Goal: Task Accomplishment & Management: Manage account settings

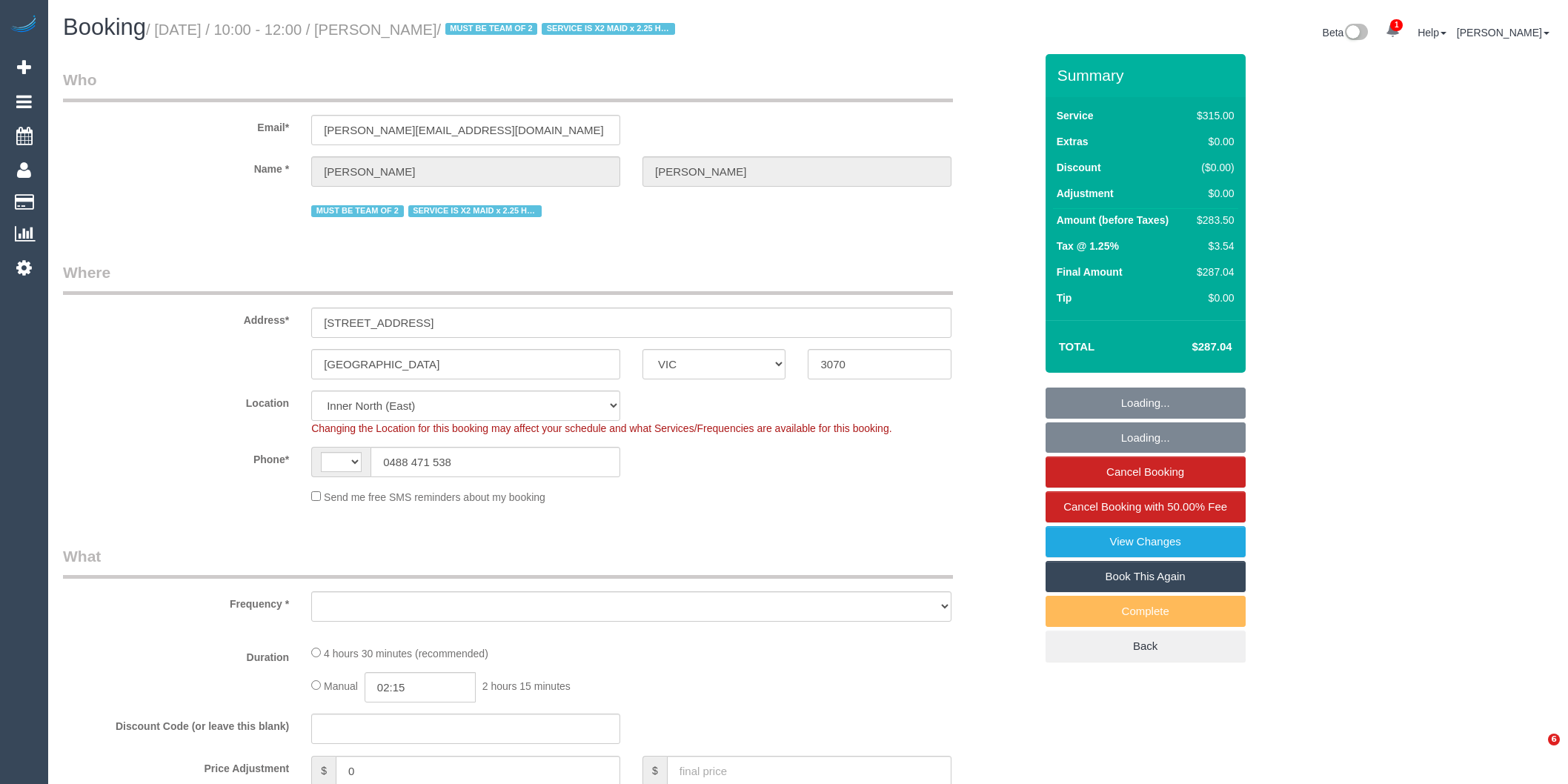
select select "VIC"
select select "string:AU"
select select "270"
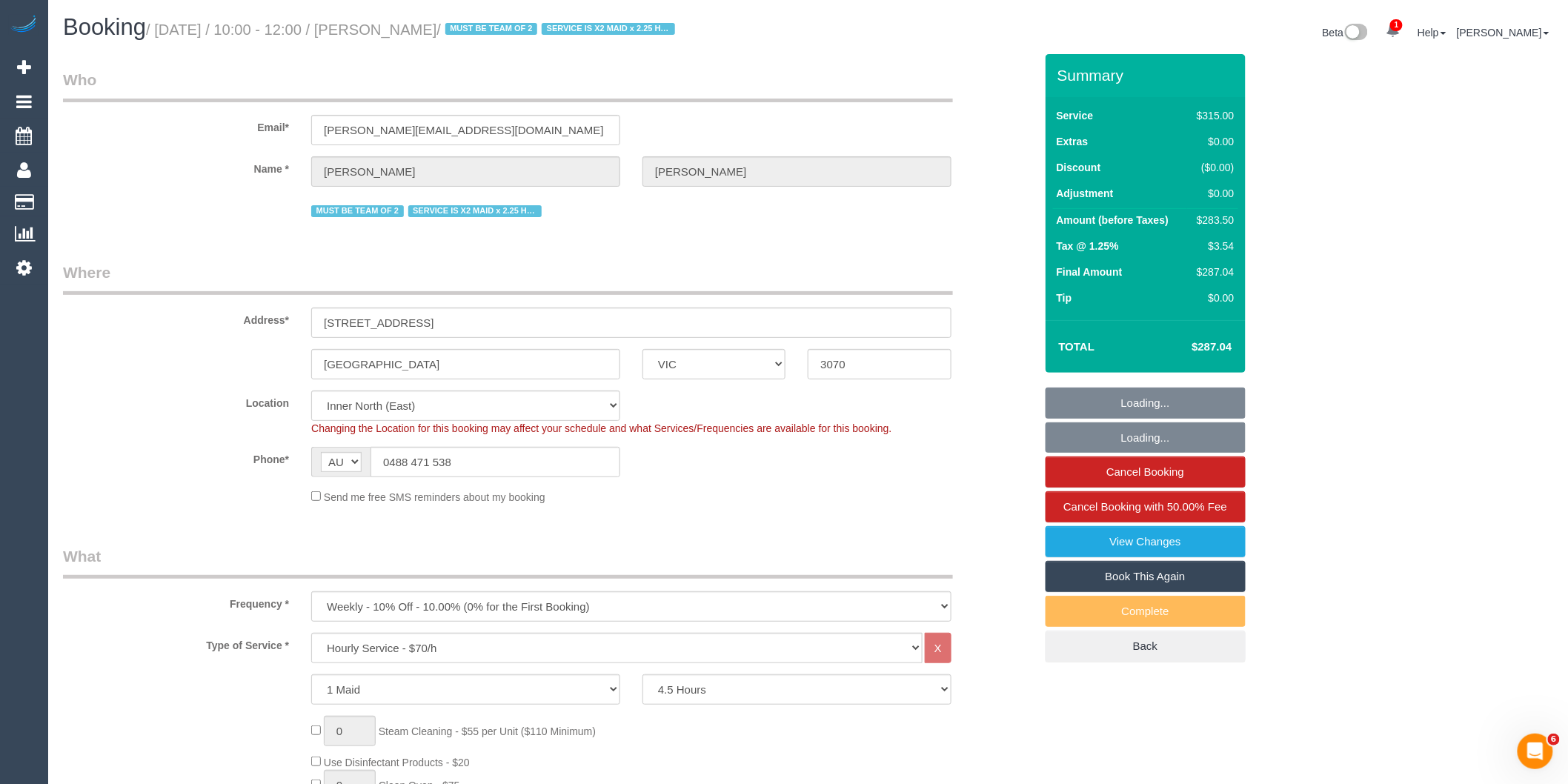
select select "object:1649"
select select "number:27"
select select "number:14"
select select "number:19"
select select "number:22"
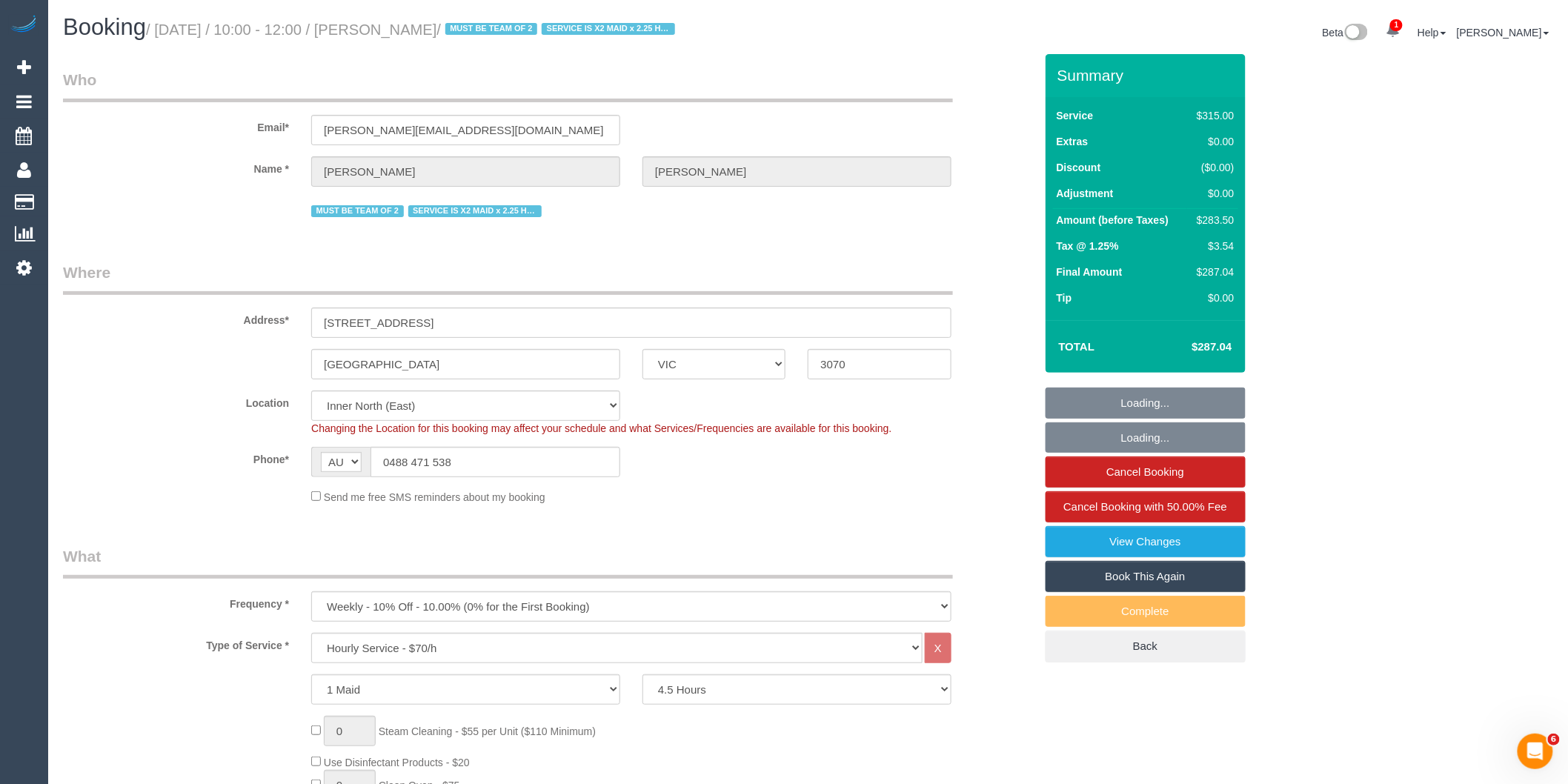
select select "number:34"
select select "number:11"
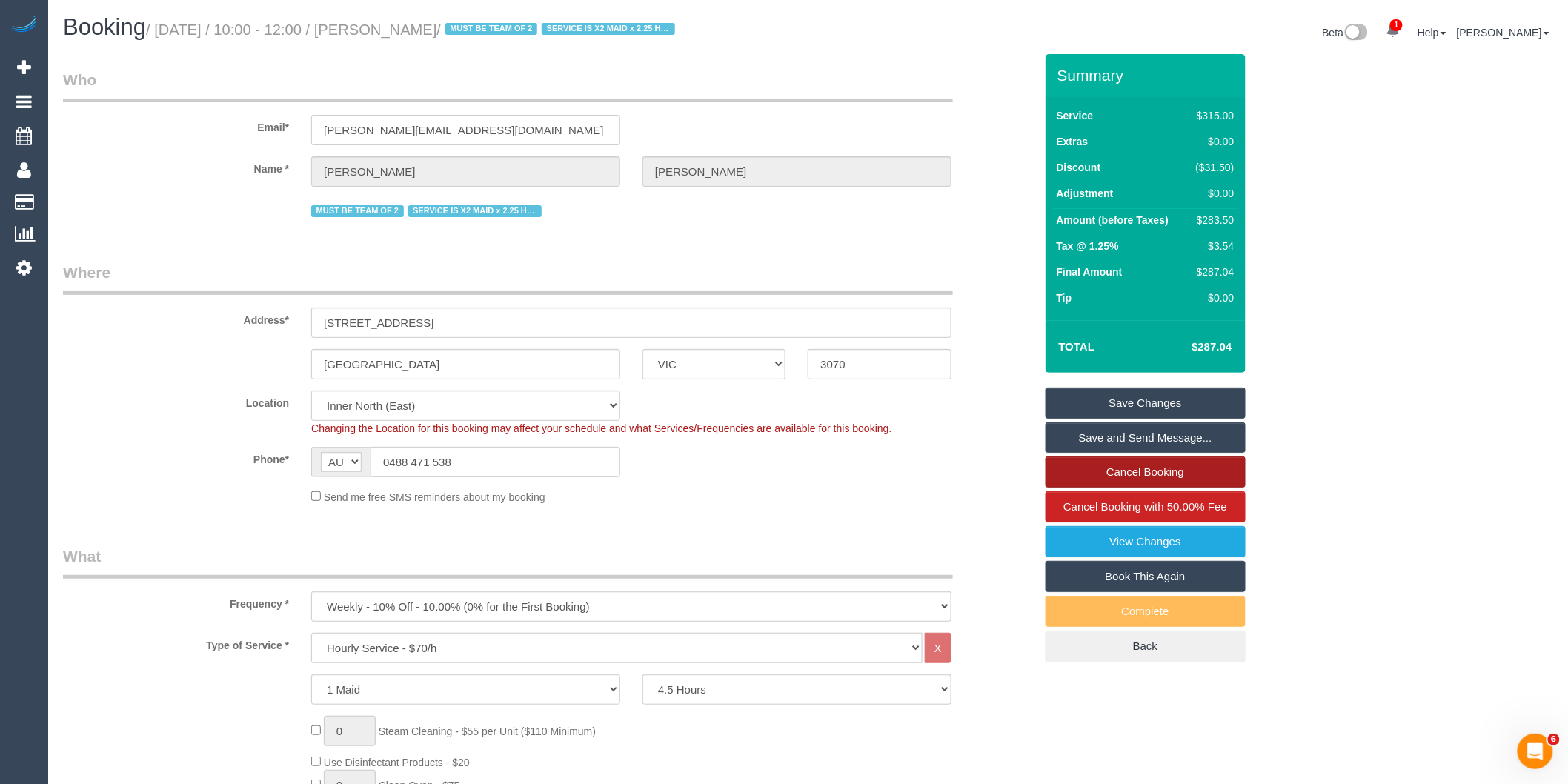
click at [1064, 466] on link "Cancel Booking" at bounding box center [1146, 472] width 200 height 31
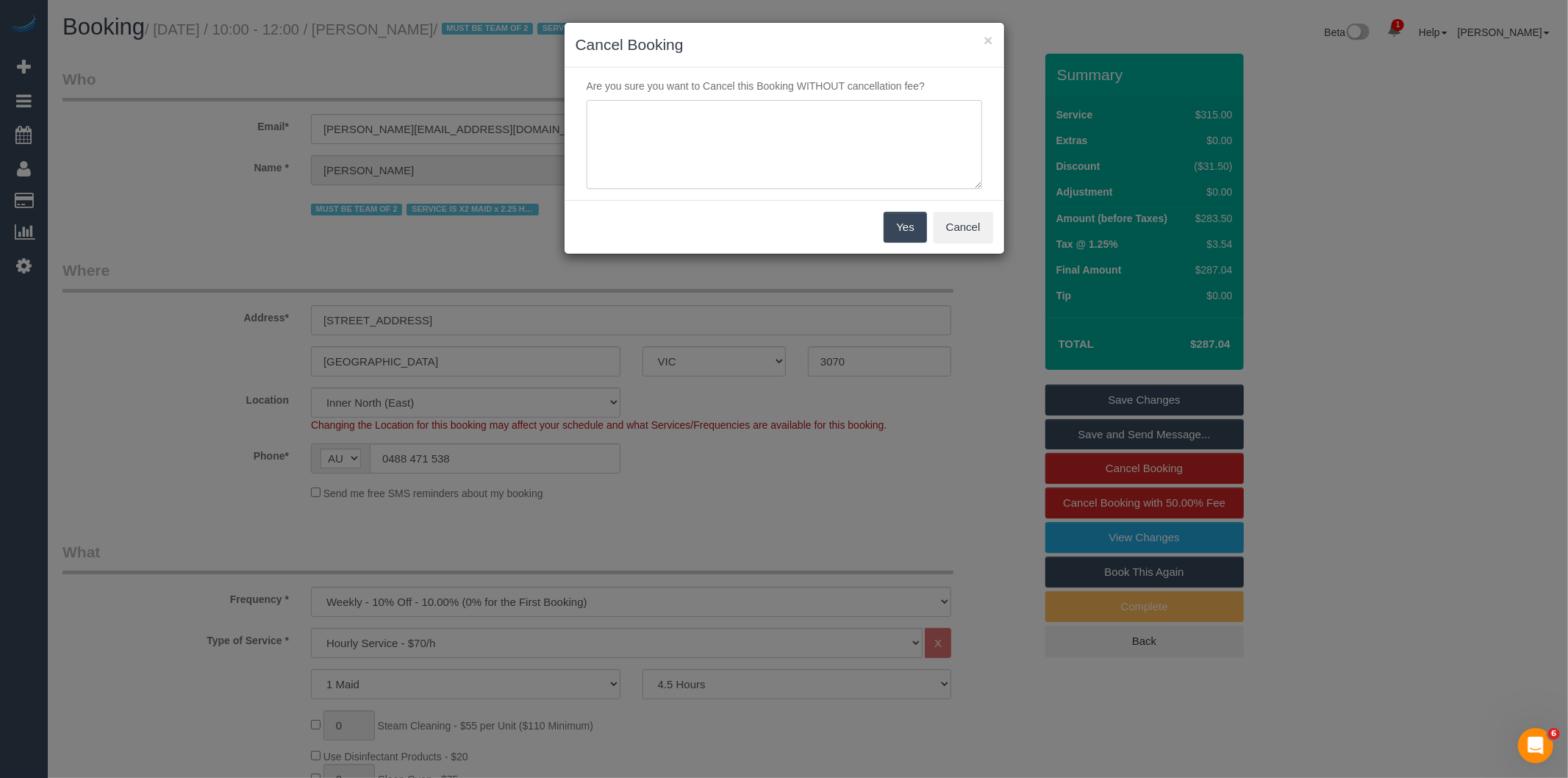
click at [643, 104] on textarea at bounding box center [784, 145] width 395 height 90
click at [686, 147] on textarea "To enrich screen reader interactions, please activate Accessibility in Grammarl…" at bounding box center [784, 145] width 395 height 90
type textarea "ust re"
drag, startPoint x: 648, startPoint y: 114, endPoint x: 555, endPoint y: 119, distance: 93.1
click at [555, 119] on div "× Cancel Booking Are you sure you want to Cancel this Booking WITHOUT cancellat…" at bounding box center [784, 389] width 1568 height 778
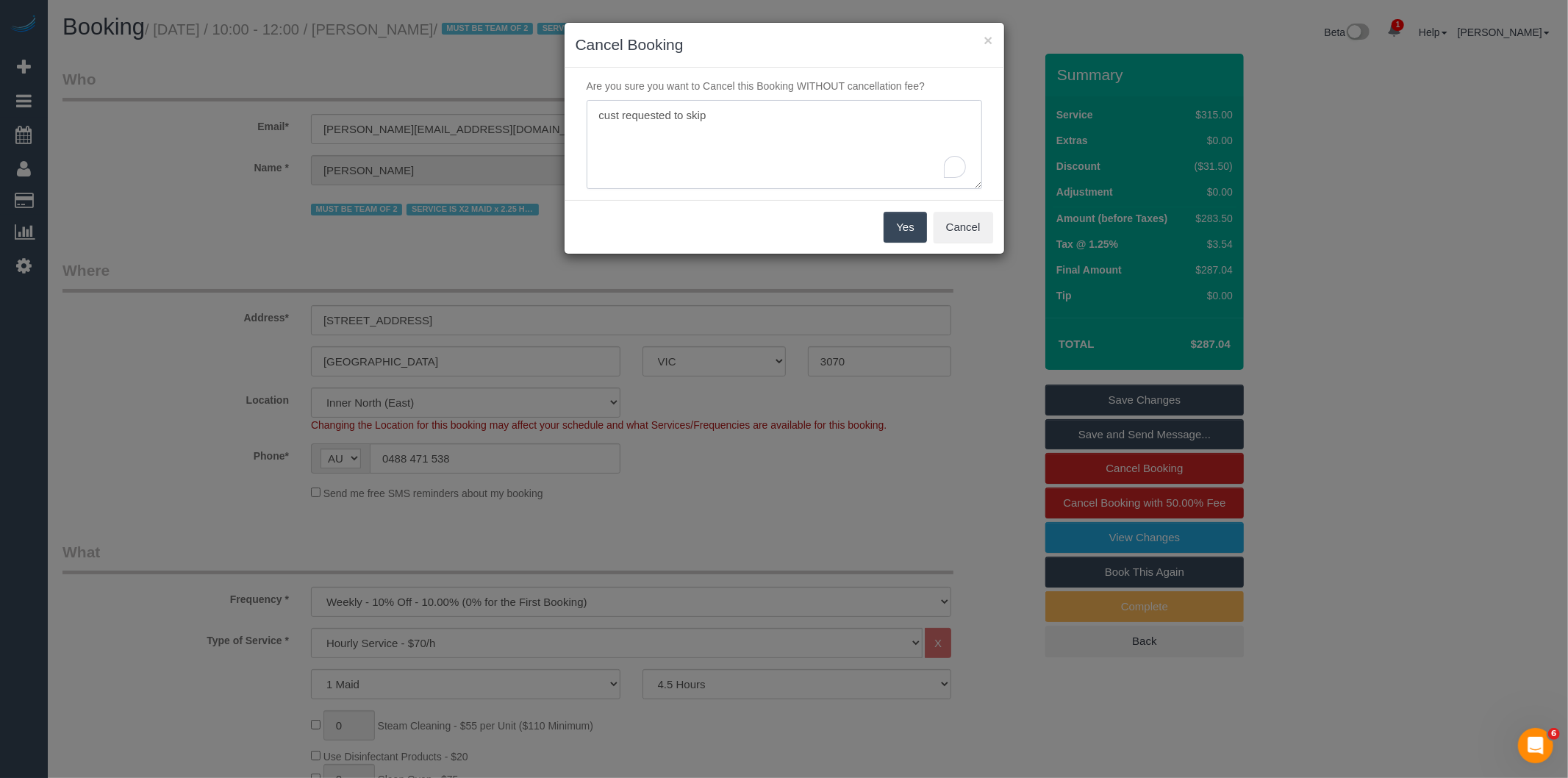
click at [730, 124] on textarea "To enrich screen reader interactions, please activate Accessibility in Grammarl…" at bounding box center [784, 145] width 395 height 90
type textarea "cust requested to skip - via SM"
click at [916, 220] on button "Yes" at bounding box center [904, 228] width 42 height 31
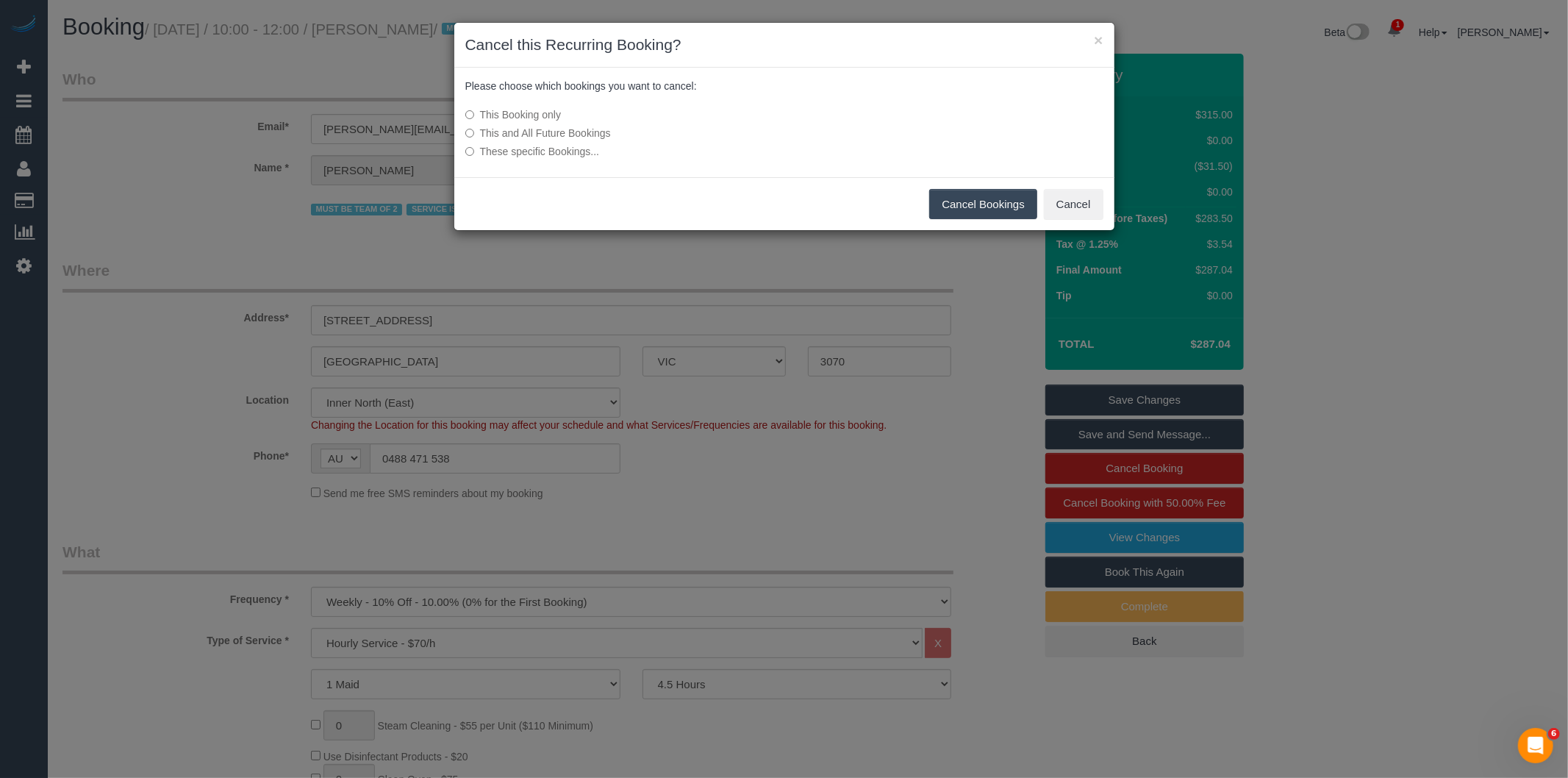
click at [953, 204] on button "Cancel Bookings" at bounding box center [983, 205] width 108 height 31
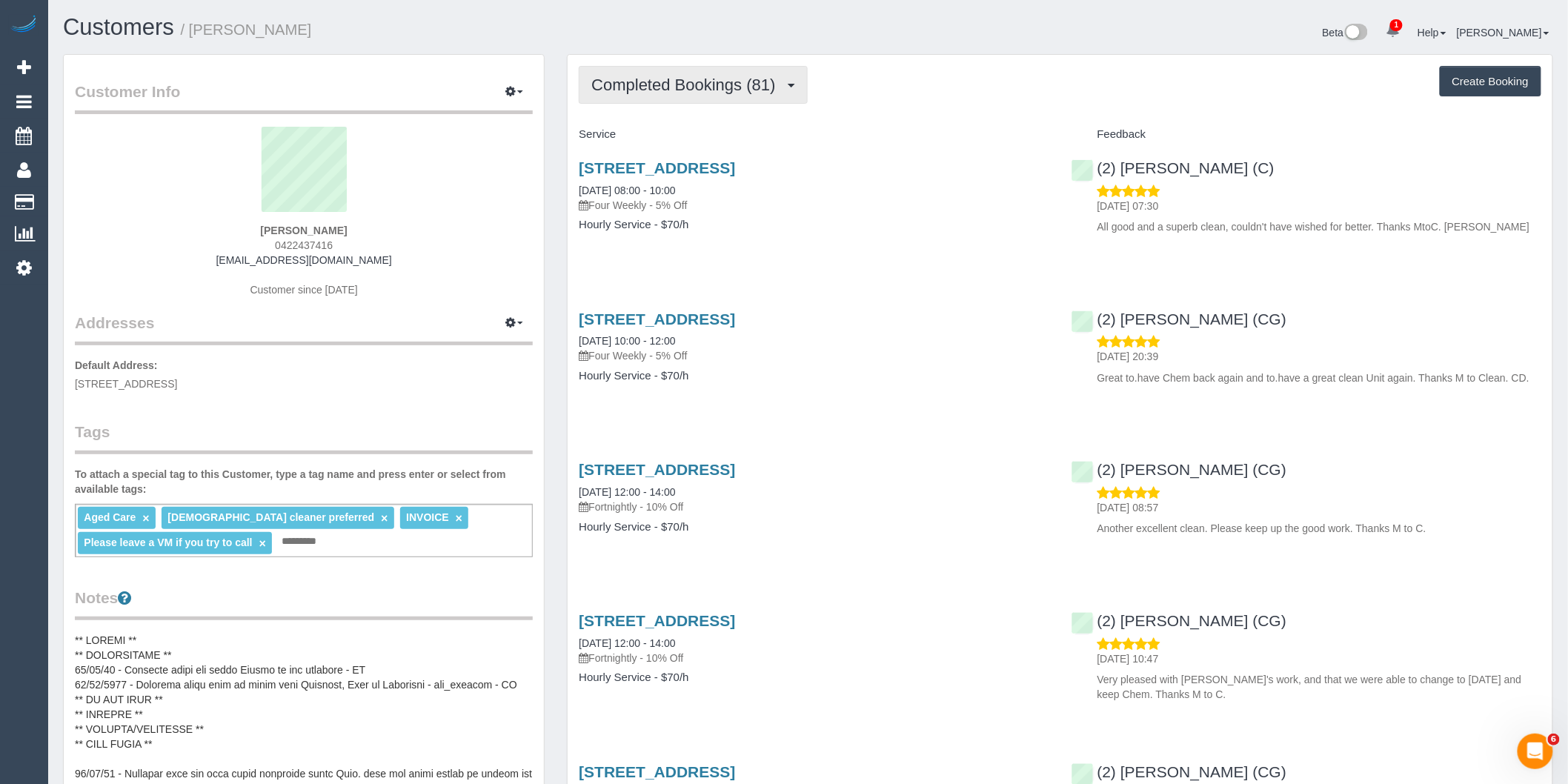
click at [772, 98] on button "Completed Bookings (81)" at bounding box center [692, 84] width 228 height 38
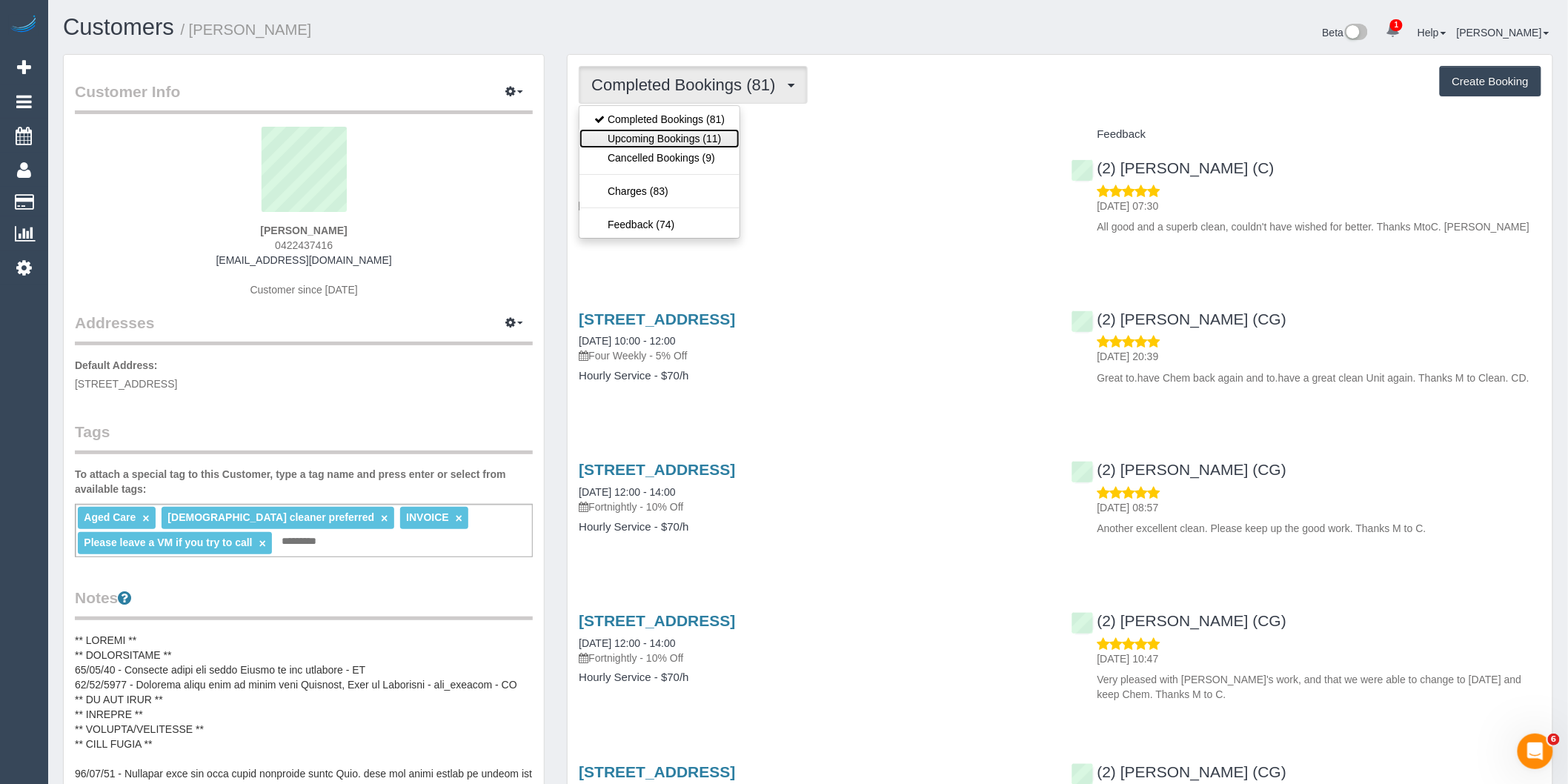
click at [727, 141] on link "Upcoming Bookings (11)" at bounding box center [659, 138] width 160 height 19
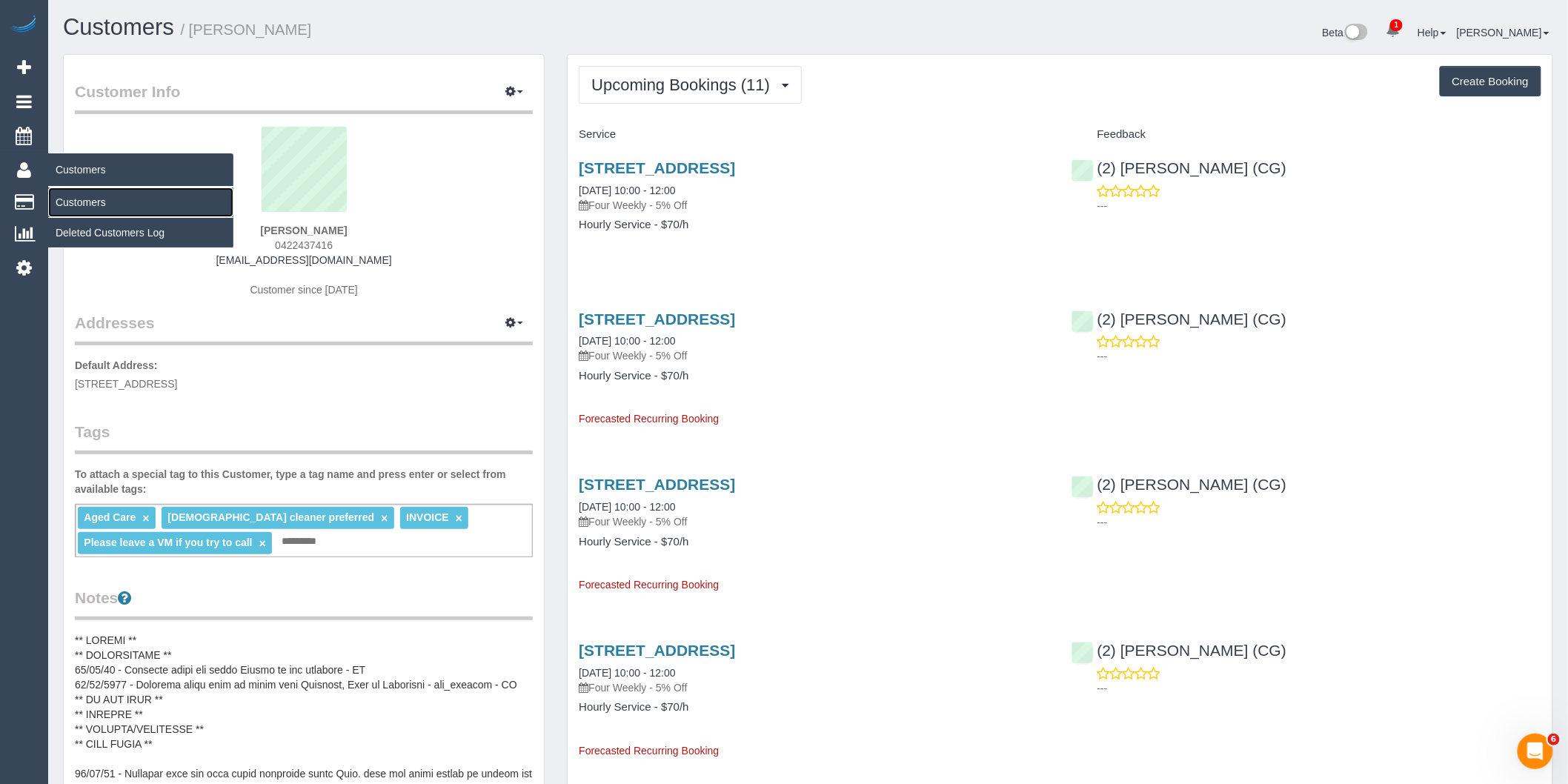
click at [89, 191] on link "Customers" at bounding box center [141, 203] width 185 height 30
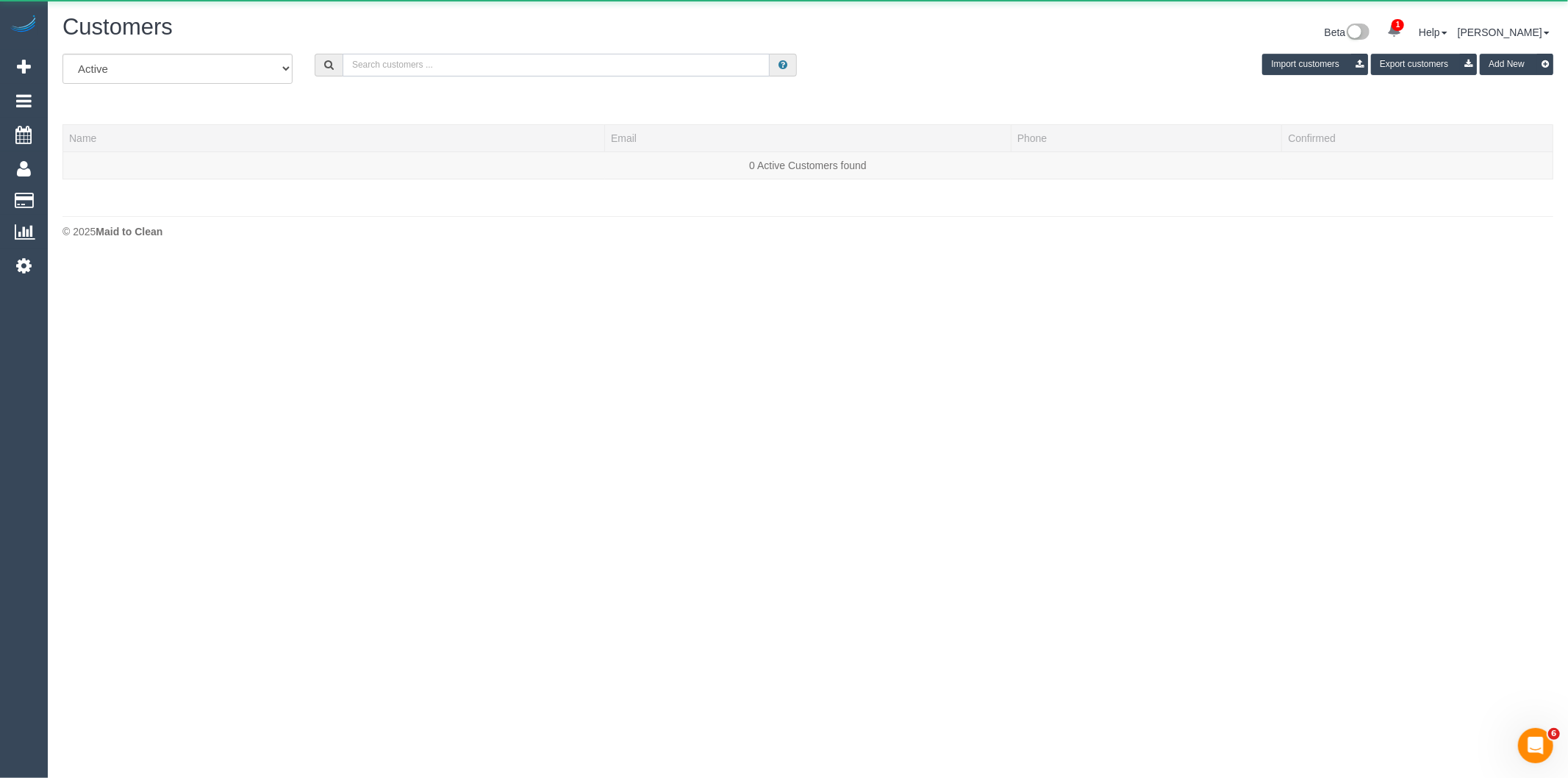
click at [480, 53] on input "text" at bounding box center [556, 65] width 427 height 23
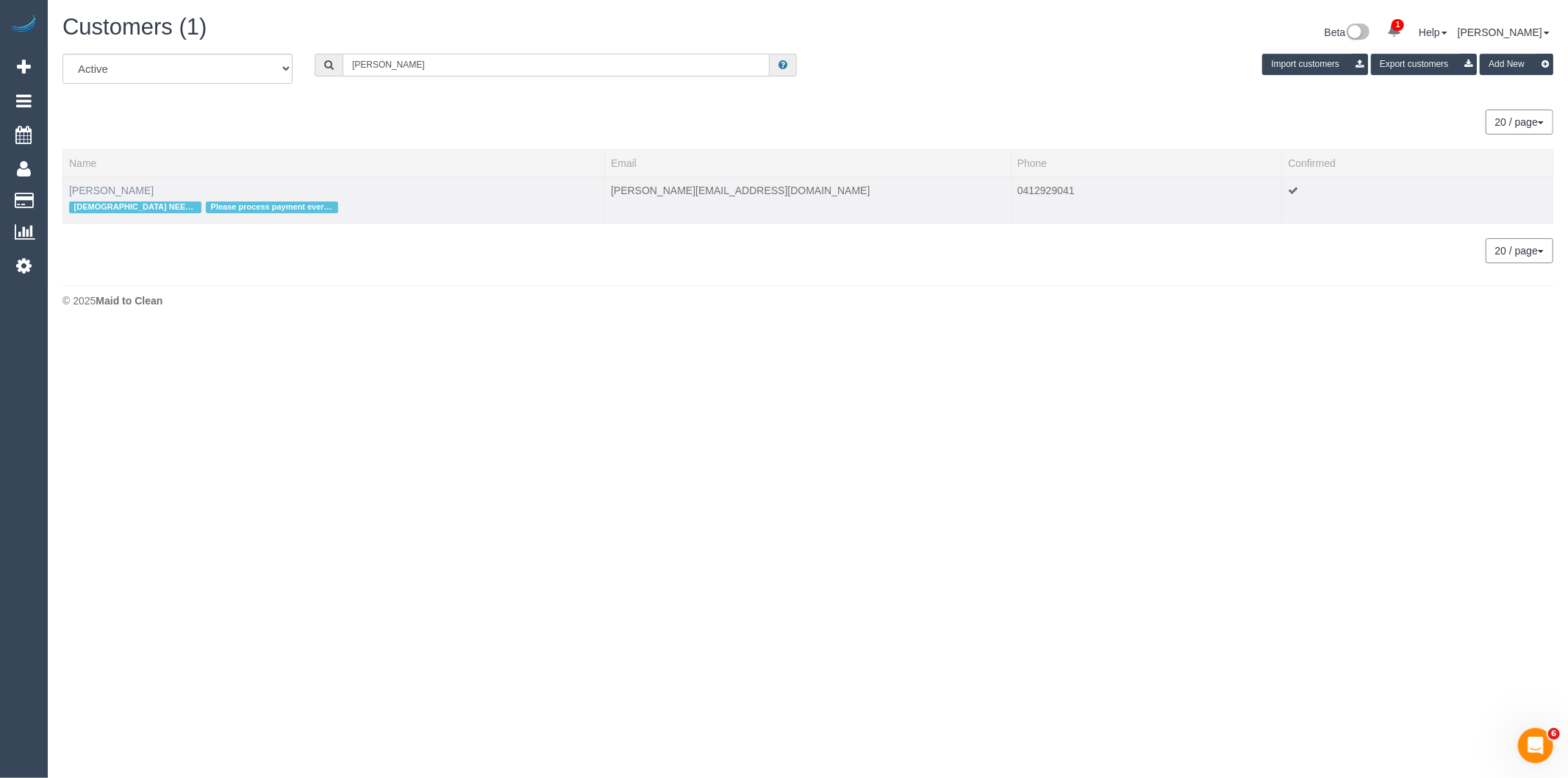
type input "kathryn ham"
click at [144, 186] on link "Kathryn Hamilton" at bounding box center [111, 191] width 85 height 12
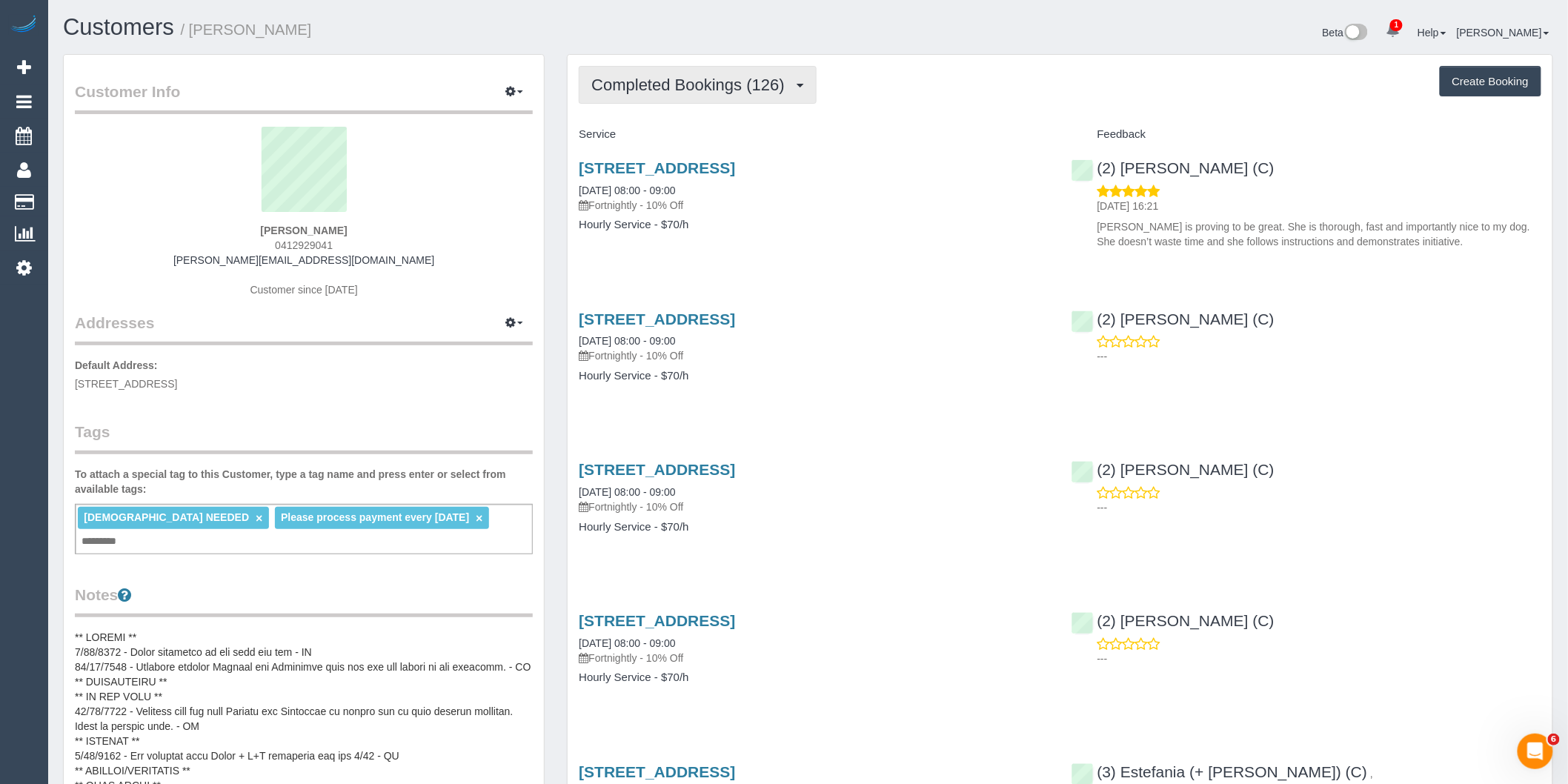
click at [749, 84] on span "Completed Bookings (126)" at bounding box center [691, 84] width 200 height 19
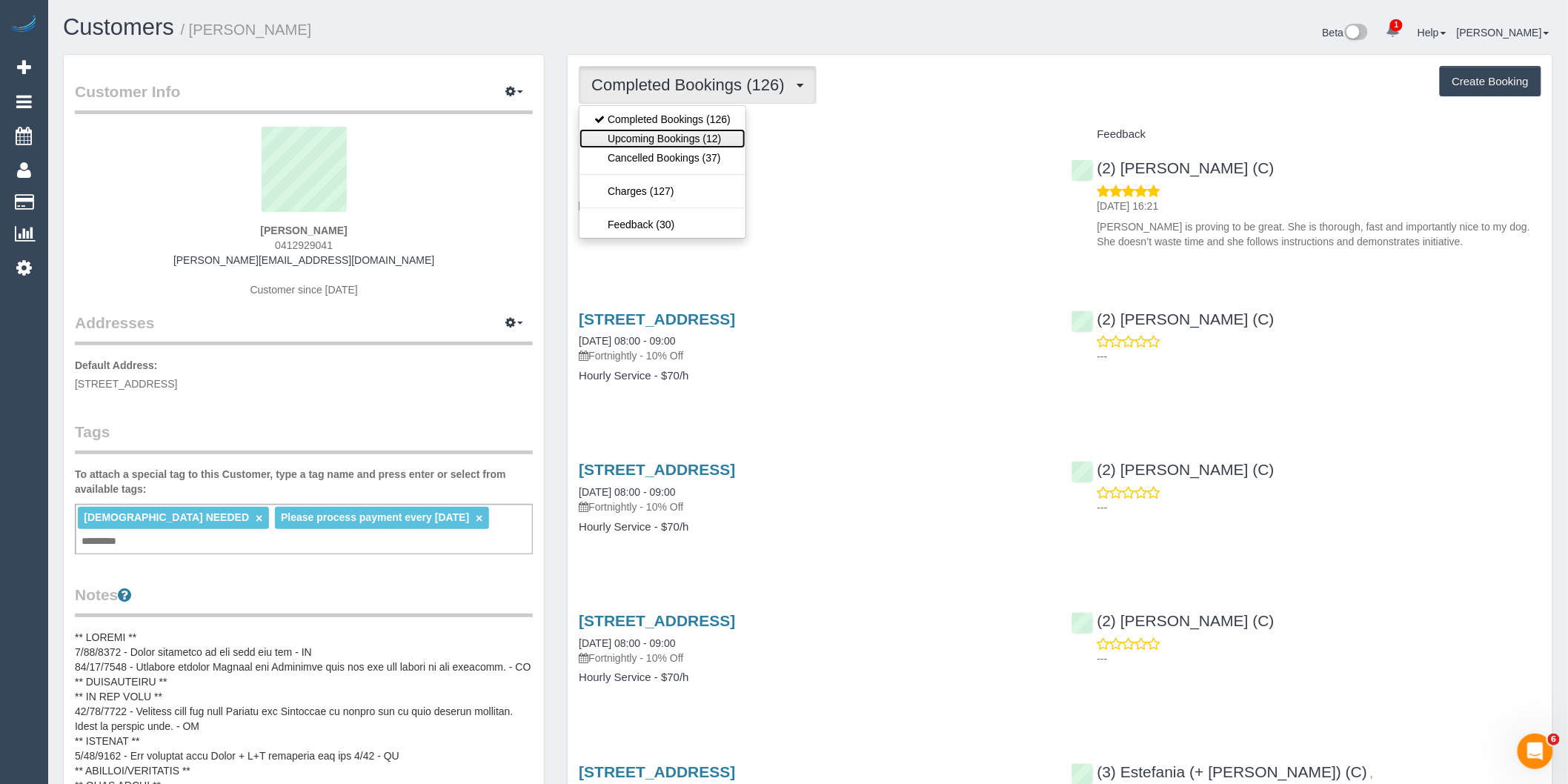
click at [706, 137] on link "Upcoming Bookings (12)" at bounding box center [662, 138] width 166 height 19
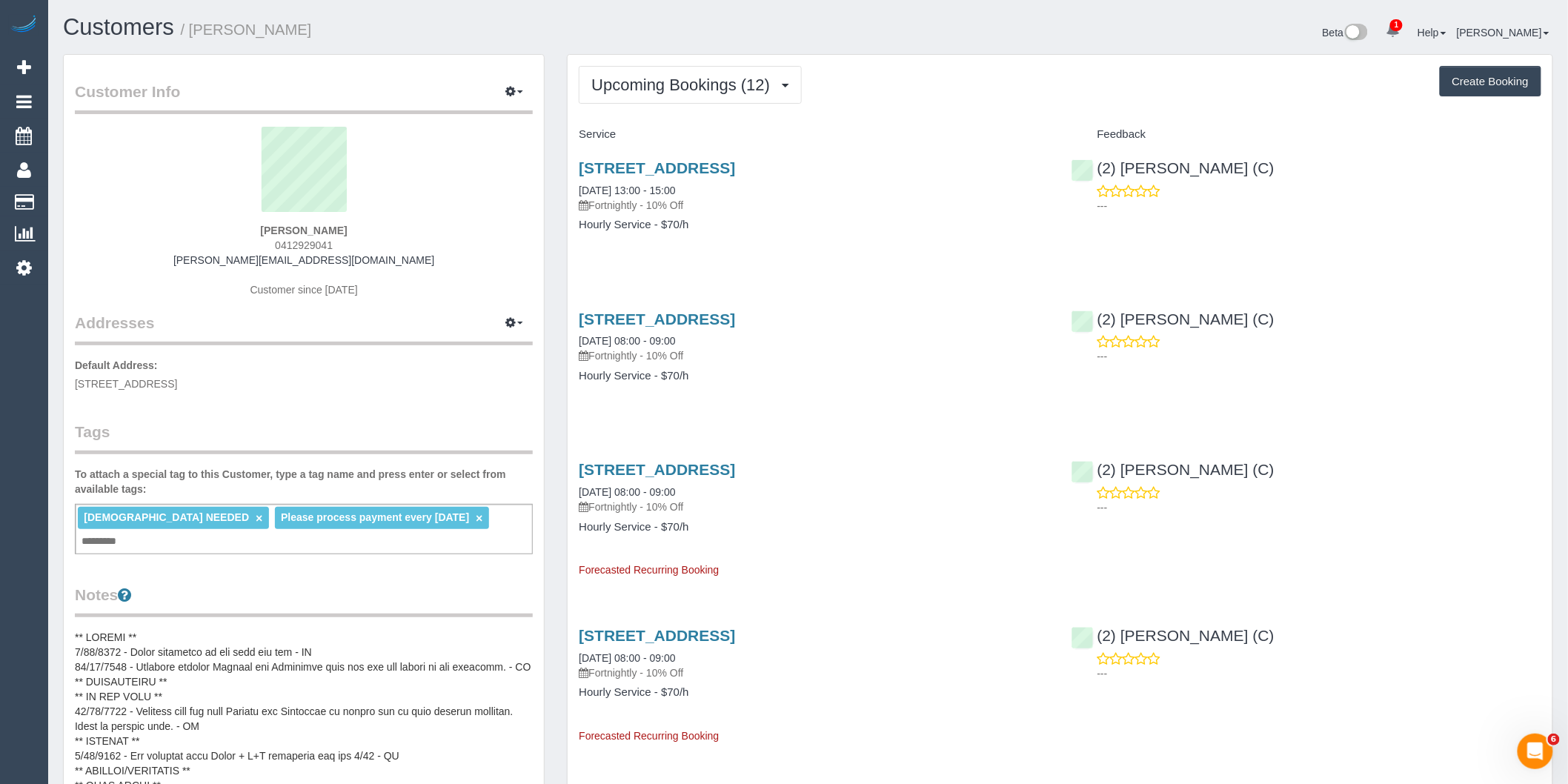
drag, startPoint x: 334, startPoint y: 243, endPoint x: 283, endPoint y: 240, distance: 51.1
click at [283, 240] on div "Kathryn Hamilton 0412929041 kathryn.hamilton23@bigpond.com Customer since 2019" at bounding box center [303, 220] width 458 height 185
copy span "412929041"
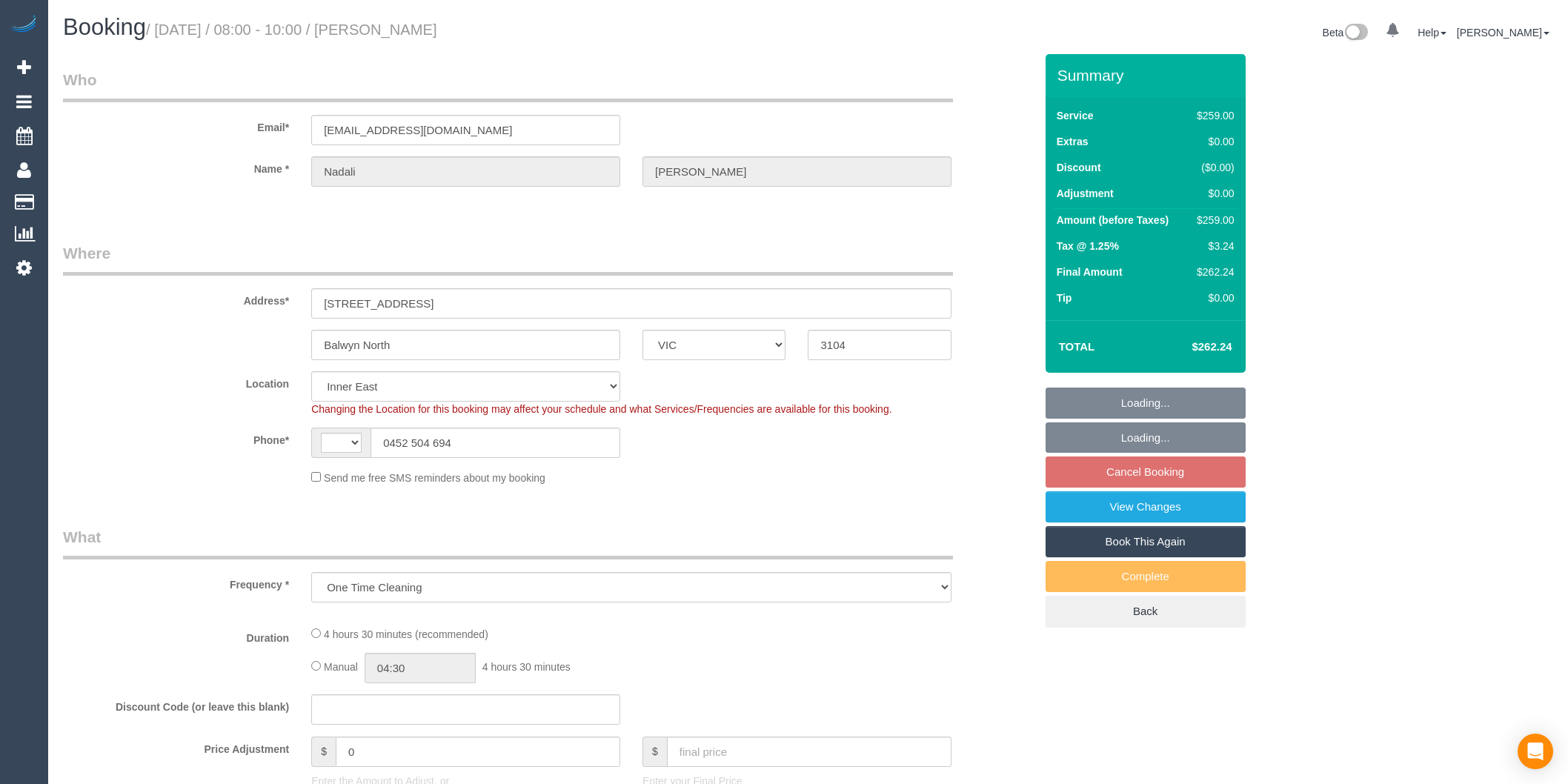
select select "VIC"
select select "object:798"
select select "string:AU"
select select "string:stripe-pm_1SHZmr2GScqysDRVtAsQN7IF"
select select "number:29"
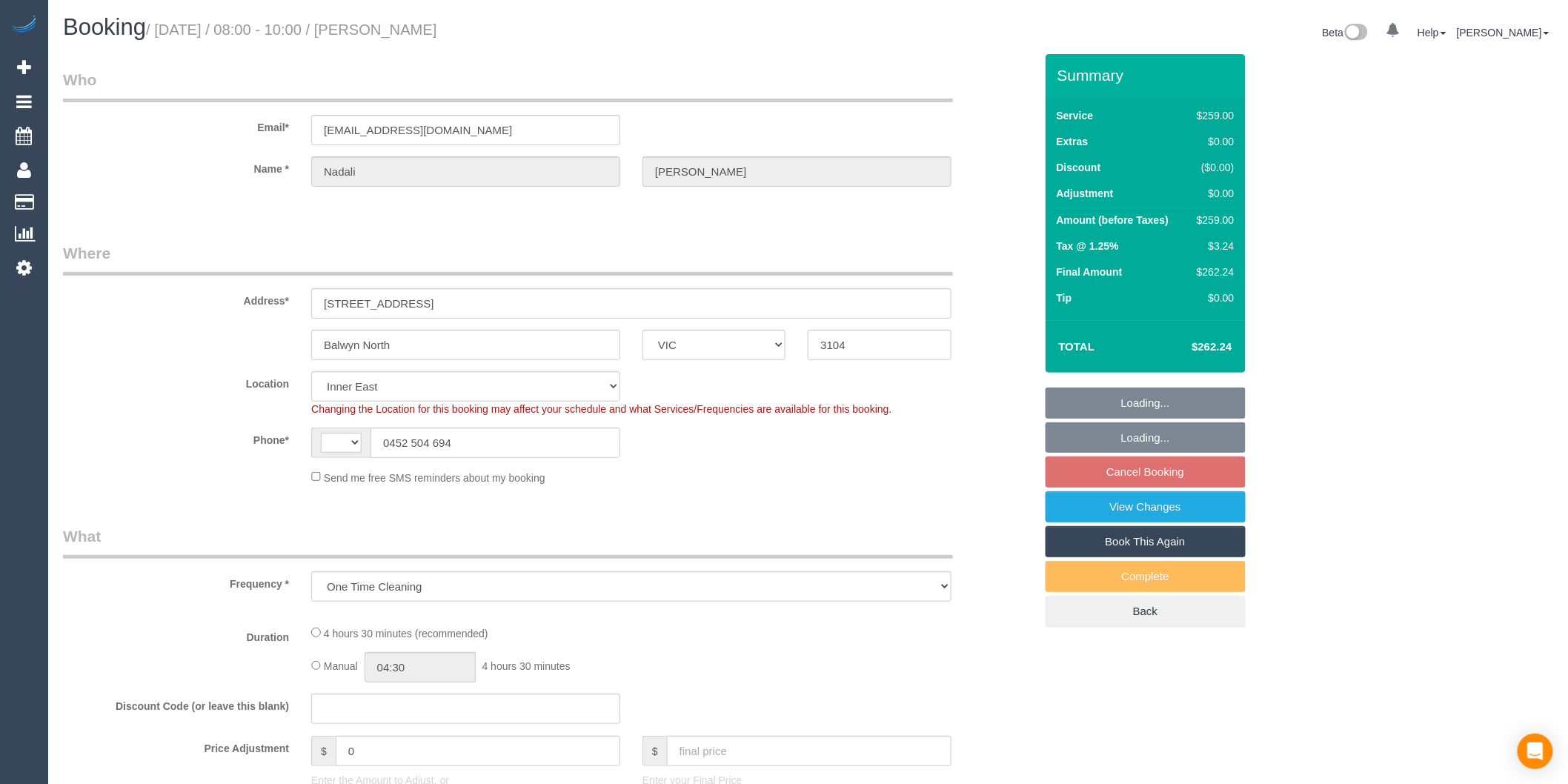
select select "number:14"
select select "number:18"
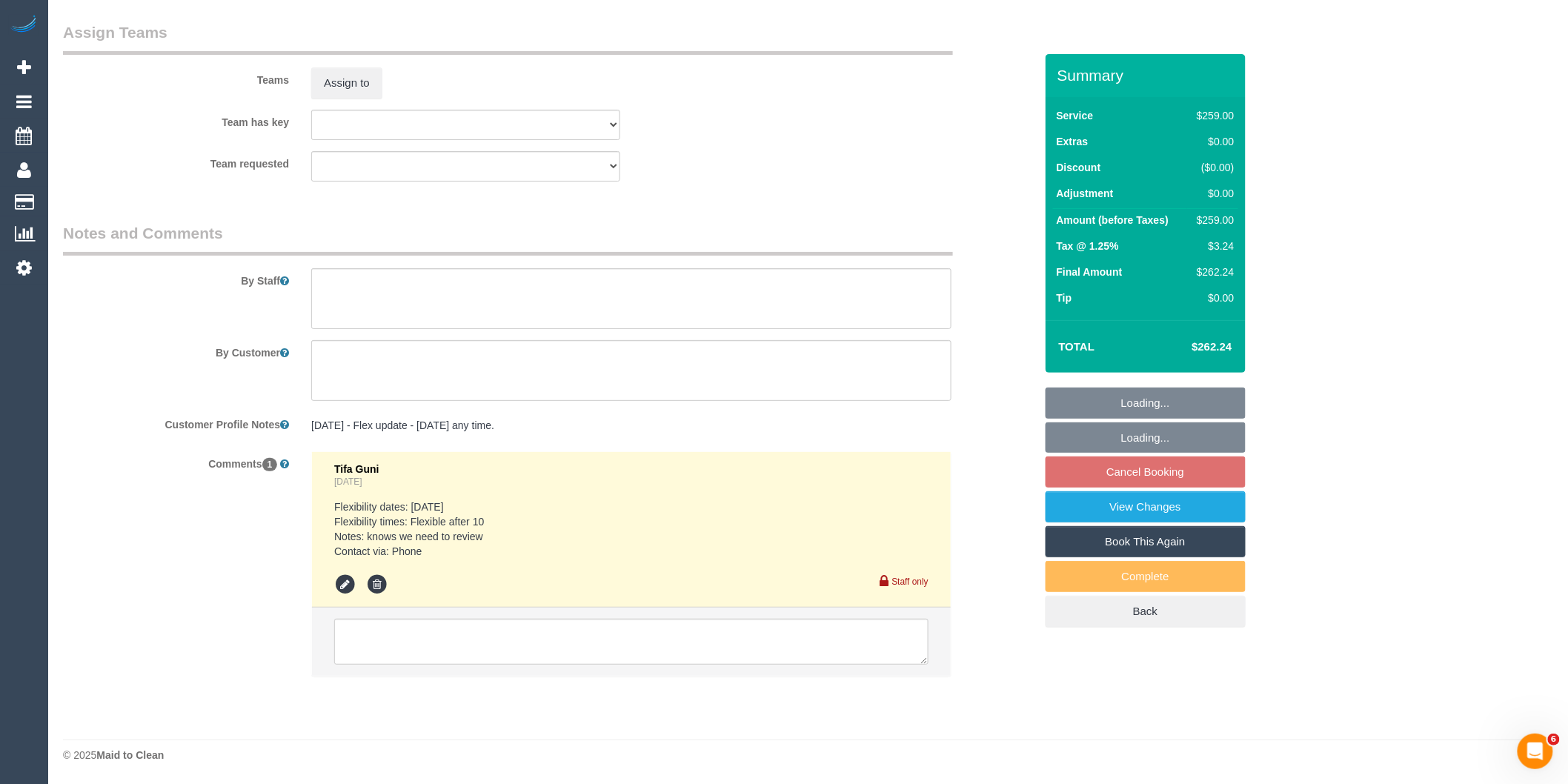
scroll to position [2327, 0]
click at [525, 662] on textarea at bounding box center [631, 641] width 594 height 46
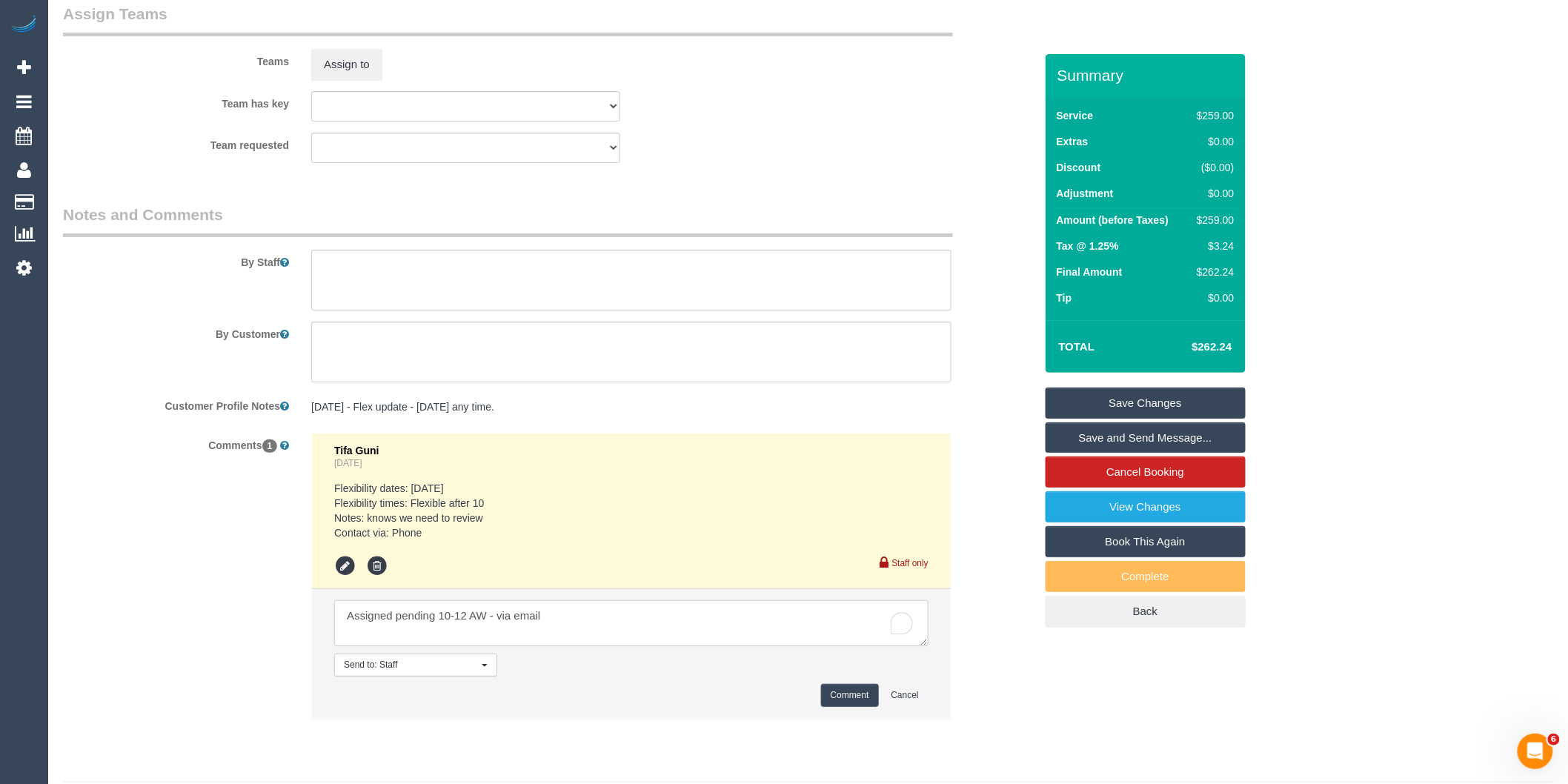
type textarea "Assigned pending 10-12 AW - via email"
click at [843, 707] on button "Comment" at bounding box center [849, 695] width 58 height 23
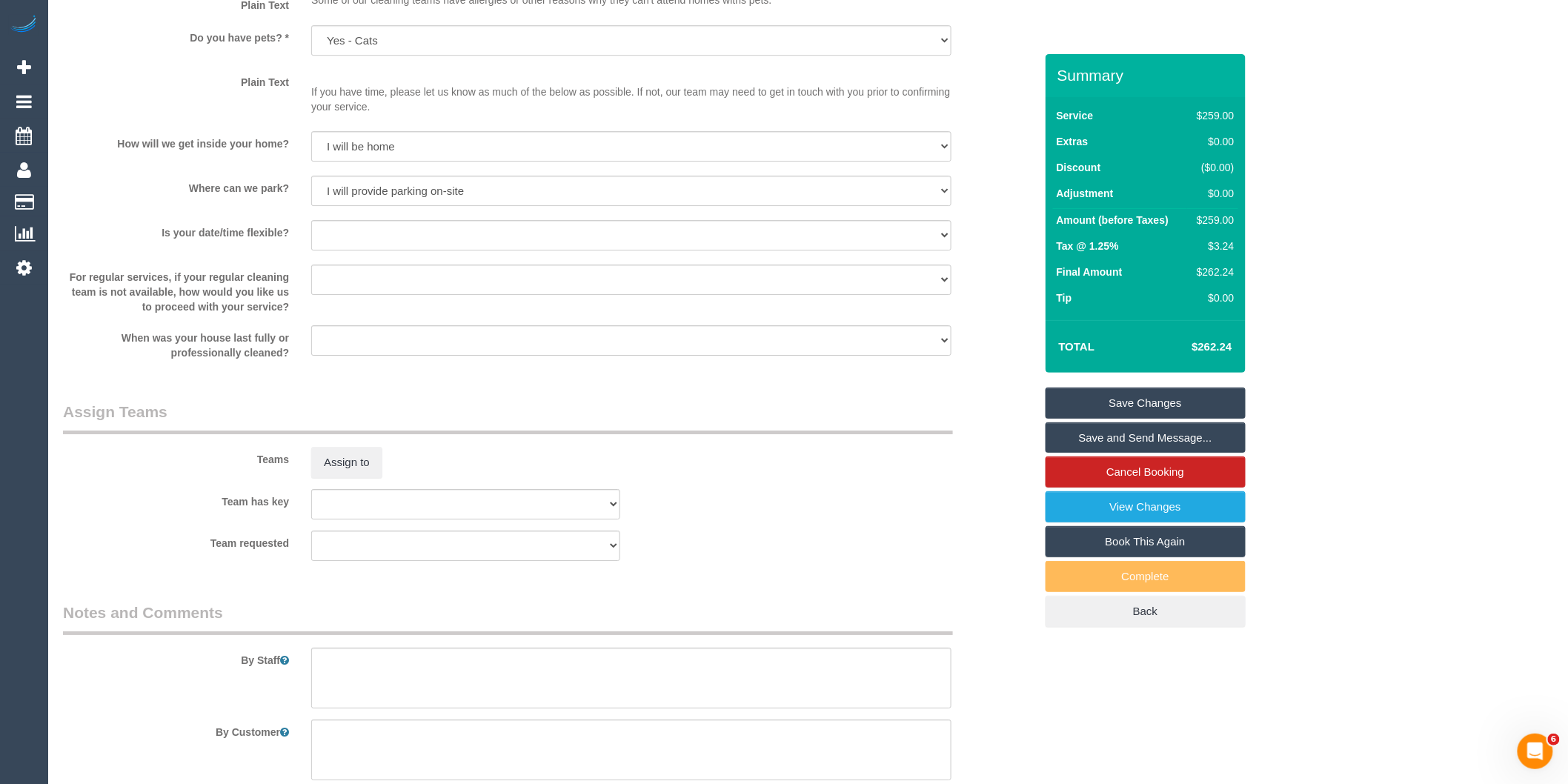
scroll to position [1997, 0]
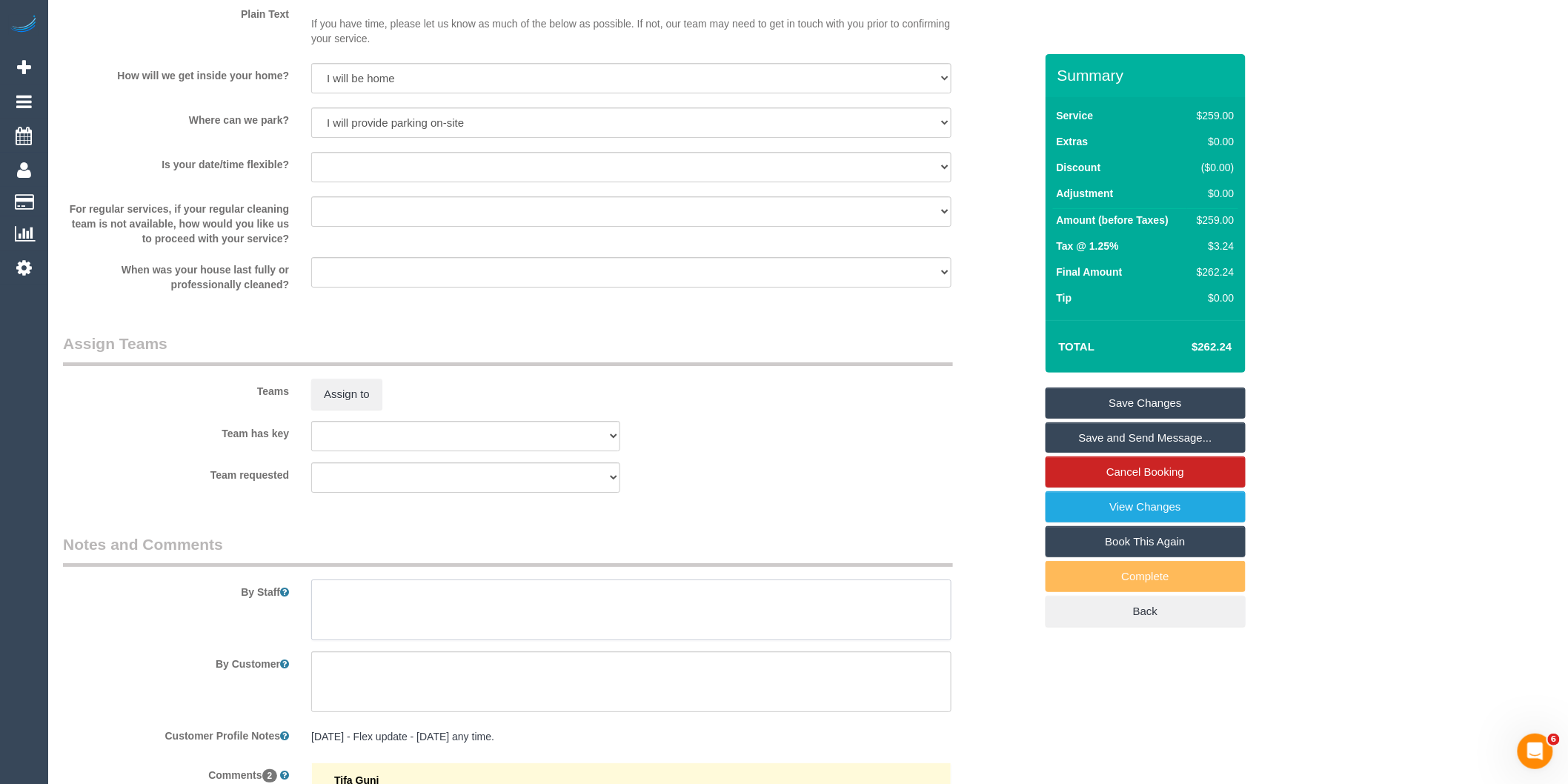
click at [393, 631] on textarea at bounding box center [631, 609] width 641 height 61
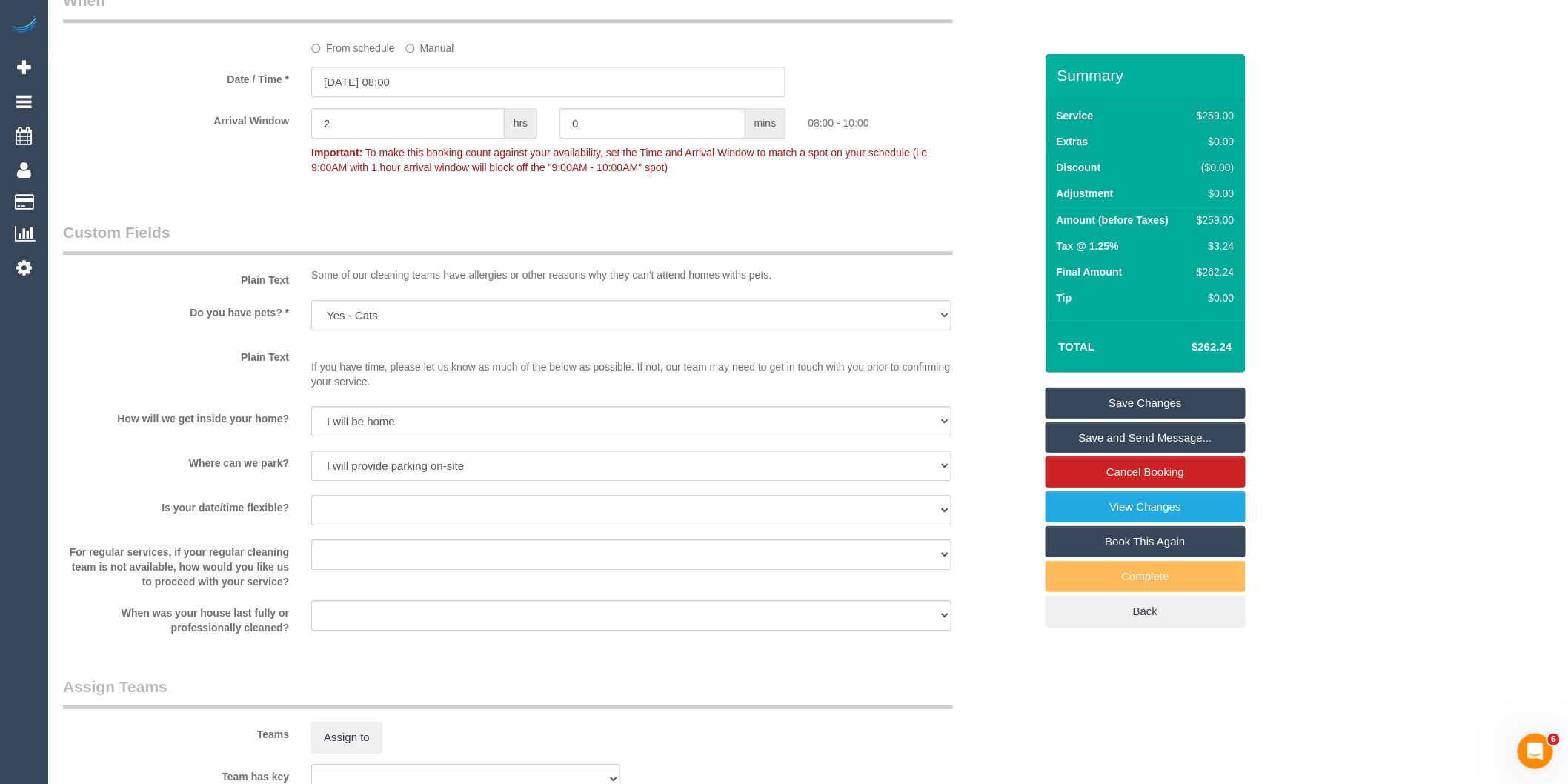
scroll to position [1338, 0]
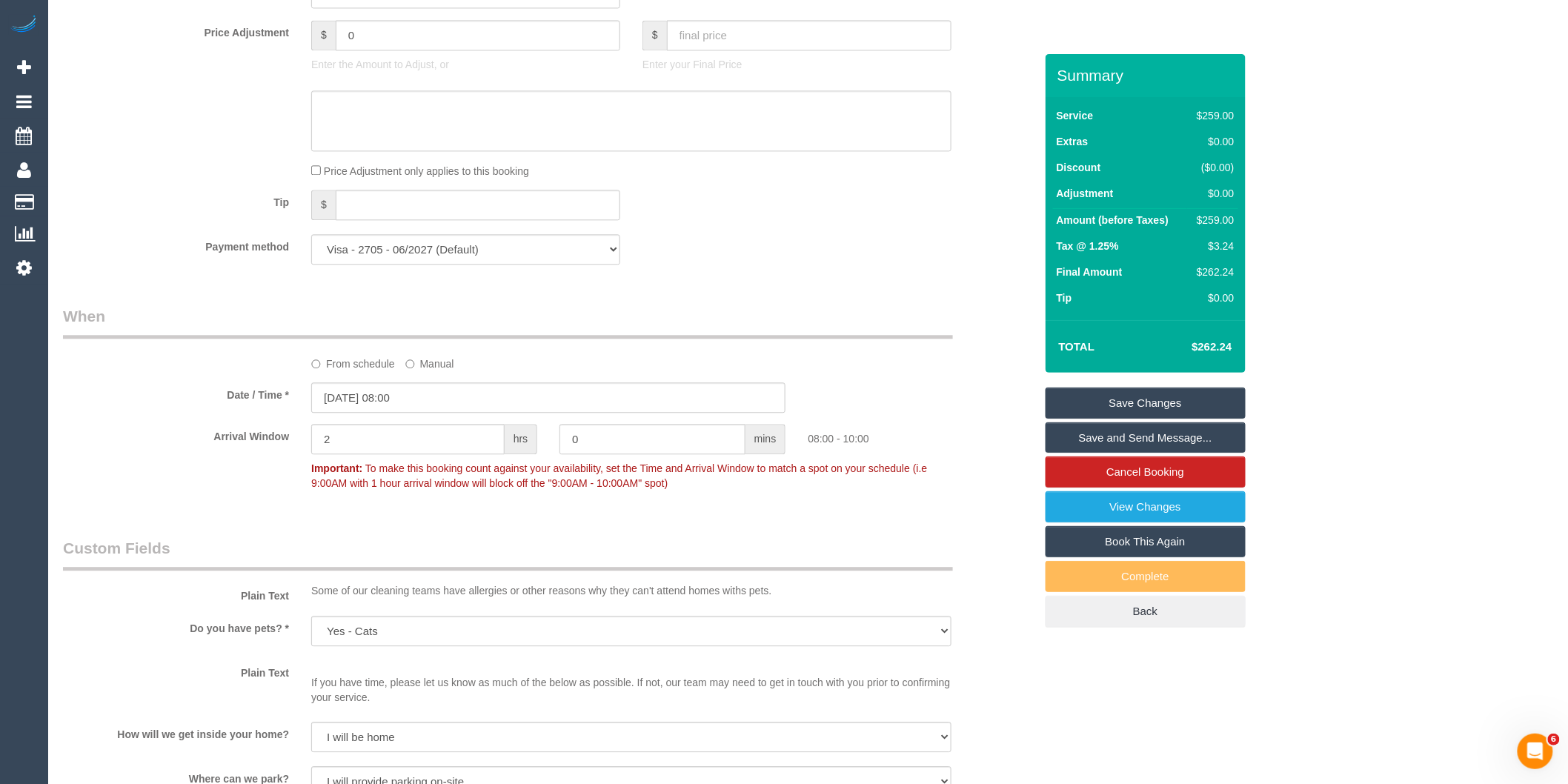
type textarea "Est 4 - 5 hours"
click at [431, 413] on input "[DATE] 08:00" at bounding box center [548, 398] width 474 height 31
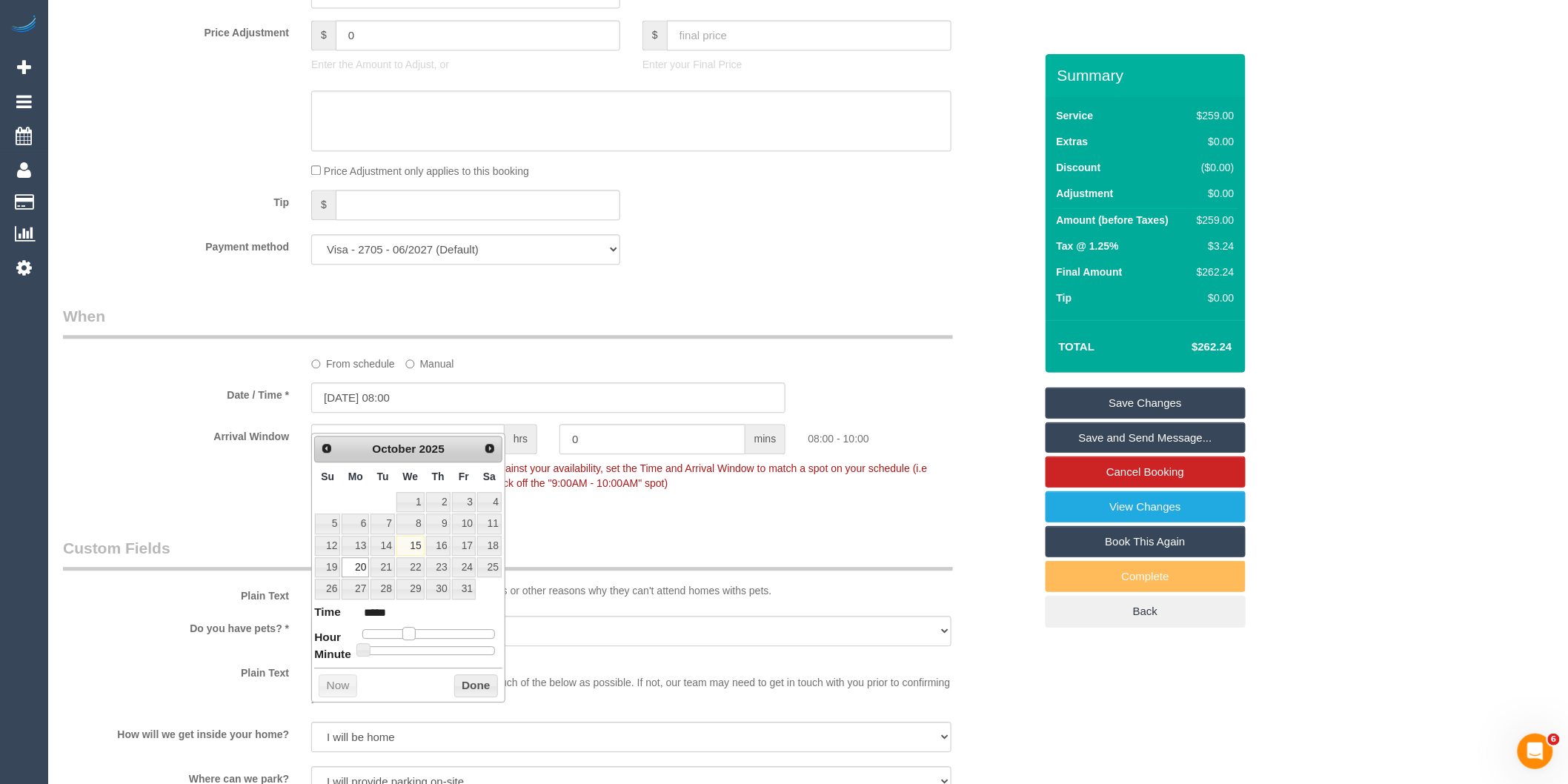
type input "20/10/2025 09:00"
type input "*****"
type input "20/10/2025 10:00"
type input "*****"
drag, startPoint x: 413, startPoint y: 632, endPoint x: 423, endPoint y: 632, distance: 10.0
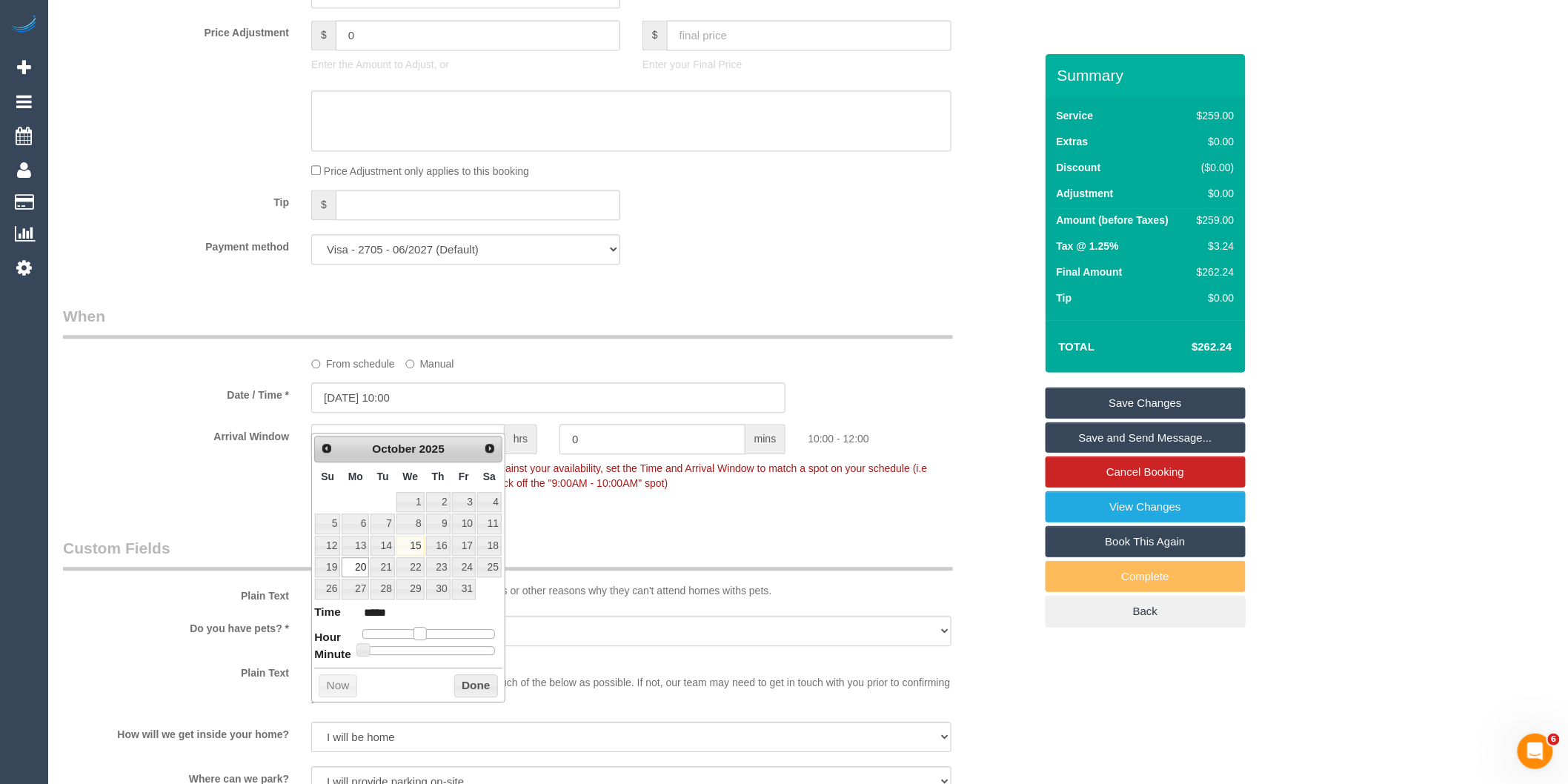
click at [423, 632] on span at bounding box center [420, 634] width 13 height 13
click at [472, 672] on div "Prev Next October 2025 Su Mo Tu We Th Fr Sa 1 2 3 4 5 6 7 8 9 10 11 12 13 14 15…" at bounding box center [408, 567] width 194 height 270
click at [475, 684] on button "Done" at bounding box center [476, 686] width 43 height 24
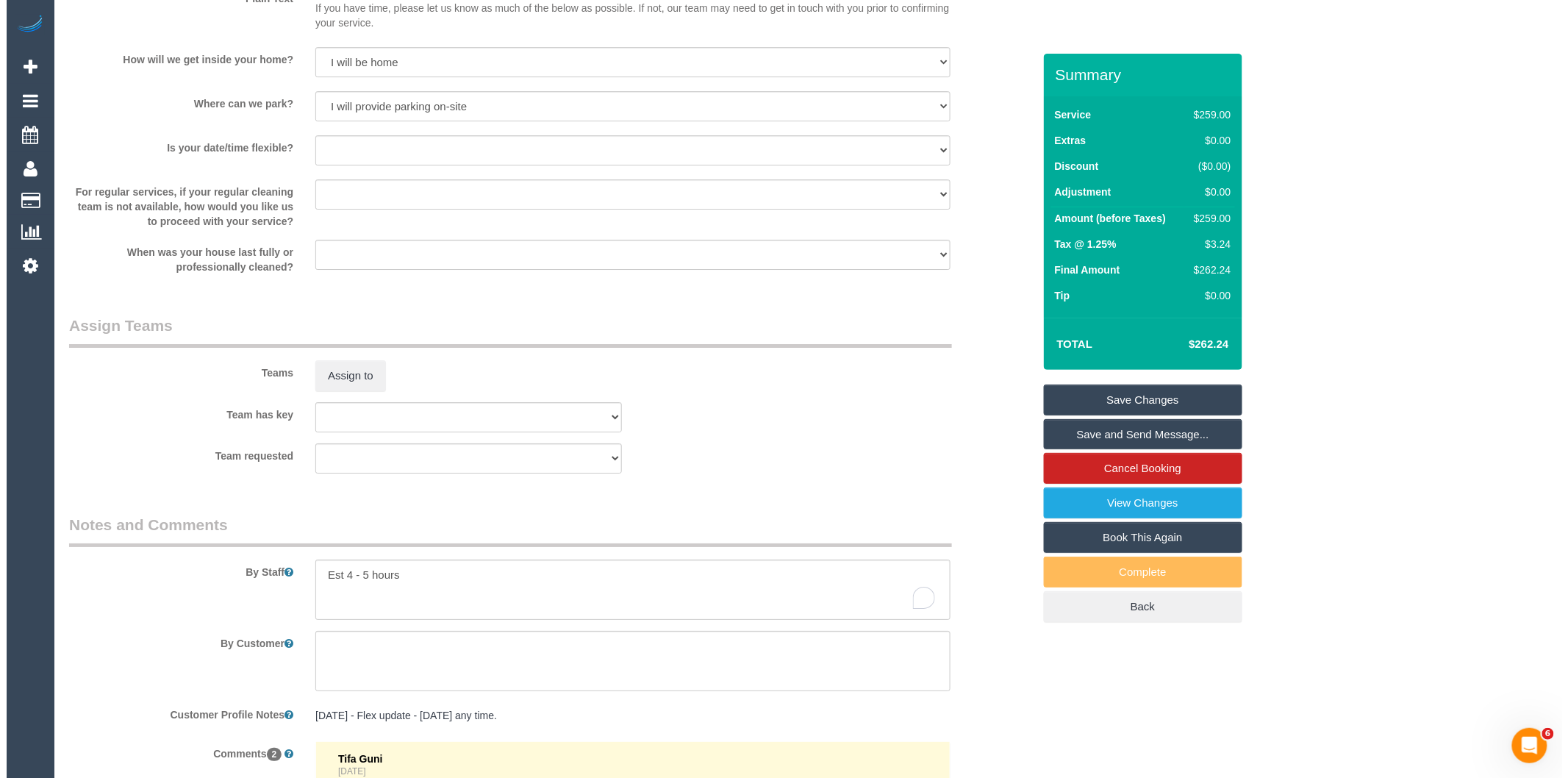
scroll to position [2063, 0]
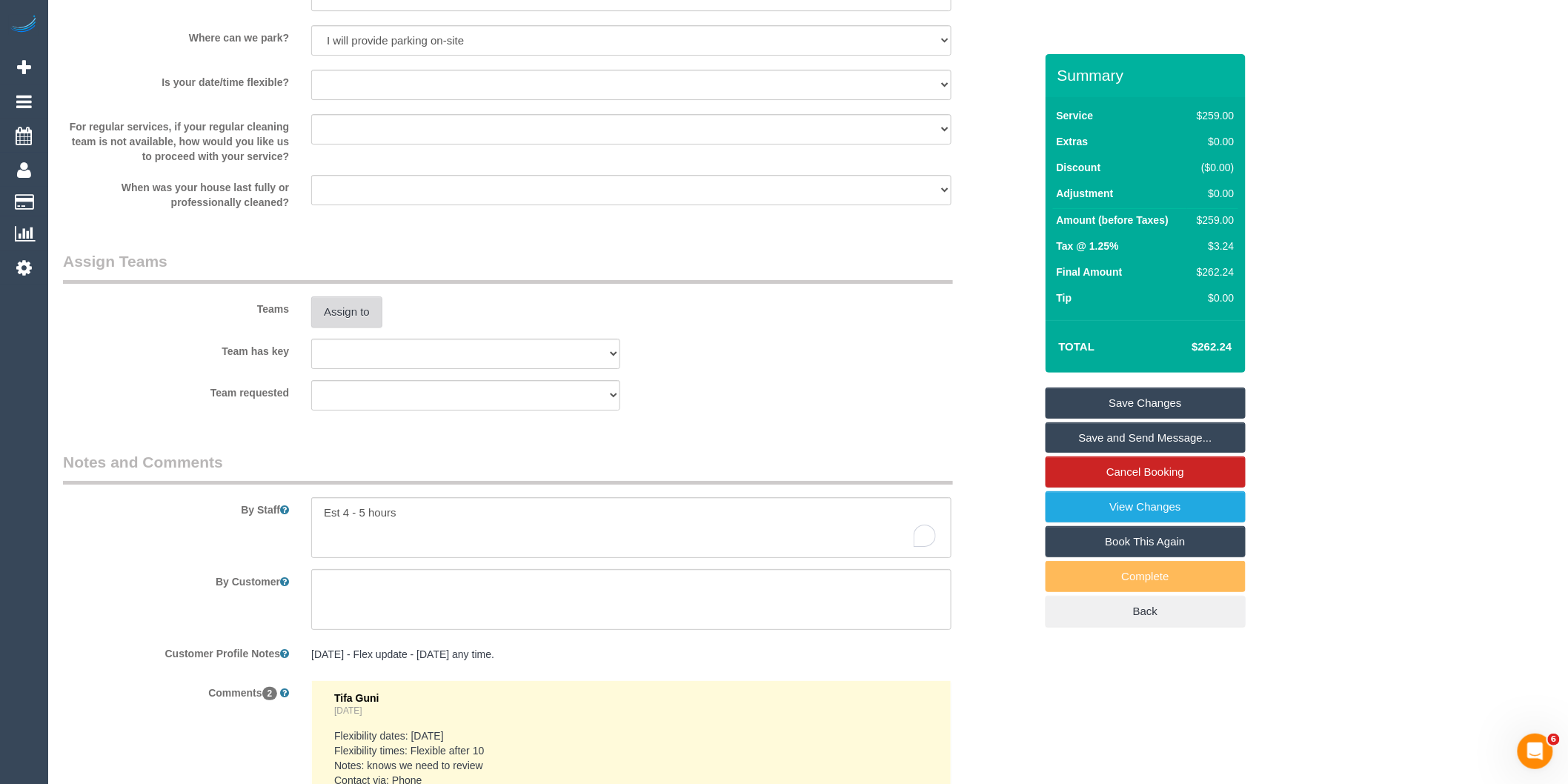
click at [352, 327] on button "Assign to" at bounding box center [346, 312] width 71 height 31
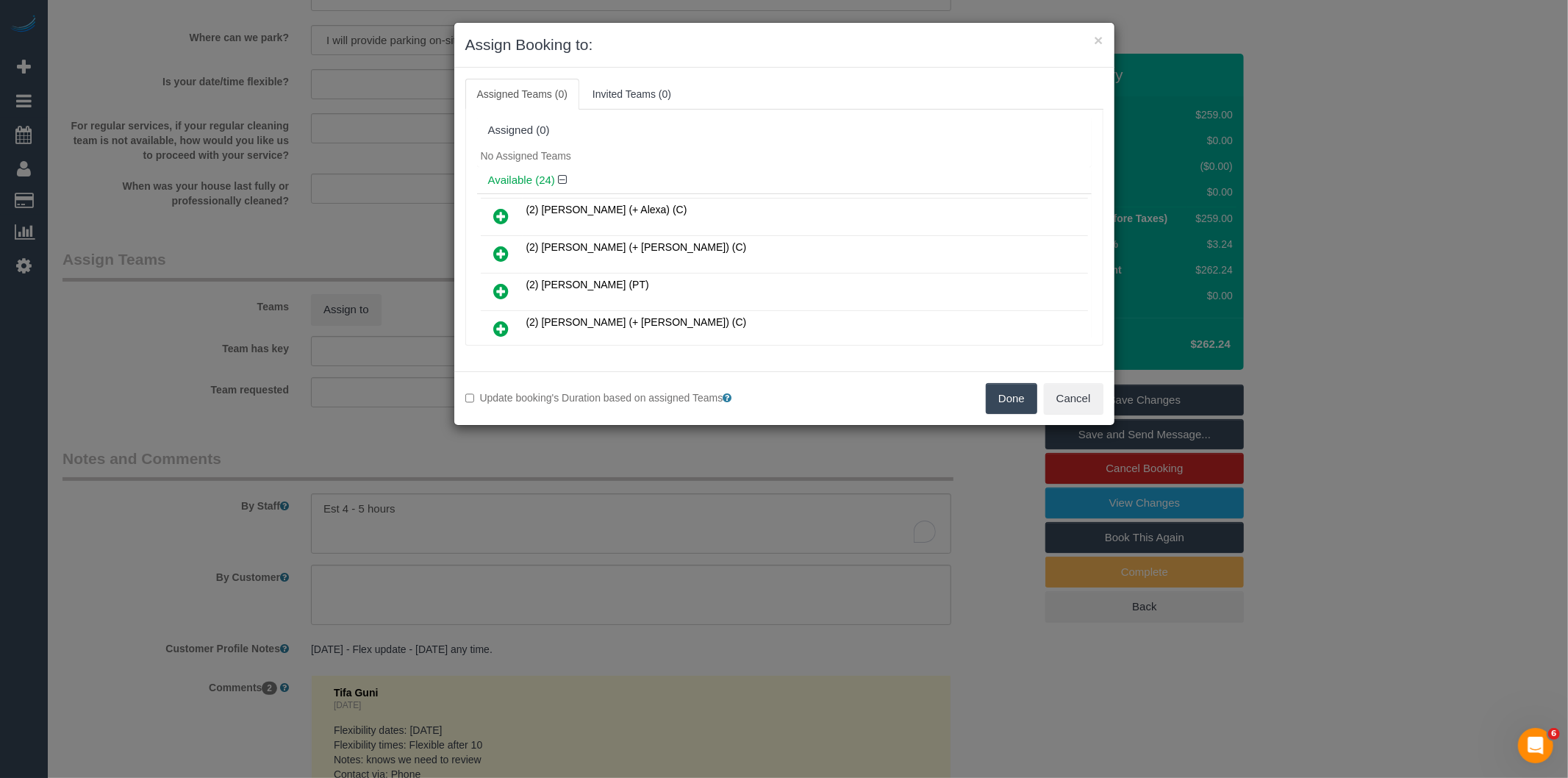
scroll to position [351, 0]
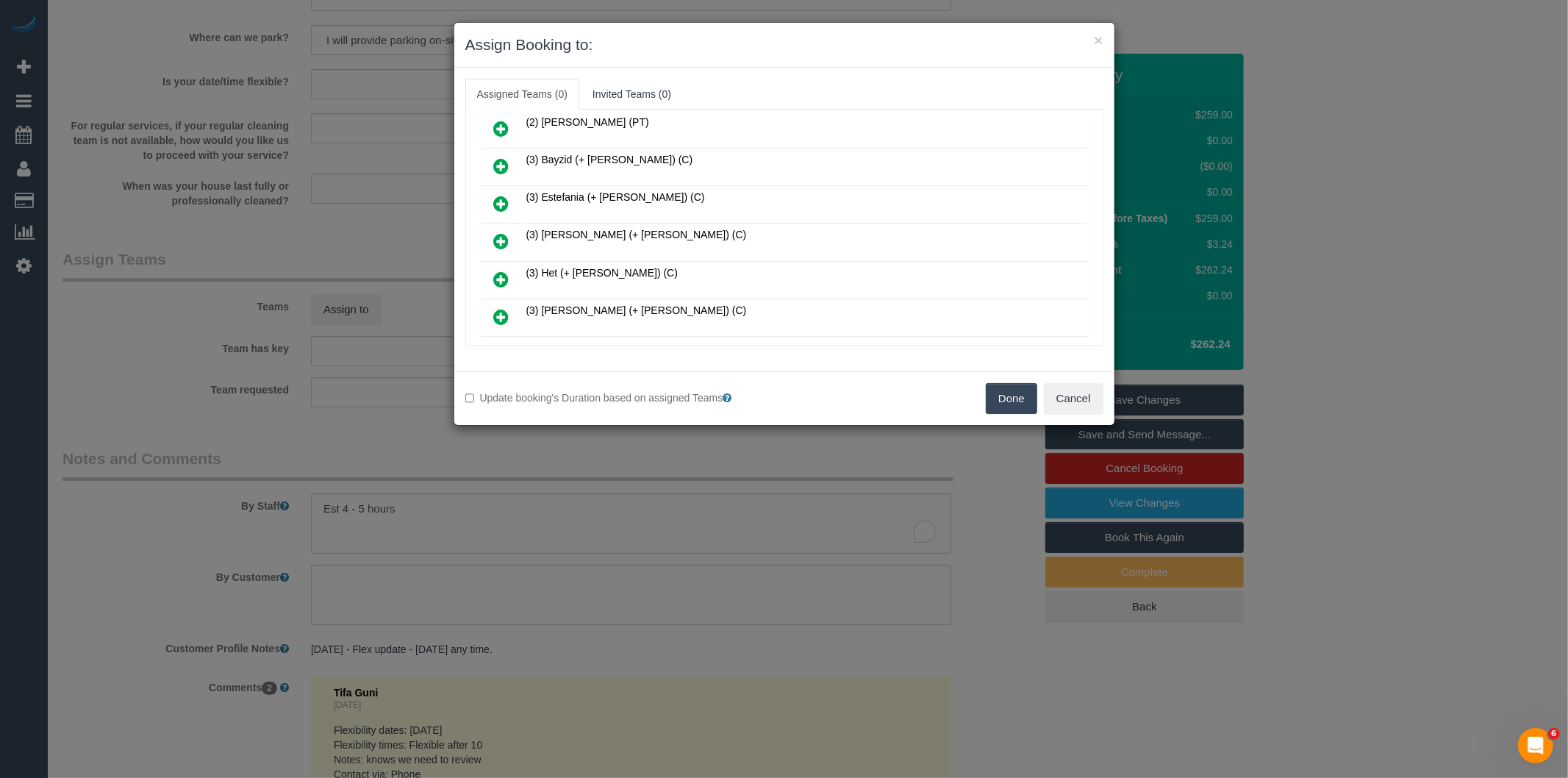
click at [503, 309] on icon at bounding box center [501, 317] width 16 height 18
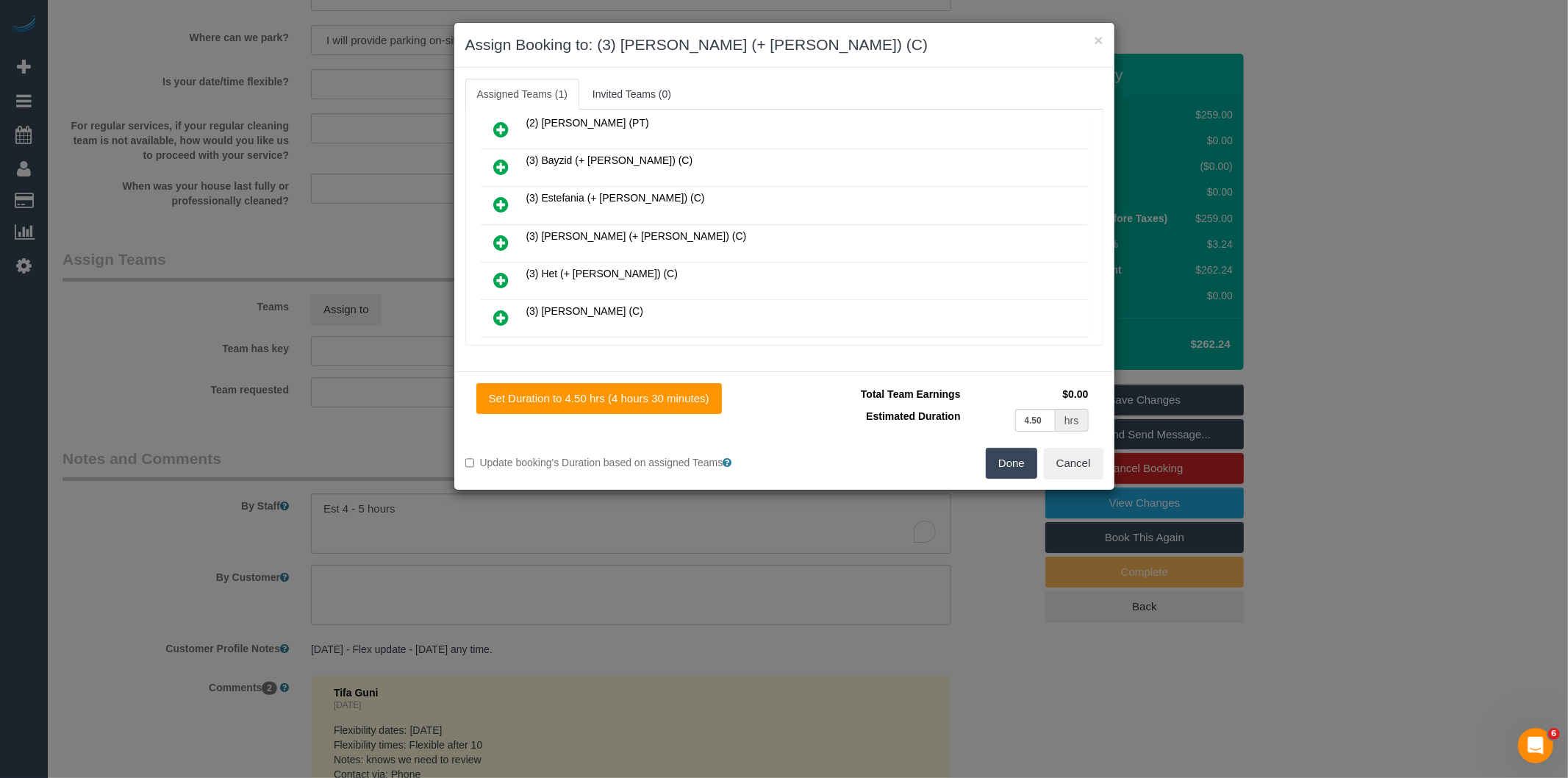
click at [507, 234] on icon at bounding box center [501, 243] width 16 height 18
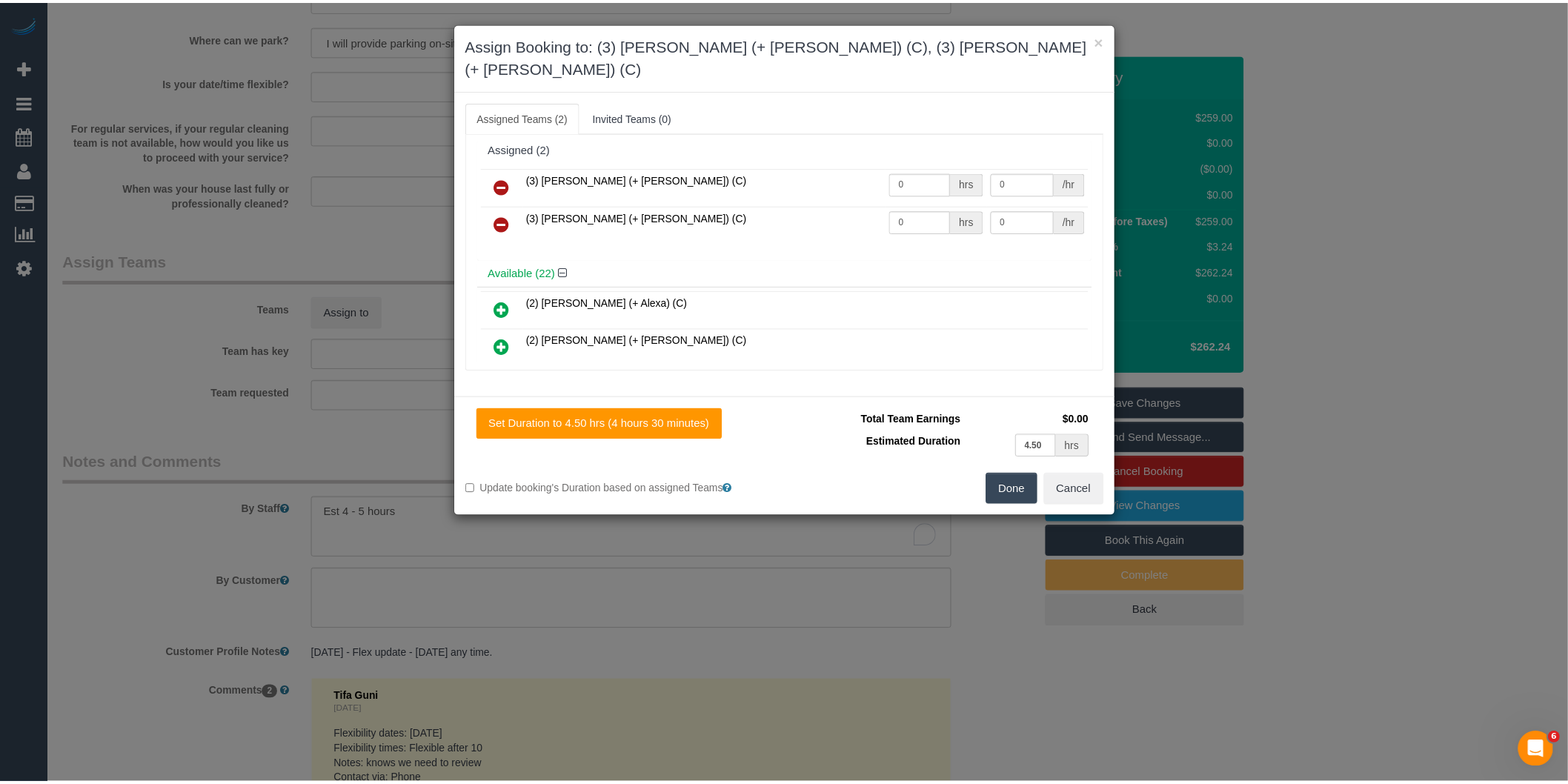
scroll to position [0, 0]
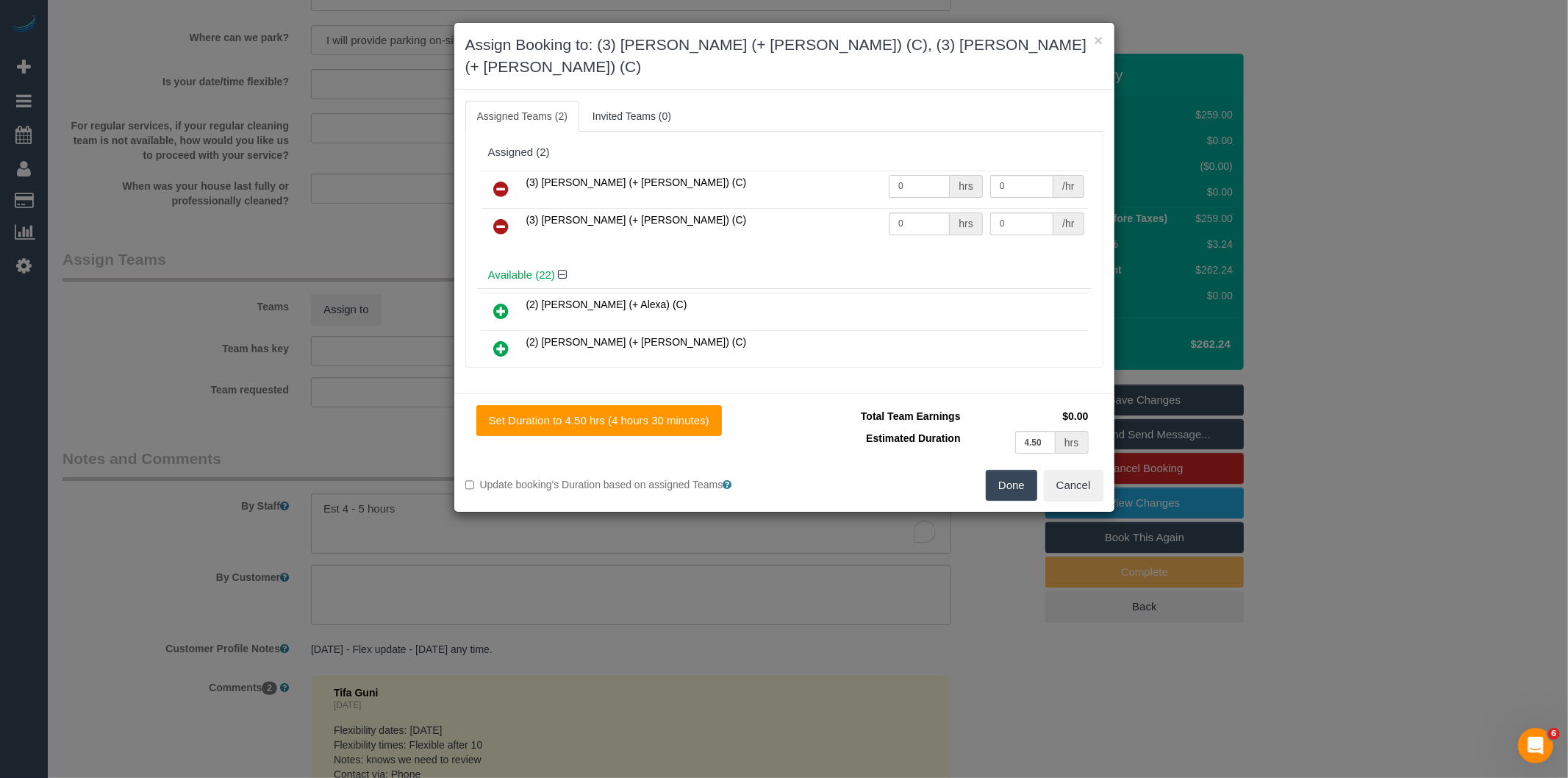
drag, startPoint x: 917, startPoint y: 165, endPoint x: 657, endPoint y: 152, distance: 260.3
click at [678, 171] on tr "(3) [PERSON_NAME] (+ [PERSON_NAME]) (C) 0 hrs 0 /hr" at bounding box center [784, 189] width 607 height 38
type input "1"
type input "82.5"
drag, startPoint x: 901, startPoint y: 200, endPoint x: 759, endPoint y: 195, distance: 142.1
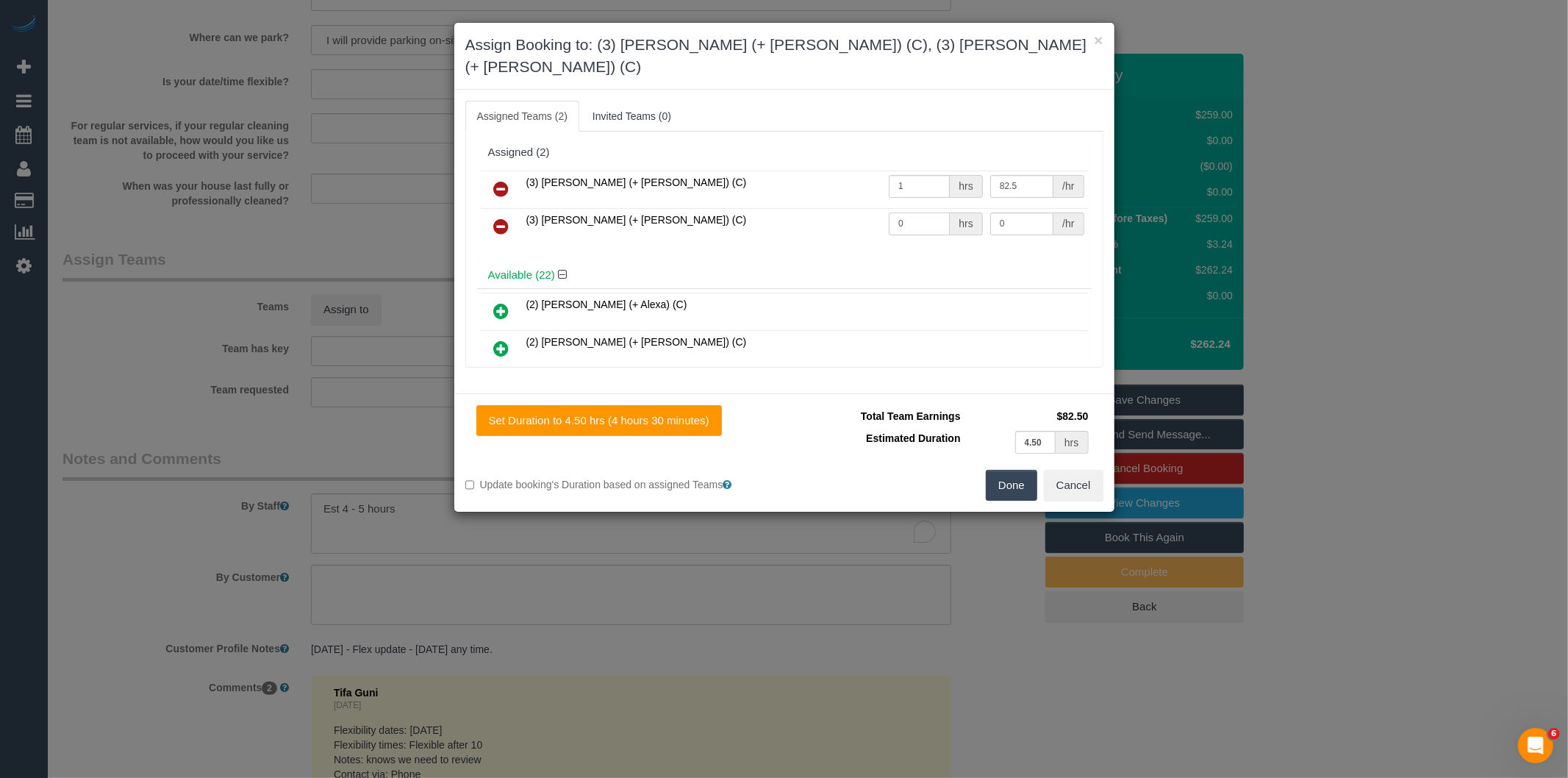
click at [793, 208] on tr "(3) Intisar (+ Farhan) (C) 0 hrs 0 /hr" at bounding box center [784, 227] width 607 height 38
type input "1"
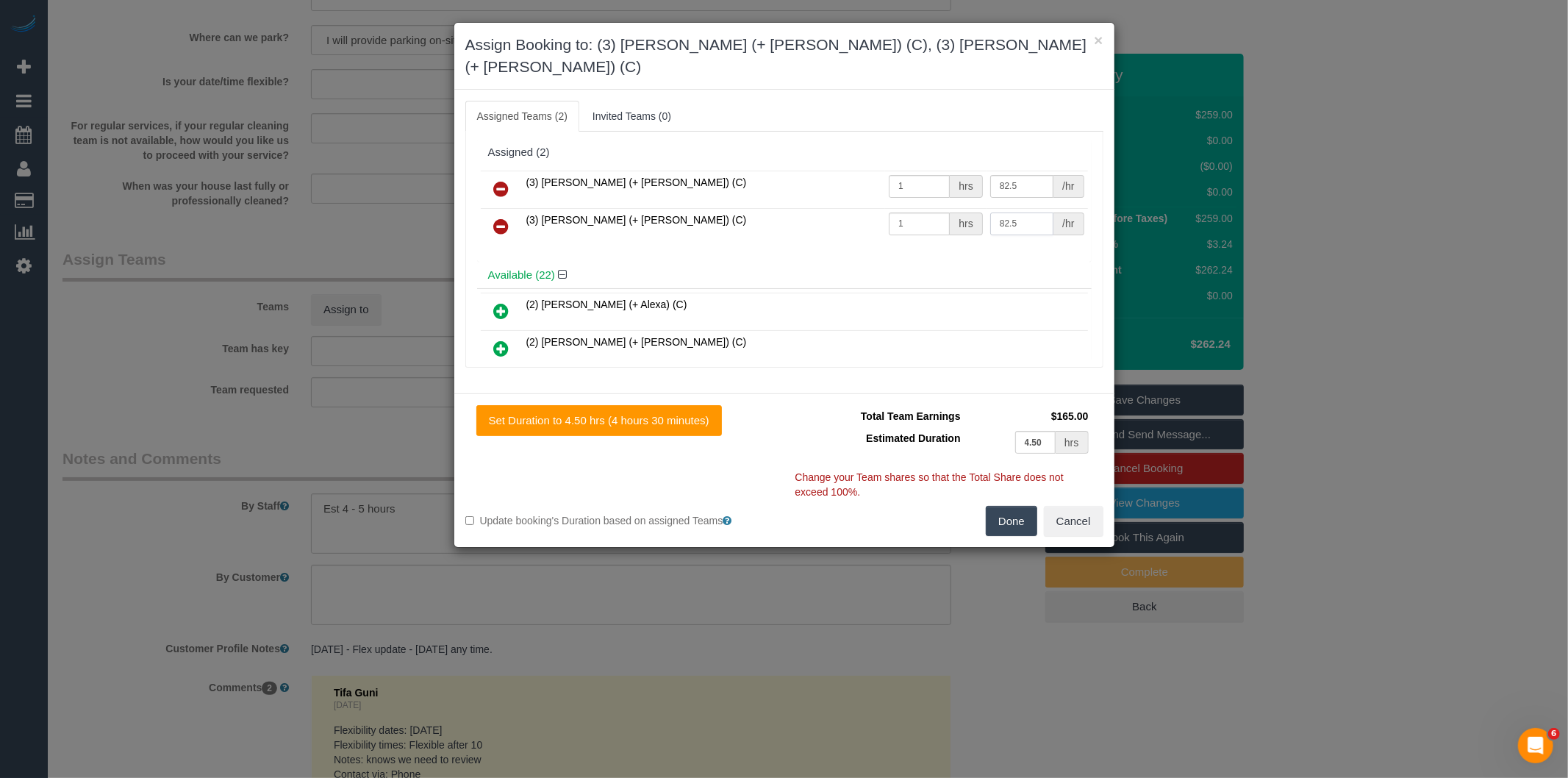
type input "82.5"
drag, startPoint x: 1022, startPoint y: 495, endPoint x: 795, endPoint y: 482, distance: 227.4
click at [1020, 506] on button "Done" at bounding box center [1010, 521] width 51 height 31
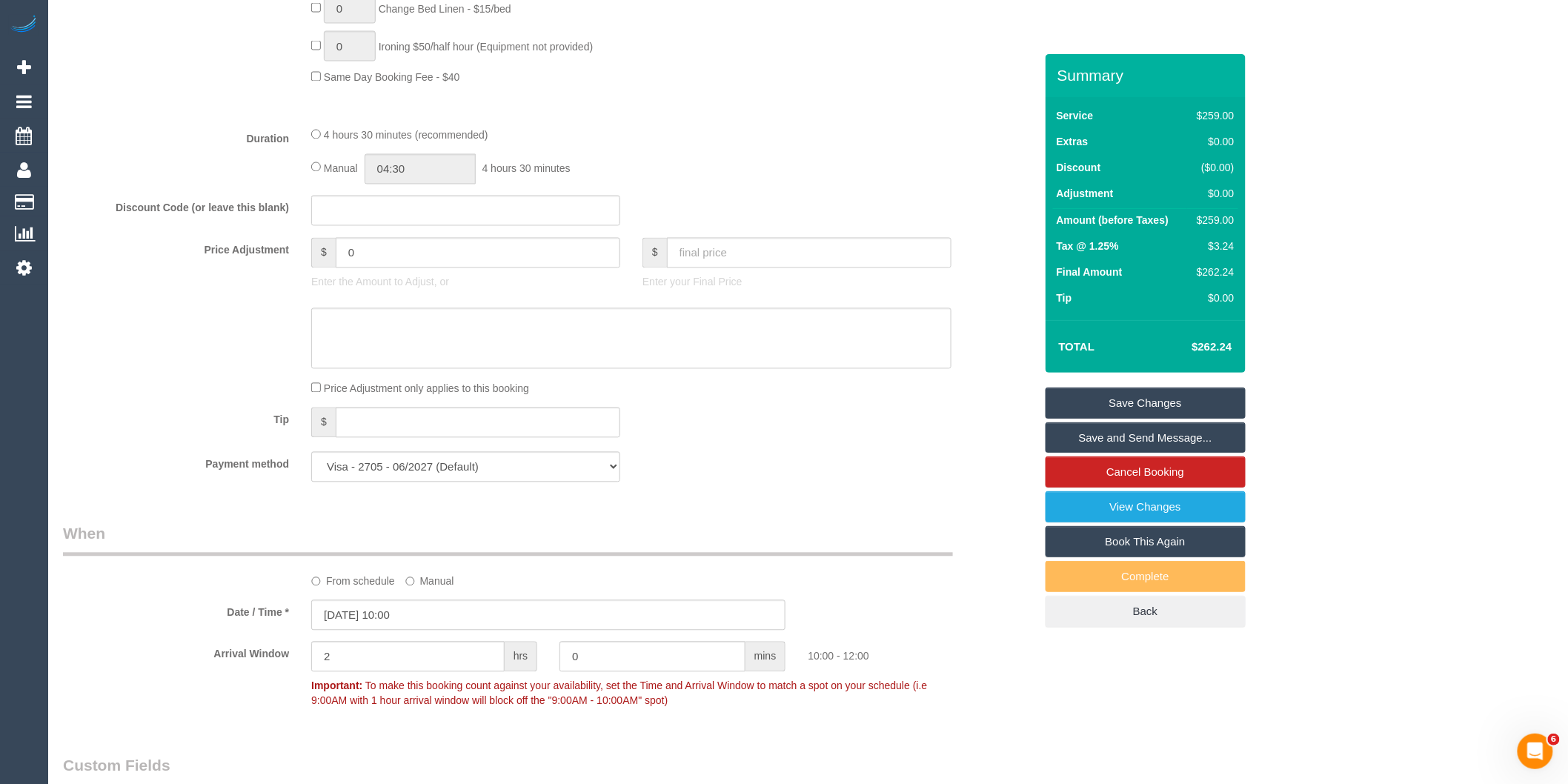
scroll to position [791, 0]
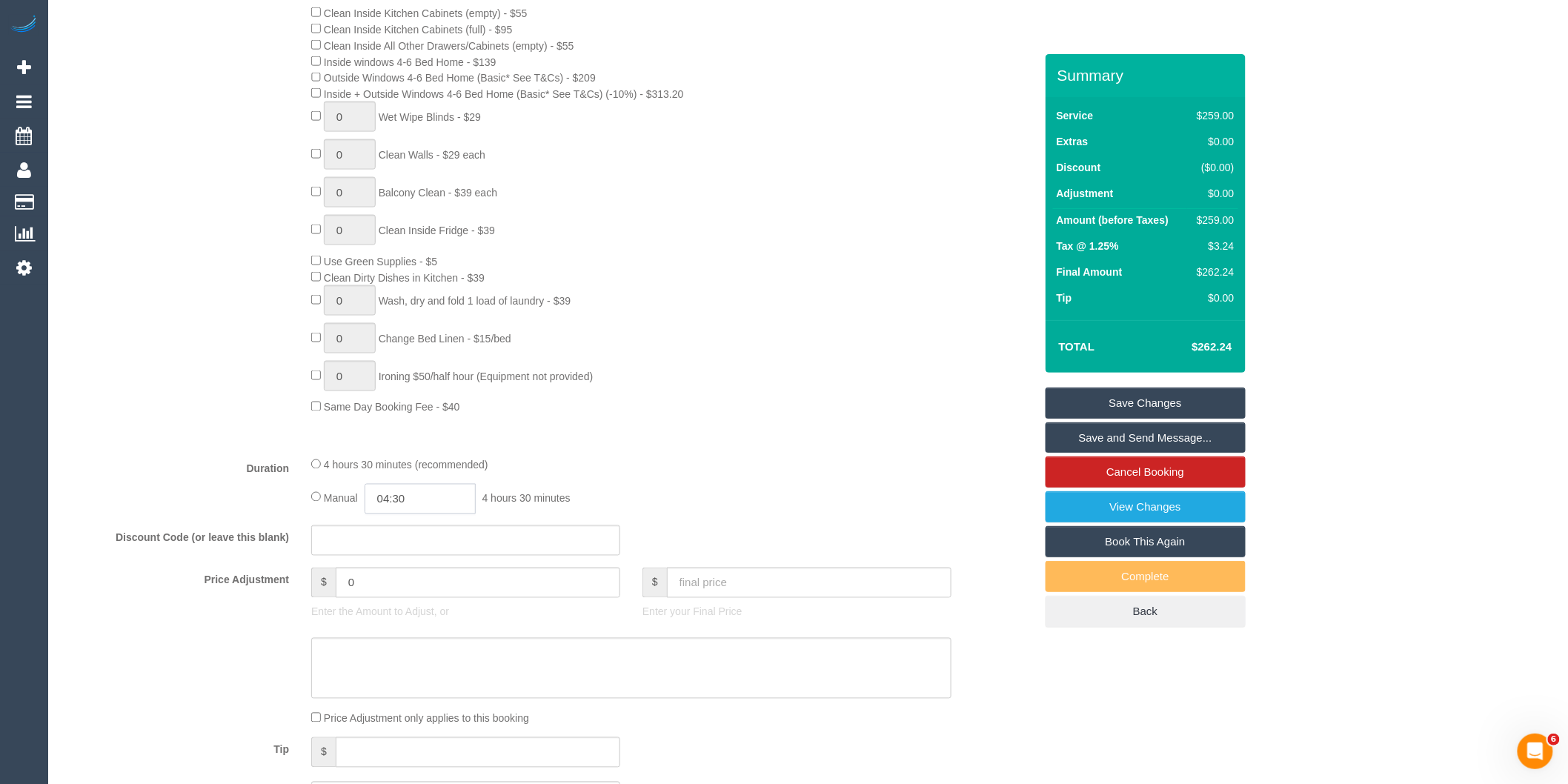
click at [452, 514] on input "04:30" at bounding box center [420, 499] width 111 height 31
type input "02:30"
click at [410, 576] on li "02:30" at bounding box center [404, 585] width 66 height 19
click at [663, 472] on div "4 hours 30 minutes (recommended)" at bounding box center [631, 465] width 641 height 16
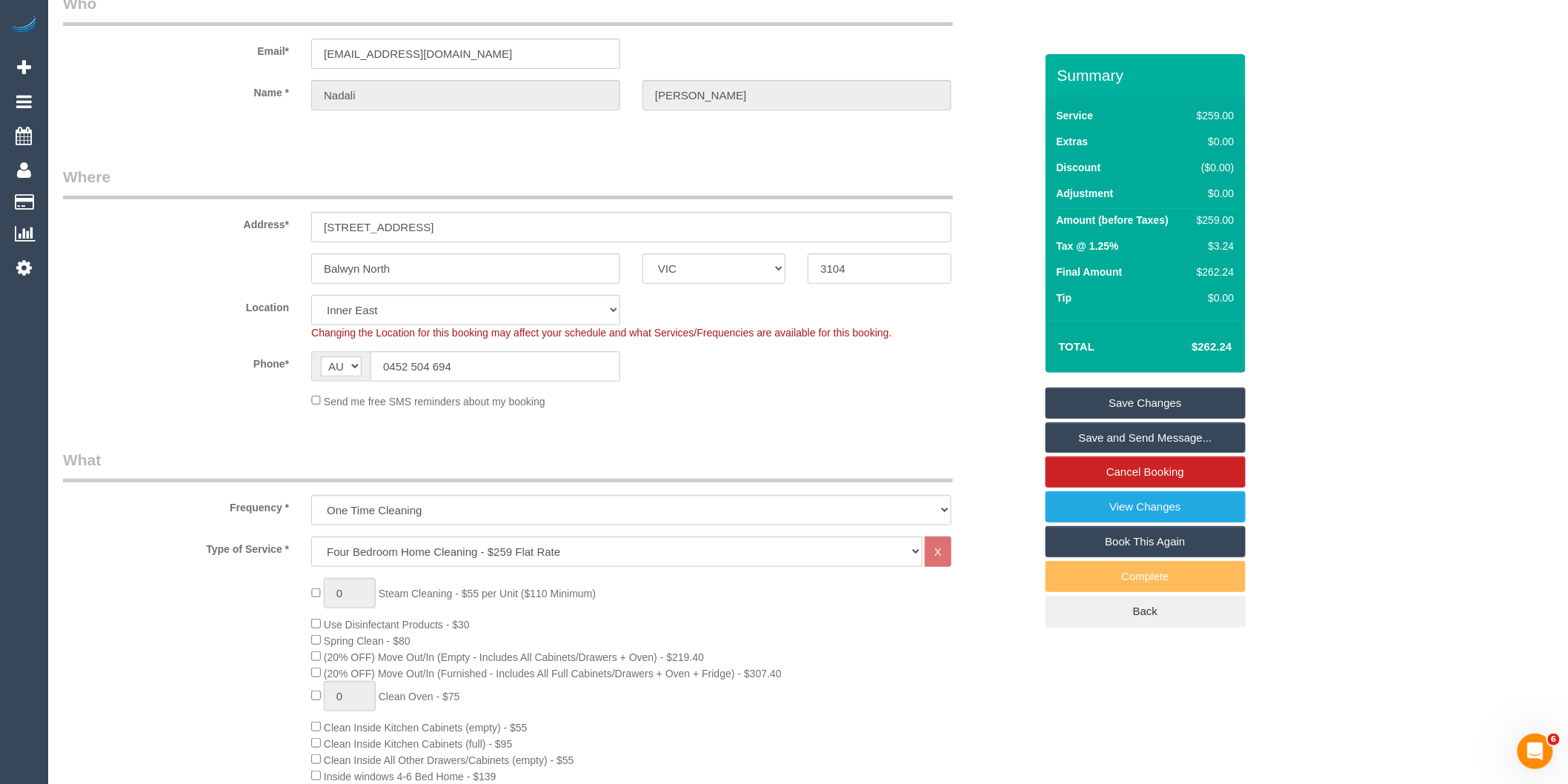
scroll to position [0, 0]
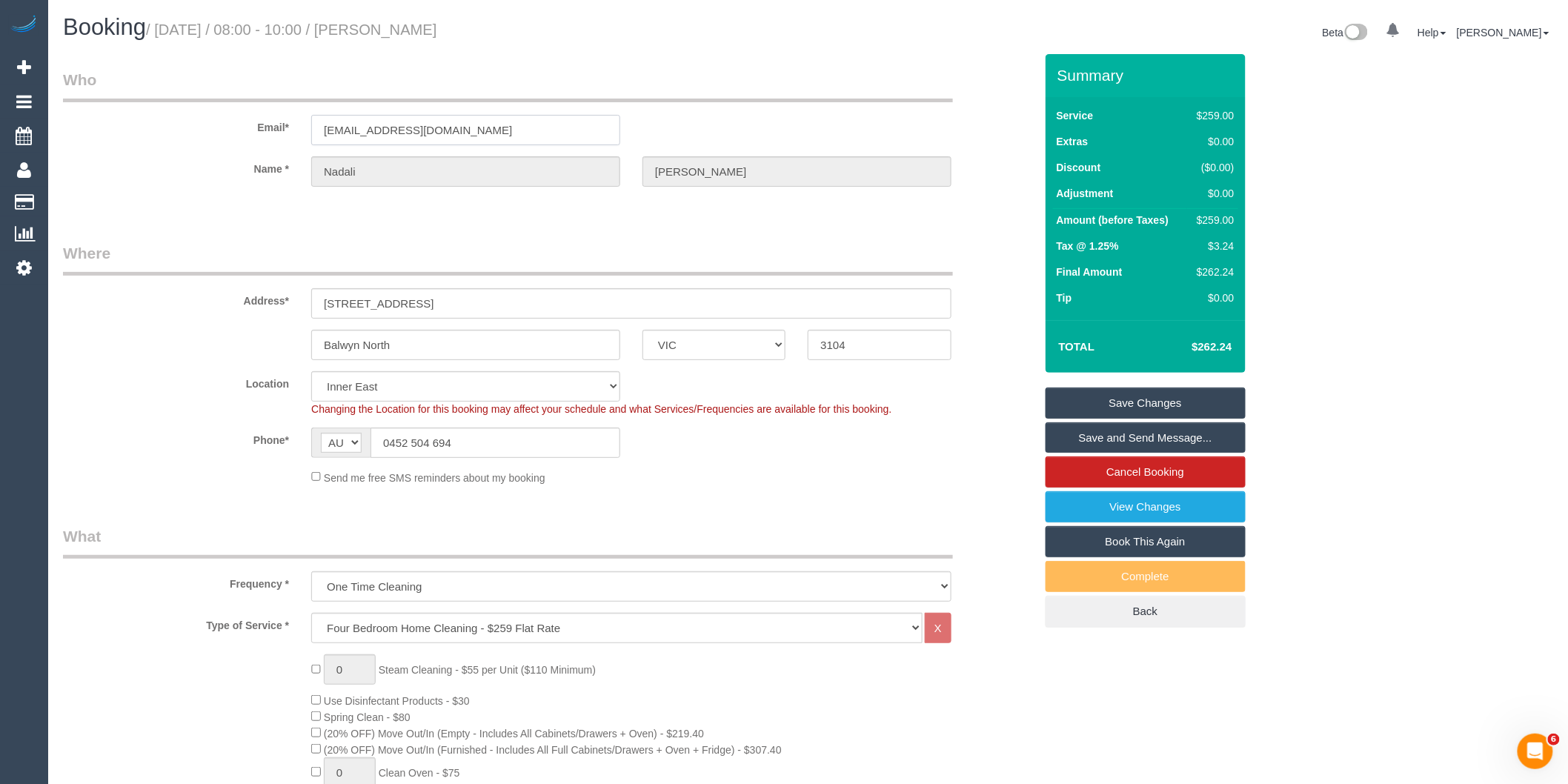
drag, startPoint x: 461, startPoint y: 133, endPoint x: 349, endPoint y: 130, distance: 112.0
click at [309, 131] on div "ndlongden@gmail.com" at bounding box center [466, 130] width 331 height 31
click at [1066, 409] on link "Save Changes" at bounding box center [1146, 403] width 200 height 31
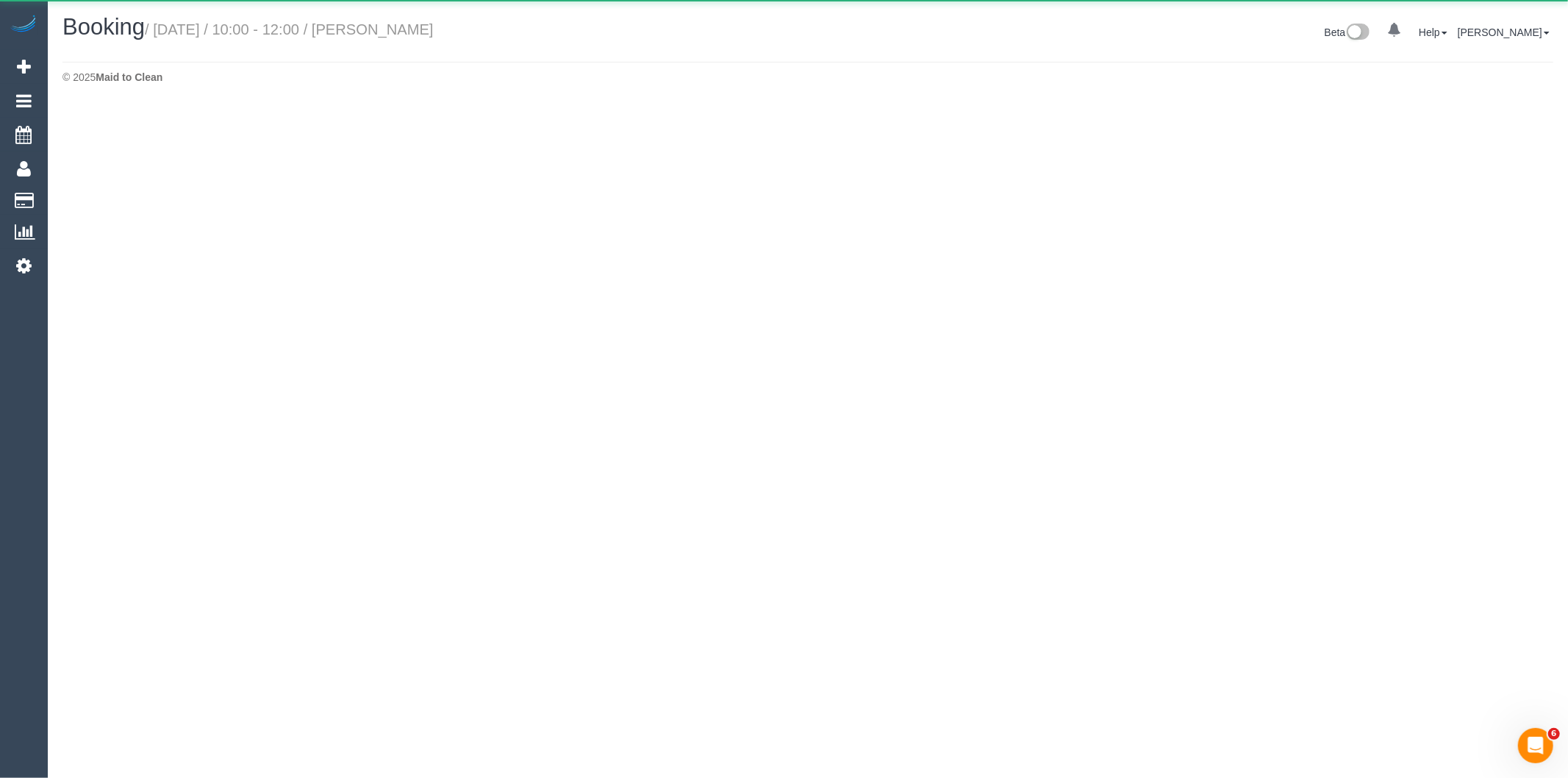
select select "VIC"
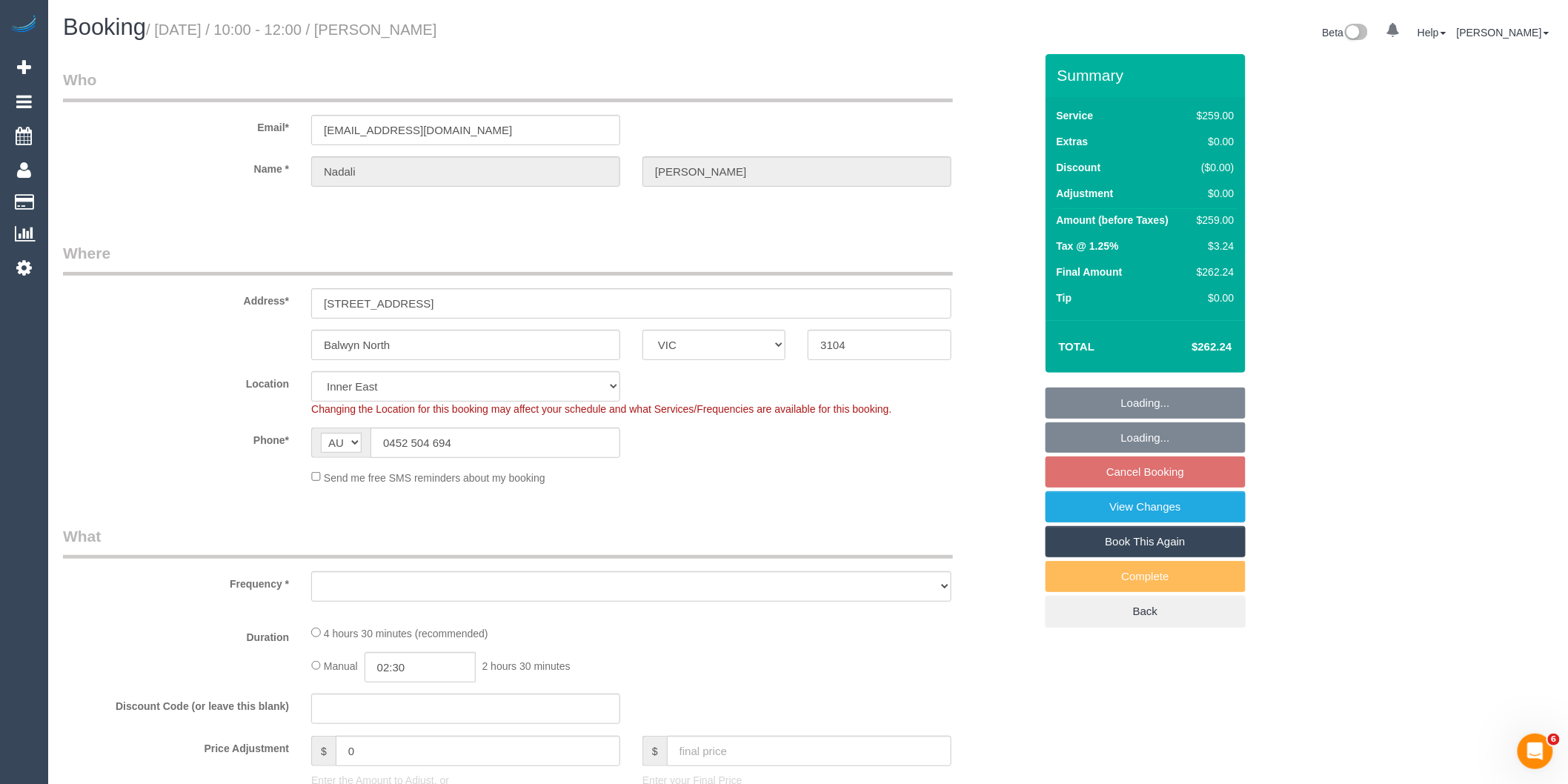
select select "string:stripe-pm_1SHZmr2GScqysDRVtAsQN7IF"
select select "number:29"
select select "number:14"
select select "number:18"
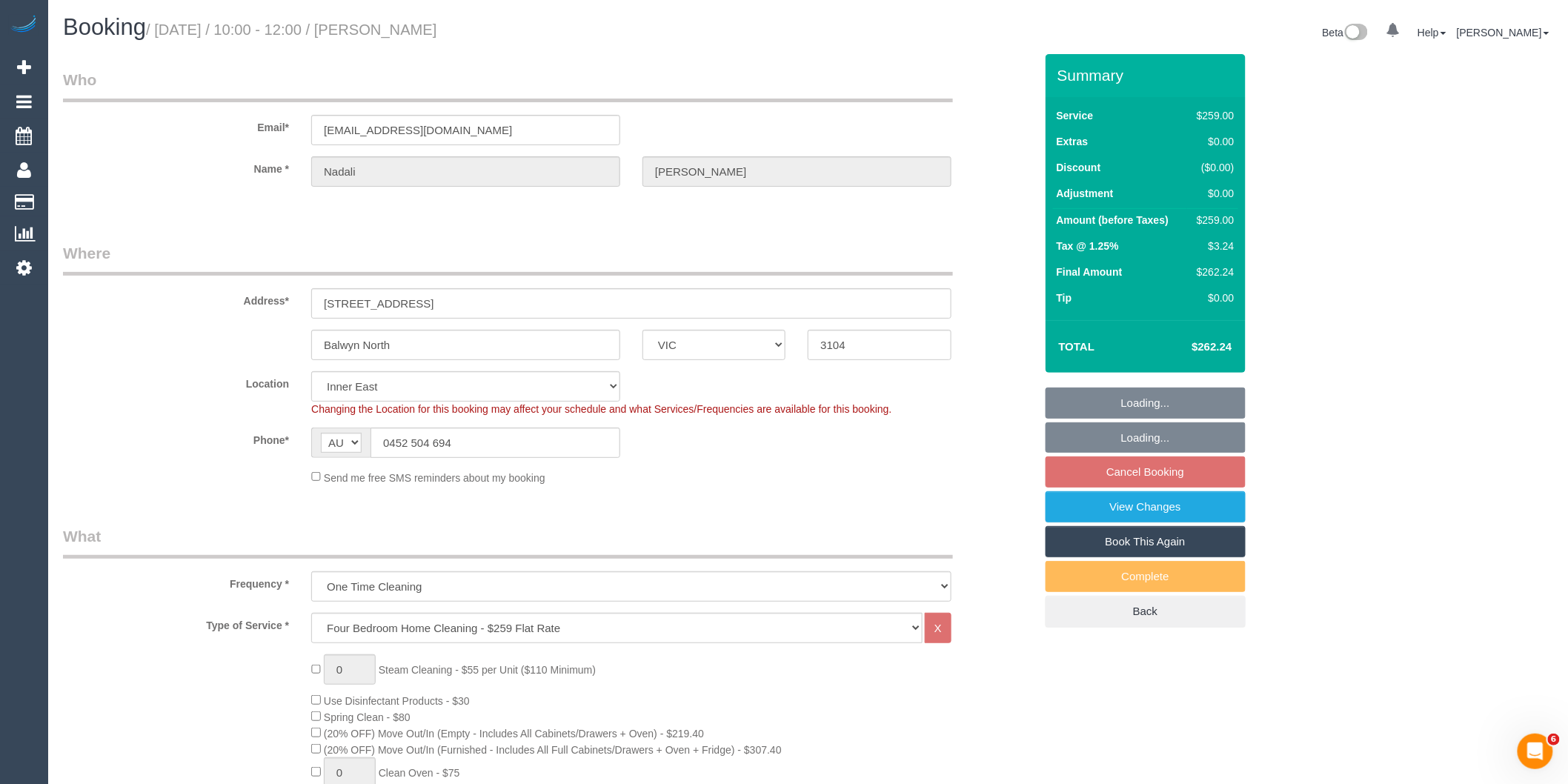
select select "object:6998"
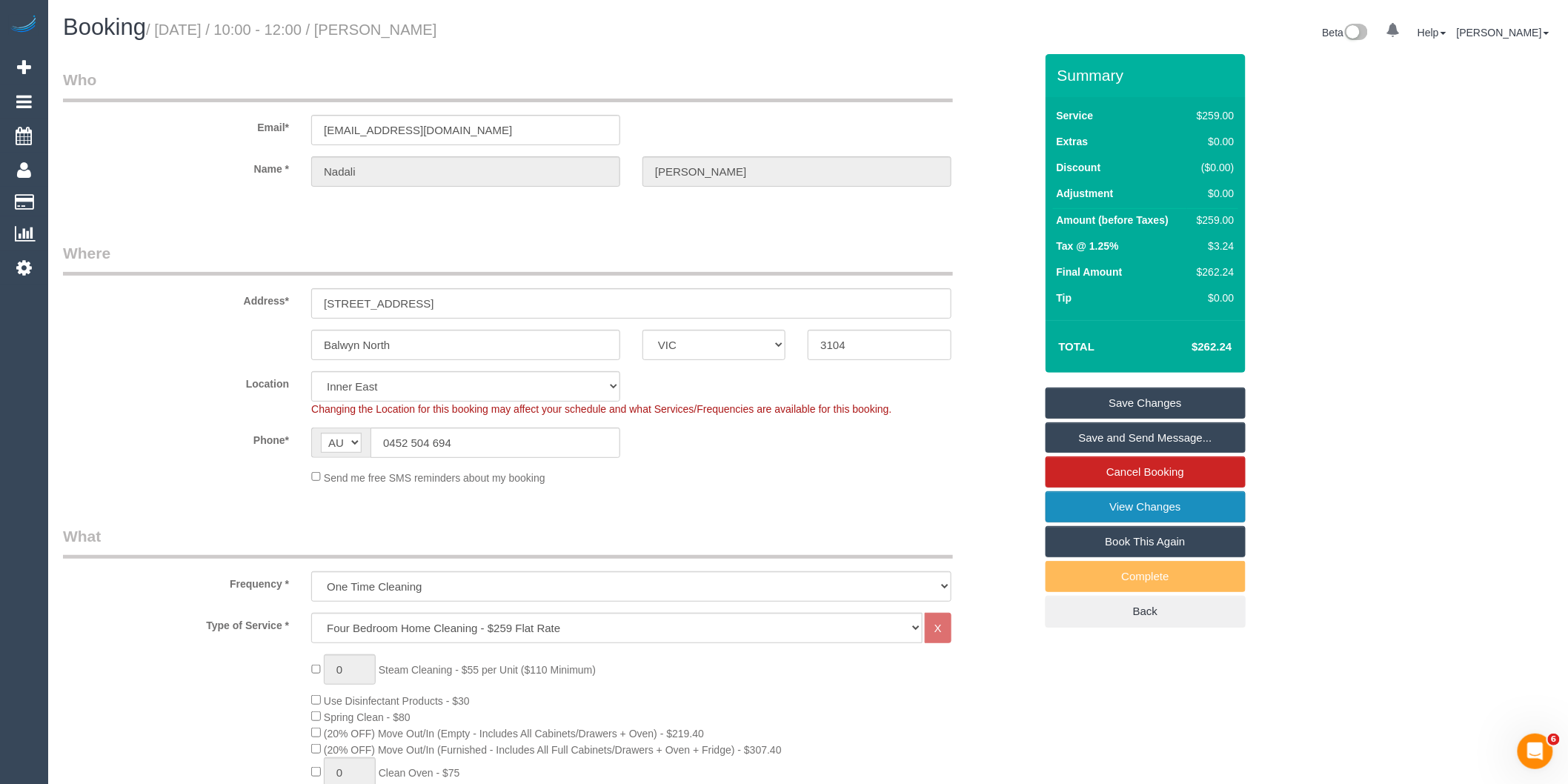
click at [1102, 509] on link "View Changes" at bounding box center [1146, 507] width 200 height 31
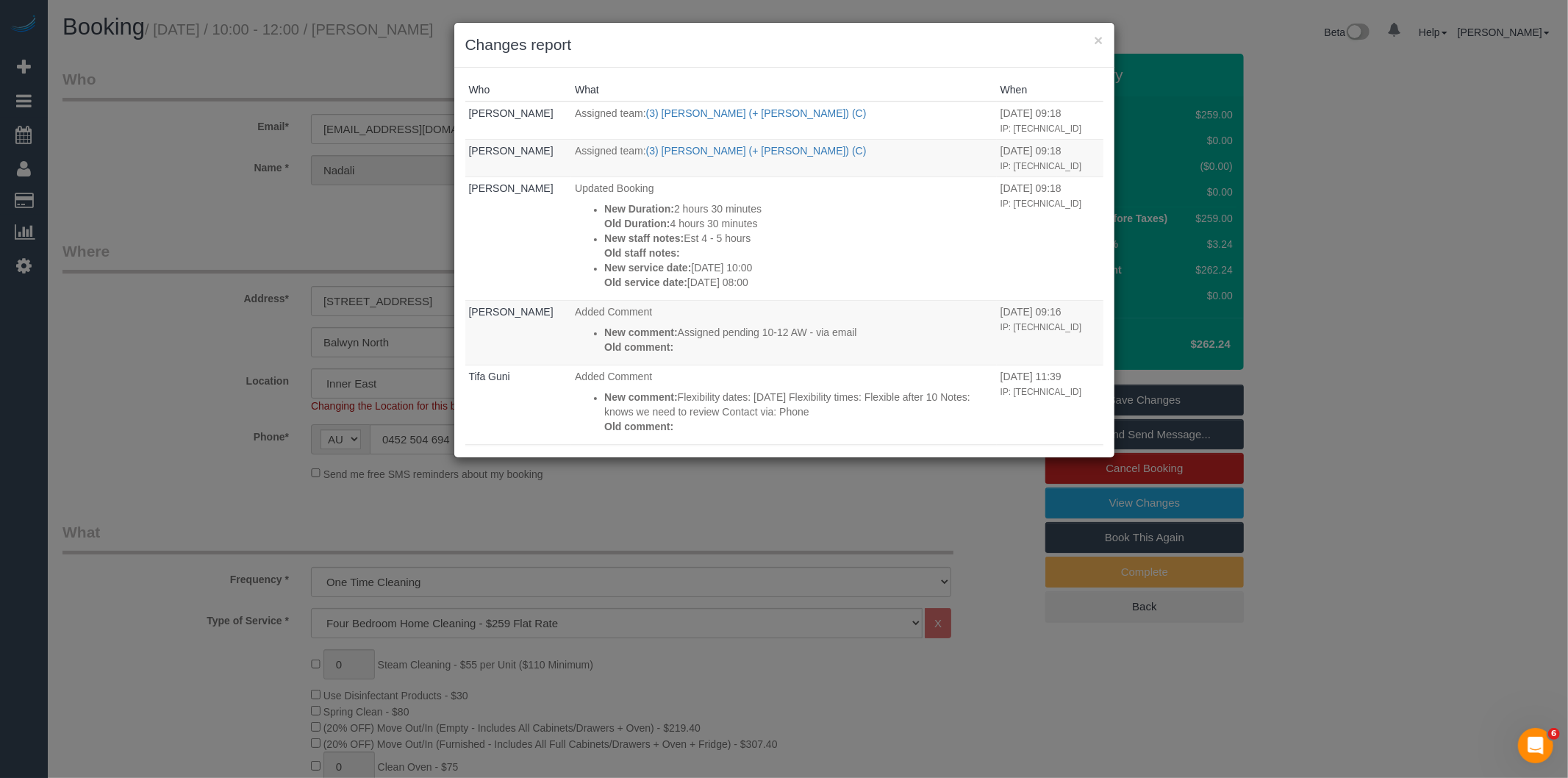
click at [745, 486] on div "× Changes report Who What When Bronie Bryant Assigned team: (3) Farhan (+ Intis…" at bounding box center [784, 389] width 1568 height 778
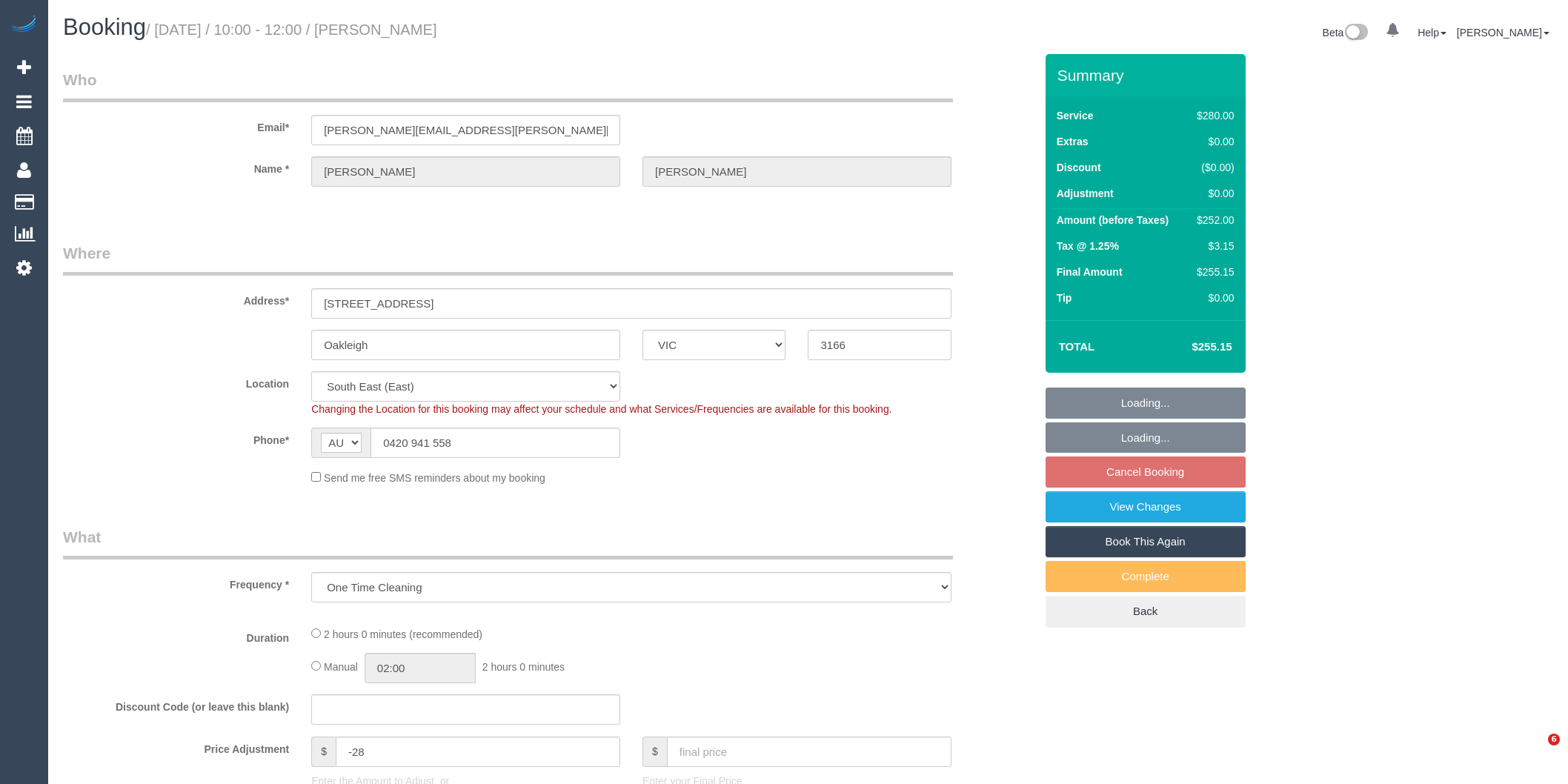
select select "VIC"
select select "object:1085"
select select "string:stripe-pm_1R0fsu2GScqysDRV1fWs8soR"
select select "2"
select select "number:27"
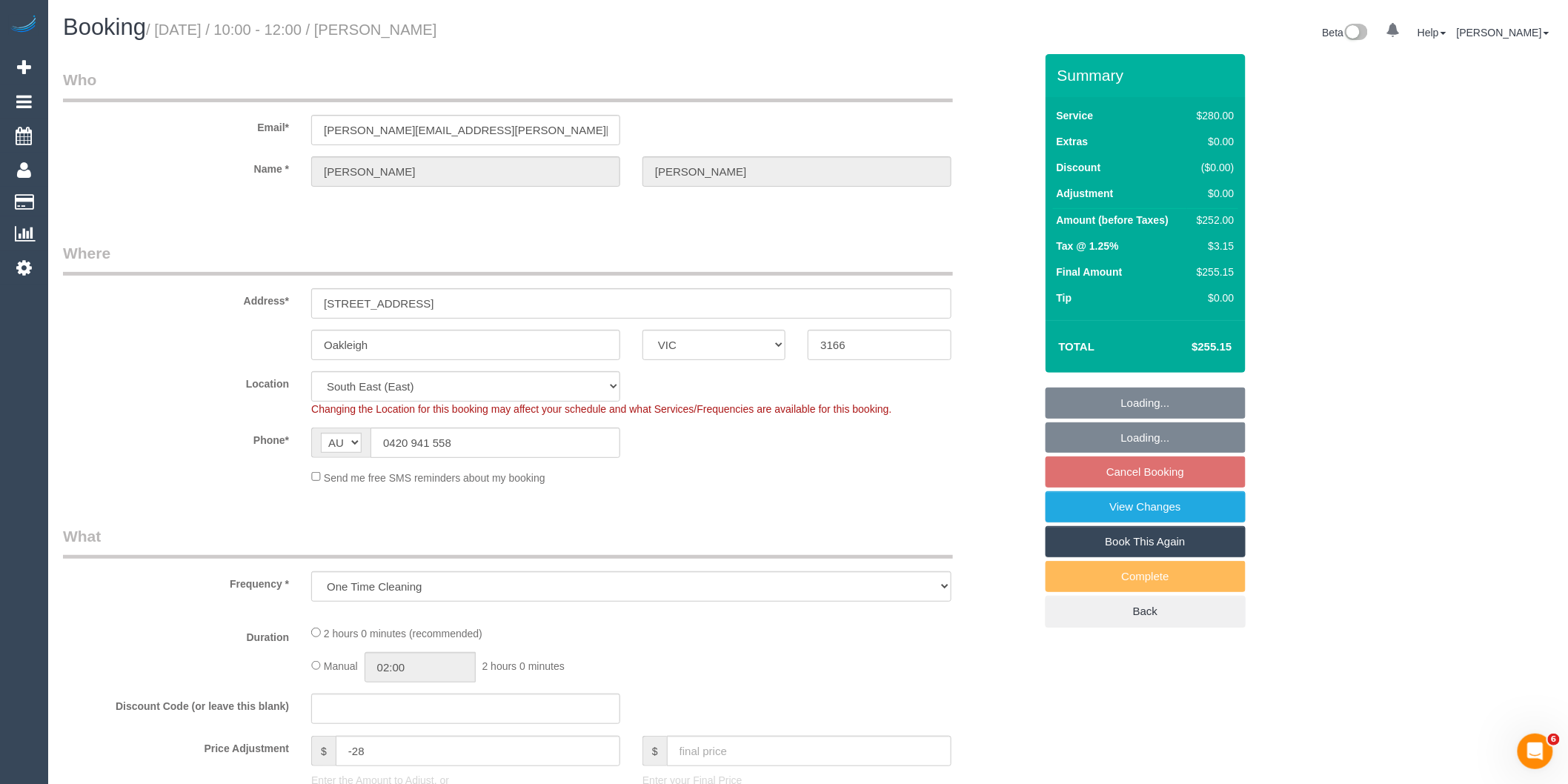
select select "number:14"
select select "number:19"
select select "number:25"
select select "number:34"
select select "number:11"
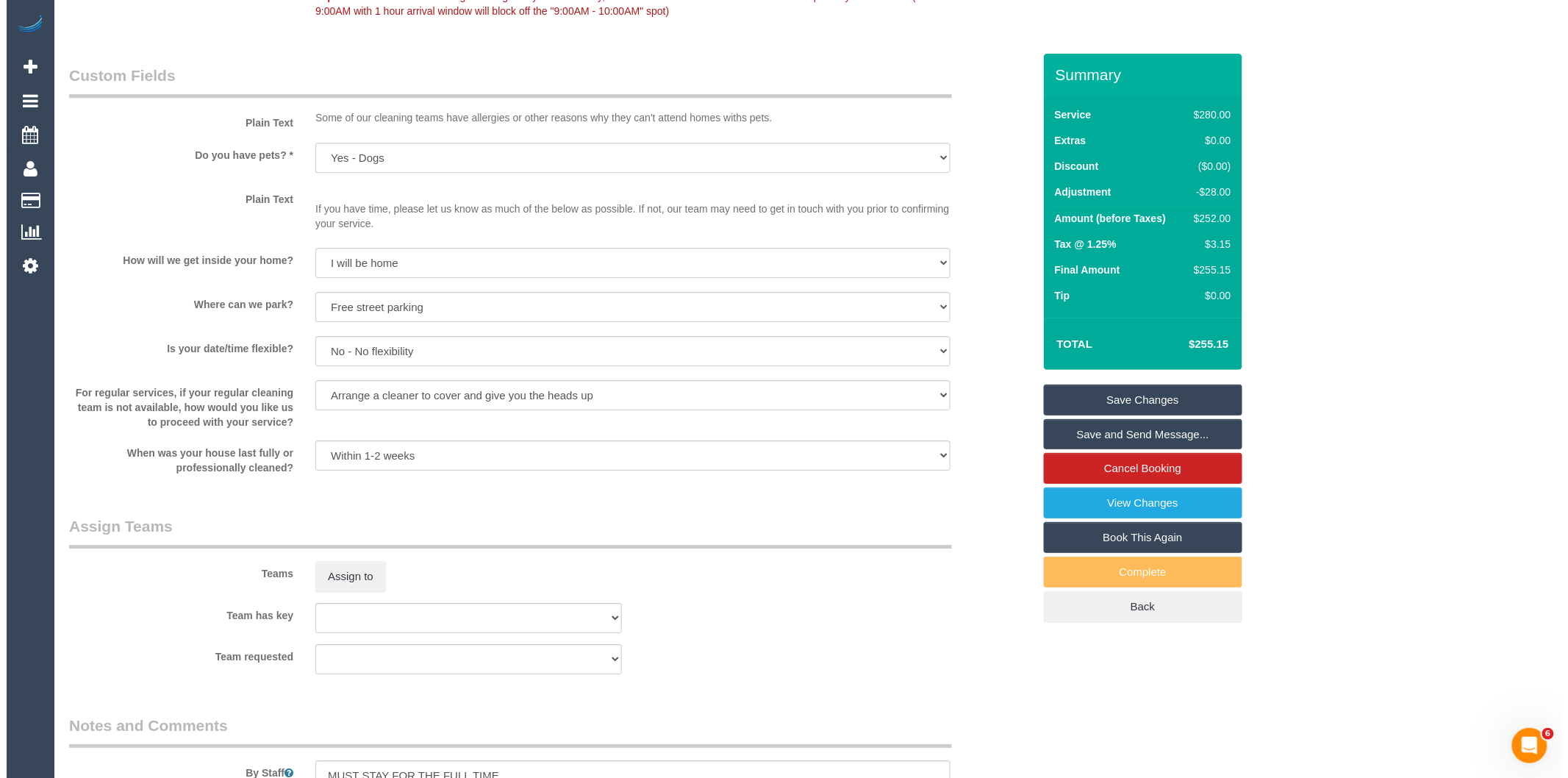
scroll to position [2042, 0]
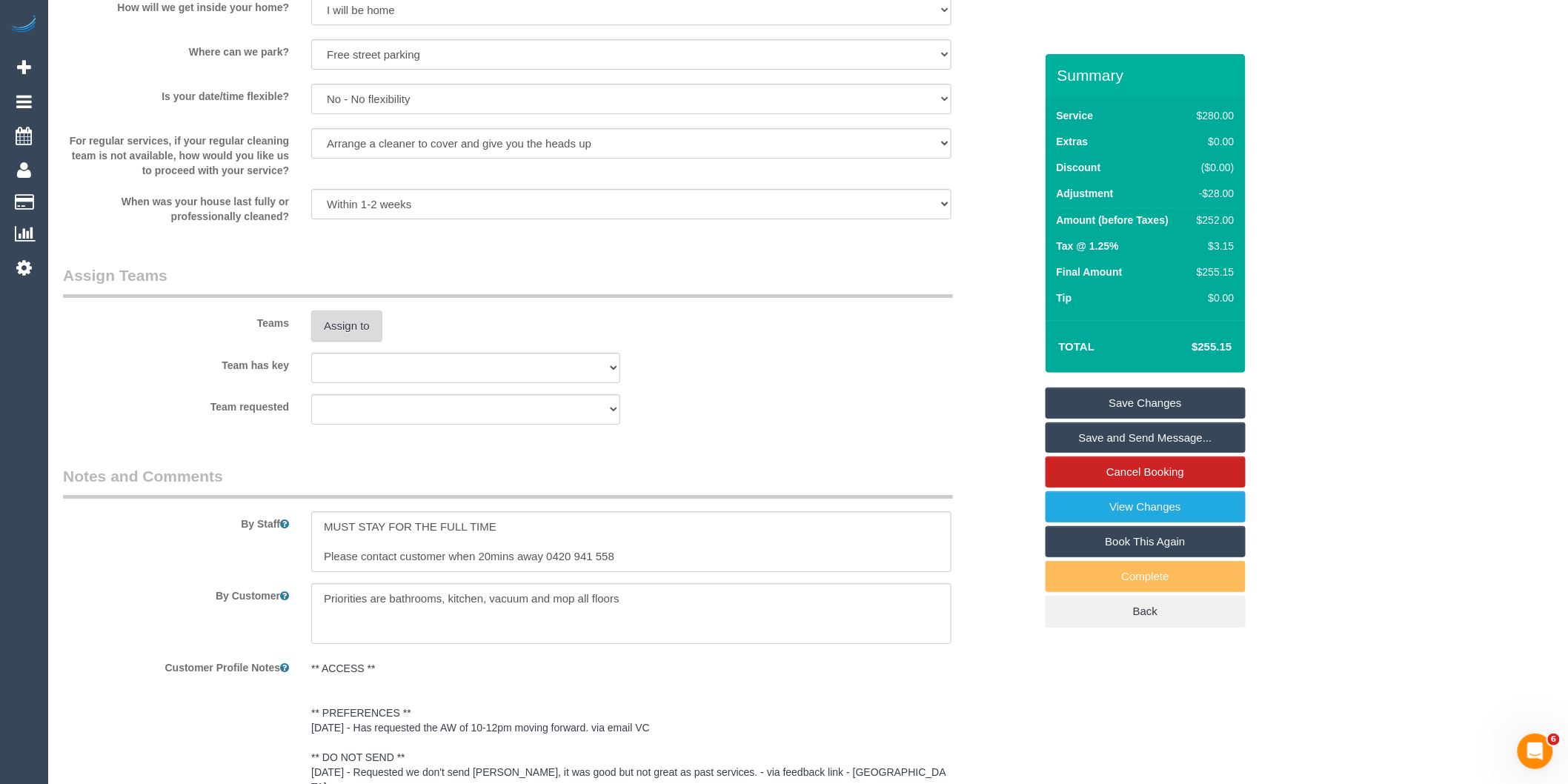
click at [360, 332] on button "Assign to" at bounding box center [346, 326] width 71 height 31
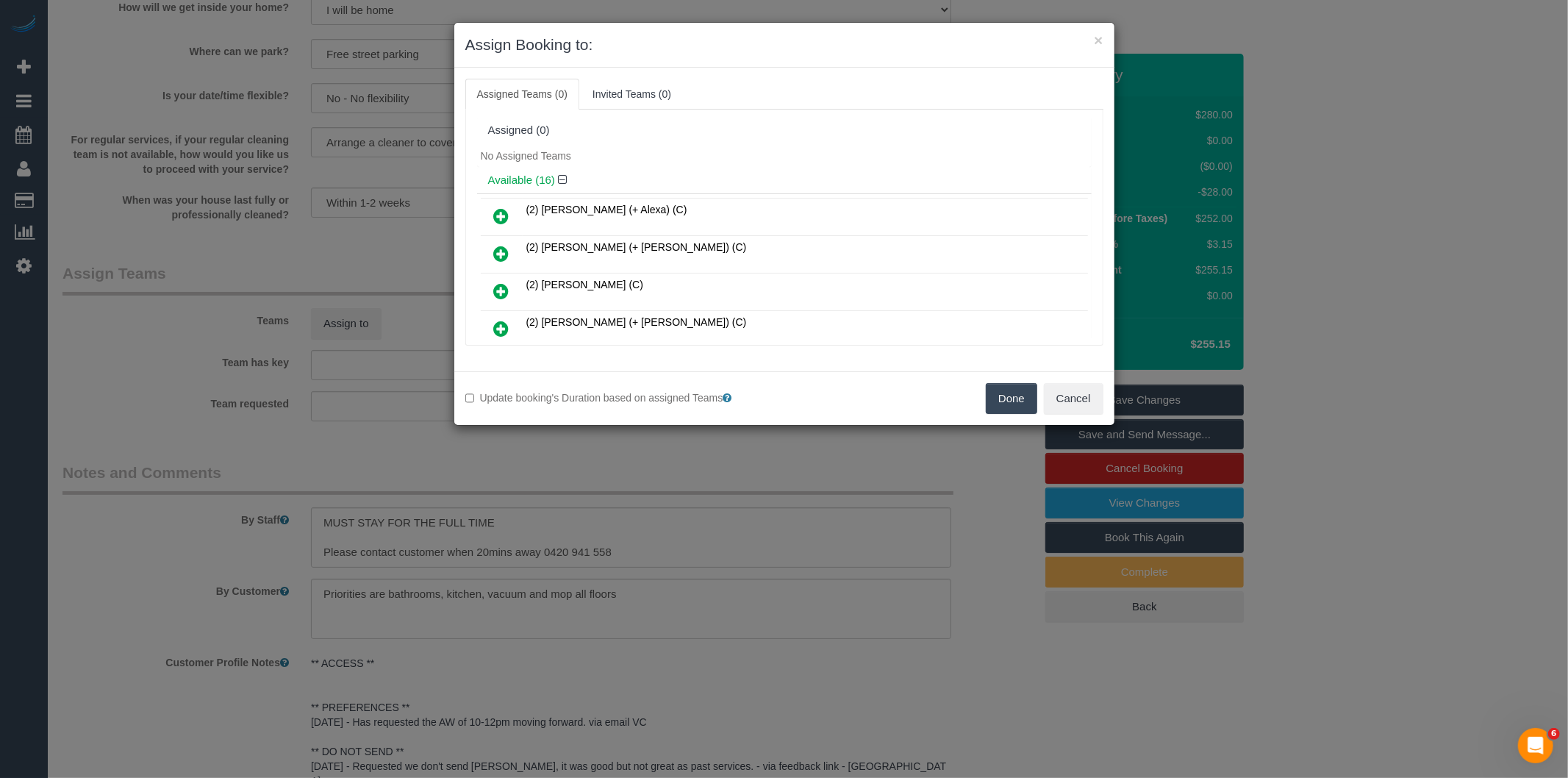
scroll to position [203, 0]
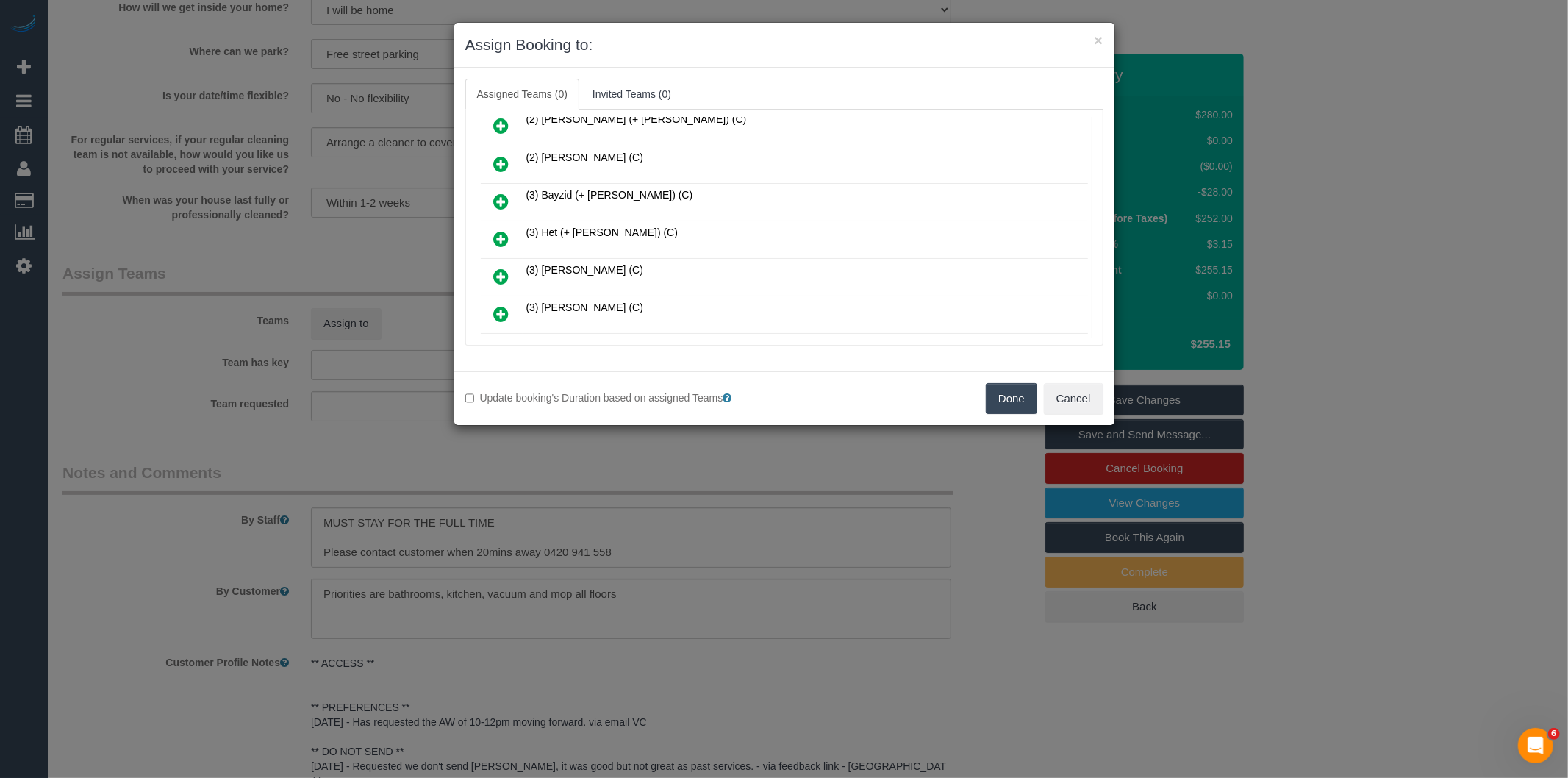
click at [495, 230] on icon at bounding box center [501, 239] width 16 height 18
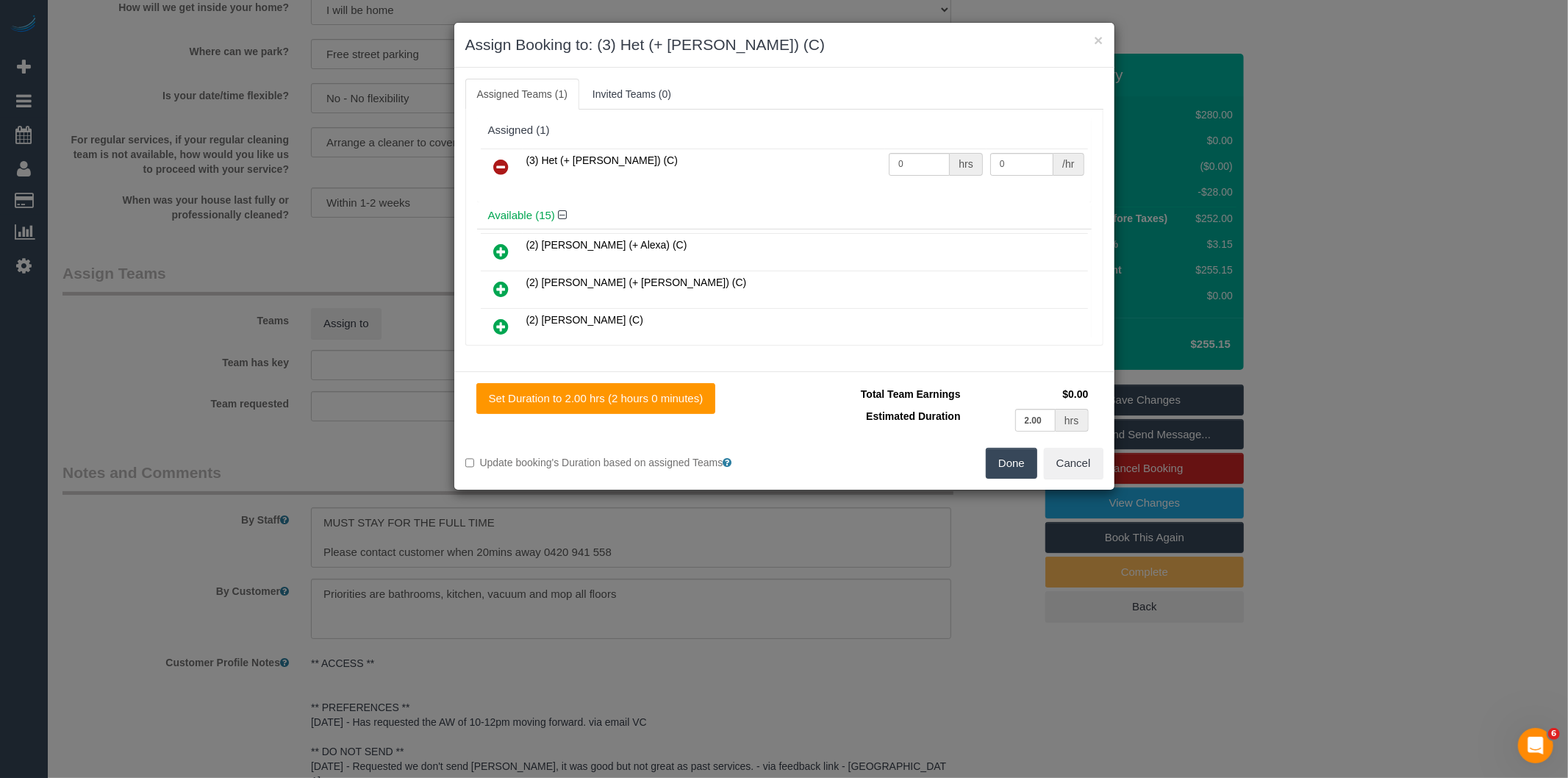
scroll to position [423, 0]
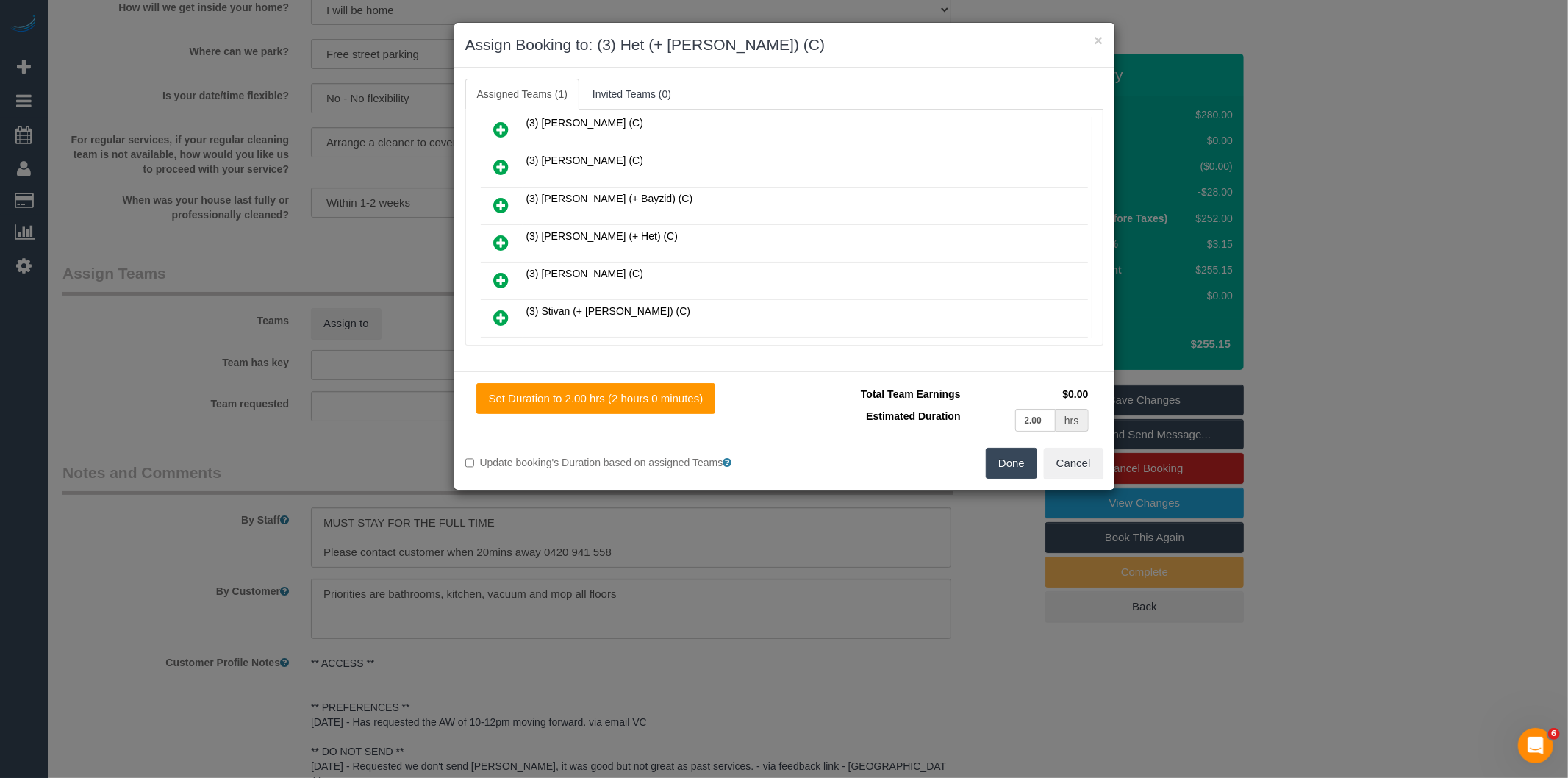
click at [497, 234] on icon at bounding box center [501, 243] width 16 height 18
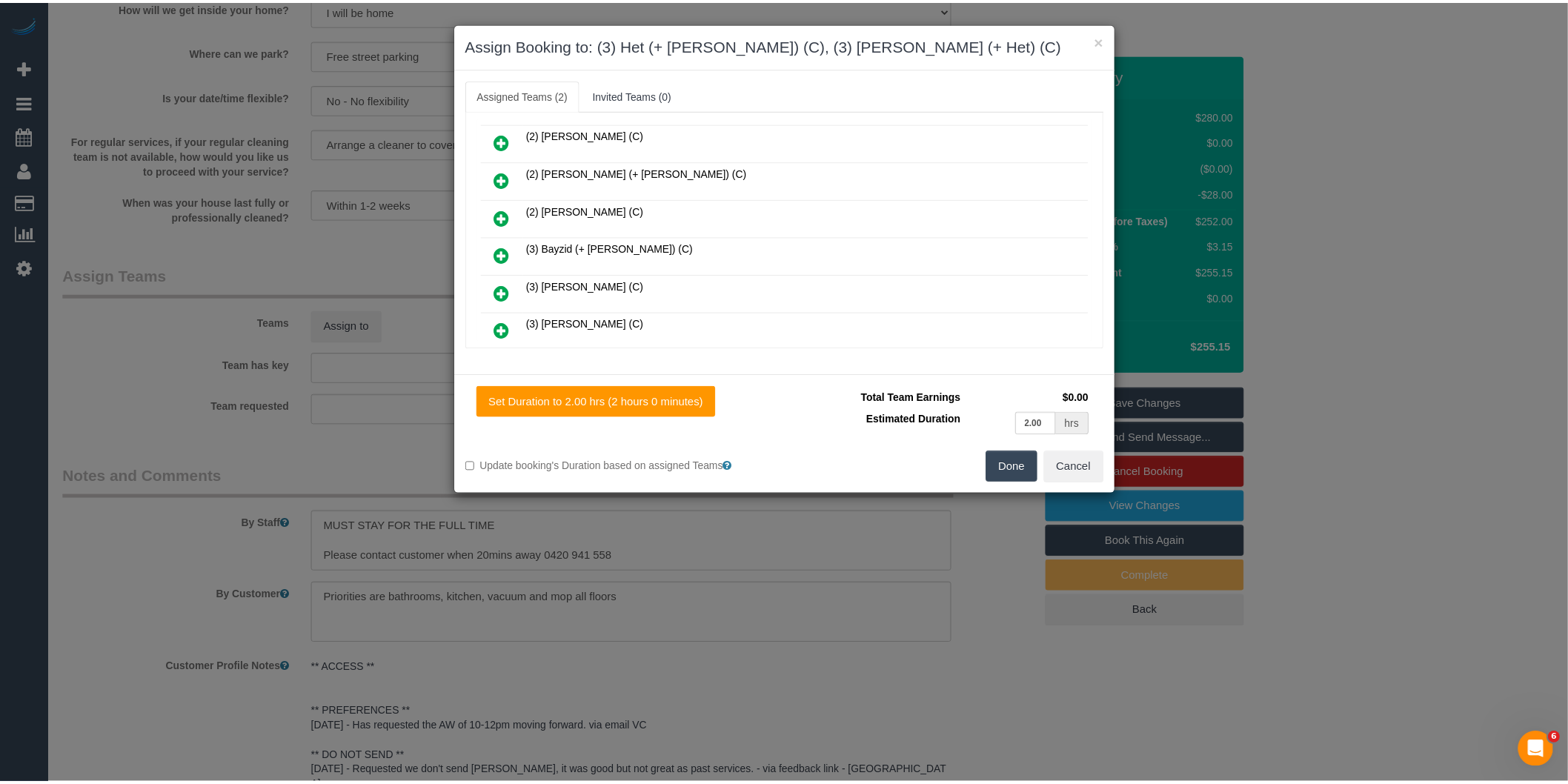
scroll to position [0, 0]
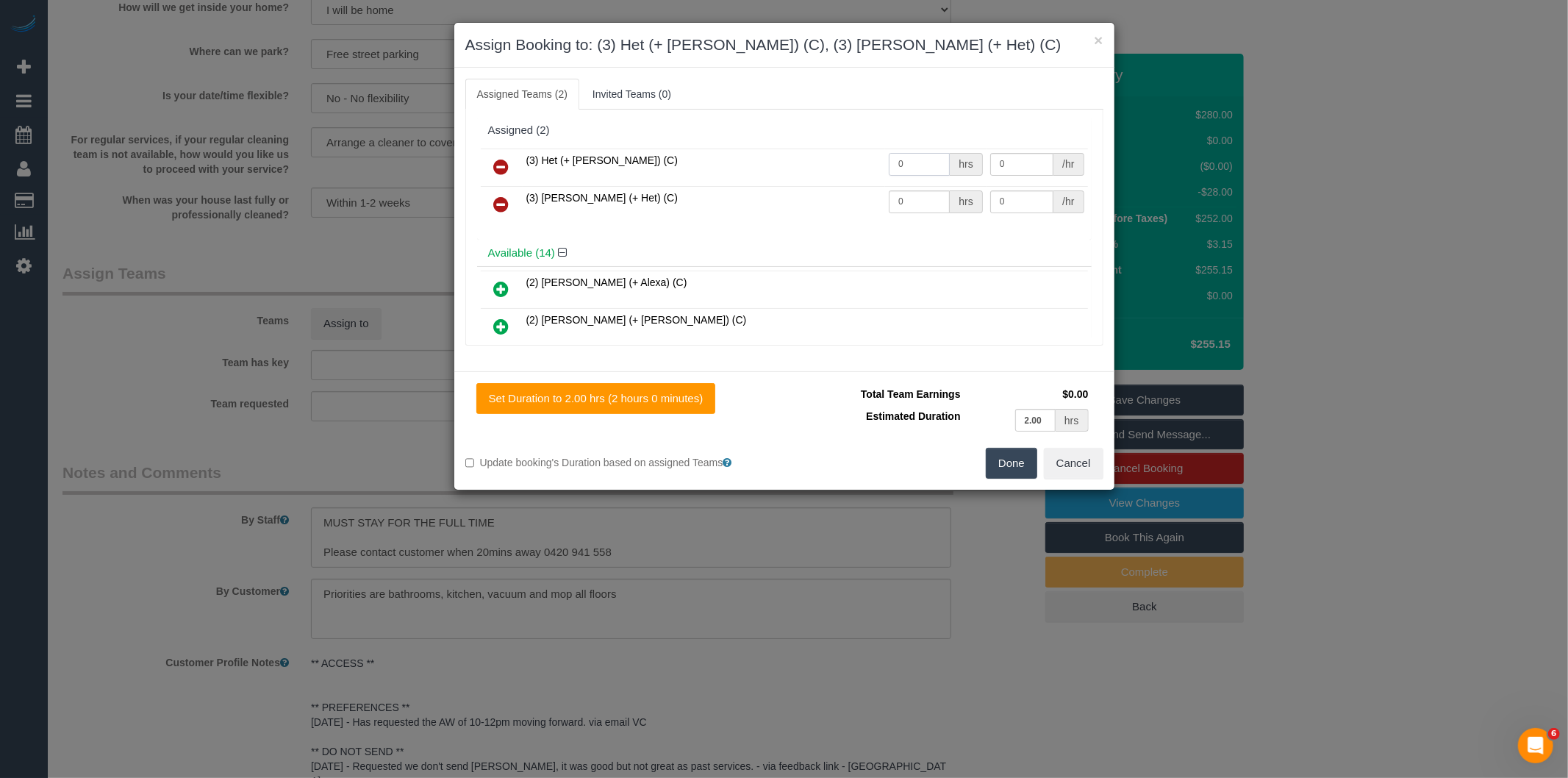
drag, startPoint x: 905, startPoint y: 165, endPoint x: 824, endPoint y: 171, distance: 81.2
click at [825, 172] on tr "(3) Het (+ [PERSON_NAME]) (C) 0 hrs 0 /hr" at bounding box center [784, 167] width 607 height 38
type input "2"
type input "35"
drag, startPoint x: 900, startPoint y: 201, endPoint x: 842, endPoint y: 208, distance: 58.4
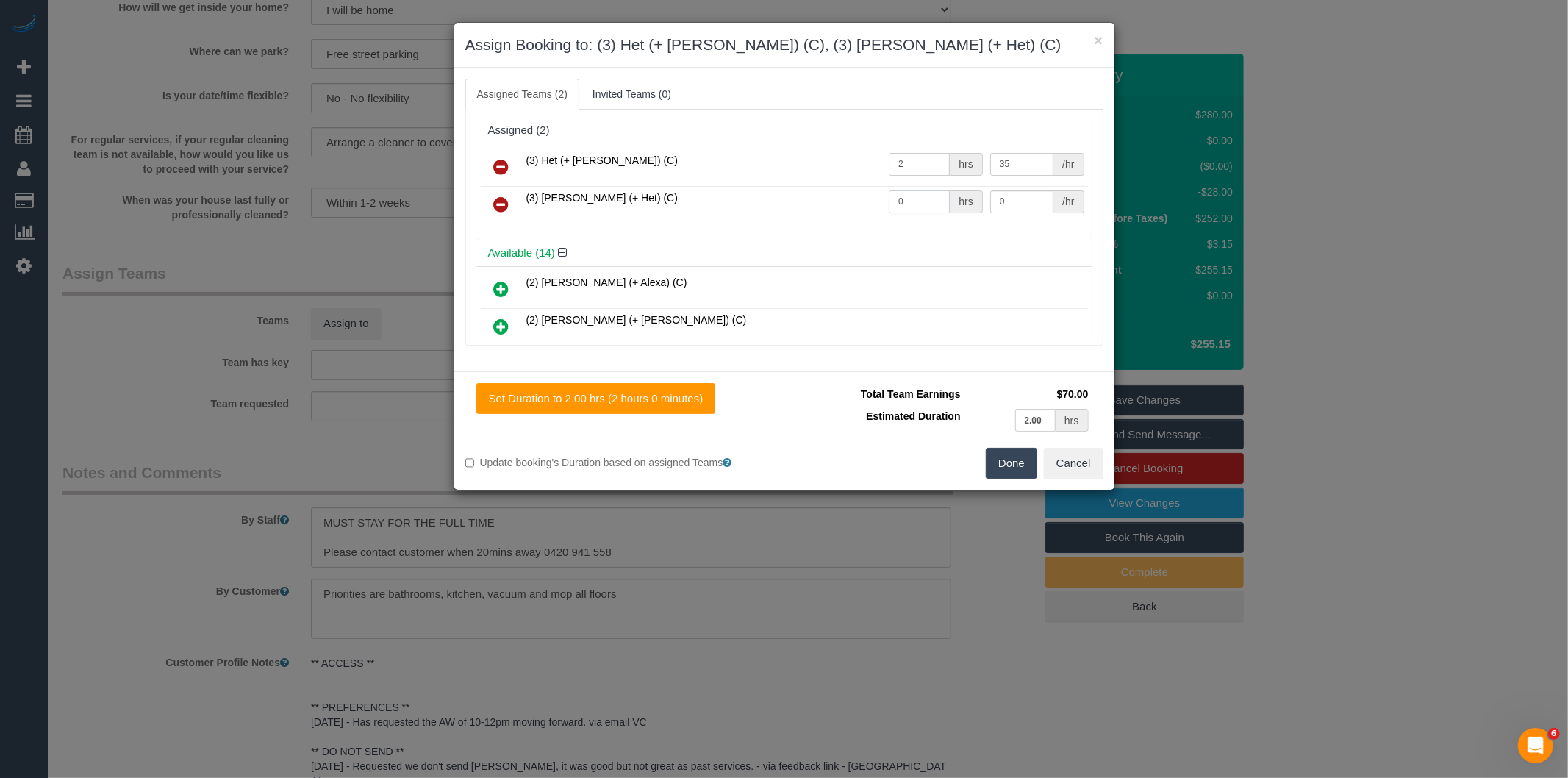
click at [847, 208] on tr "(3) Ronak (+ Het) (C) 0 hrs 0 /hr" at bounding box center [784, 205] width 607 height 38
type input "2"
type input "35"
click at [1004, 458] on button "Done" at bounding box center [1010, 464] width 51 height 31
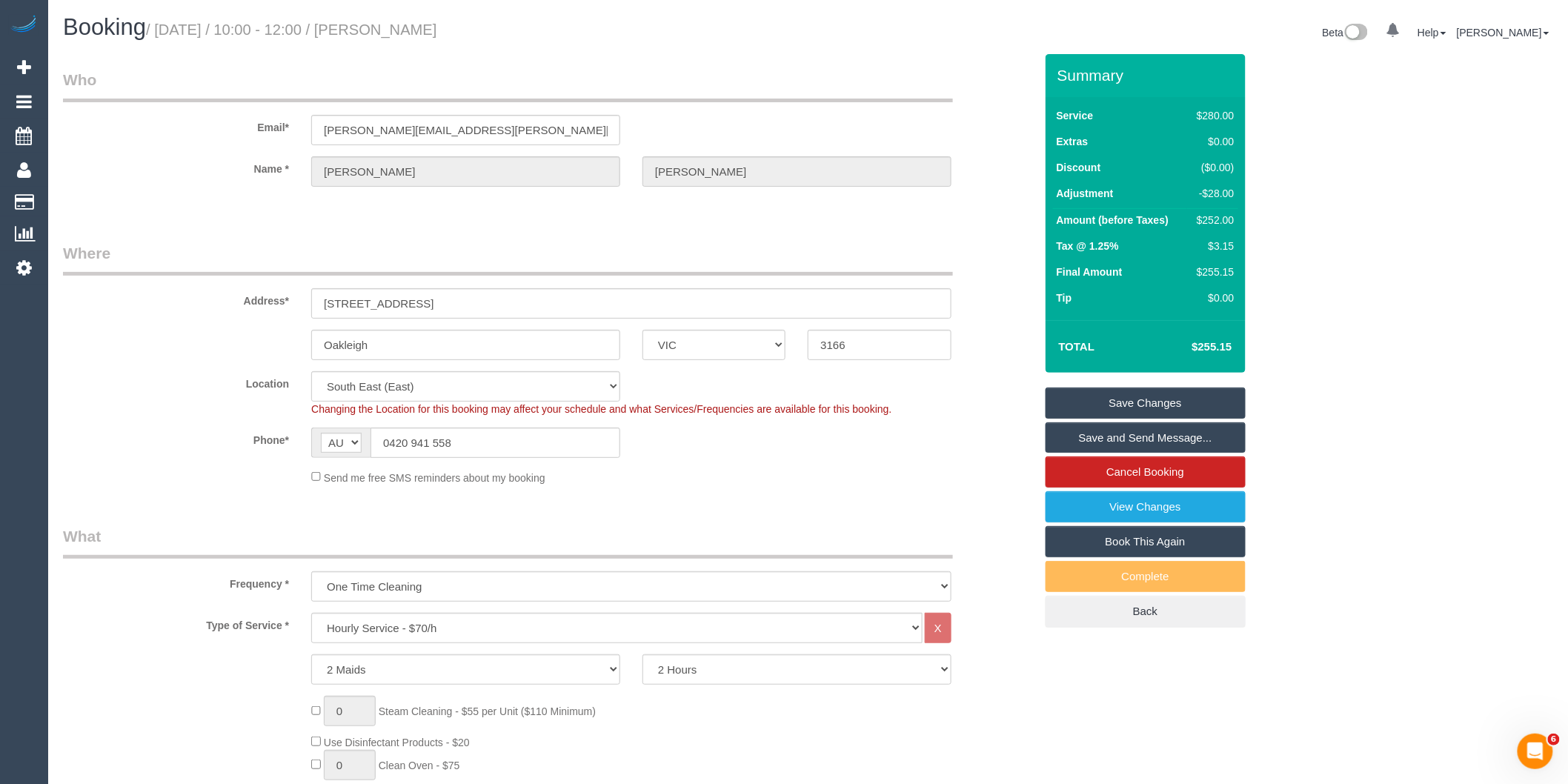
click at [1077, 443] on link "Save and Send Message..." at bounding box center [1146, 438] width 200 height 31
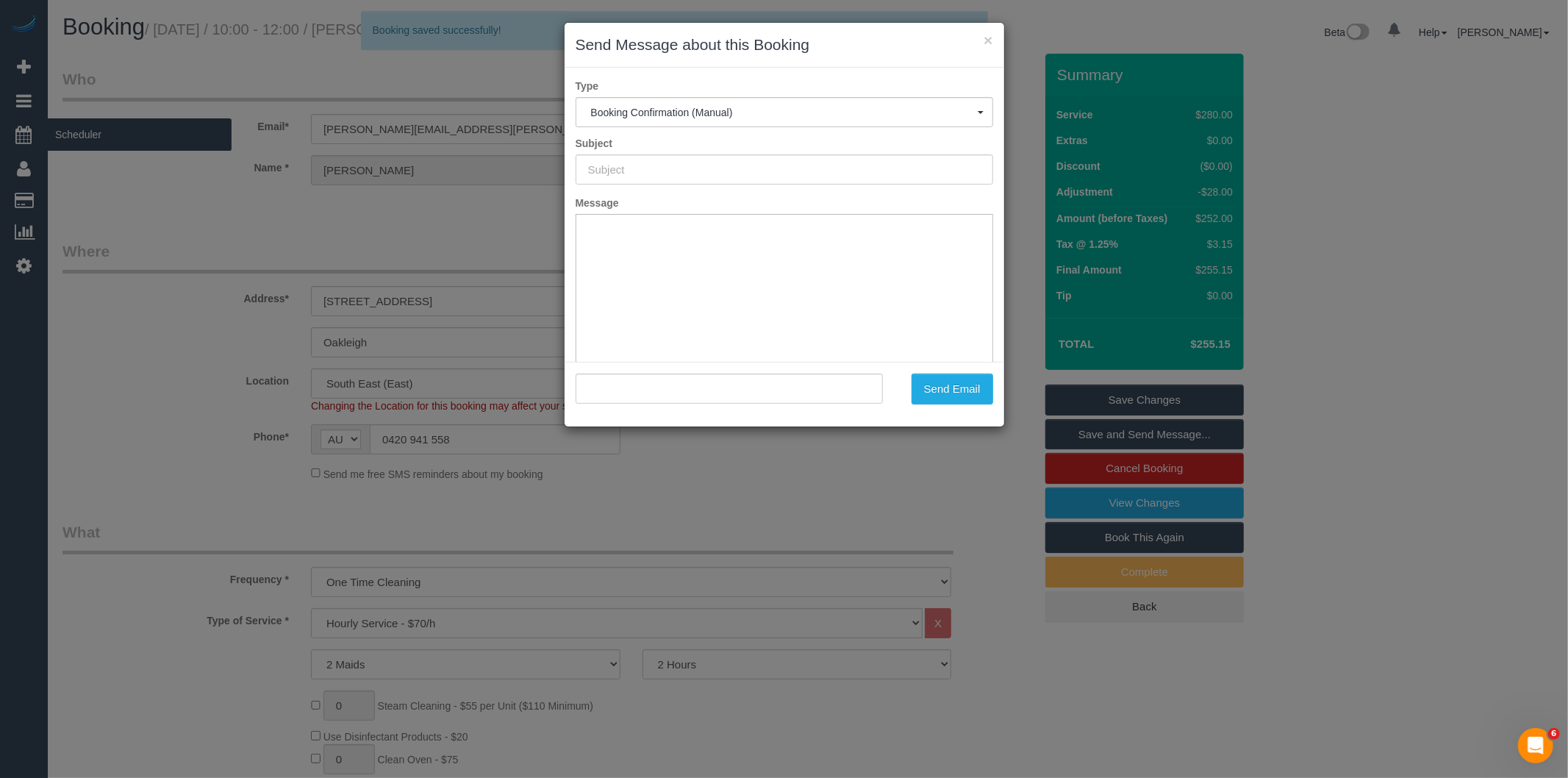
type input "Booking Confirmed"
type input ""Jonathan Byrnes" <byrnes.jonathan@icloud.com>"
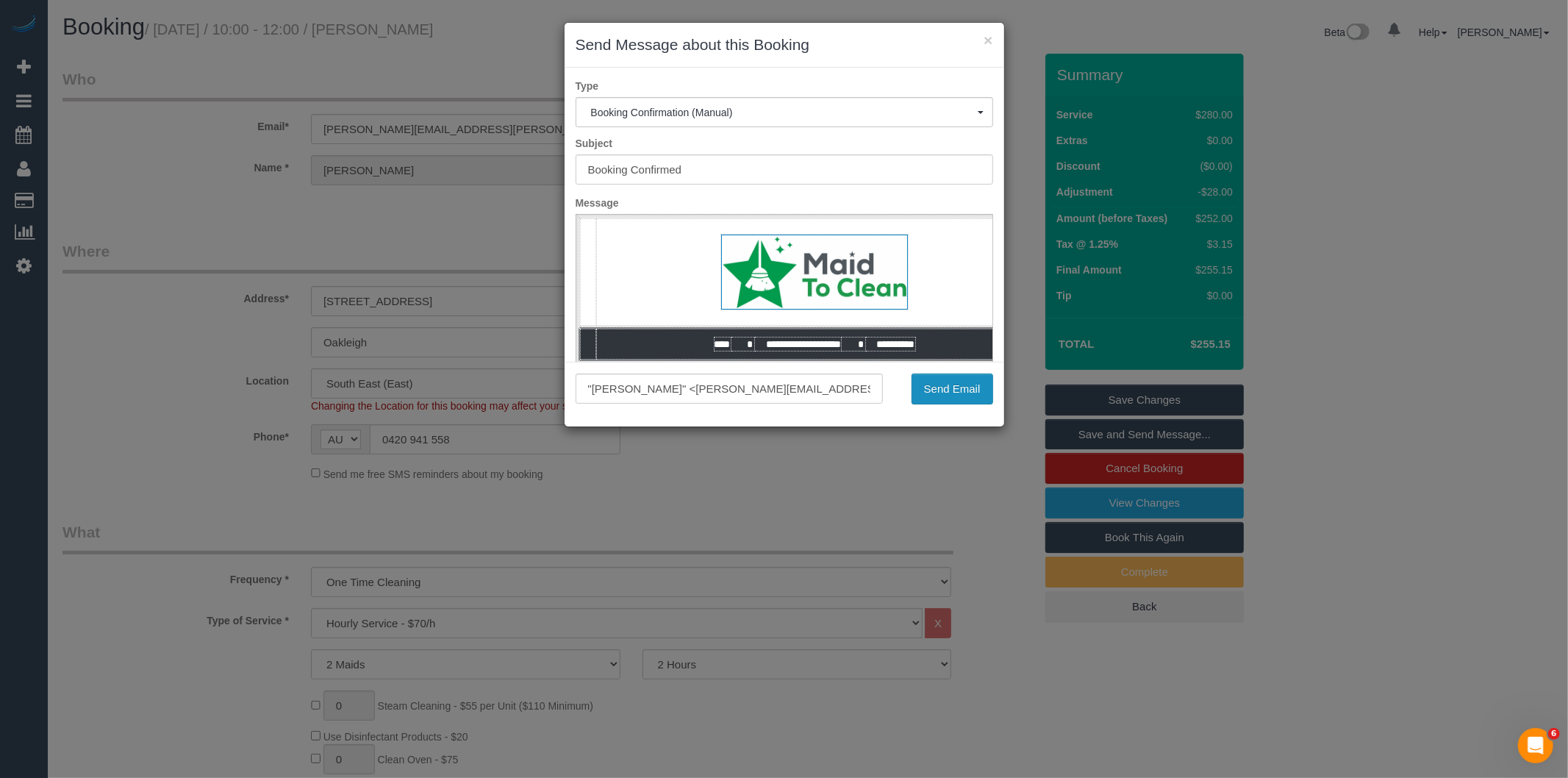
click at [936, 389] on button "Send Email" at bounding box center [952, 389] width 82 height 31
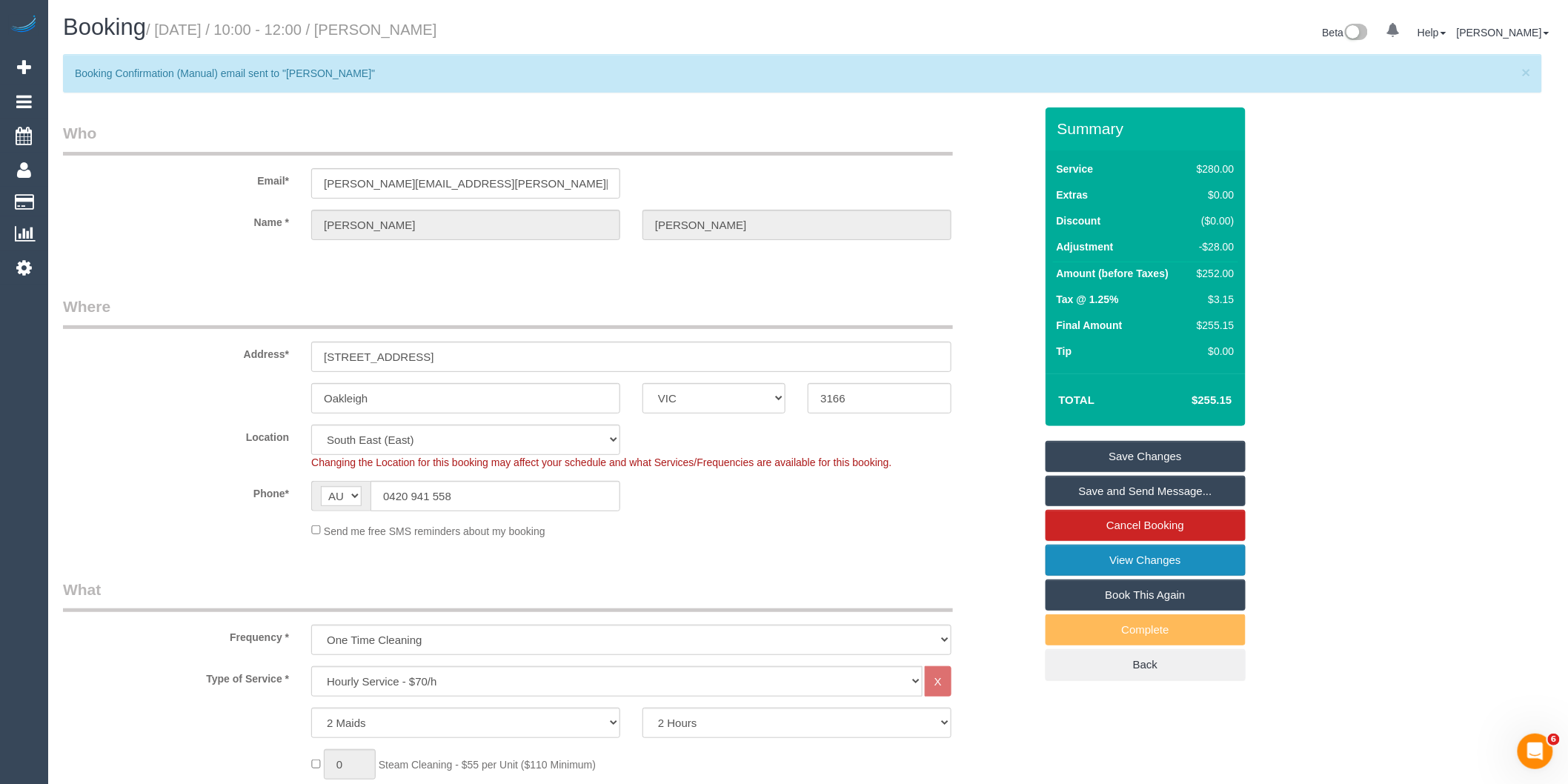
click at [1137, 561] on link "View Changes" at bounding box center [1146, 561] width 200 height 31
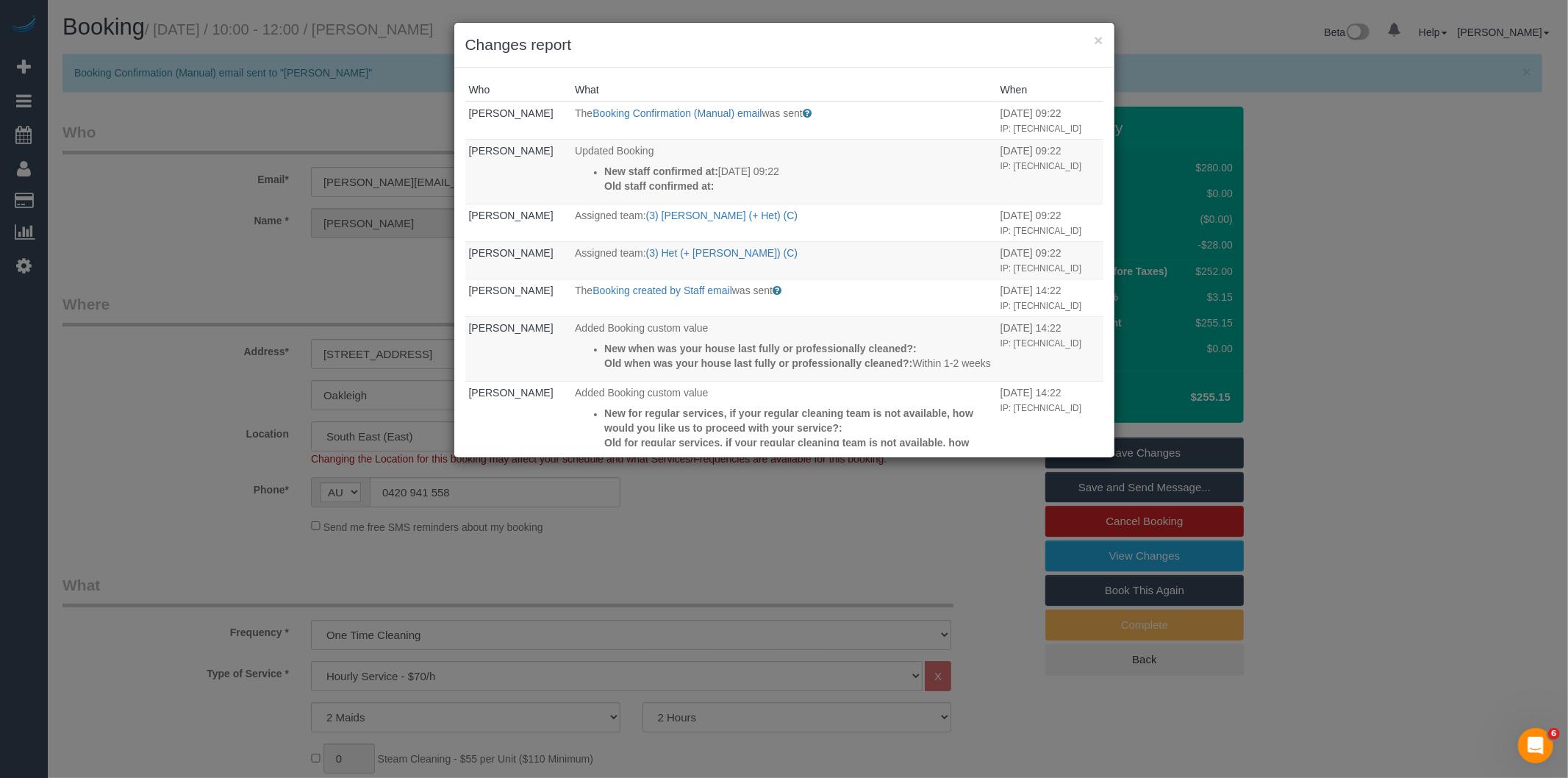
click at [746, 567] on div "× Changes report Who What When Bronie Bryant The Booking Confirmation (Manual) …" at bounding box center [784, 389] width 1568 height 778
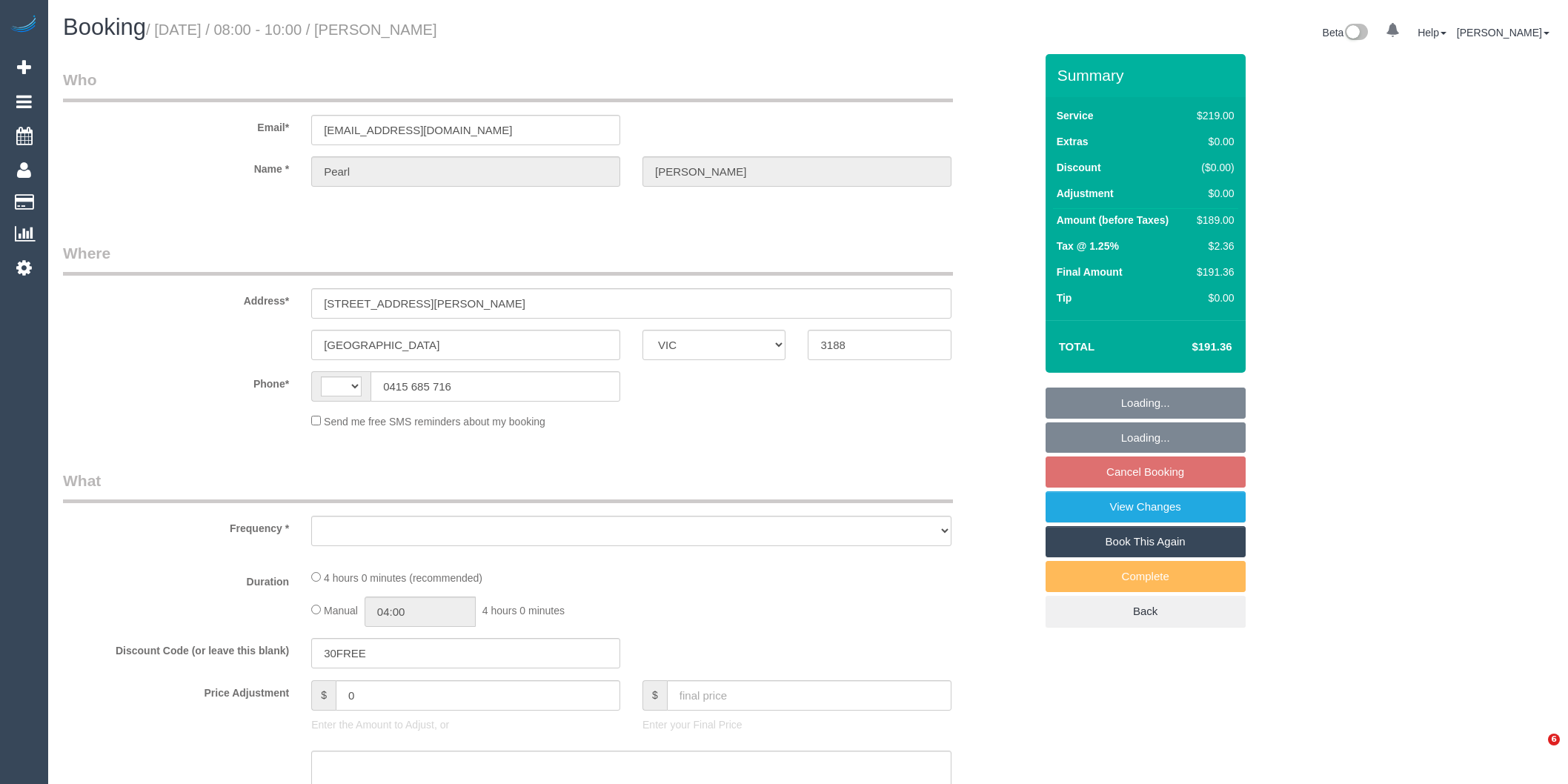
select select "VIC"
select select "string:stripe-pm_1SHbL52GScqysDRV7FfUXXND"
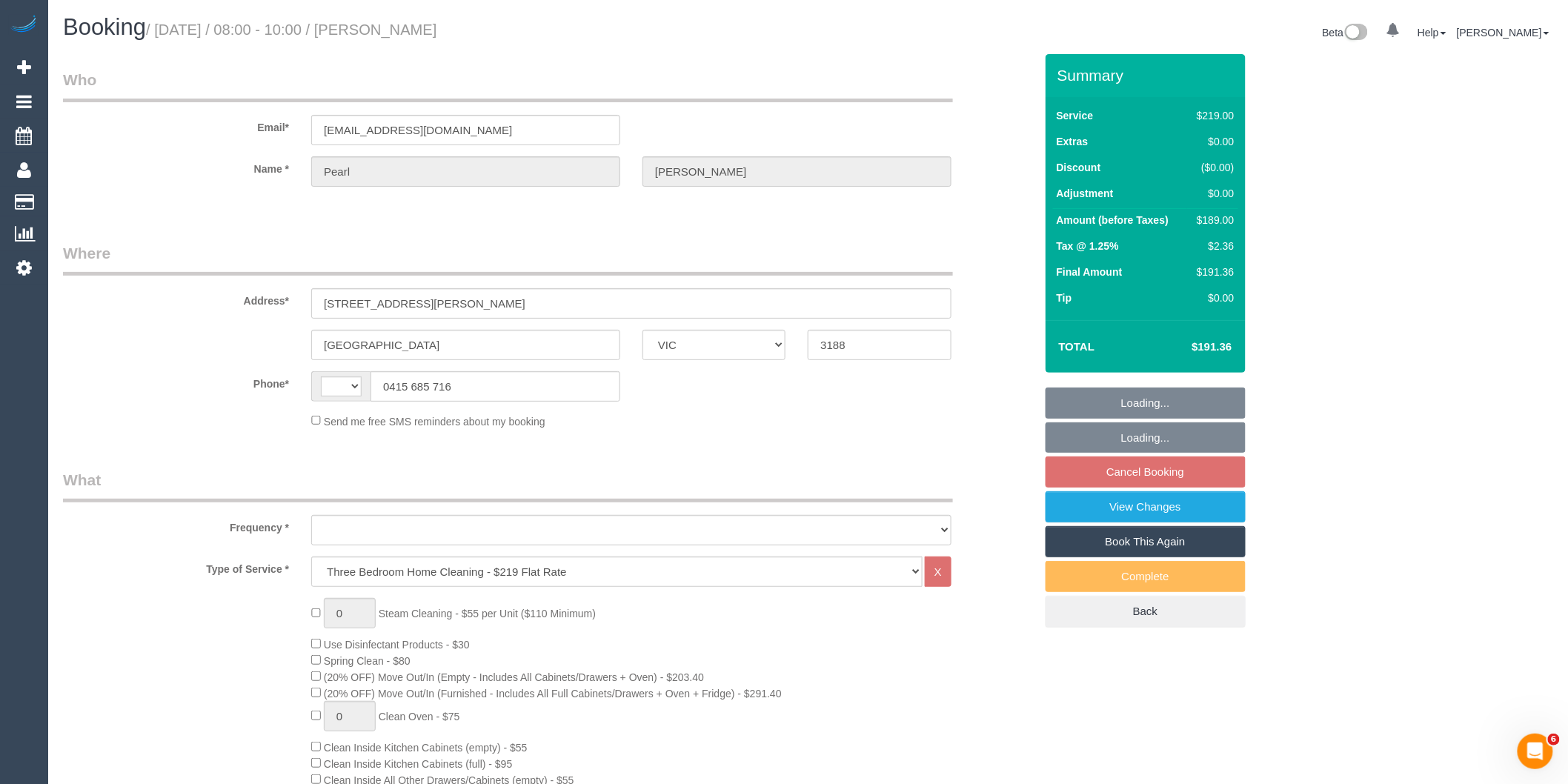
select select "string:AU"
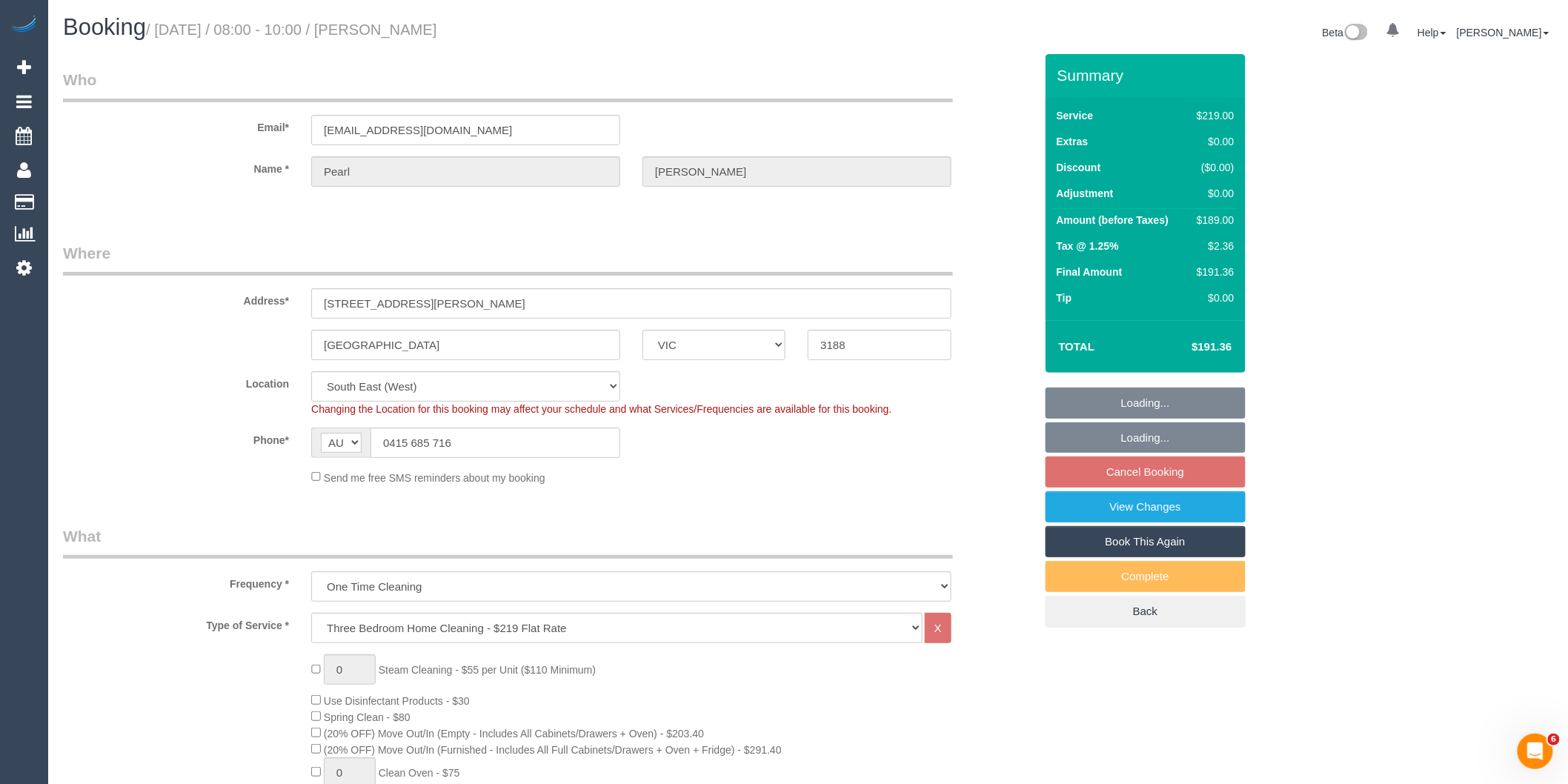
select select "object:777"
select select "number:28"
select select "number:14"
select select "number:19"
select select "number:25"
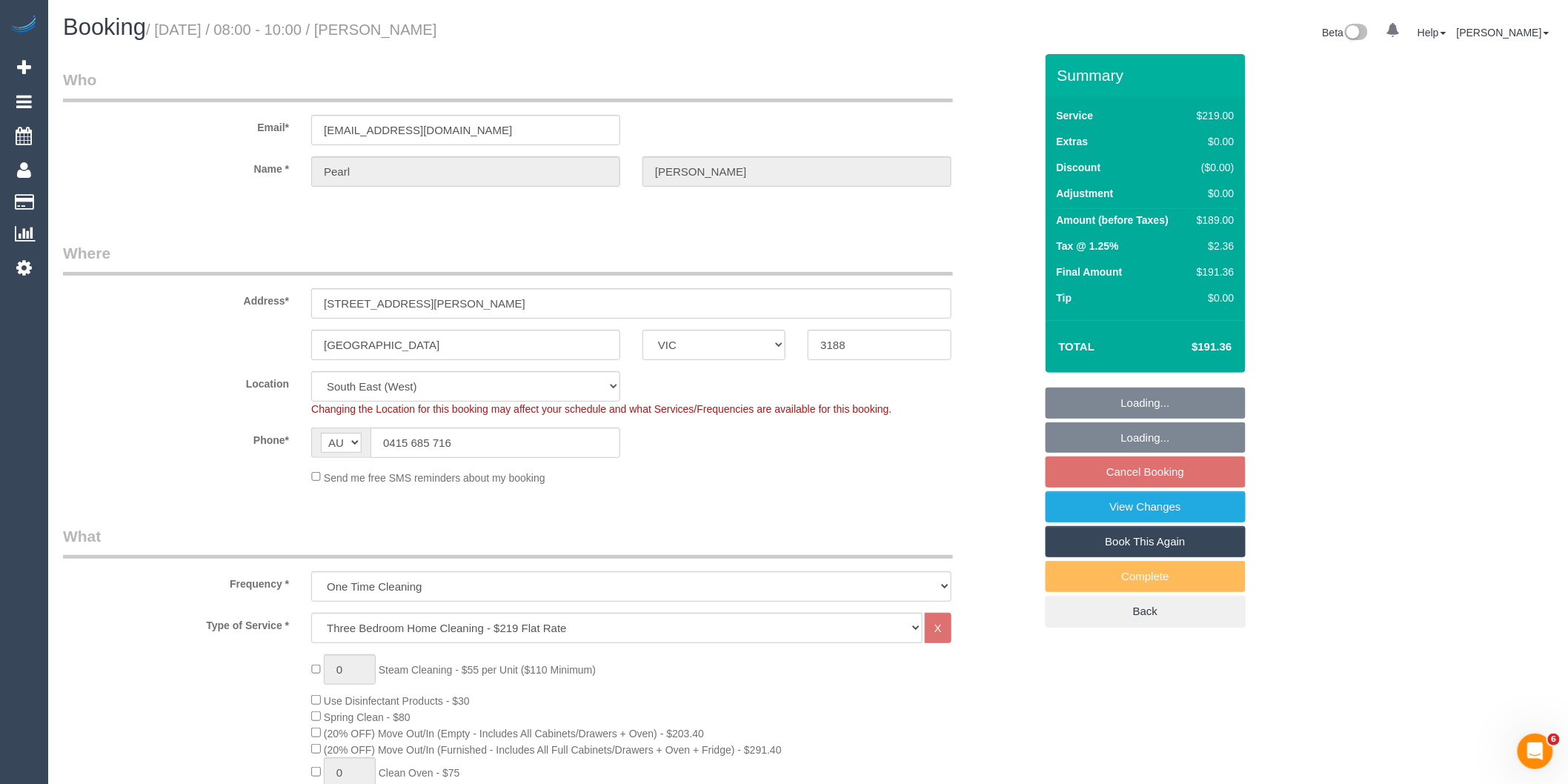
select select "number:34"
select select "number:12"
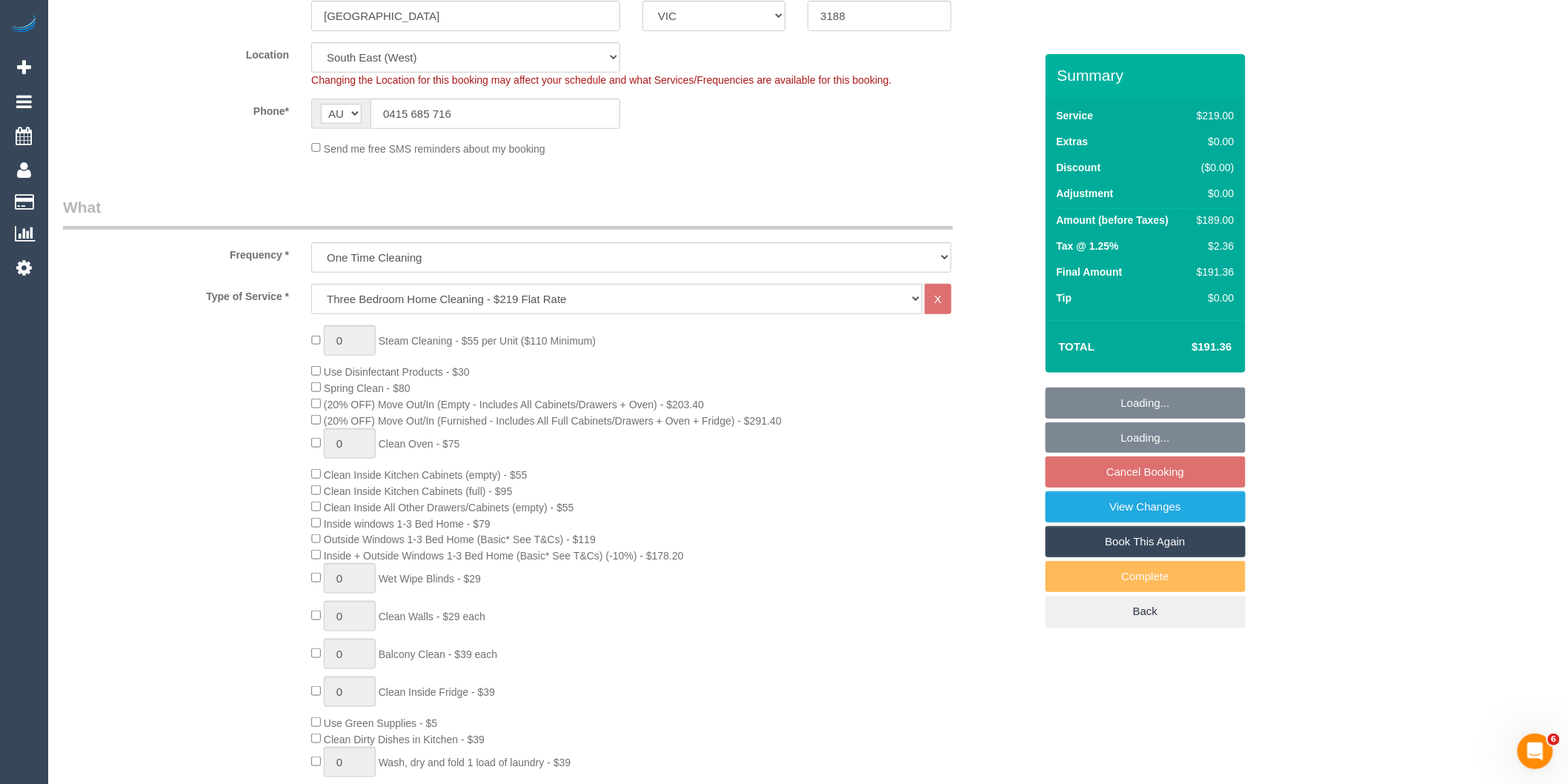
drag, startPoint x: 590, startPoint y: 300, endPoint x: 578, endPoint y: 303, distance: 12.4
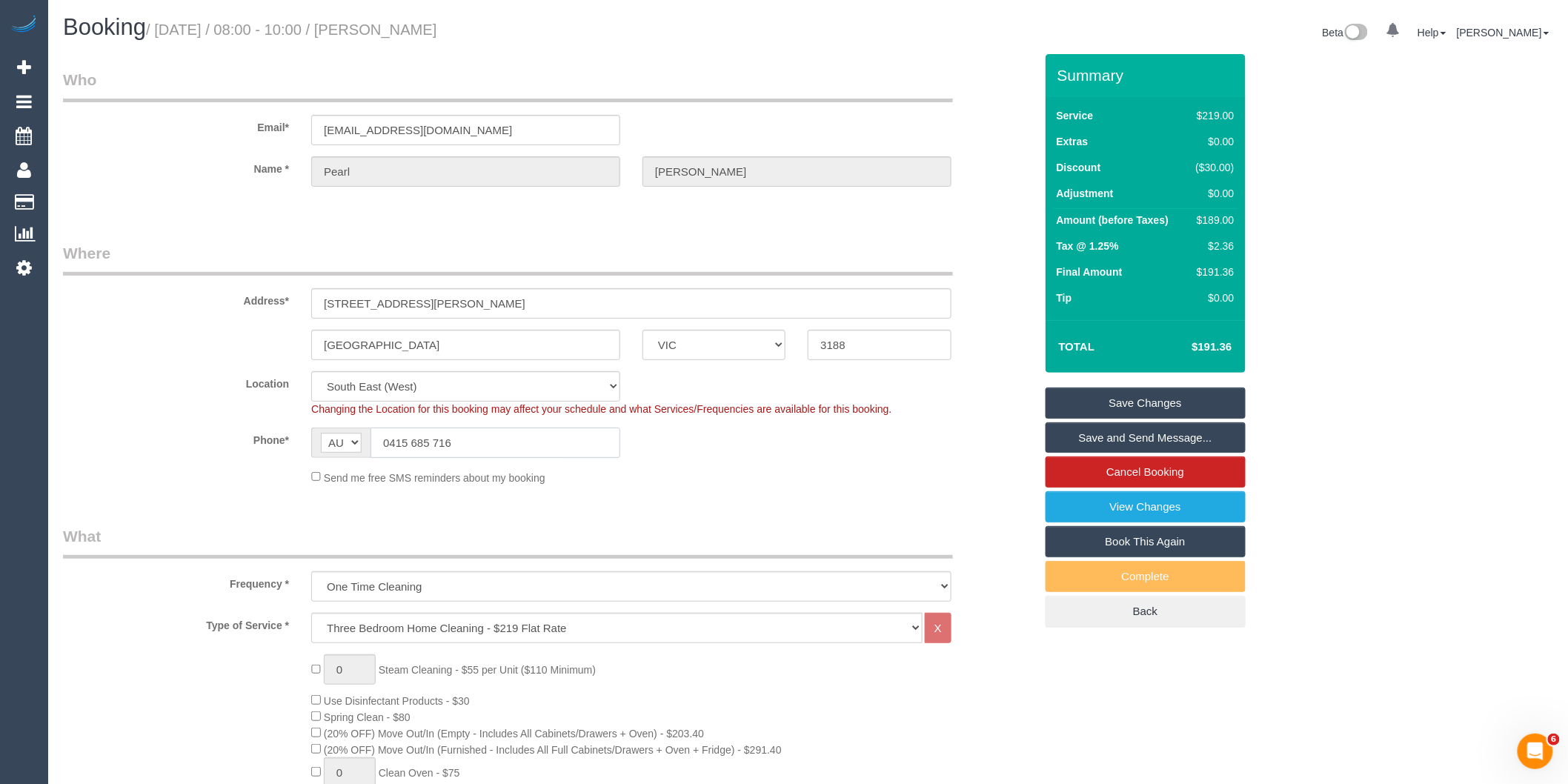
drag, startPoint x: 481, startPoint y: 439, endPoint x: 384, endPoint y: 432, distance: 97.3
click at [374, 432] on input "0415 685 716" at bounding box center [496, 442] width 250 height 31
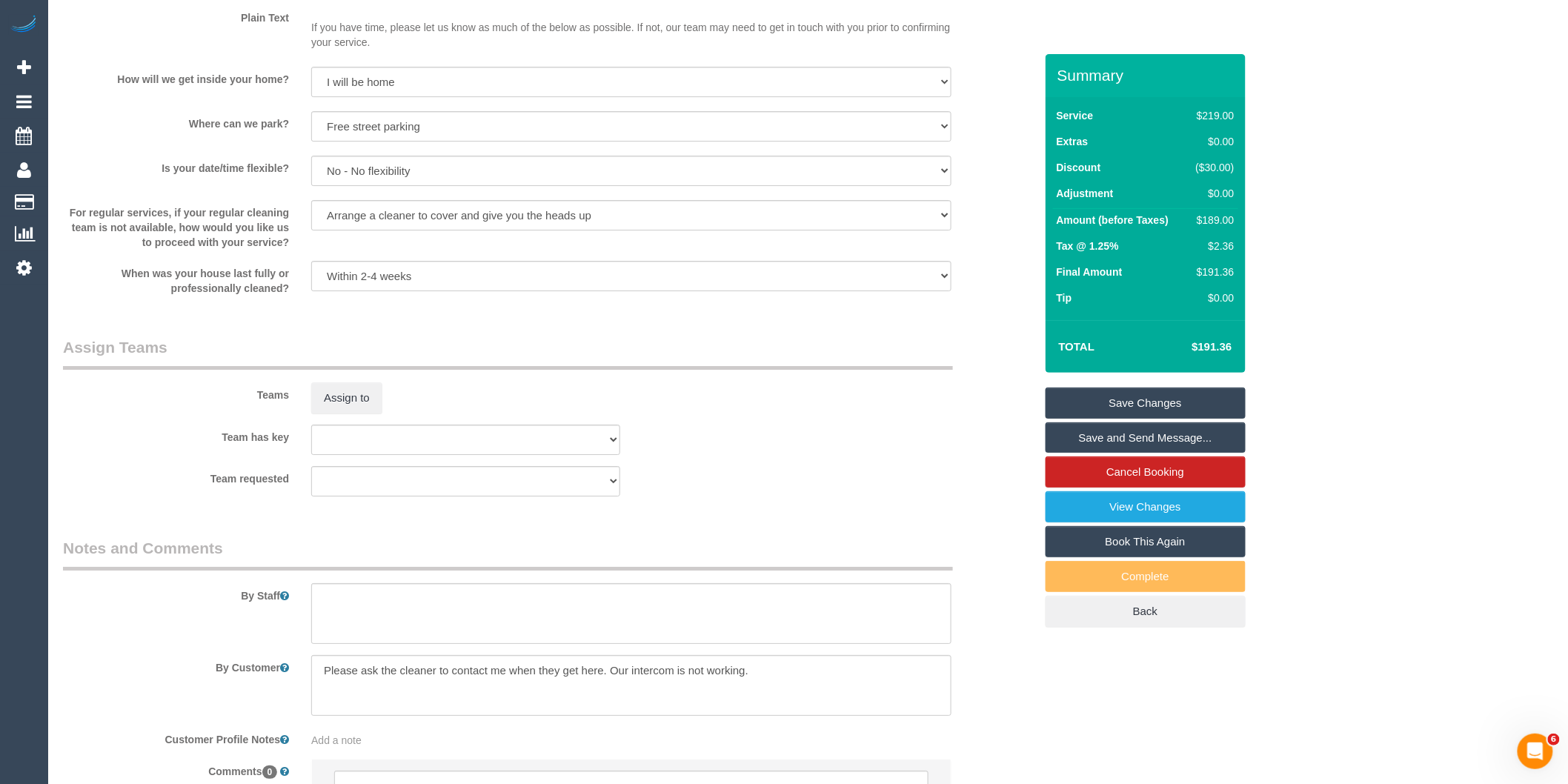
scroll to position [2164, 0]
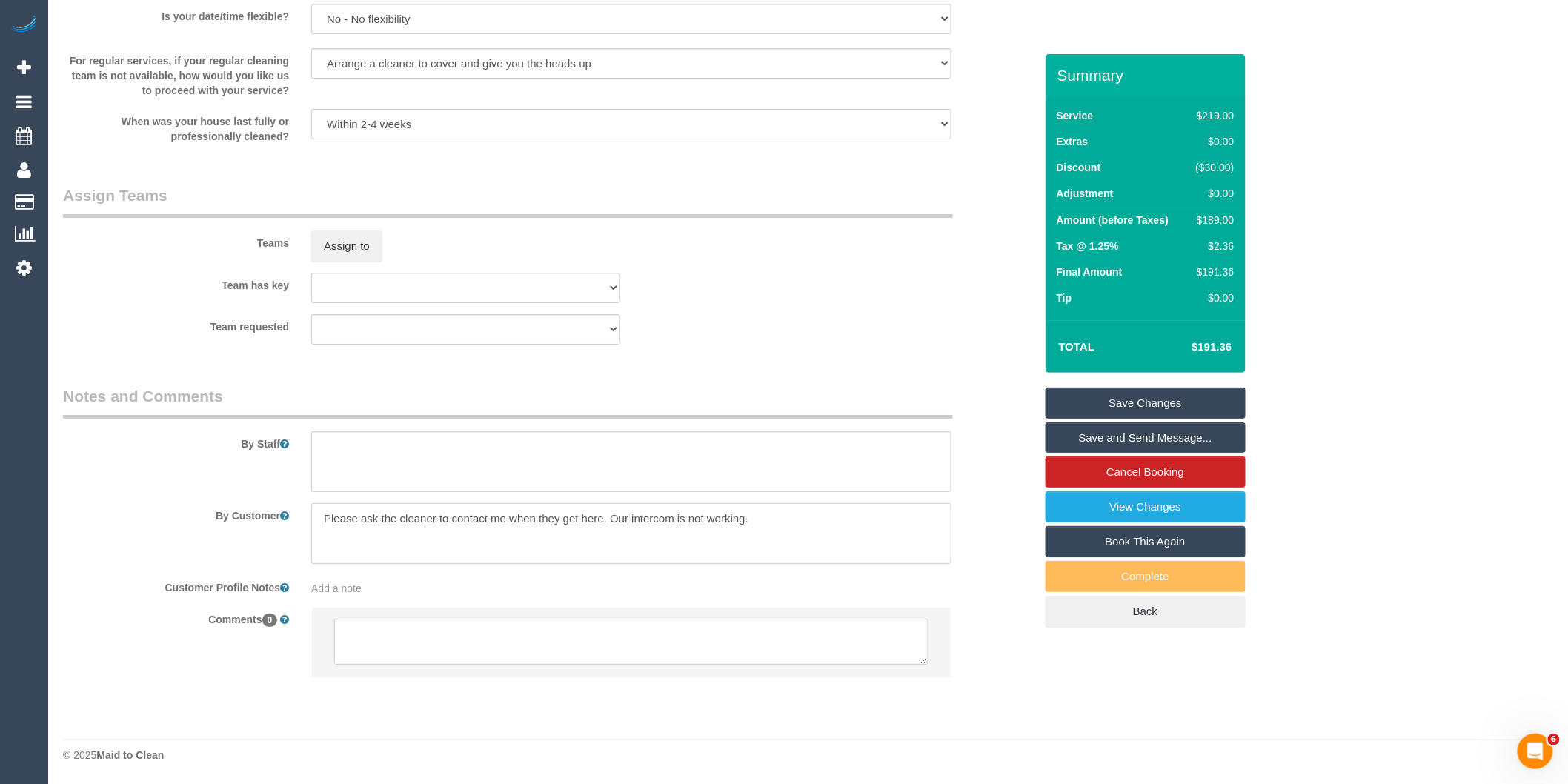
click at [766, 522] on textarea at bounding box center [631, 533] width 641 height 61
paste textarea "0415 685 716"
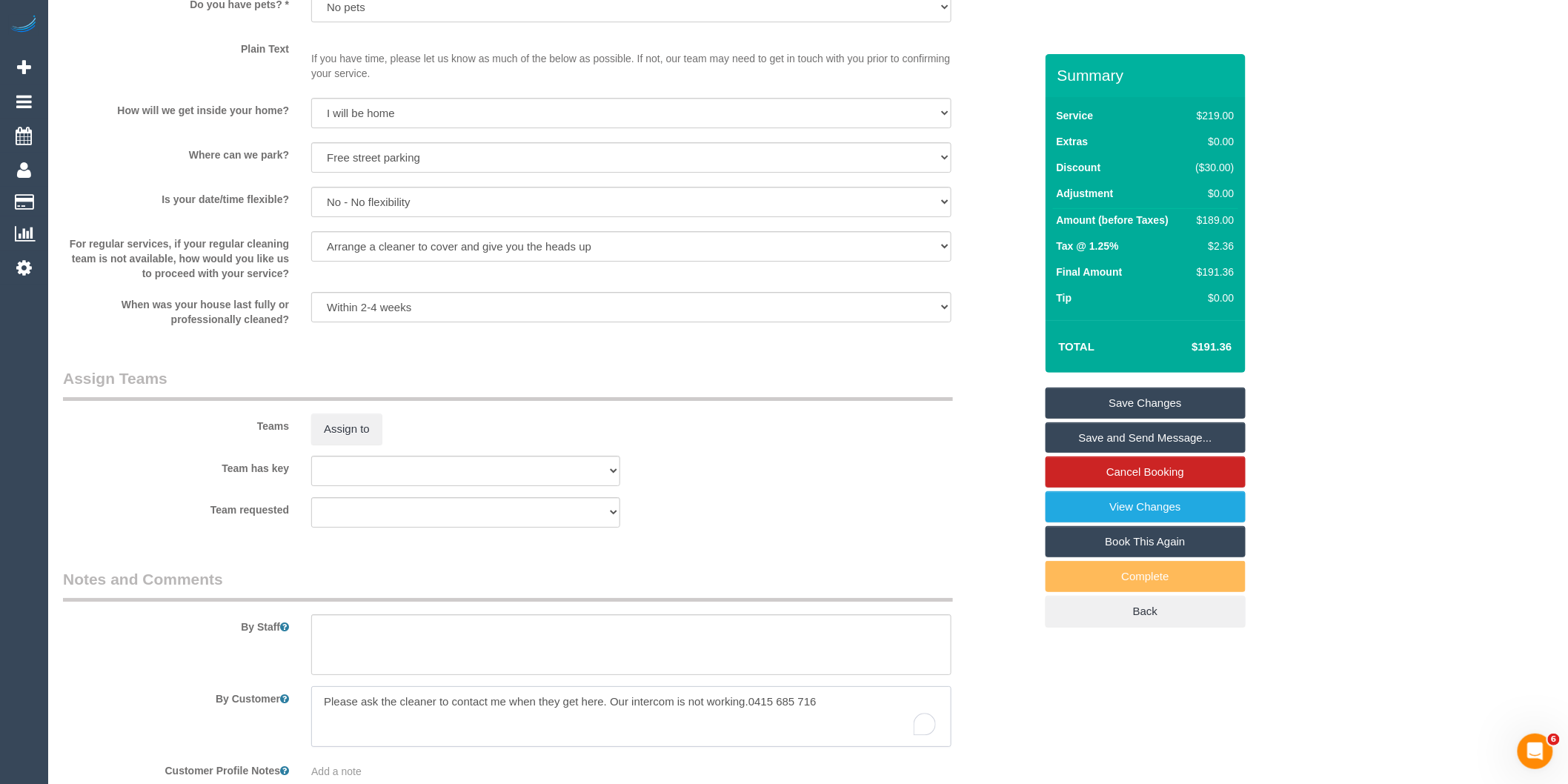
scroll to position [1752, 0]
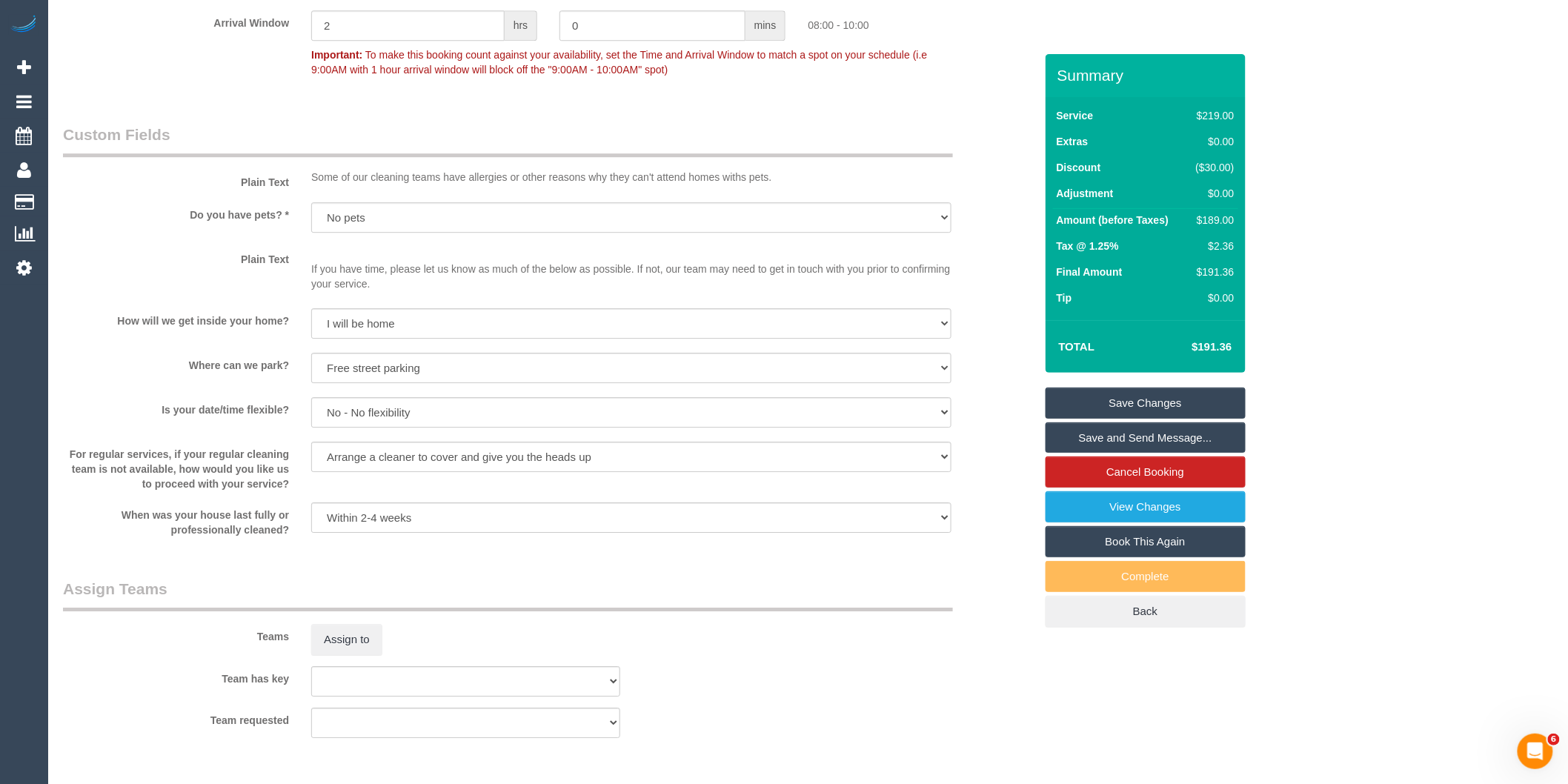
type textarea "Please ask the cleaner to contact me when they get here. Our intercom is not wo…"
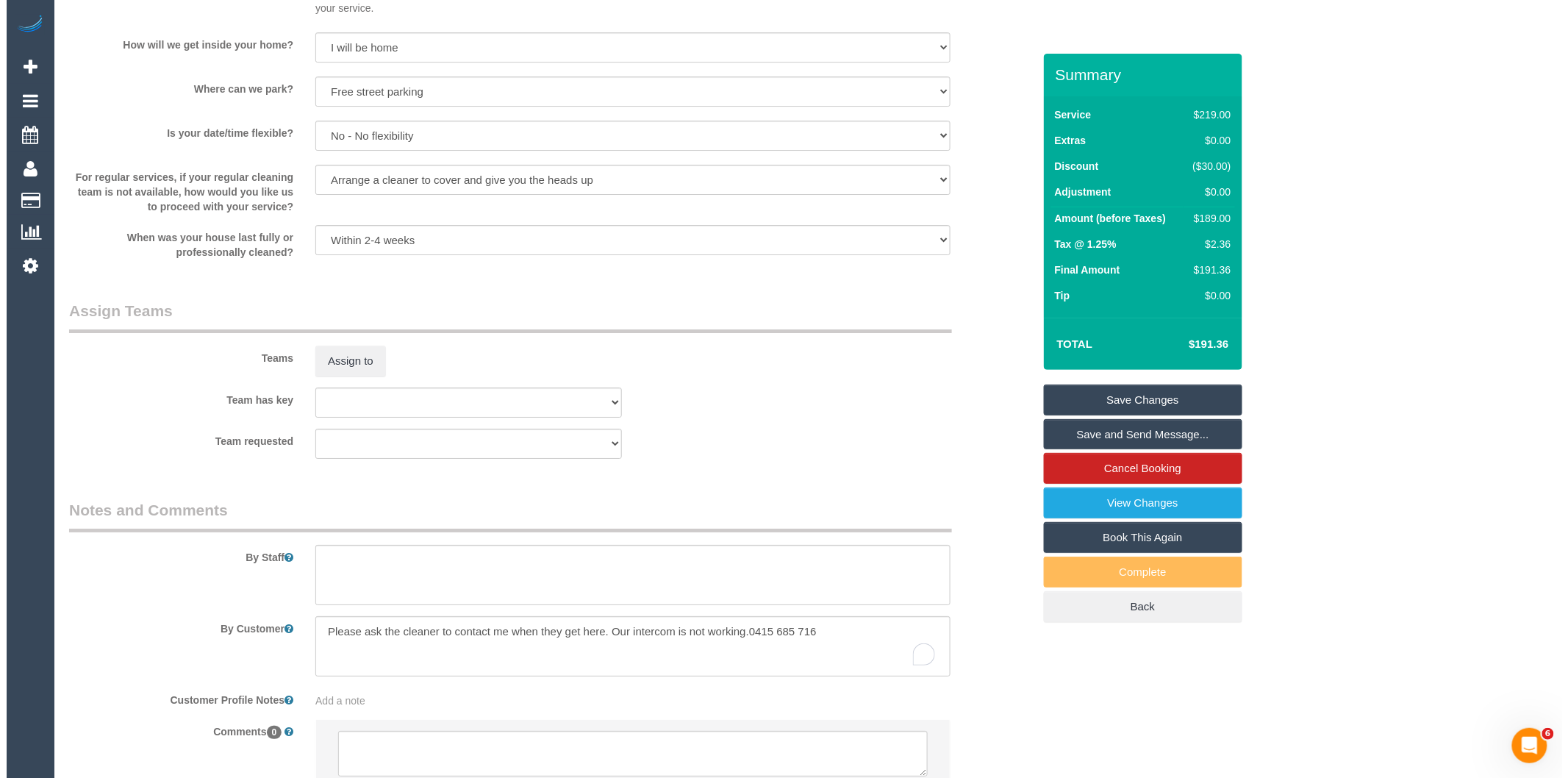
scroll to position [2147, 0]
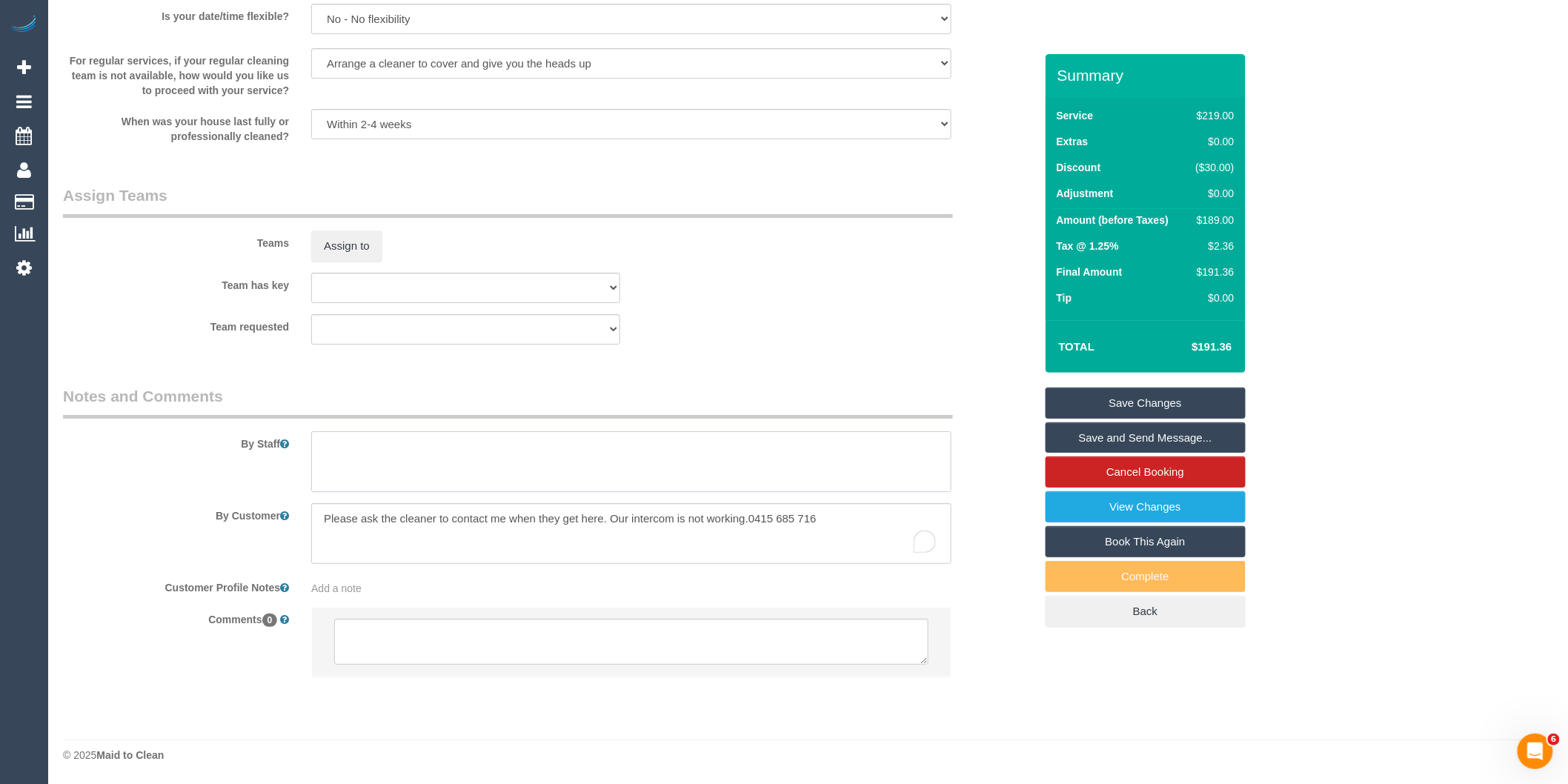
click at [401, 469] on textarea at bounding box center [631, 461] width 641 height 61
type textarea "Est 3 - 4 hours"
click at [327, 245] on button "Assign to" at bounding box center [346, 246] width 71 height 31
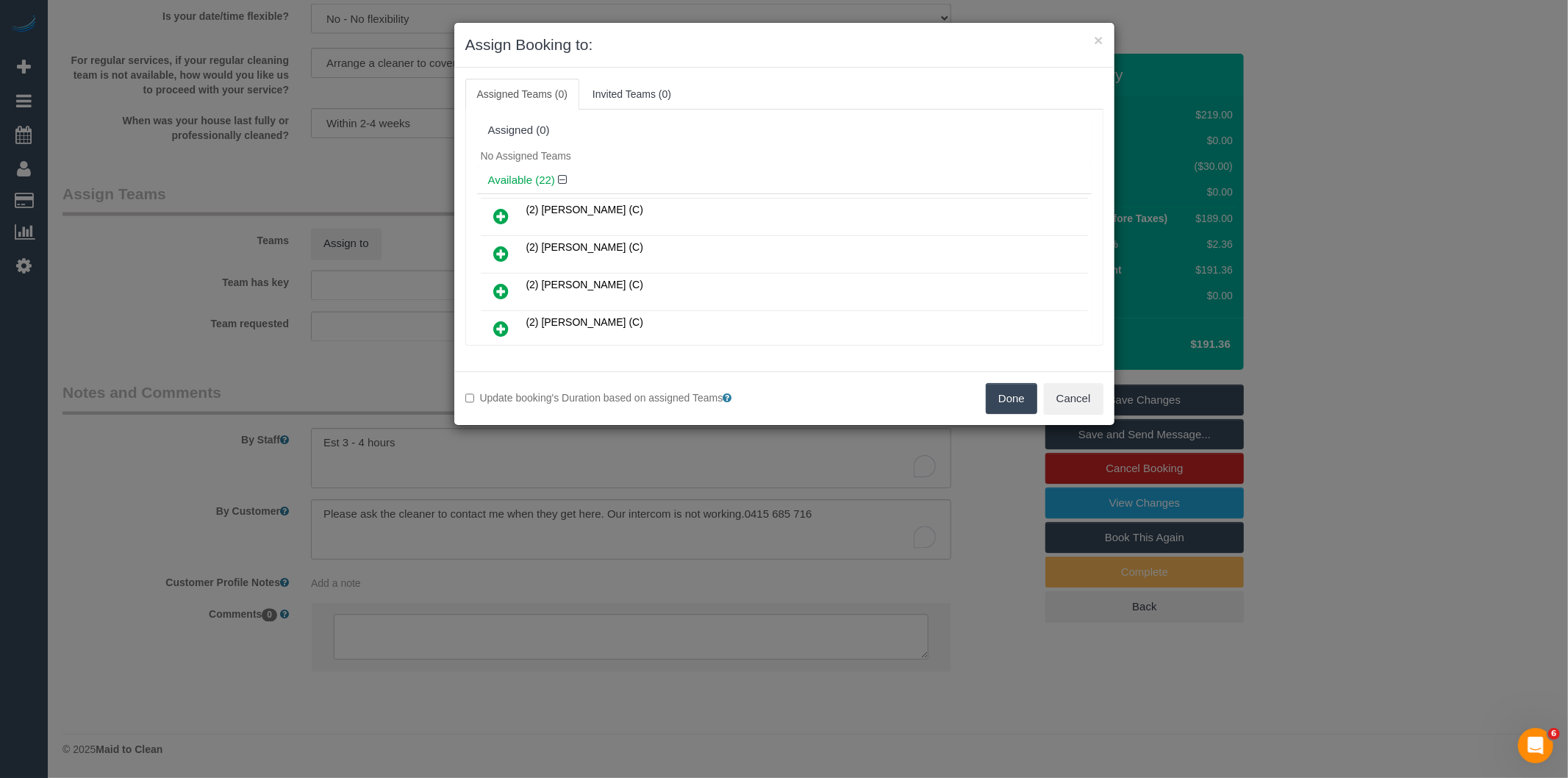
scroll to position [240, 0]
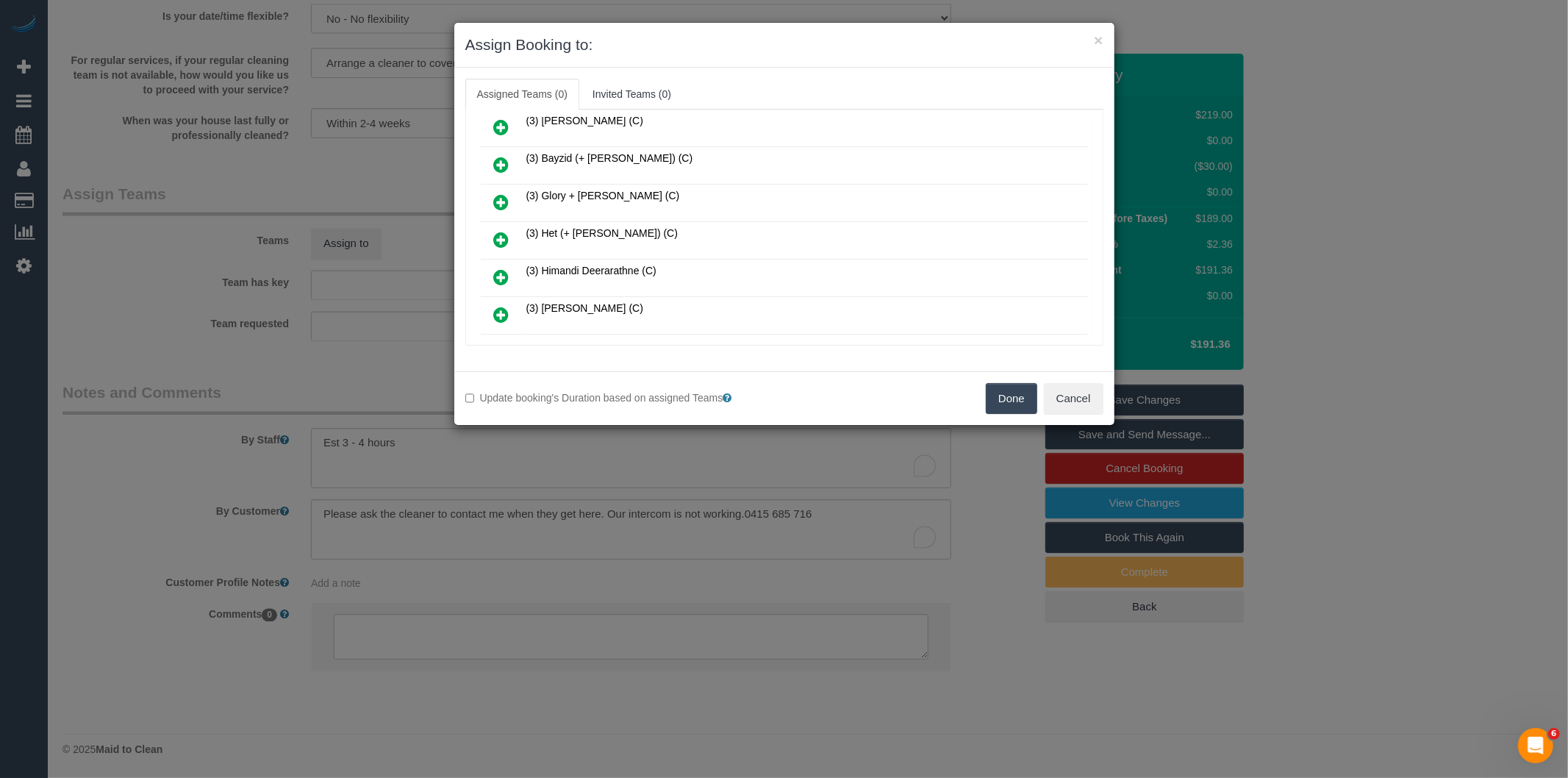
click at [495, 231] on icon at bounding box center [501, 240] width 16 height 18
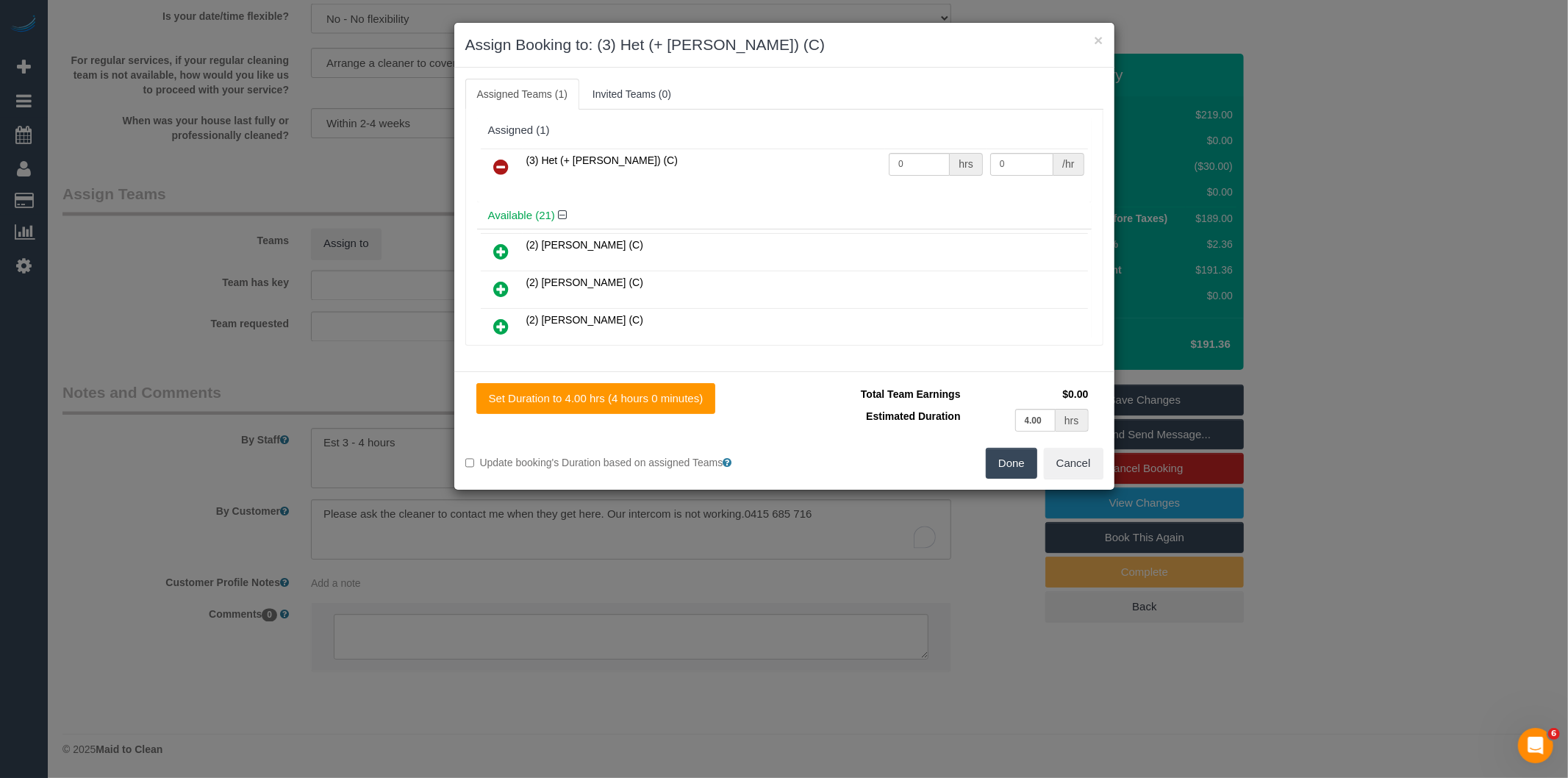
scroll to position [533, 0]
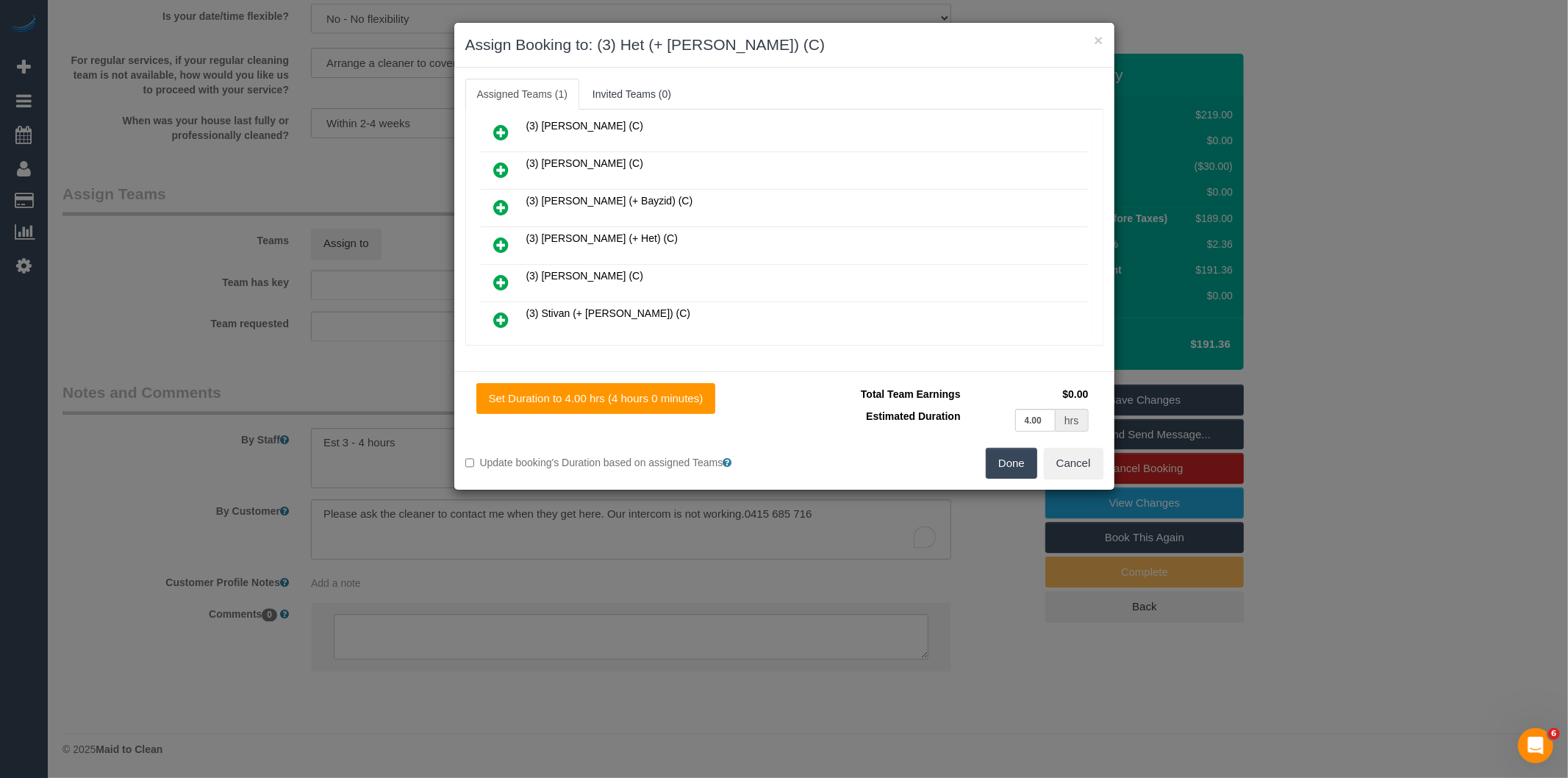
click at [504, 236] on icon at bounding box center [501, 245] width 16 height 18
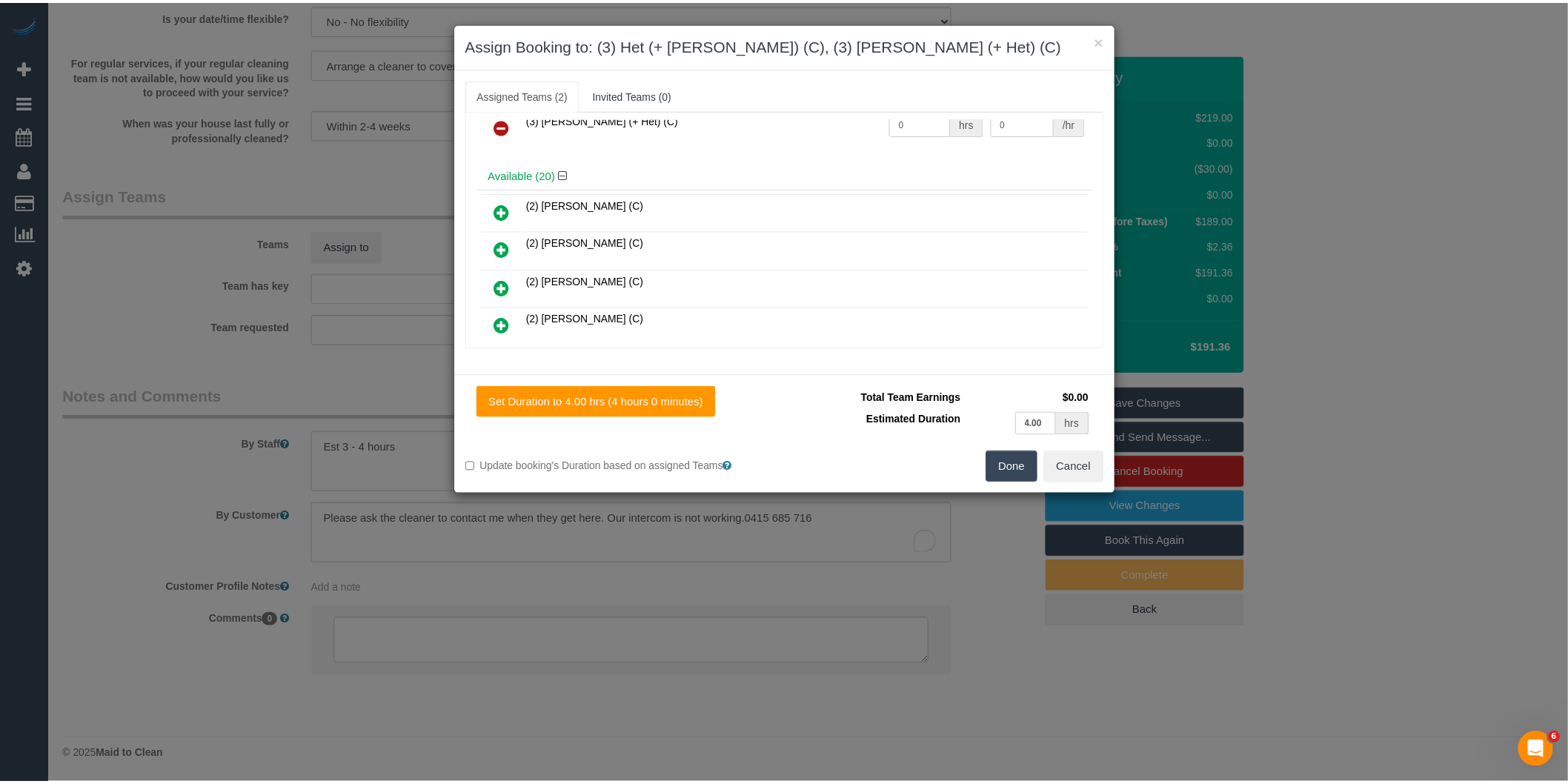
scroll to position [0, 0]
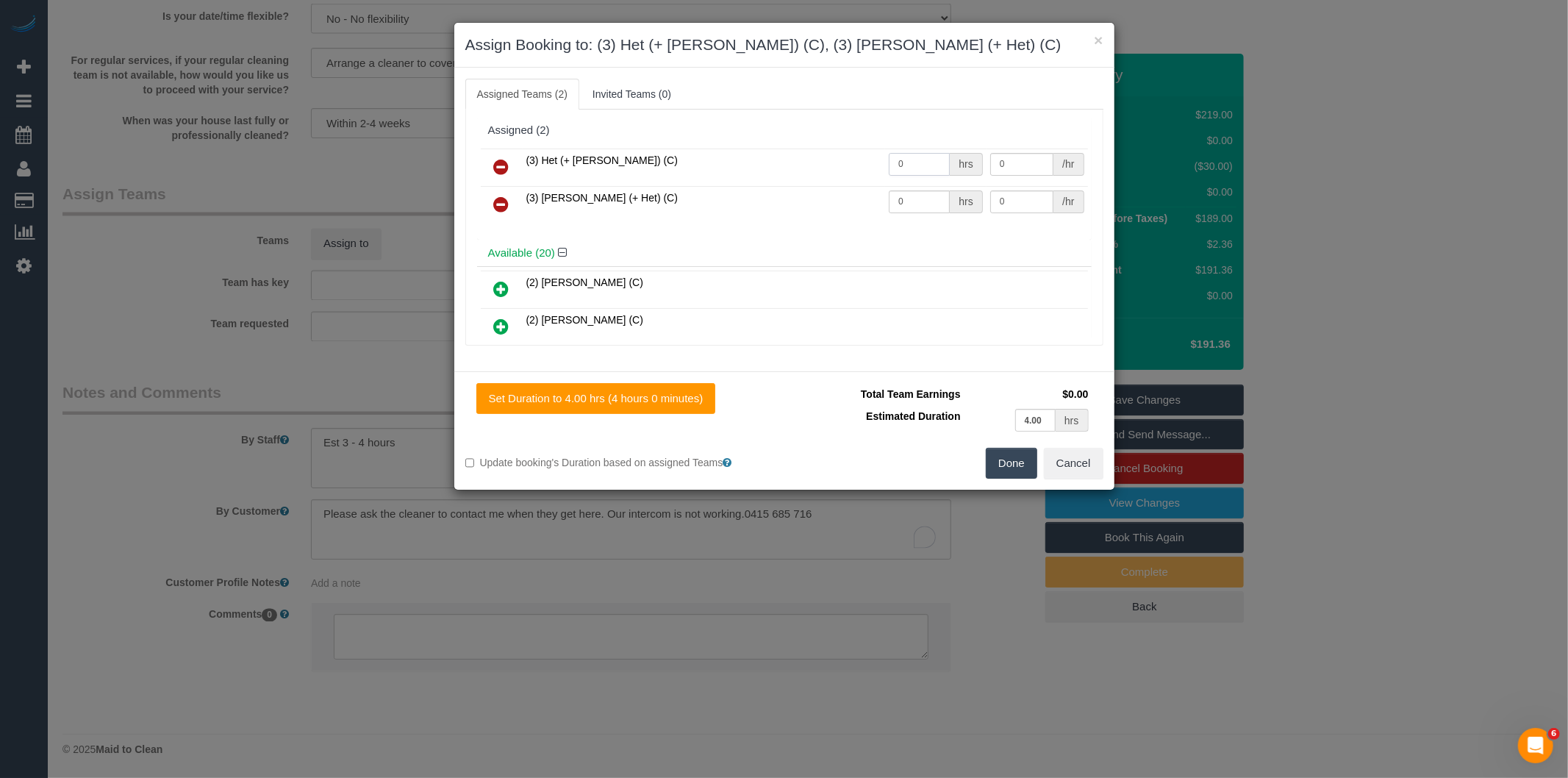
drag, startPoint x: 907, startPoint y: 162, endPoint x: 817, endPoint y: 171, distance: 90.4
click at [817, 171] on tr "(3) Het (+ Ronak) (C) 0 hrs 0 /hr" at bounding box center [784, 167] width 607 height 38
type input "1"
type input "70"
drag, startPoint x: 876, startPoint y: 202, endPoint x: 711, endPoint y: 201, distance: 165.0
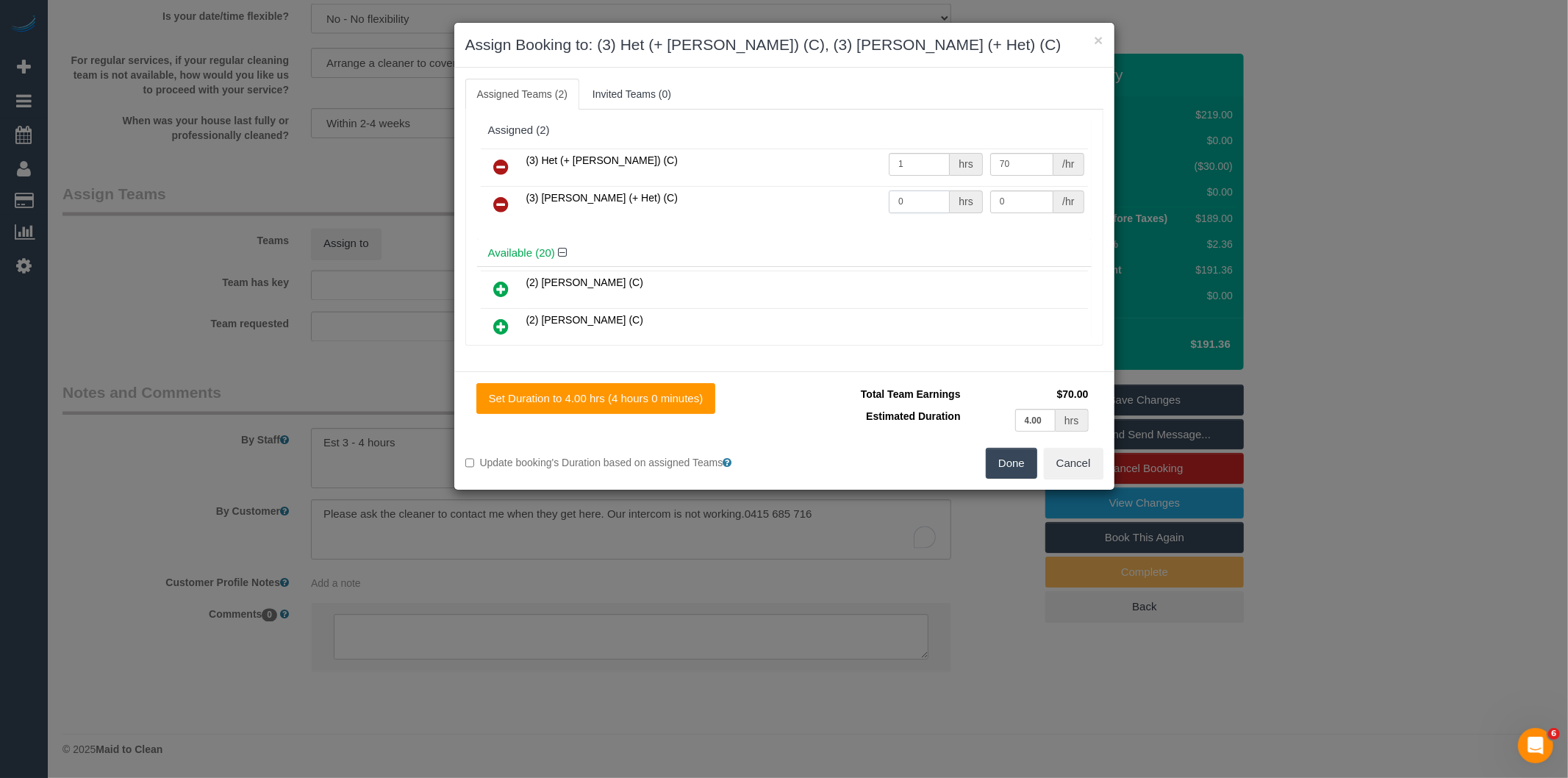
click at [828, 202] on tr "(3) Ronak (+ Het) (C) 0 hrs 0 /hr" at bounding box center [784, 205] width 607 height 38
type input "1"
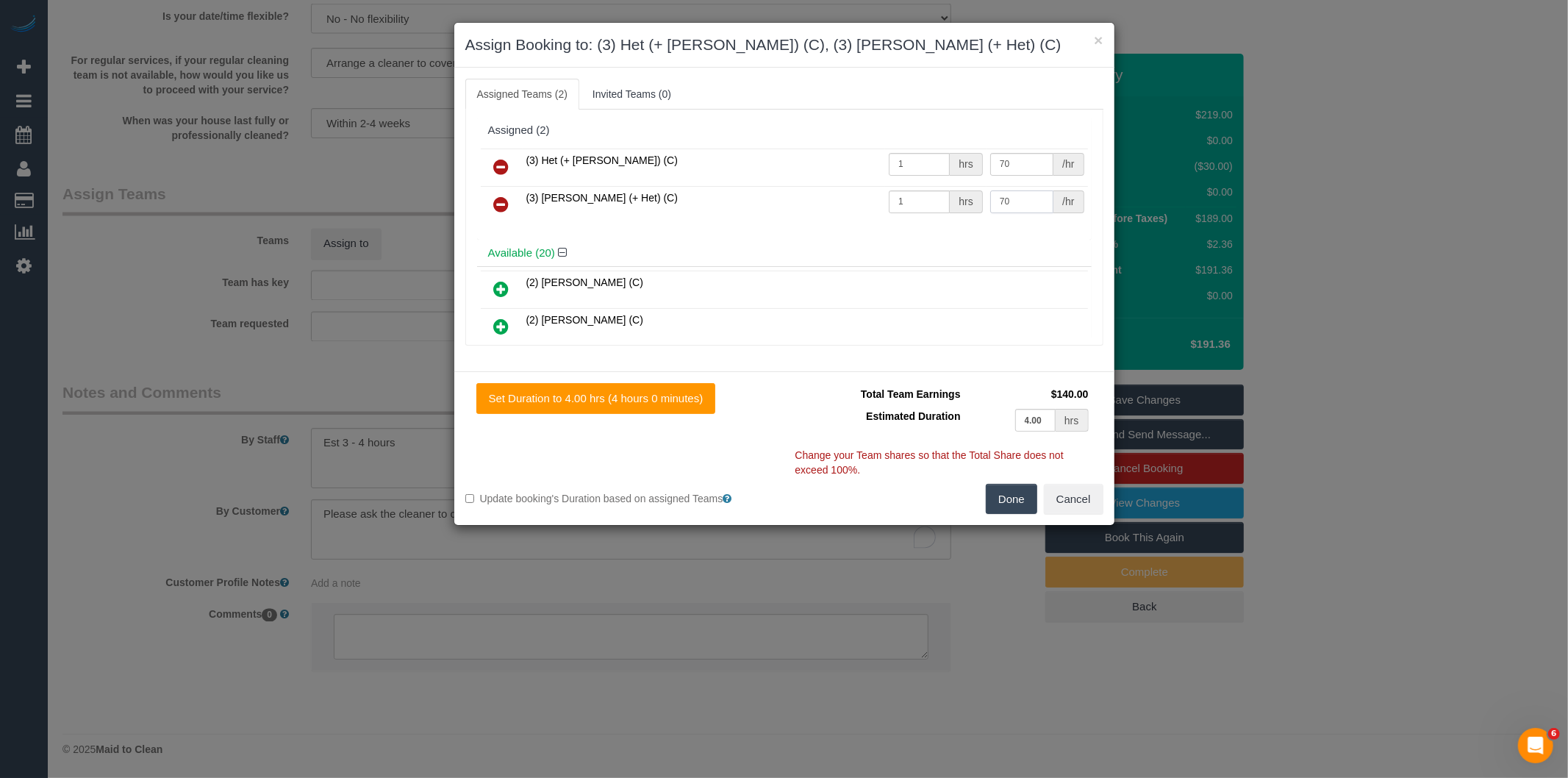
type input "70"
click at [997, 501] on button "Done" at bounding box center [1010, 499] width 51 height 31
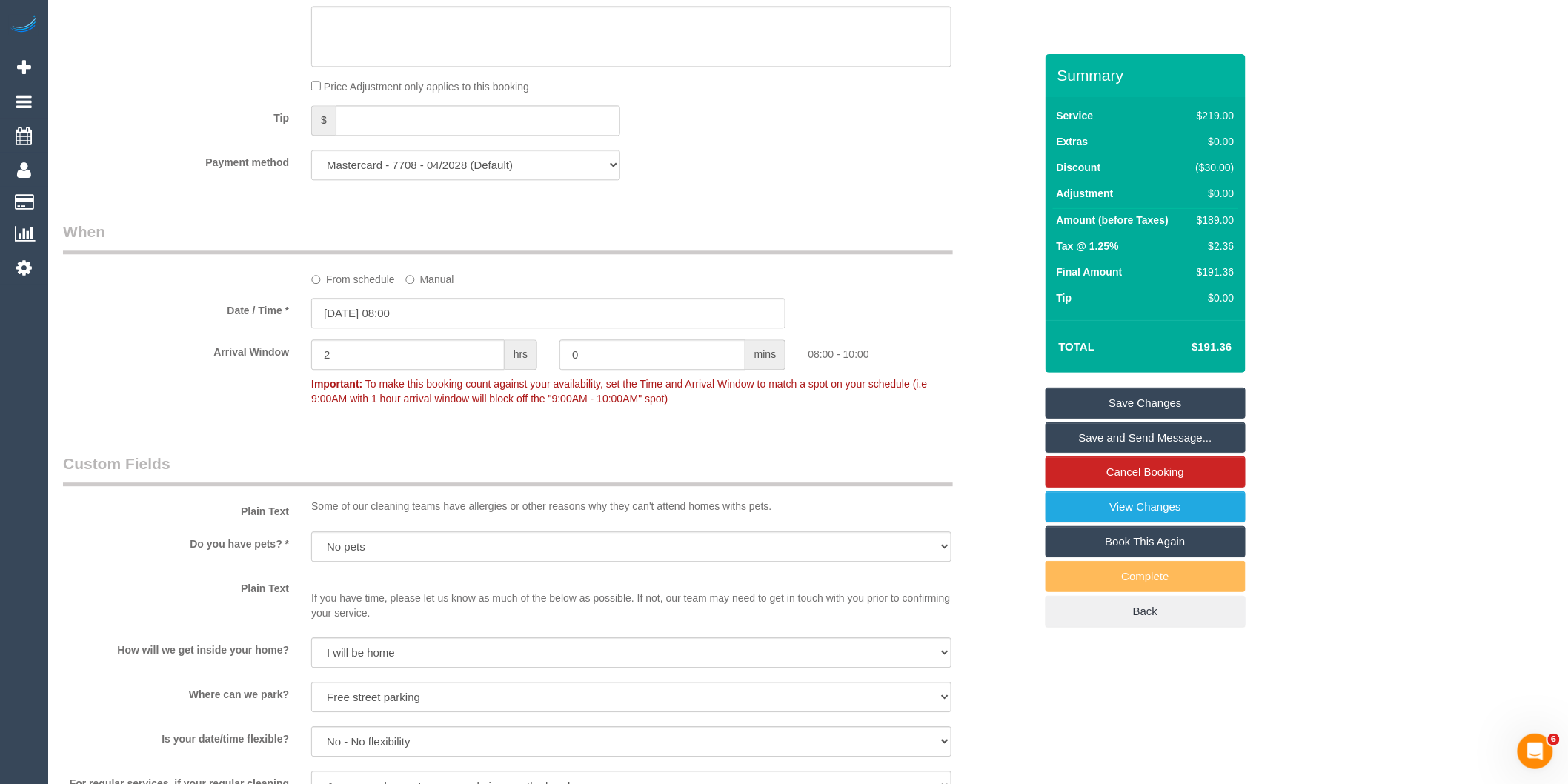
scroll to position [1010, 0]
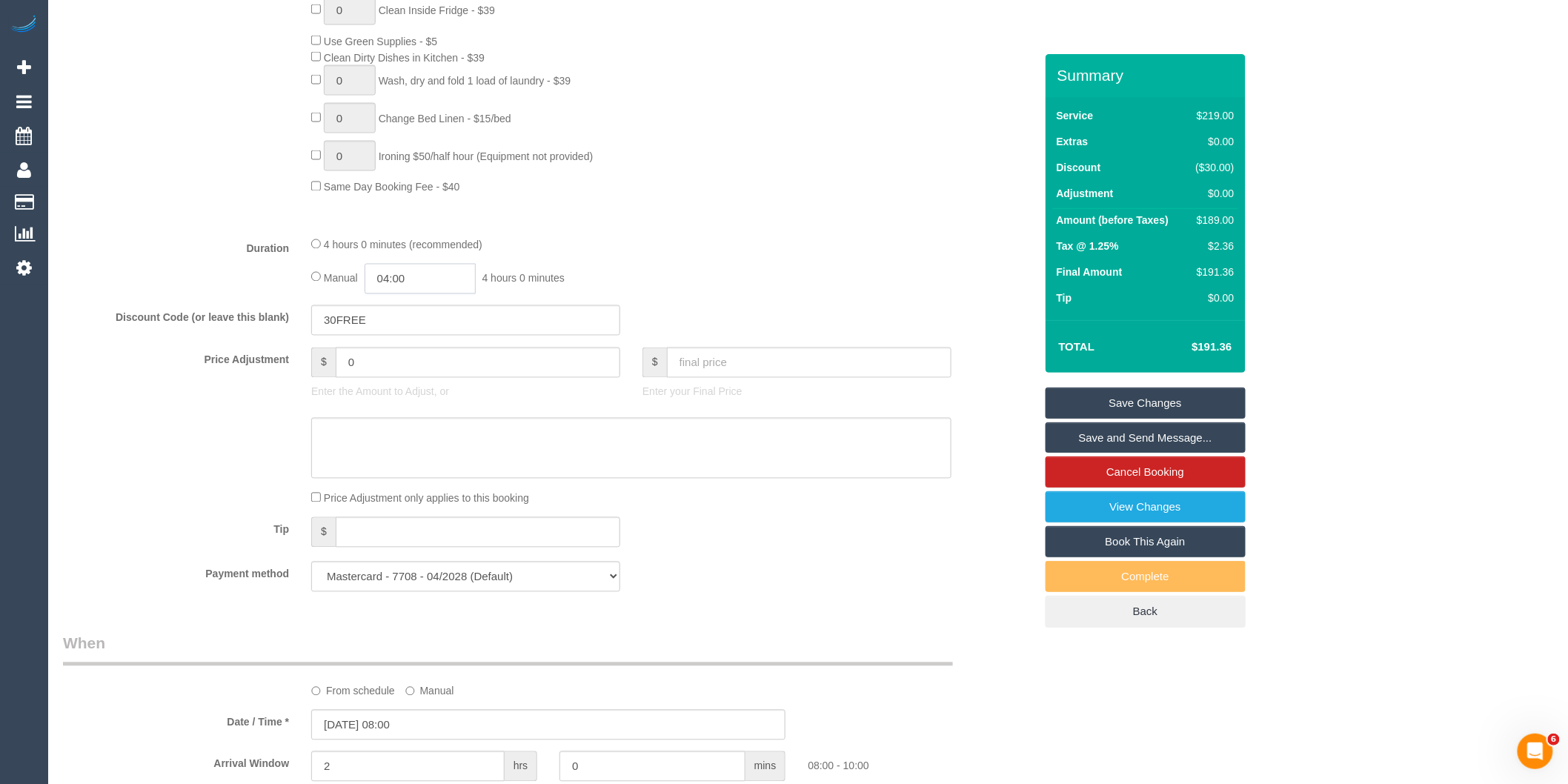
click at [445, 294] on input "04:00" at bounding box center [420, 279] width 111 height 31
type input "02:00"
click at [393, 395] on li "02:00" at bounding box center [404, 398] width 66 height 19
click at [690, 294] on div "Manual 02:00 2 hours 0 minutes" at bounding box center [631, 279] width 641 height 31
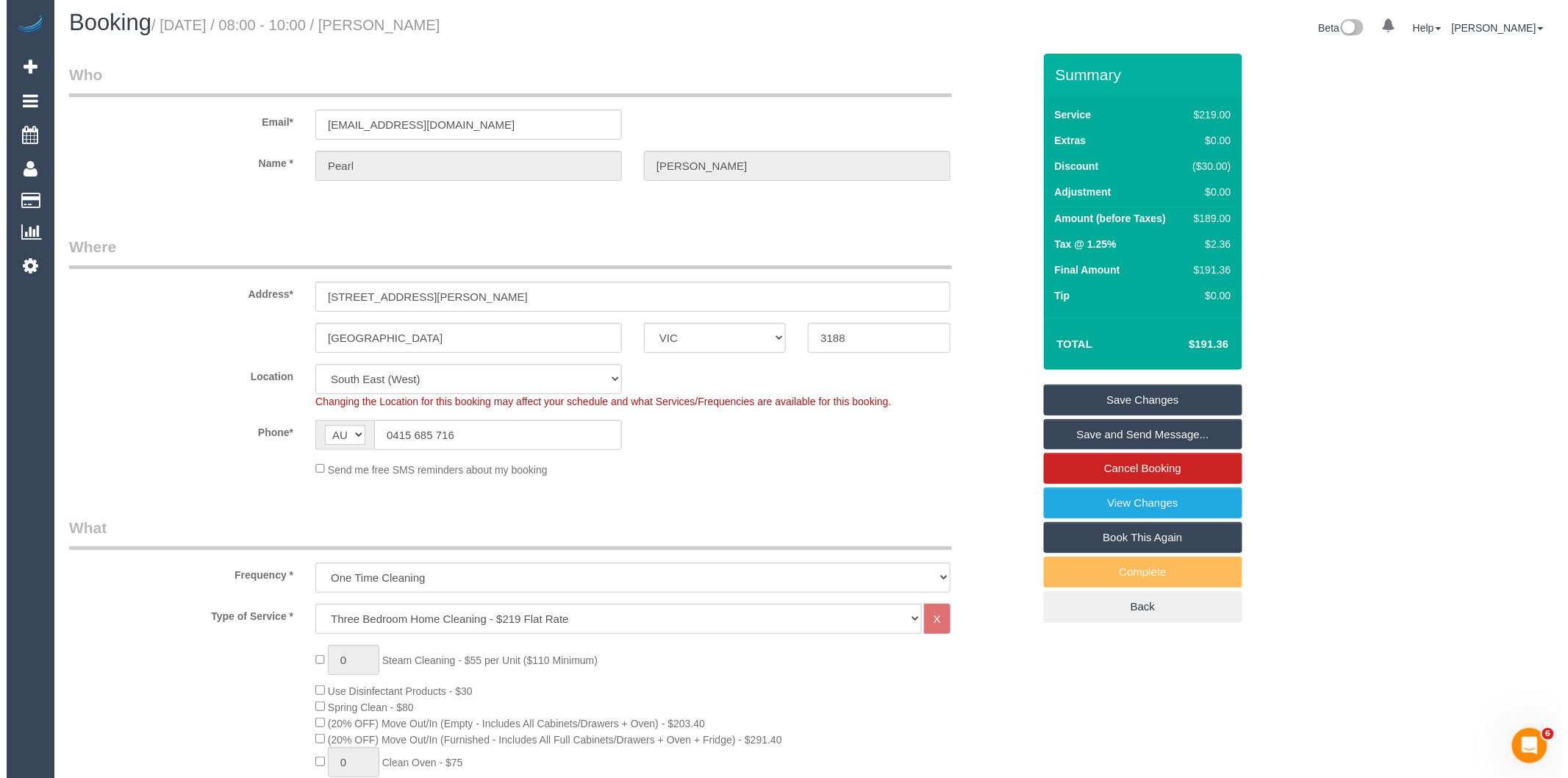
scroll to position [0, 0]
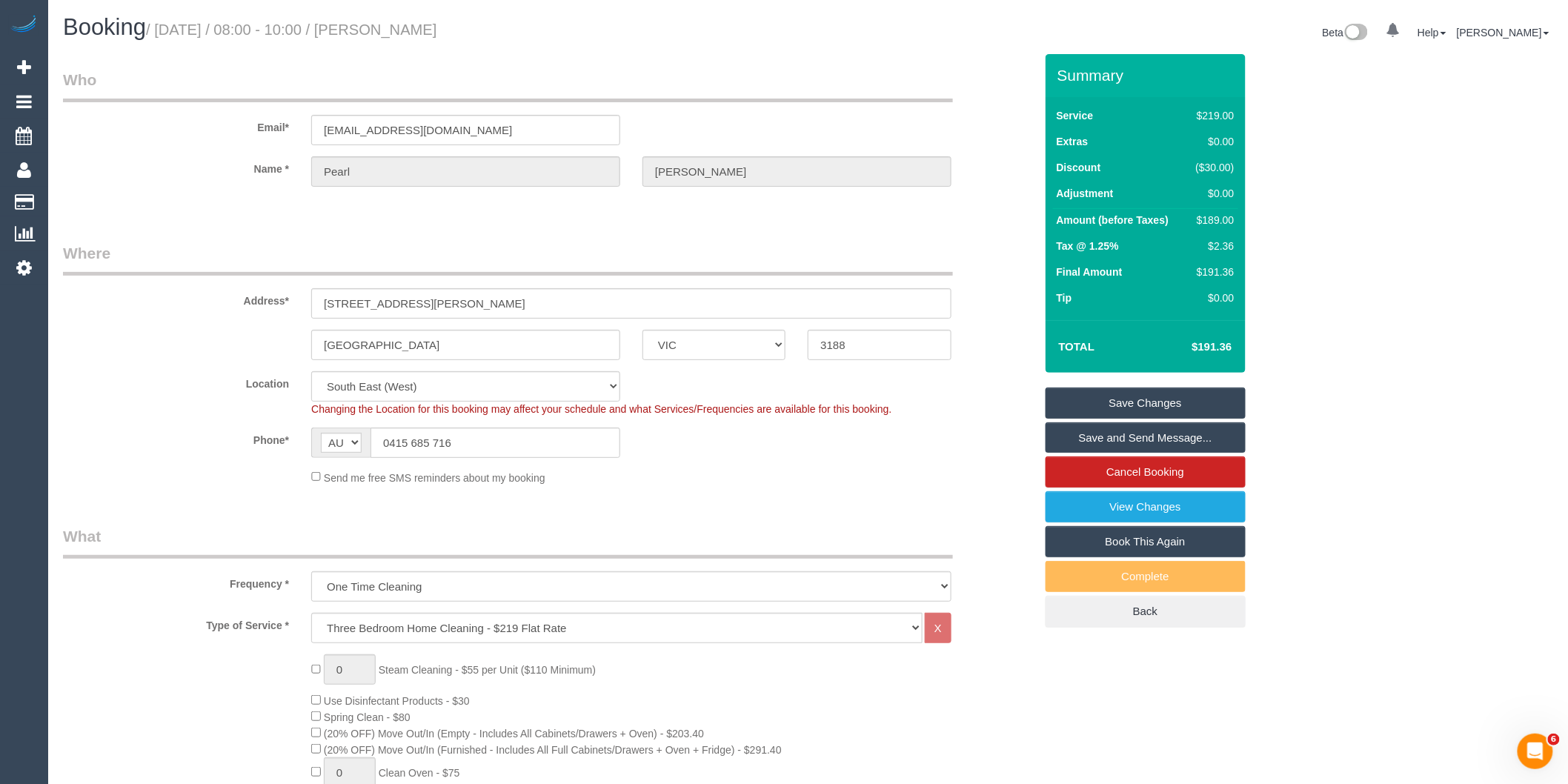
click at [1069, 428] on link "Save and Send Message..." at bounding box center [1146, 438] width 200 height 31
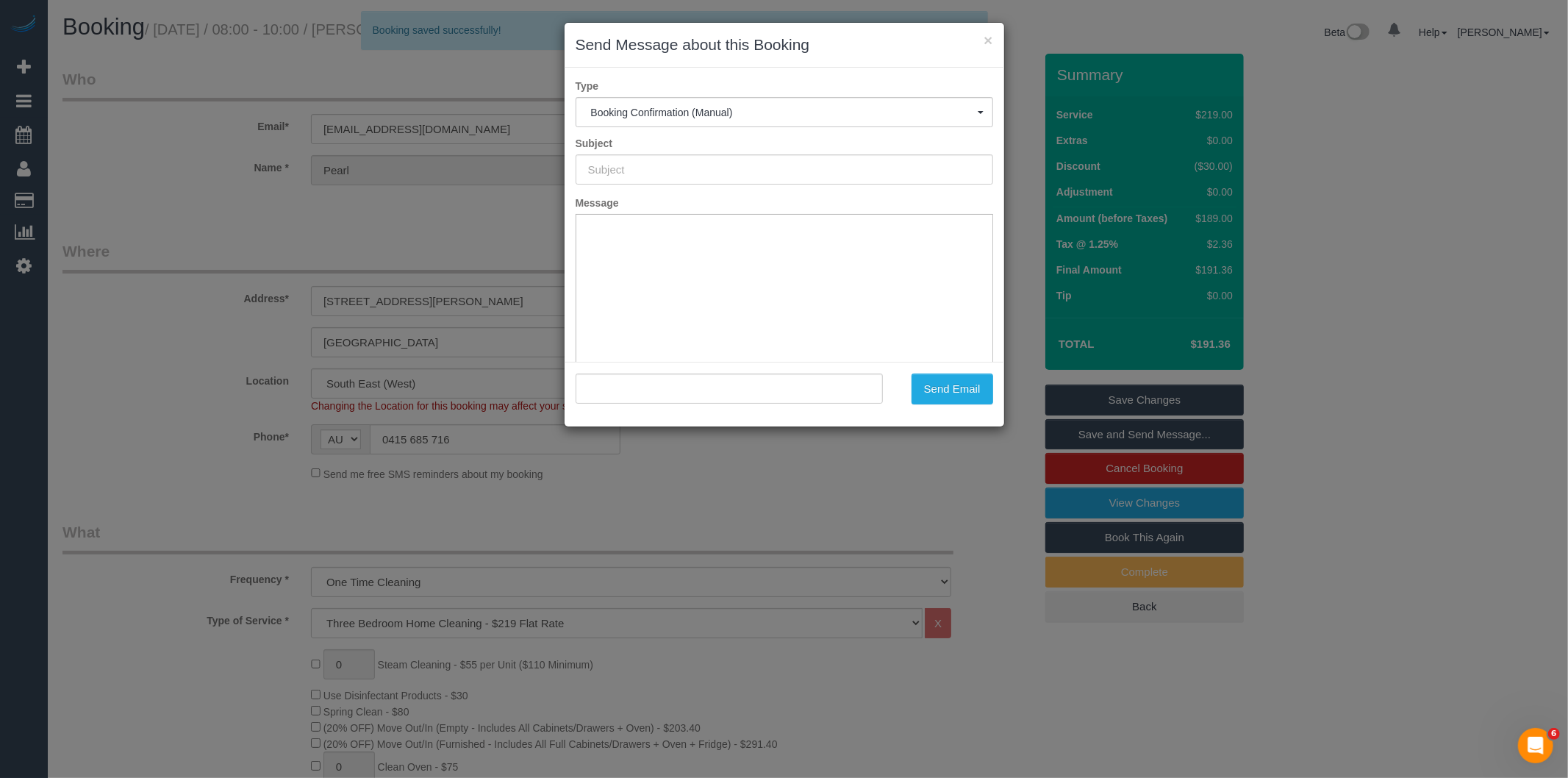
type input "Booking Confirmed"
type input ""Pearl Prabal" <pearlprabal@gmail.com>"
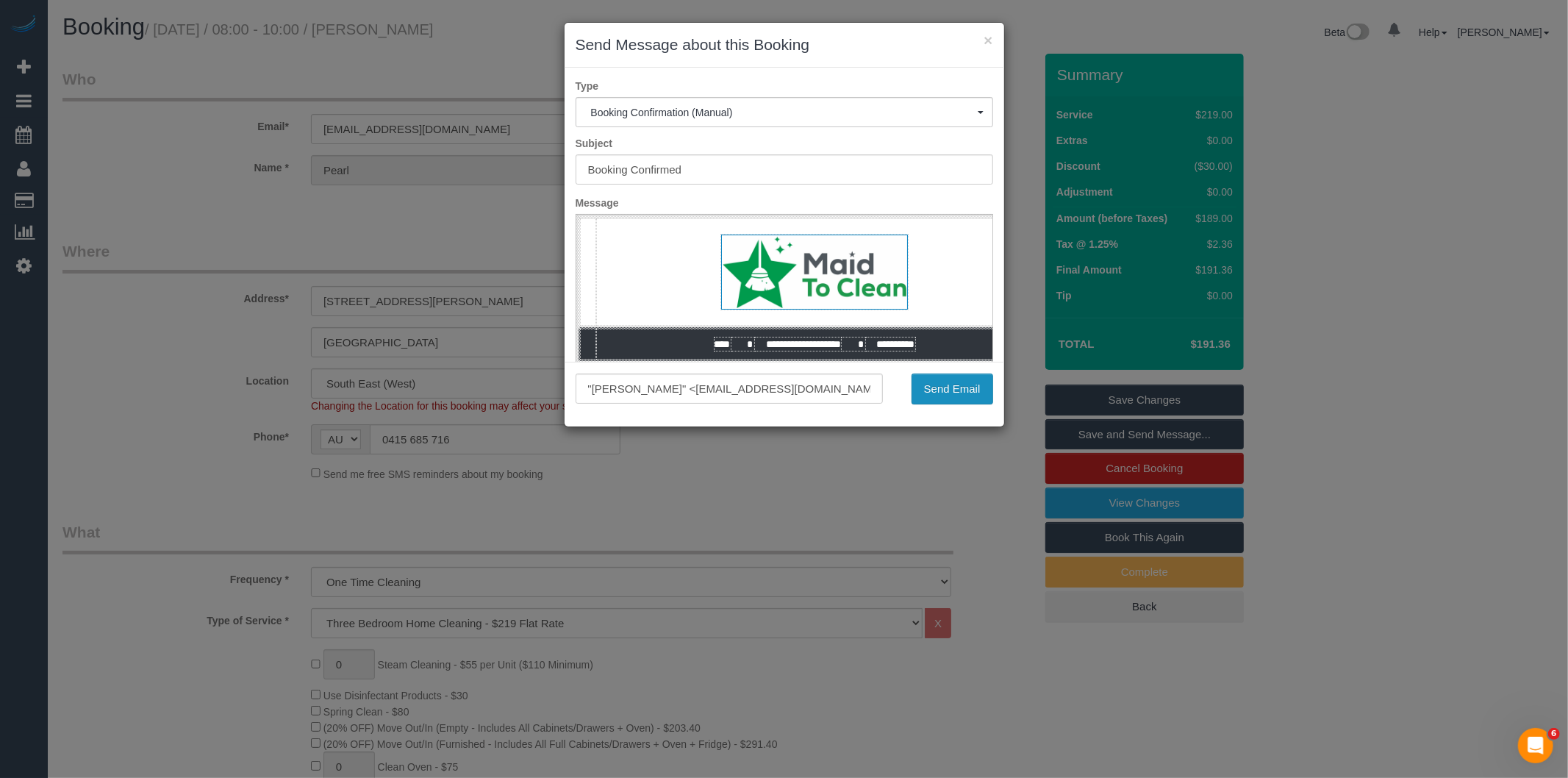
click at [946, 387] on button "Send Email" at bounding box center [952, 389] width 82 height 31
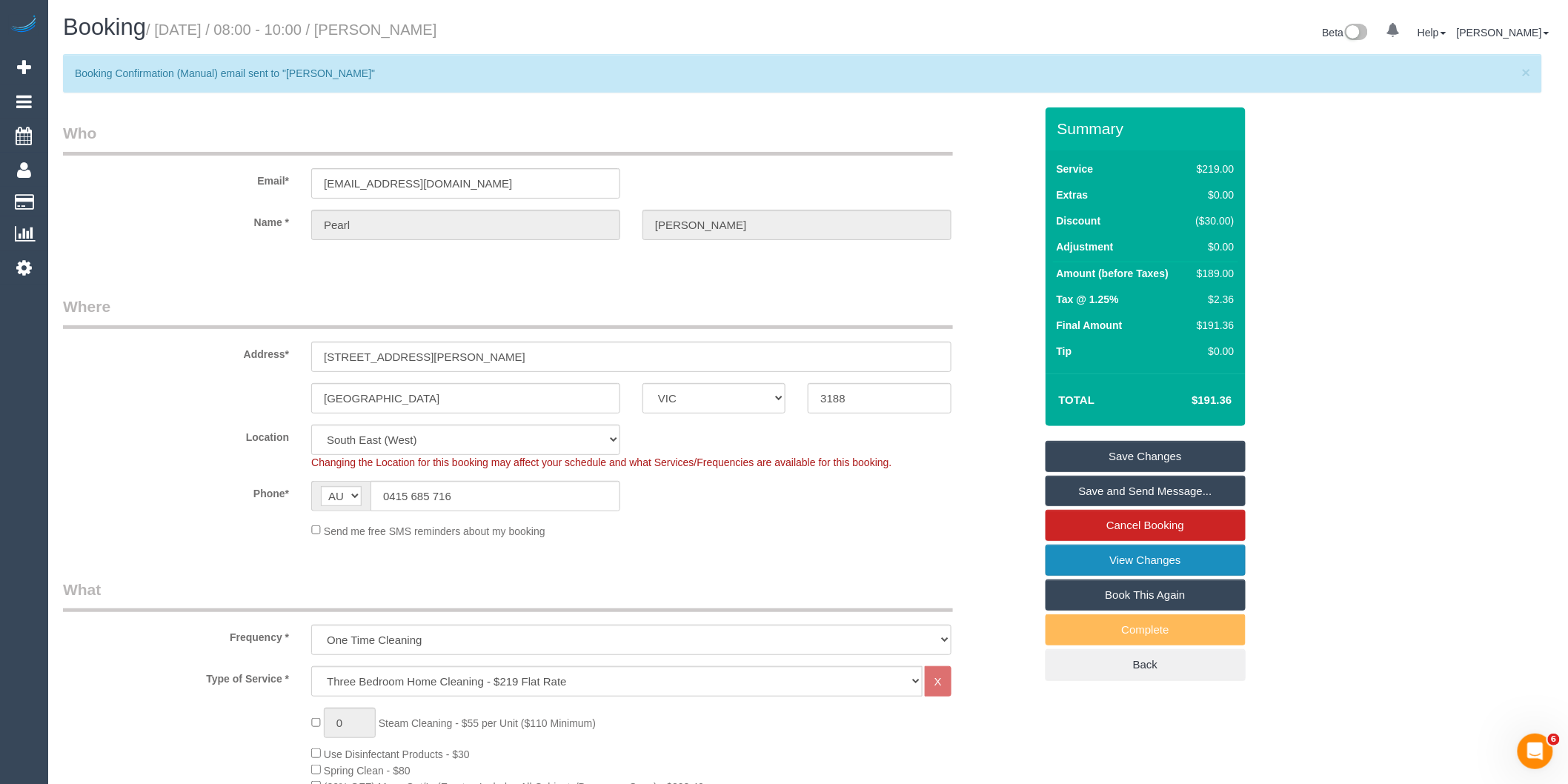
click at [1075, 565] on link "View Changes" at bounding box center [1146, 561] width 200 height 31
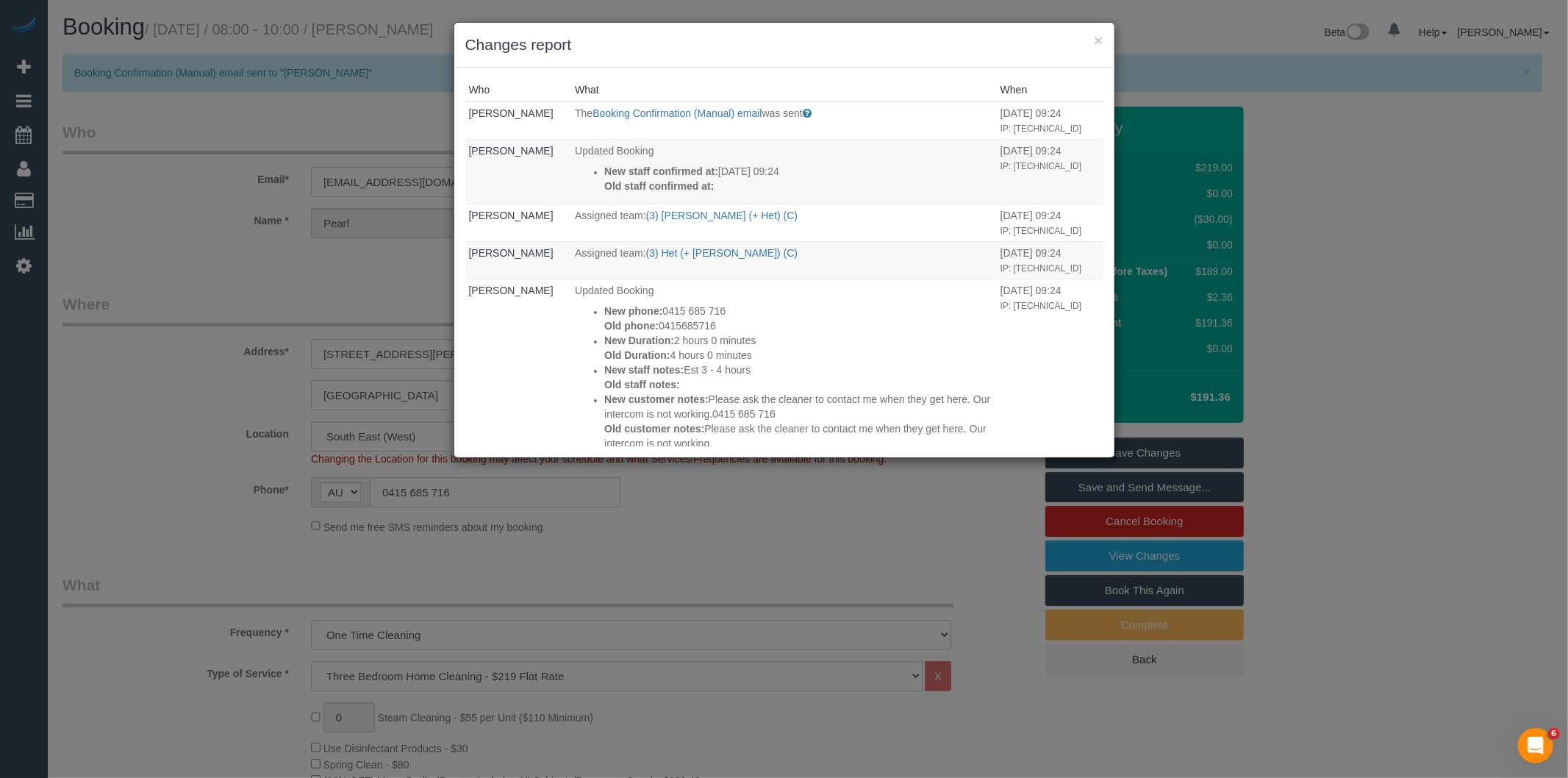
click at [724, 578] on div "× Changes report Who What When Bronie Bryant The Booking Confirmation (Manual) …" at bounding box center [784, 389] width 1568 height 778
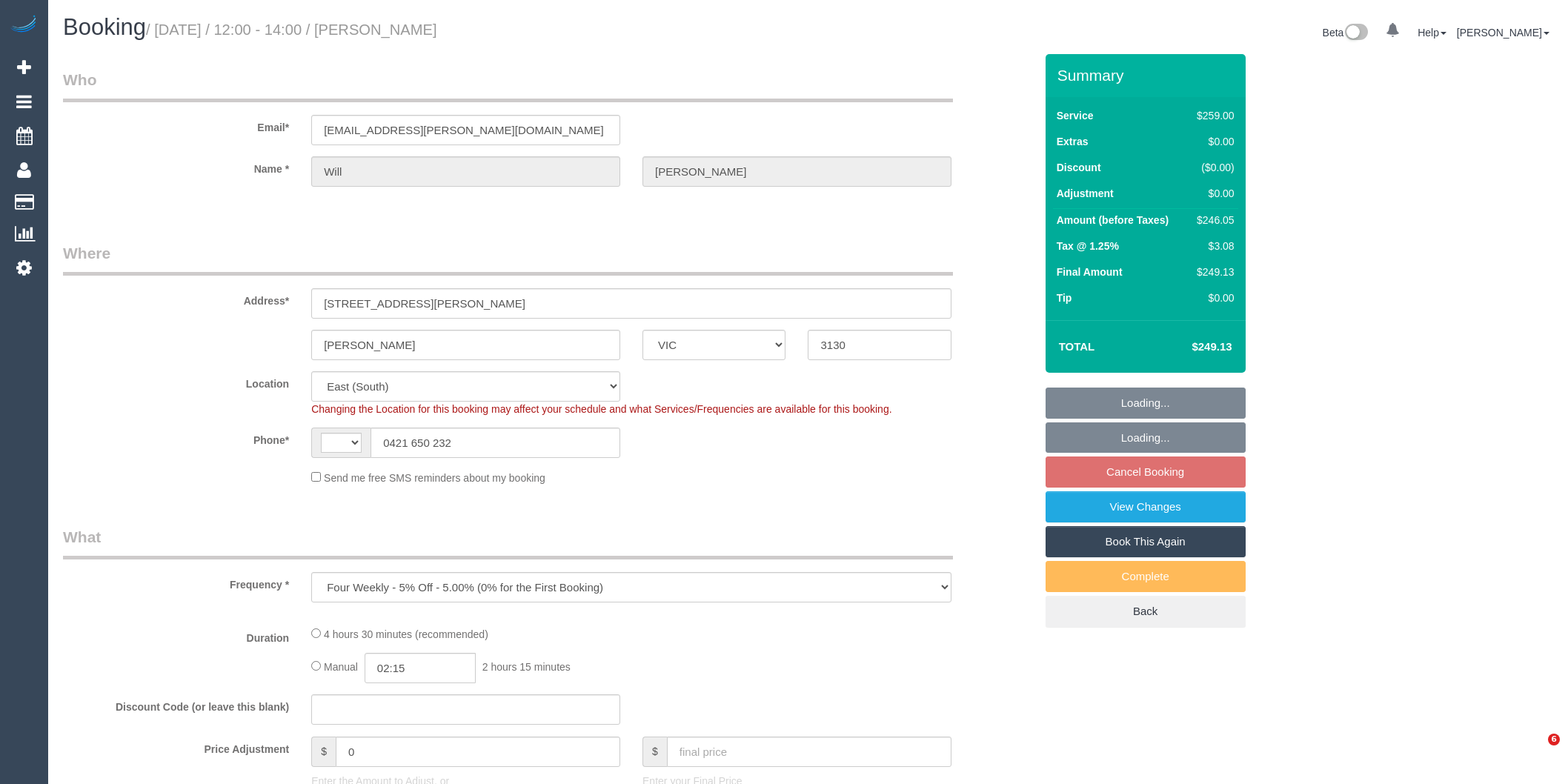
select select "VIC"
select select "string:AU"
select select "string:stripe-pm_1R214j2GScqysDRVtxgZtW0m"
select select "number:27"
select select "number:14"
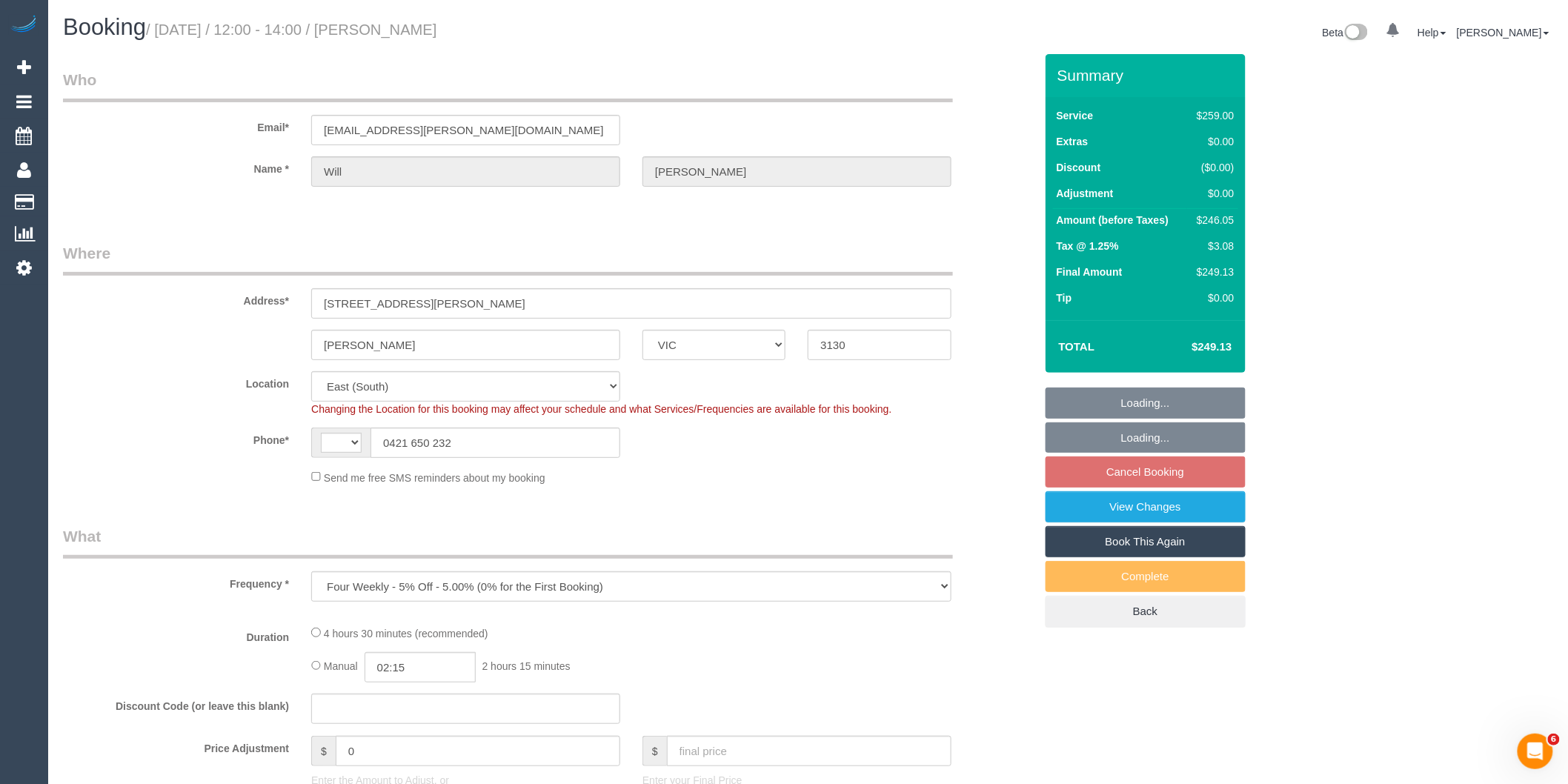
select select "number:19"
select select "number:22"
select select "number:34"
select select "number:13"
select select "object:675"
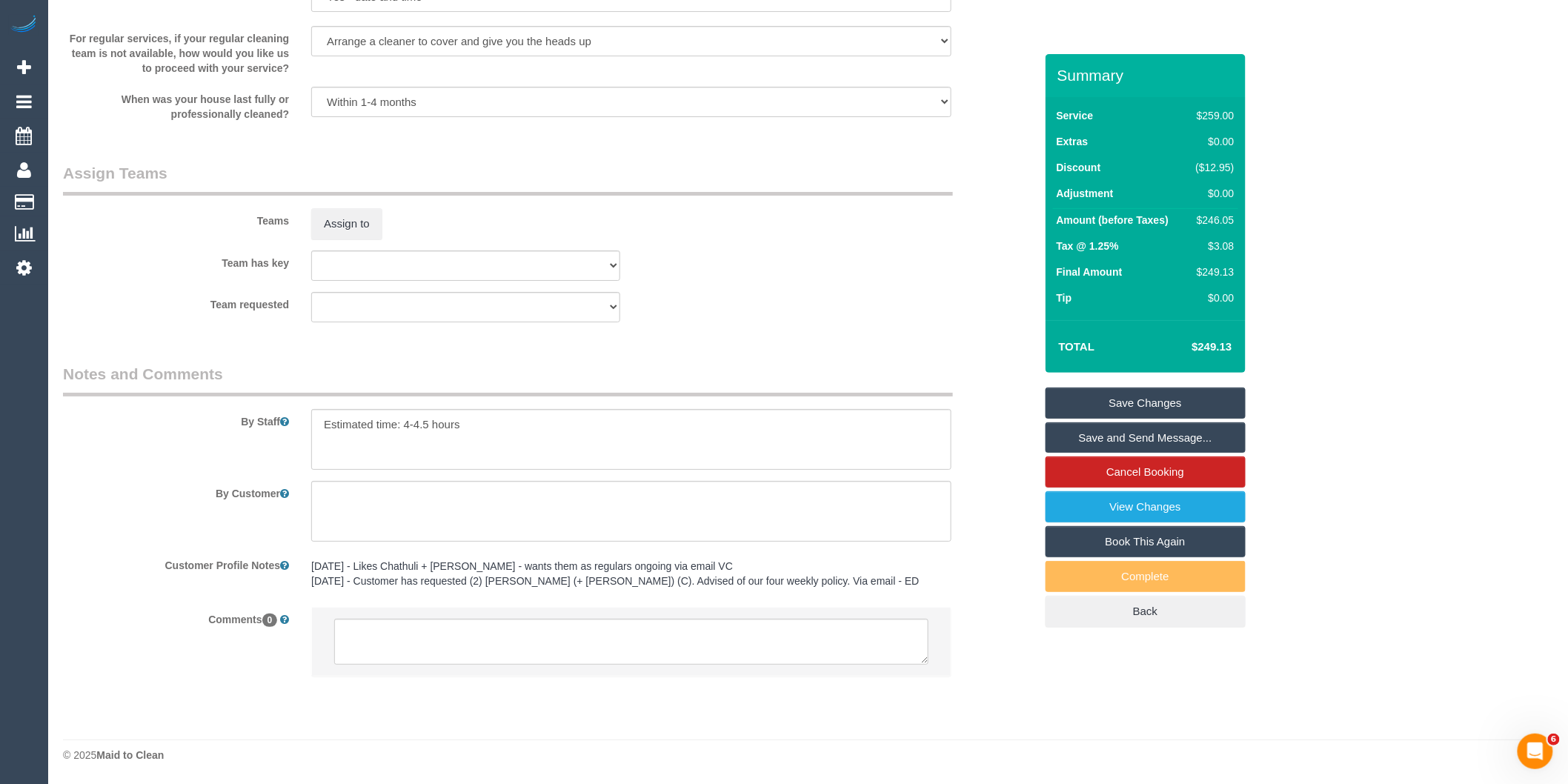
scroll to position [2186, 0]
drag, startPoint x: 408, startPoint y: 419, endPoint x: 406, endPoint y: 430, distance: 11.2
click at [408, 419] on textarea at bounding box center [631, 439] width 641 height 61
type textarea "Estimated time: 3.5-4.5 hours"
click at [443, 383] on legend "Notes and Comments" at bounding box center [507, 380] width 890 height 34
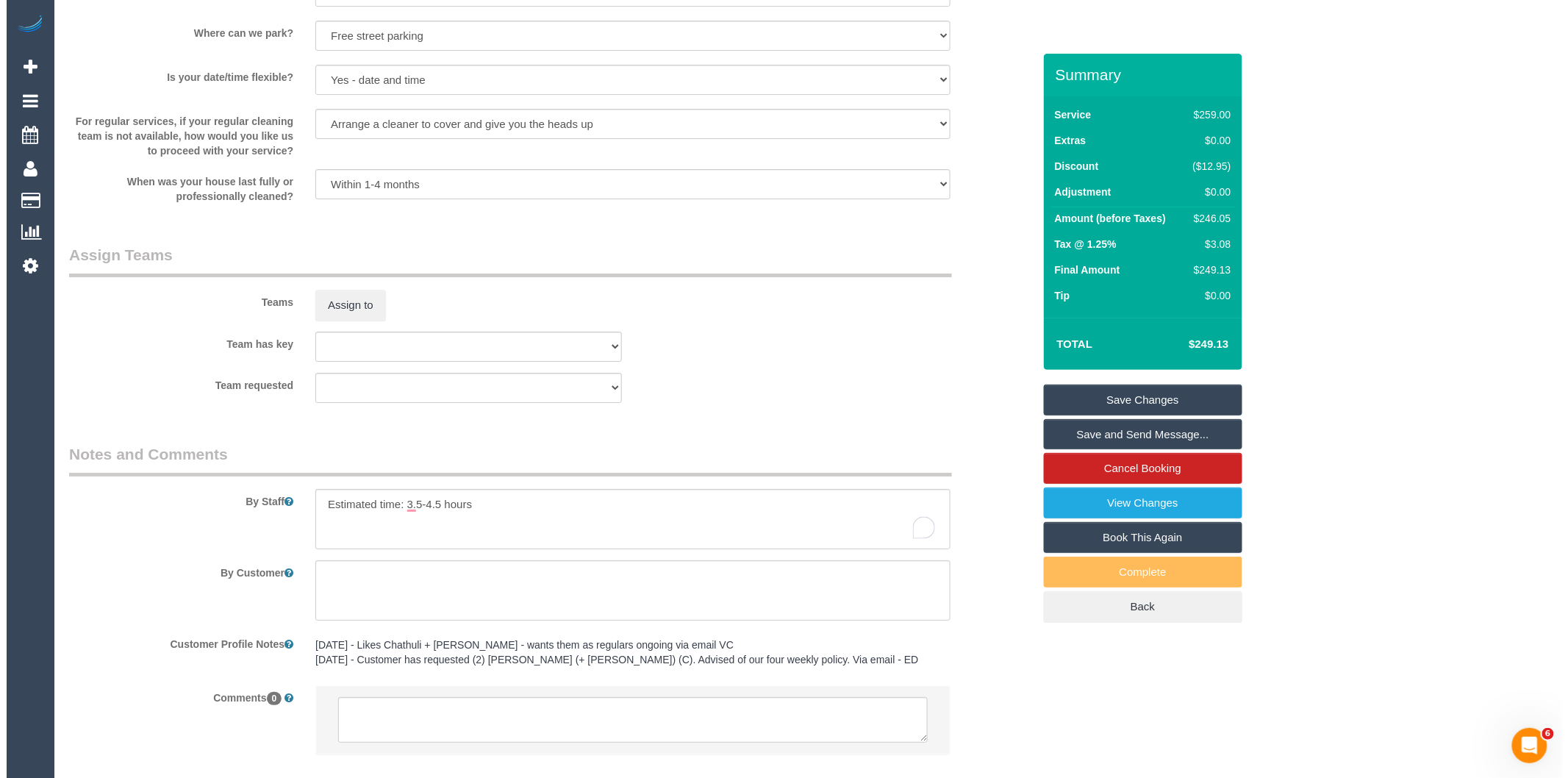
scroll to position [1923, 0]
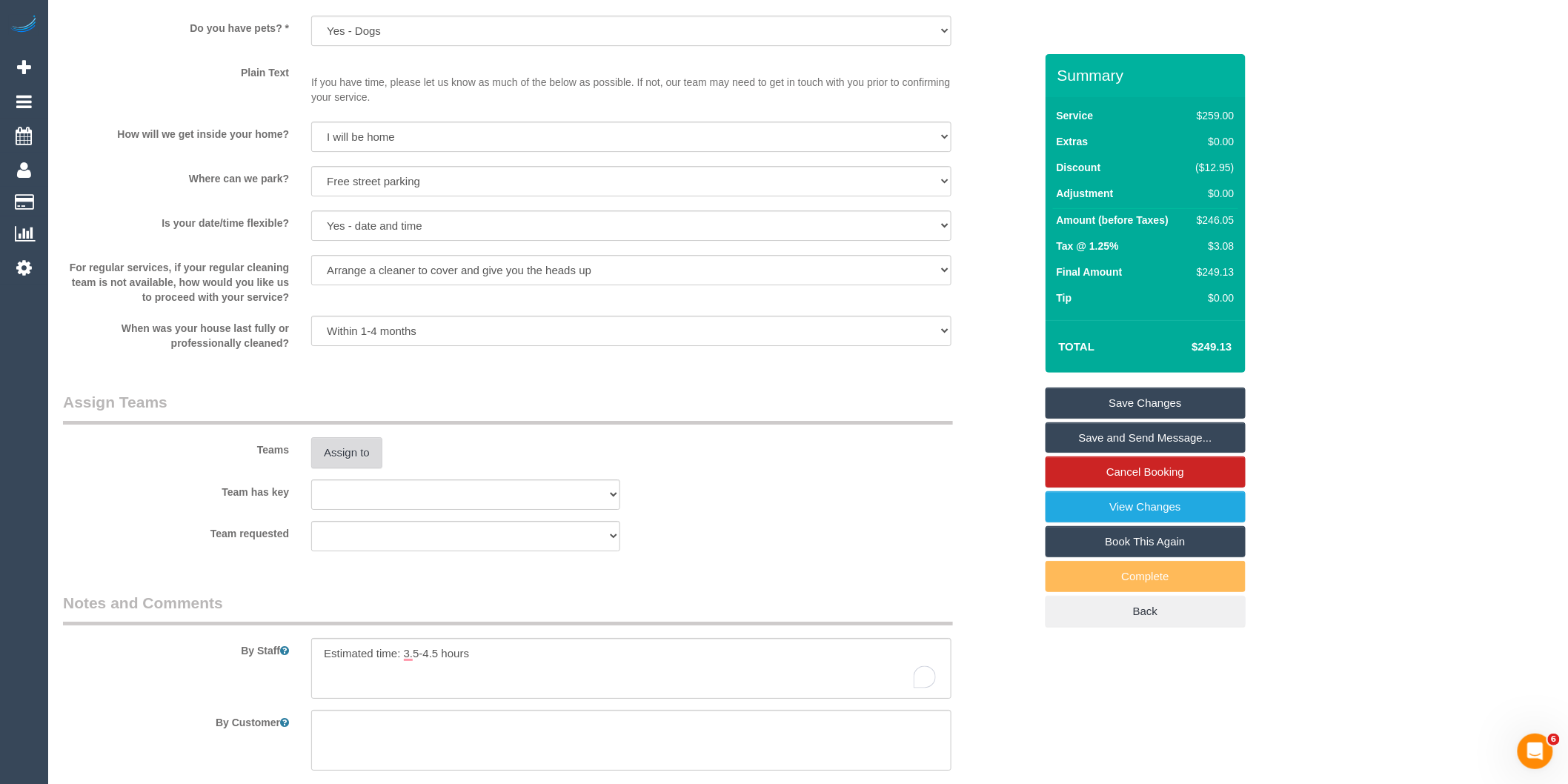
click at [341, 466] on button "Assign to" at bounding box center [346, 453] width 71 height 31
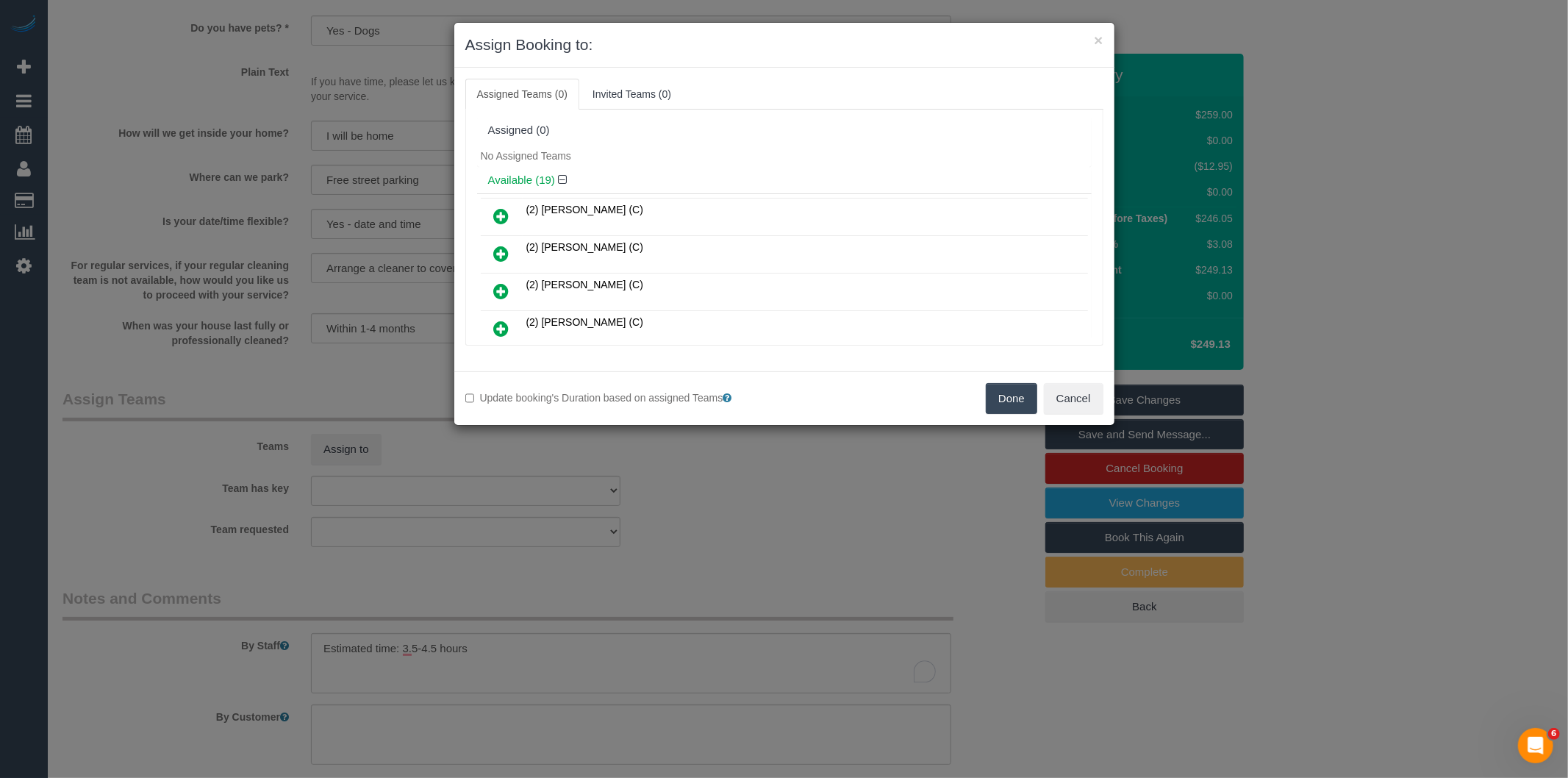
scroll to position [203, 0]
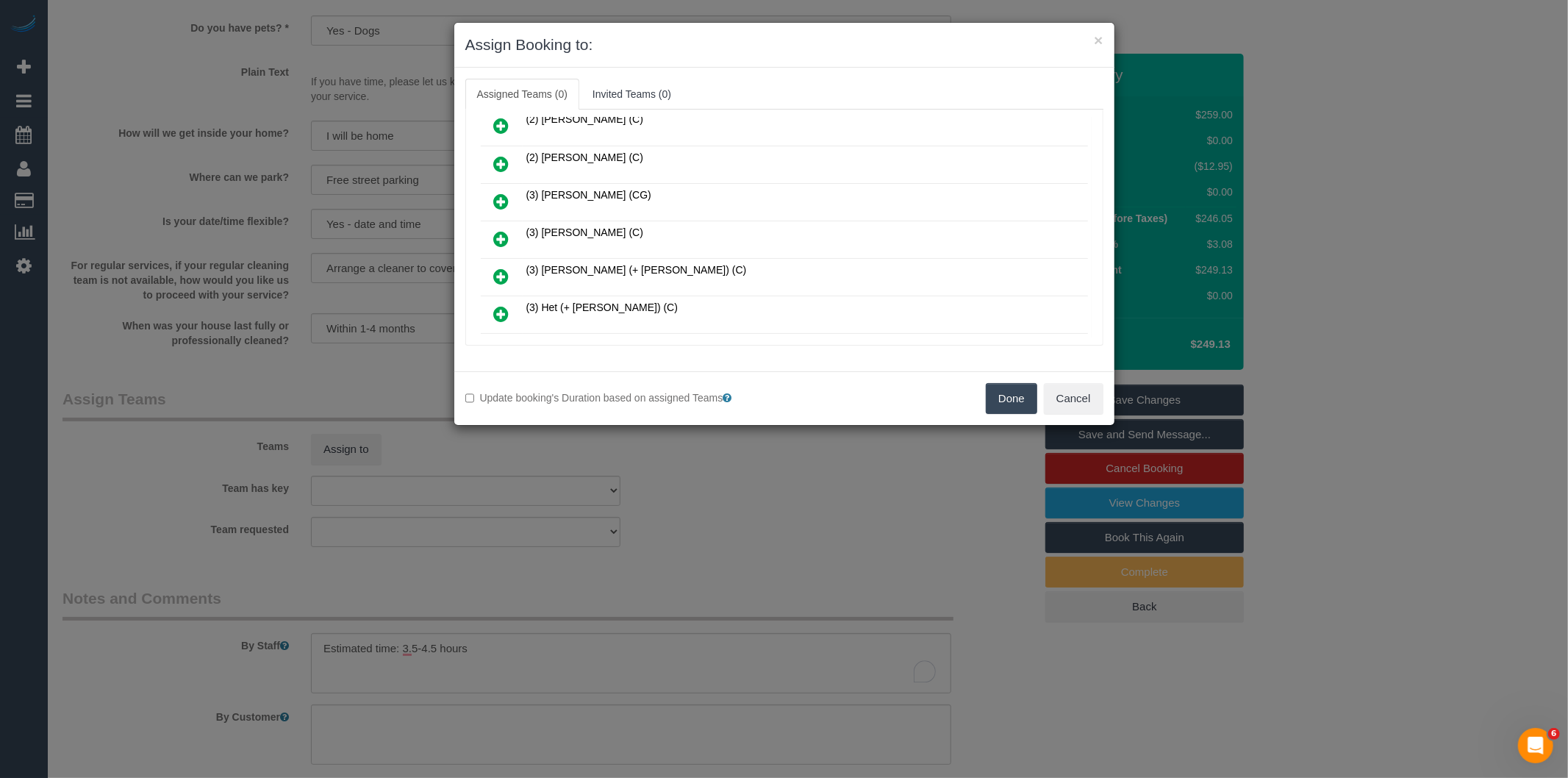
click at [501, 230] on icon at bounding box center [501, 239] width 16 height 18
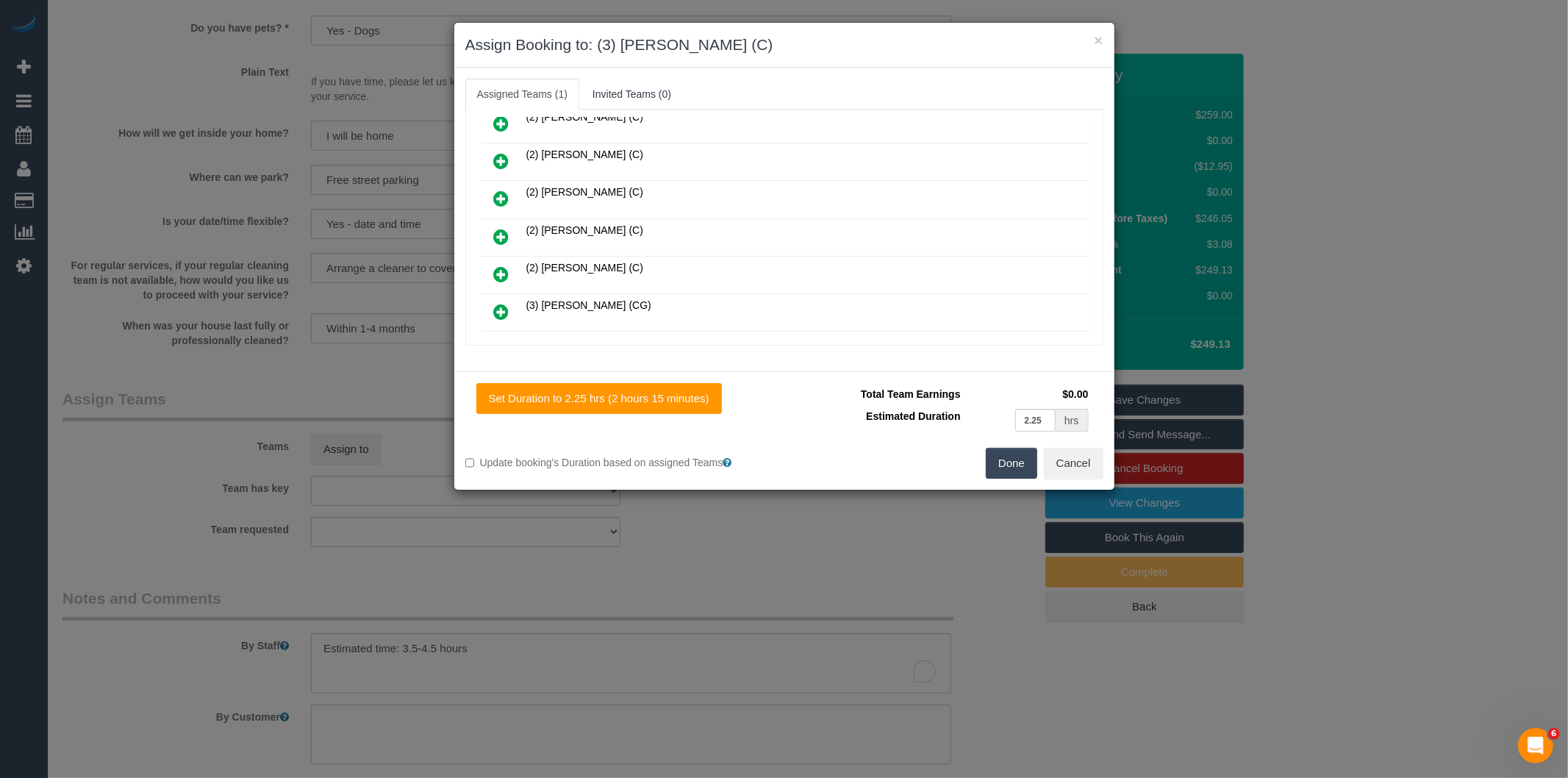
scroll to position [0, 0]
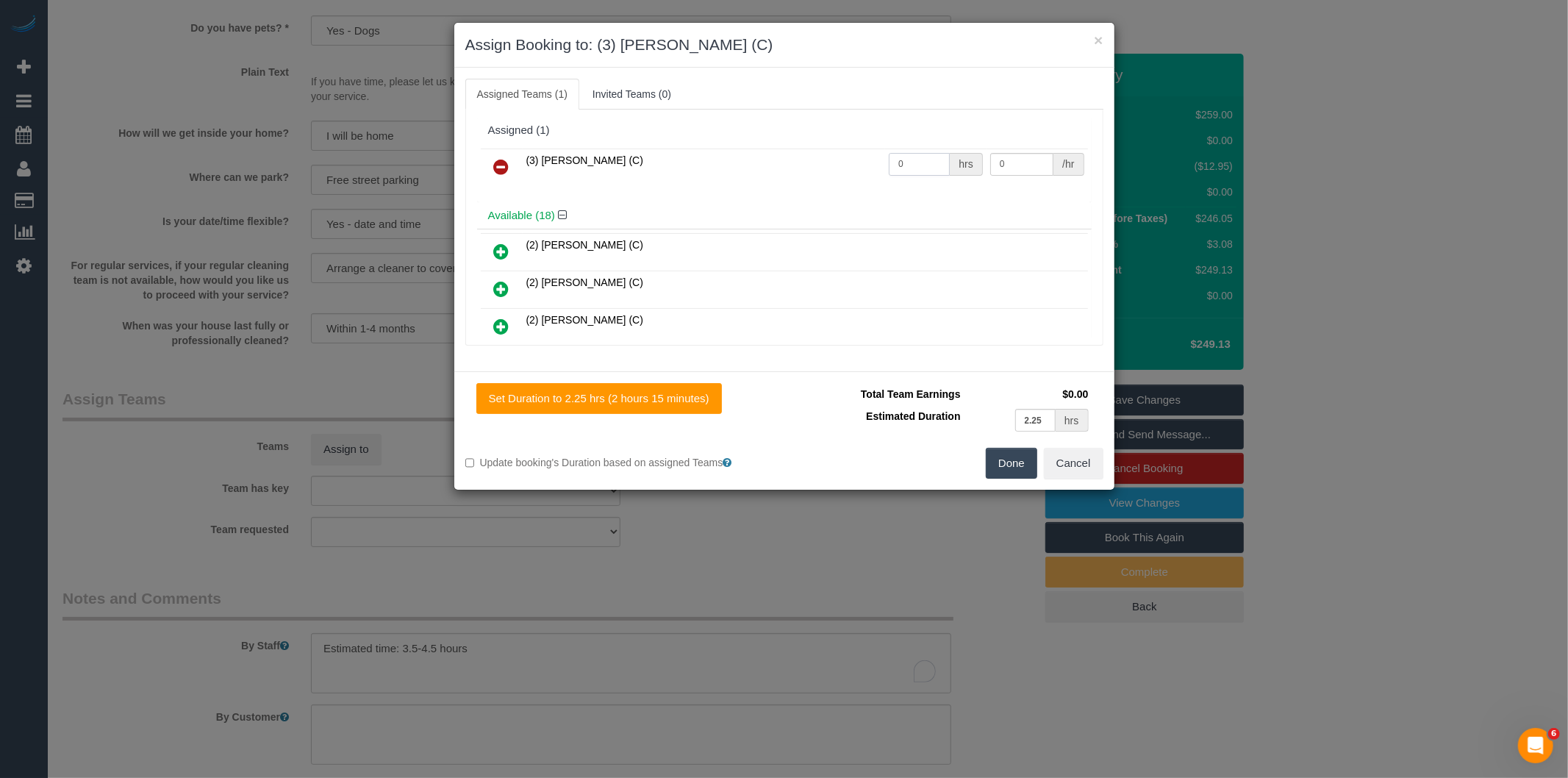
drag, startPoint x: 915, startPoint y: 159, endPoint x: 849, endPoint y: 167, distance: 66.5
click at [857, 167] on tr "(3) Danyal Ali (C) 0 hrs 0 /hr" at bounding box center [784, 167] width 607 height 38
click at [501, 164] on icon at bounding box center [501, 167] width 16 height 18
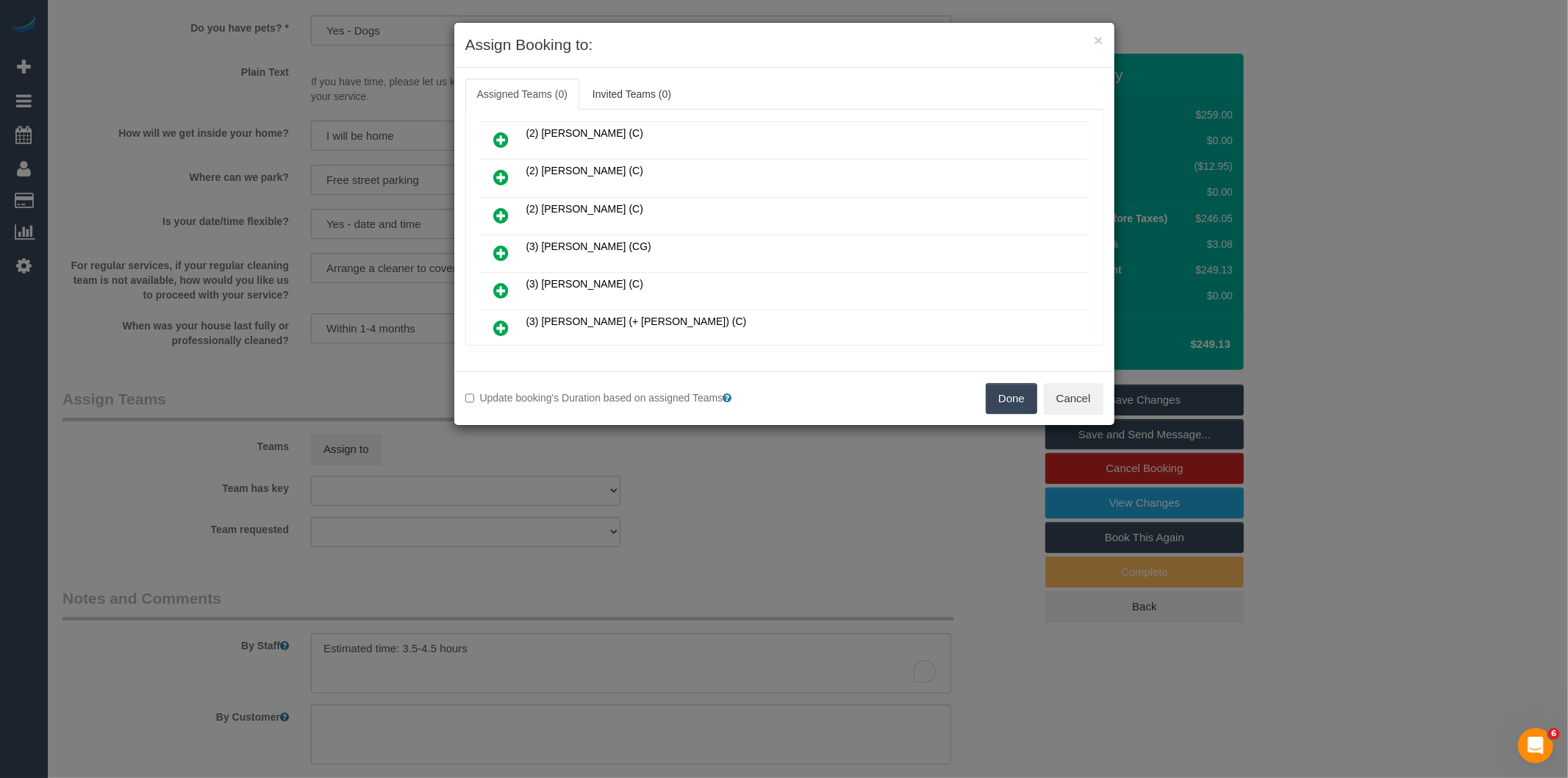
scroll to position [163, 0]
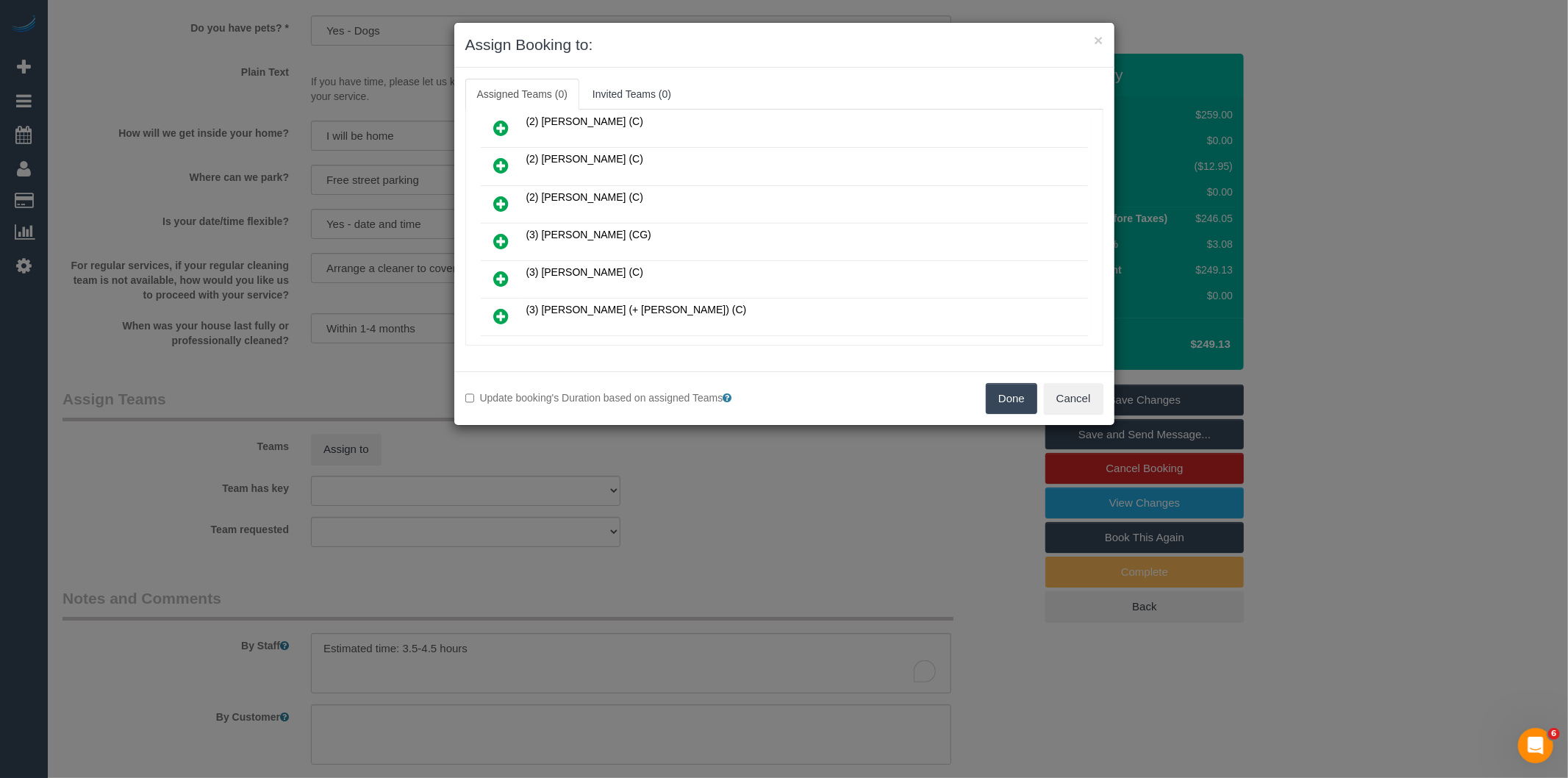
click at [501, 311] on icon at bounding box center [501, 316] width 16 height 18
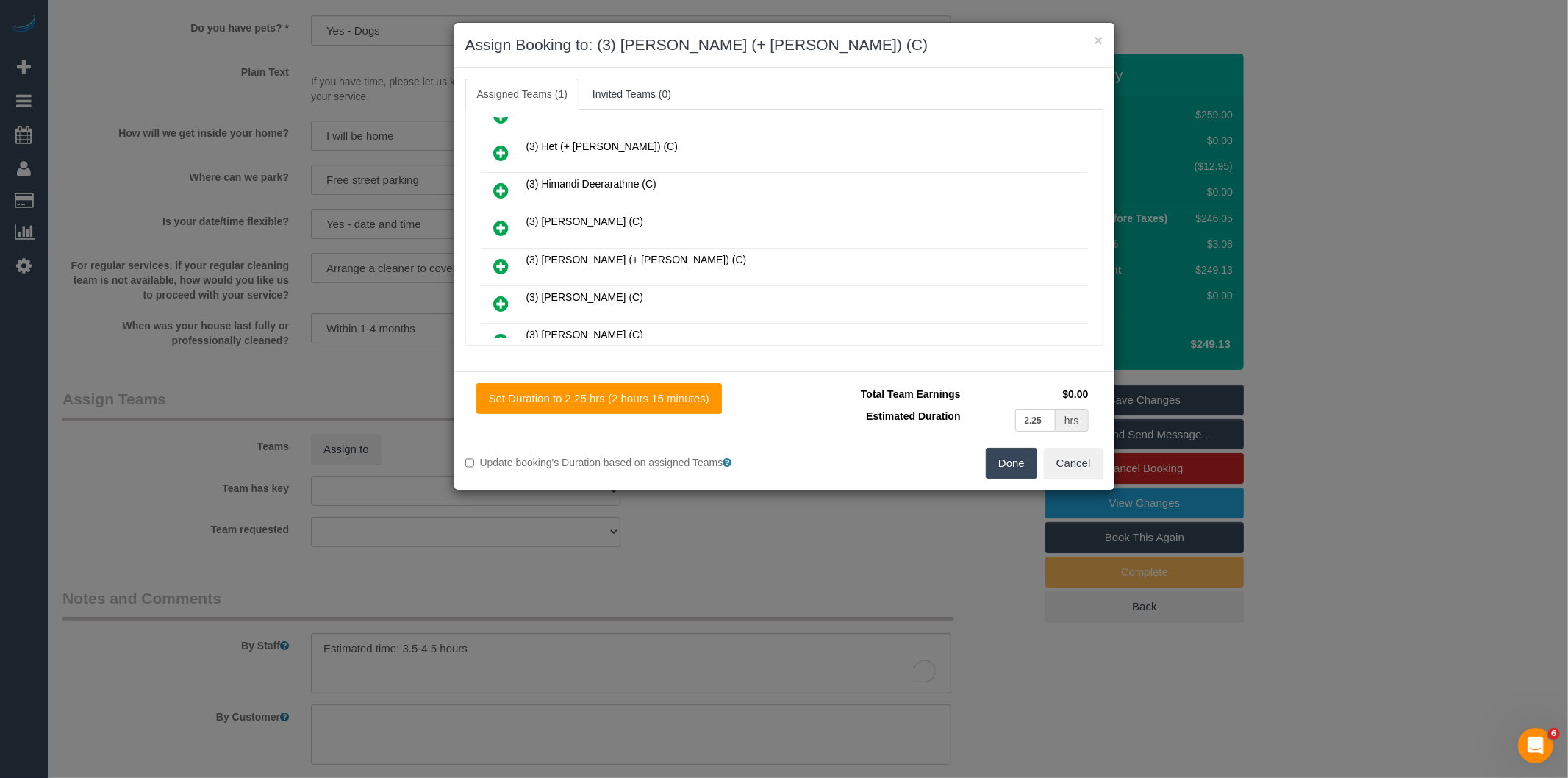
click at [505, 261] on icon at bounding box center [501, 266] width 16 height 18
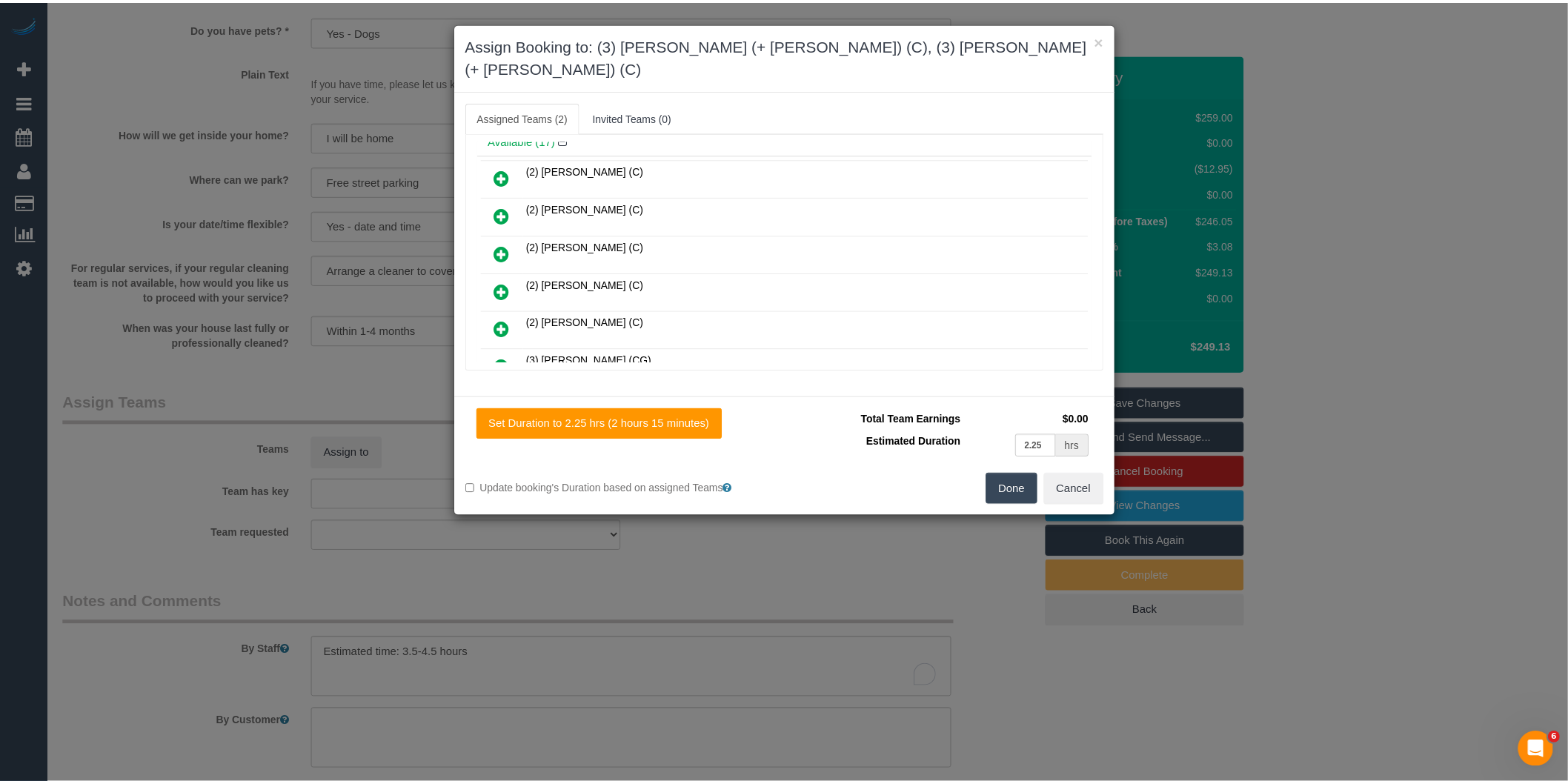
scroll to position [0, 0]
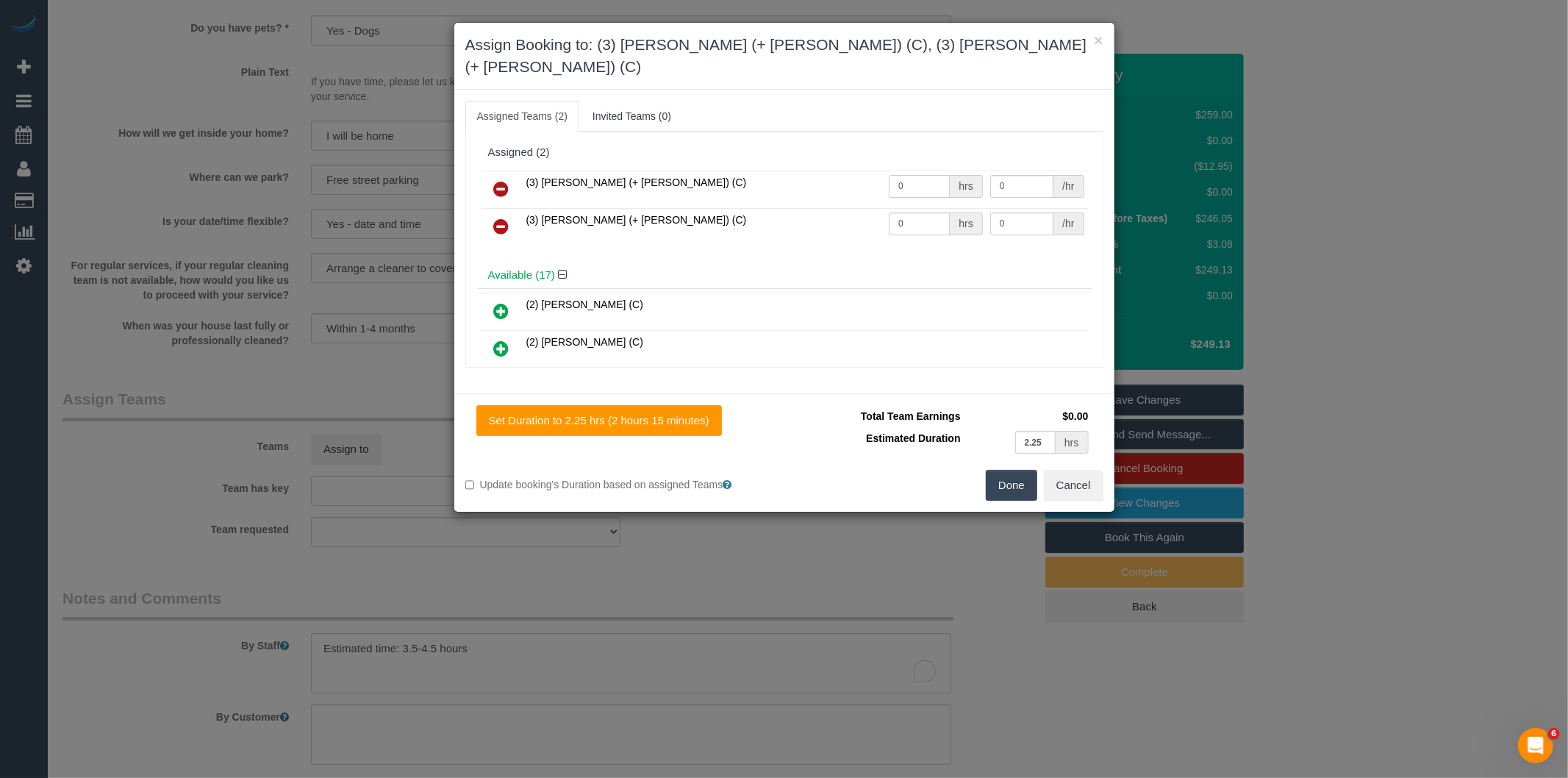
drag, startPoint x: 910, startPoint y: 164, endPoint x: 648, endPoint y: 200, distance: 264.5
click at [732, 171] on tr "(3) Farhan (+ Intisar) (C) 0 hrs 0 /hr" at bounding box center [784, 189] width 607 height 38
type input "1"
type input "77.5"
drag, startPoint x: 917, startPoint y: 201, endPoint x: 560, endPoint y: 180, distance: 357.6
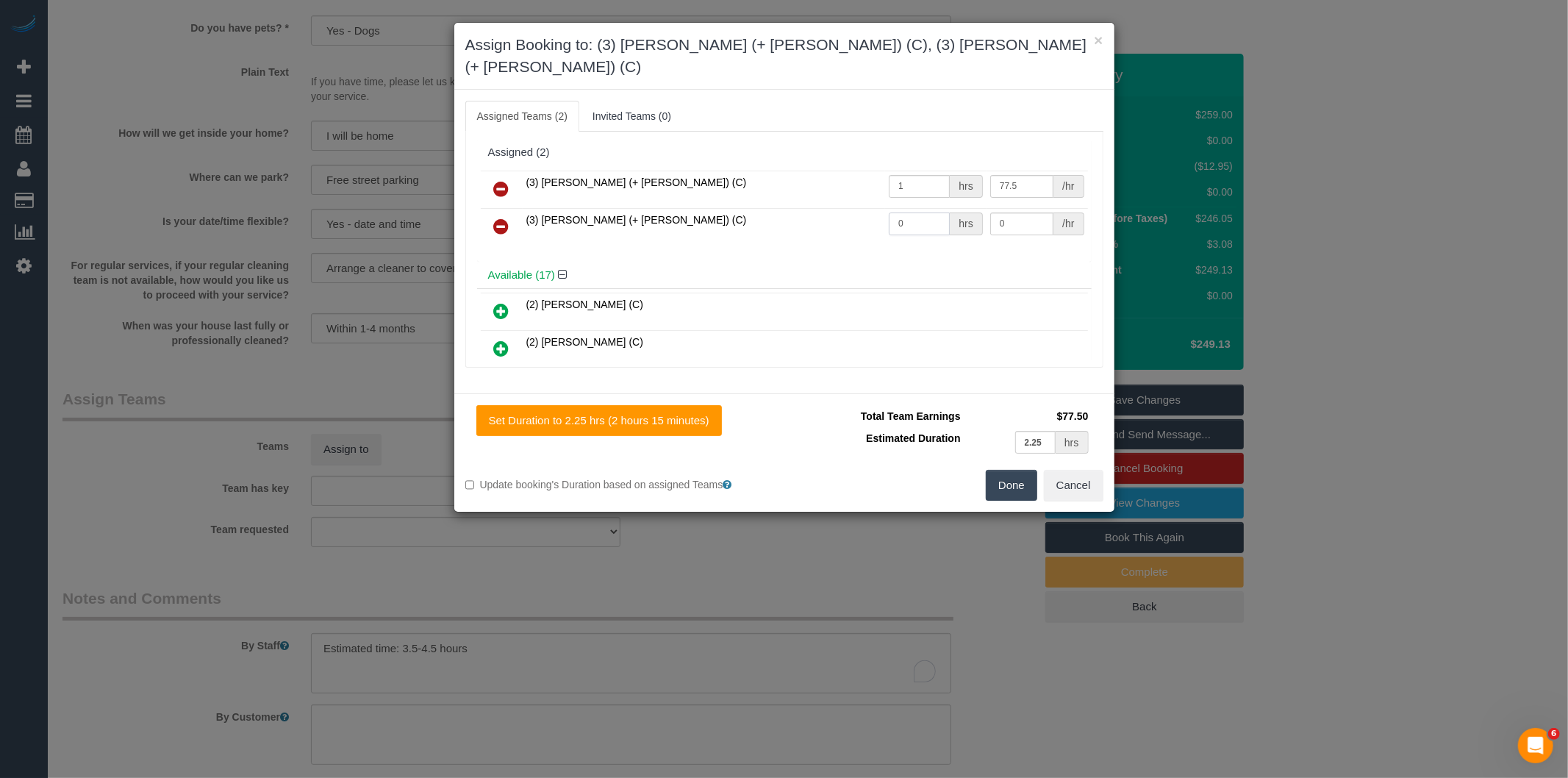
click at [591, 177] on tbody "(3) Farhan (+ Intisar) (C) 1 hrs 77.5 /hr (3) Intisar (+ Farhan) (C) 0 hrs 0 /hr" at bounding box center [784, 208] width 607 height 75
type input "1"
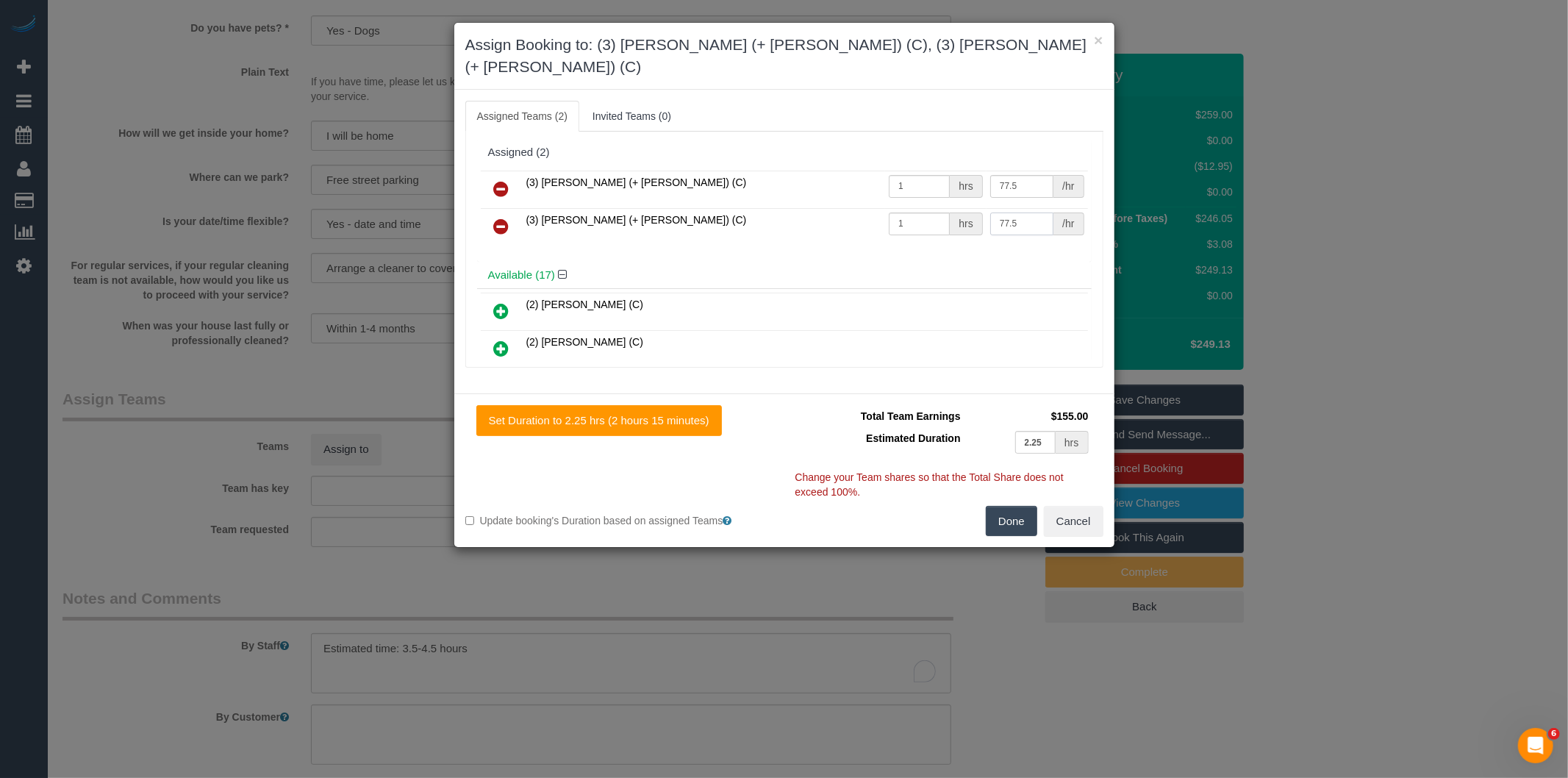
type input "77.5"
click at [1022, 506] on button "Done" at bounding box center [1010, 521] width 51 height 31
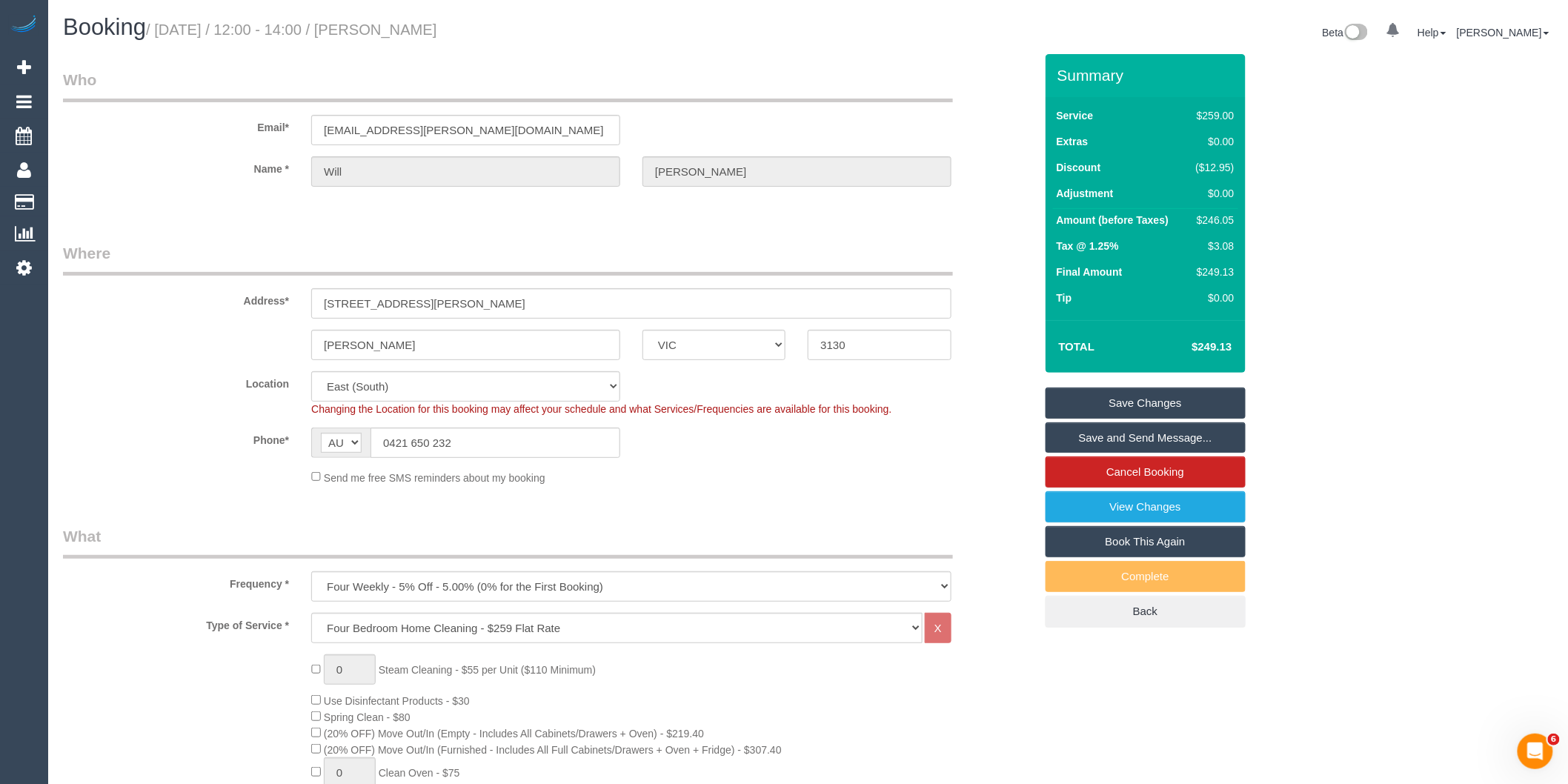
click at [1085, 437] on link "Save and Send Message..." at bounding box center [1146, 438] width 200 height 31
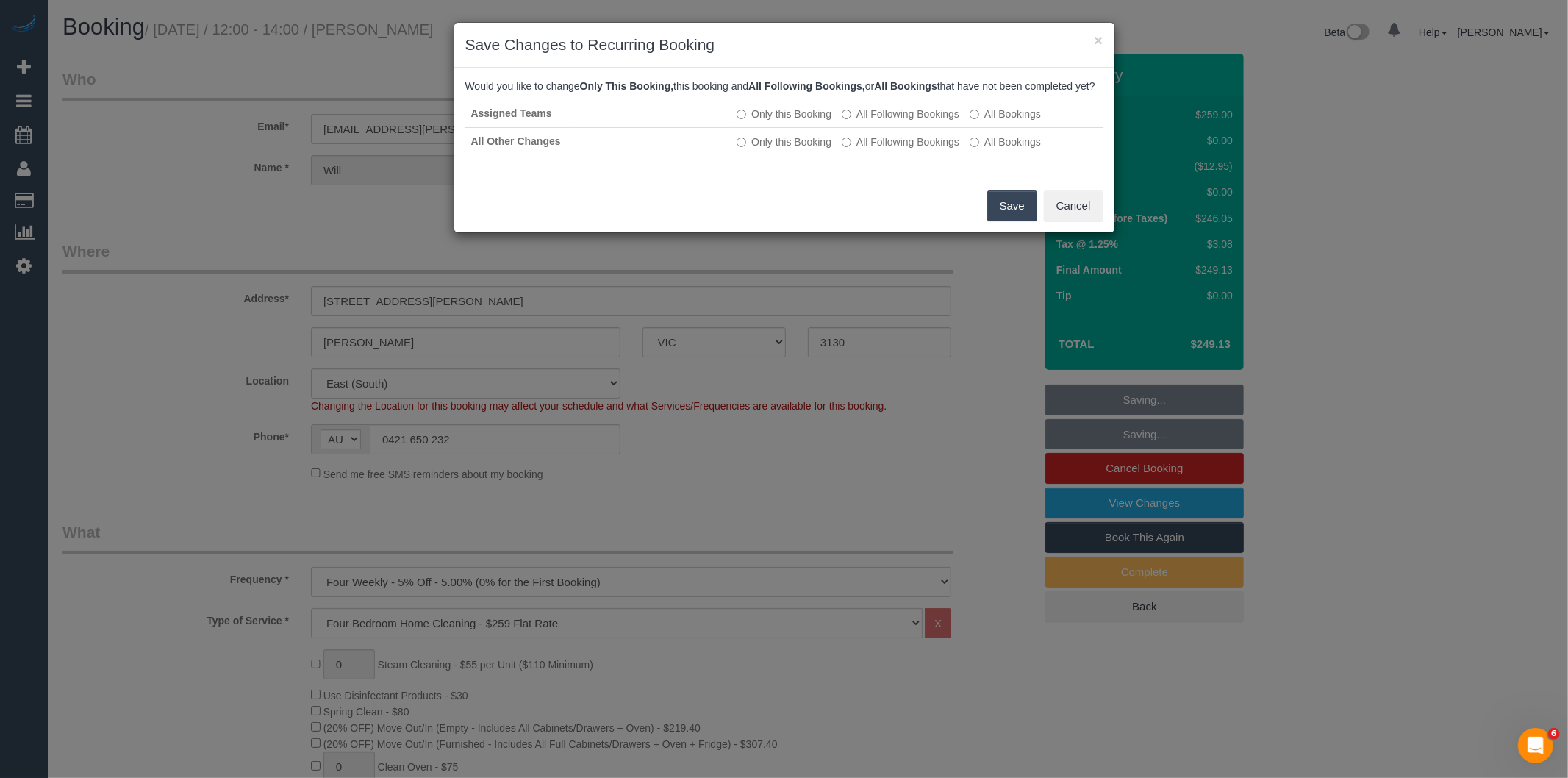
click at [1025, 217] on button "Save" at bounding box center [1011, 206] width 50 height 31
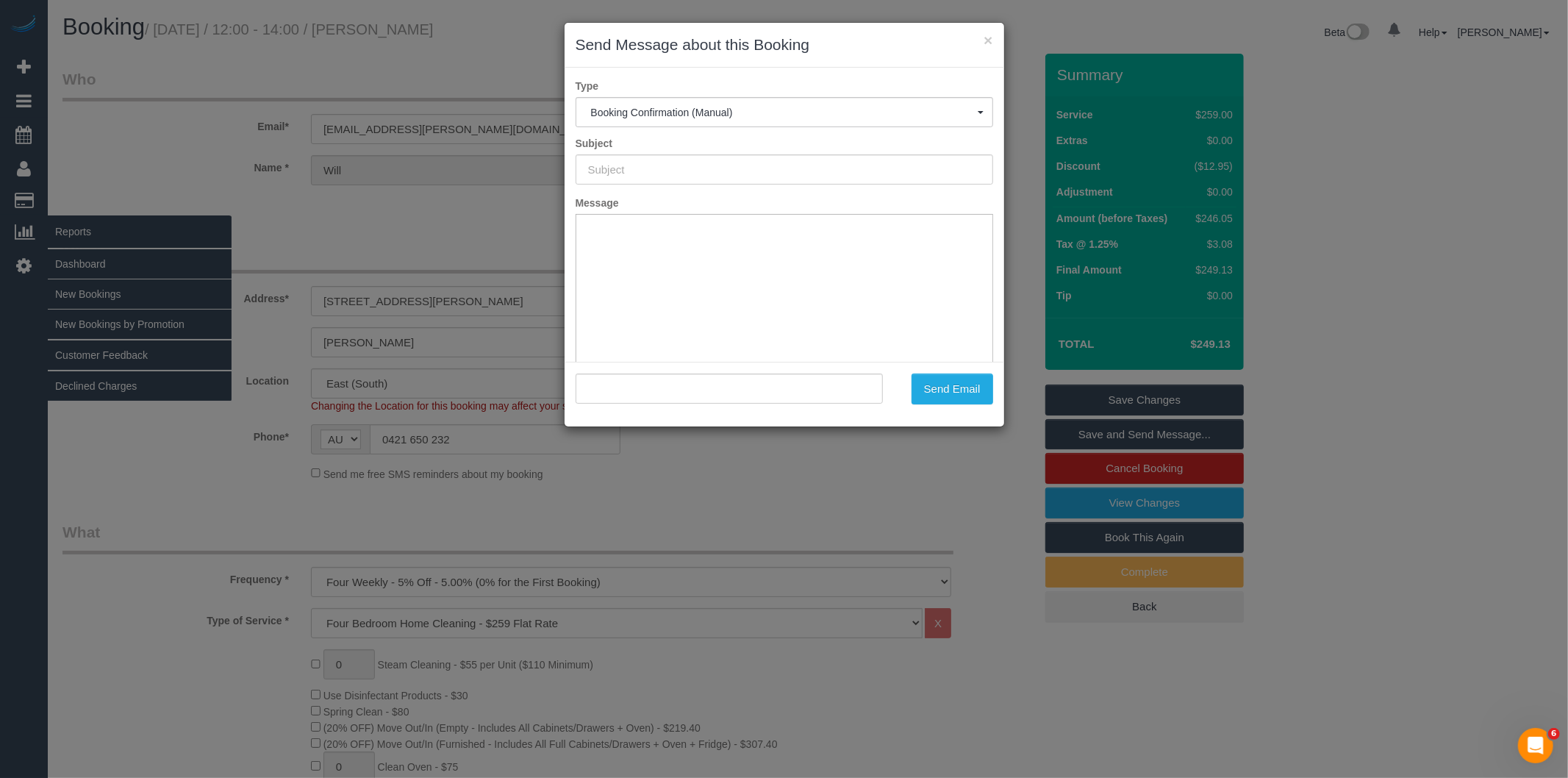
type input "Booking Confirmed"
type input ""Will McKenzie" <will.mckenzie@mdlz.com>"
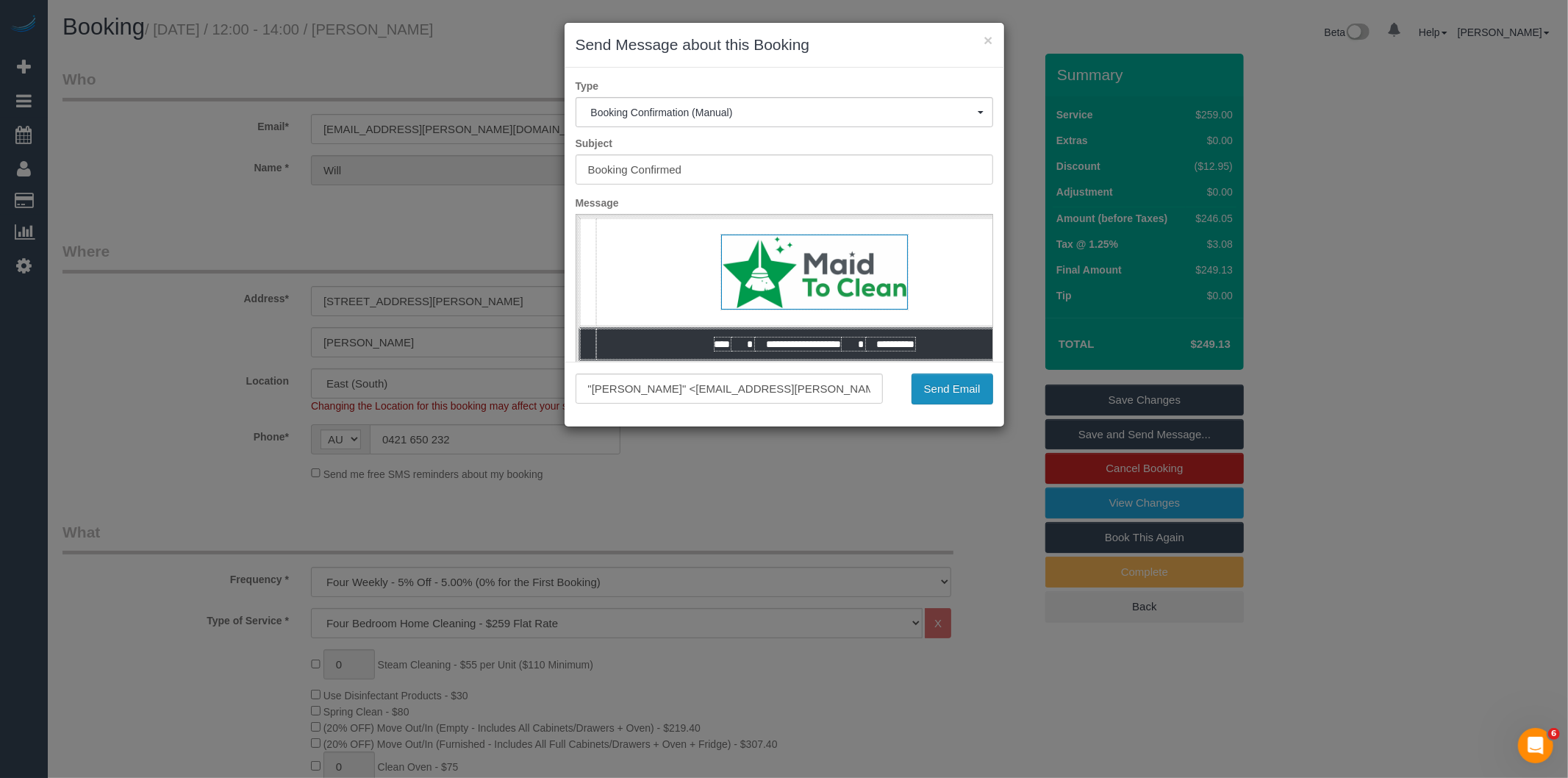
click at [965, 386] on button "Send Email" at bounding box center [952, 389] width 82 height 31
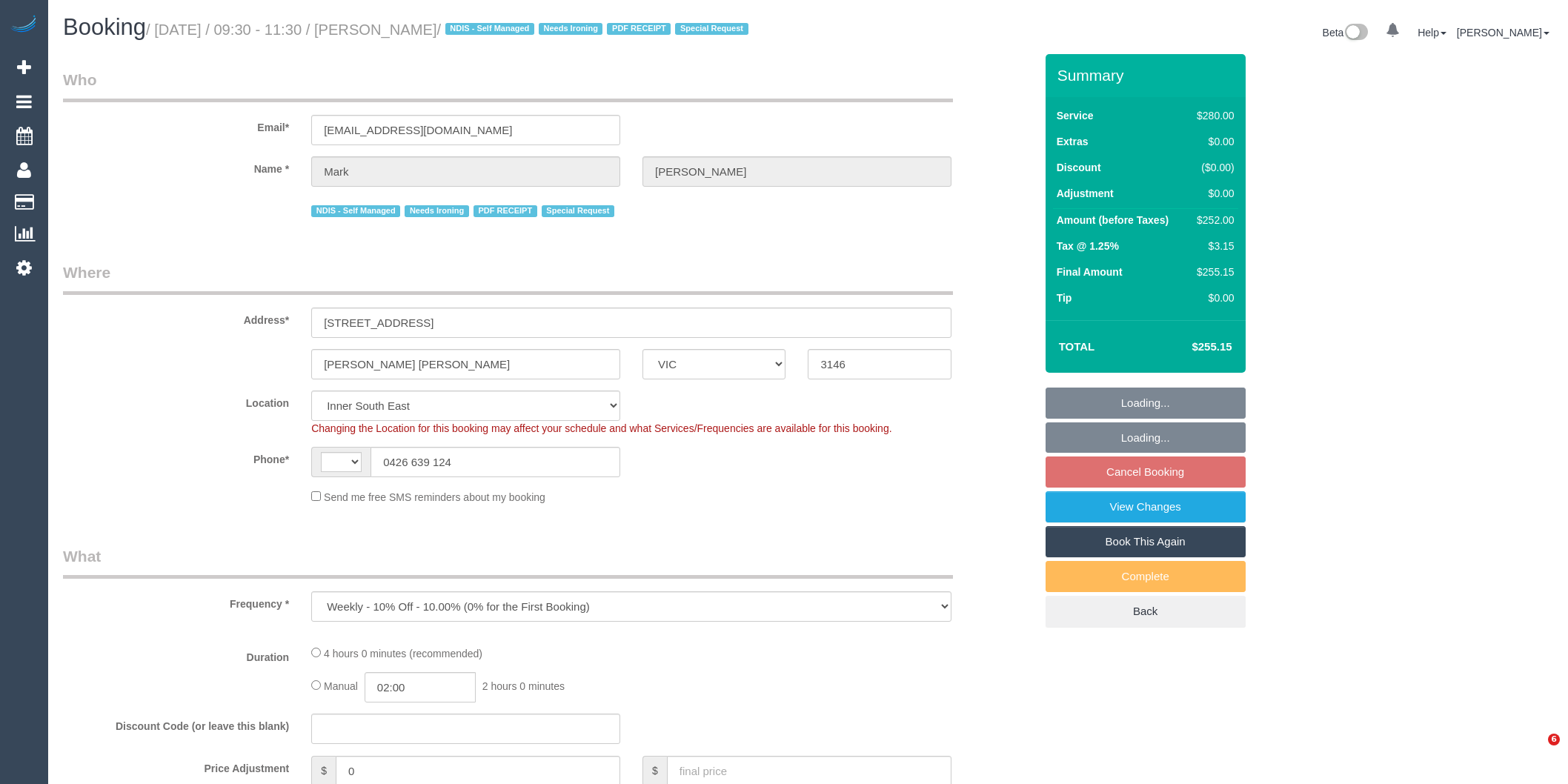
select select "VIC"
select select "object:303"
select select "string:AU"
select select "string:stripe-pm_1MF9LR2GScqysDRVNAaKuFlm"
select select "240"
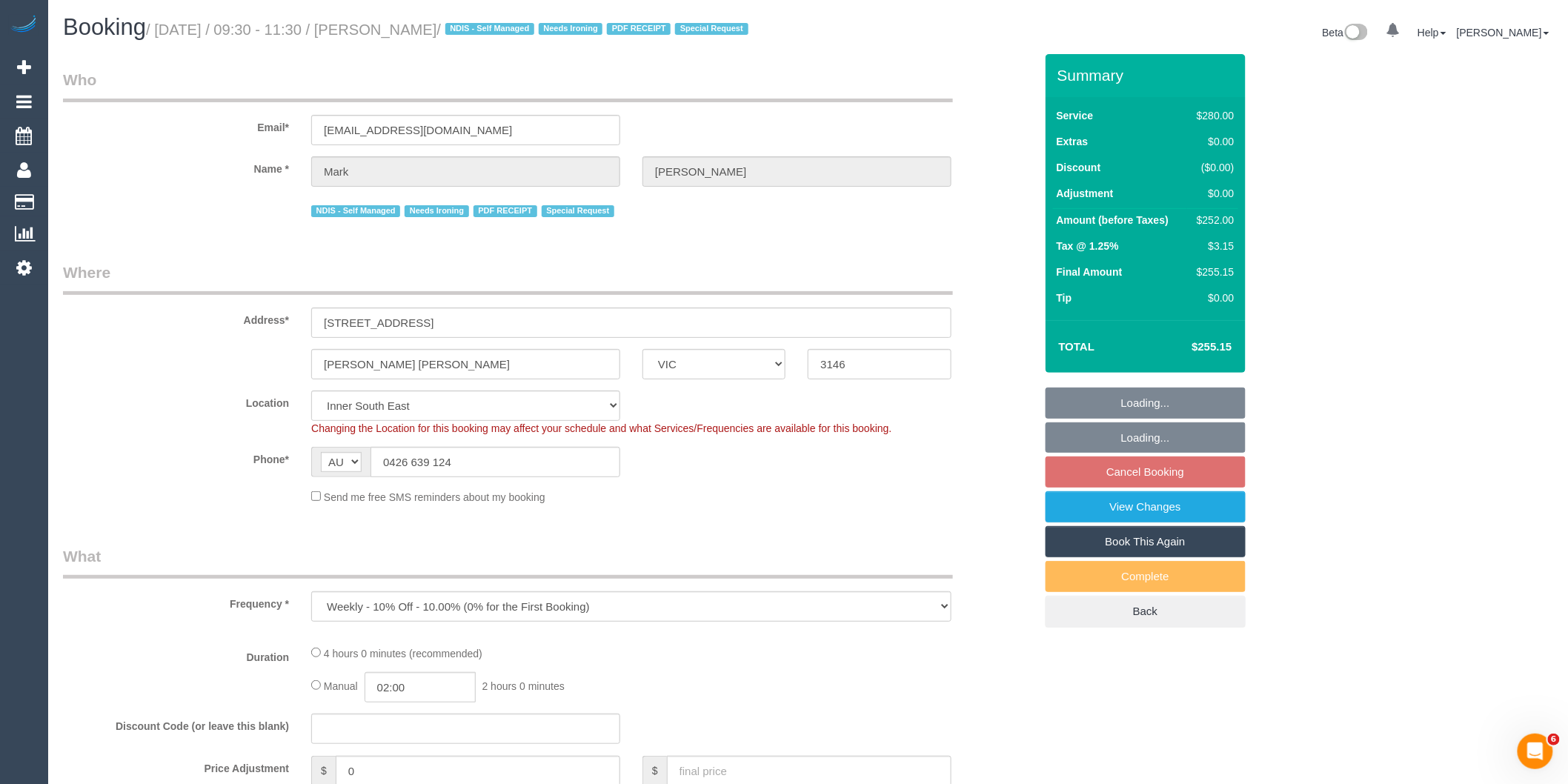
select select "number:28"
select select "number:14"
select select "number:19"
select select "number:25"
select select "number:34"
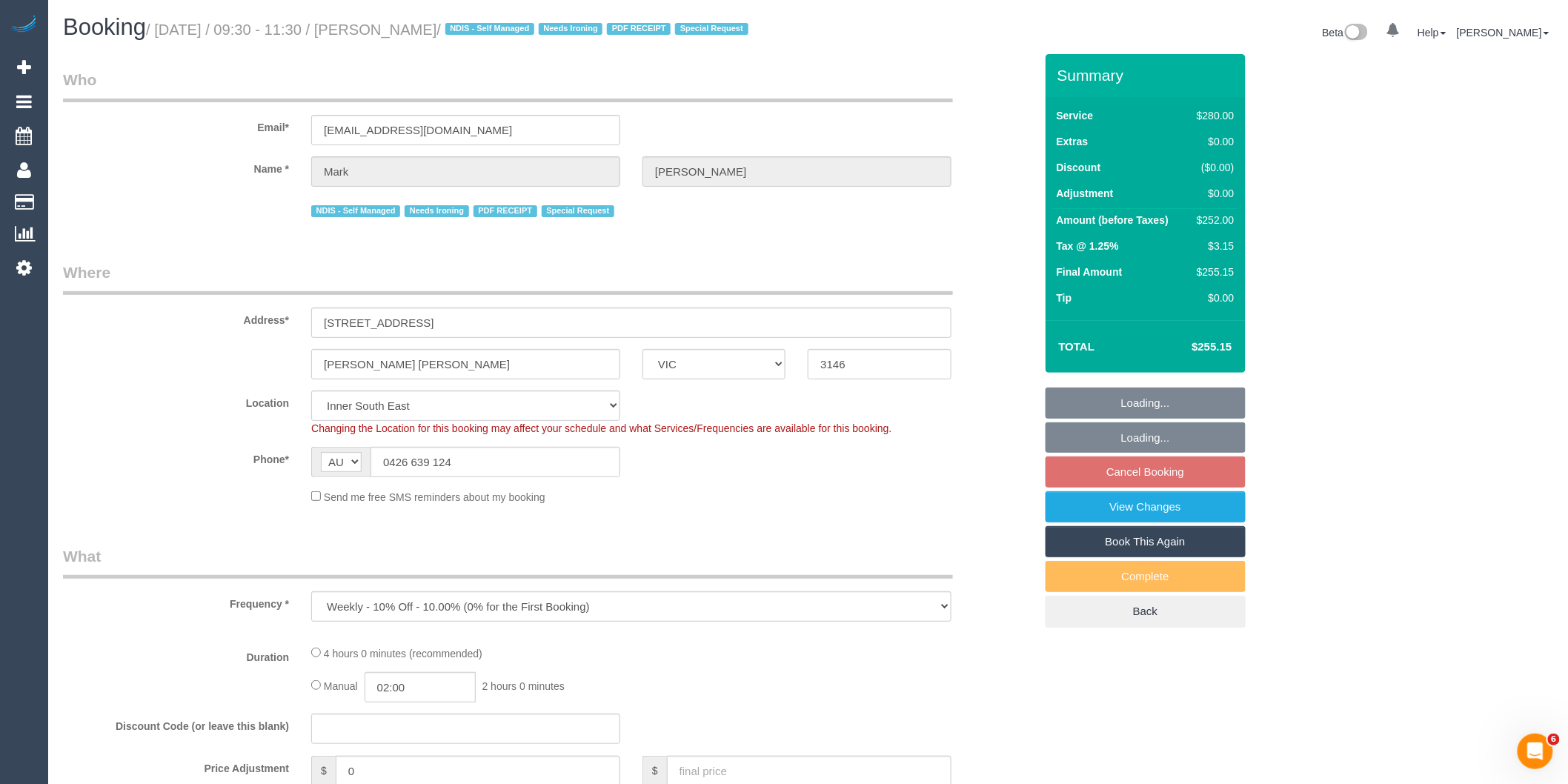
select select "number:13"
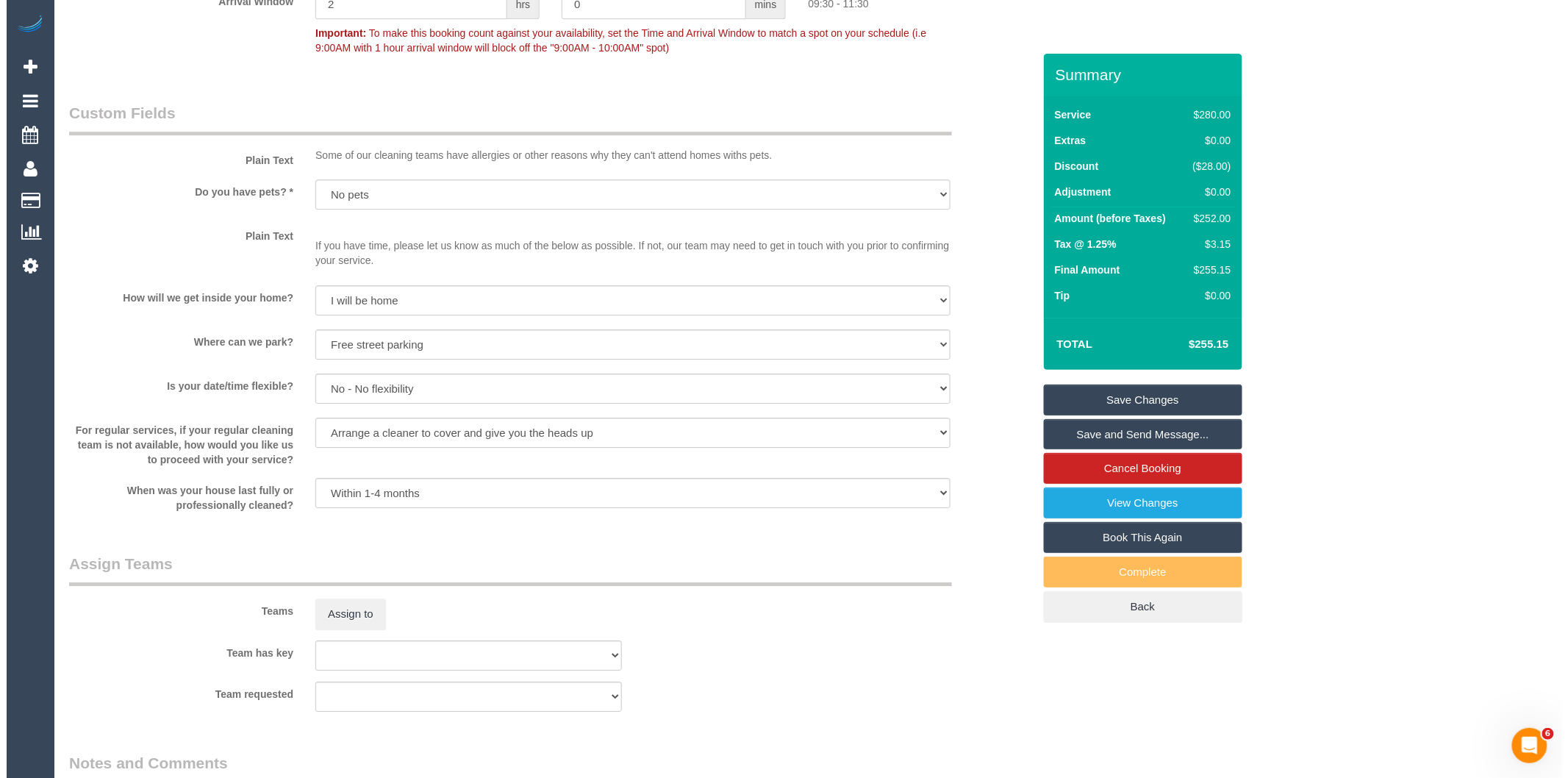
scroll to position [1960, 0]
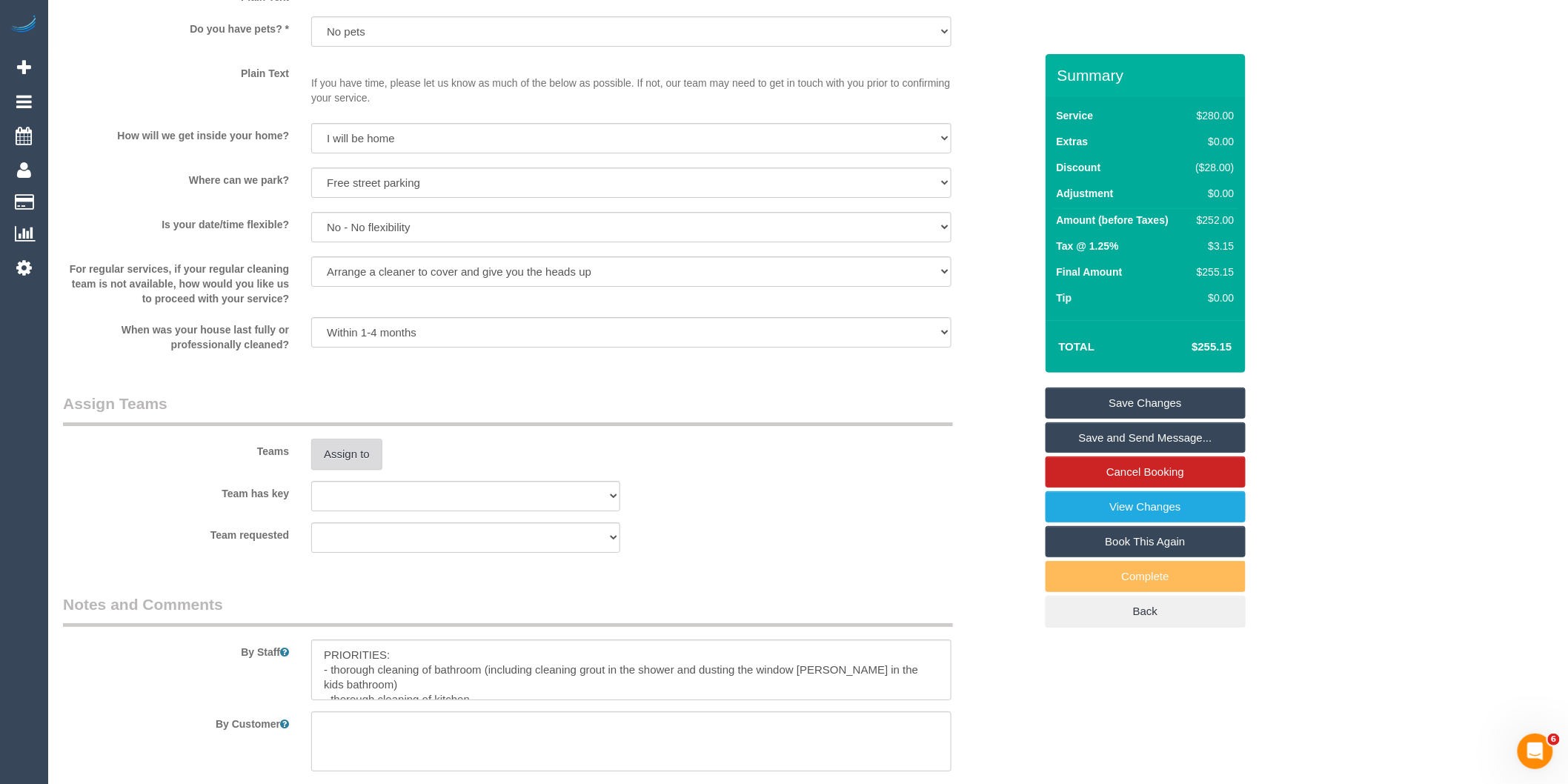
click at [368, 470] on button "Assign to" at bounding box center [346, 454] width 71 height 31
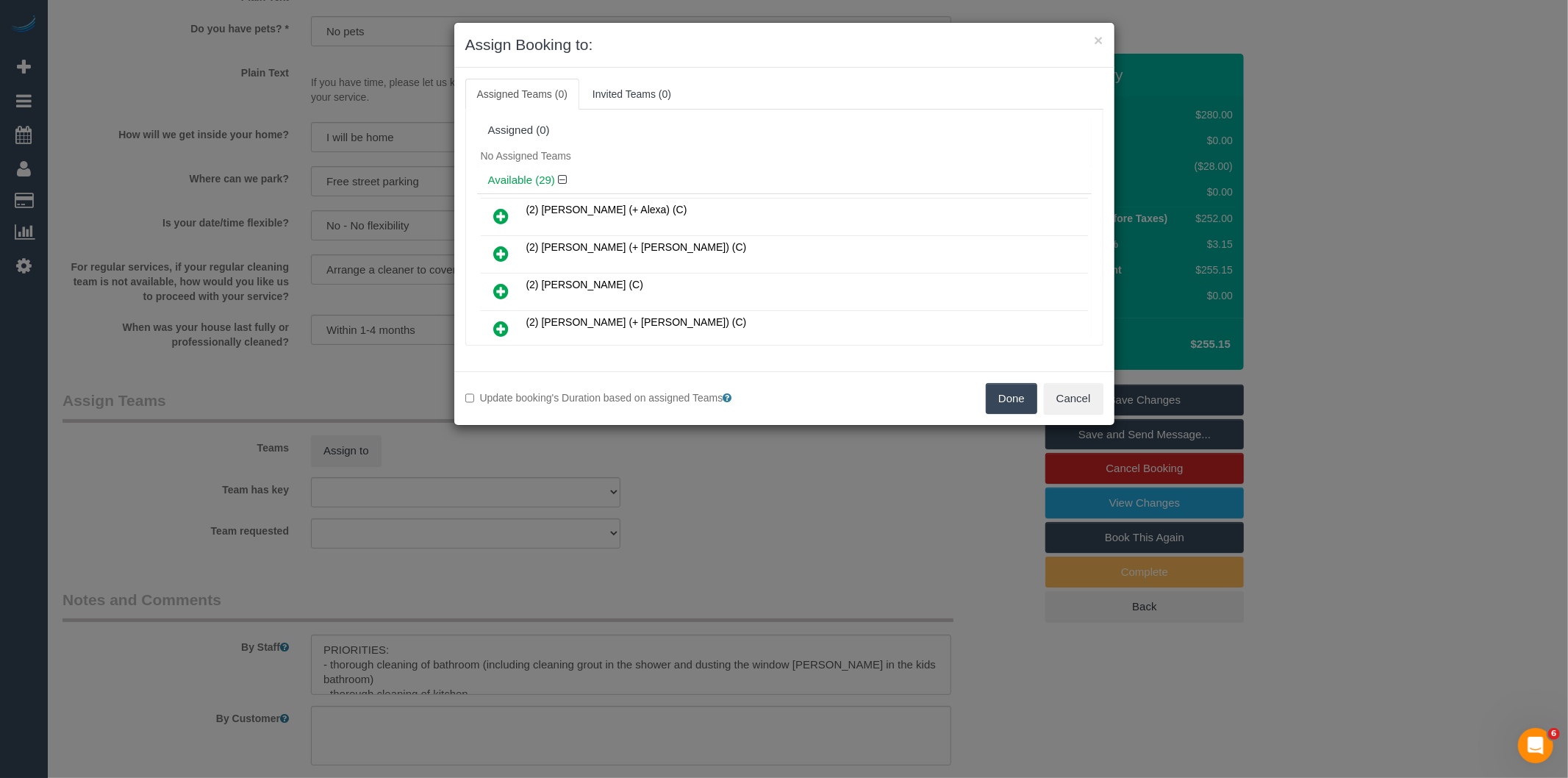
scroll to position [351, 0]
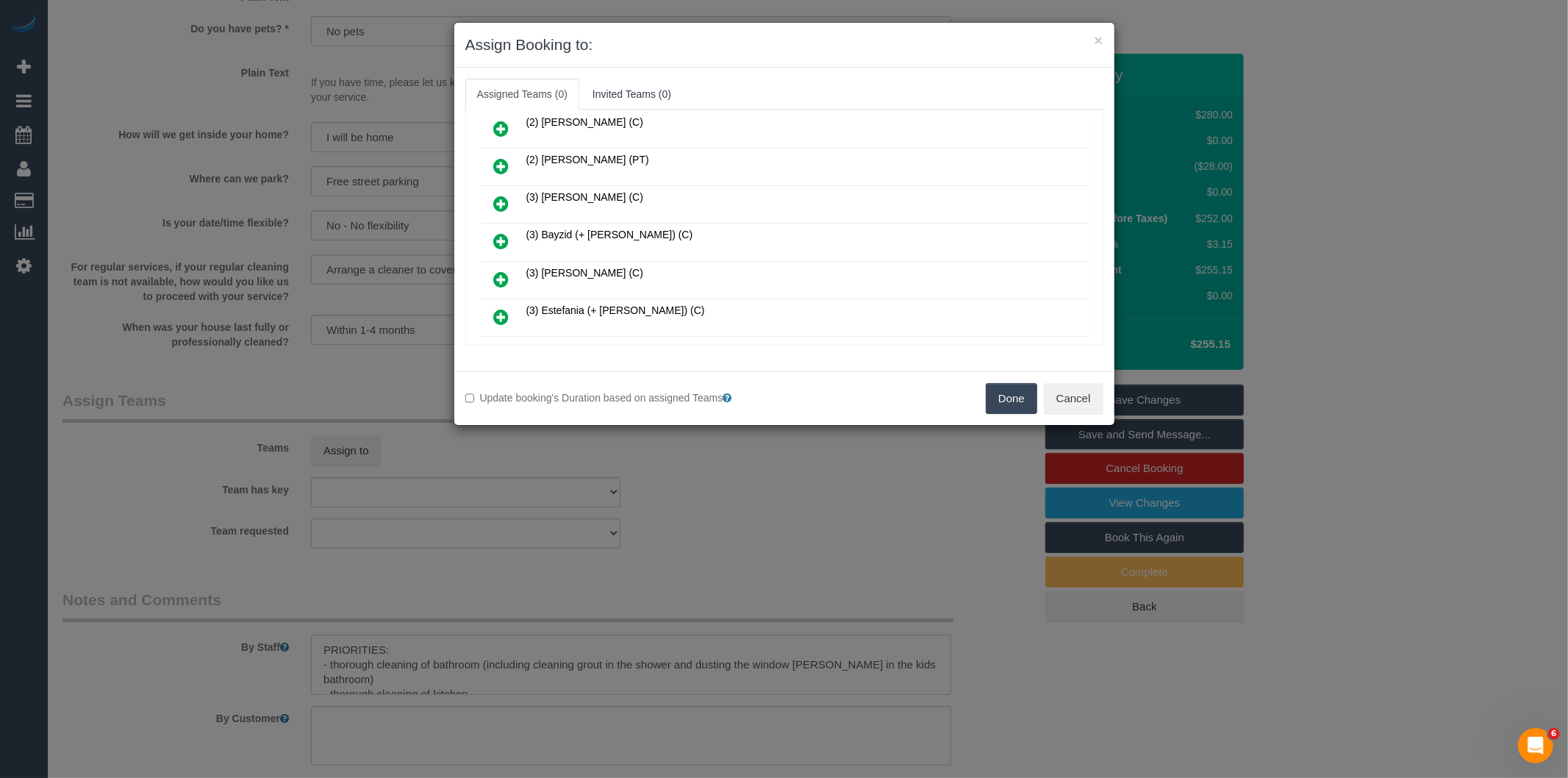
click at [510, 233] on link at bounding box center [501, 242] width 35 height 30
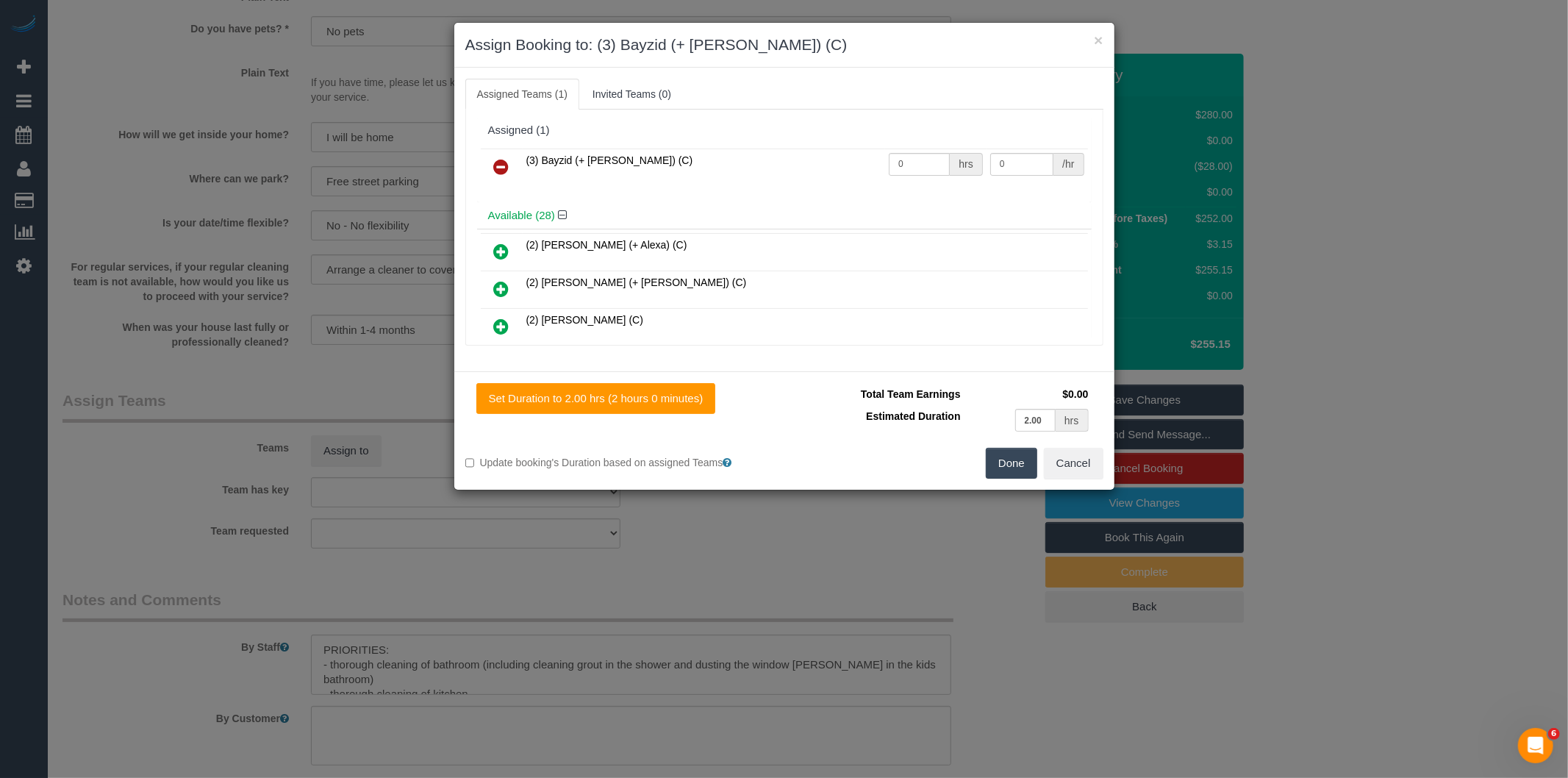
scroll to position [828, 0]
click at [496, 241] on icon at bounding box center [501, 250] width 16 height 18
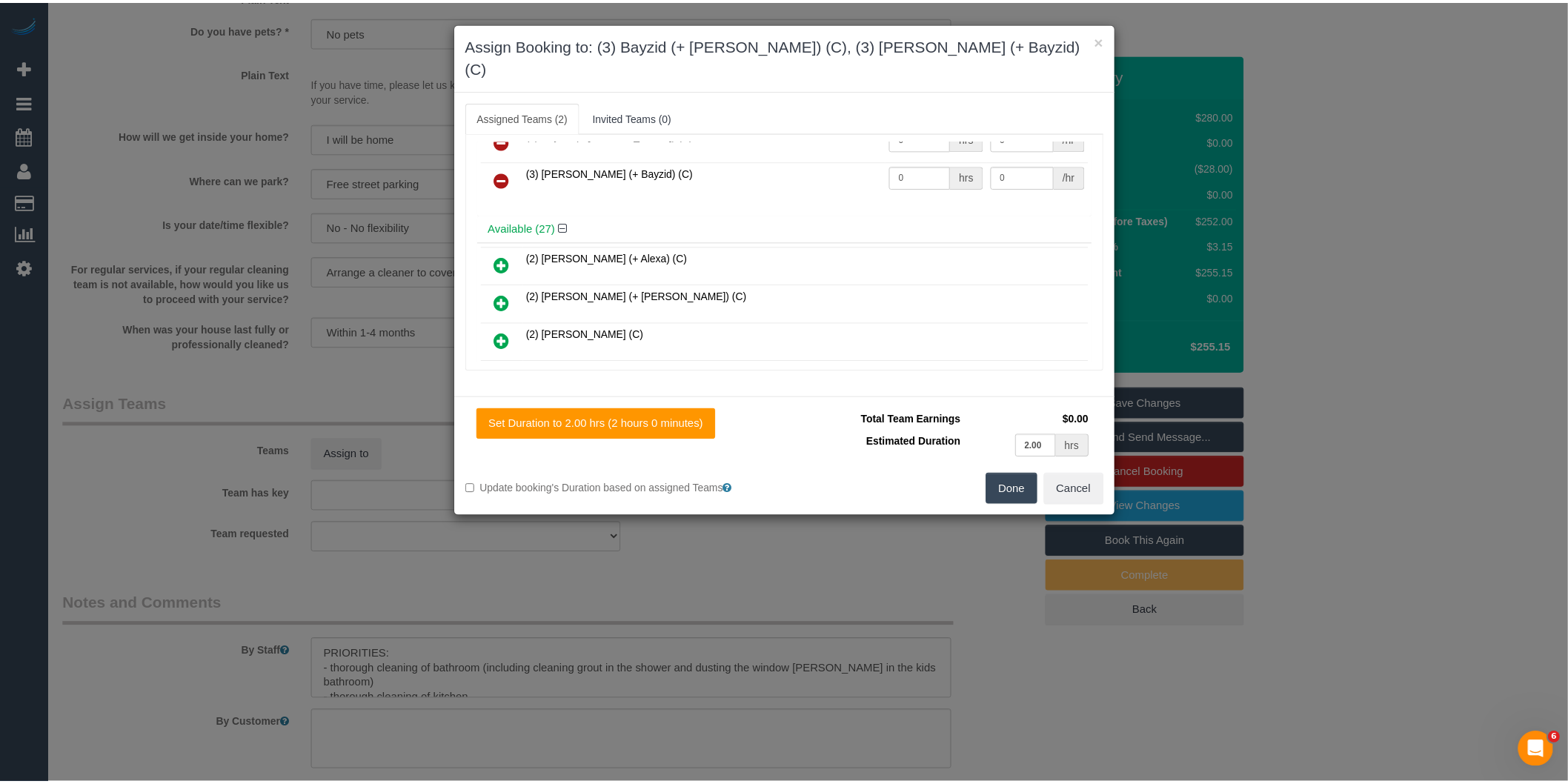
scroll to position [0, 0]
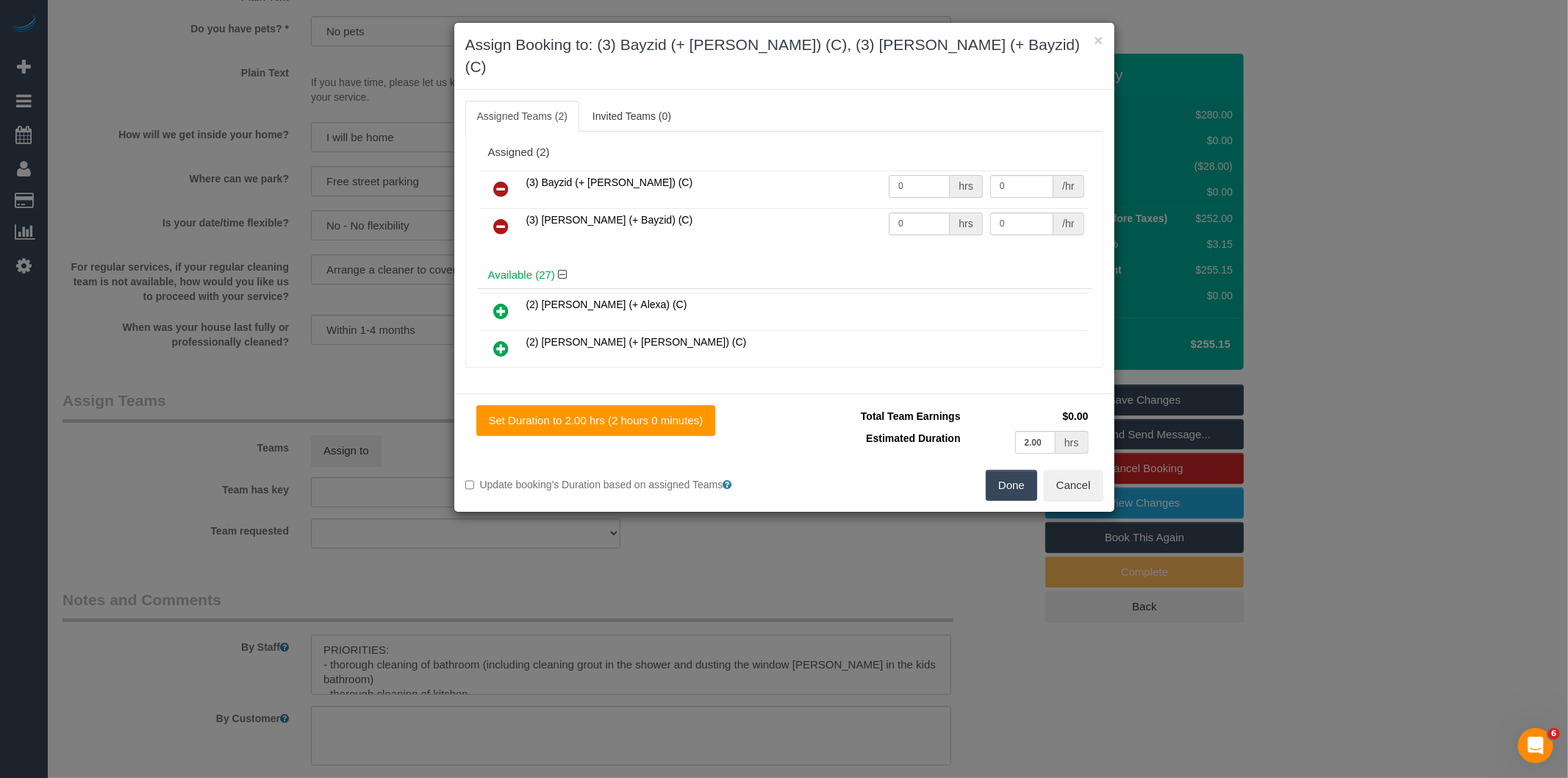
drag, startPoint x: 922, startPoint y: 162, endPoint x: 723, endPoint y: 147, distance: 199.6
click at [737, 171] on tr "(3) Bayzid (+ Rafid) (C) 0 hrs 0 /hr" at bounding box center [784, 189] width 607 height 38
type input "2"
type input "35"
drag, startPoint x: 911, startPoint y: 211, endPoint x: 752, endPoint y: 194, distance: 159.9
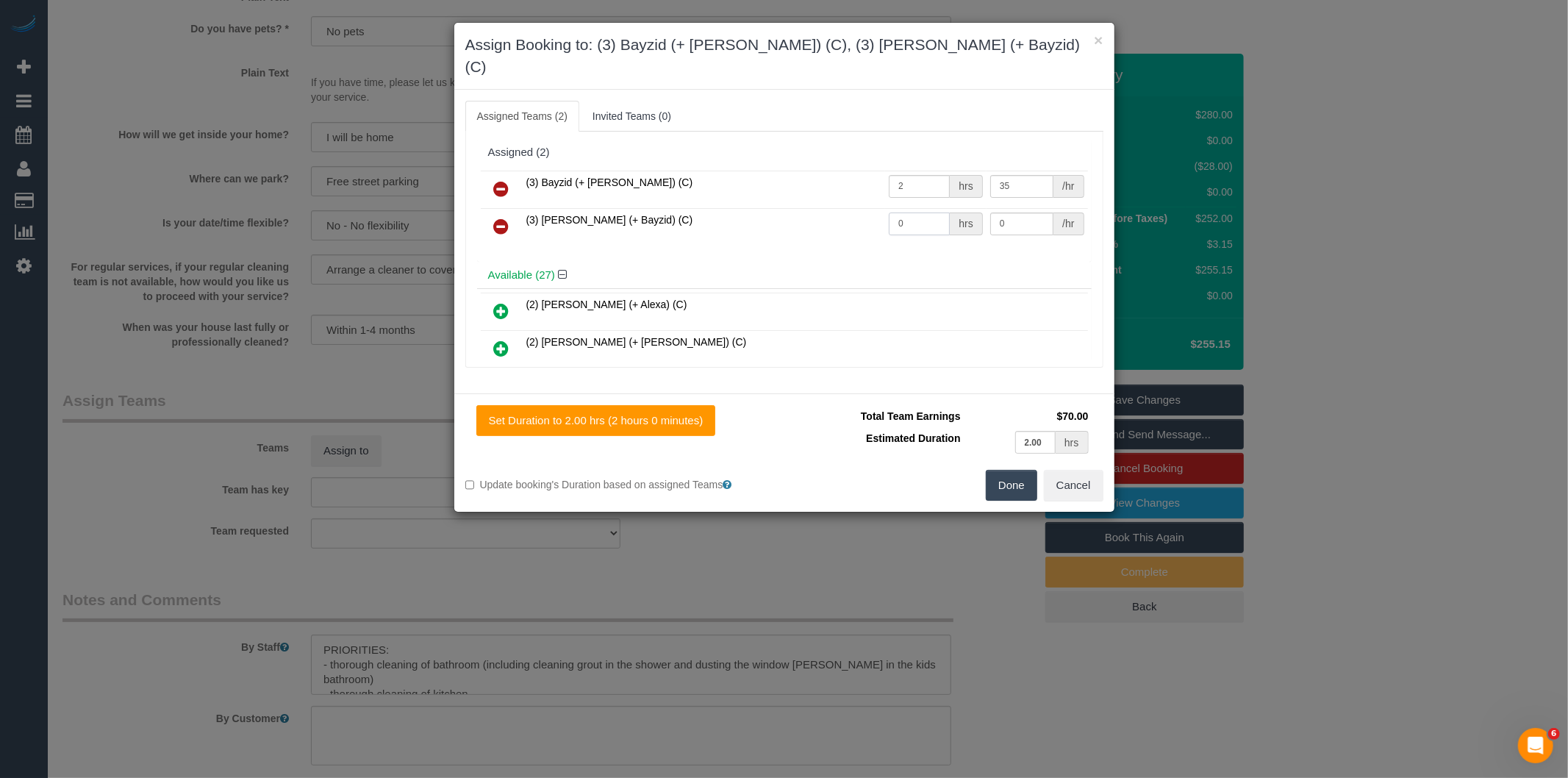
click at [824, 208] on tr "(3) Rafid (+ Bayzid) (C) 0 hrs 0 /hr" at bounding box center [784, 227] width 607 height 38
type input "2"
type input "35"
click at [1005, 469] on button "Done" at bounding box center [1010, 485] width 51 height 31
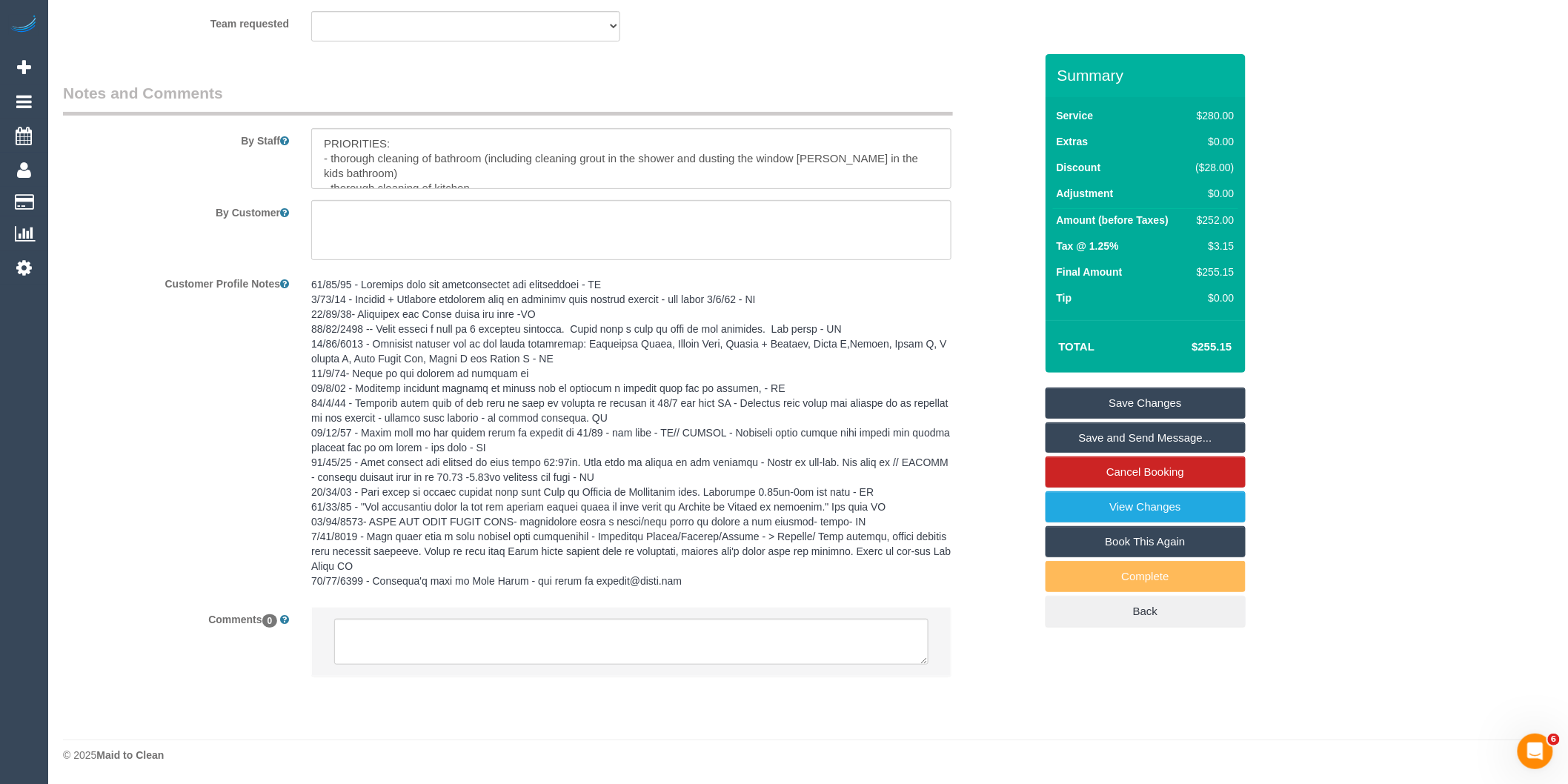
scroll to position [2520, 0]
click at [315, 138] on textarea at bounding box center [631, 158] width 641 height 61
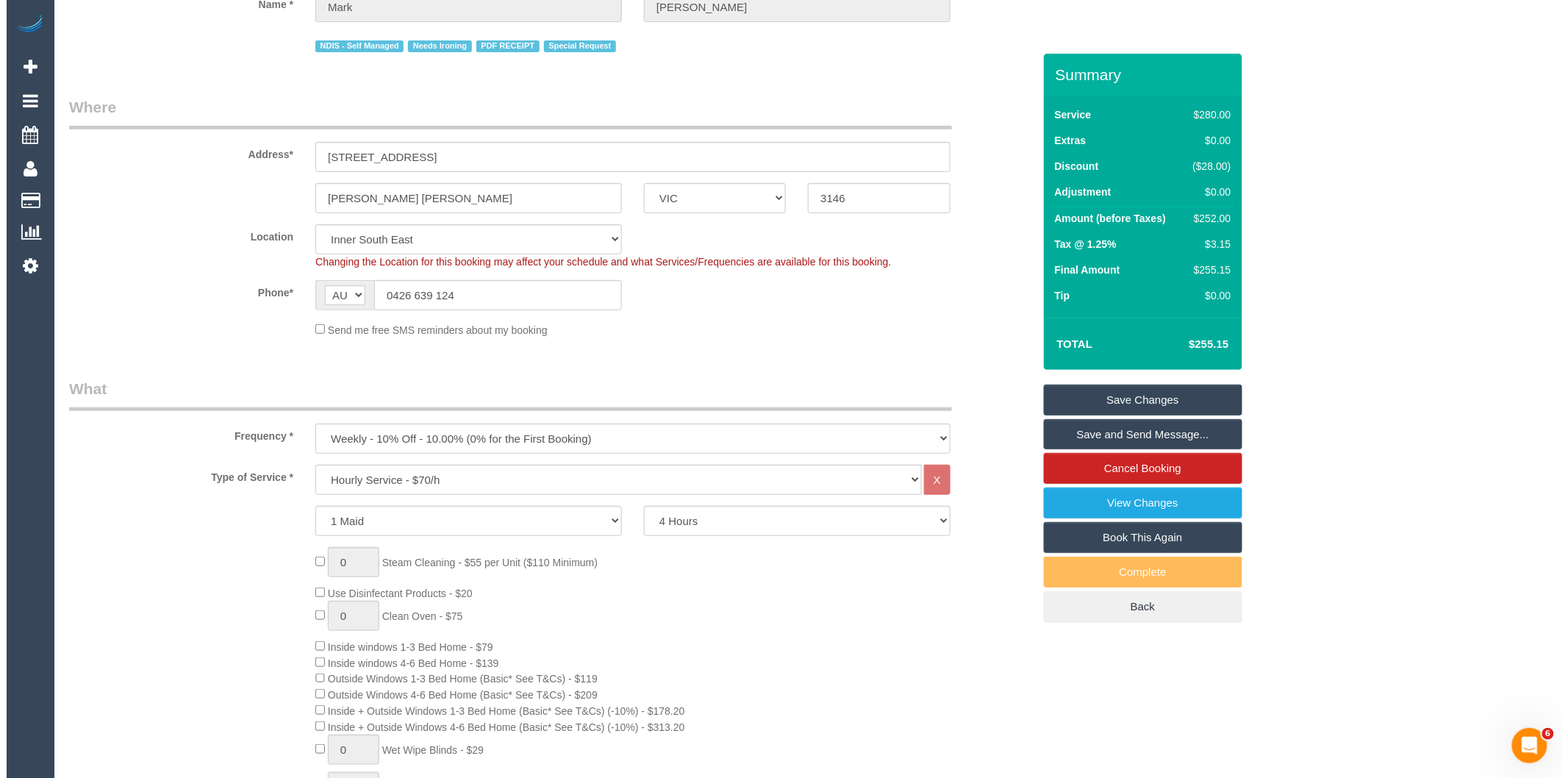
scroll to position [0, 0]
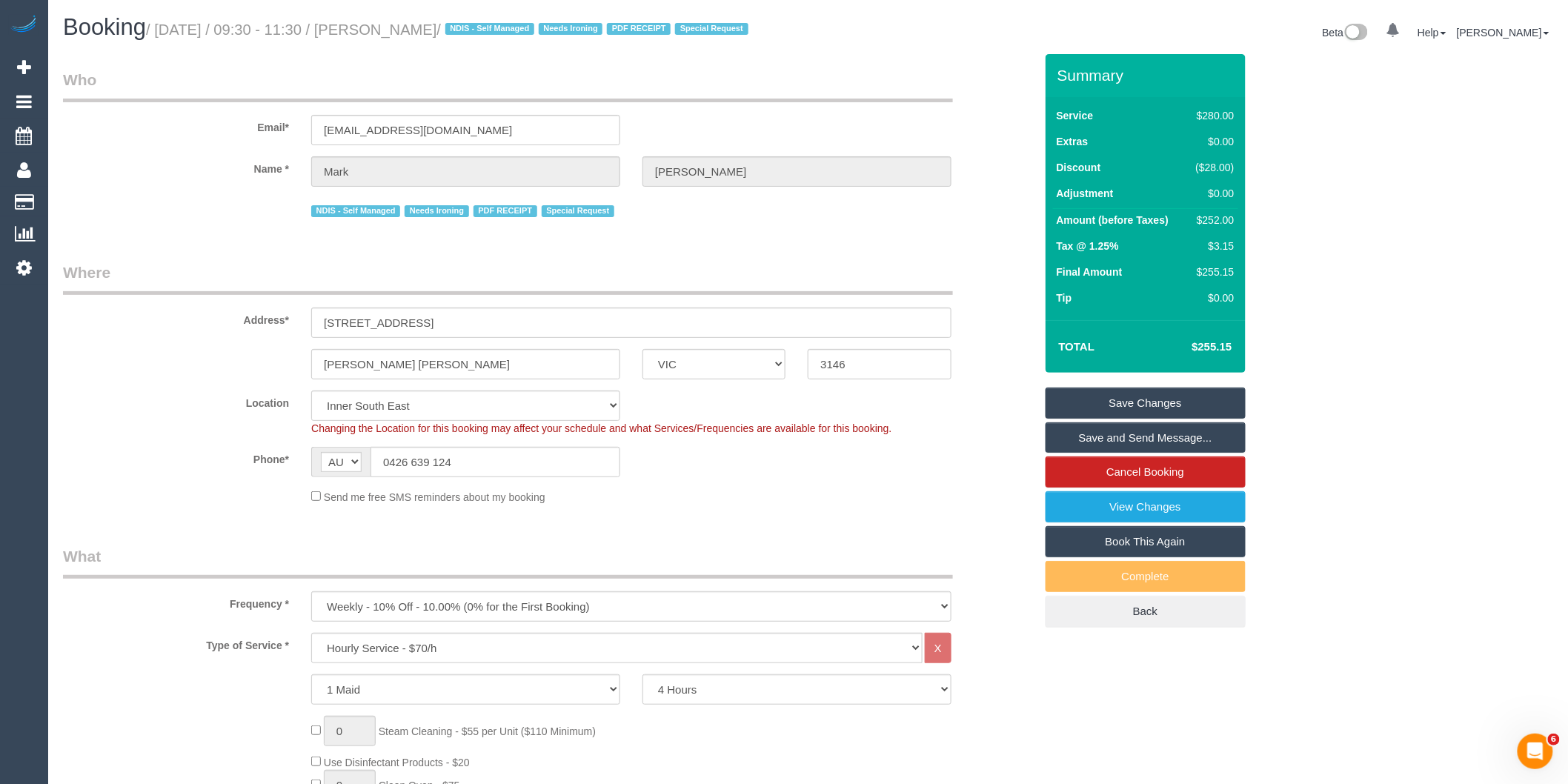
type textarea "*cover* PRIORITIES: - thorough cleaning of bathroom (including cleaning grout i…"
click at [1077, 454] on link "Save and Send Message..." at bounding box center [1146, 438] width 200 height 31
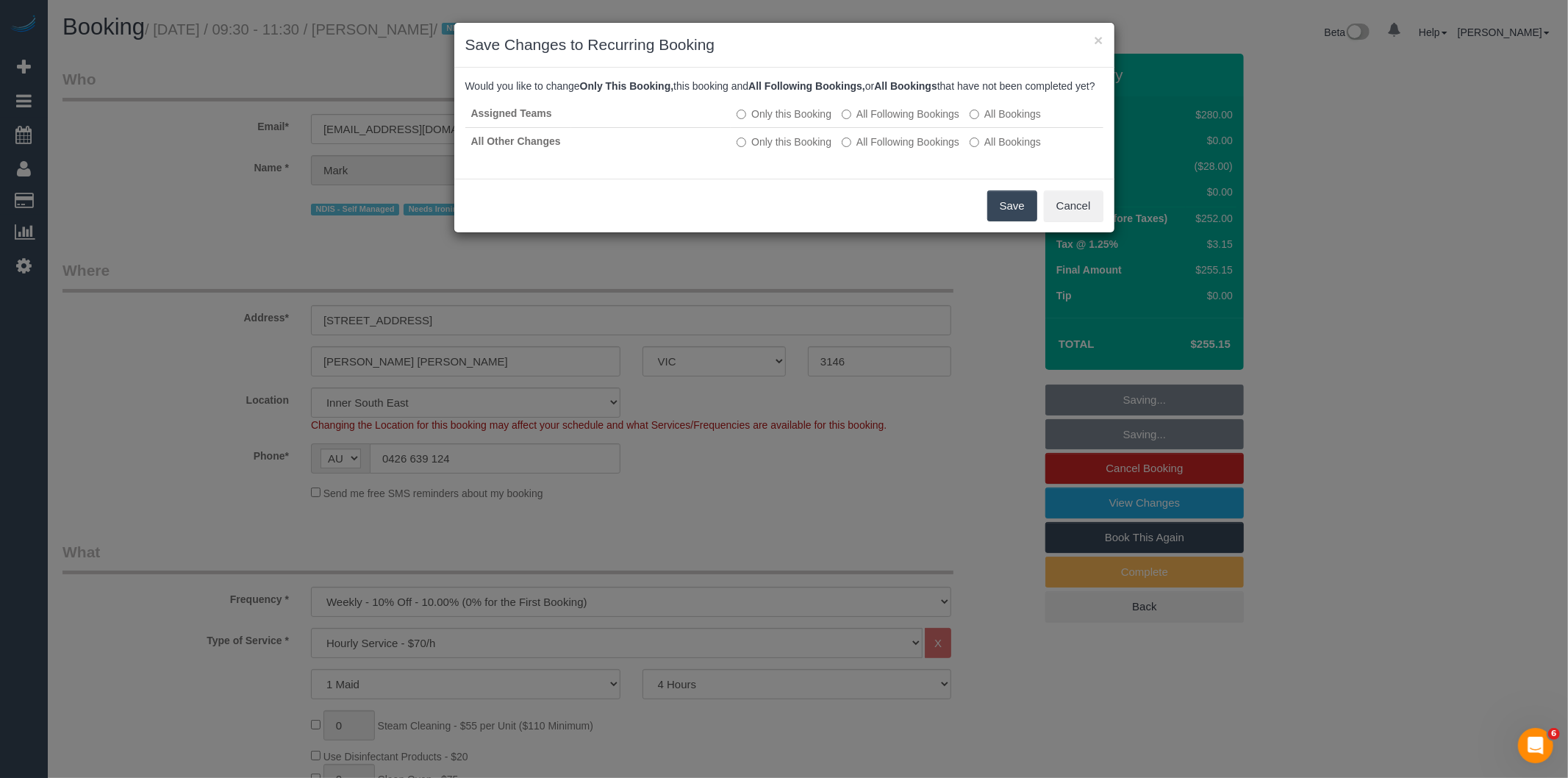
click at [1015, 216] on button "Save" at bounding box center [1011, 206] width 50 height 31
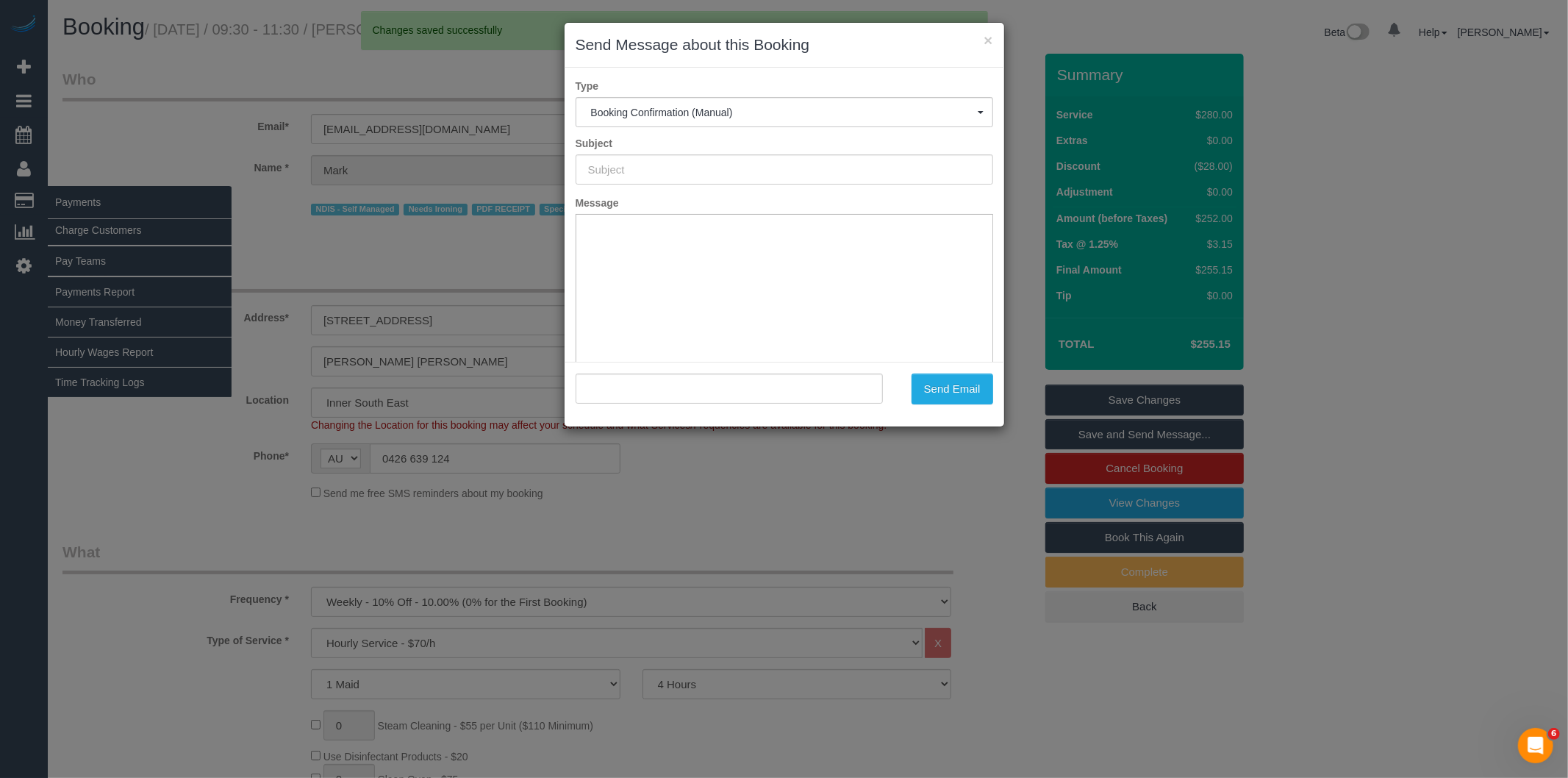
type input "Booking Confirmed"
type input ""Mark Schurmann" <mgschurm54@hotmail.com>"
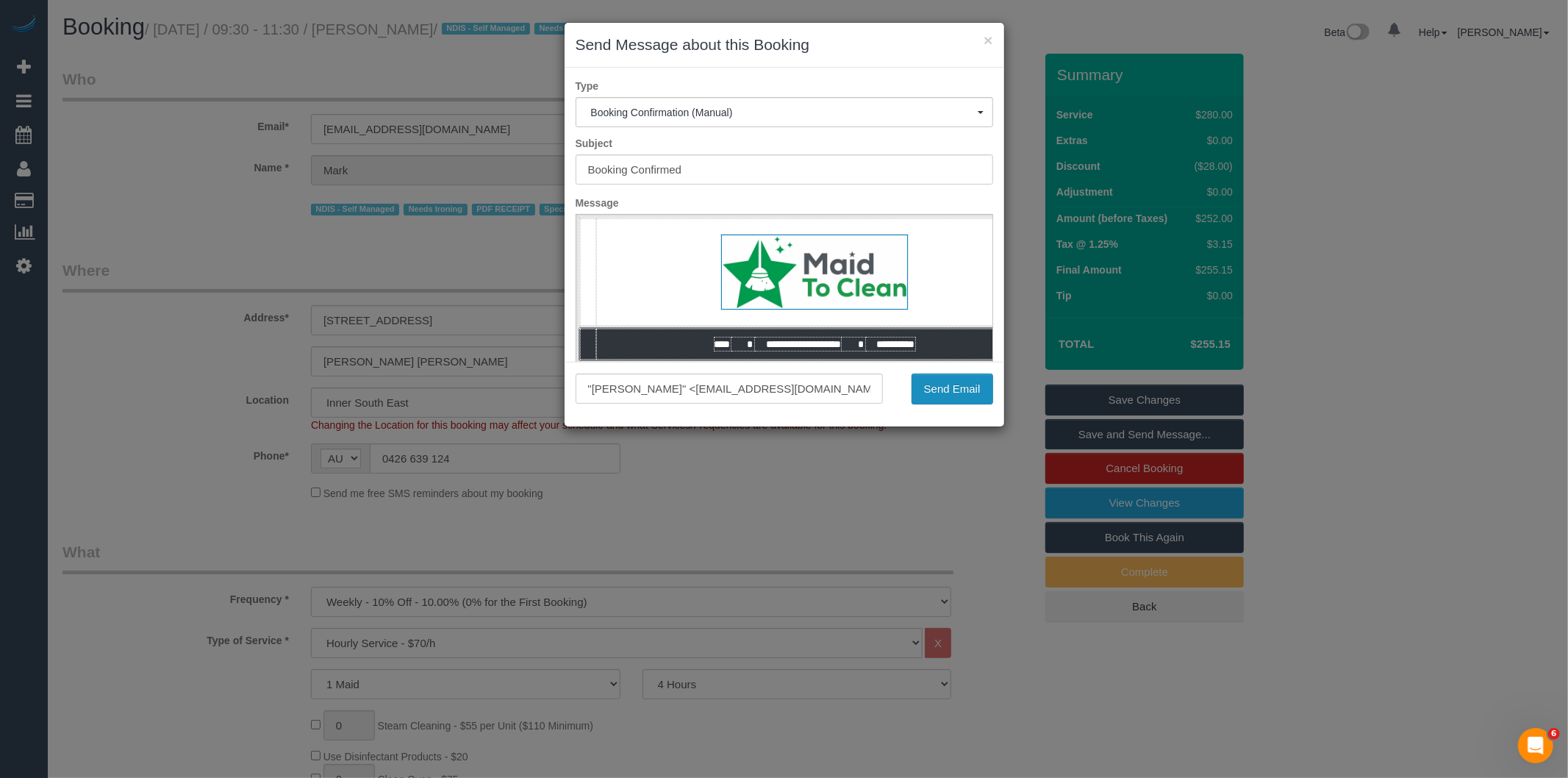
click at [939, 386] on button "Send Email" at bounding box center [952, 389] width 82 height 31
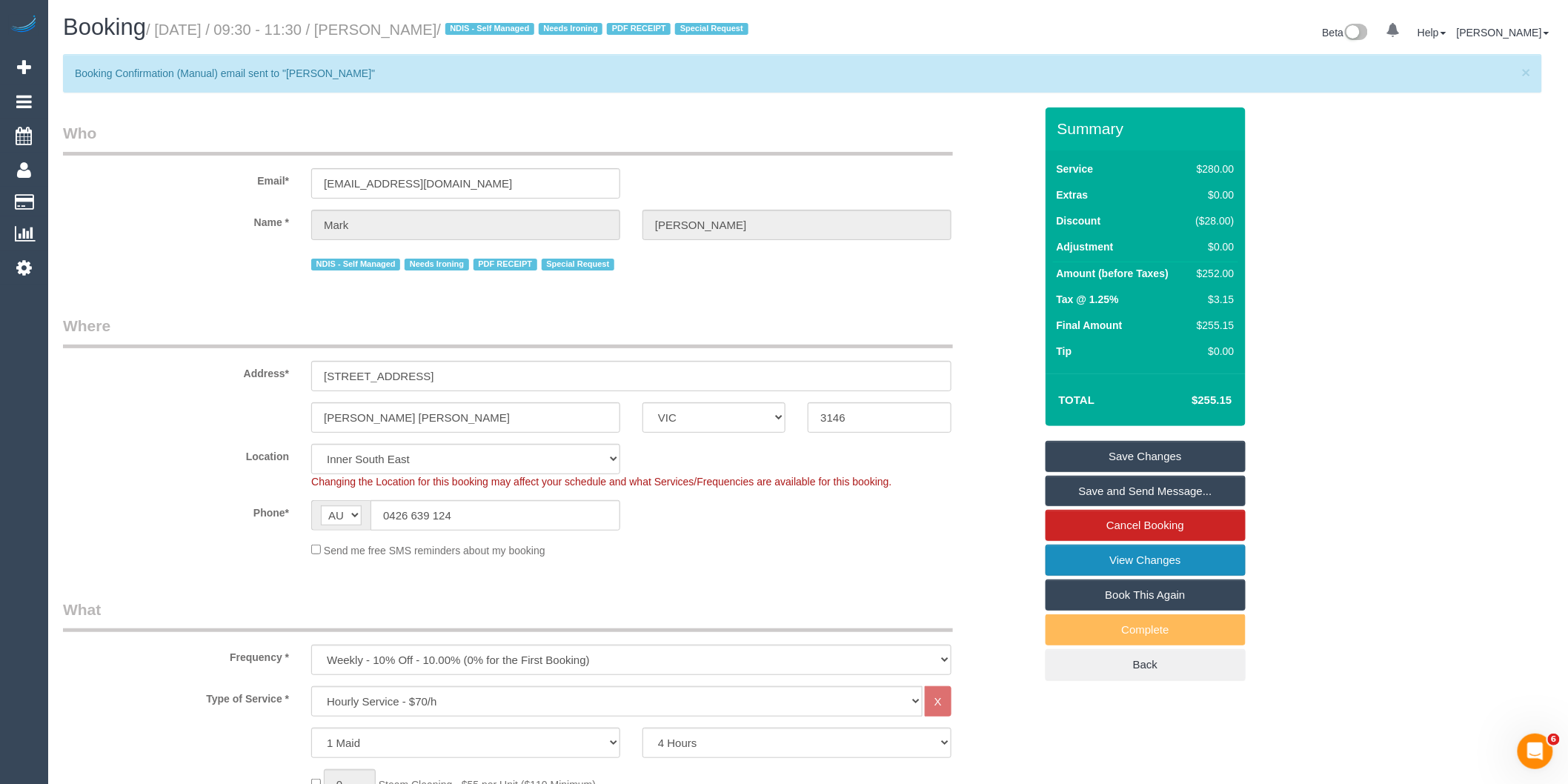
click at [1132, 572] on link "View Changes" at bounding box center [1146, 561] width 200 height 31
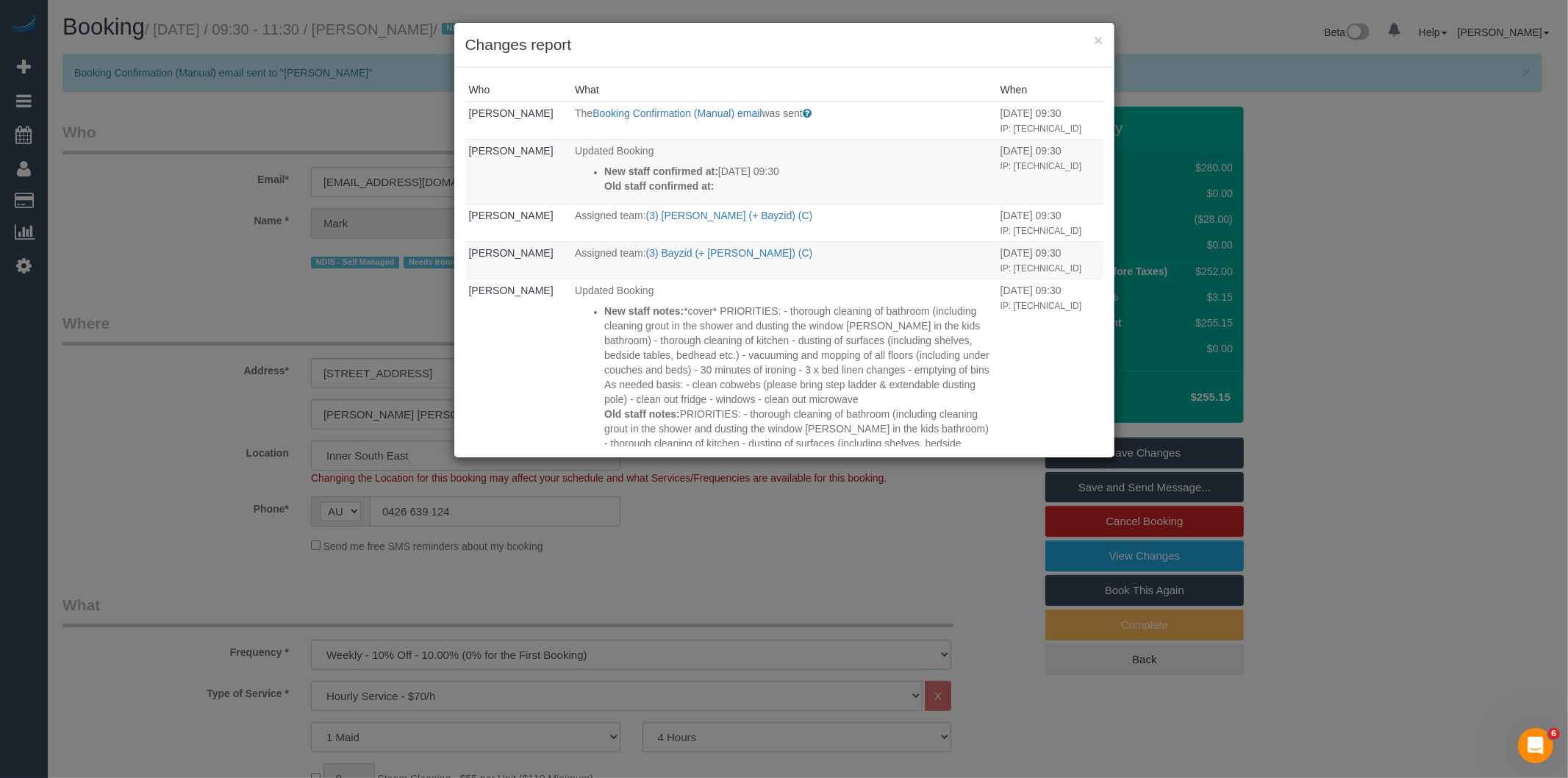
click at [864, 574] on div "× Changes report Who What When Bronie Bryant The Booking Confirmation (Manual) …" at bounding box center [784, 389] width 1568 height 778
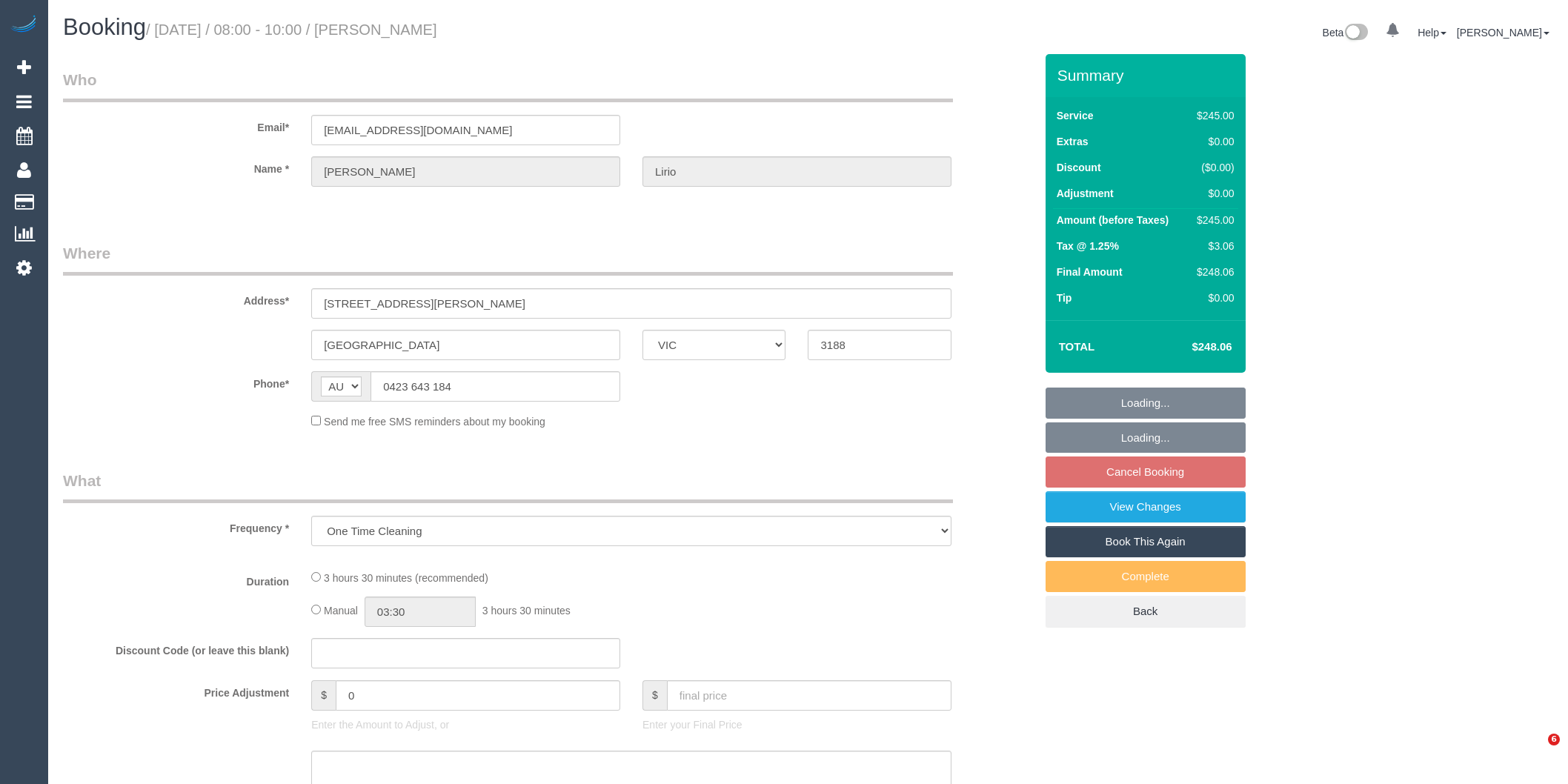
select select "VIC"
select select "string:stripe-pm_1QuidR2GScqysDRVTQCOsLI3"
select select "210"
select select "number:28"
select select "number:14"
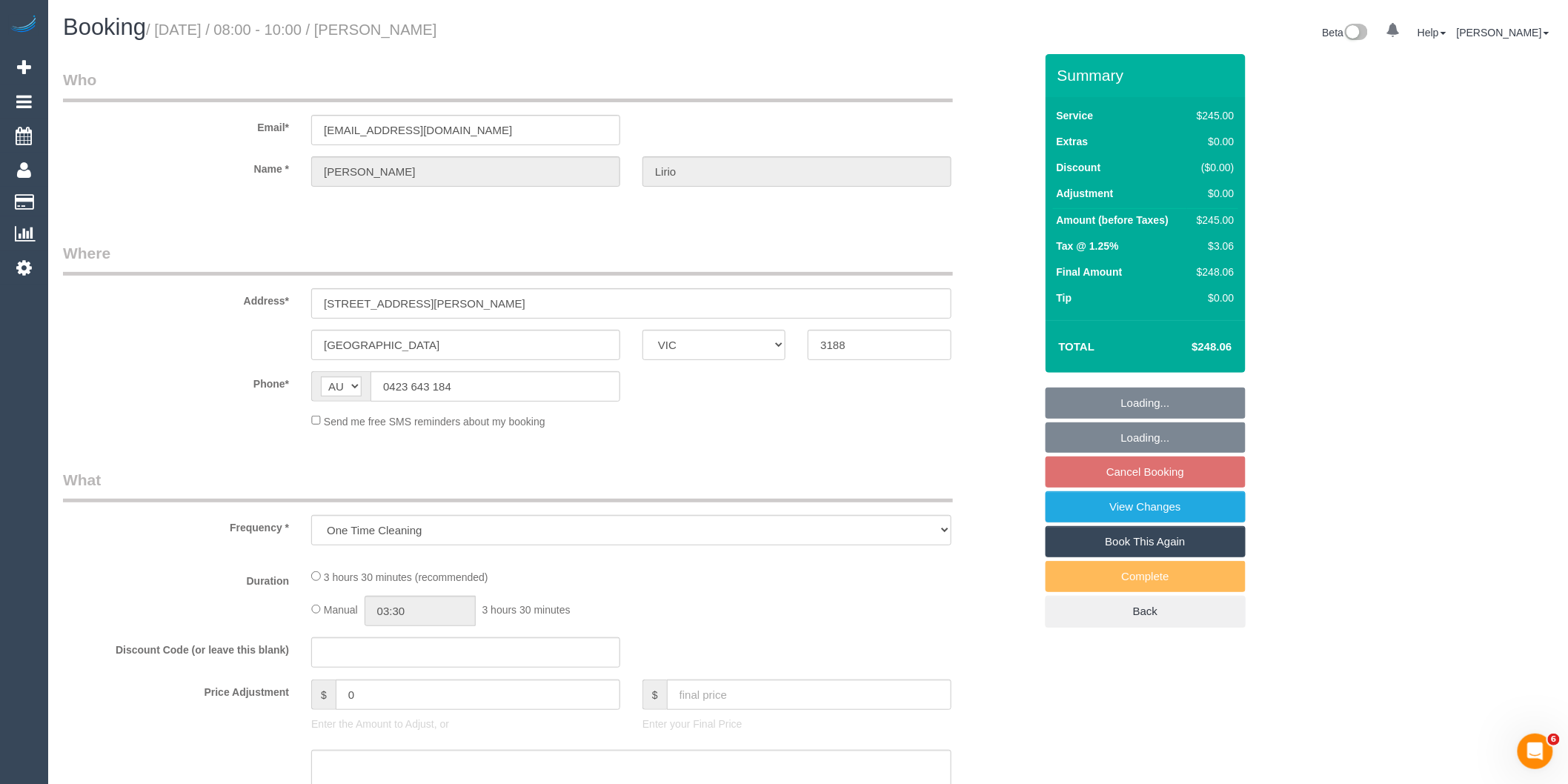
select select "number:18"
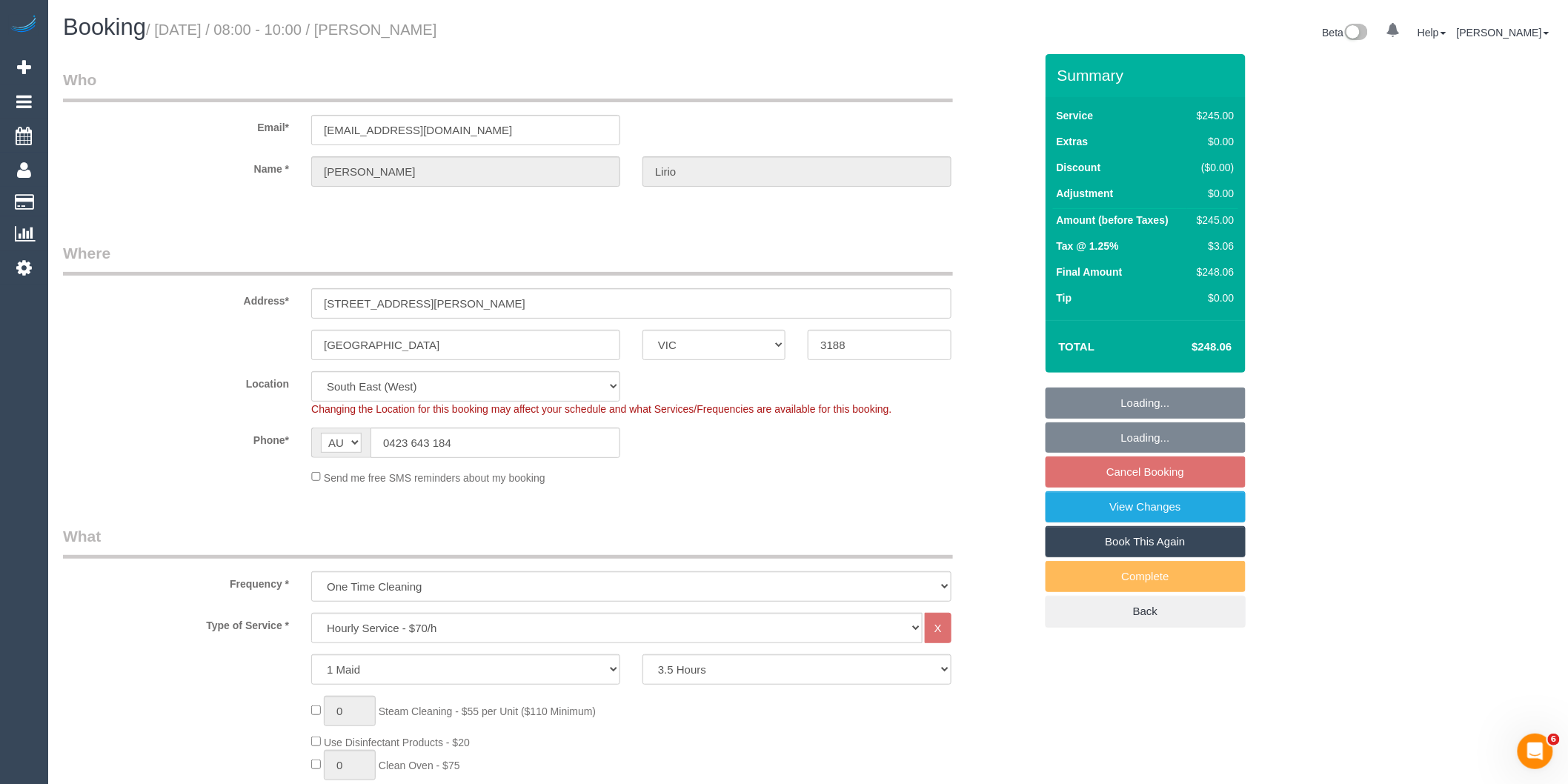
select select "object:875"
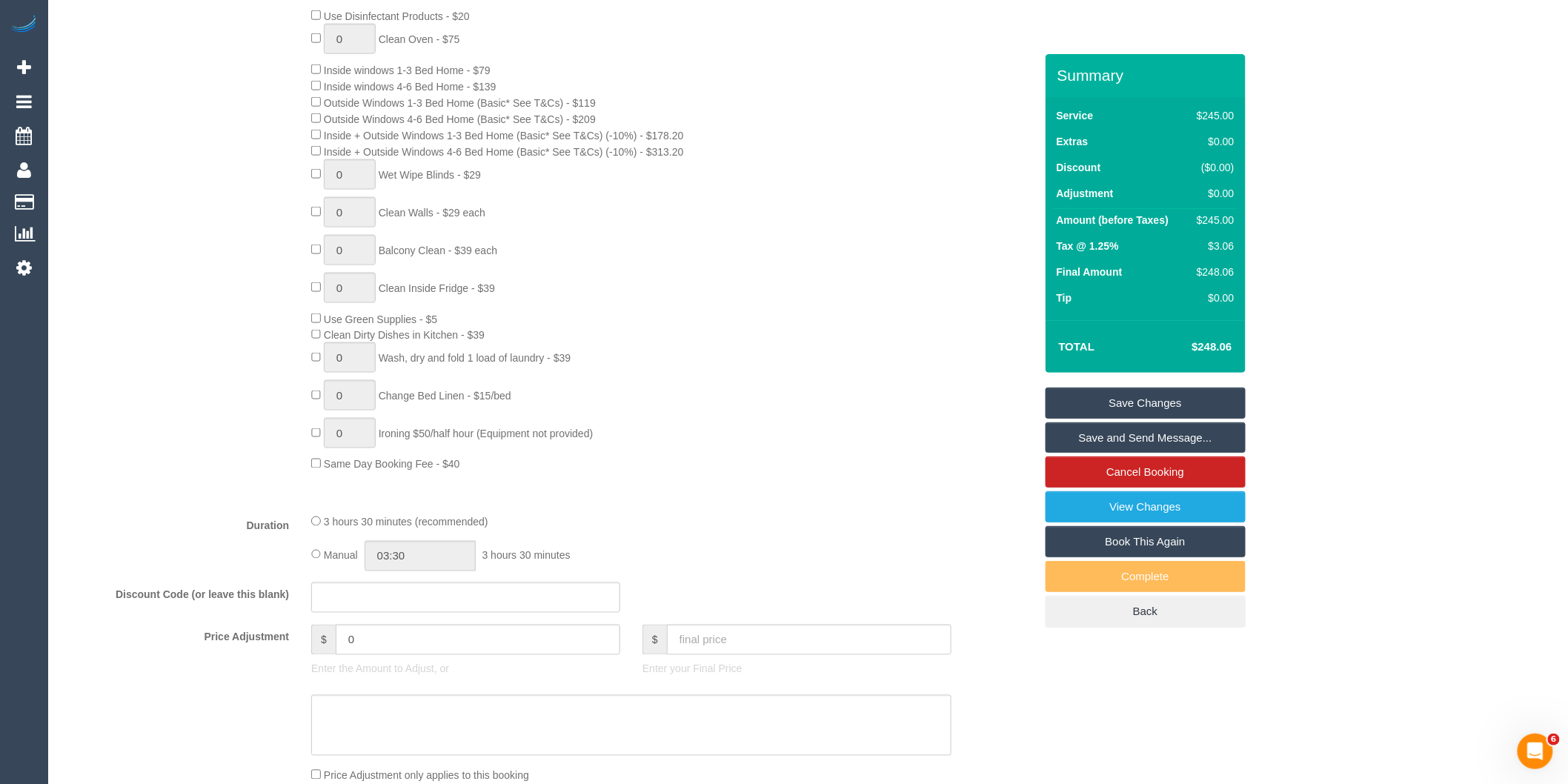
scroll to position [575, 0]
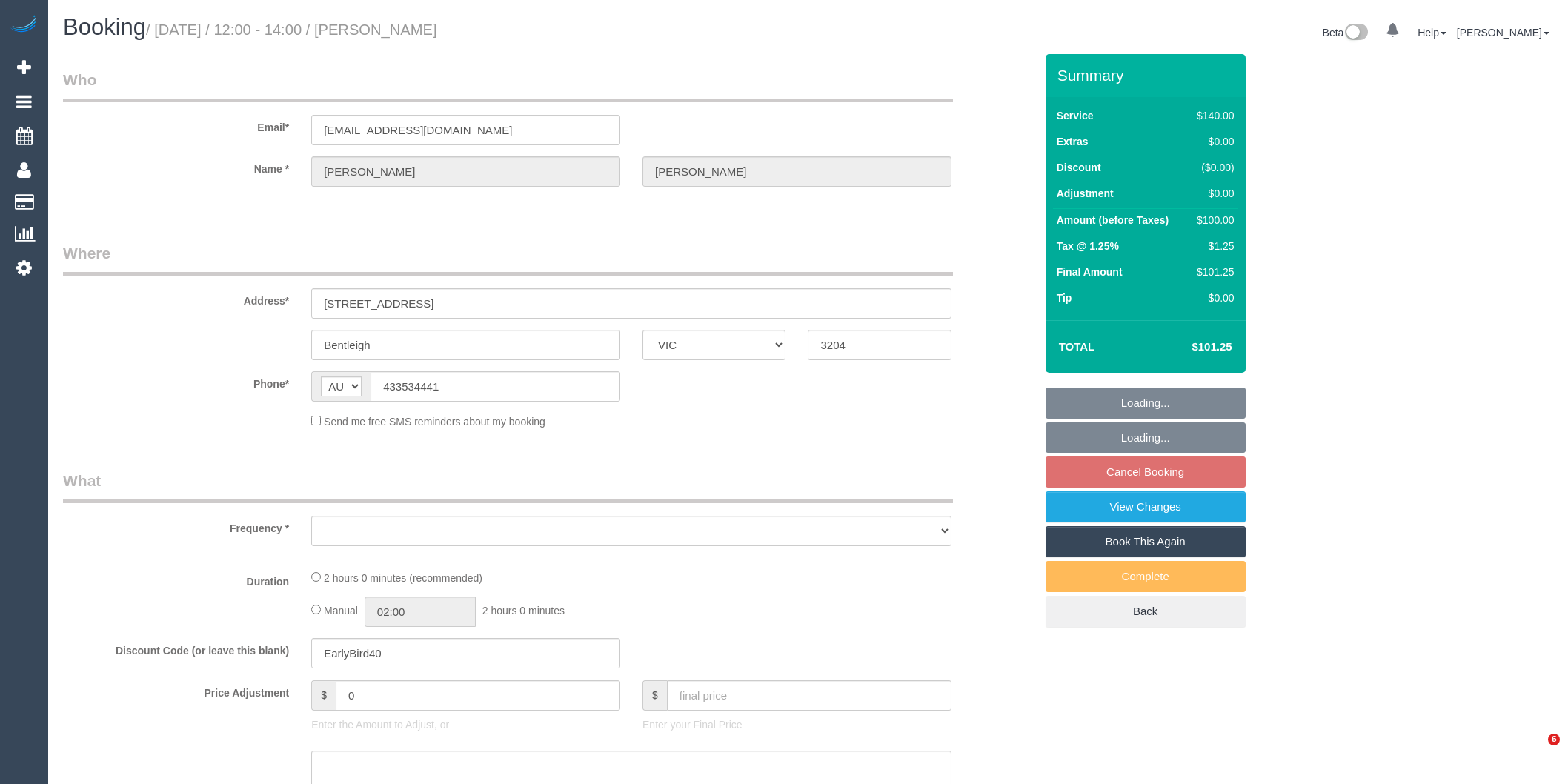
select select "VIC"
select select "string:stripe-pm_1QNw6R2GScqysDRVIyx6MDdQ"
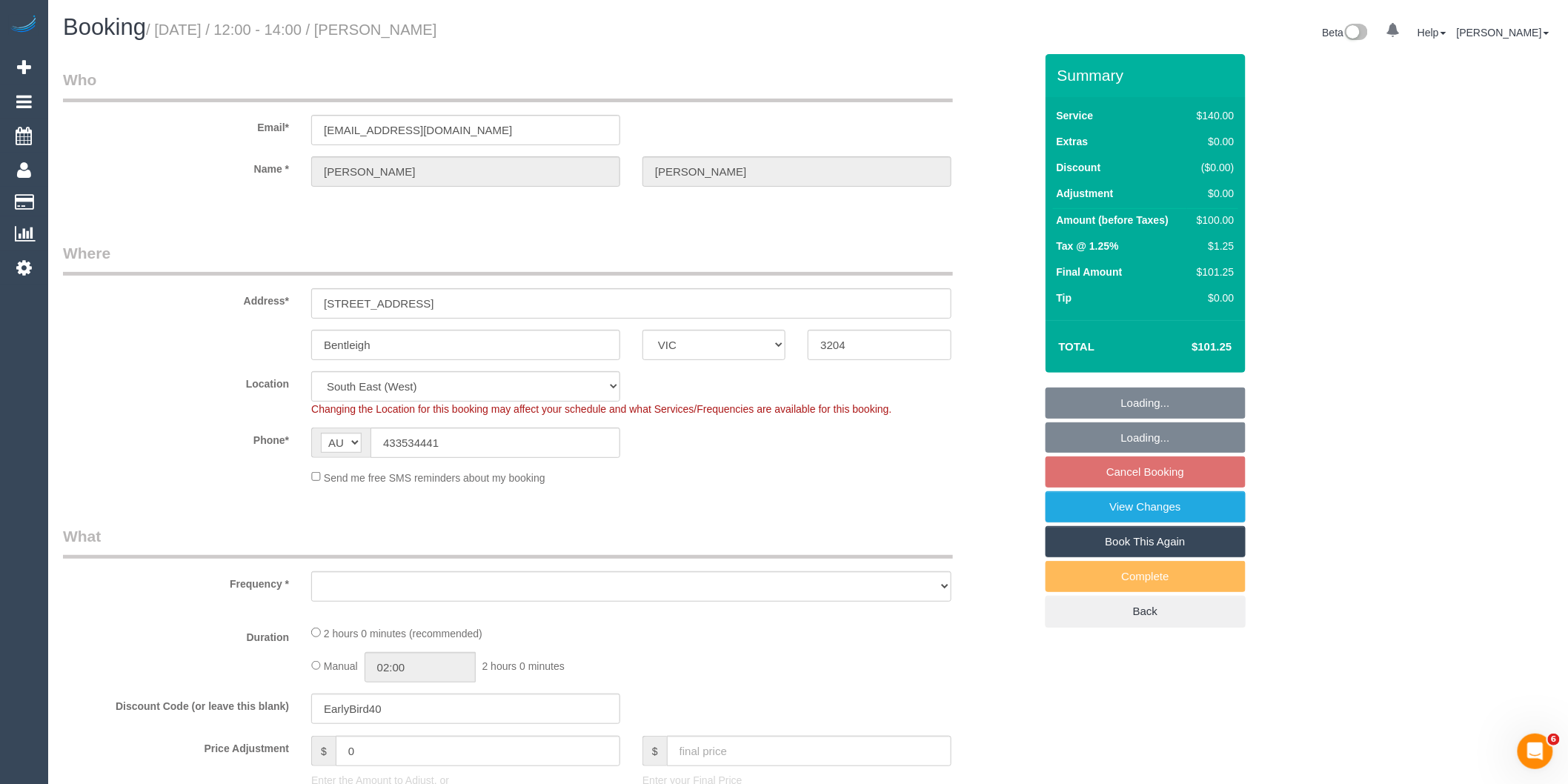
select select "object:524"
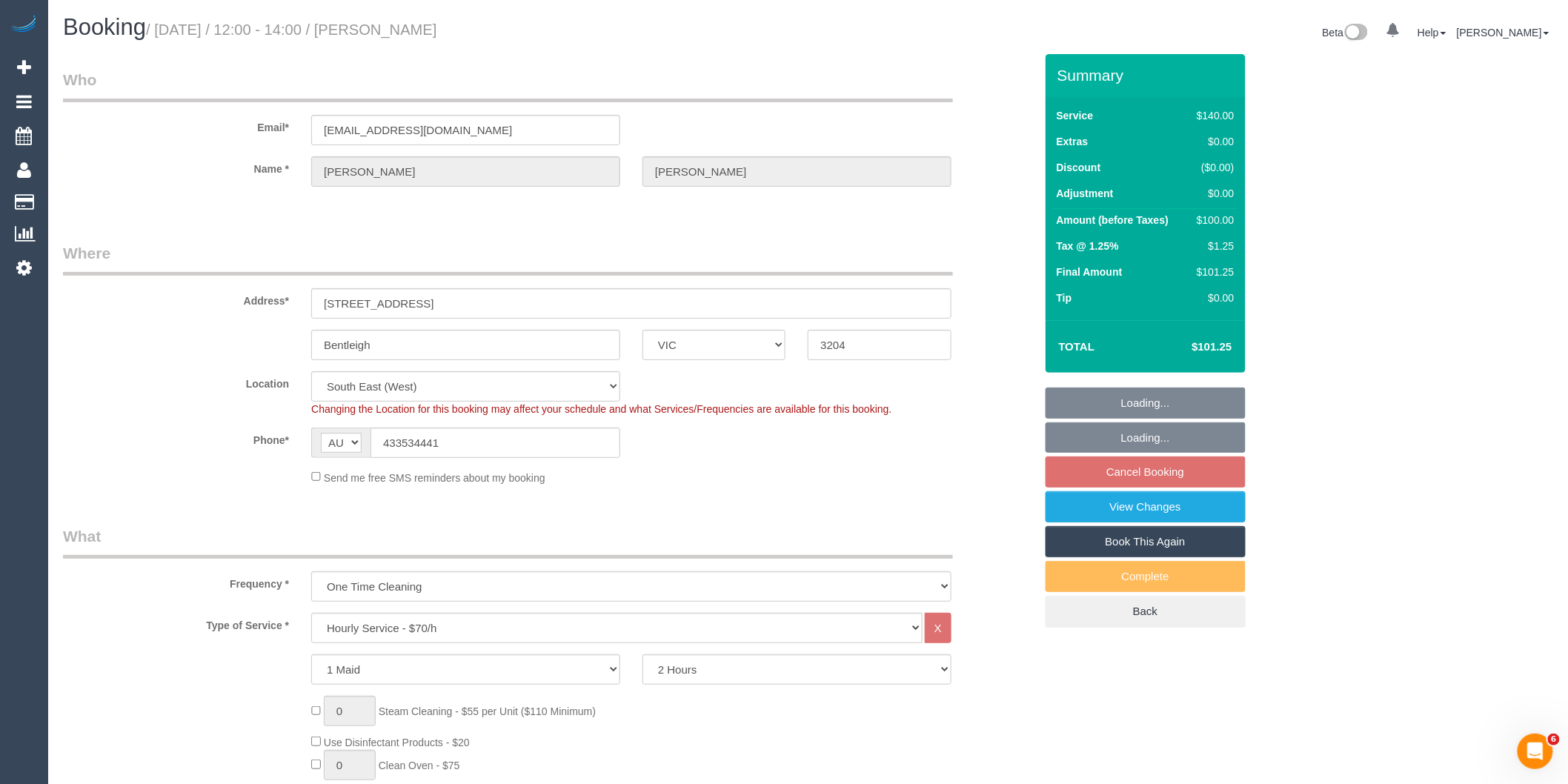
select select "number:28"
select select "number:14"
select select "number:19"
select select "number:24"
select select "number:34"
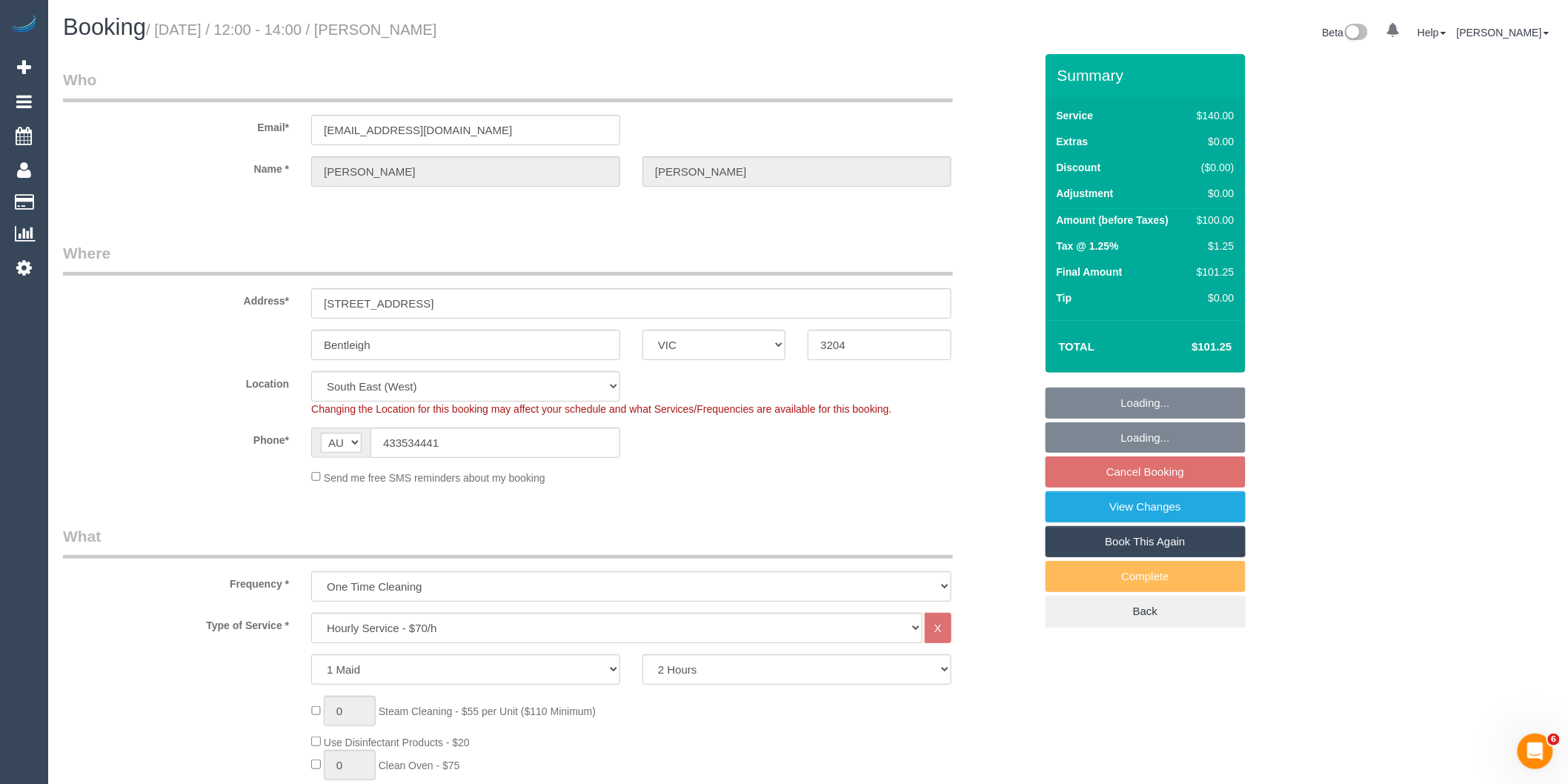
select select "number:13"
select select "object:1421"
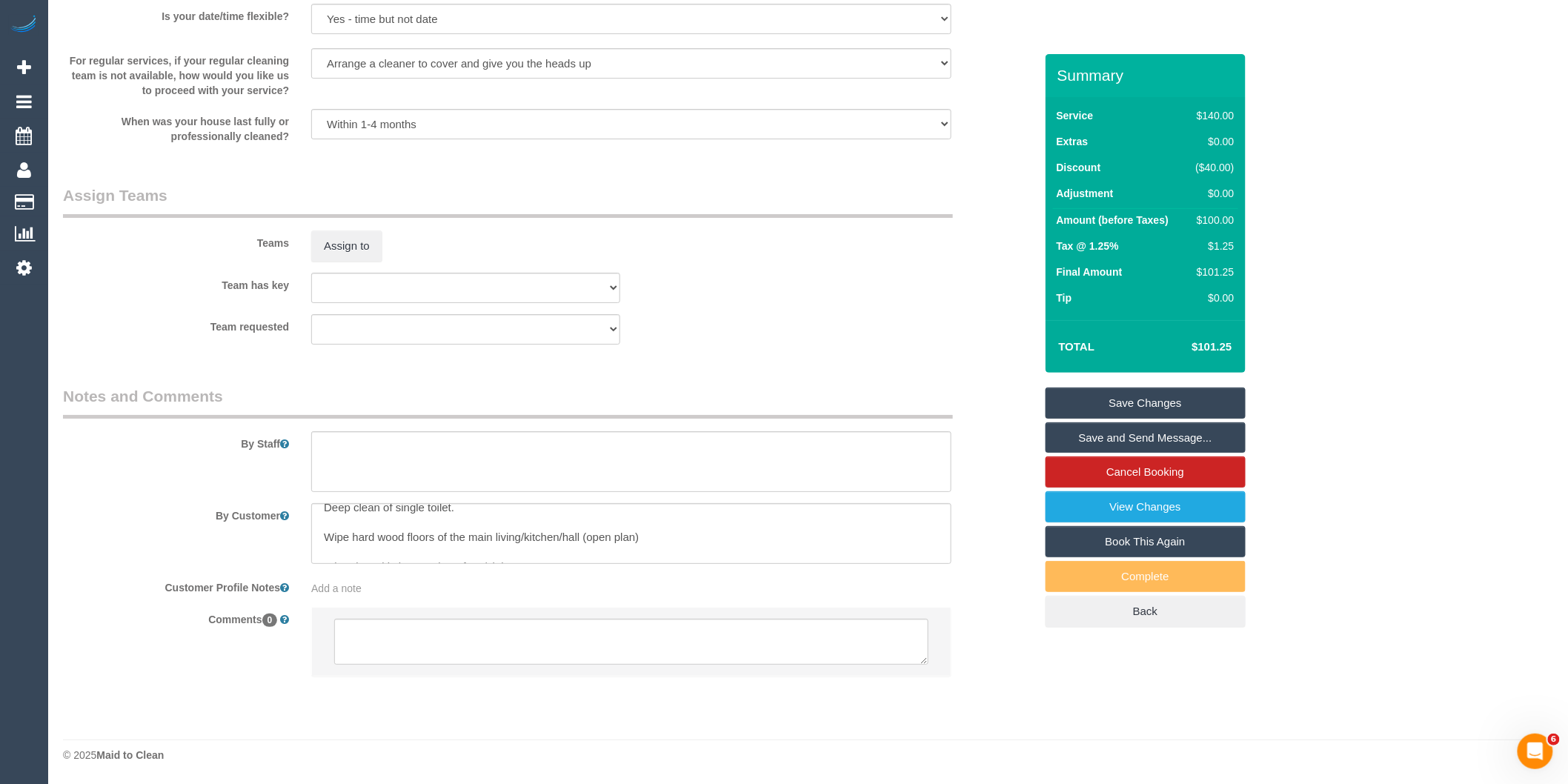
scroll to position [59, 0]
click at [485, 537] on textarea at bounding box center [631, 533] width 641 height 61
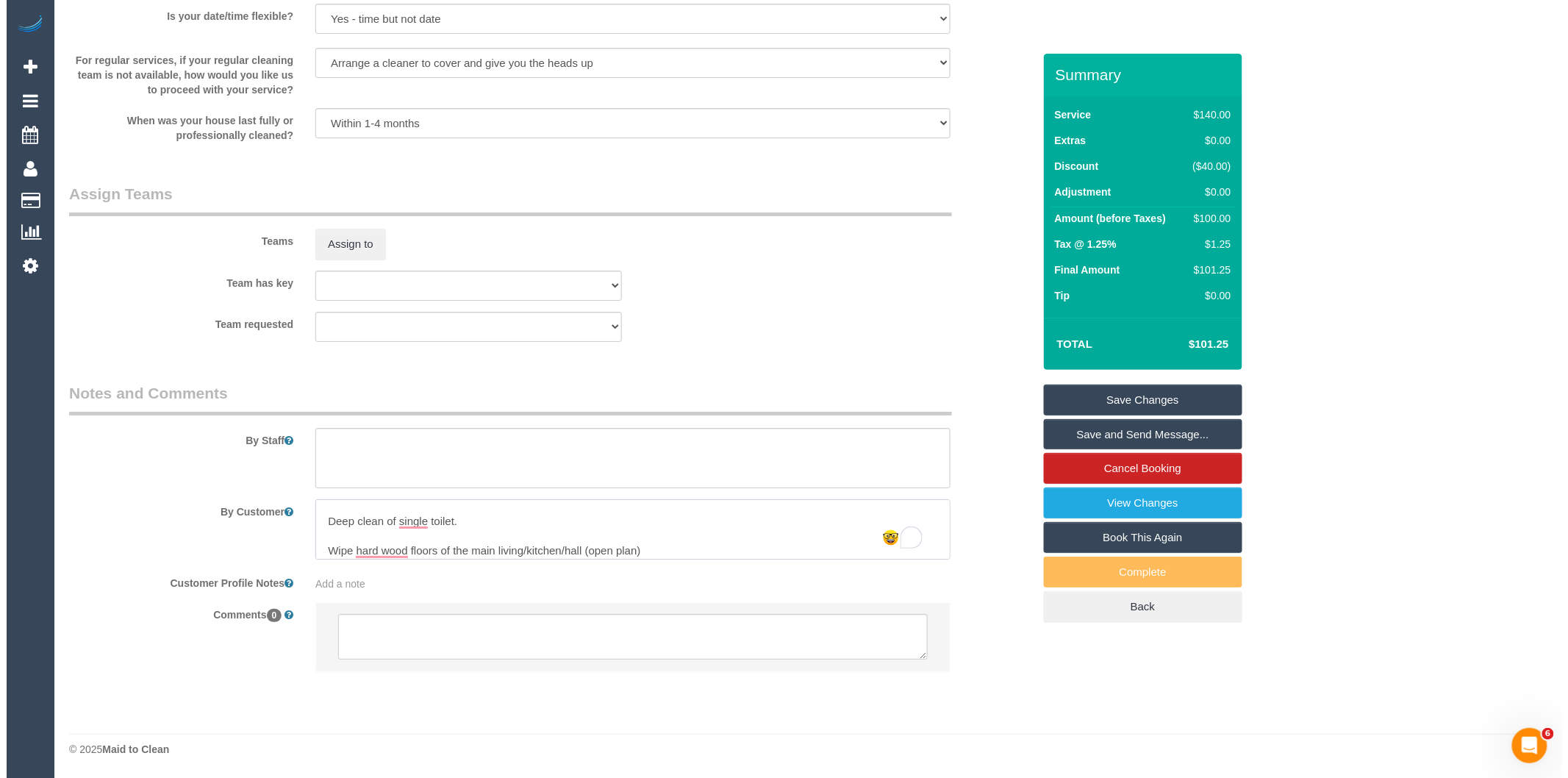
scroll to position [8, 0]
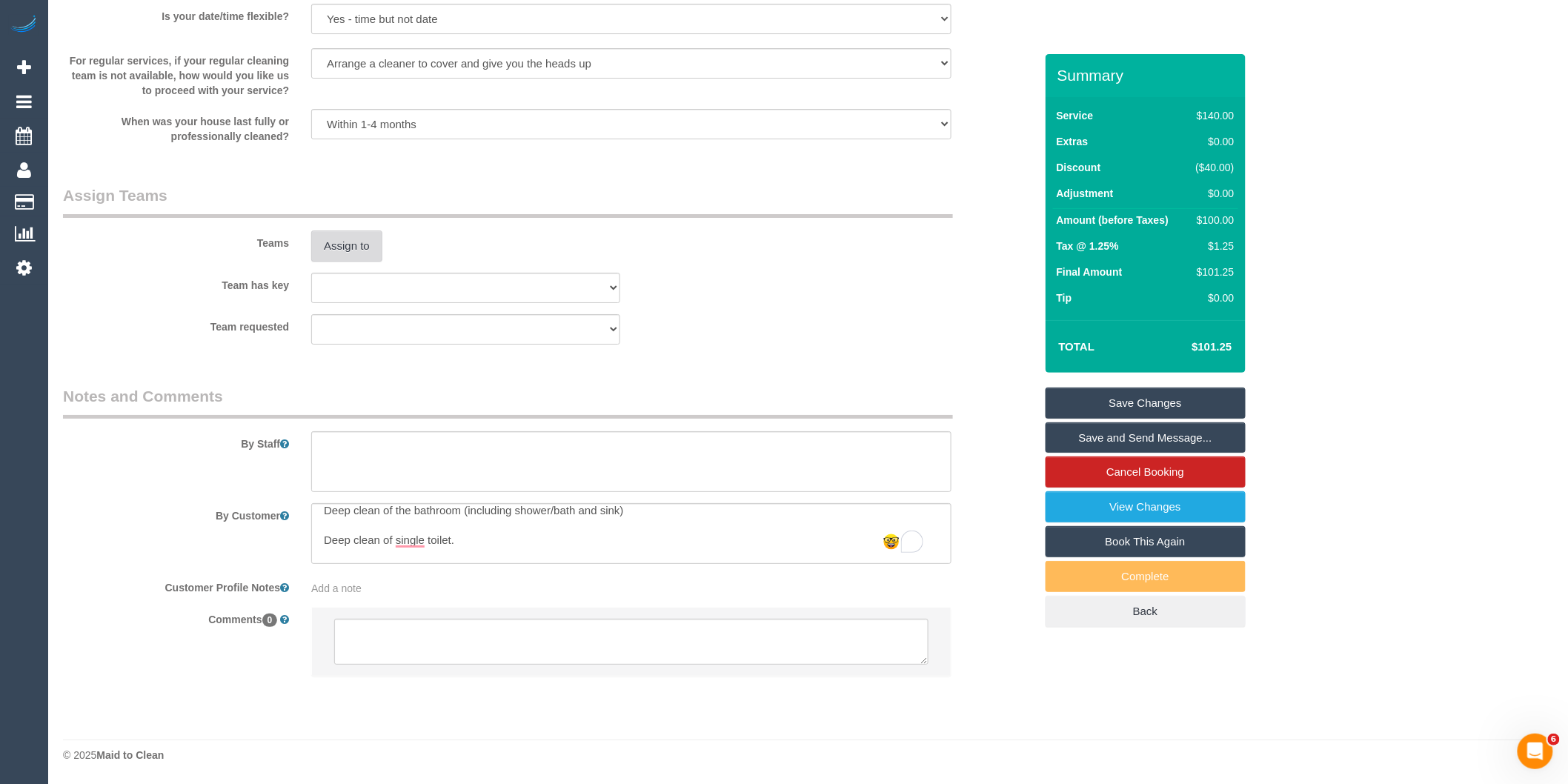
click at [351, 240] on button "Assign to" at bounding box center [346, 246] width 71 height 31
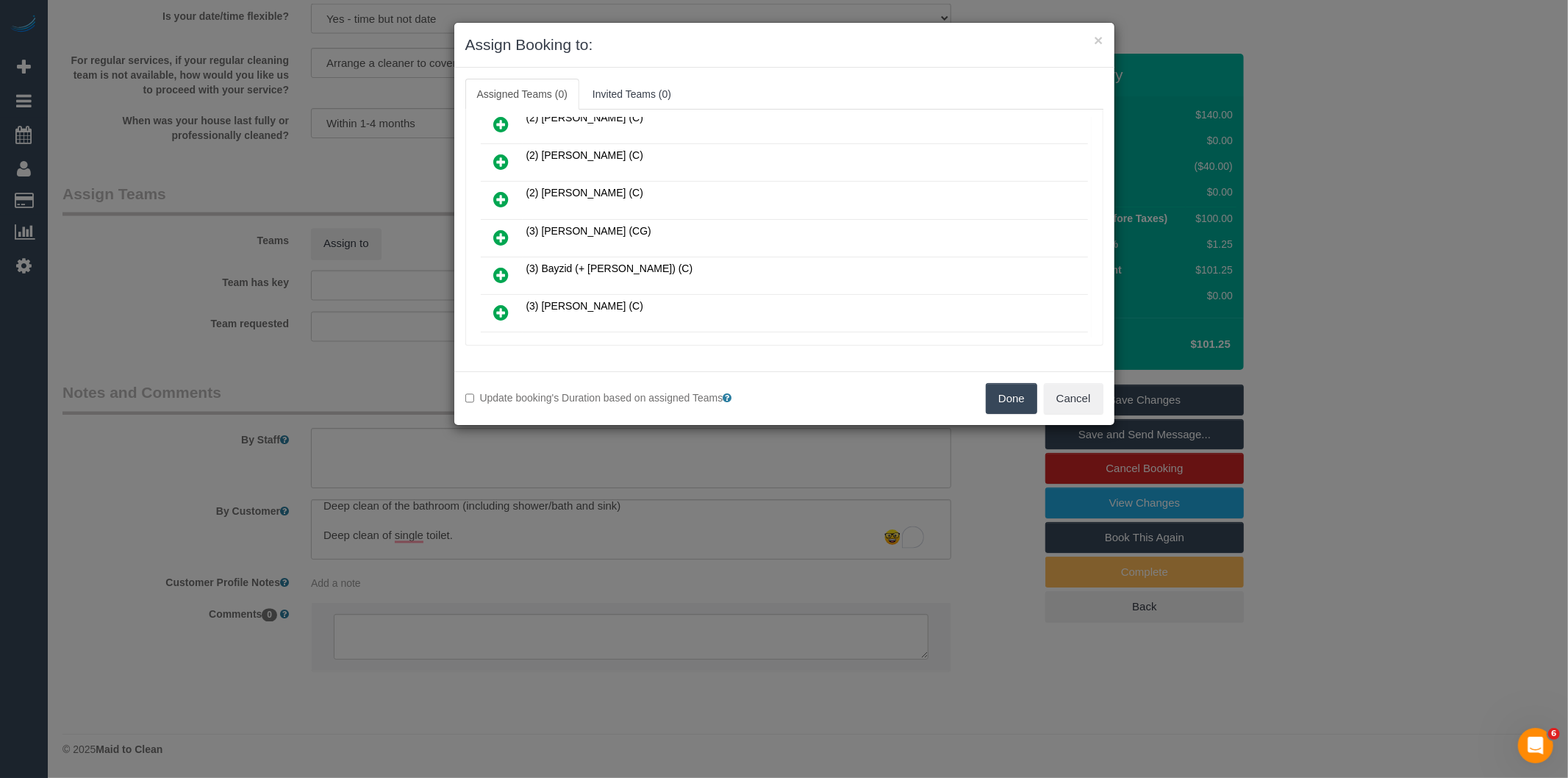
scroll to position [351, 0]
click at [508, 234] on icon at bounding box center [501, 241] width 16 height 18
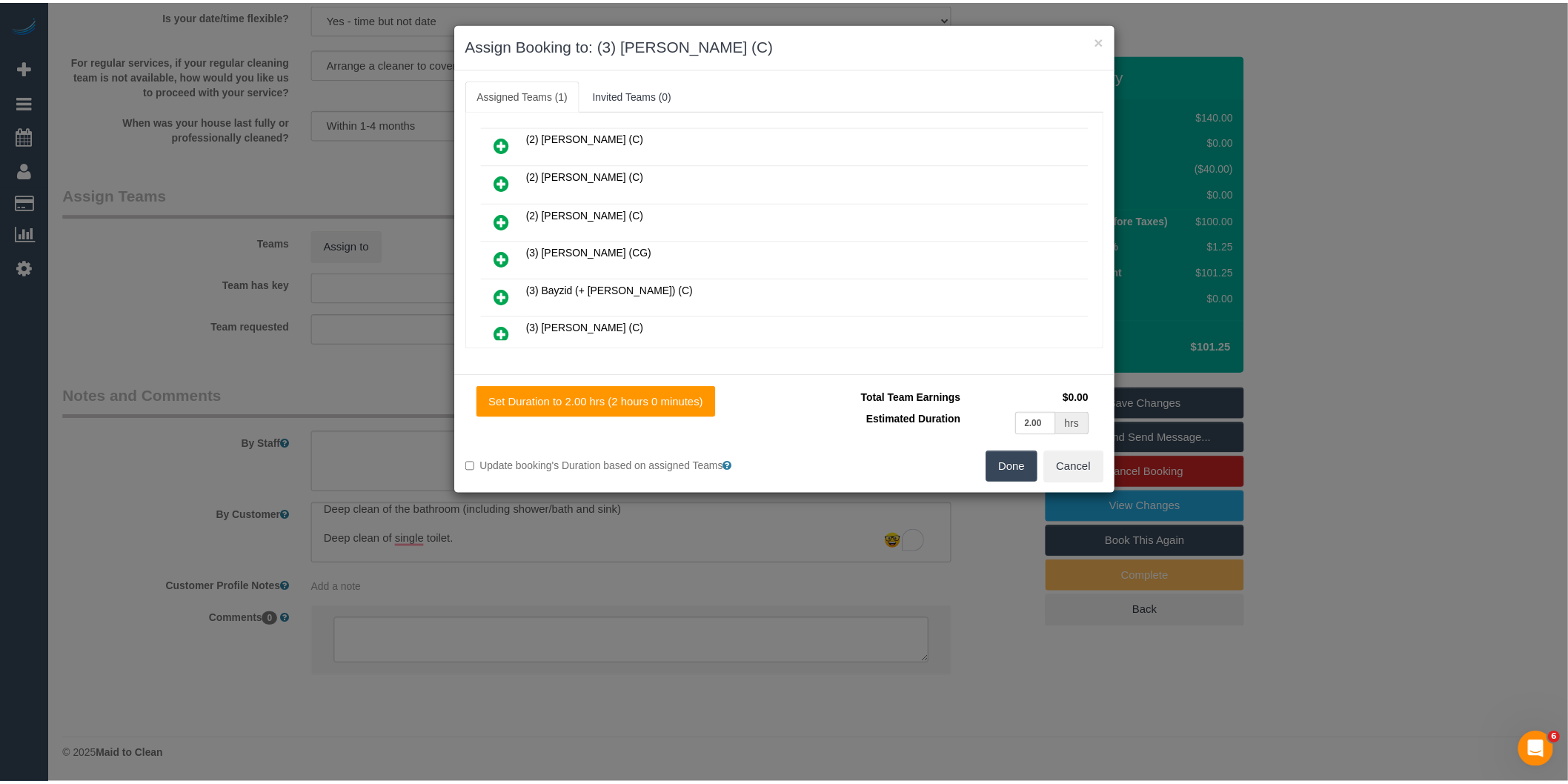
scroll to position [0, 0]
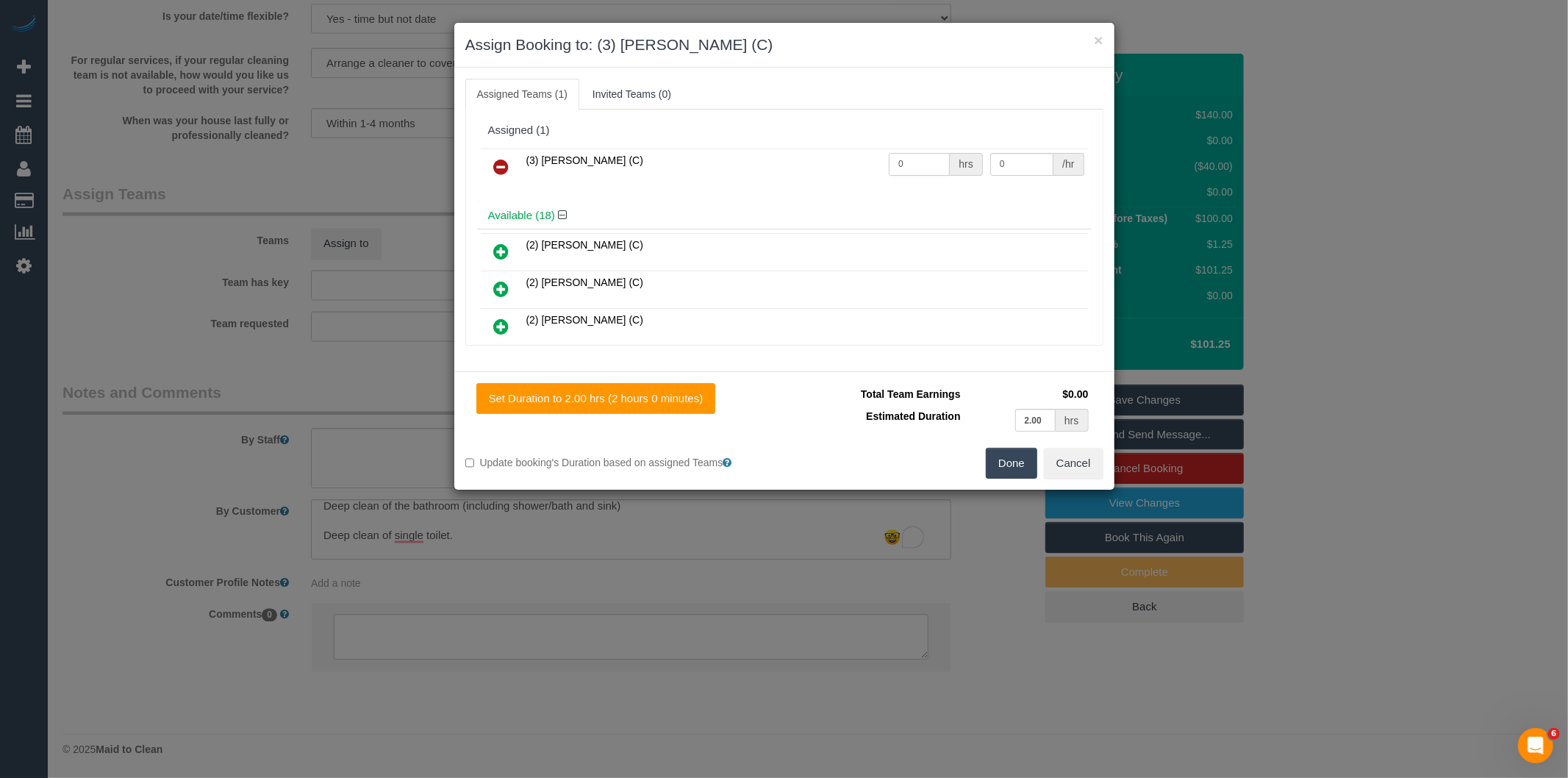
drag, startPoint x: 886, startPoint y: 171, endPoint x: 827, endPoint y: 182, distance: 60.0
click at [827, 182] on tr "(3) Ishini De Silva (C) 0 hrs 0 /hr" at bounding box center [784, 167] width 607 height 38
type input "2"
type input "35"
click at [1010, 464] on button "Done" at bounding box center [1010, 464] width 51 height 31
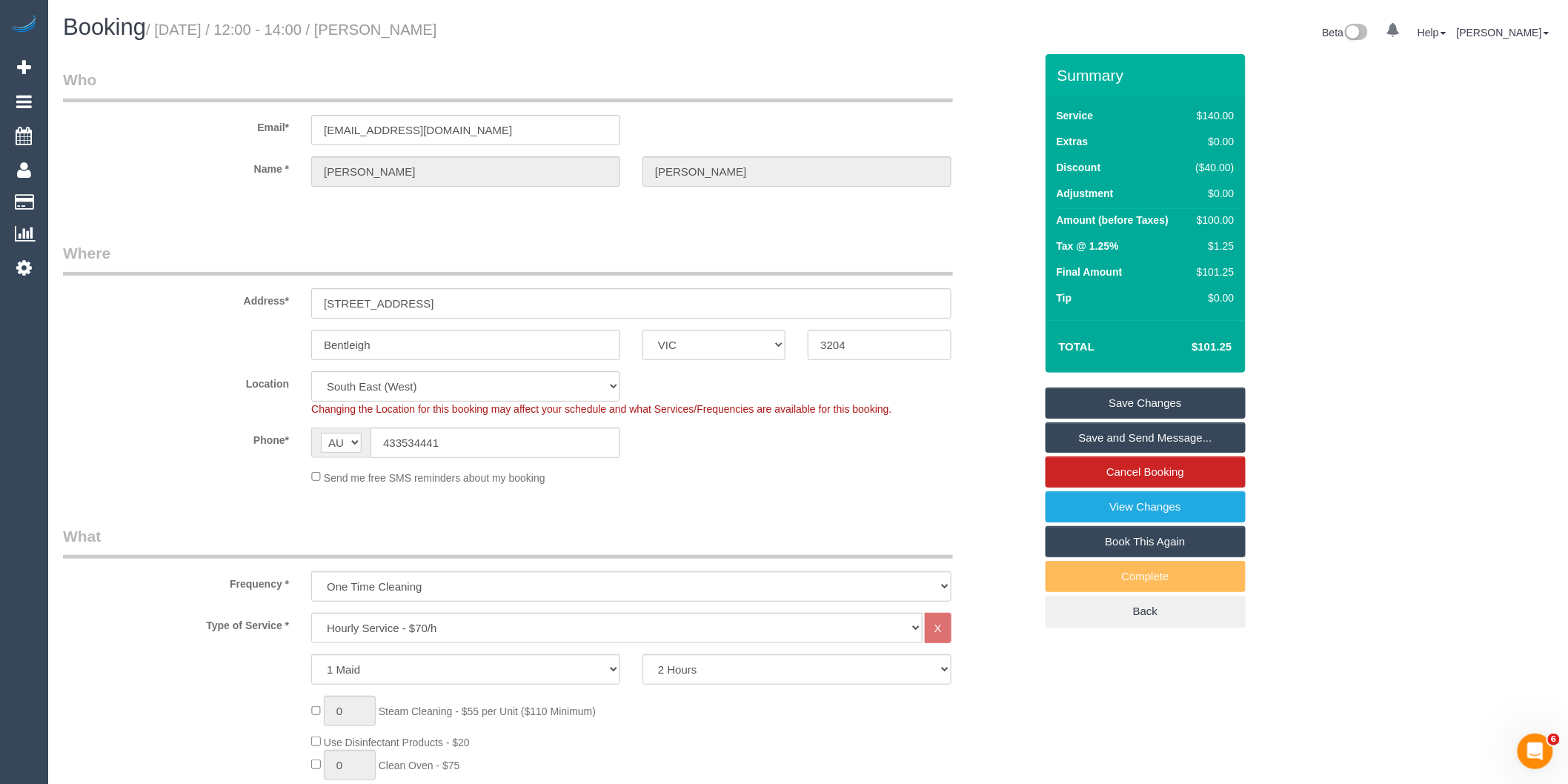
click at [1124, 433] on link "Save and Send Message..." at bounding box center [1146, 438] width 200 height 31
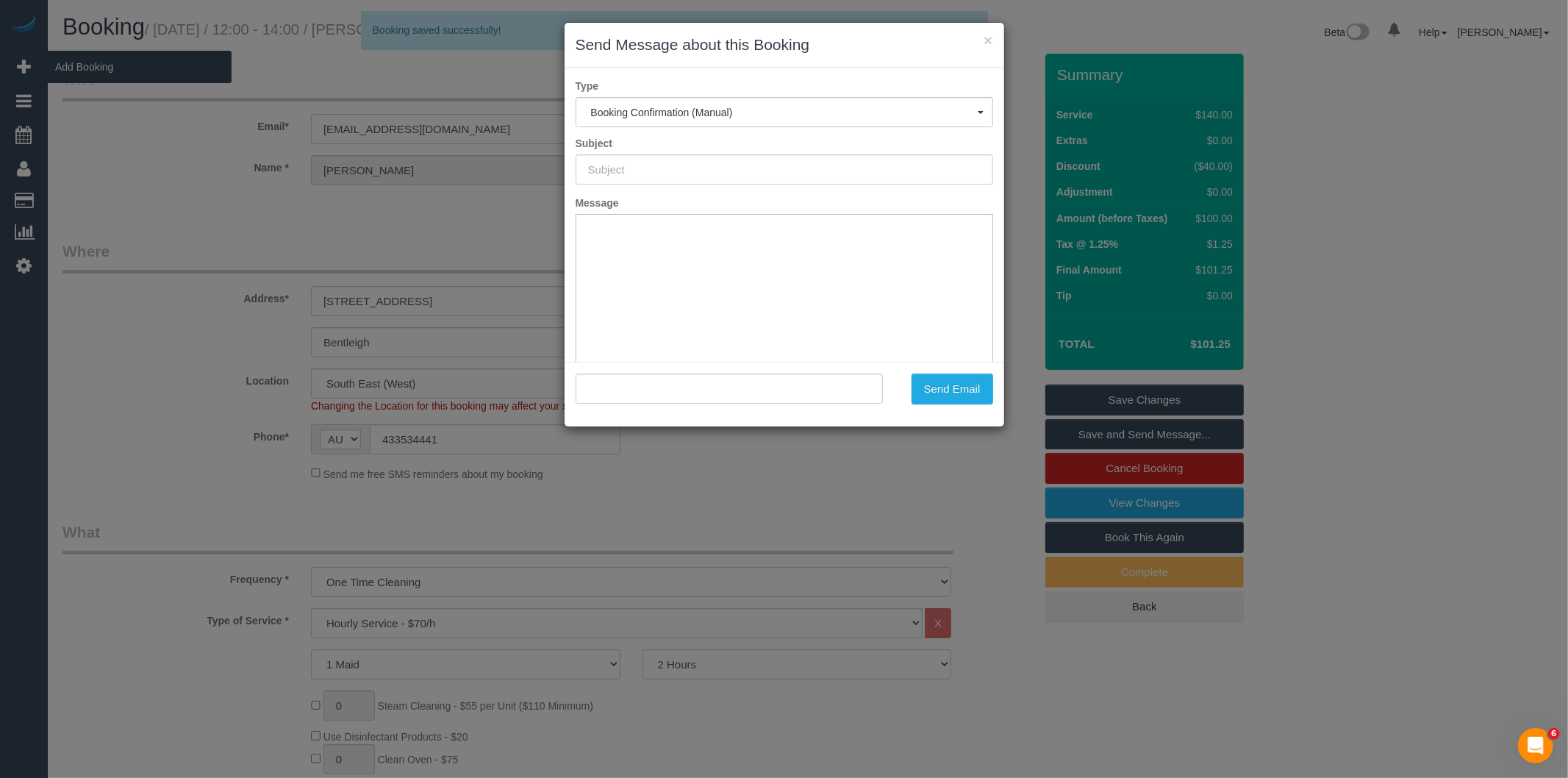
type input "Booking Confirmed"
type input ""Jamie Luke" <jamiejohnluke@gmail.com>"
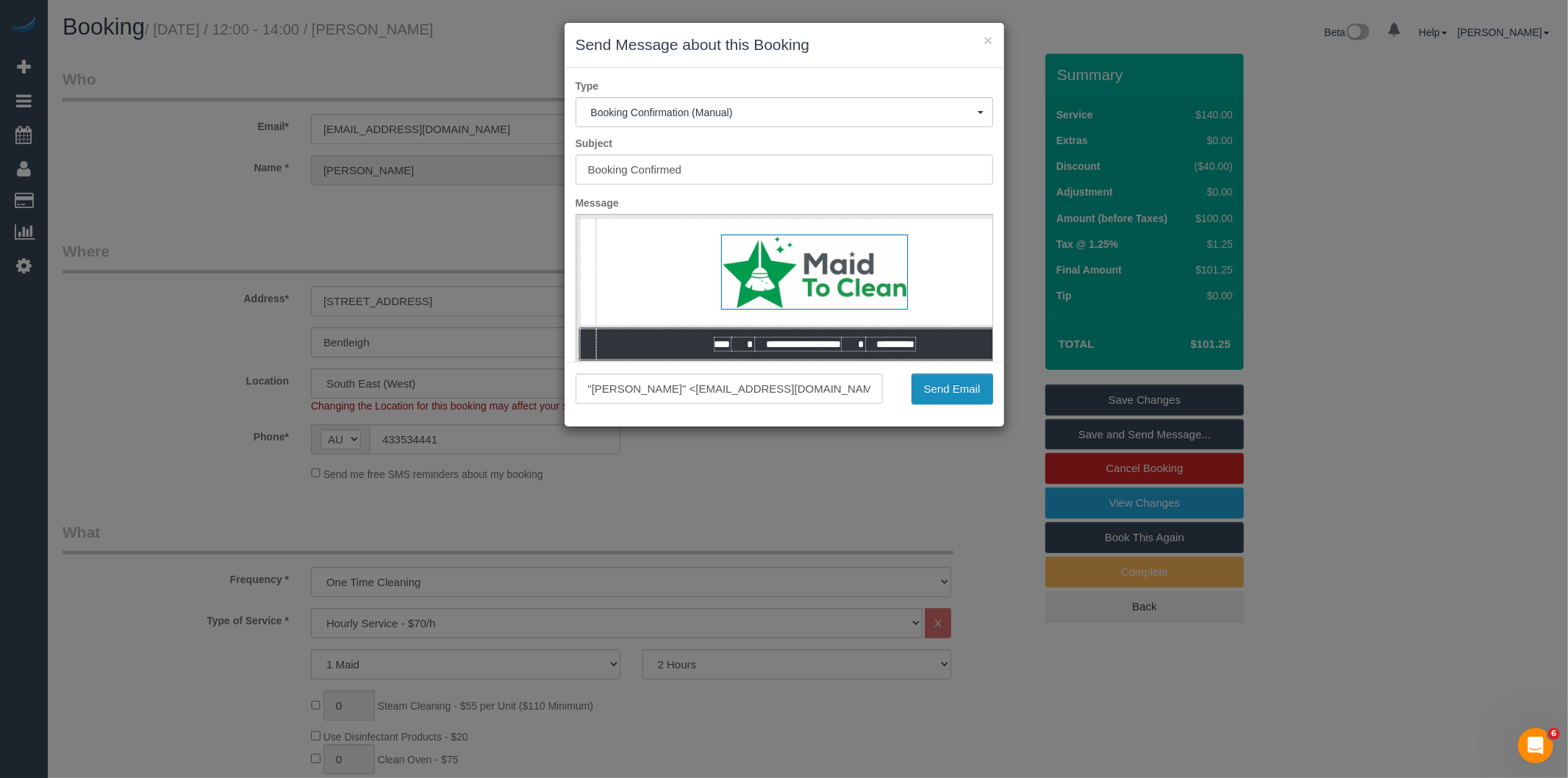
click at [941, 393] on button "Send Email" at bounding box center [952, 389] width 82 height 31
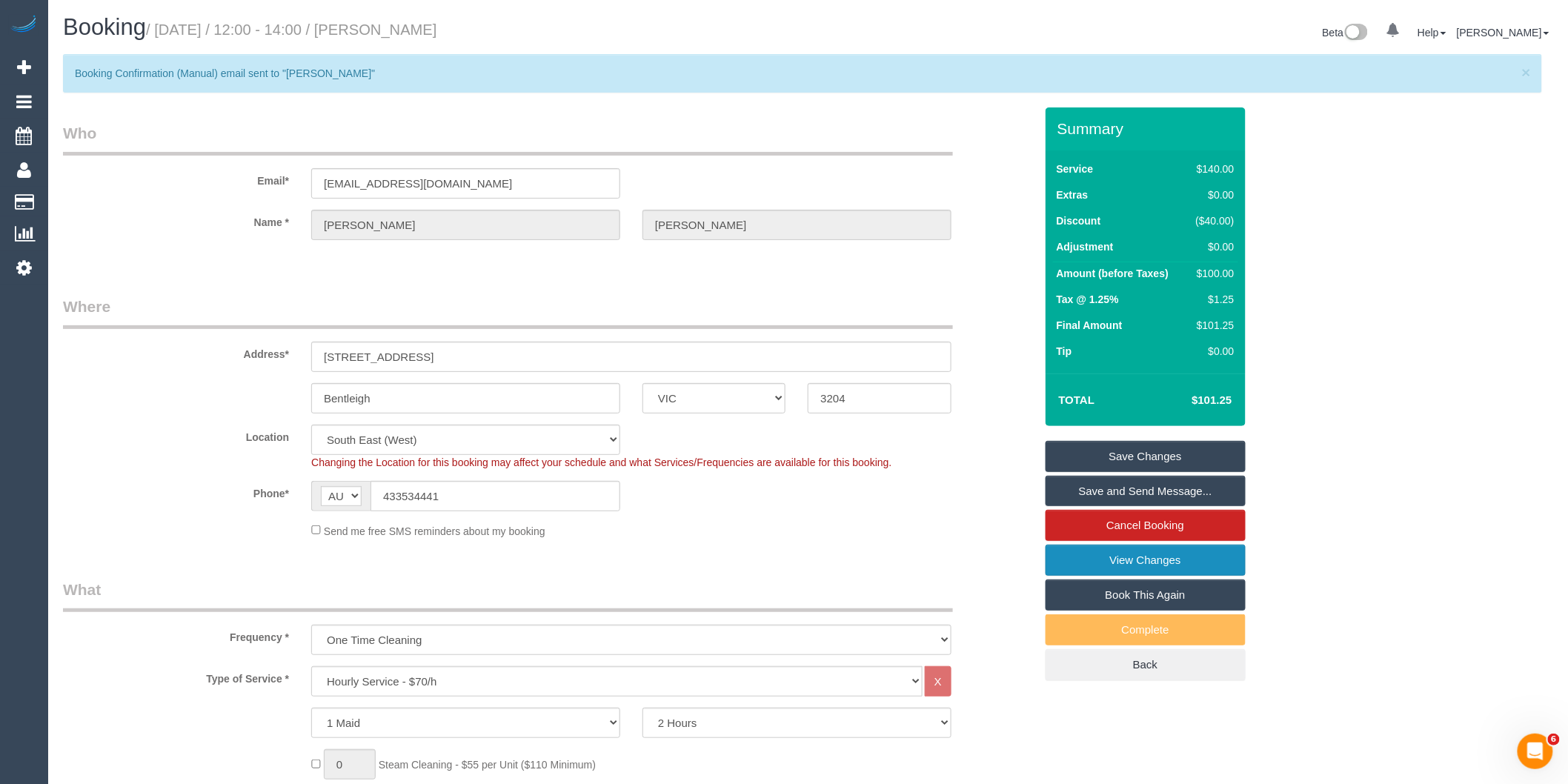
click at [1180, 563] on link "View Changes" at bounding box center [1146, 561] width 200 height 31
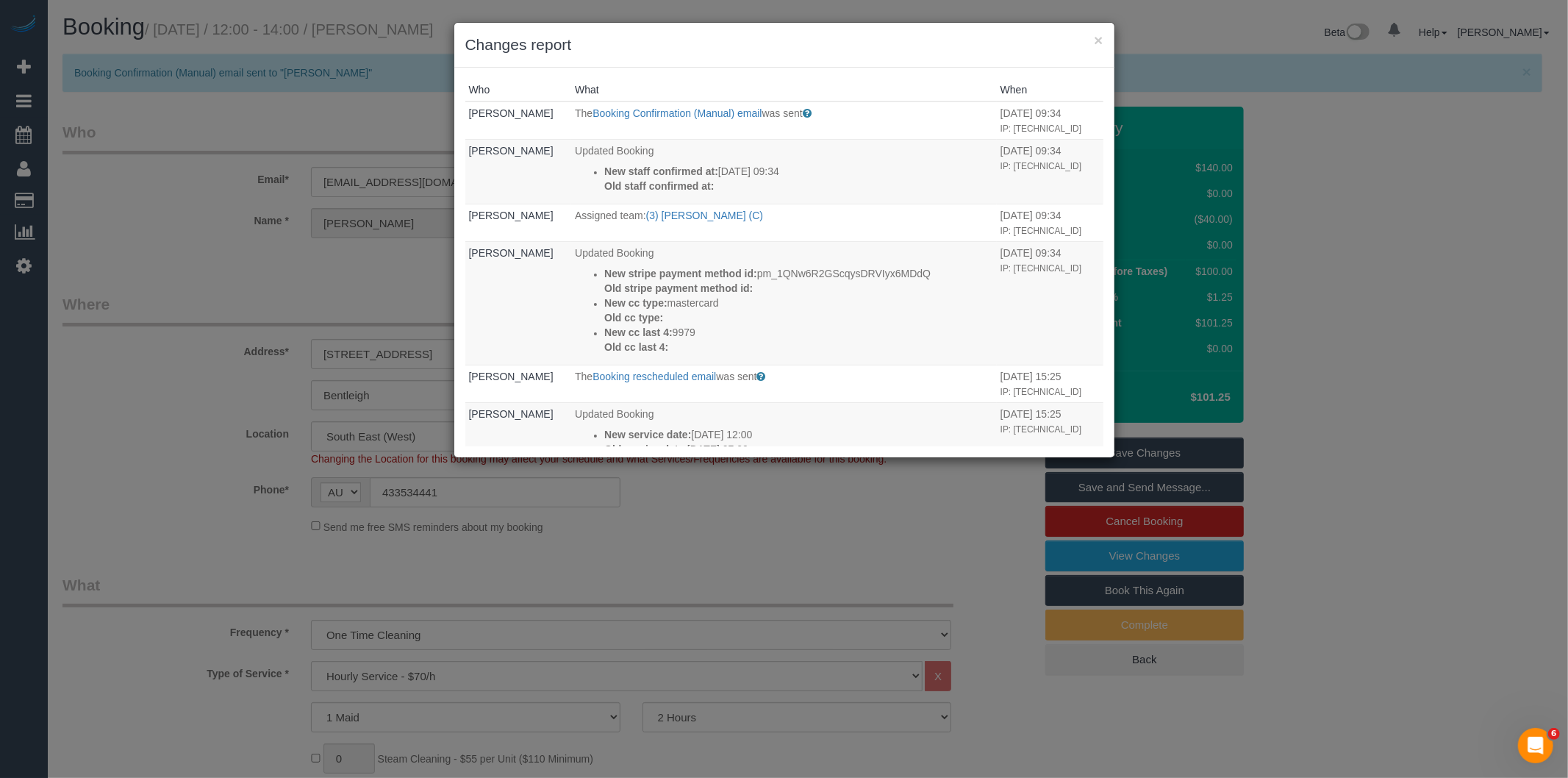
click at [896, 552] on div "× Changes report Who What When Bronie Bryant The Booking Confirmation (Manual) …" at bounding box center [784, 389] width 1568 height 778
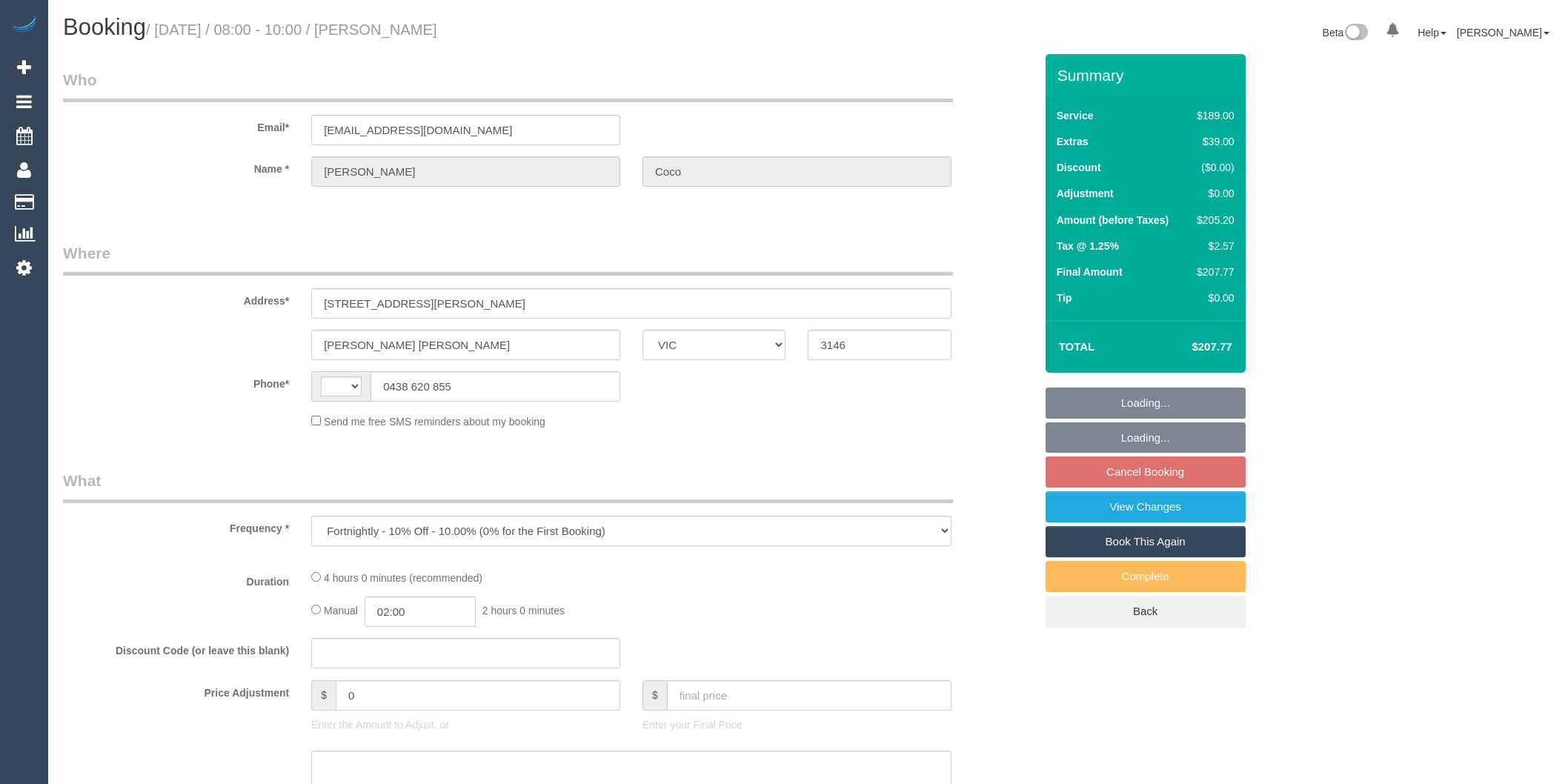
select select "VIC"
select select "string:stripe-pm_1R8bWJ2GScqysDRVQzph50T6"
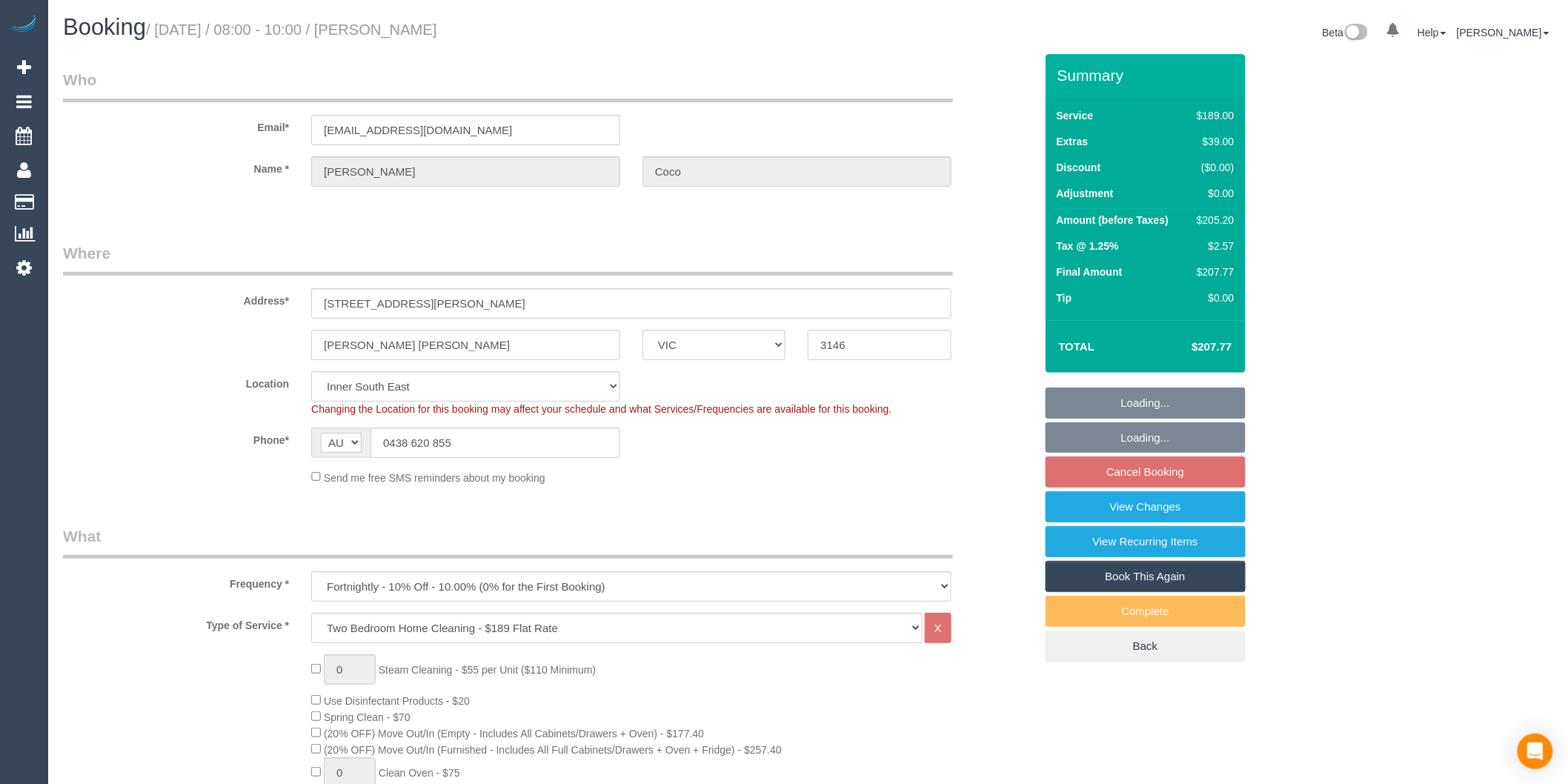
select select "string:AU"
select select "object:1293"
select select "number:29"
select select "number:14"
select select "number:18"
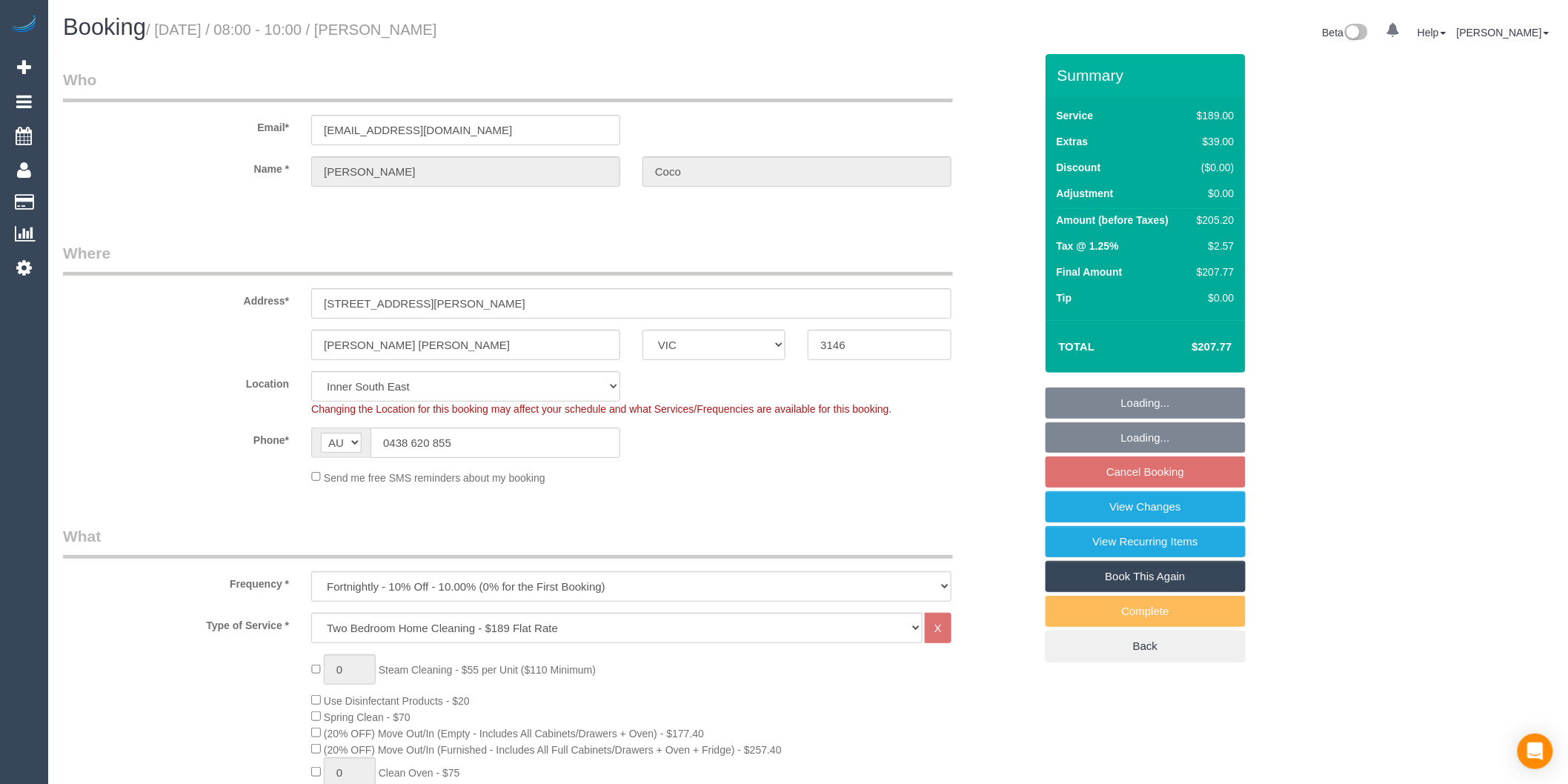
select select "number:24"
select select "number:35"
select select "number:26"
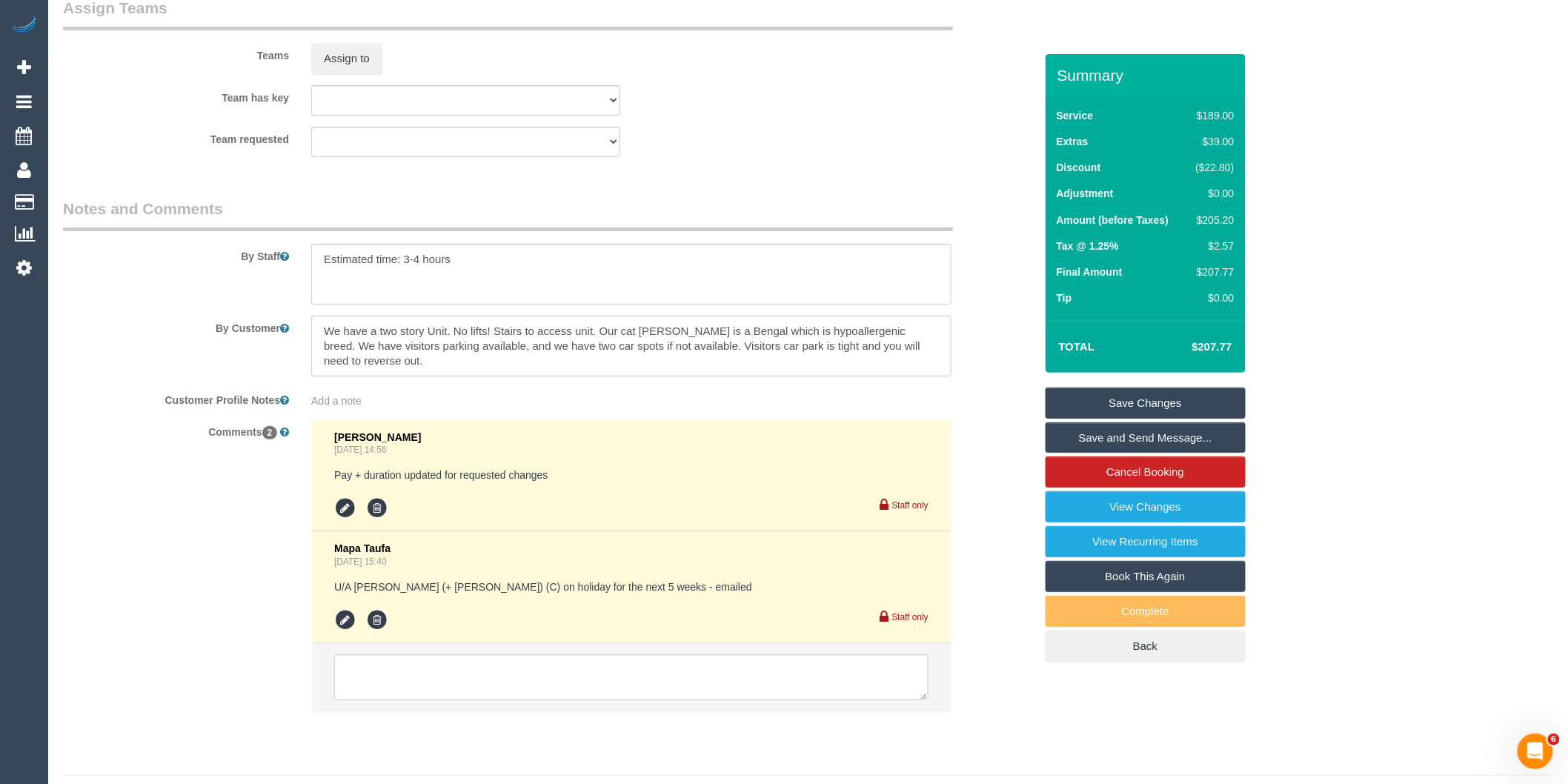
scroll to position [2387, 0]
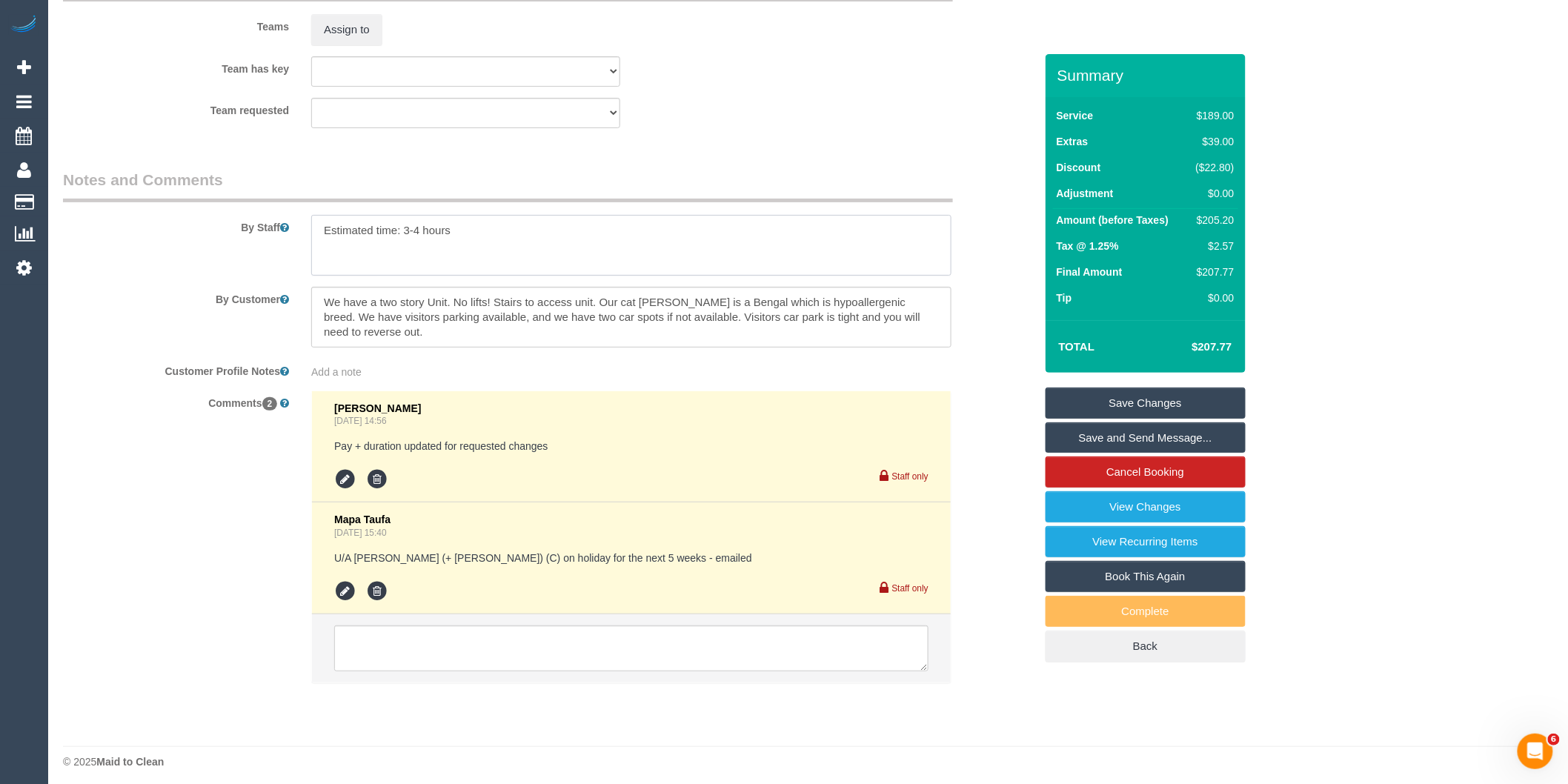
click at [318, 247] on textarea at bounding box center [631, 244] width 641 height 61
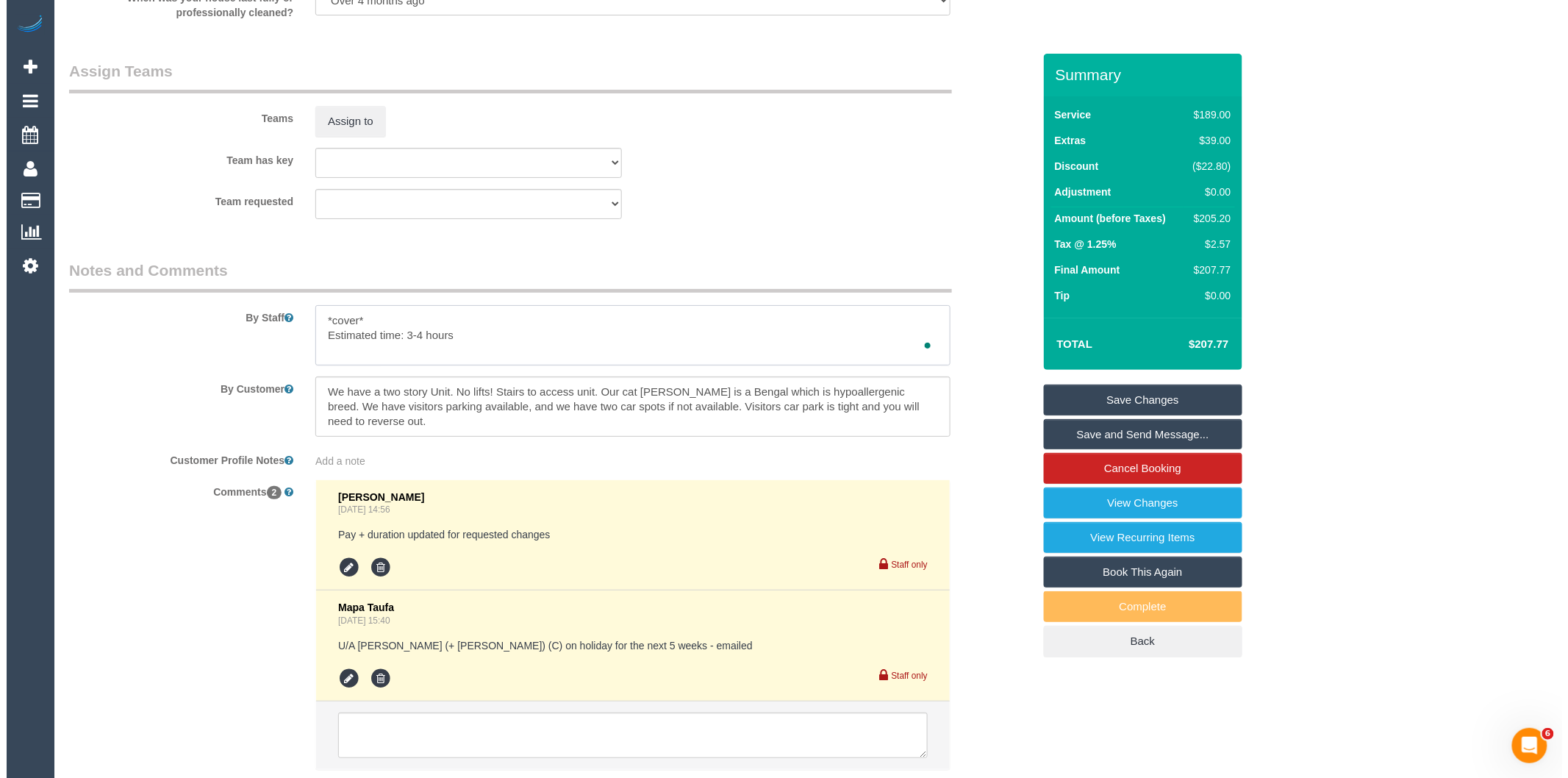
scroll to position [2123, 0]
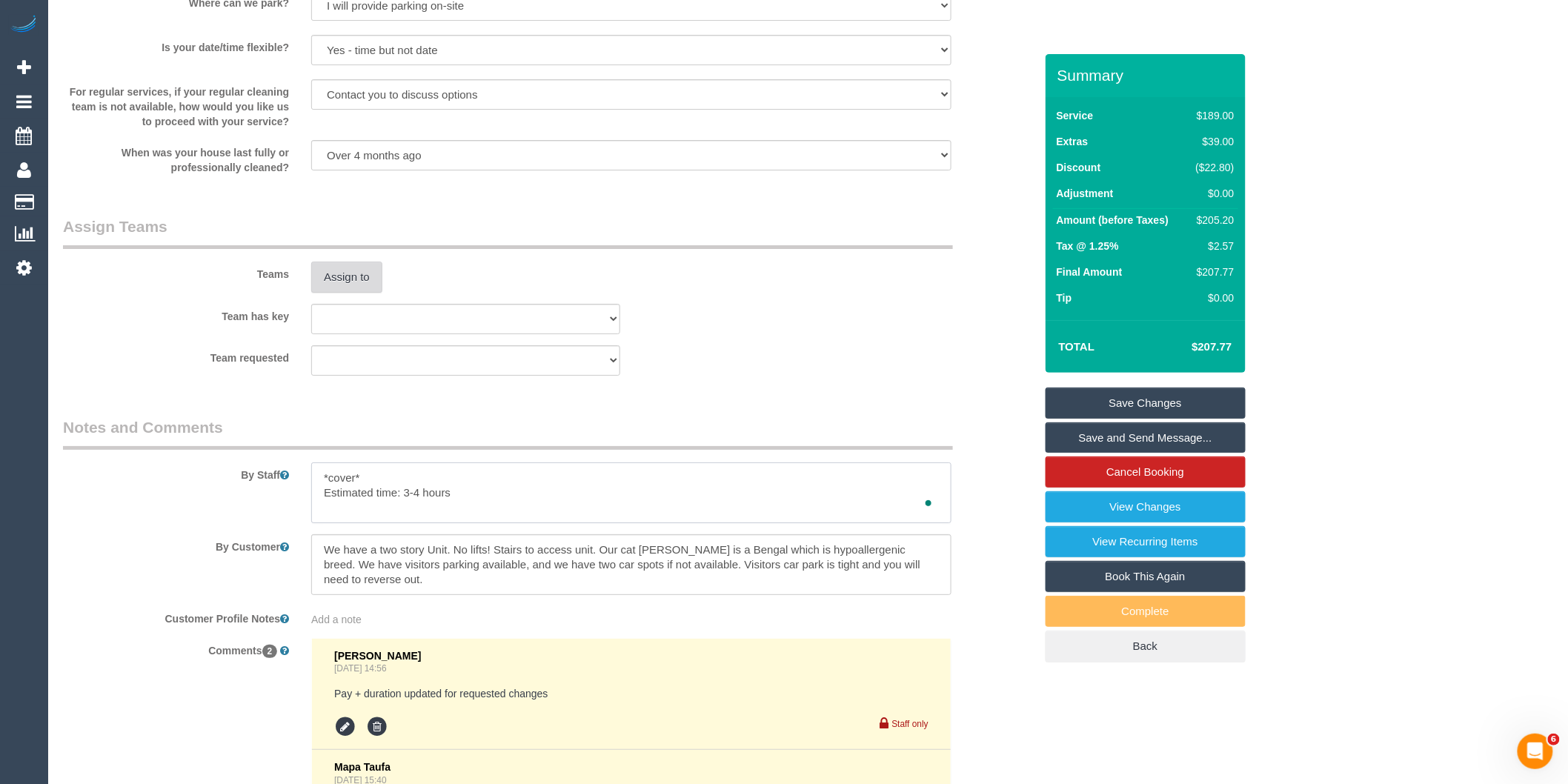
type textarea "*cover* Estimated time: 3-4 hours"
click at [361, 293] on button "Assign to" at bounding box center [346, 277] width 71 height 31
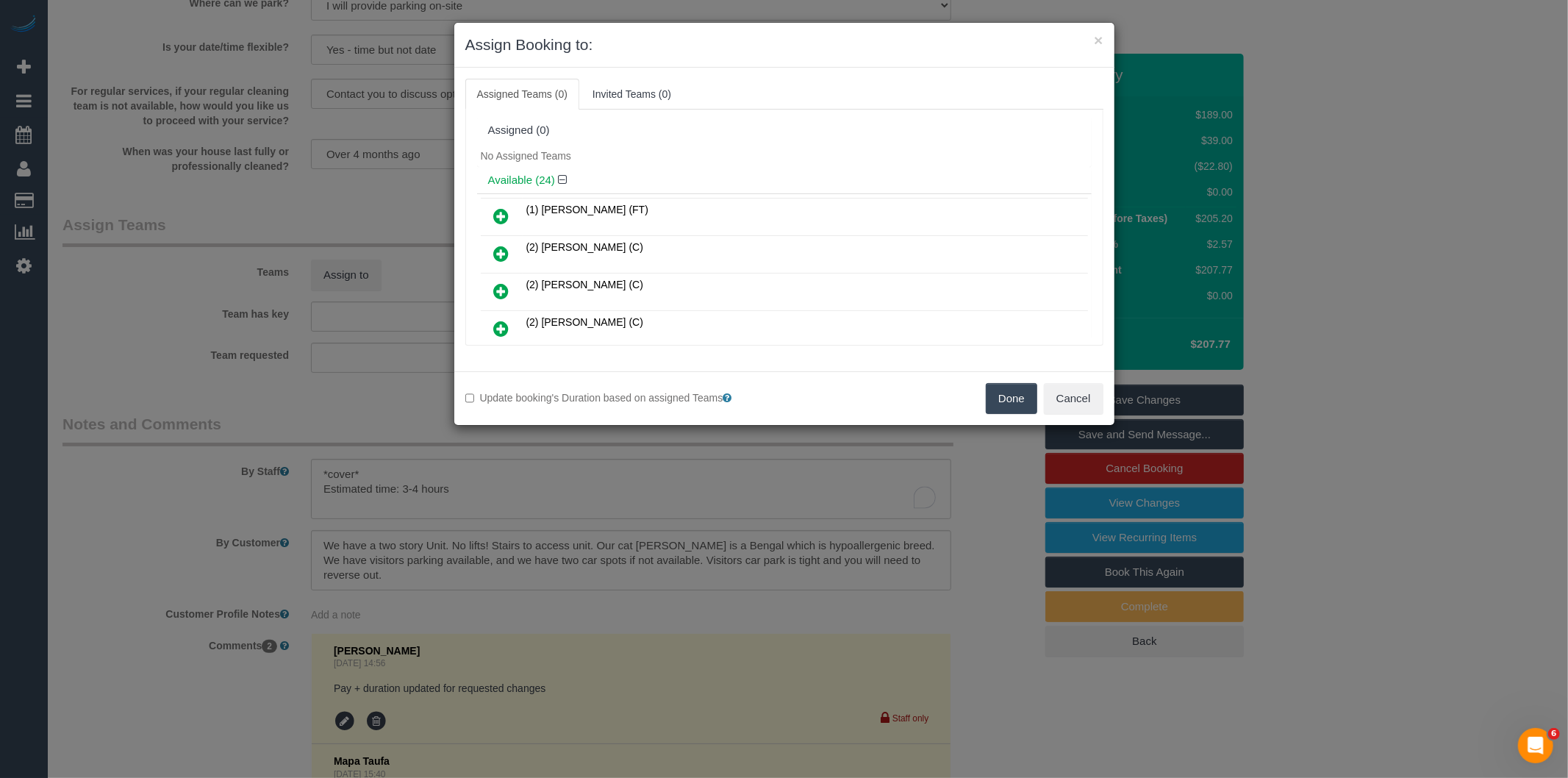
scroll to position [203, 0]
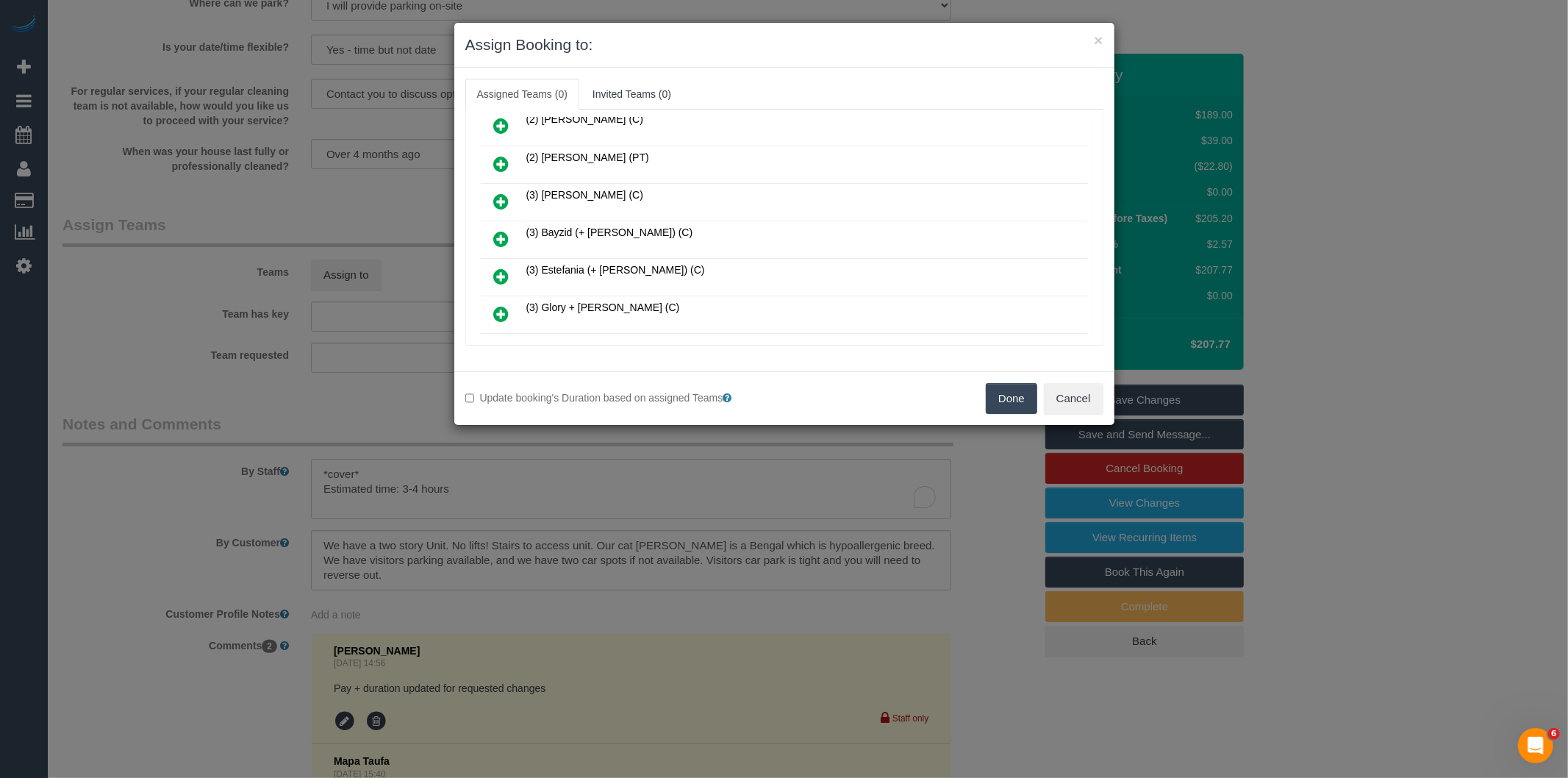
click at [512, 237] on link at bounding box center [501, 240] width 35 height 30
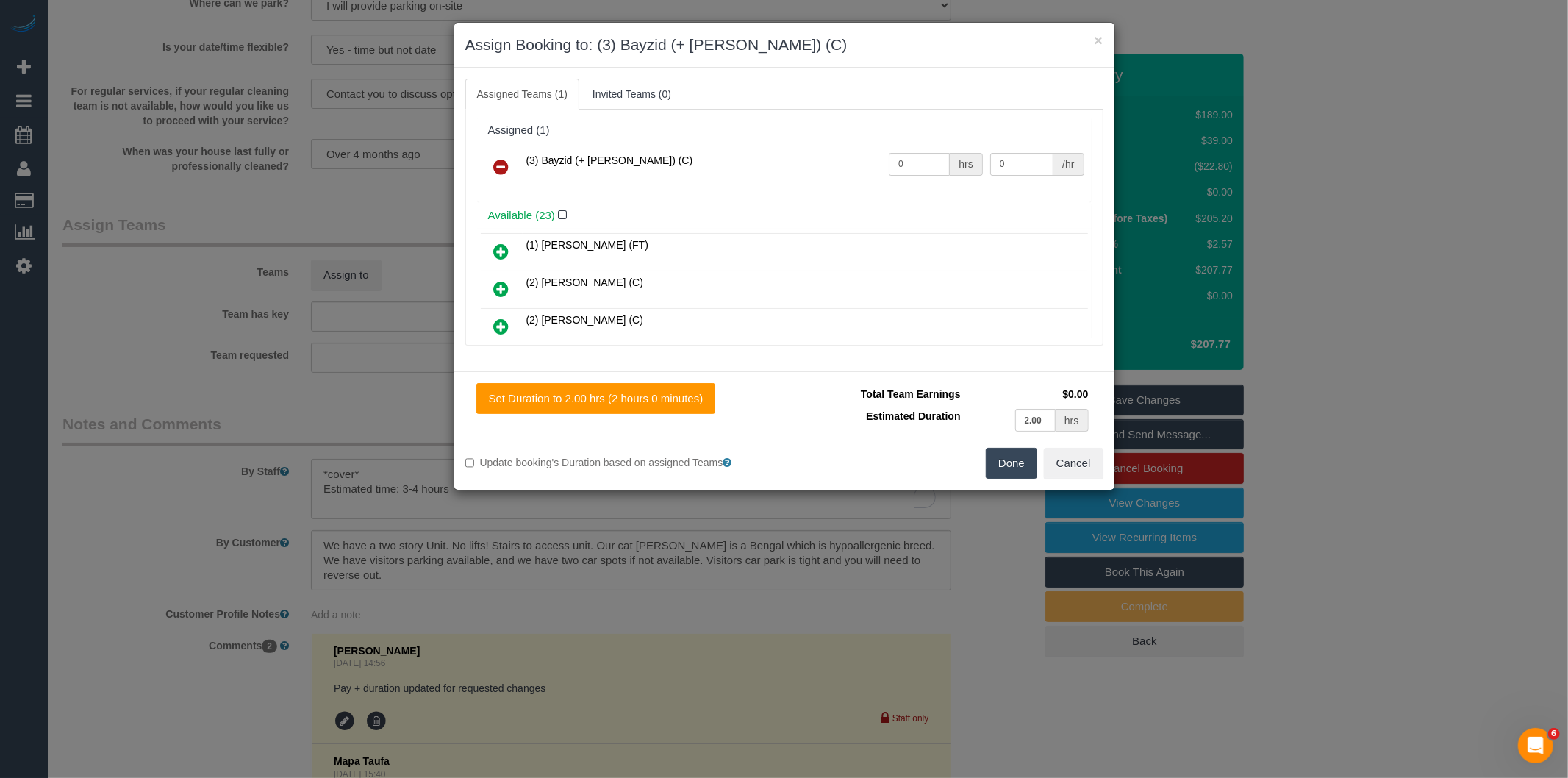
scroll to position [533, 0]
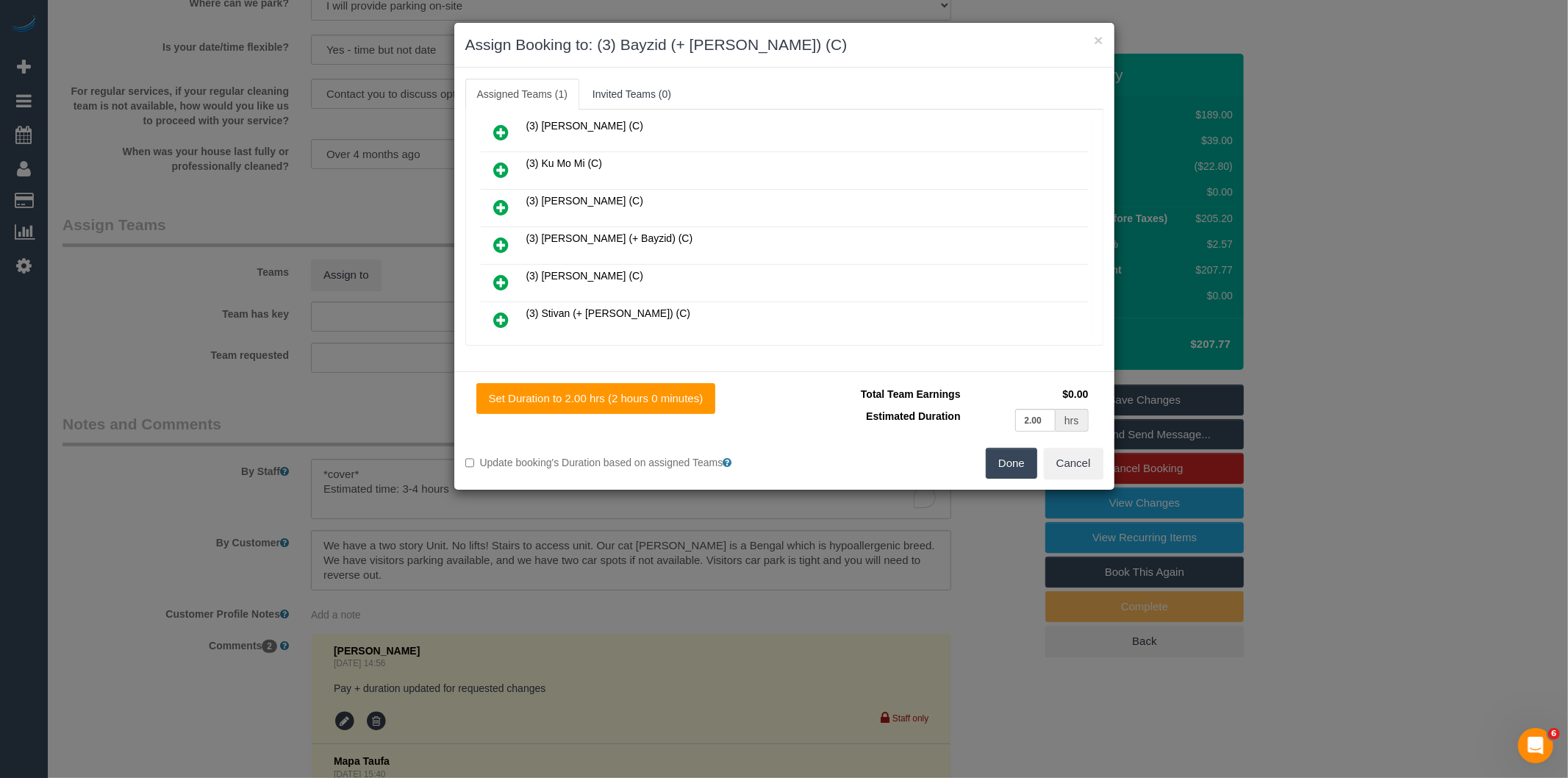
click at [497, 236] on icon at bounding box center [501, 245] width 16 height 18
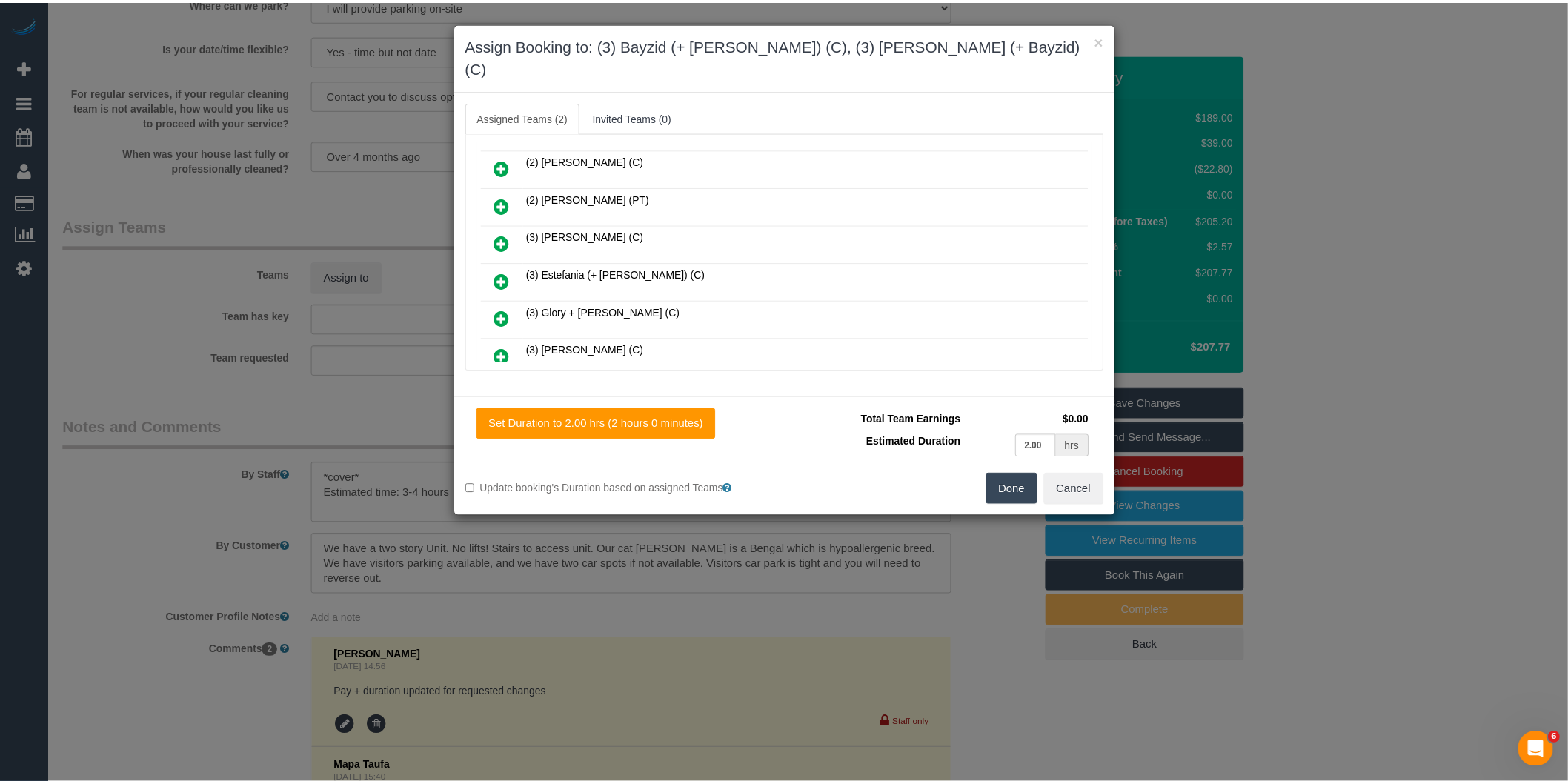
scroll to position [0, 0]
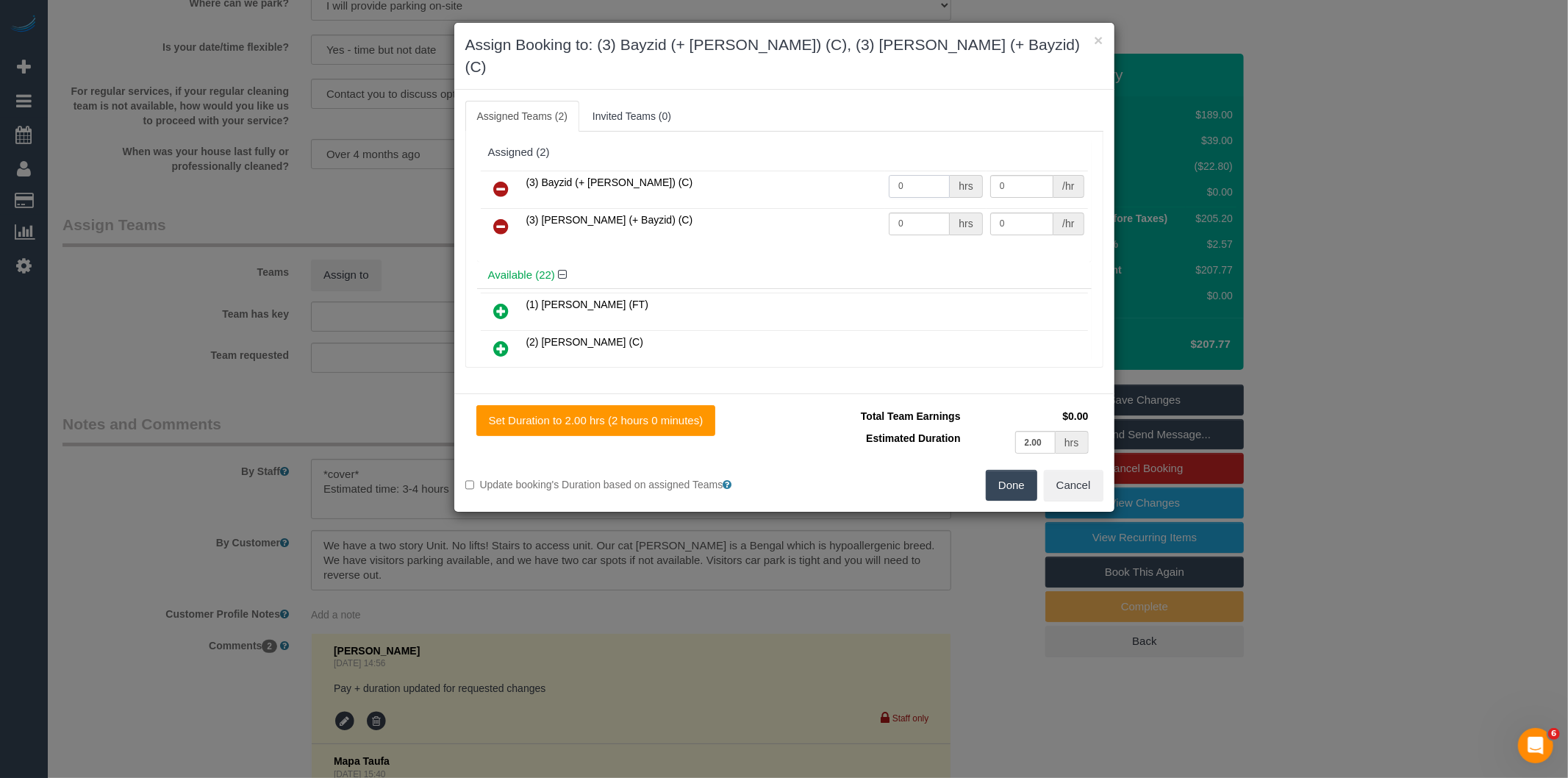
drag, startPoint x: 927, startPoint y: 159, endPoint x: 732, endPoint y: 166, distance: 195.1
click at [732, 171] on tr "(3) Bayzid (+ Rafid) (C) 0 hrs 0 /hr" at bounding box center [784, 189] width 607 height 38
type input "1"
type input "65"
drag, startPoint x: 899, startPoint y: 204, endPoint x: 870, endPoint y: 212, distance: 30.1
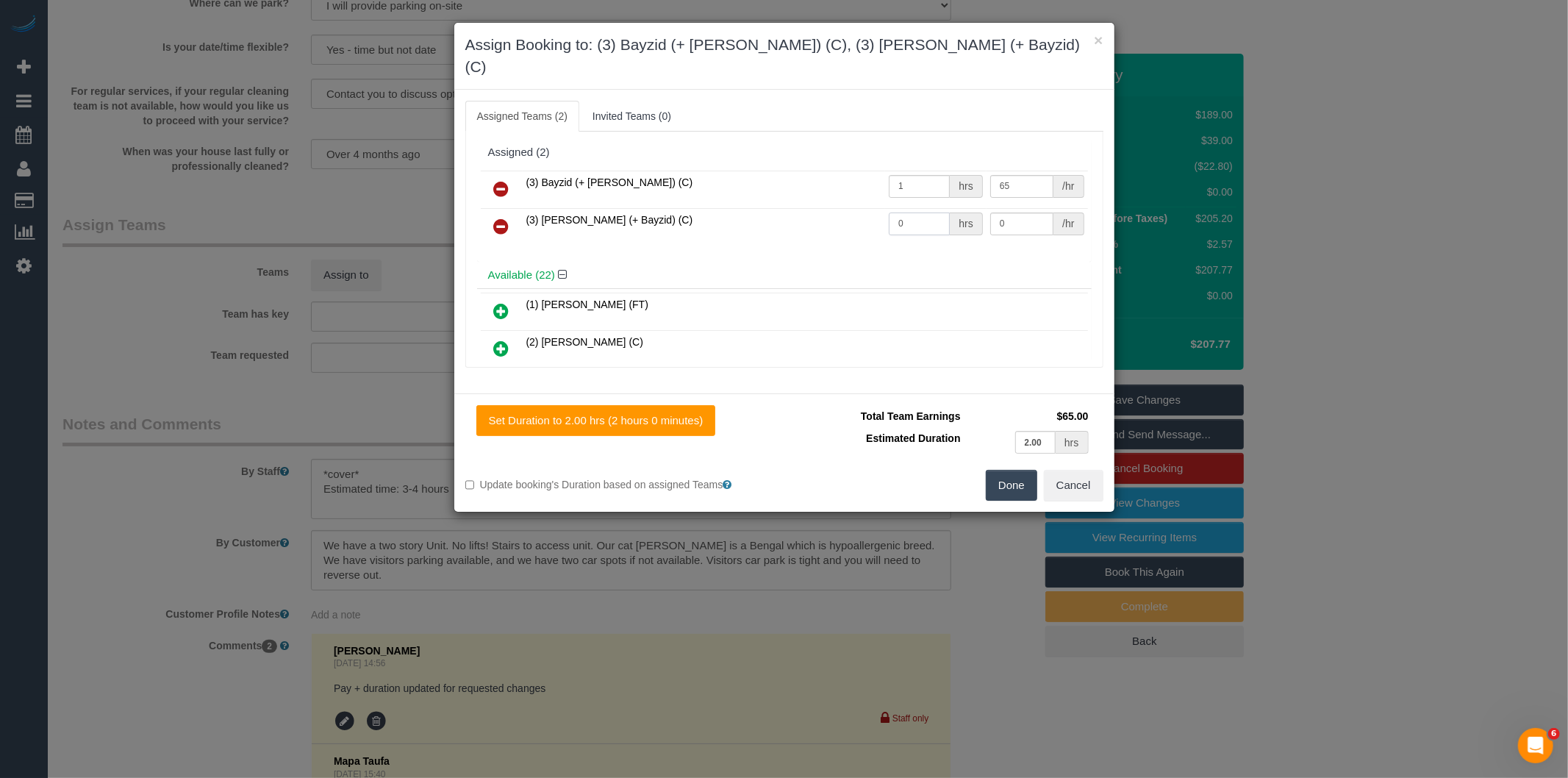
click at [873, 211] on tr "(3) Rafid (+ Bayzid) (C) 0 hrs 0 /hr" at bounding box center [784, 227] width 607 height 38
type input "1"
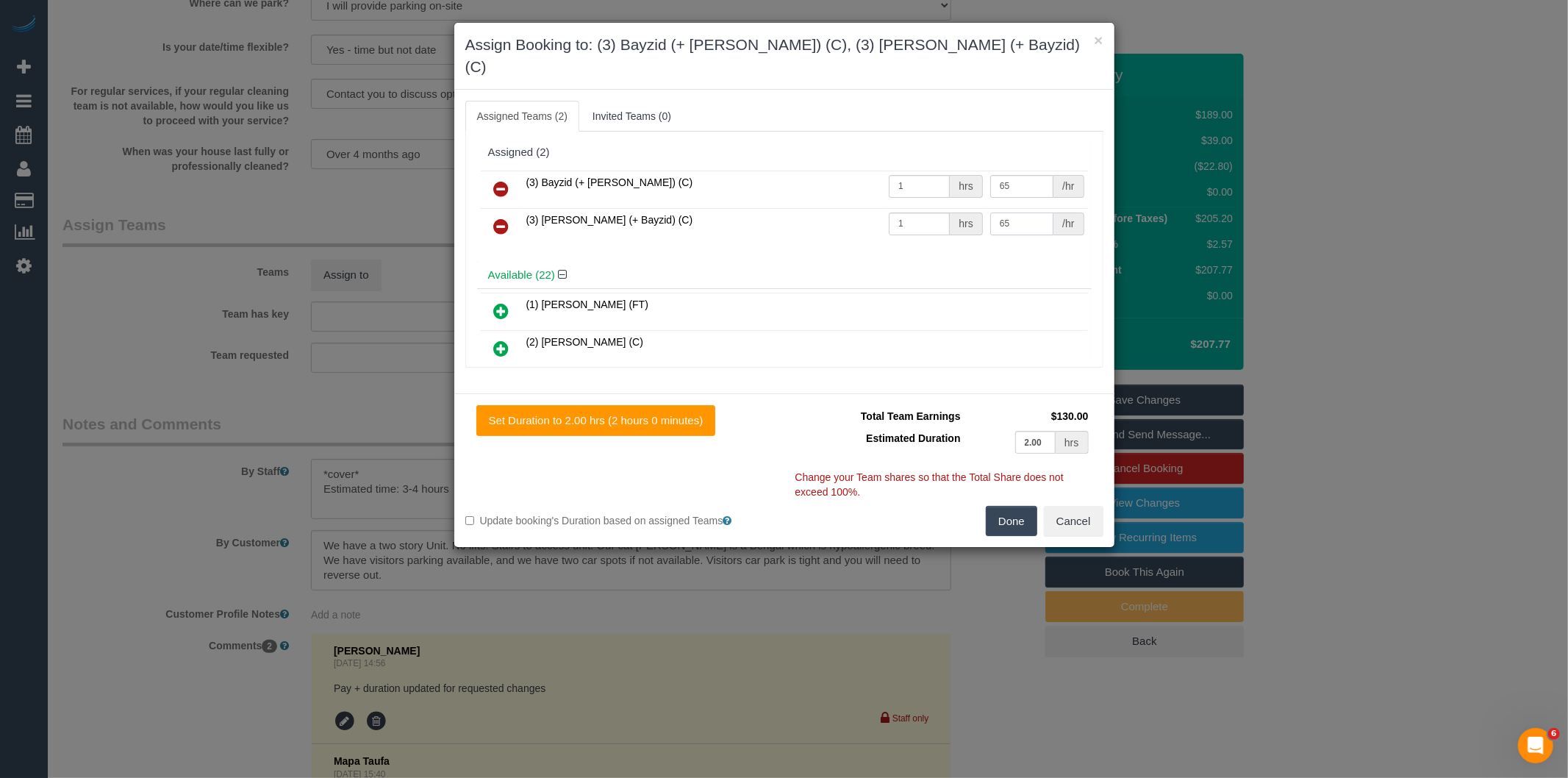
type input "65"
click at [997, 506] on button "Done" at bounding box center [1010, 521] width 51 height 31
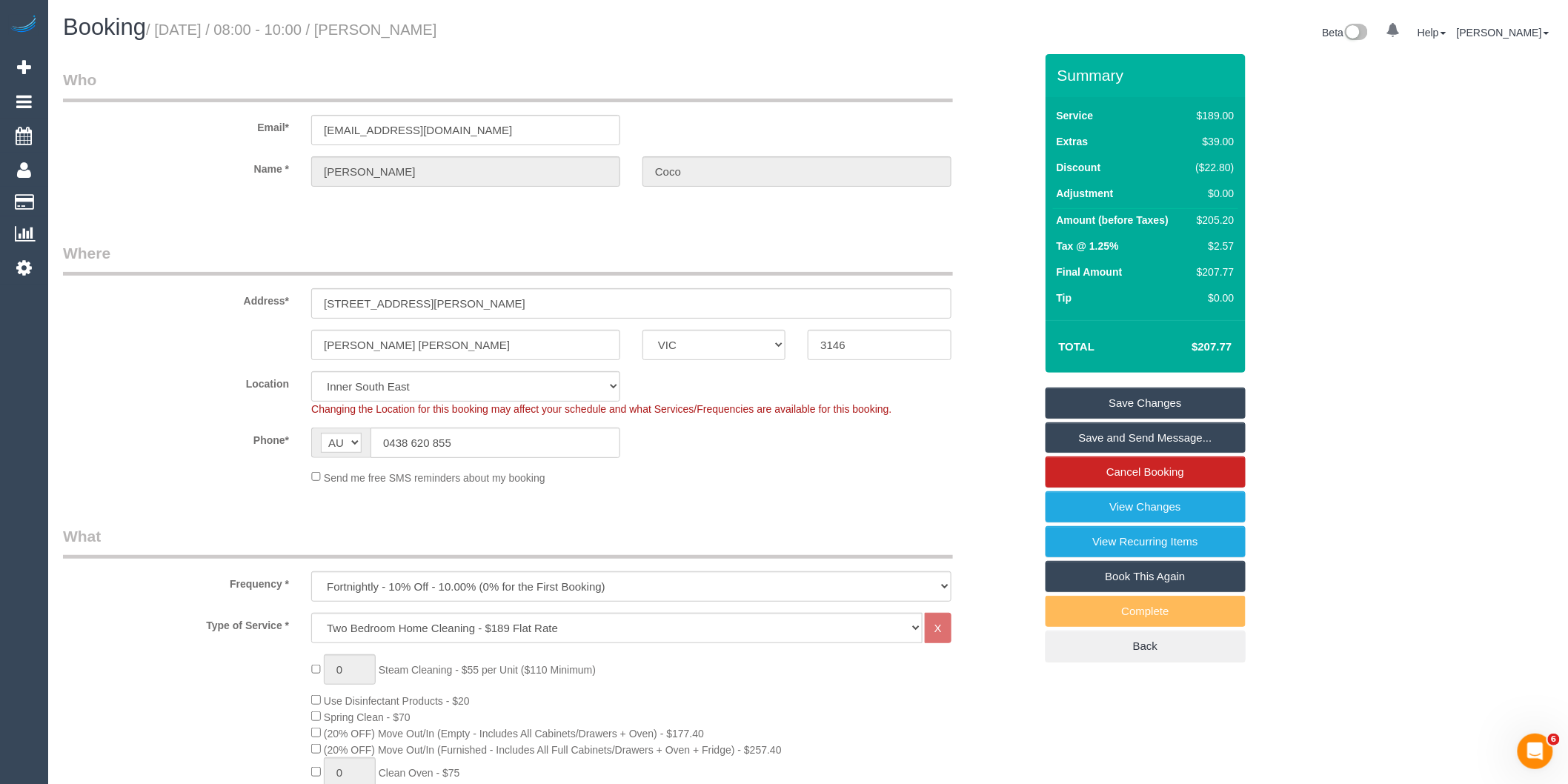
click at [1061, 447] on link "Save and Send Message..." at bounding box center [1146, 438] width 200 height 31
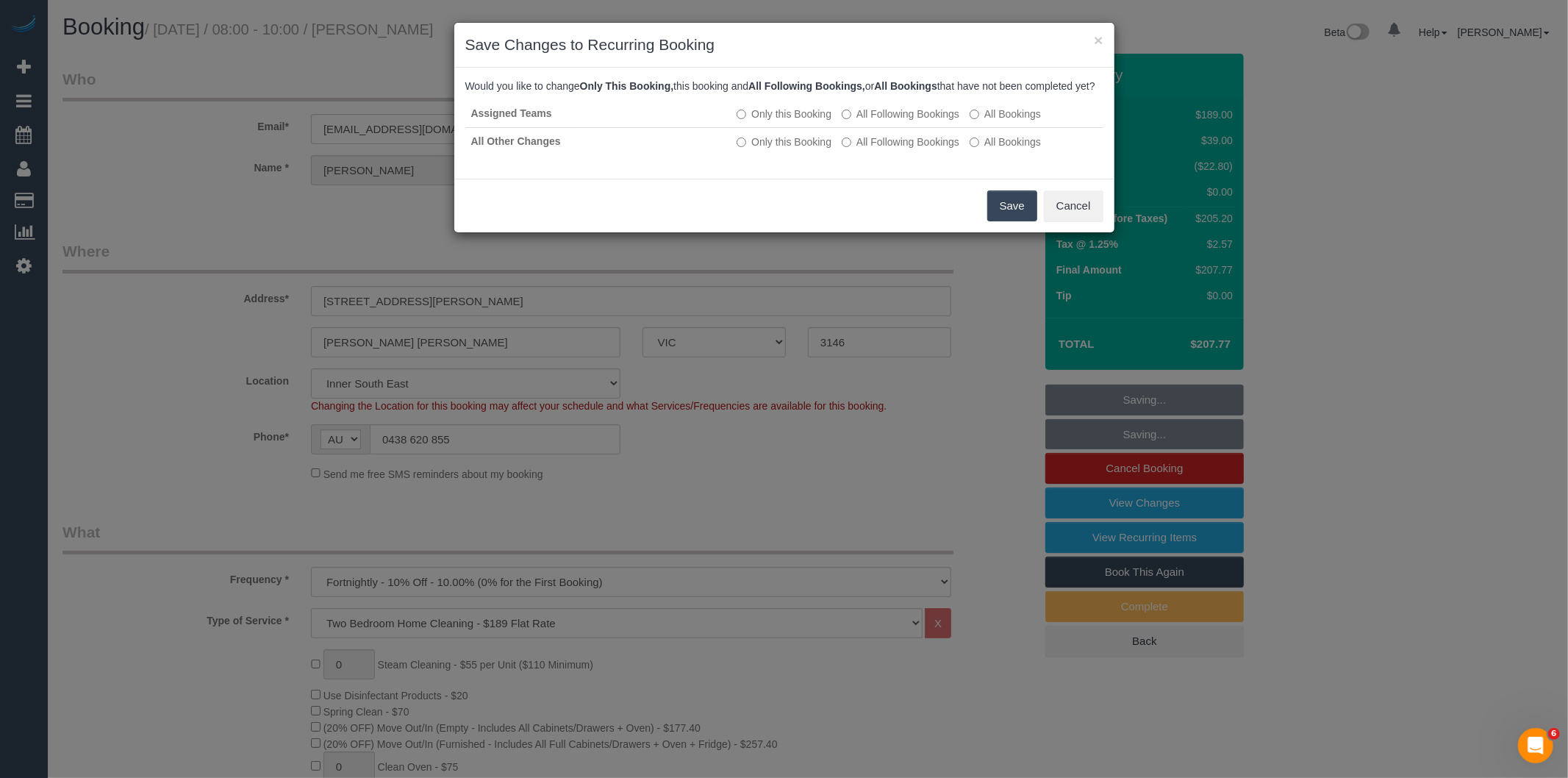
drag, startPoint x: 10, startPoint y: 1, endPoint x: 997, endPoint y: 219, distance: 1010.8
click at [997, 219] on button "Save" at bounding box center [1011, 206] width 50 height 31
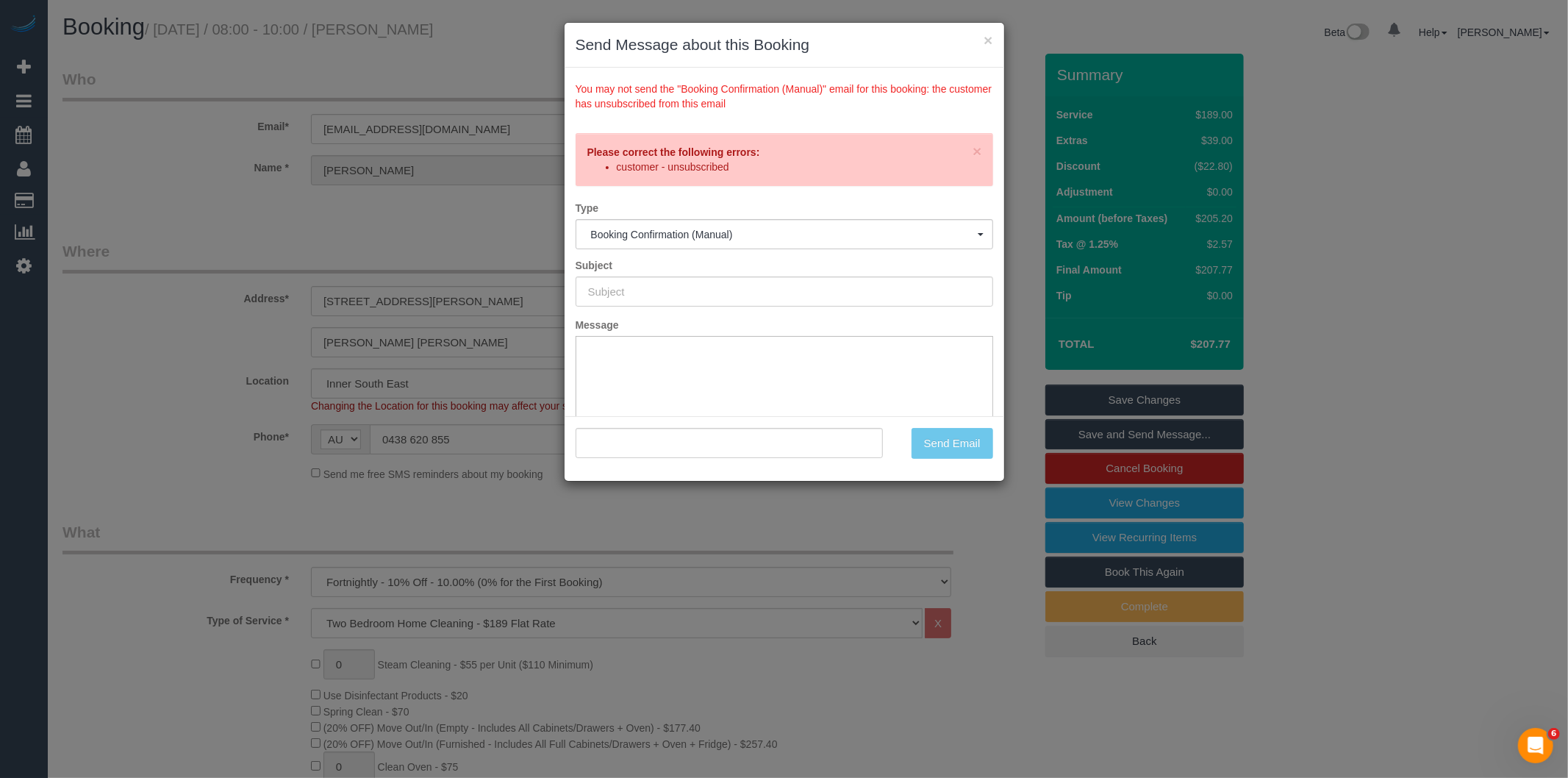
click at [821, 566] on div "× Send Message about this Booking You may not send the "Booking Confirmation (M…" at bounding box center [784, 389] width 1568 height 778
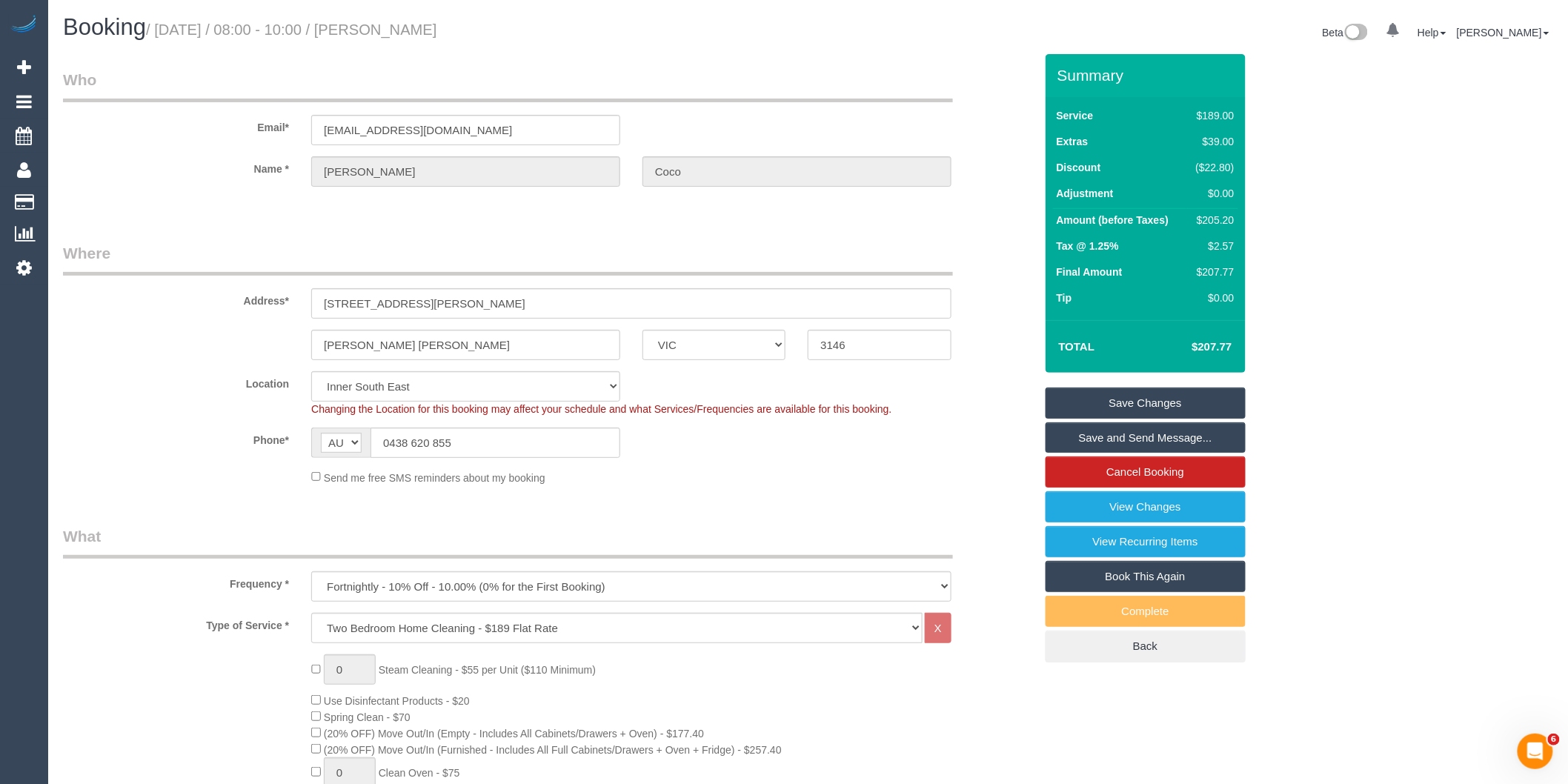
click at [1140, 409] on link "Save Changes" at bounding box center [1146, 403] width 200 height 31
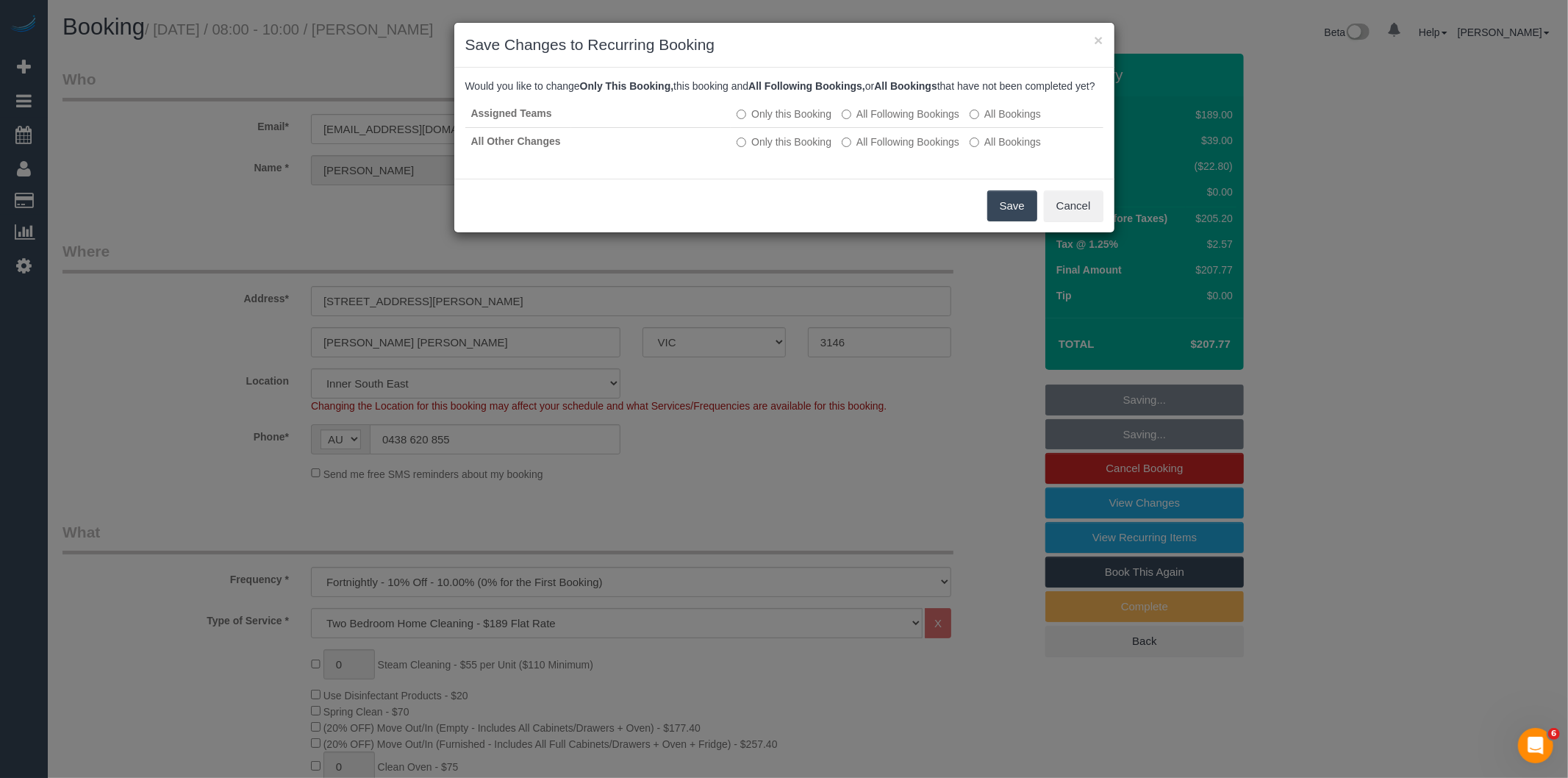
click at [1014, 214] on button "Save" at bounding box center [1011, 206] width 50 height 31
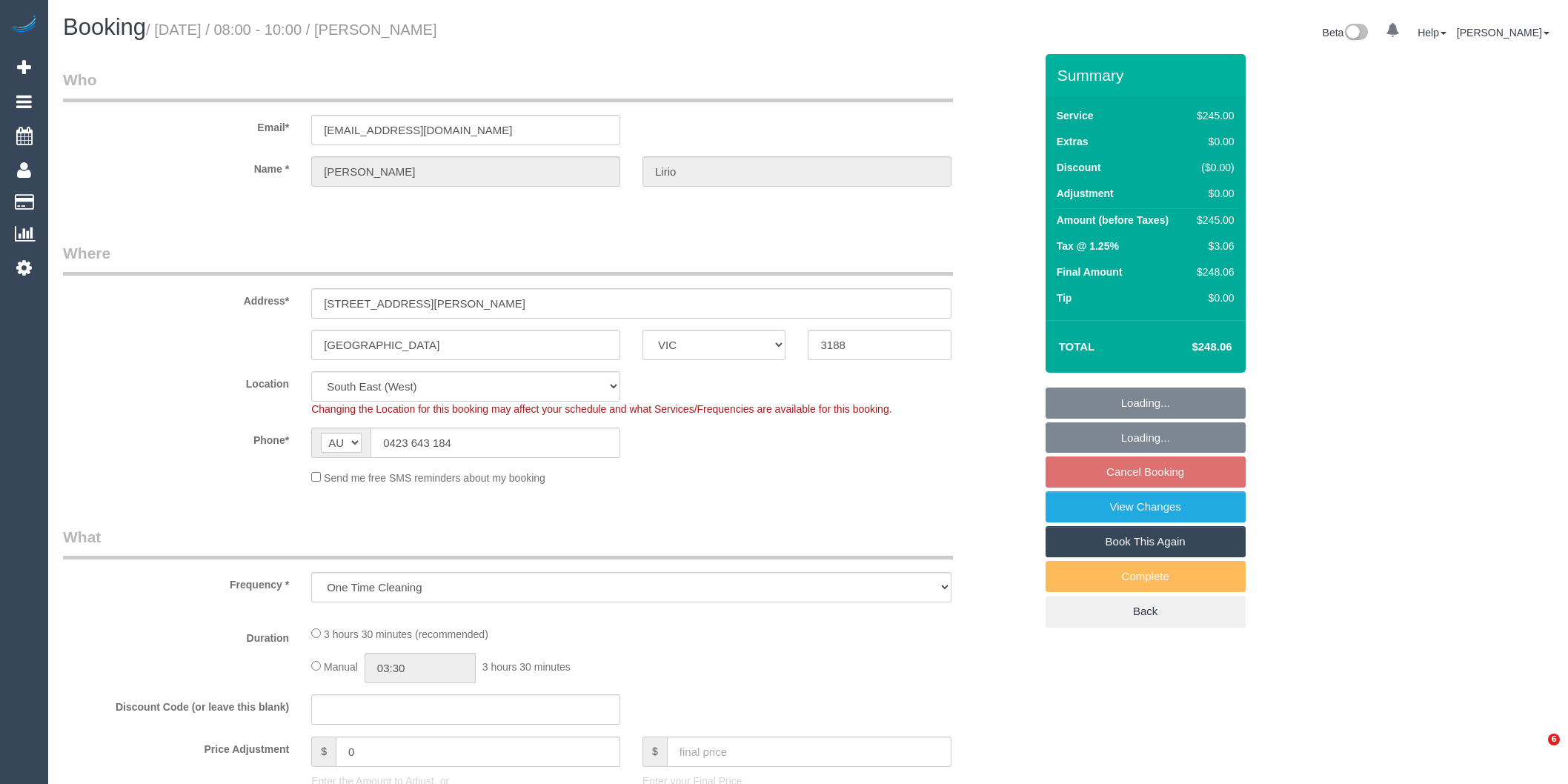
select select "VIC"
select select "object:875"
select select "string:stripe-pm_1QuidR2GScqysDRVTQCOsLI3"
select select "210"
select select "number:28"
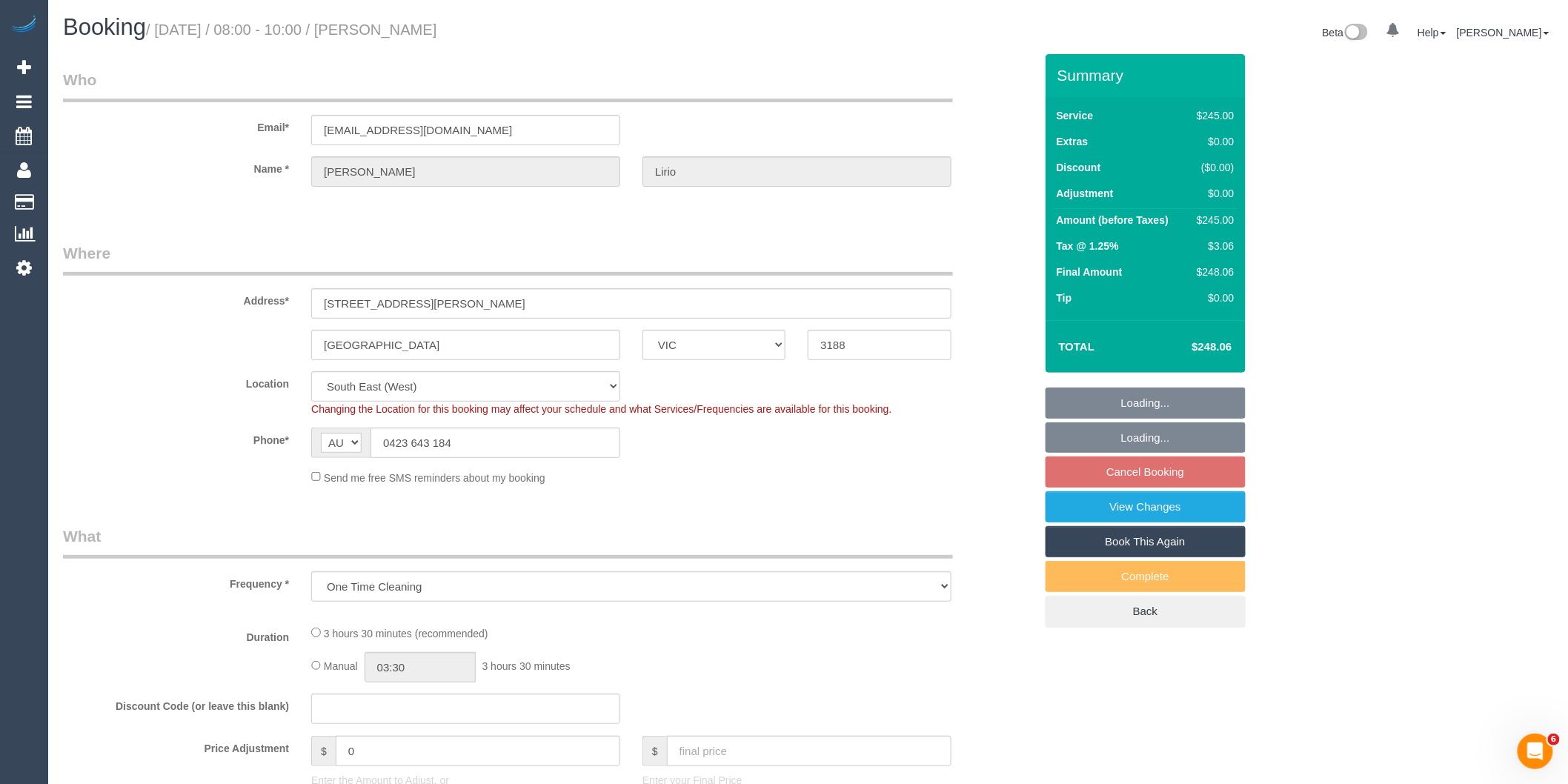
select select "number:14"
select select "number:18"
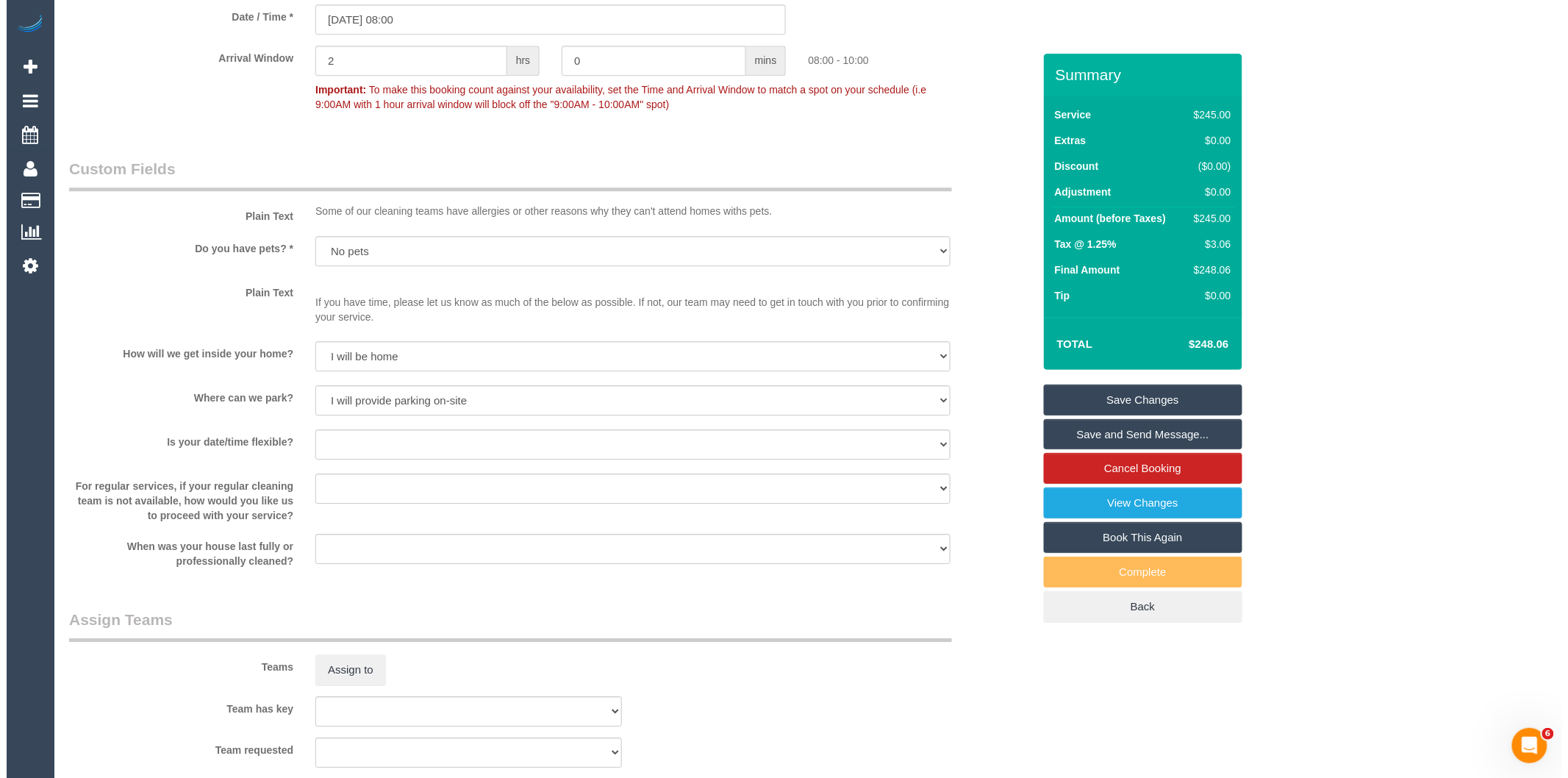
scroll to position [1960, 0]
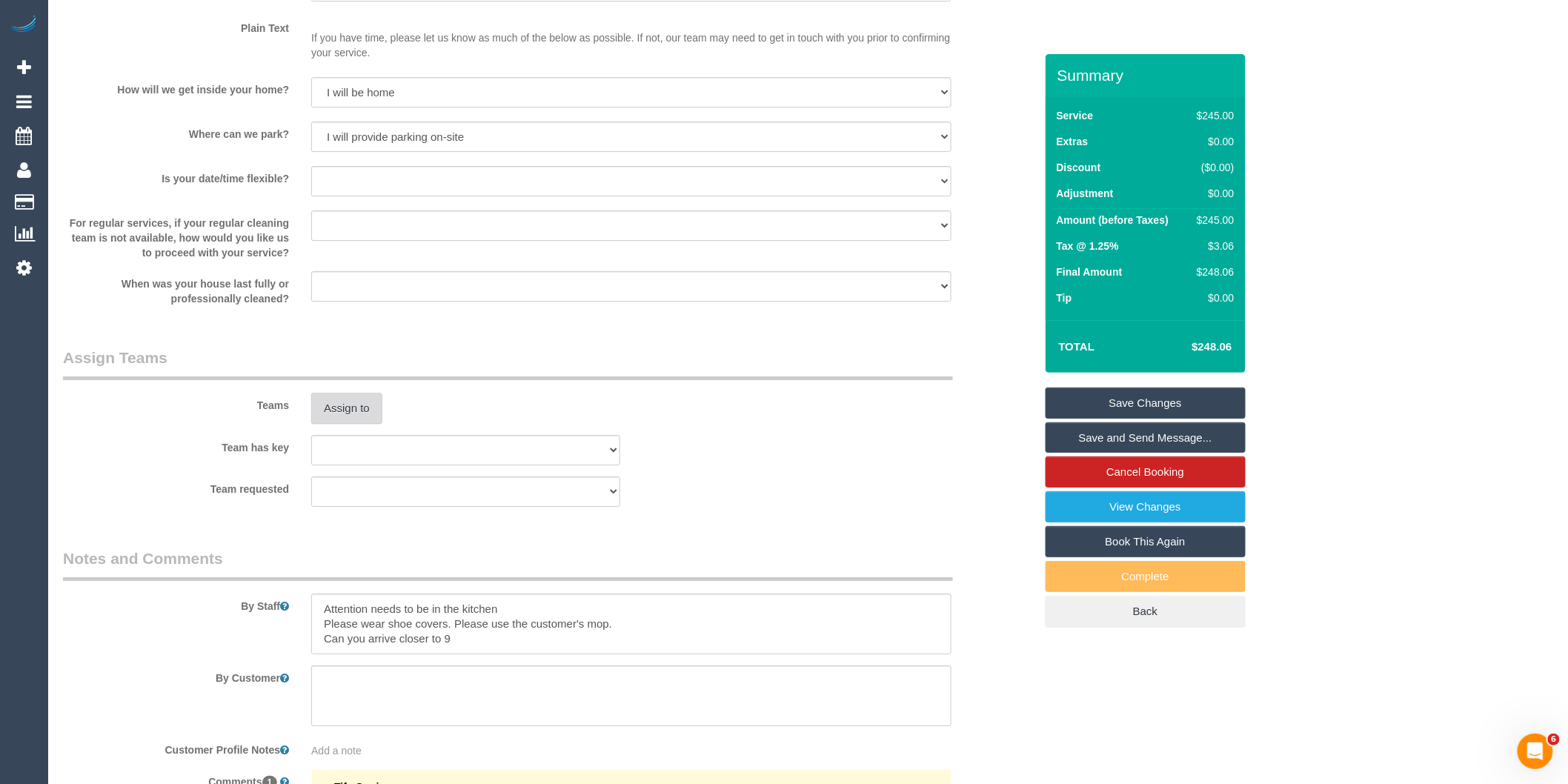
click at [367, 418] on button "Assign to" at bounding box center [346, 408] width 71 height 31
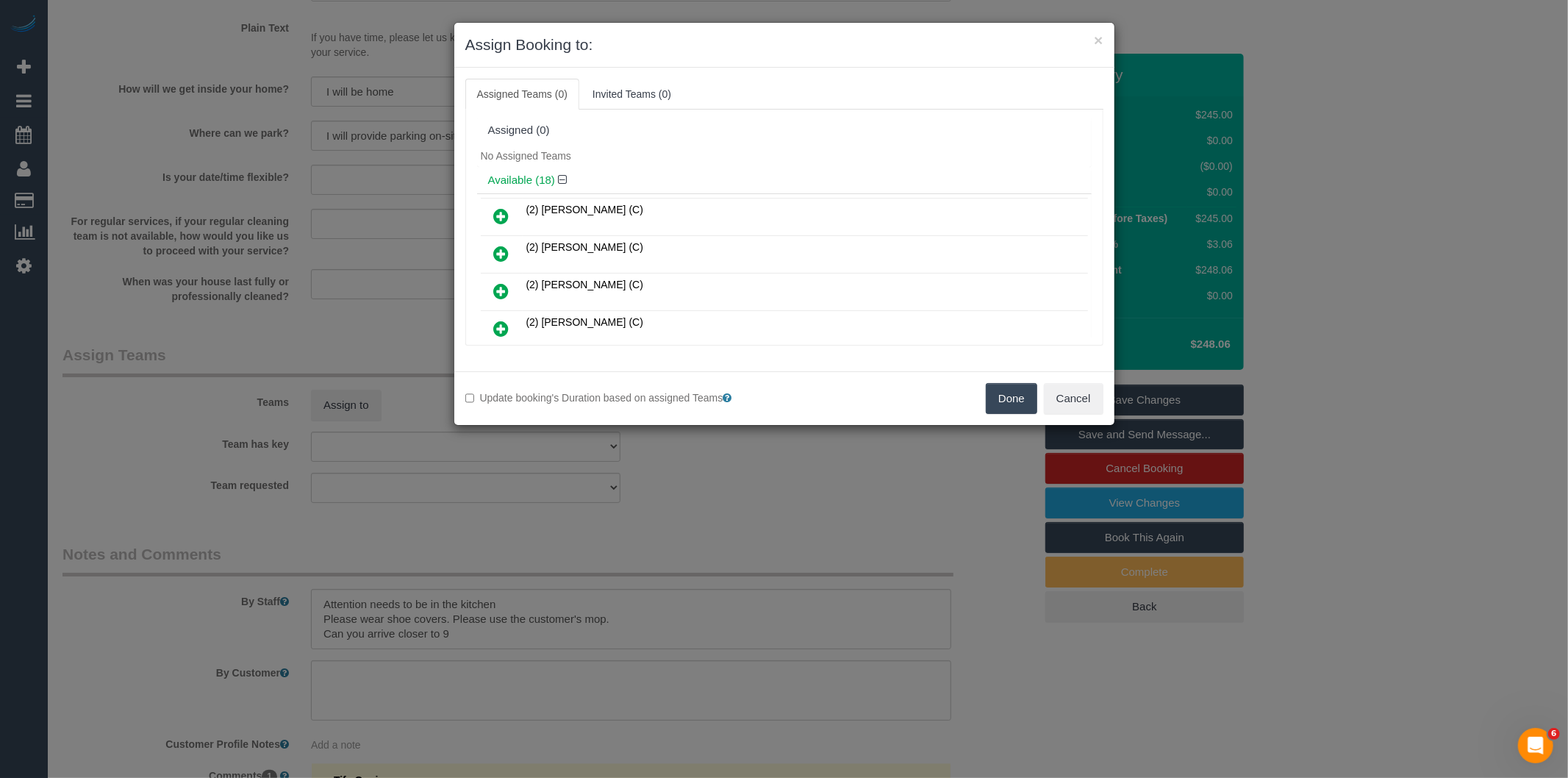
scroll to position [240, 0]
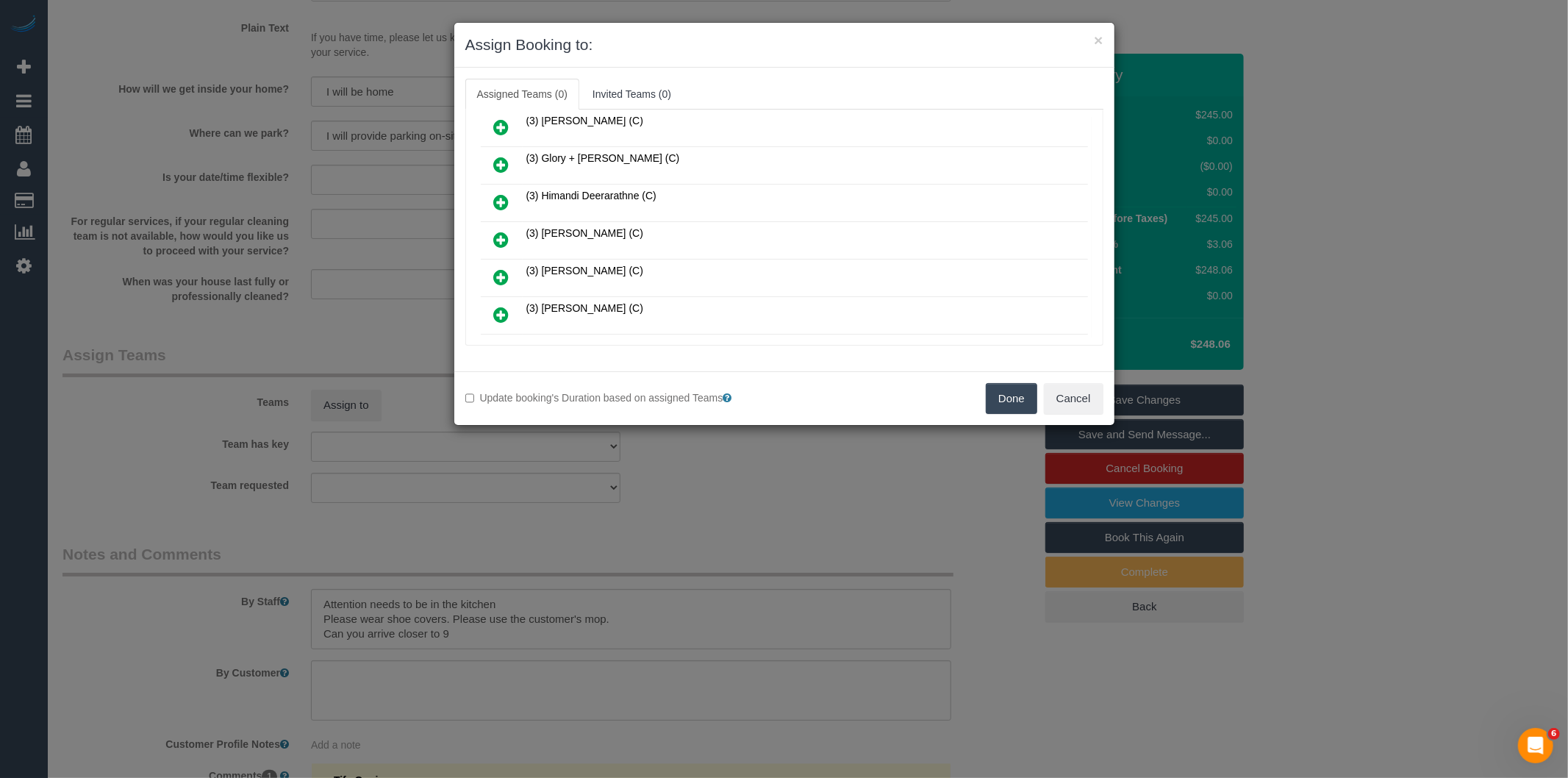
click at [505, 232] on icon at bounding box center [501, 240] width 16 height 18
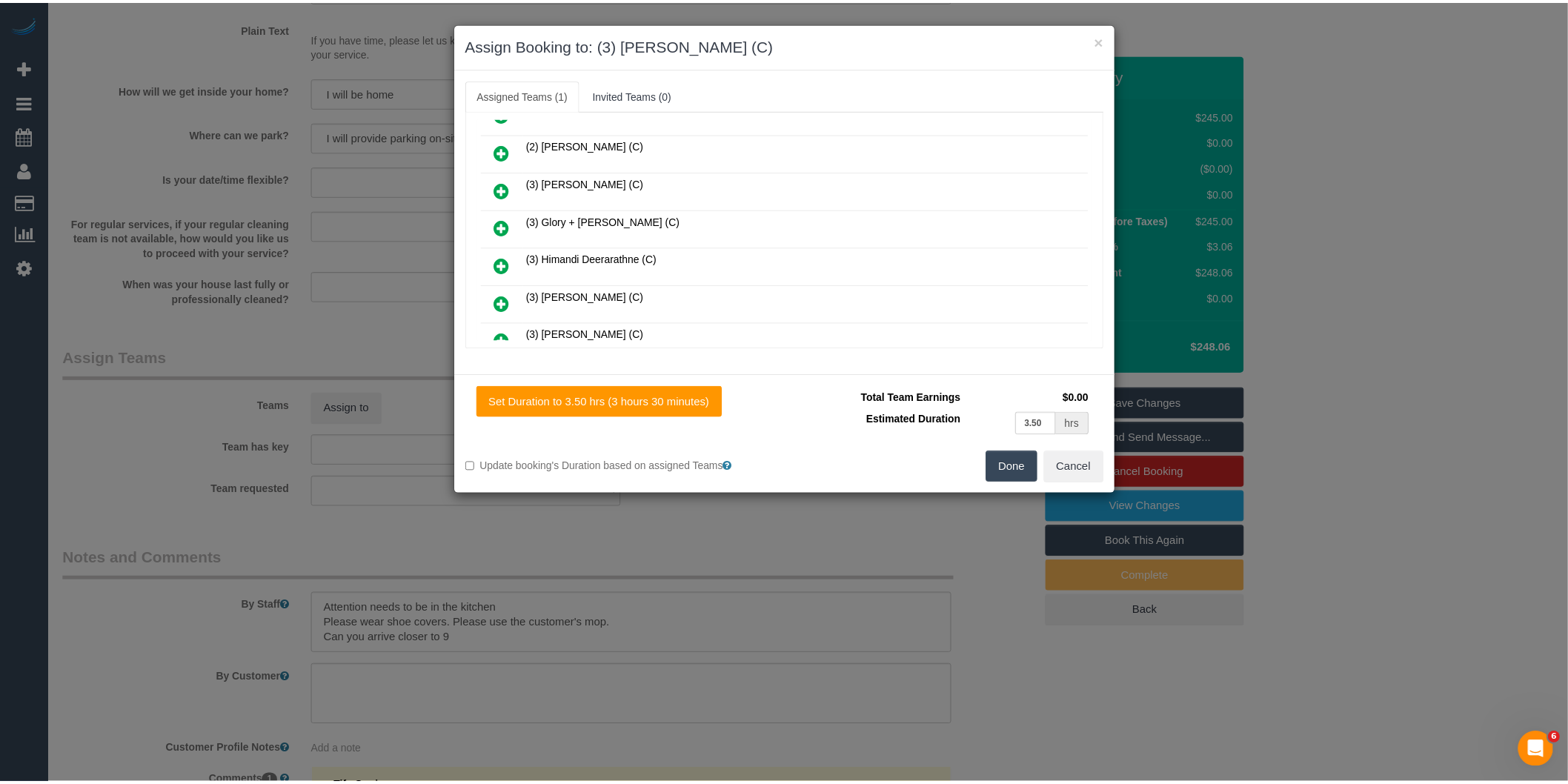
scroll to position [0, 0]
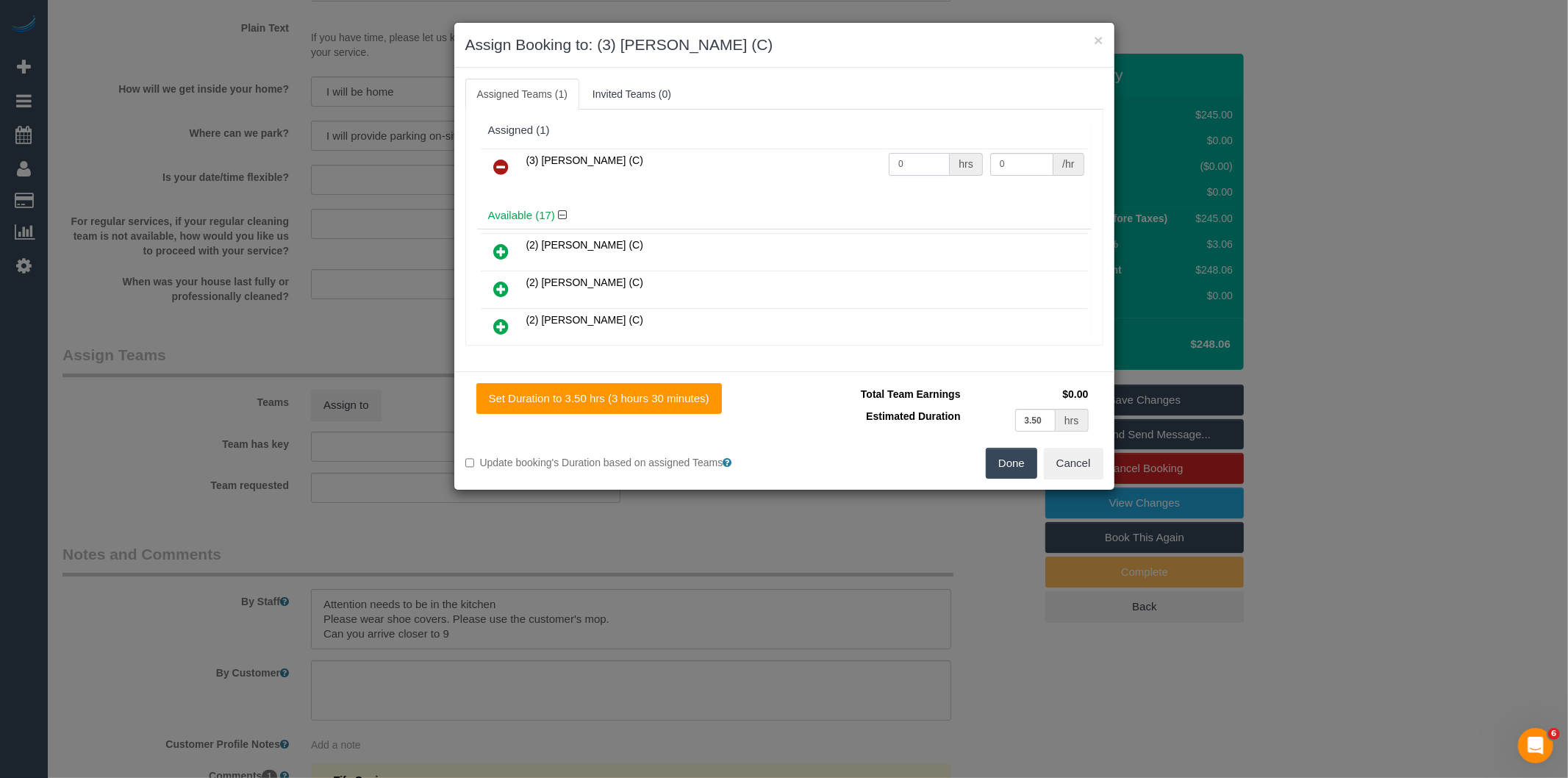
drag, startPoint x: 919, startPoint y: 171, endPoint x: 782, endPoint y: 166, distance: 137.1
click at [834, 167] on tr "(3) Ishini De Silva (C) 0 hrs 0 /hr" at bounding box center [784, 167] width 607 height 38
type input "3.5"
type input "35"
click at [992, 465] on button "Done" at bounding box center [1010, 464] width 51 height 31
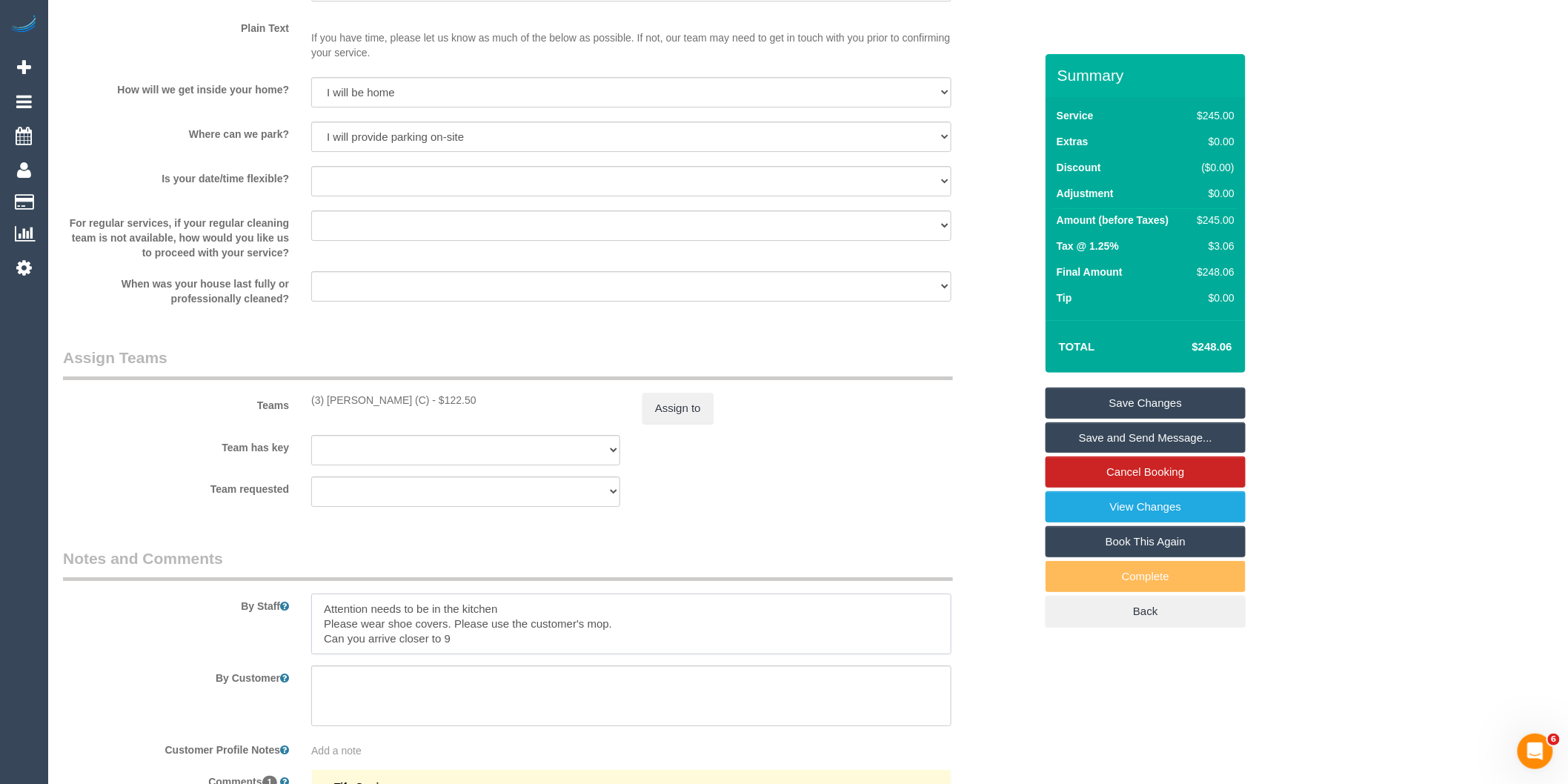
click at [480, 647] on textarea at bounding box center [631, 623] width 641 height 61
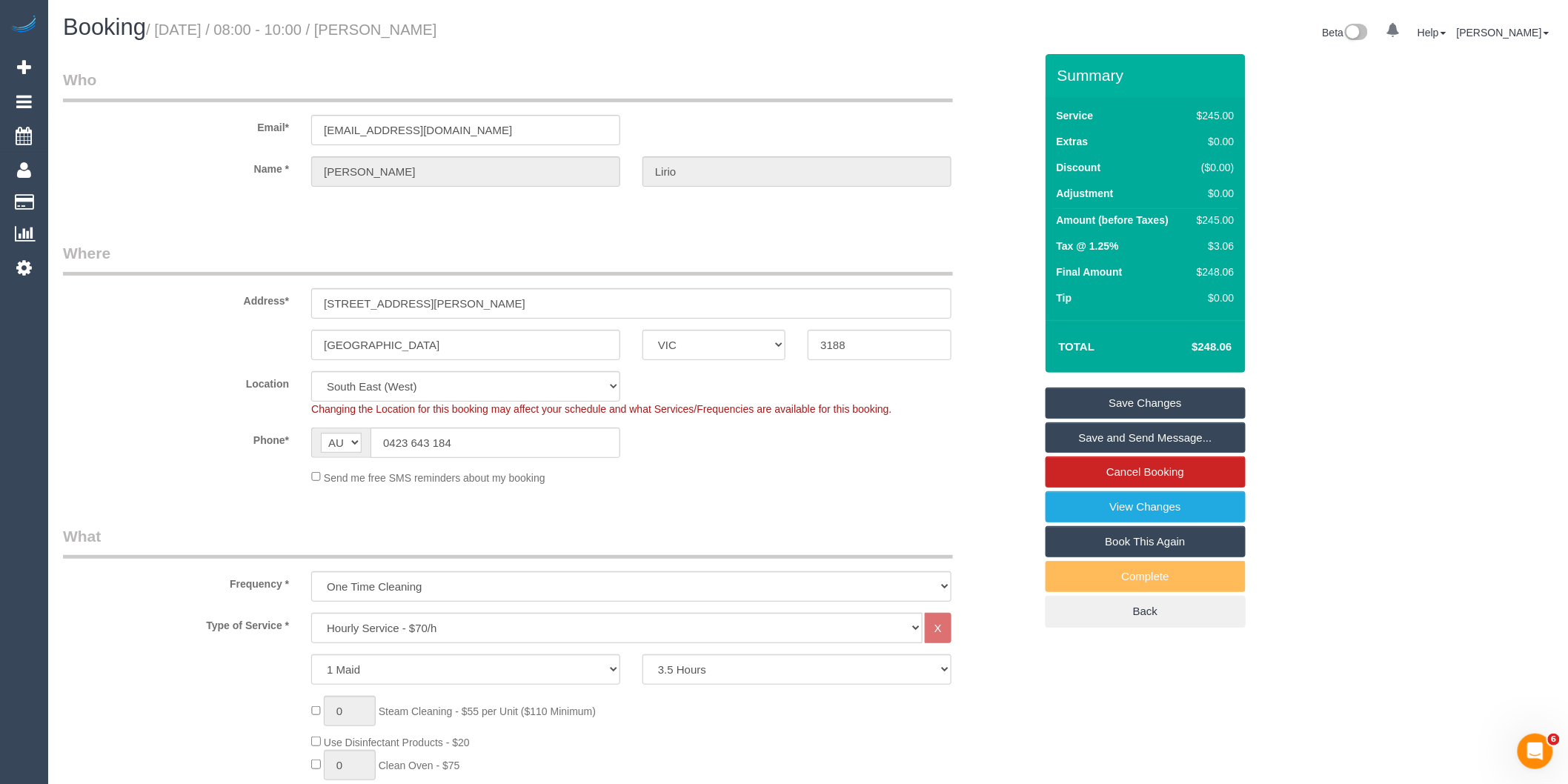
type textarea "Attention needs to be in the kitchen Please wear shoe covers. Please use the cu…"
click at [1101, 440] on link "Save and Send Message..." at bounding box center [1146, 438] width 200 height 31
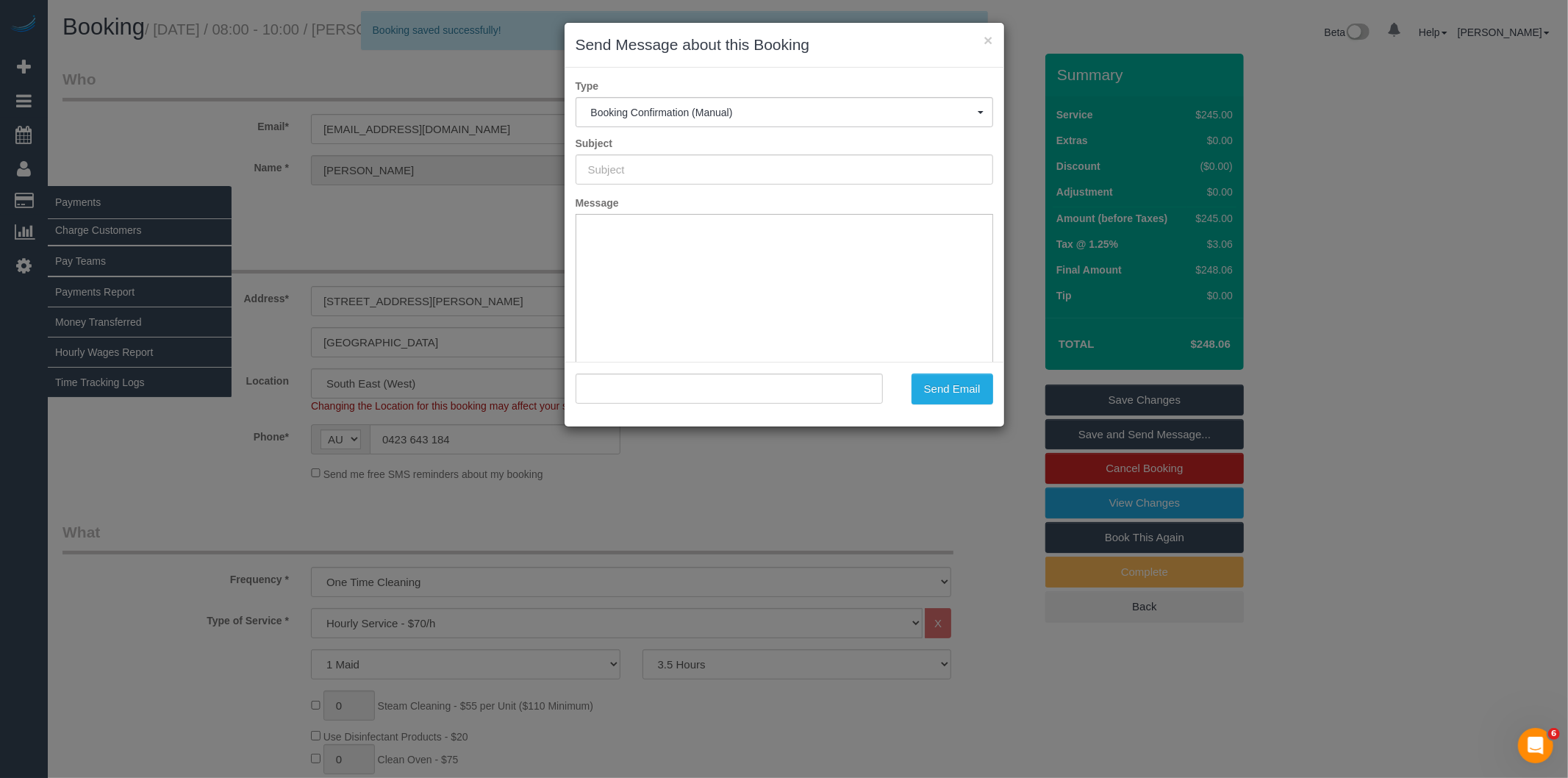
type input "Booking Confirmed"
type input ""Marianne Lirio" <liriomd@gmail.com>"
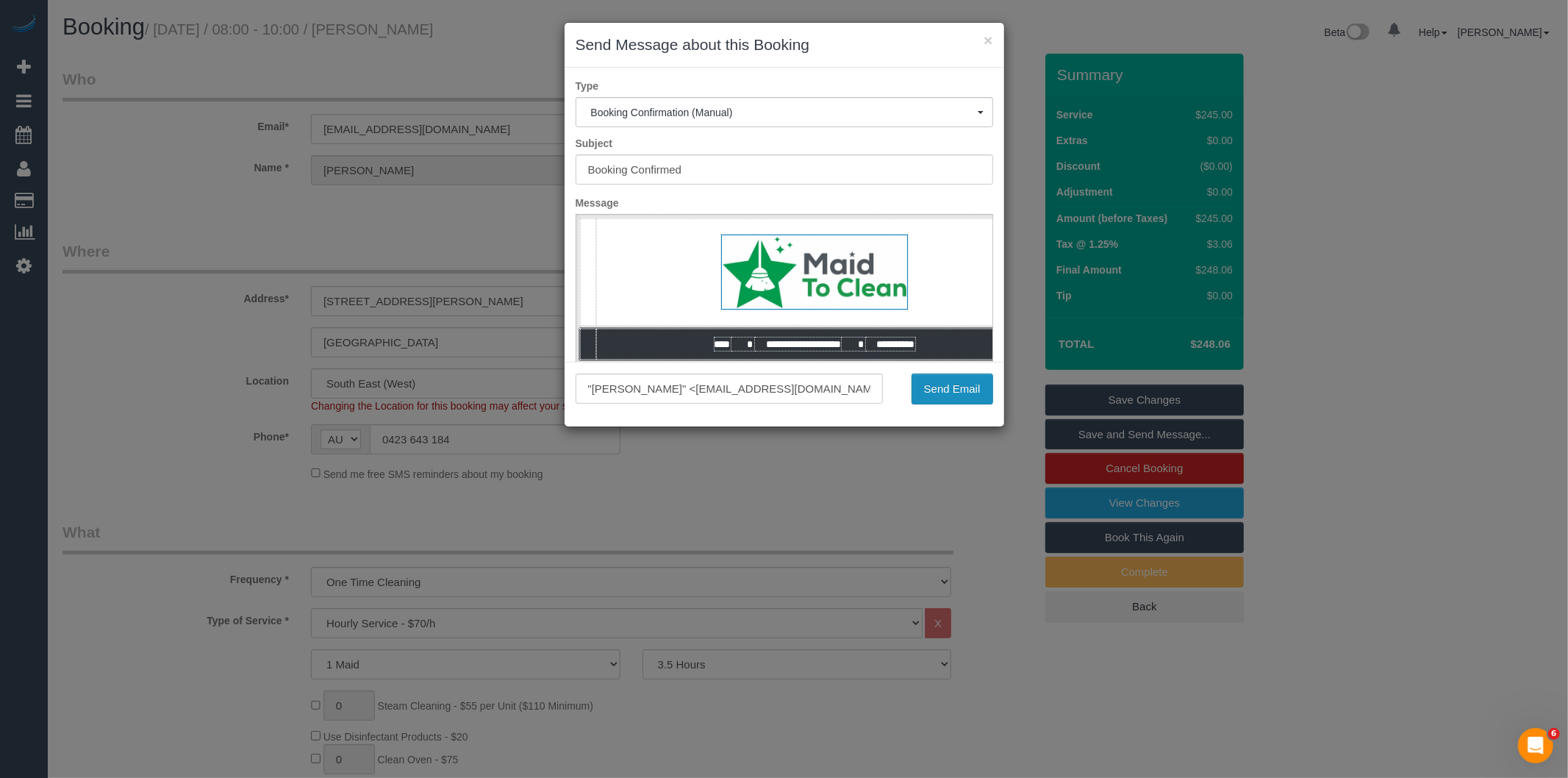
click at [986, 392] on button "Send Email" at bounding box center [952, 389] width 82 height 31
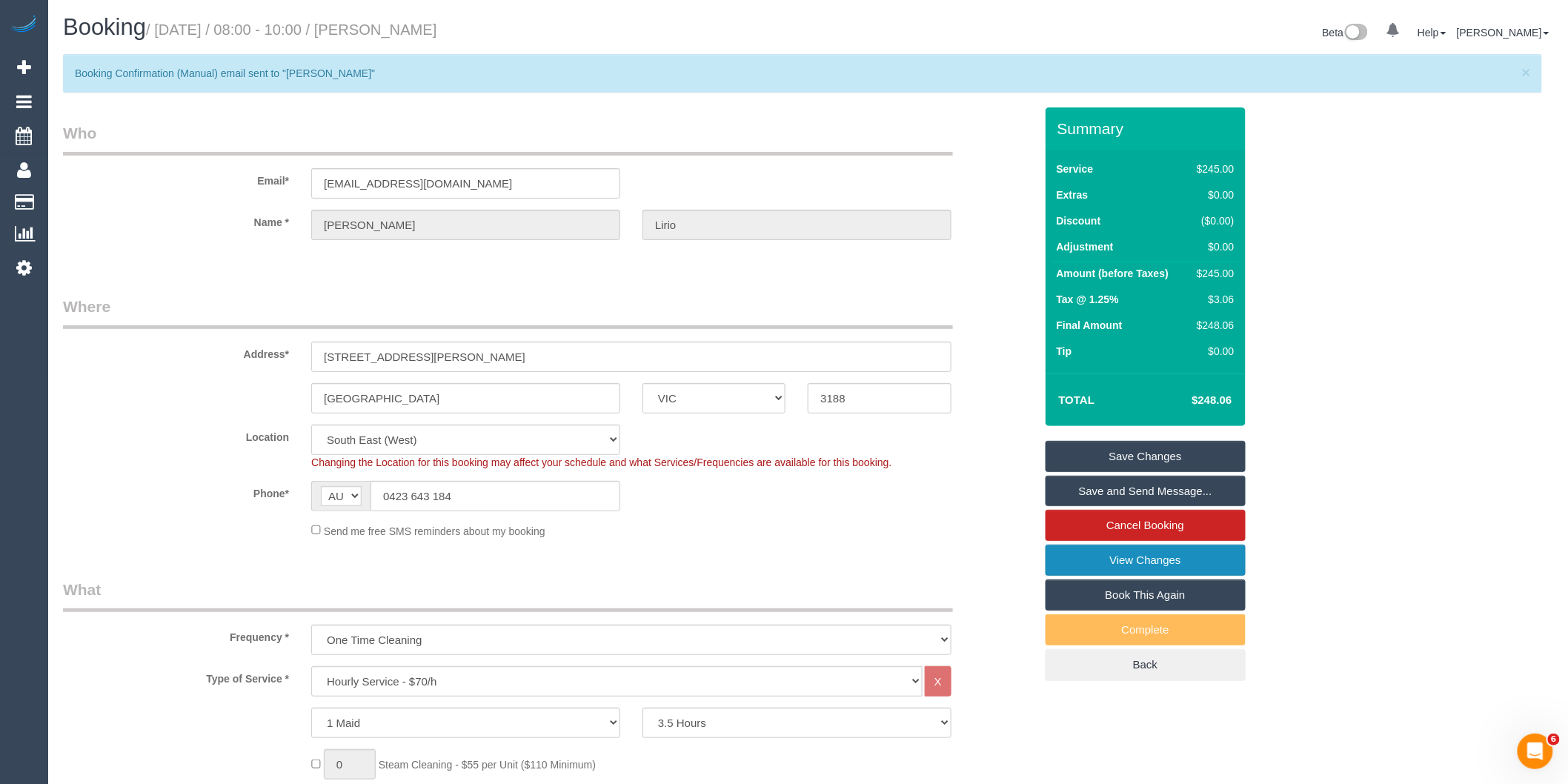
click at [1152, 567] on link "View Changes" at bounding box center [1146, 561] width 200 height 31
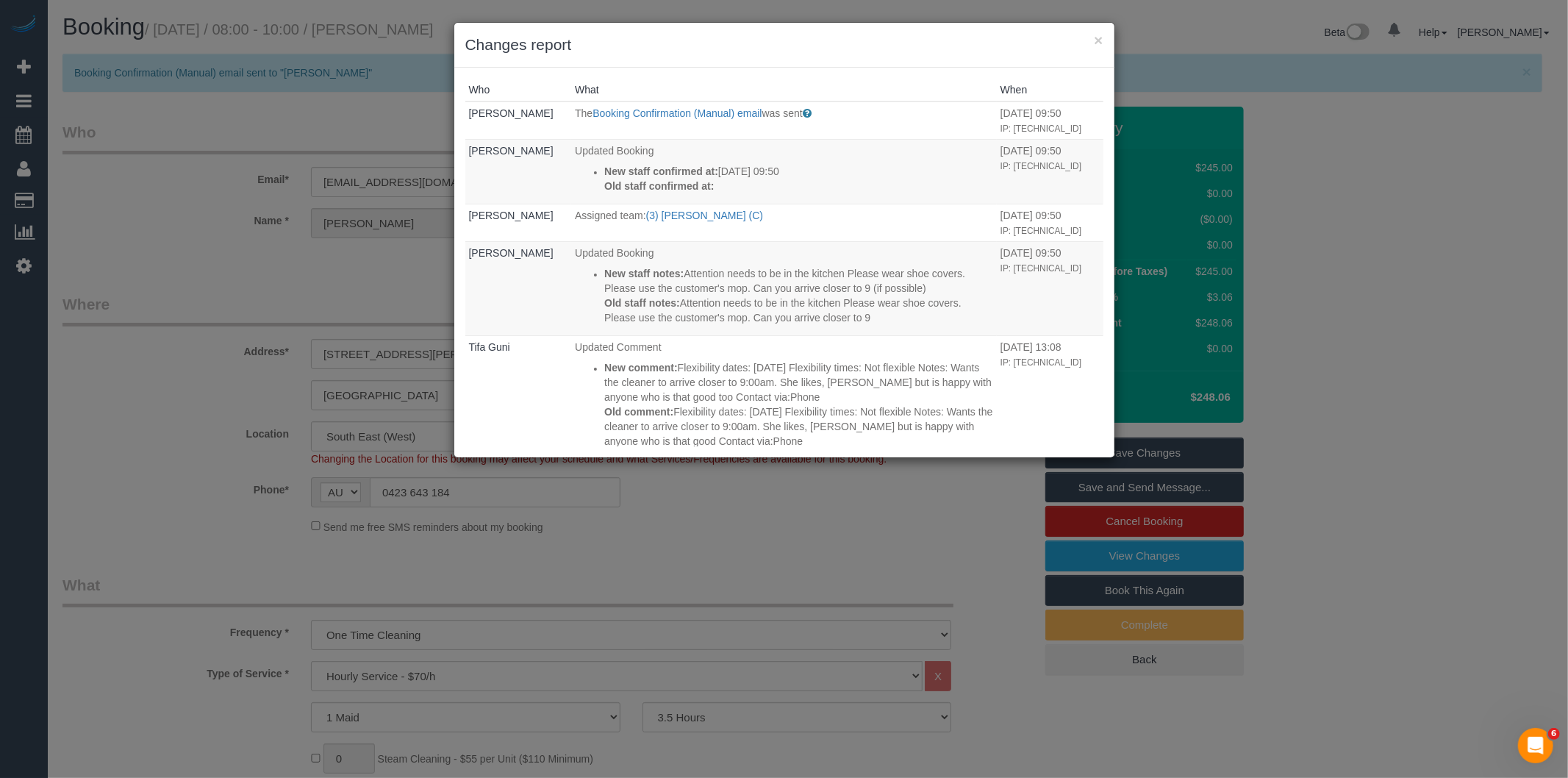
click at [726, 570] on div "× Changes report Who What When Bronie Bryant The Booking Confirmation (Manual) …" at bounding box center [784, 389] width 1568 height 778
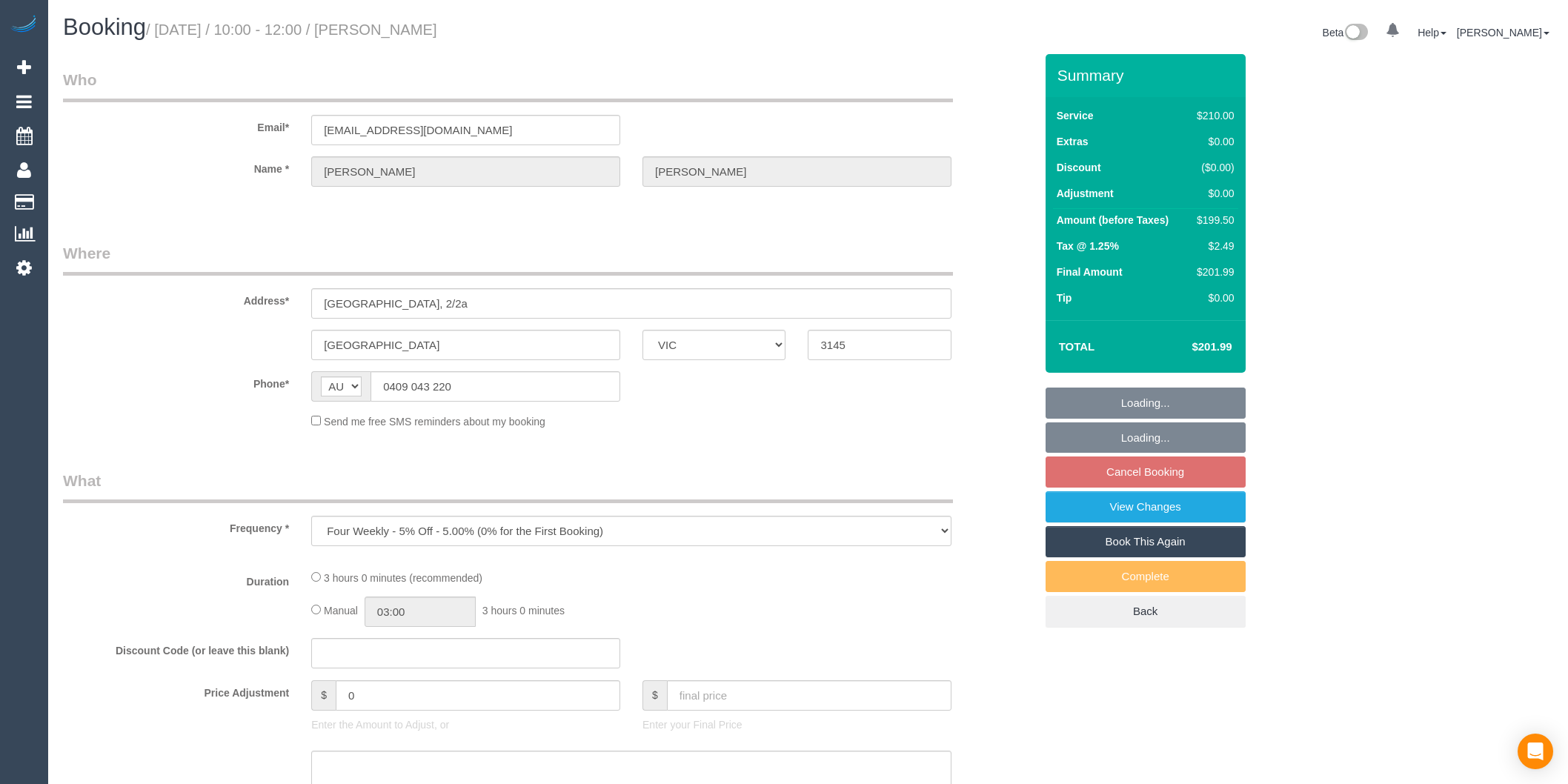
select select "VIC"
select select "string:stripe-pm_1PpgA22GScqysDRVotncbrGS"
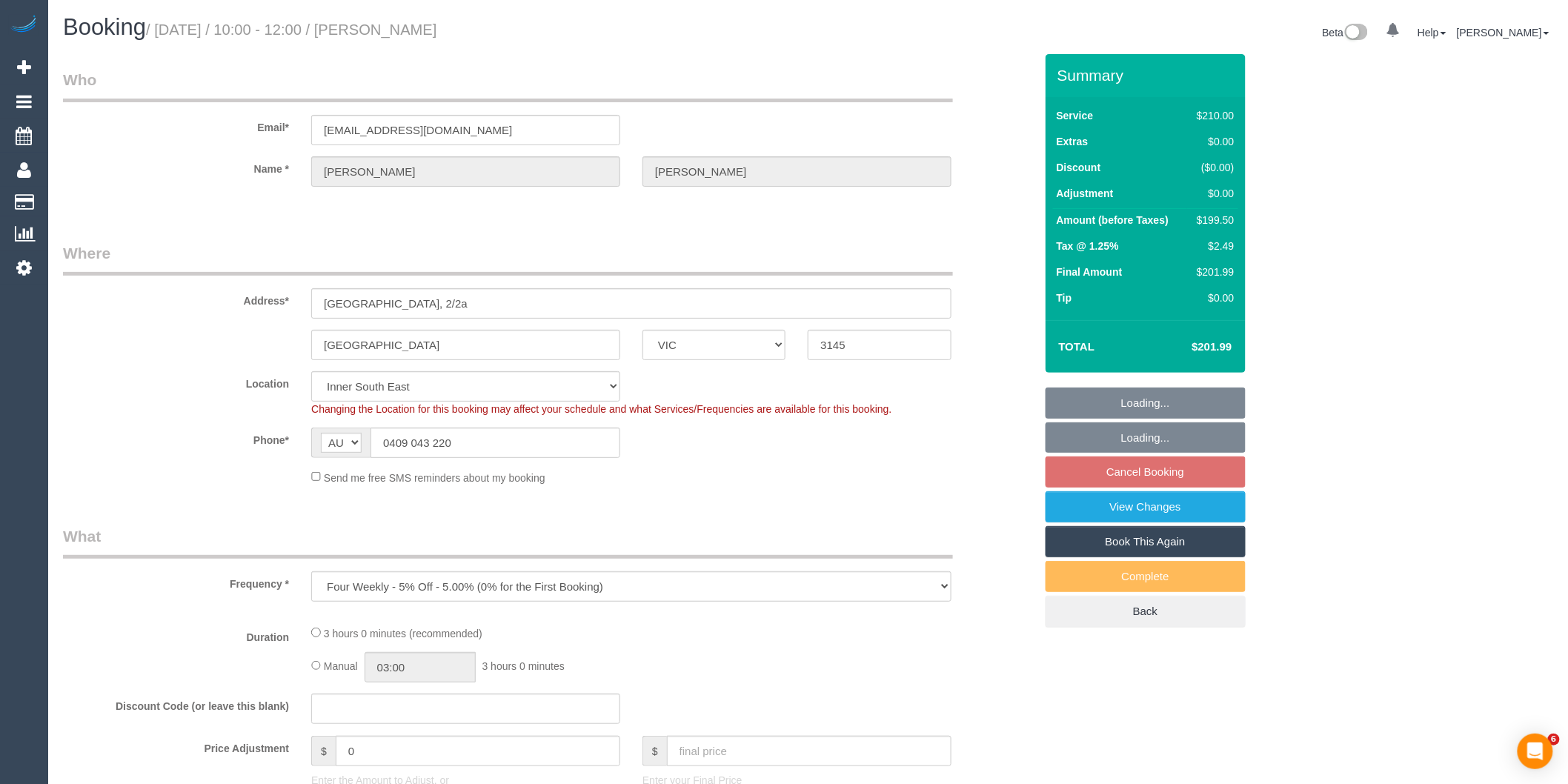
select select "object:529"
select select "180"
select select "number:27"
select select "number:14"
select select "number:19"
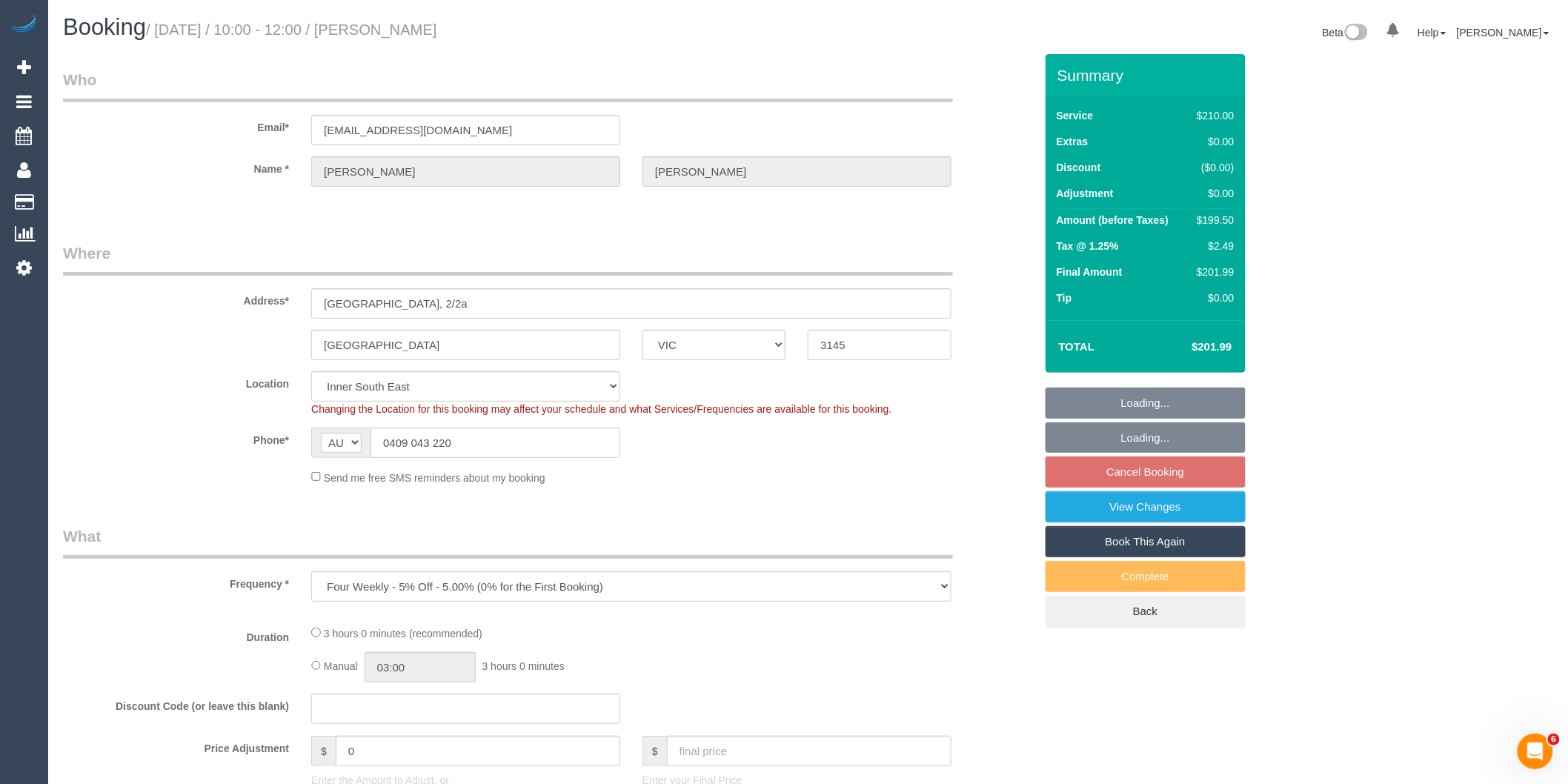
select select "number:25"
select select "number:33"
select select "number:12"
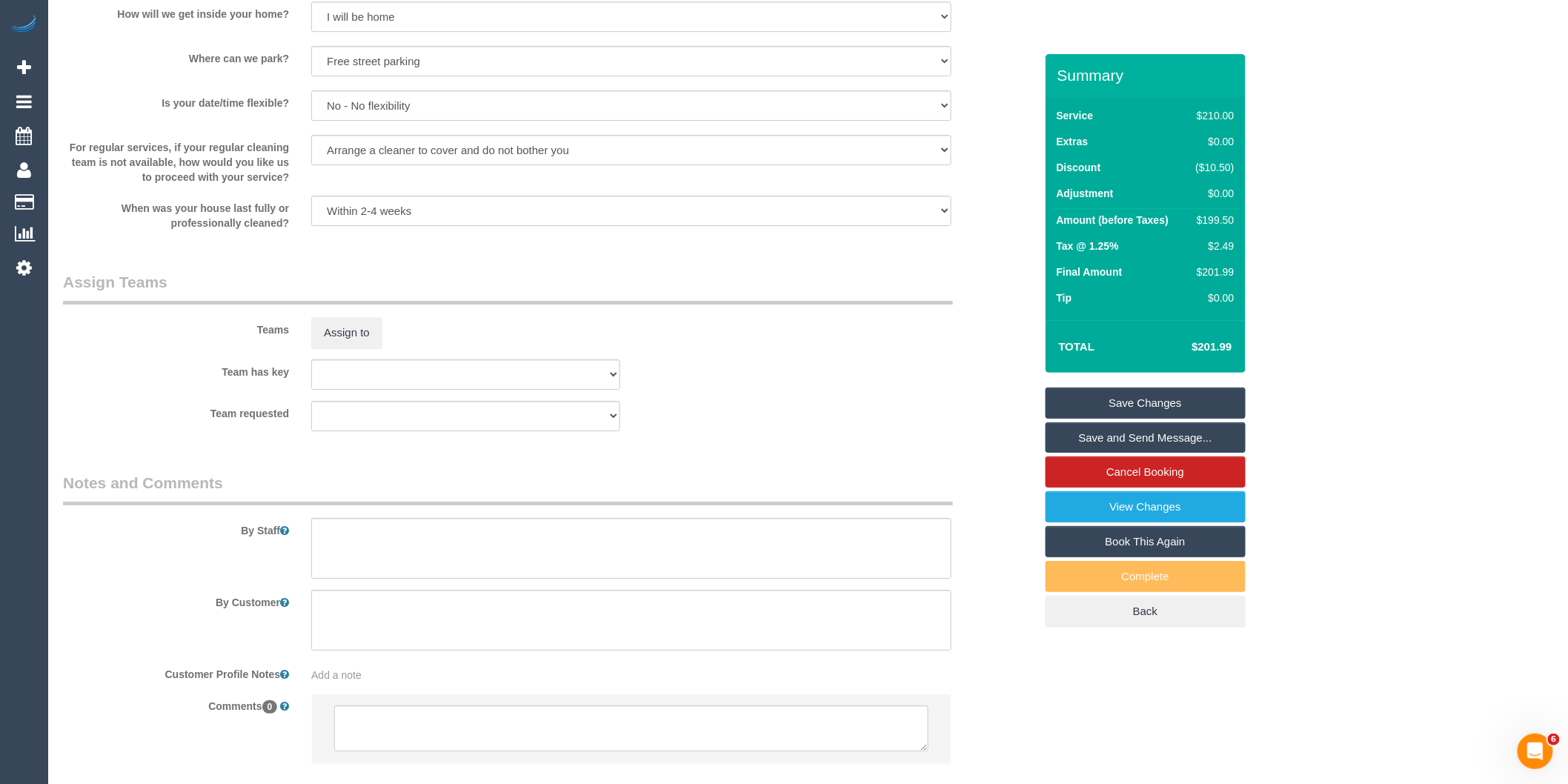
scroll to position [2058, 0]
click at [368, 546] on textarea at bounding box center [631, 541] width 641 height 61
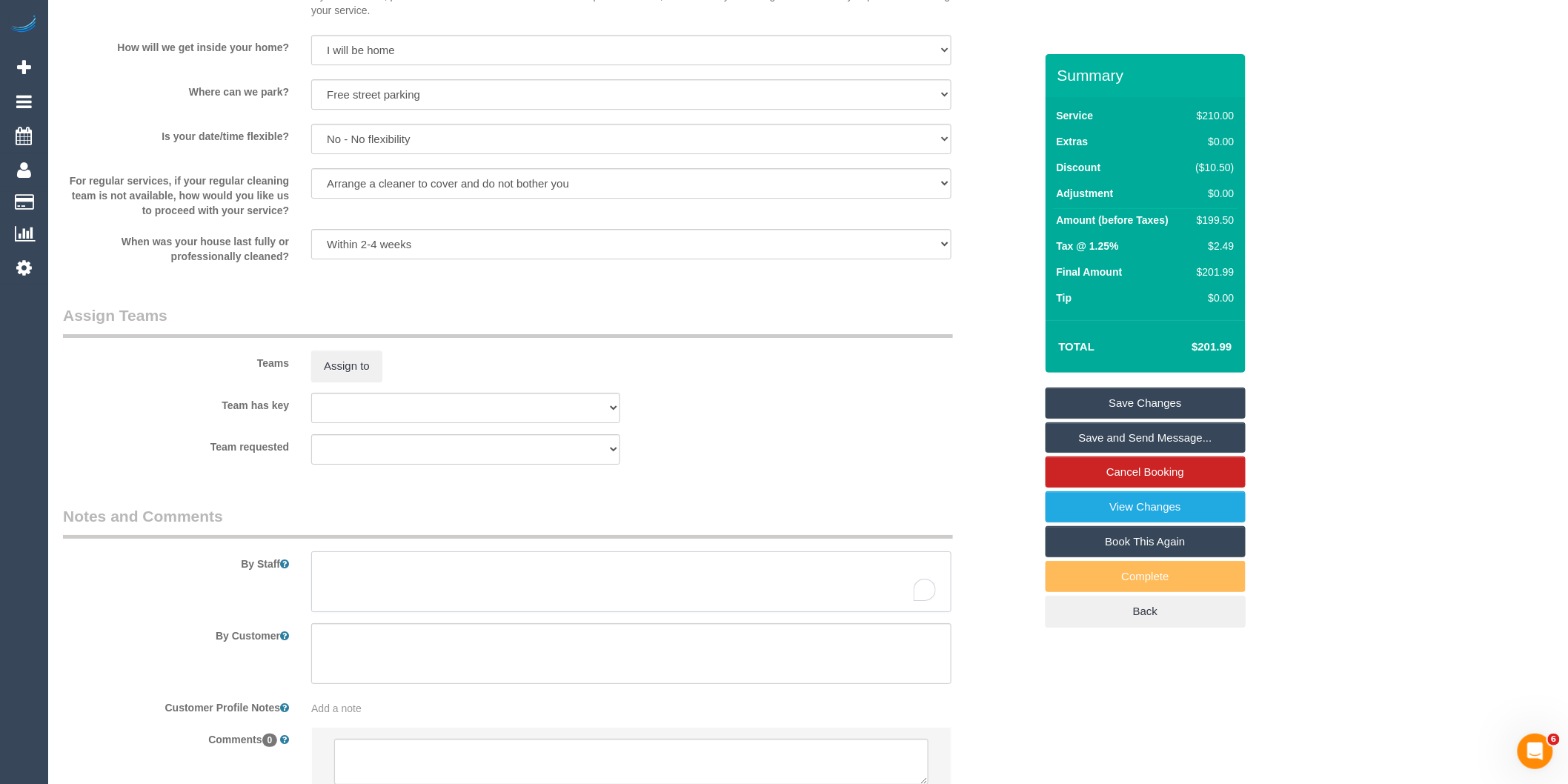
scroll to position [2152, 0]
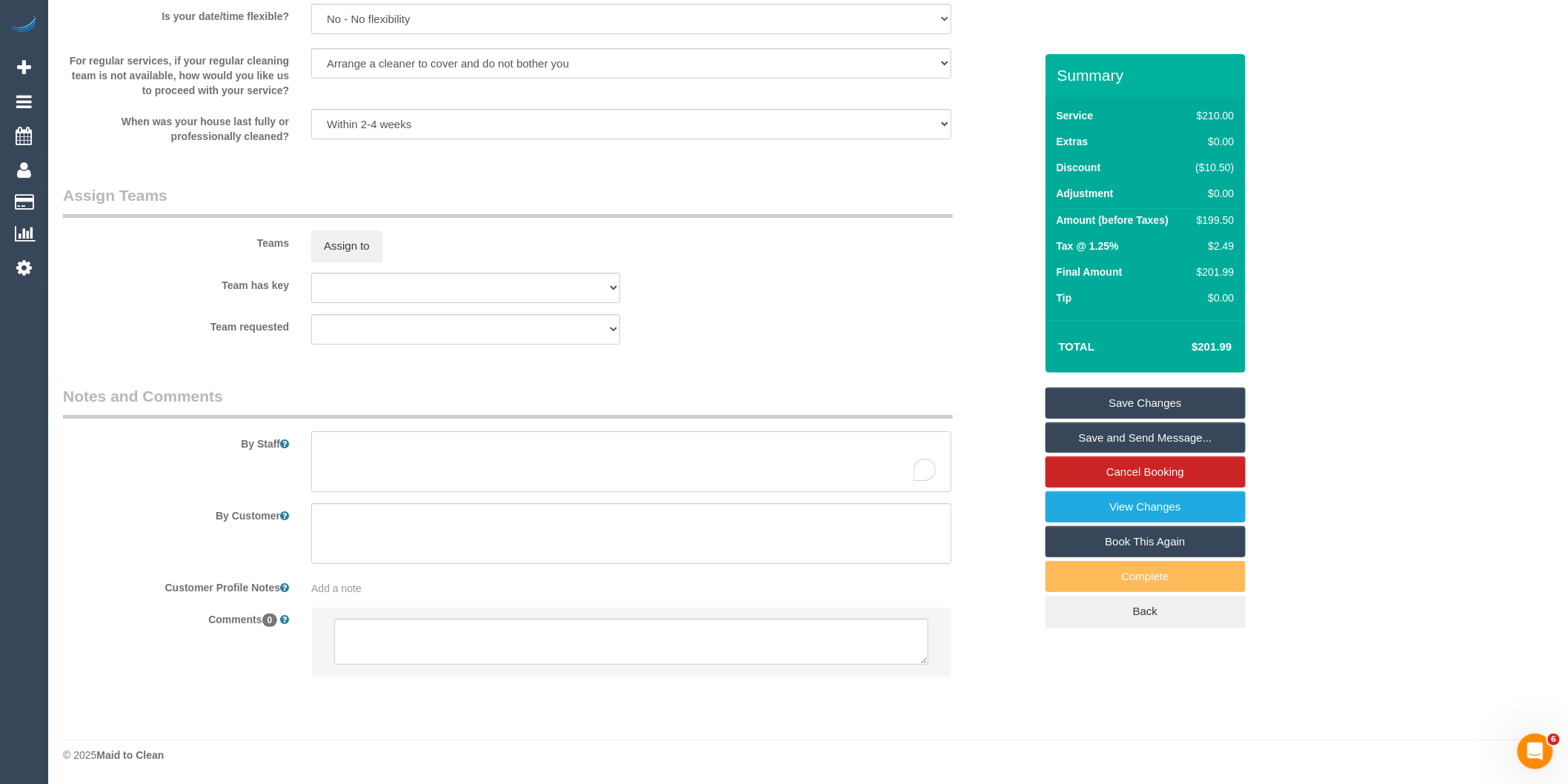
click at [334, 442] on textarea "To enrich screen reader interactions, please activate Accessibility in Grammarl…" at bounding box center [631, 461] width 641 height 61
type textarea "*"
click at [363, 250] on button "Assign to" at bounding box center [346, 246] width 71 height 31
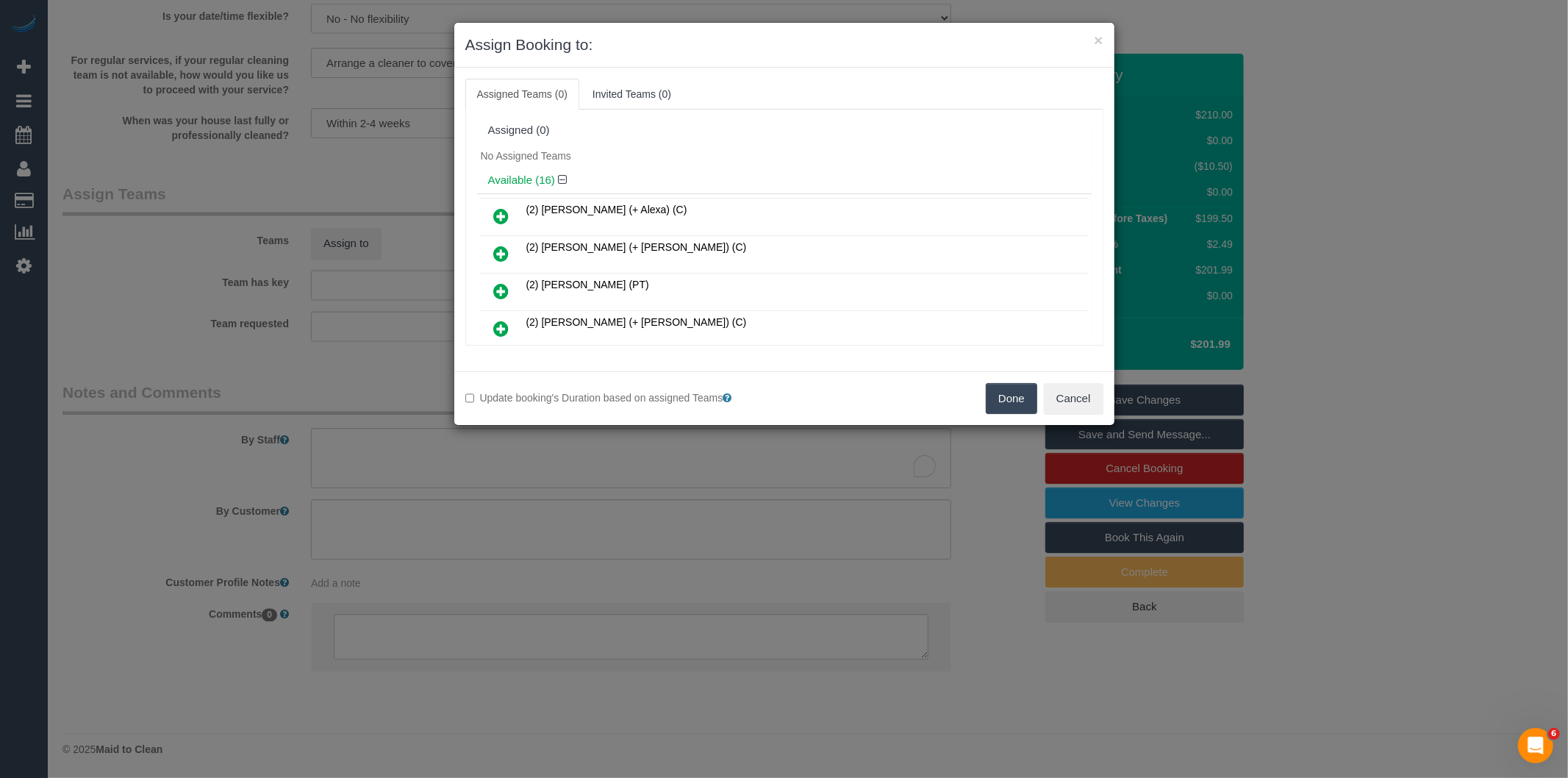
scroll to position [351, 0]
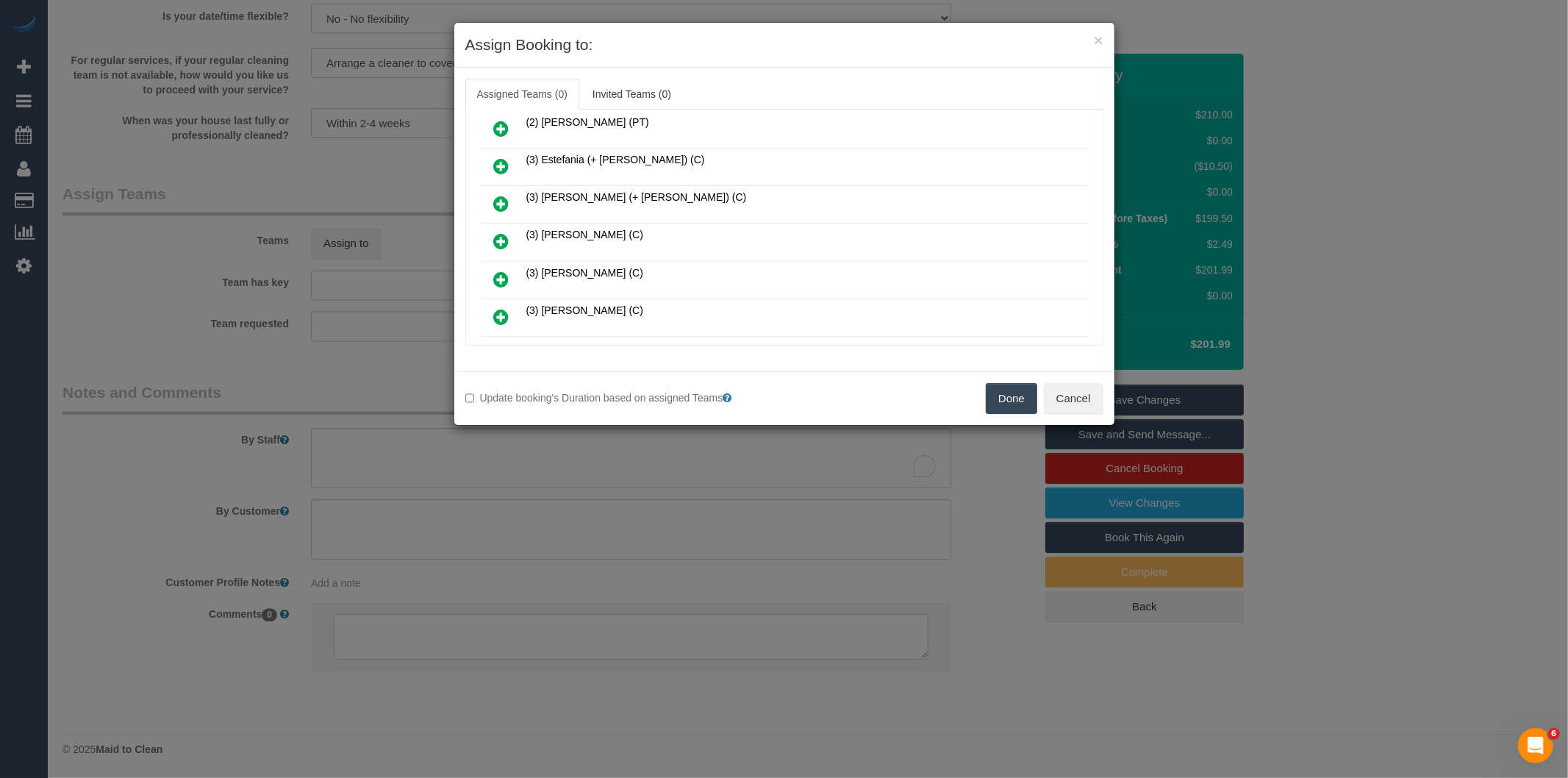
click at [500, 234] on icon at bounding box center [501, 241] width 16 height 18
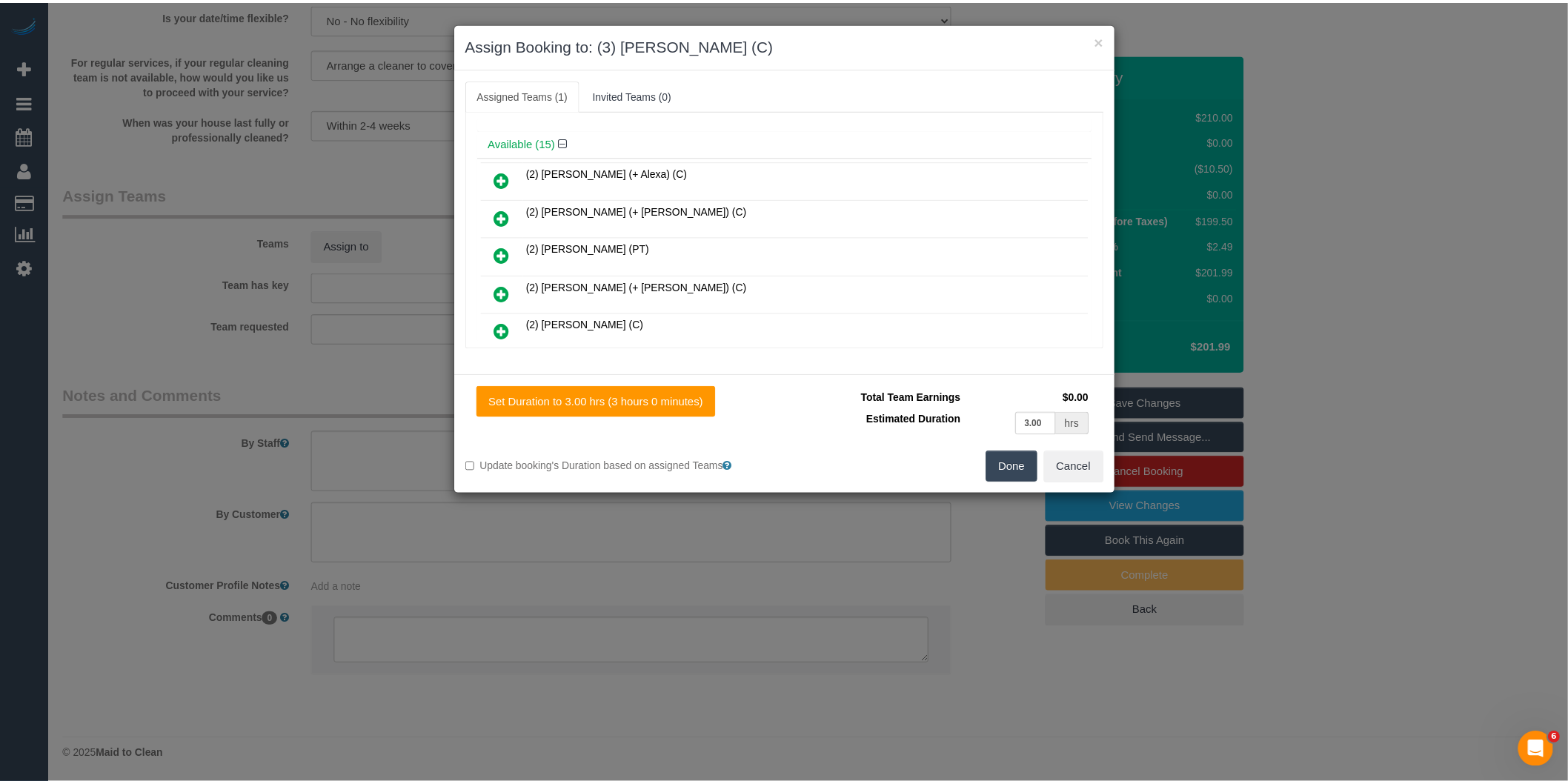
scroll to position [0, 0]
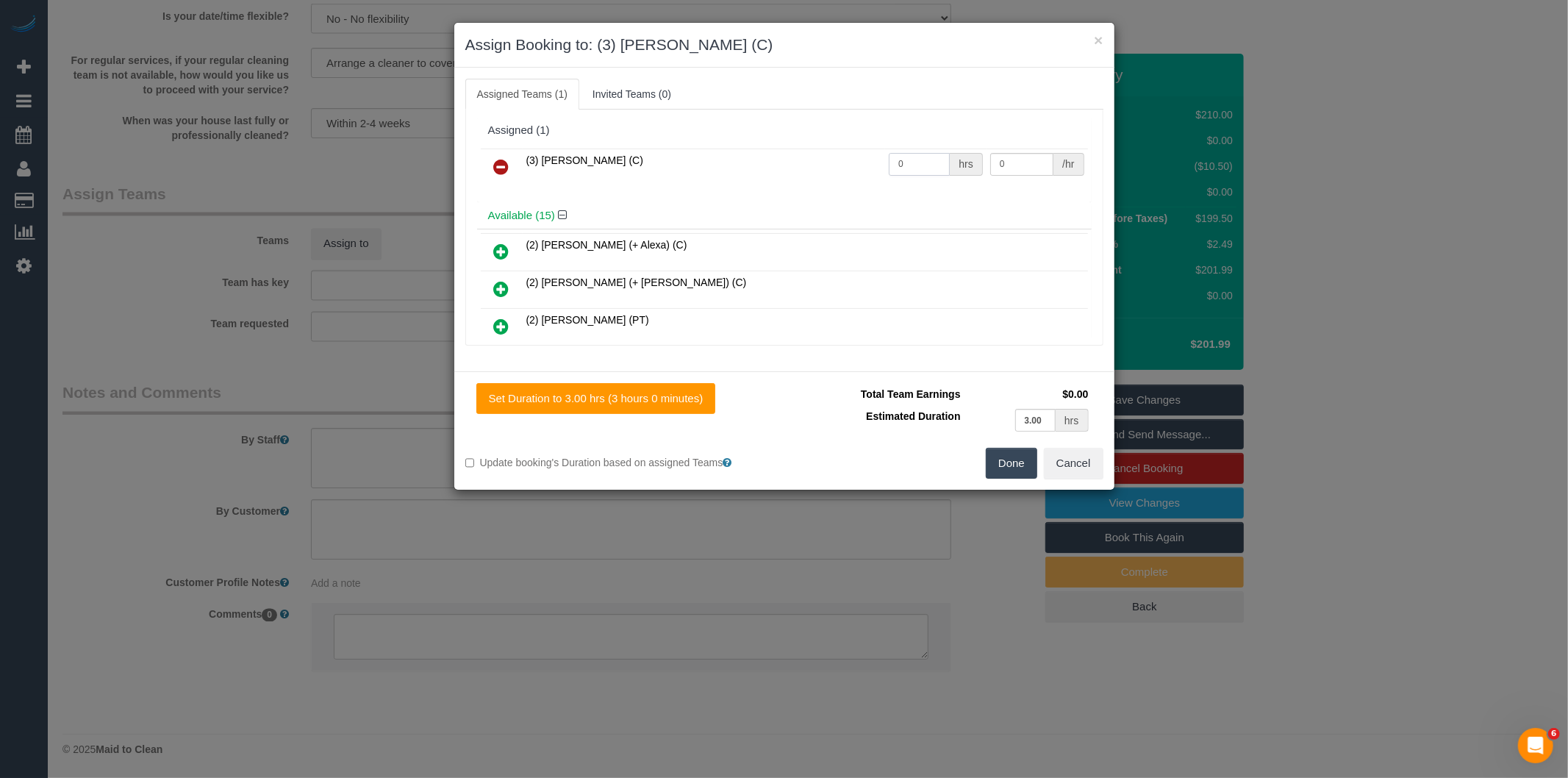
drag, startPoint x: 923, startPoint y: 159, endPoint x: 866, endPoint y: 145, distance: 58.7
click at [889, 158] on input "0" at bounding box center [919, 164] width 61 height 23
type input "3"
type input "35"
click at [1011, 464] on button "Done" at bounding box center [1010, 464] width 51 height 31
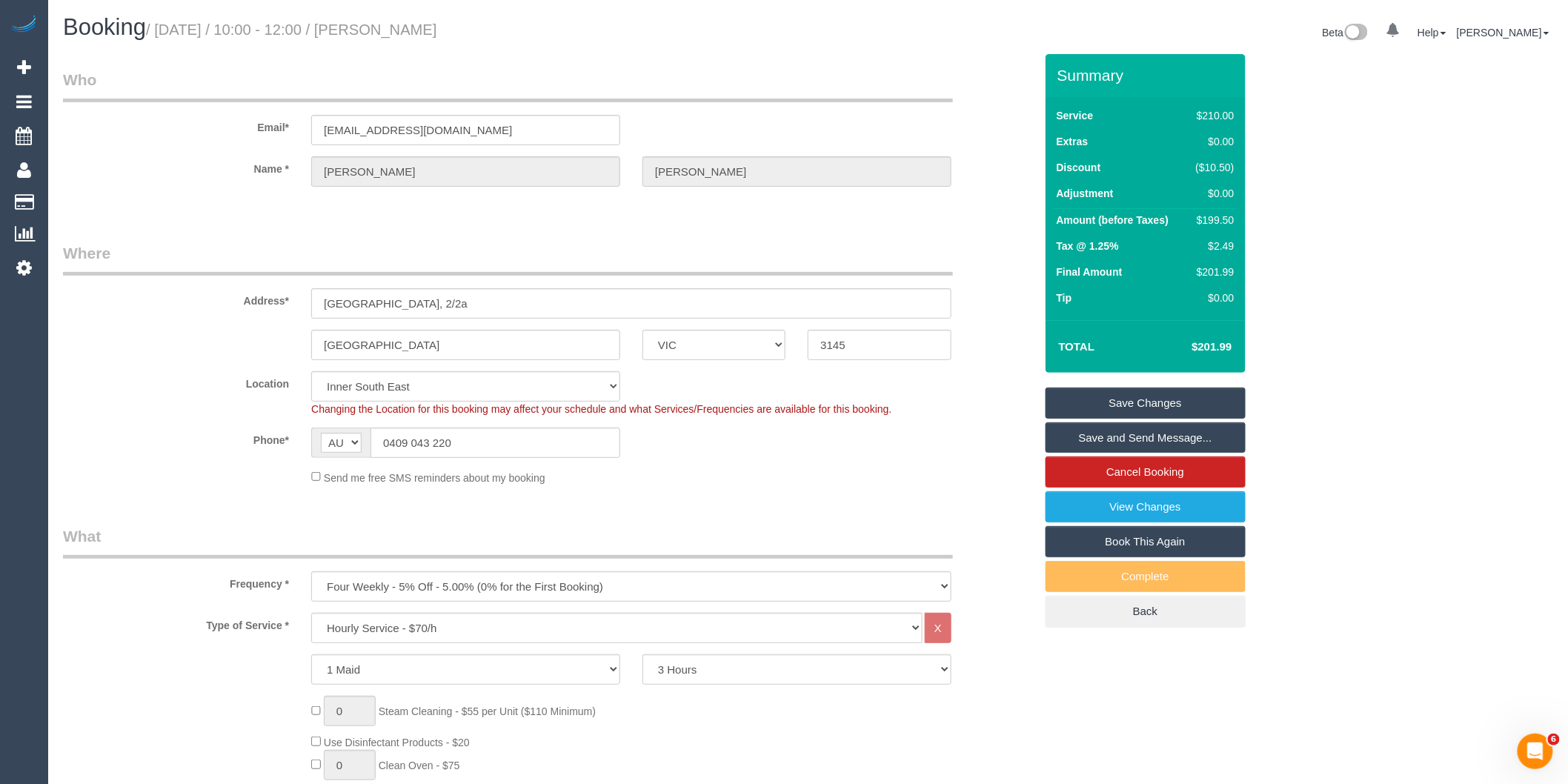
click at [1102, 445] on link "Save and Send Message..." at bounding box center [1146, 438] width 200 height 31
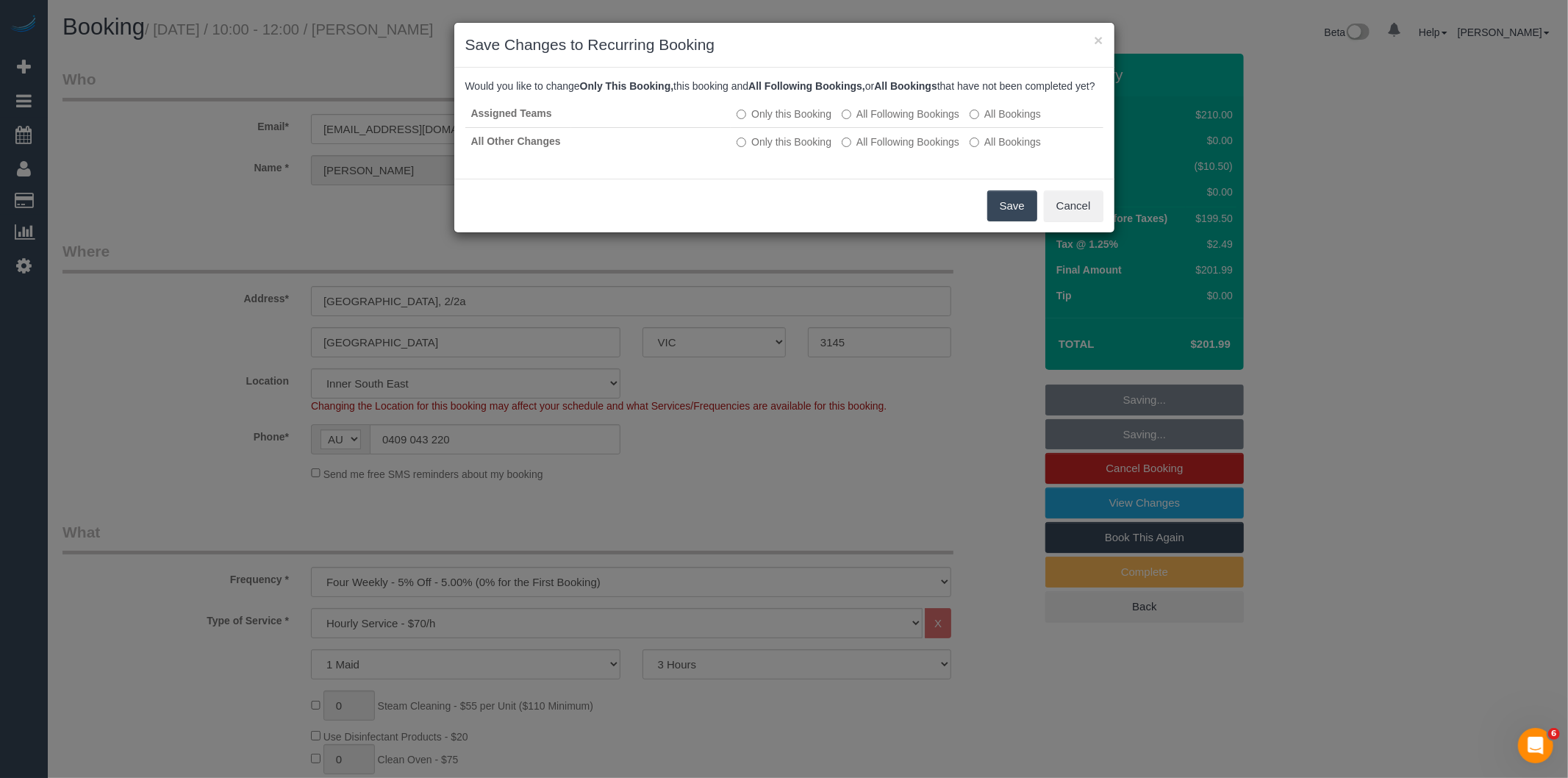
click at [996, 219] on button "Save" at bounding box center [1011, 206] width 50 height 31
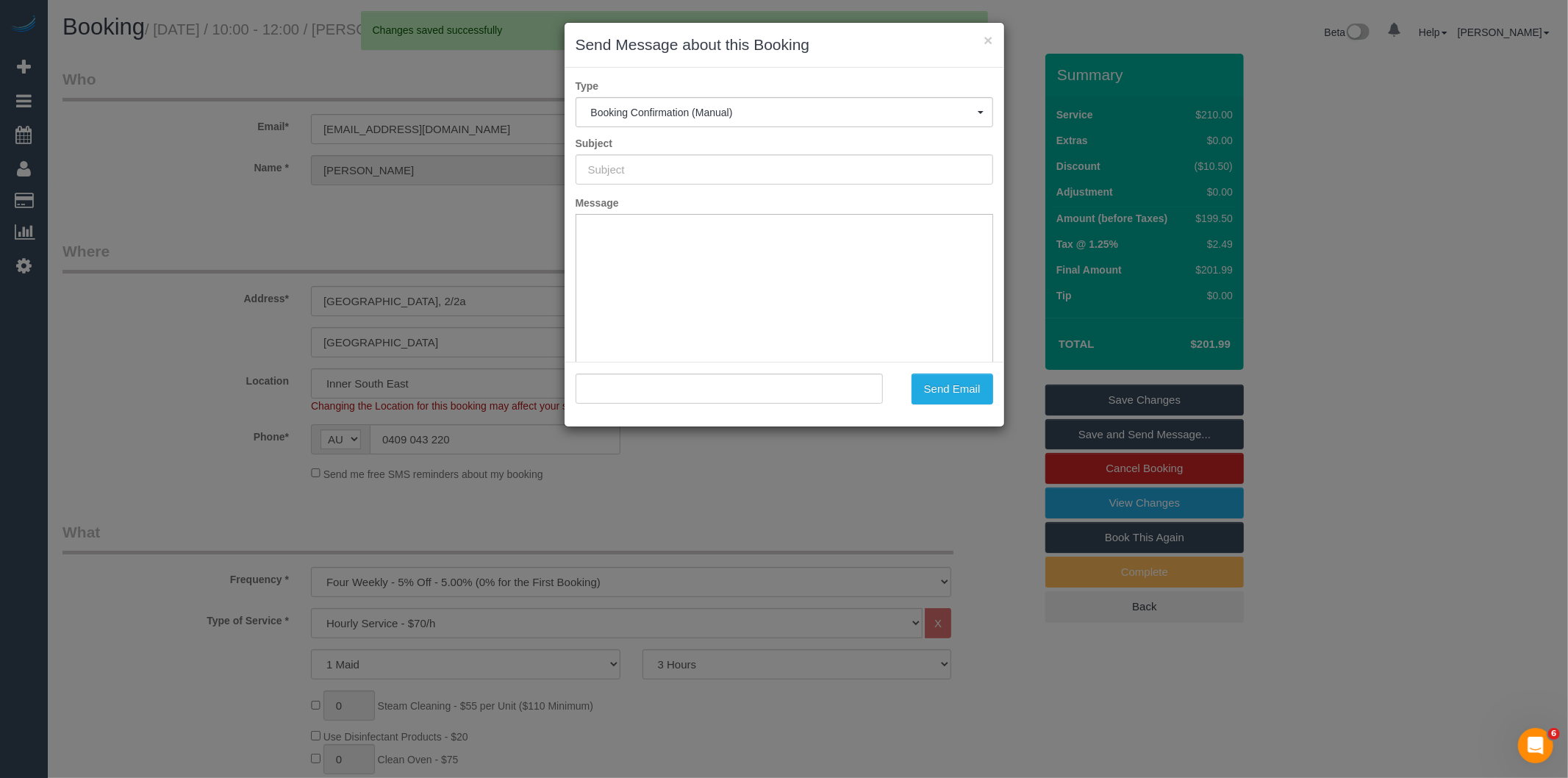
type input "Booking Confirmed"
type input ""Corey Rabaut" <crabaut@gmail.com>"
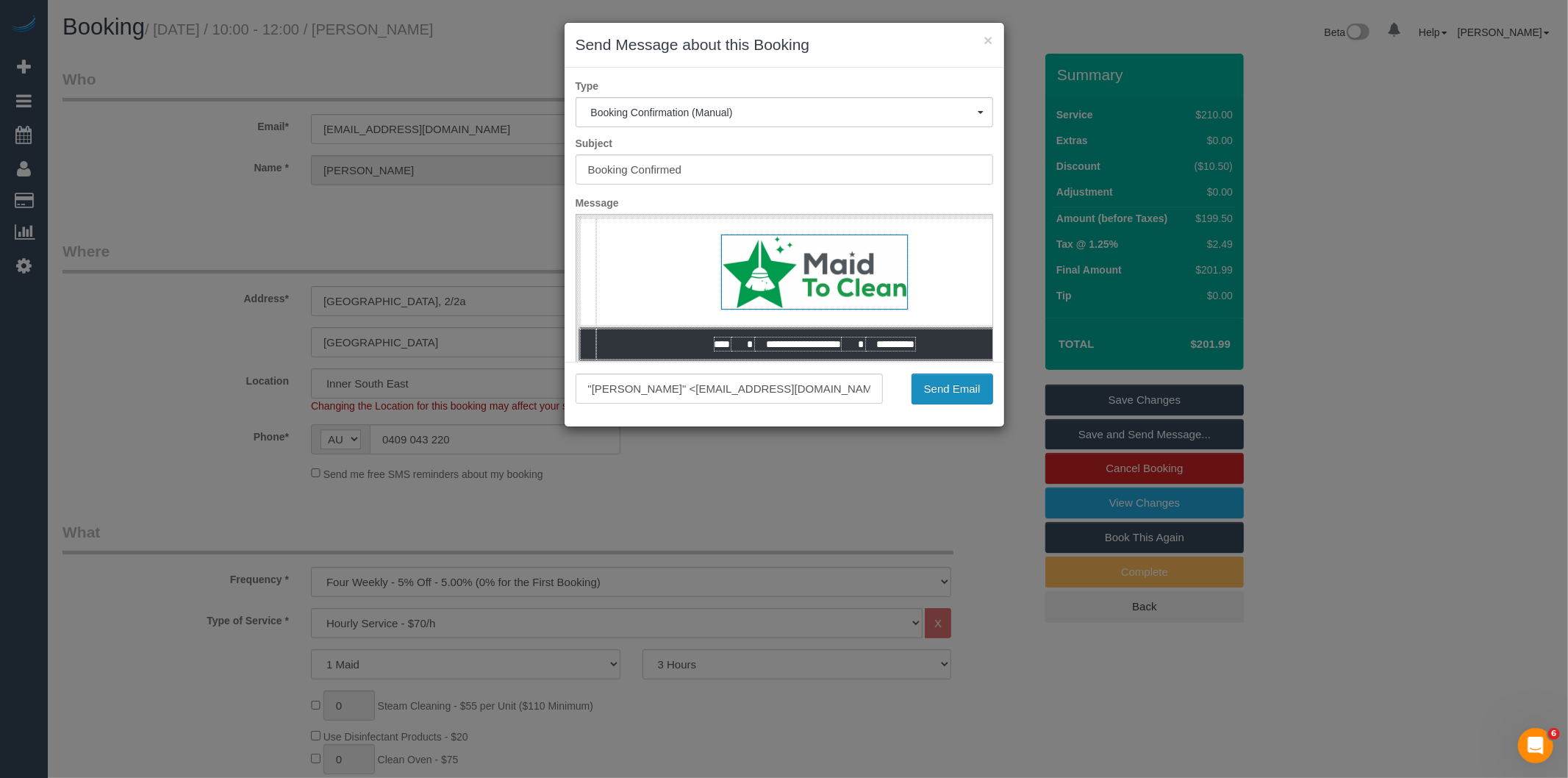
click at [936, 389] on button "Send Email" at bounding box center [952, 389] width 82 height 31
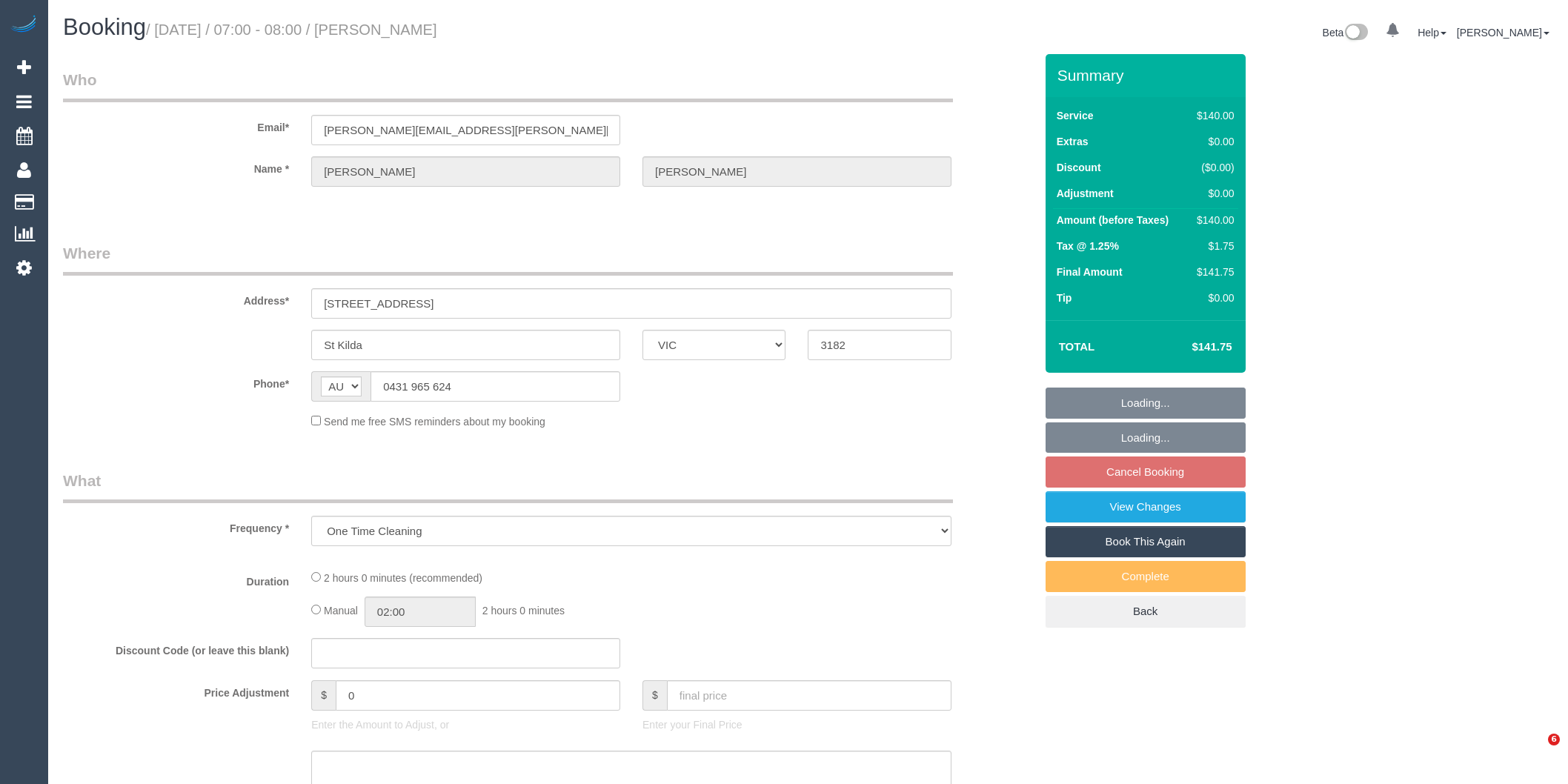
select select "VIC"
select select "number:29"
select select "number:14"
select select "number:19"
select select "number:25"
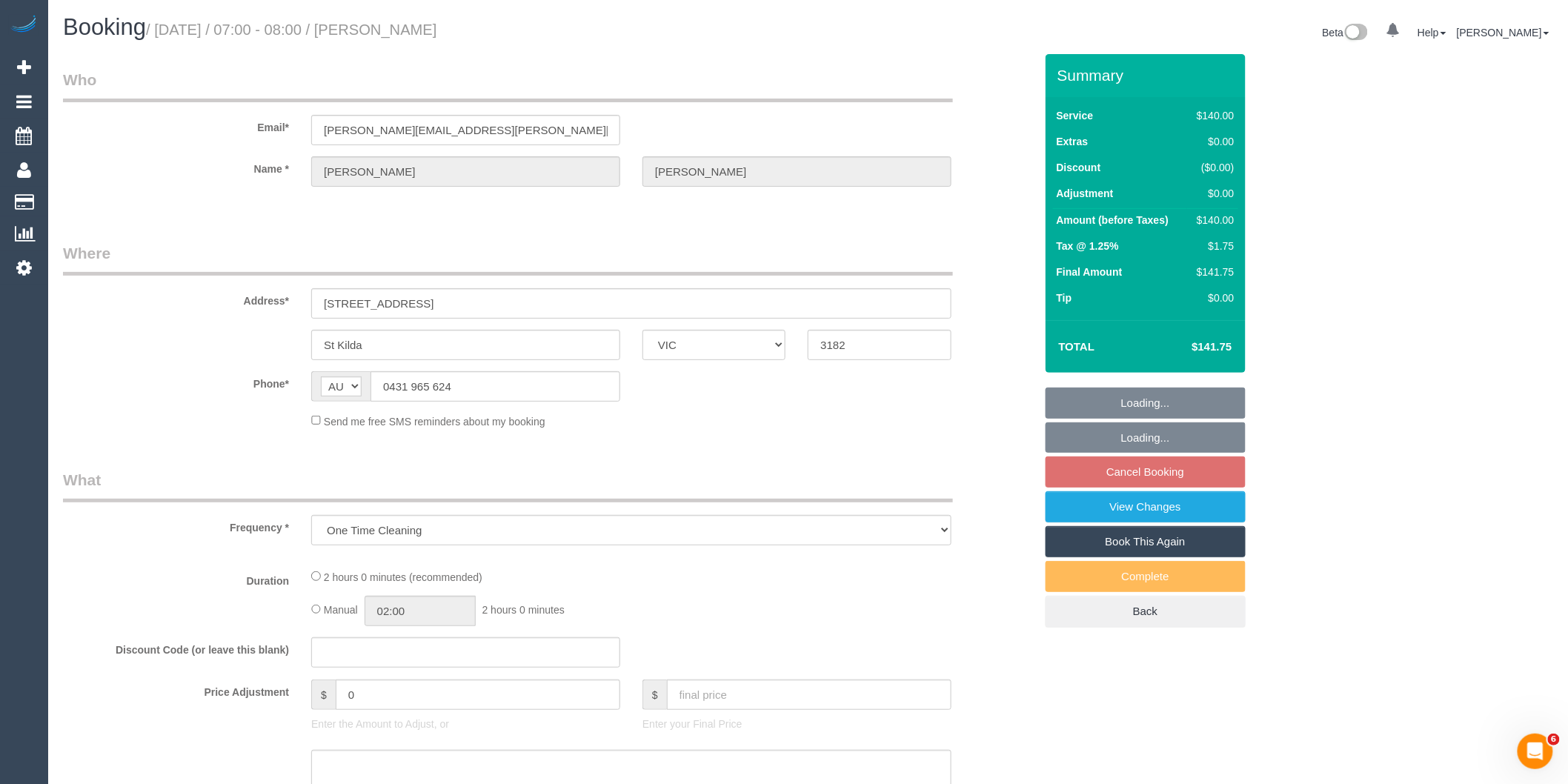
select select "number:34"
select select "number:13"
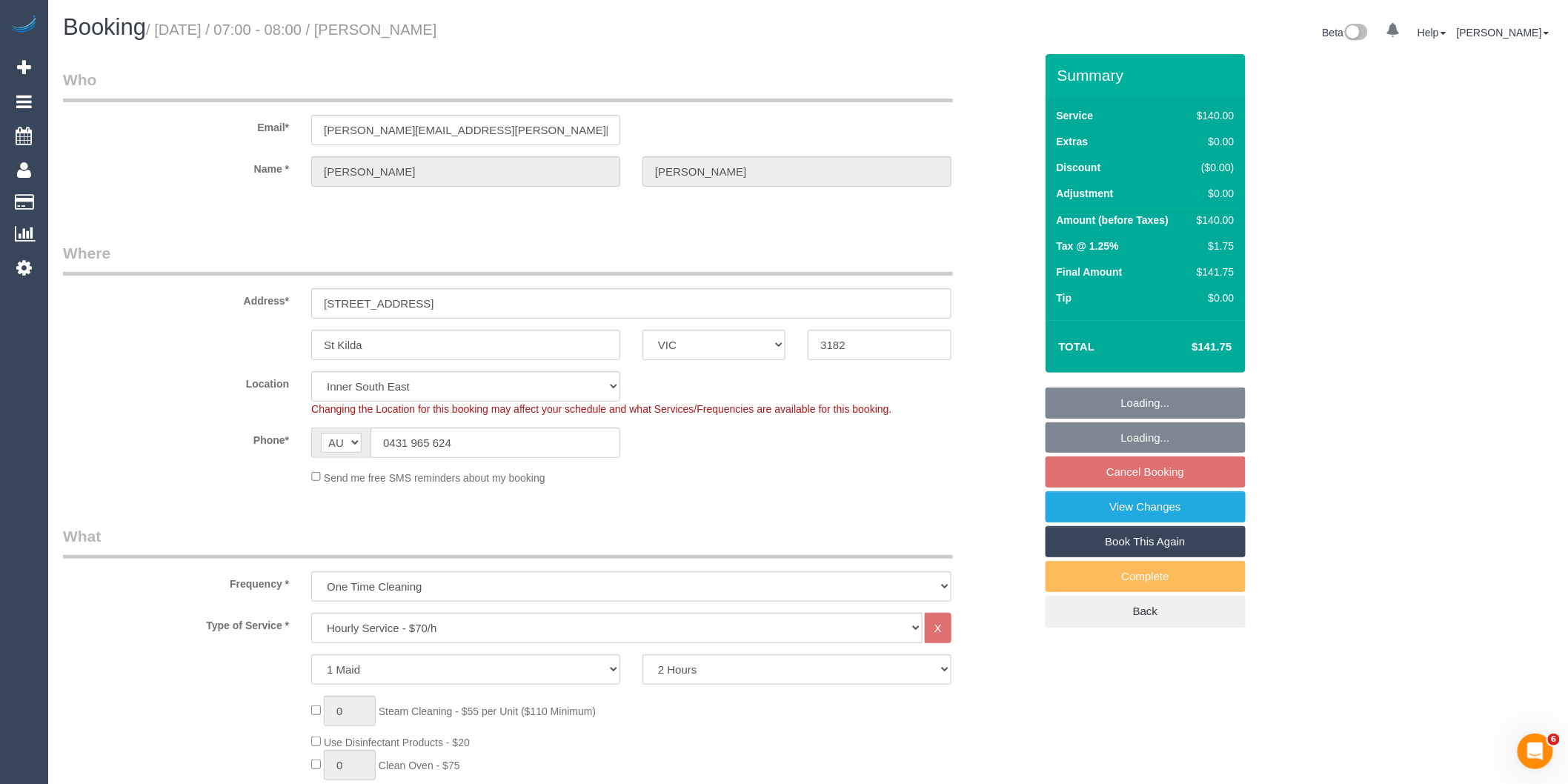
select select "object:1493"
select select "string:stripe-pm_1RXymh2GScqysDRV7vv73Ak3"
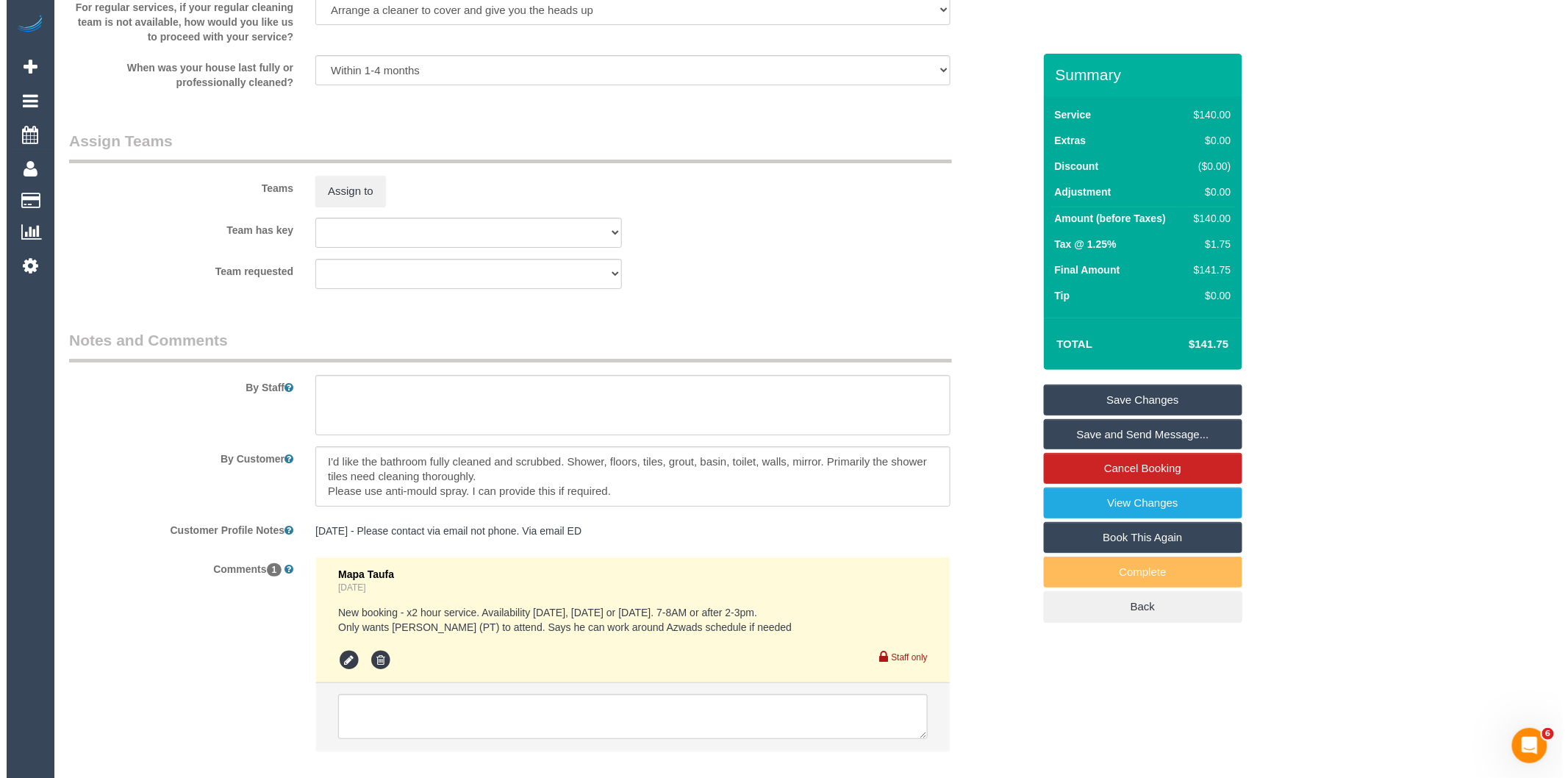
scroll to position [2267, 0]
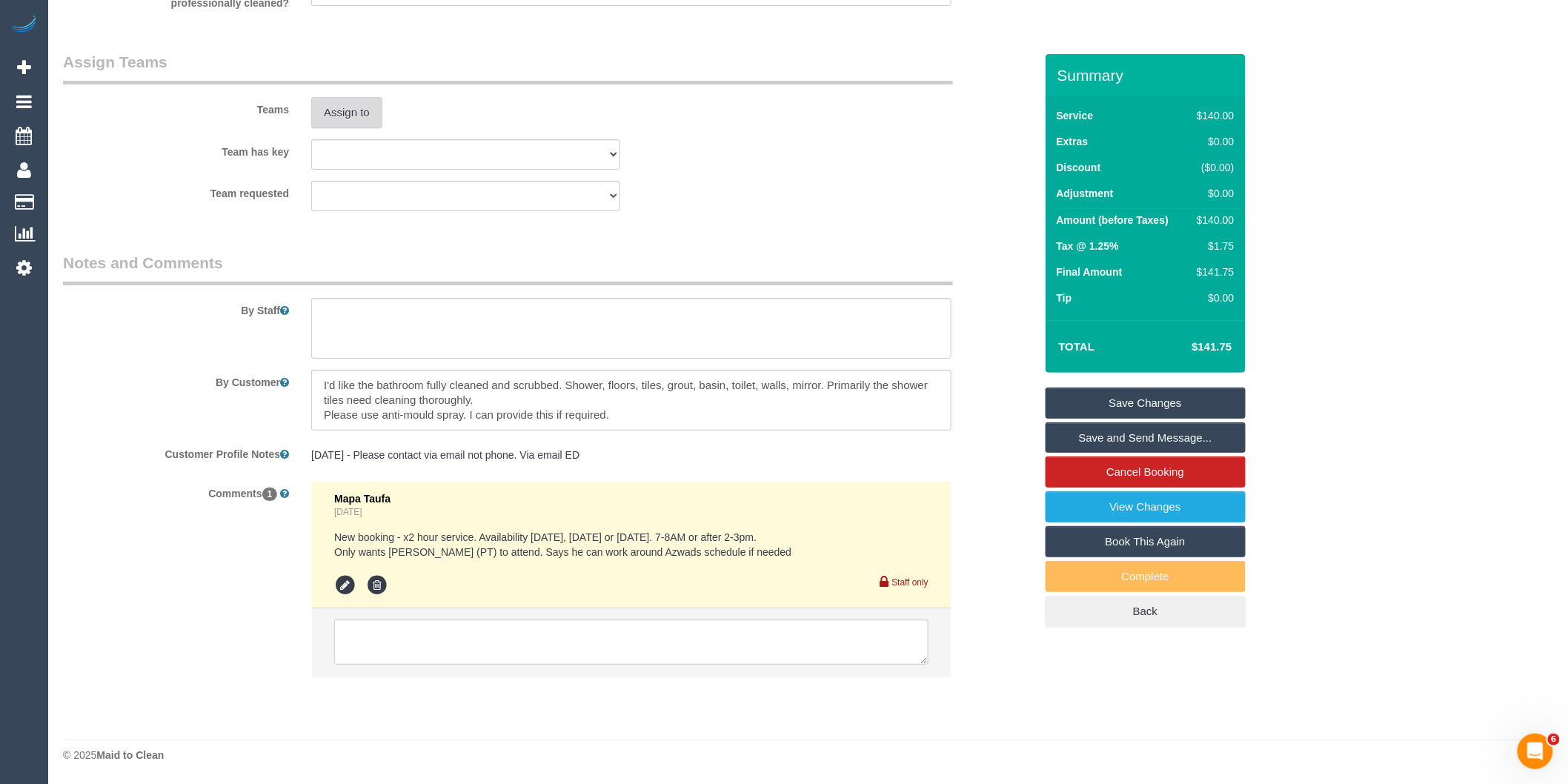
click at [341, 102] on button "Assign to" at bounding box center [346, 113] width 71 height 31
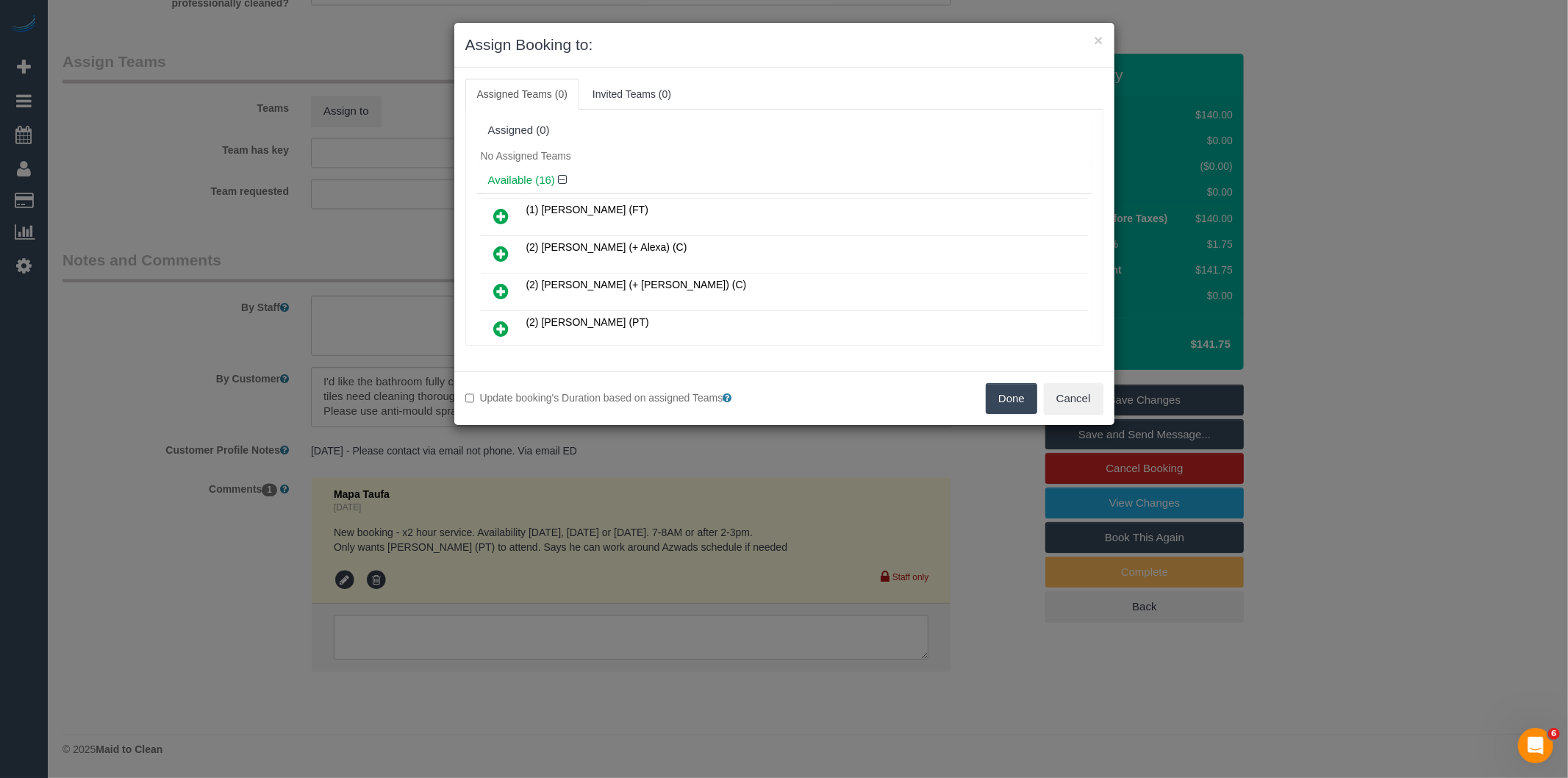
scroll to position [351, 0]
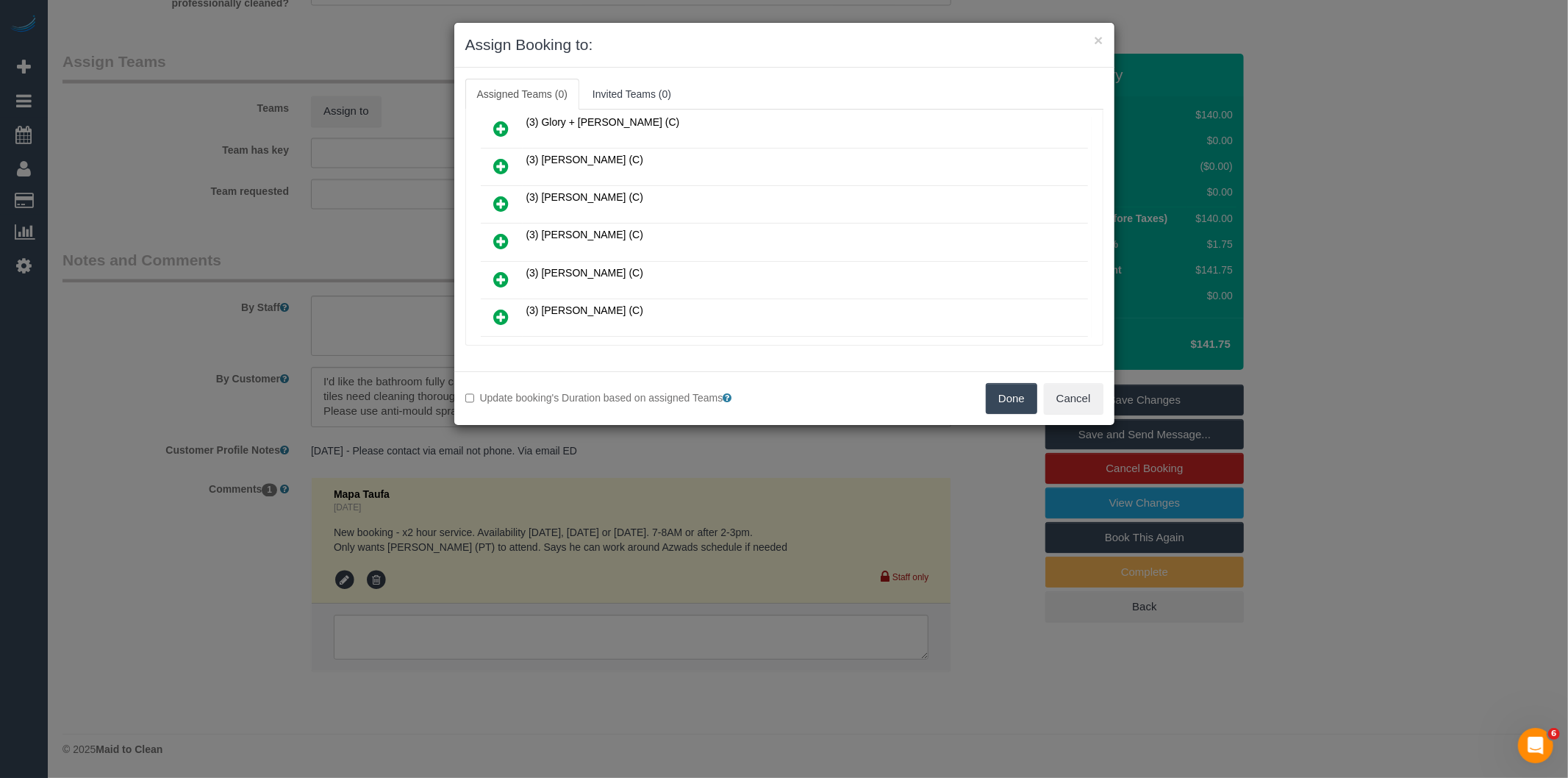
click at [505, 237] on icon at bounding box center [501, 241] width 16 height 18
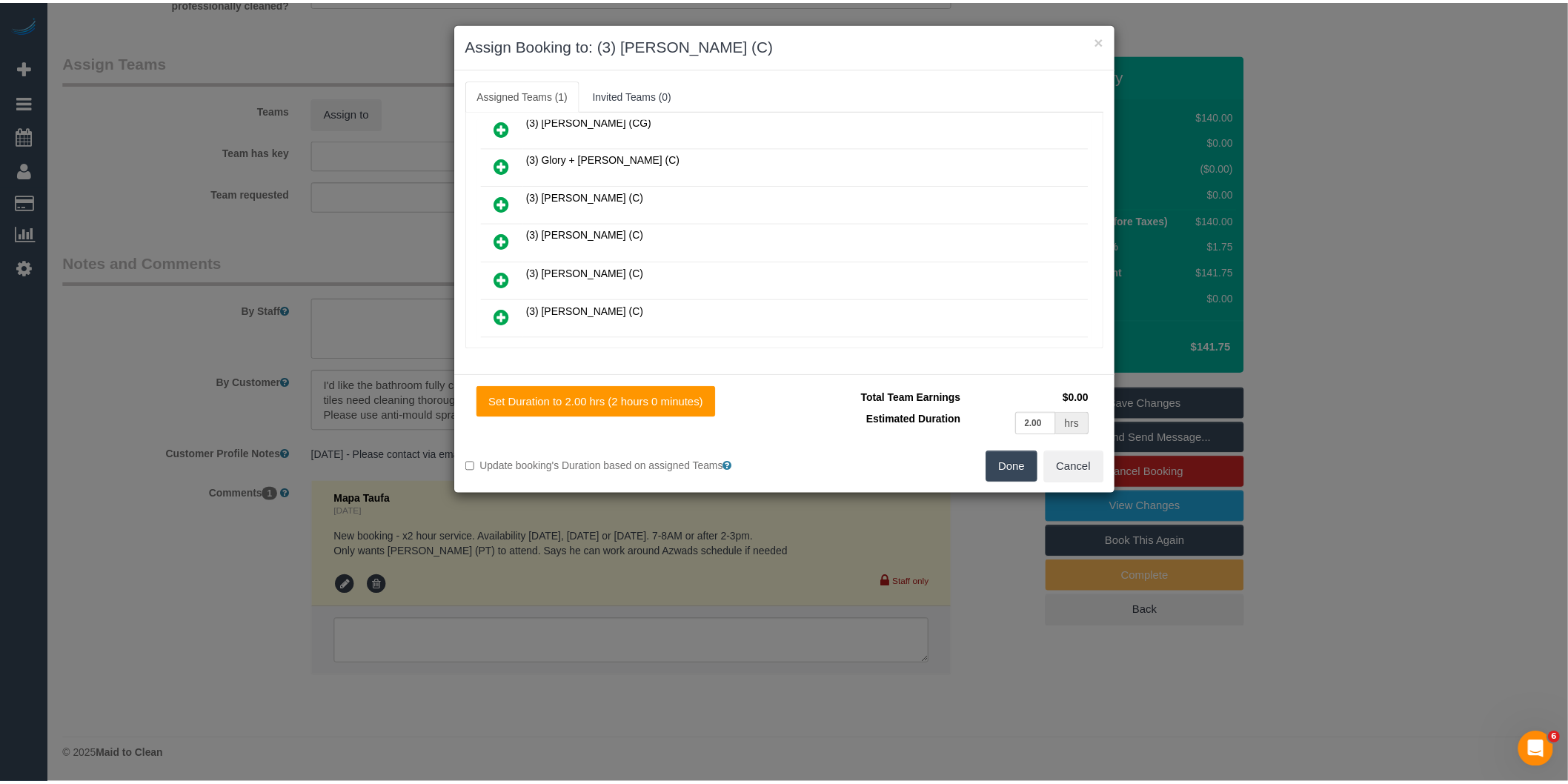
scroll to position [388, 0]
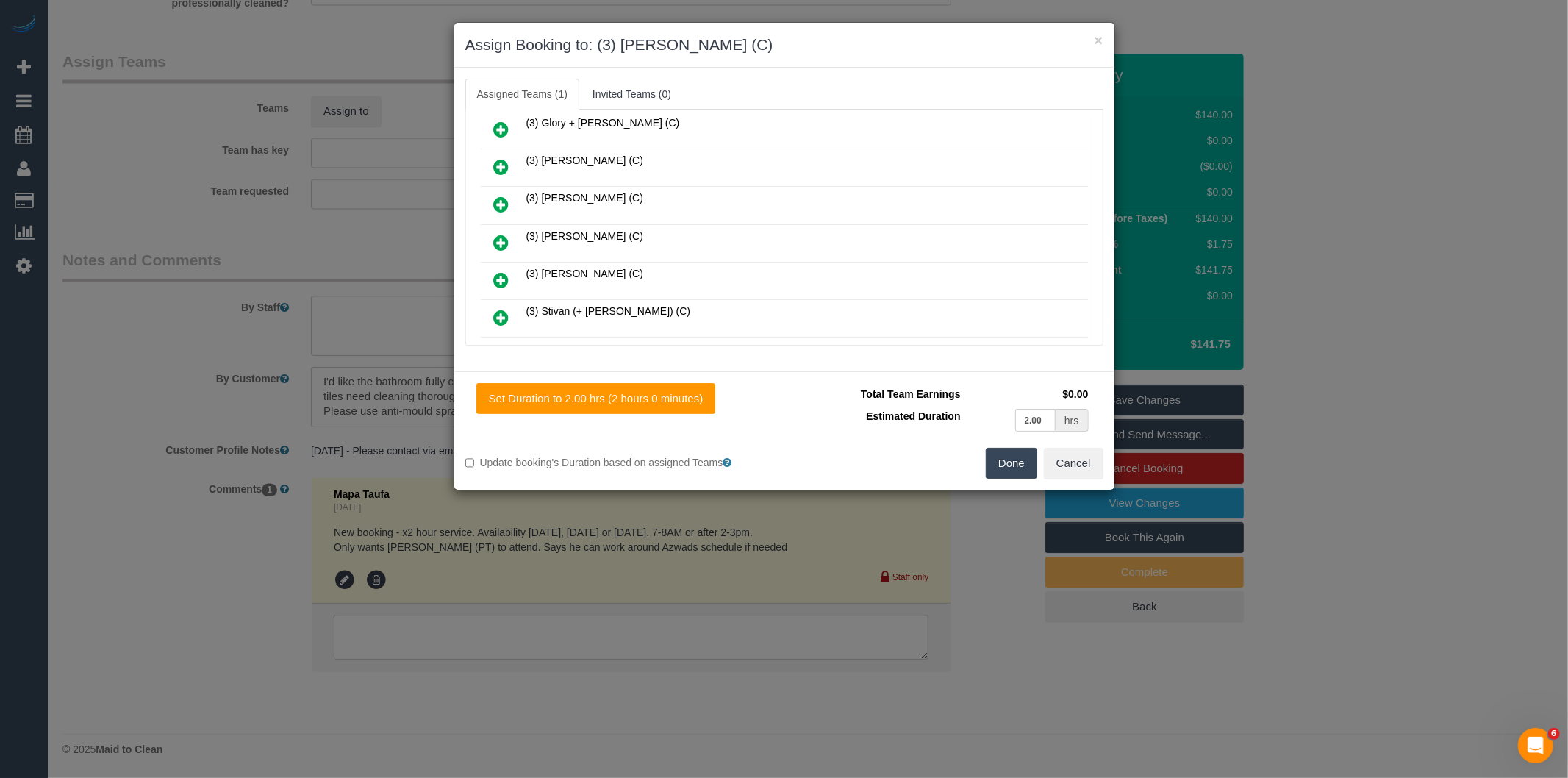
click at [684, 564] on div "× Assign Booking to: (3) Kaveen Wijesuriya (C) Assigned Teams (1) Invited Teams…" at bounding box center [784, 389] width 1568 height 778
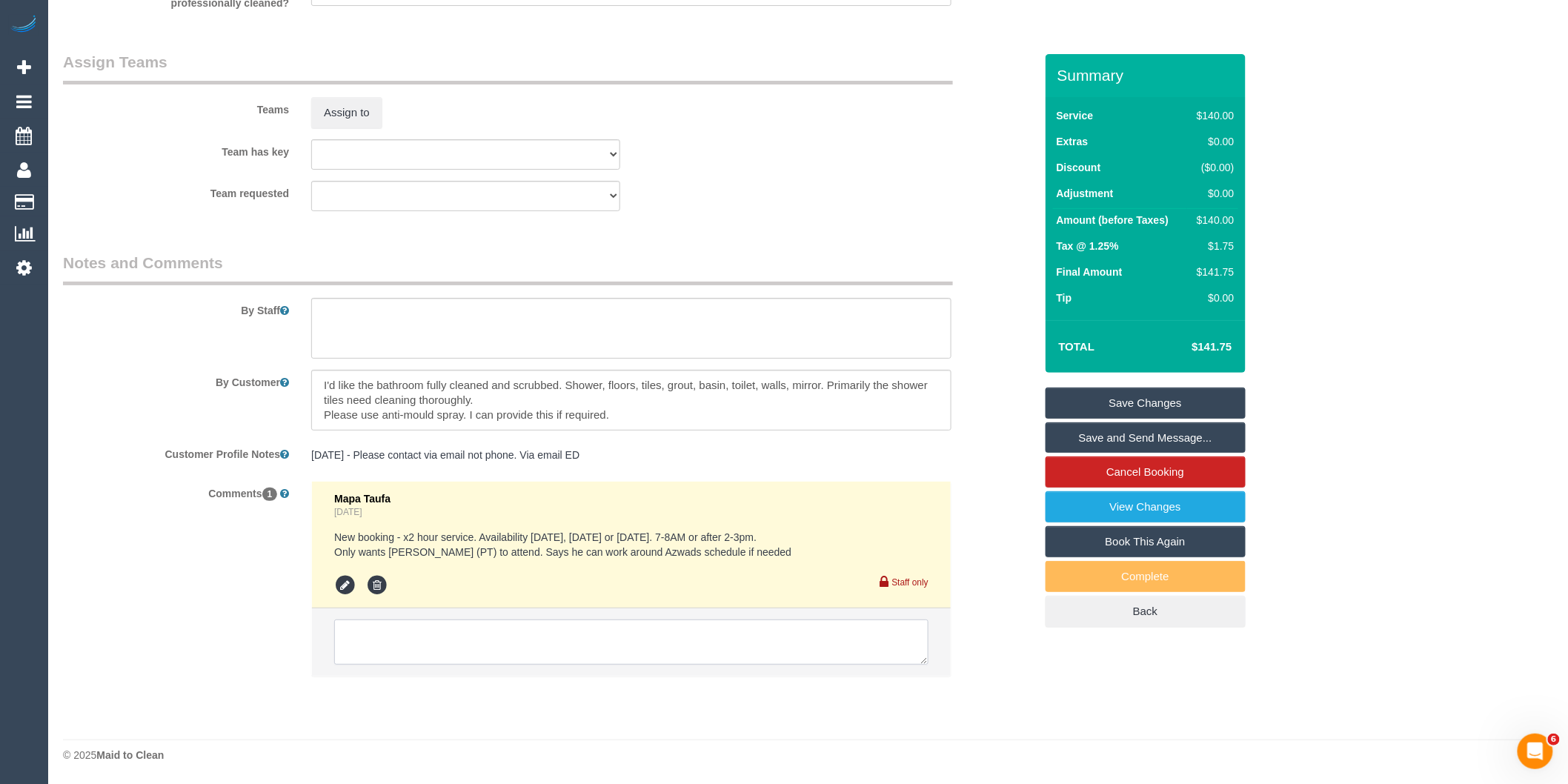
click at [569, 633] on textarea at bounding box center [631, 642] width 594 height 46
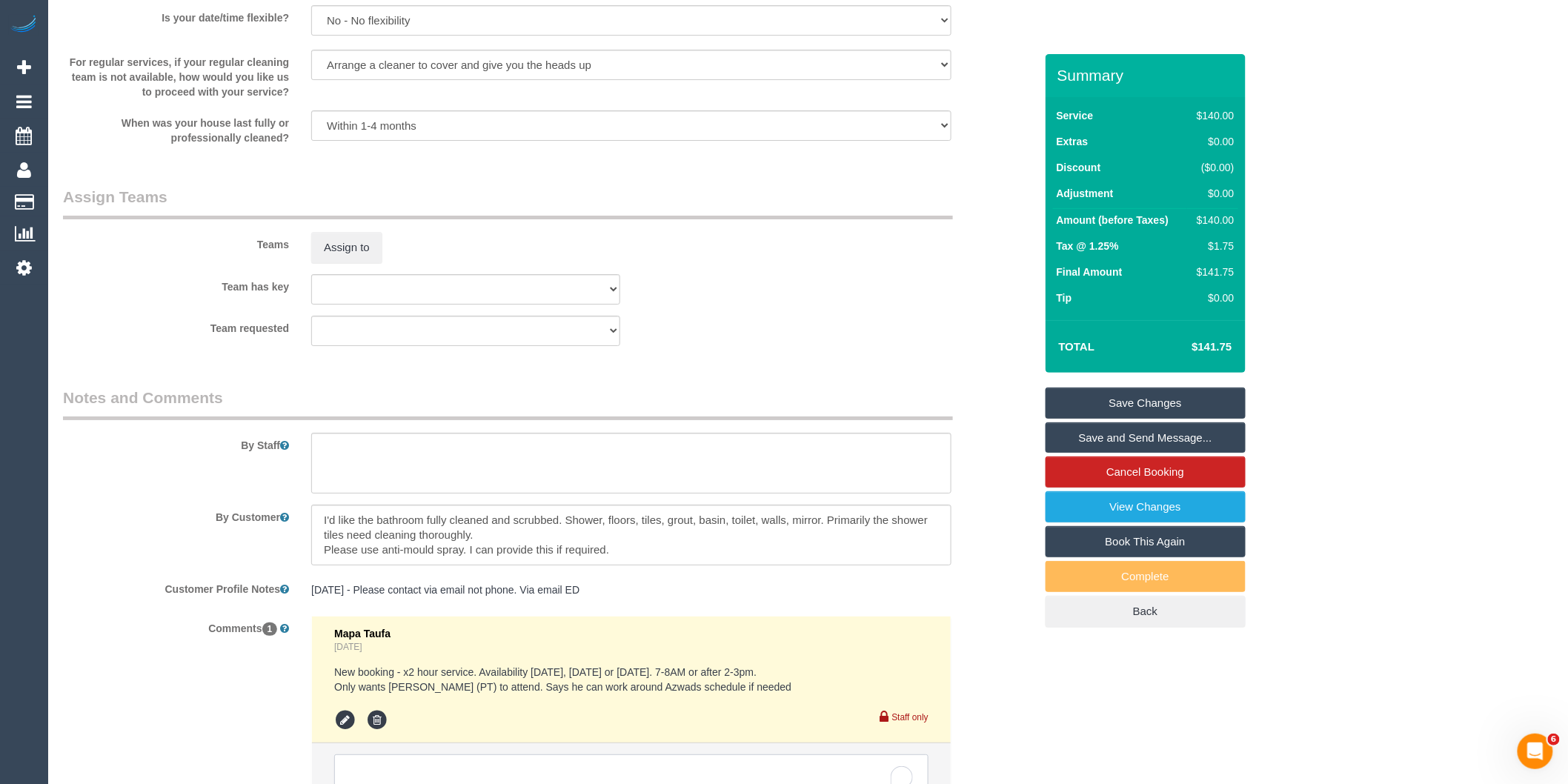
scroll to position [2120, 0]
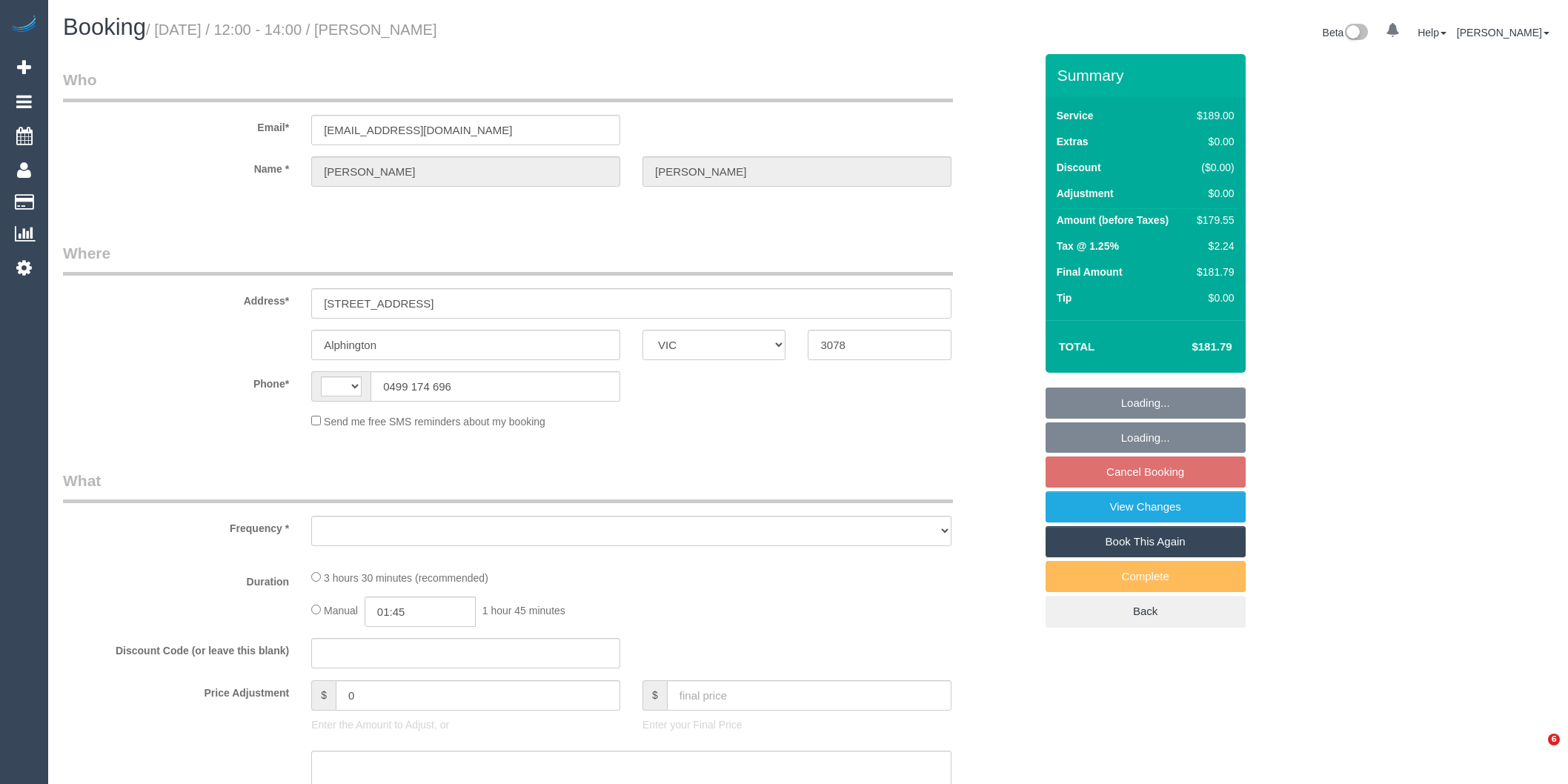
select select "VIC"
select select "number:29"
select select "number:14"
select select "number:19"
select select "number:22"
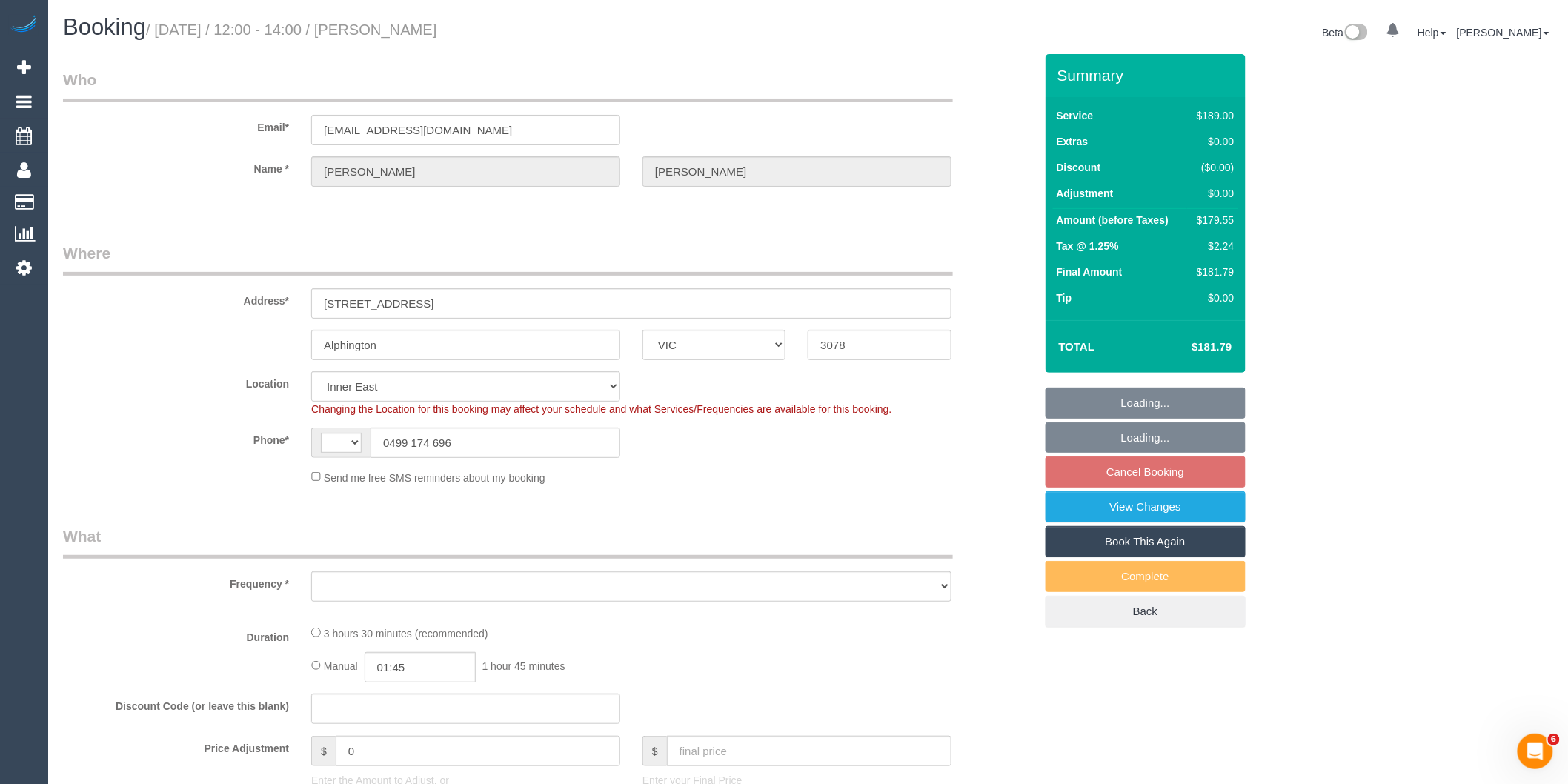
select select "string:AU"
select select "object:680"
select select "string:stripe-pm_1QAqf52GScqysDRVAA18SIhw"
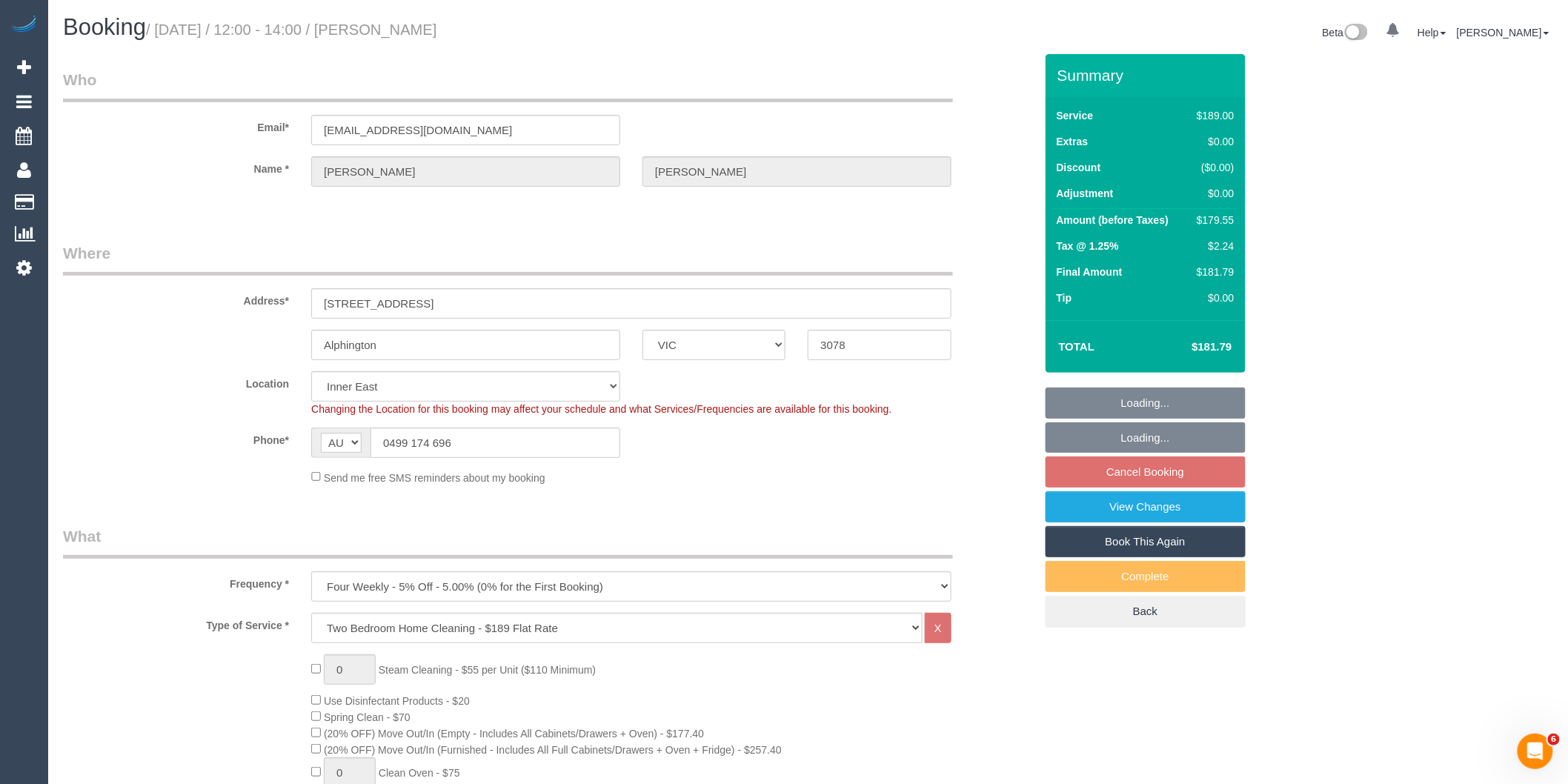
select select "object:1344"
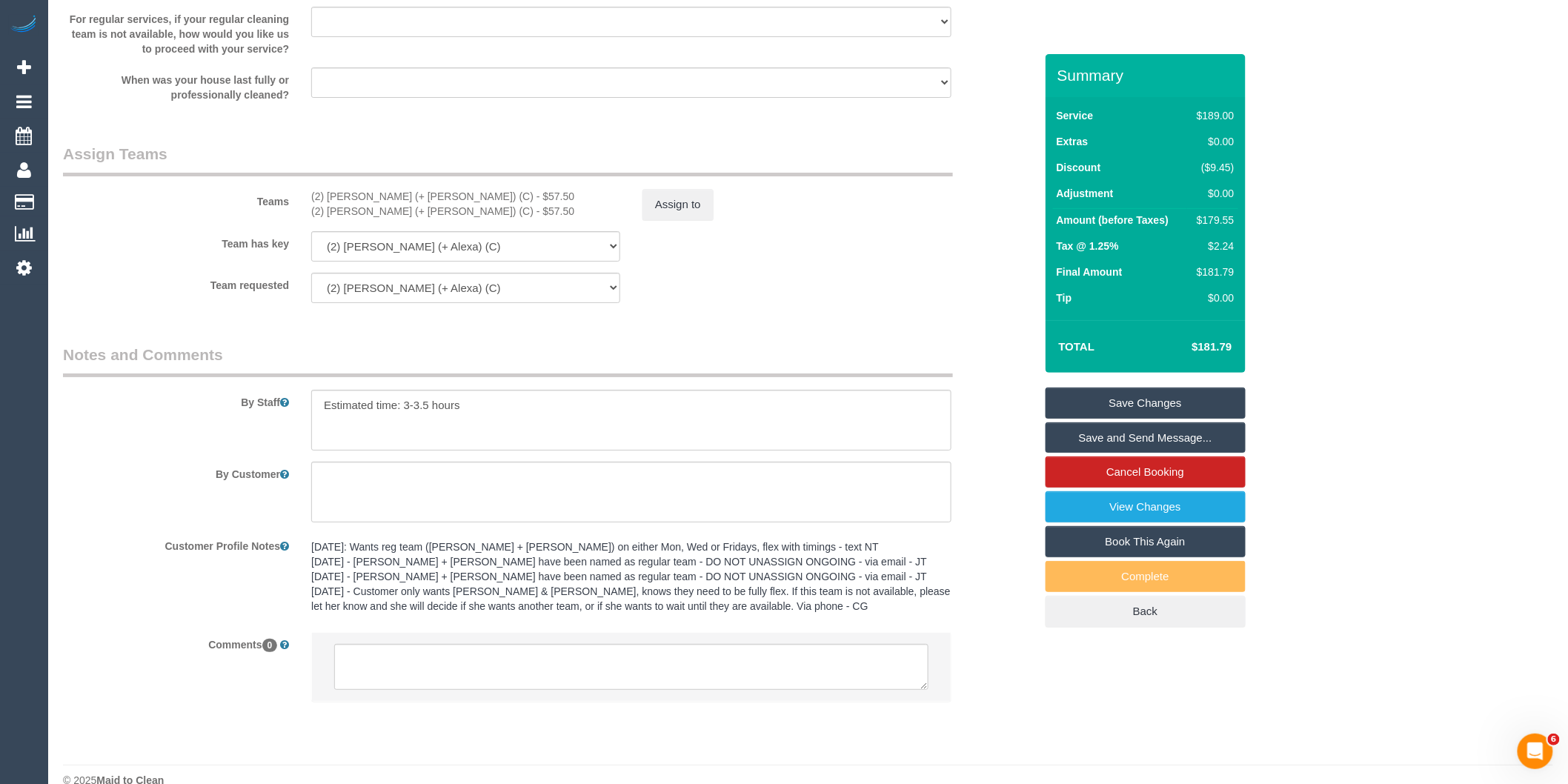
scroll to position [2230, 0]
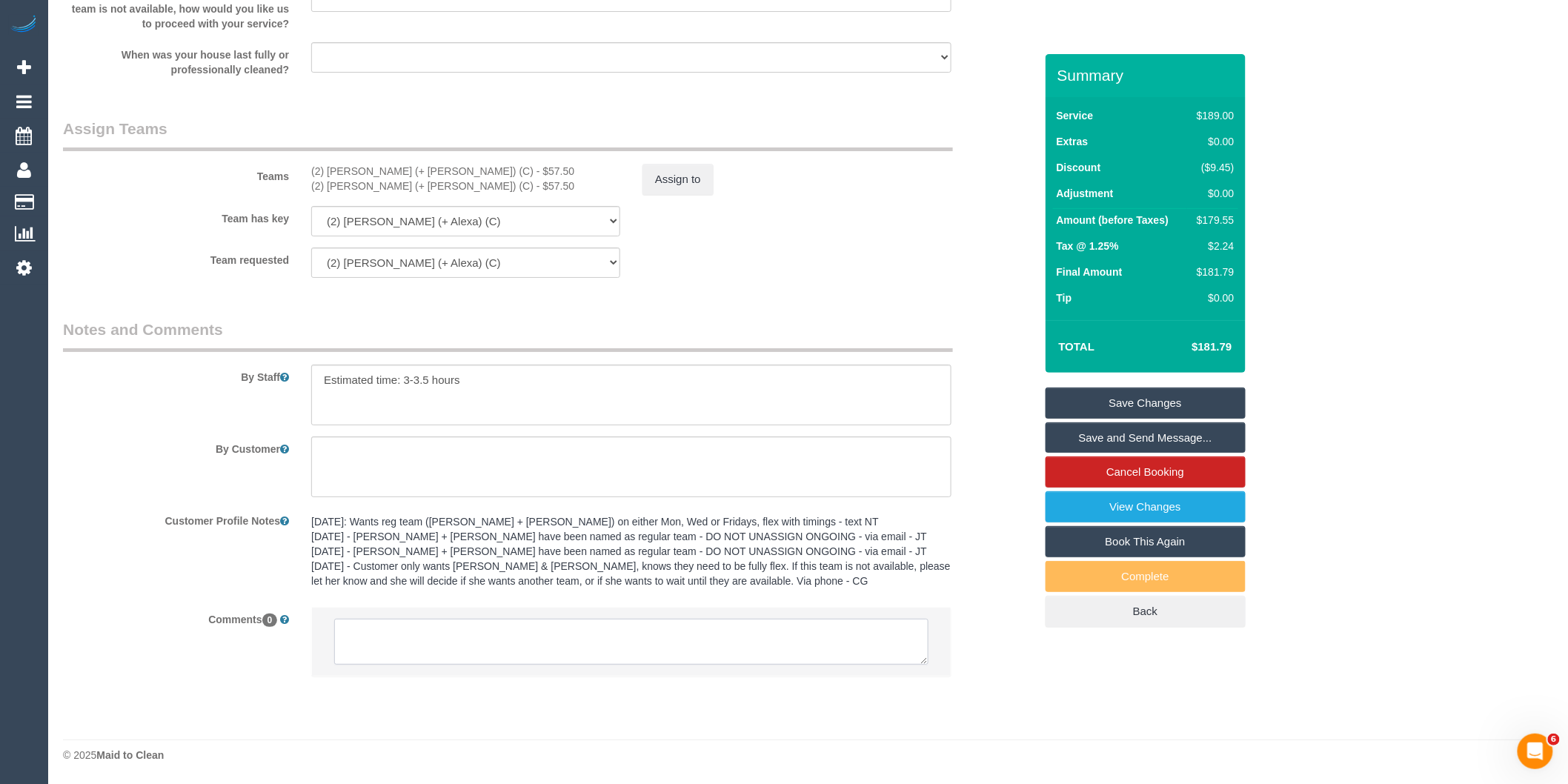
click at [565, 638] on textarea at bounding box center [631, 641] width 594 height 46
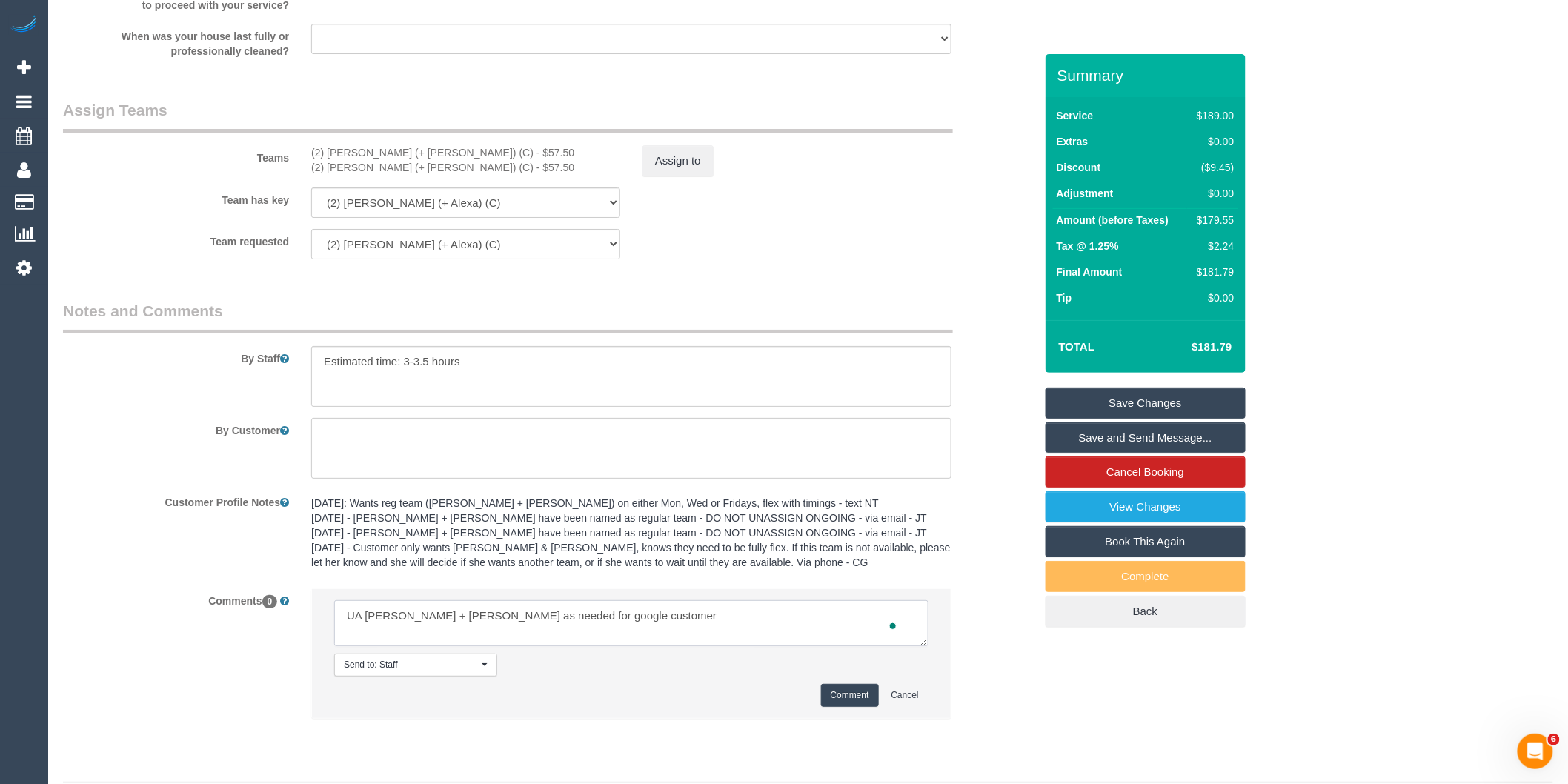
scroll to position [6, 0]
type textarea "UA [PERSON_NAME] + [PERSON_NAME] as needed for google customer Customer was not…"
click at [827, 707] on button "Comment" at bounding box center [849, 695] width 58 height 23
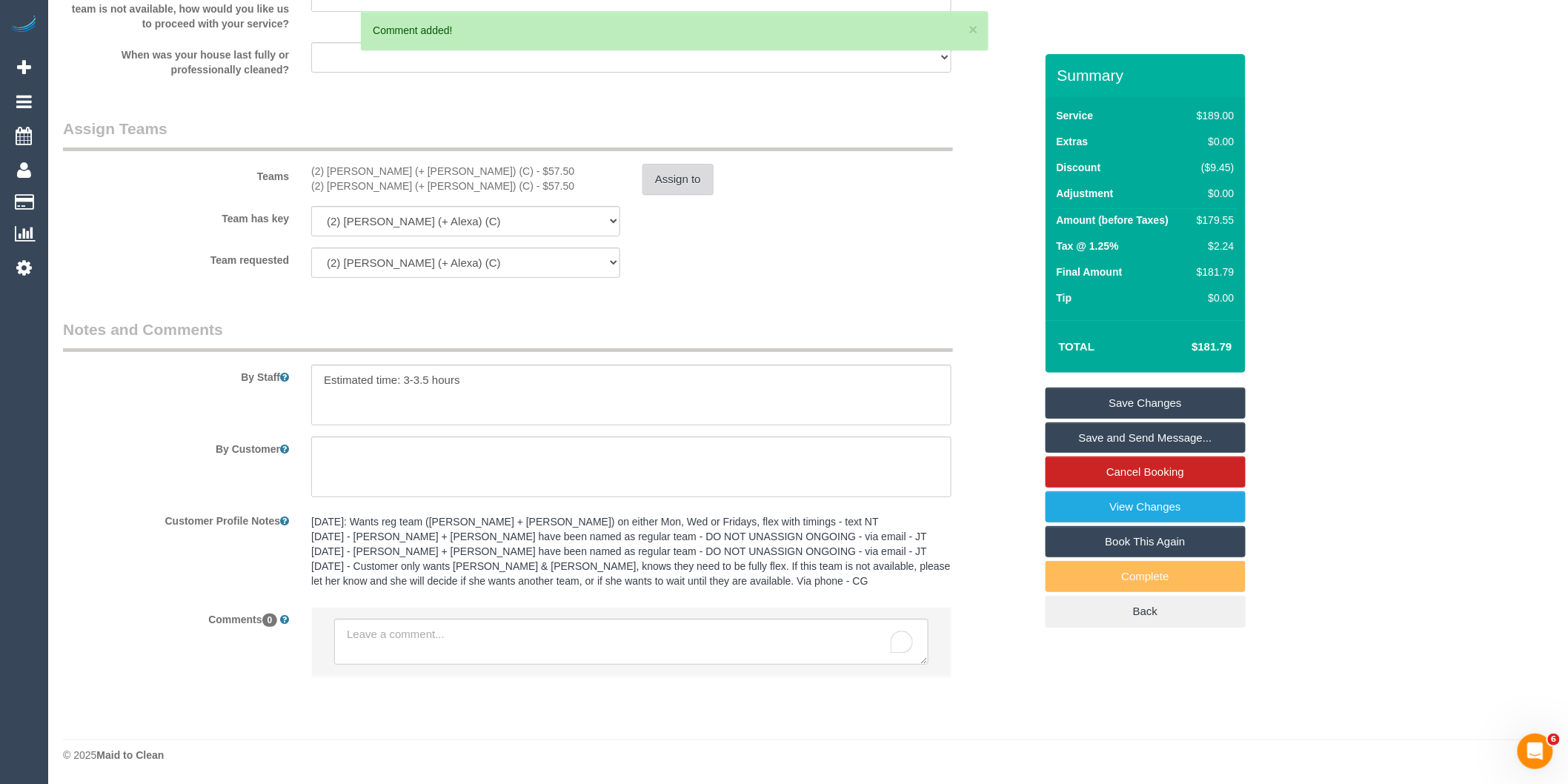
scroll to position [0, 0]
click at [676, 173] on button "Assign to" at bounding box center [678, 179] width 71 height 31
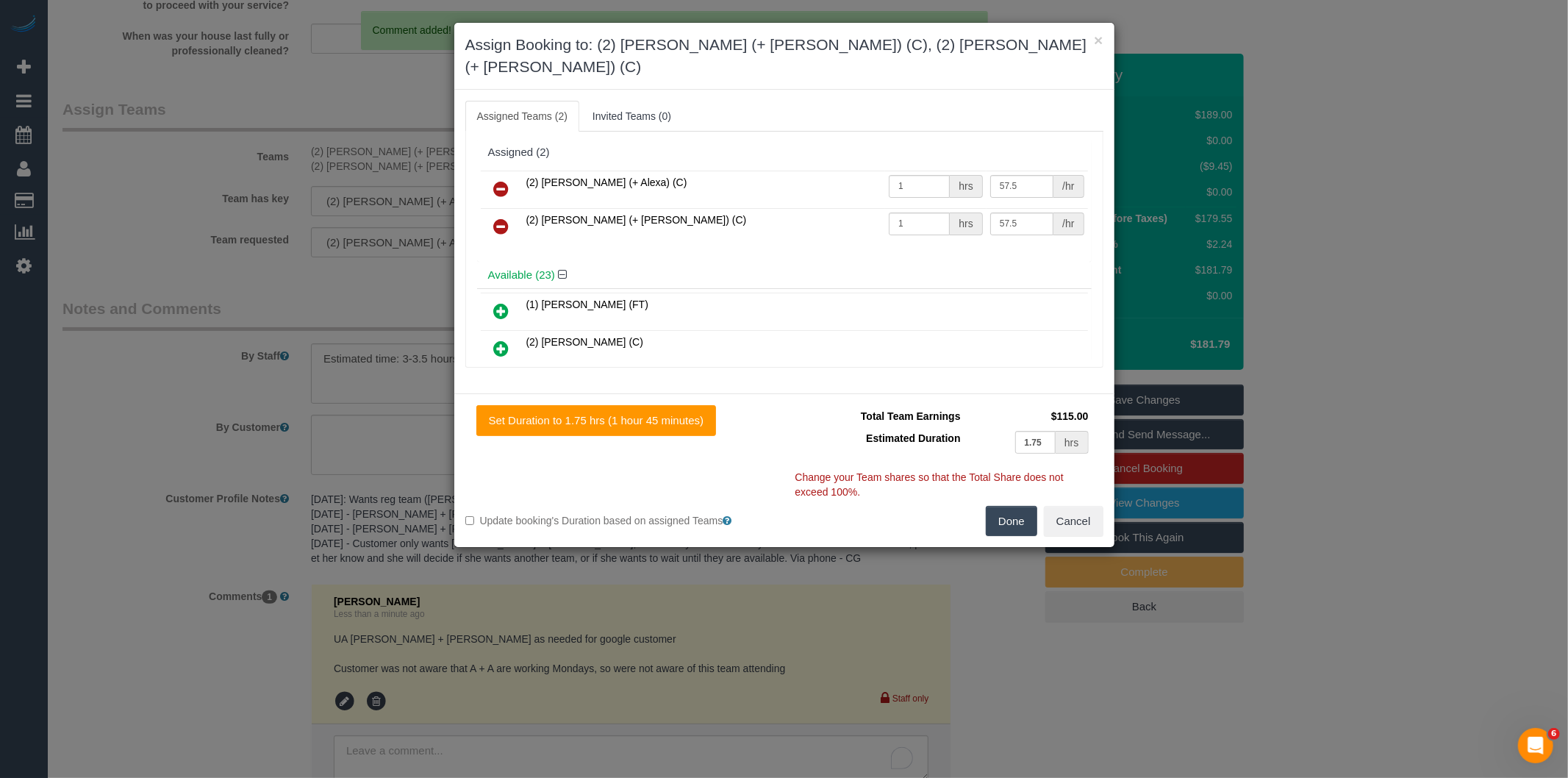
click at [503, 180] on icon at bounding box center [501, 189] width 16 height 18
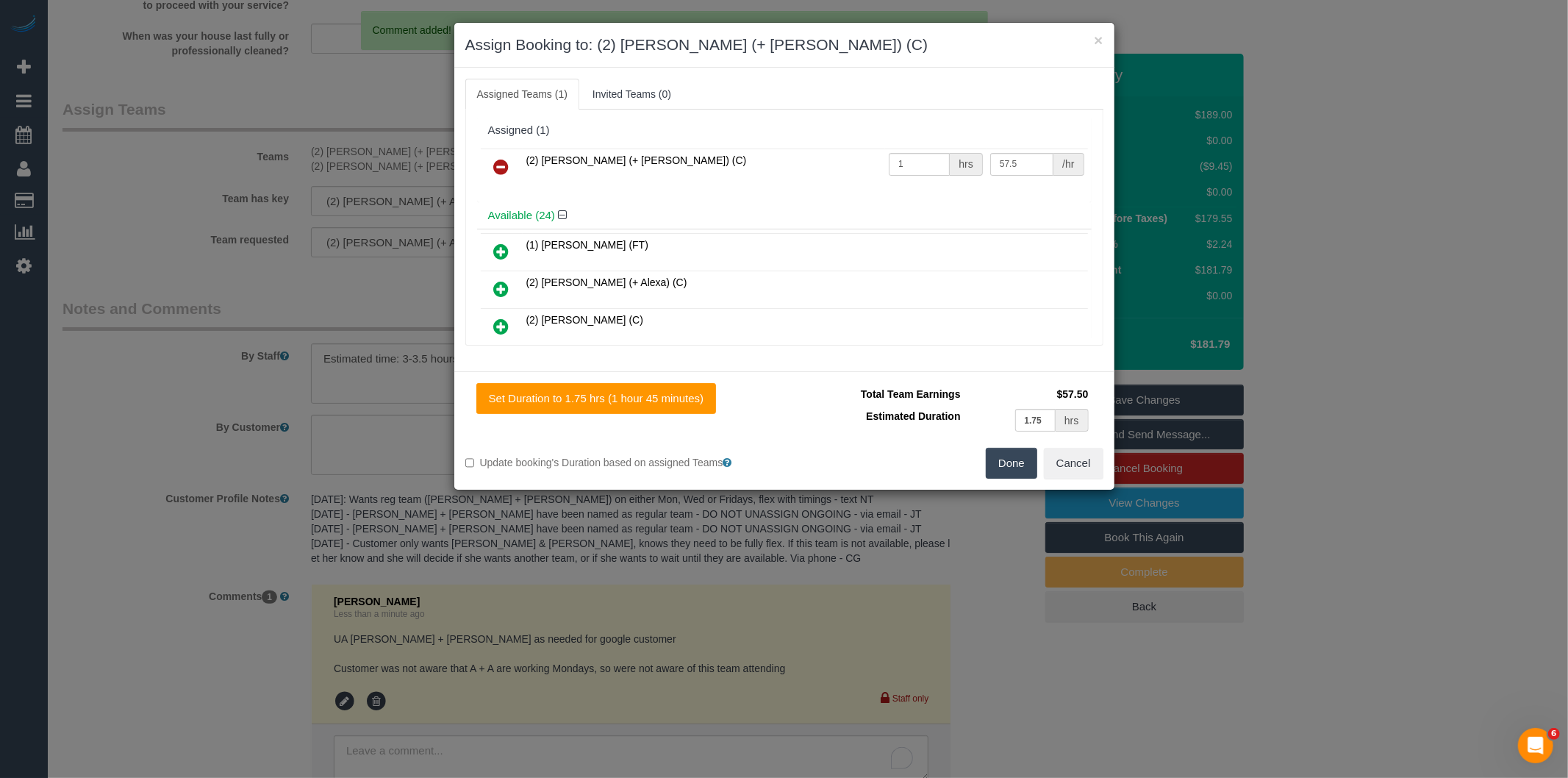
click at [503, 171] on icon at bounding box center [501, 167] width 16 height 18
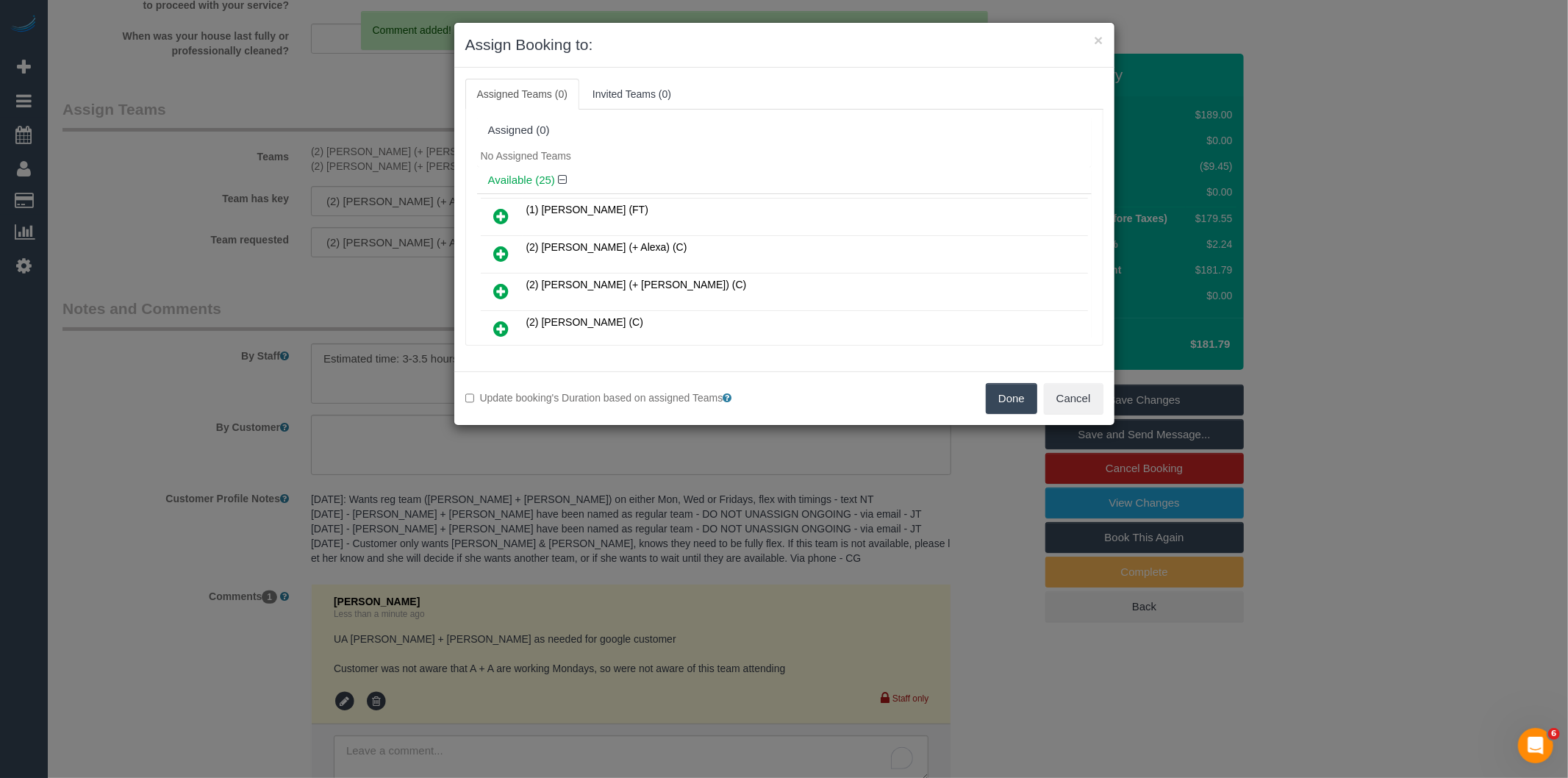
click at [1002, 400] on button "Done" at bounding box center [1010, 398] width 51 height 31
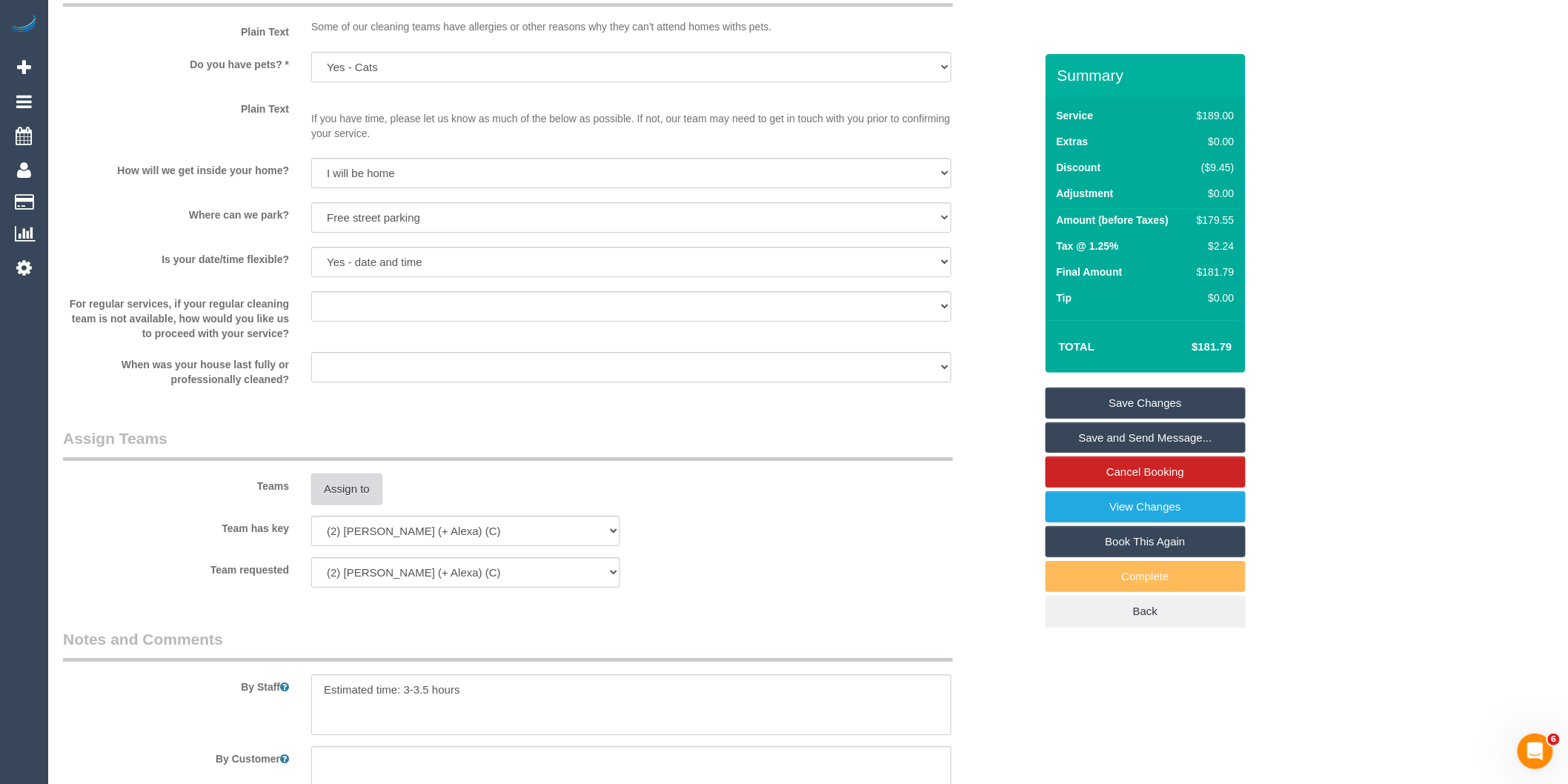
scroll to position [1901, 0]
click at [1152, 400] on link "Save Changes" at bounding box center [1146, 403] width 200 height 31
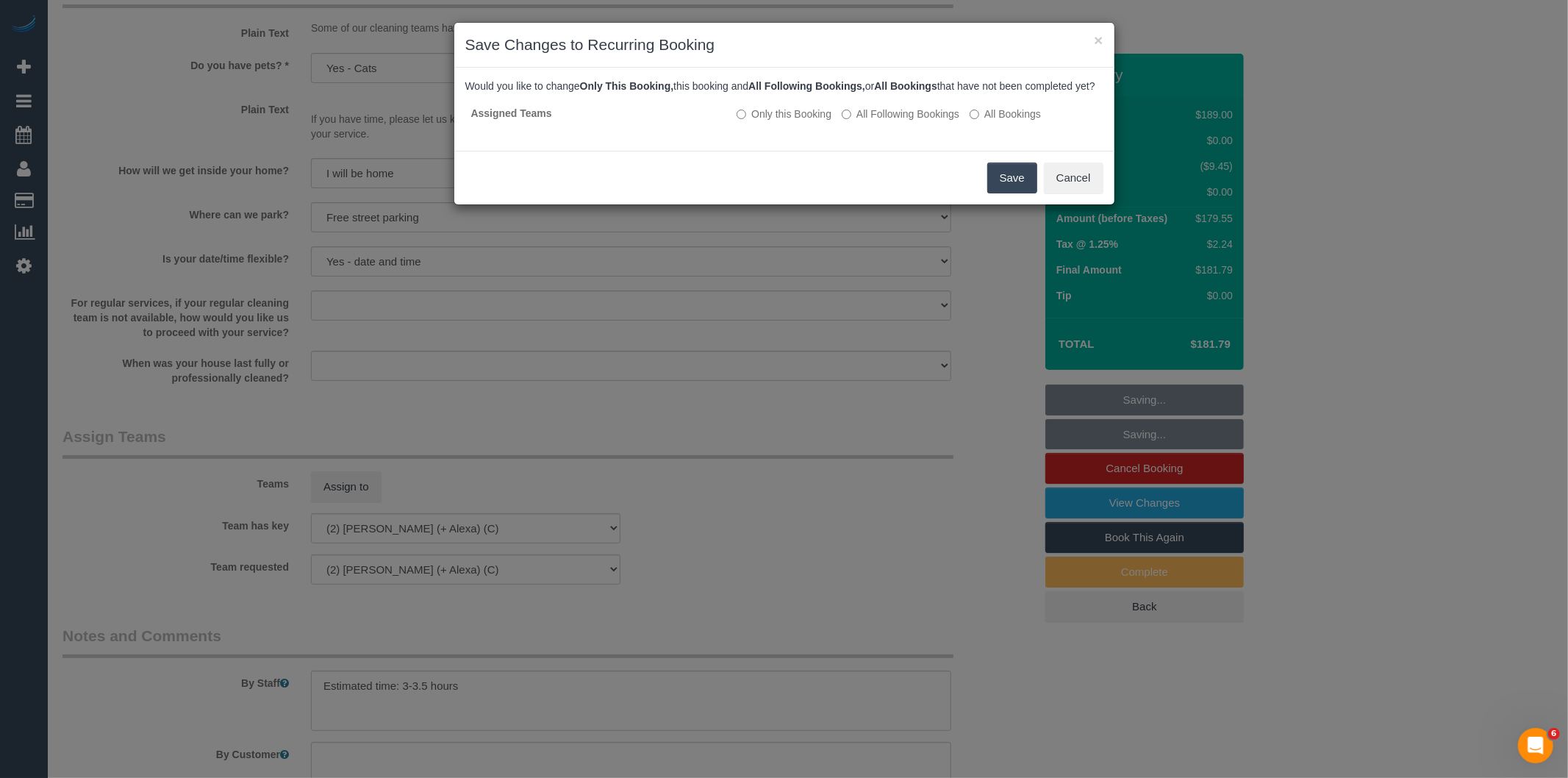
click at [1016, 184] on button "Save" at bounding box center [1011, 178] width 50 height 31
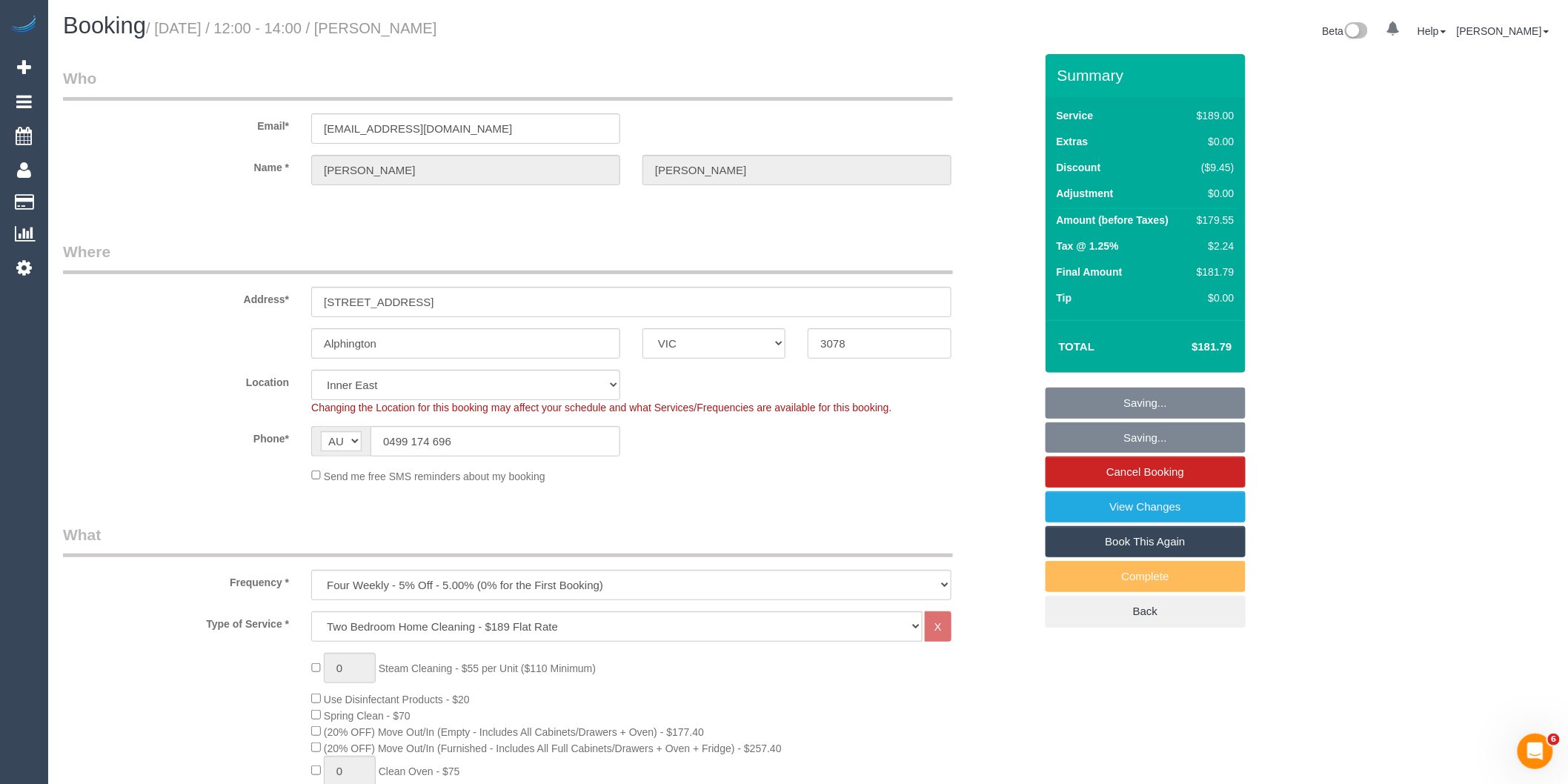
scroll to position [0, 0]
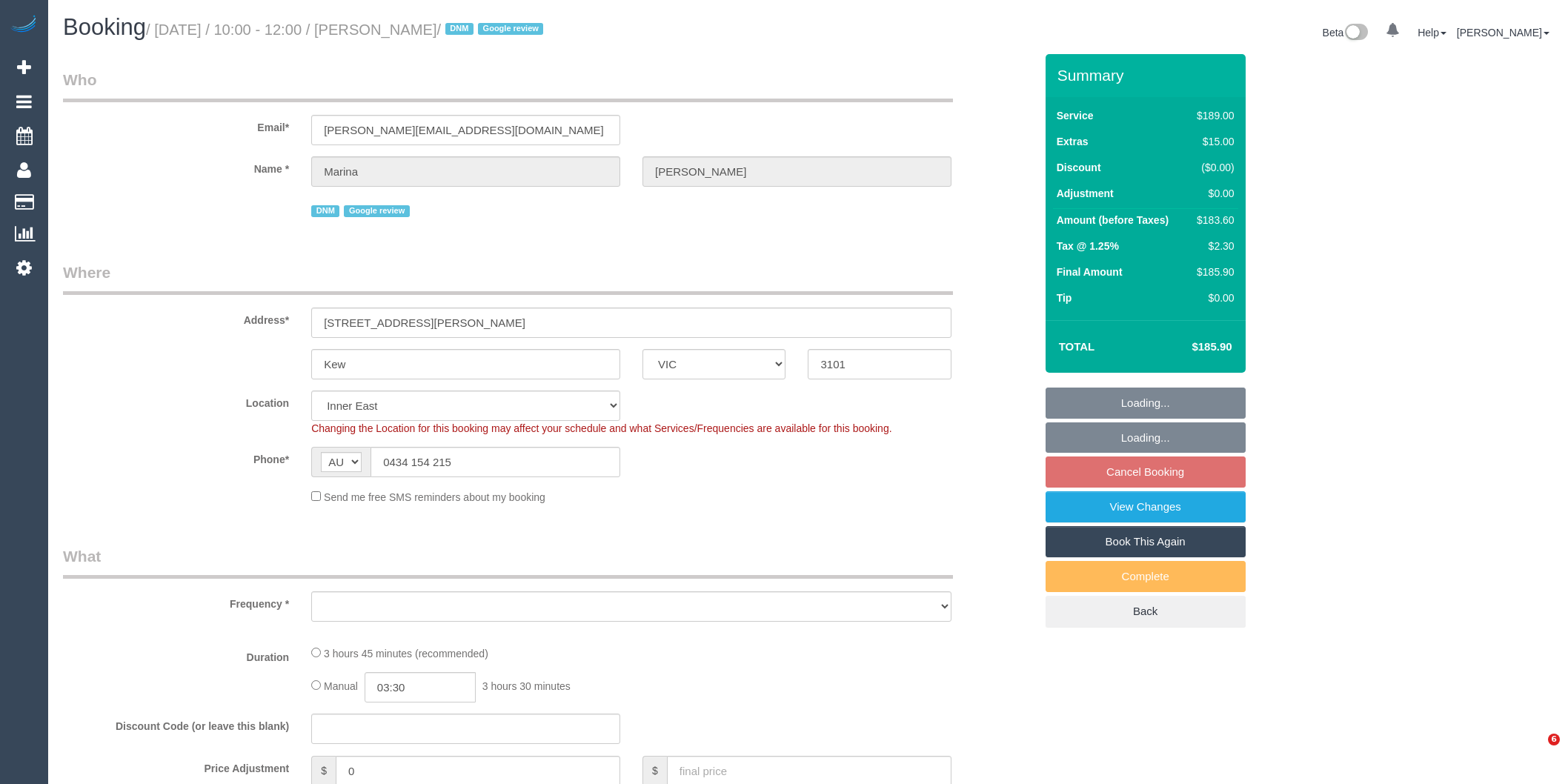
select select "VIC"
select select "object:558"
select select "string:stripe-pm_1Rx5eZ2GScqysDRVMWhcIDB8"
select select "number:27"
select select "number:14"
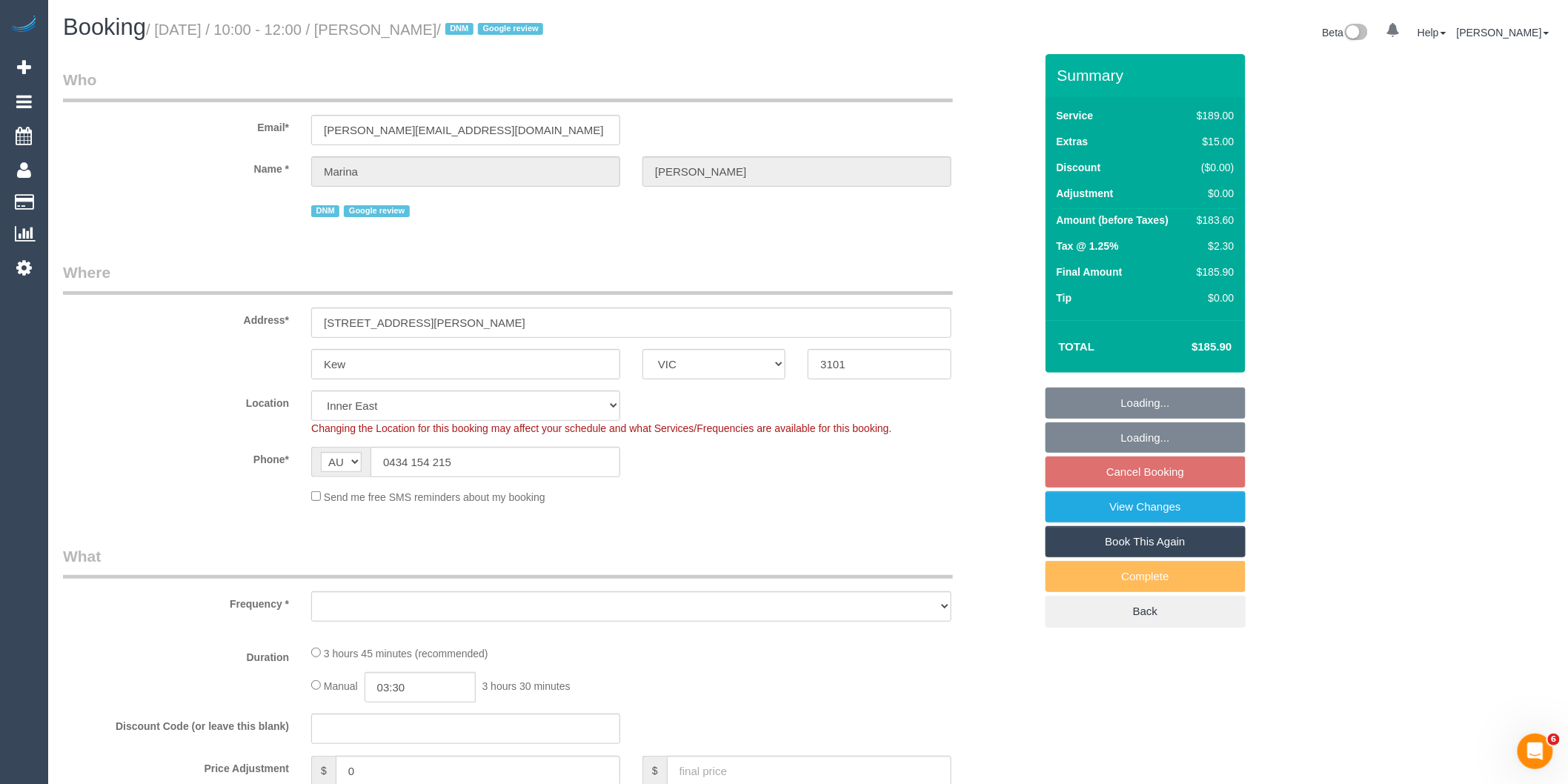
select select "number:19"
select select "number:24"
select select "number:35"
select select "number:11"
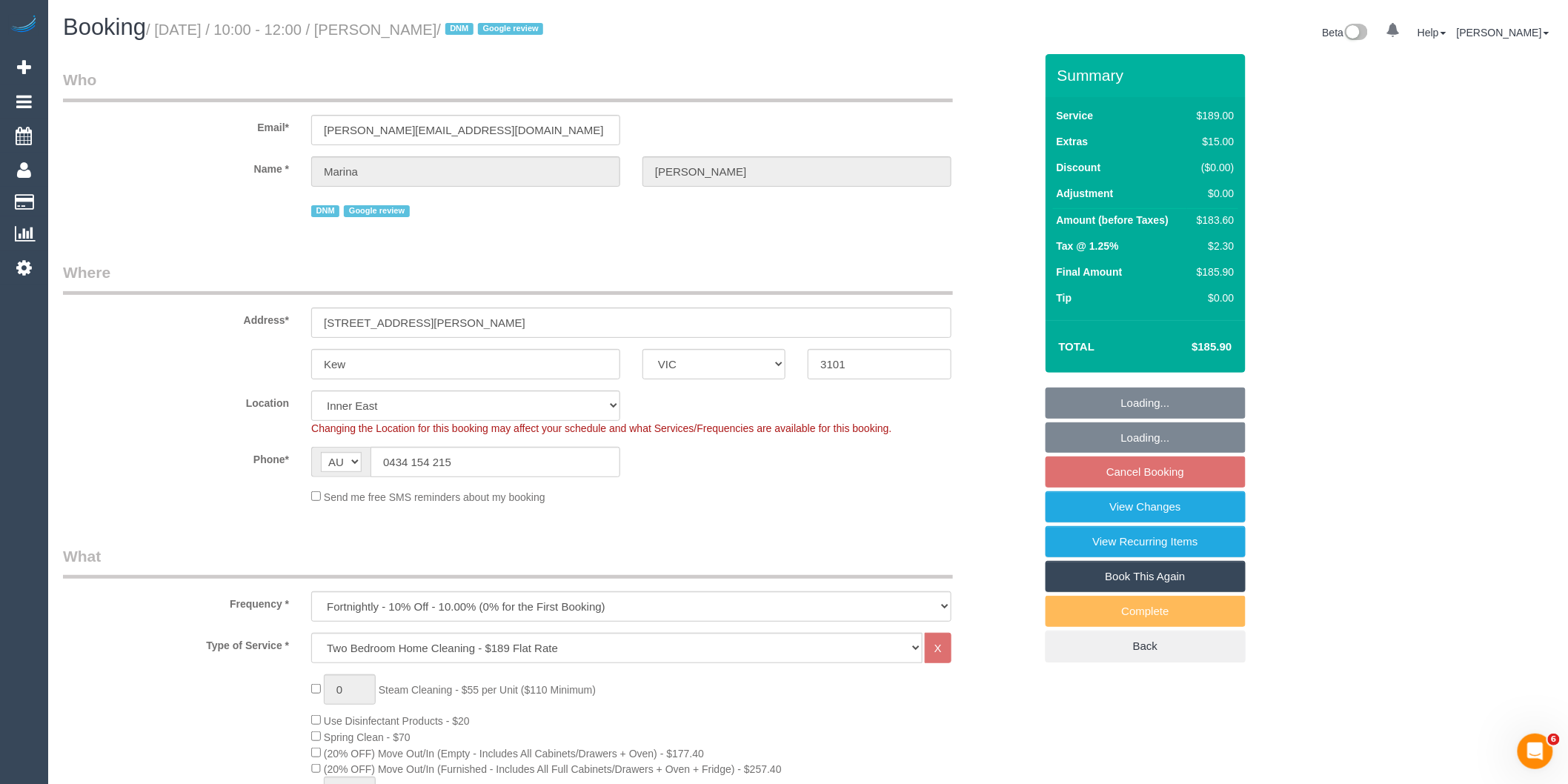
select select "object:827"
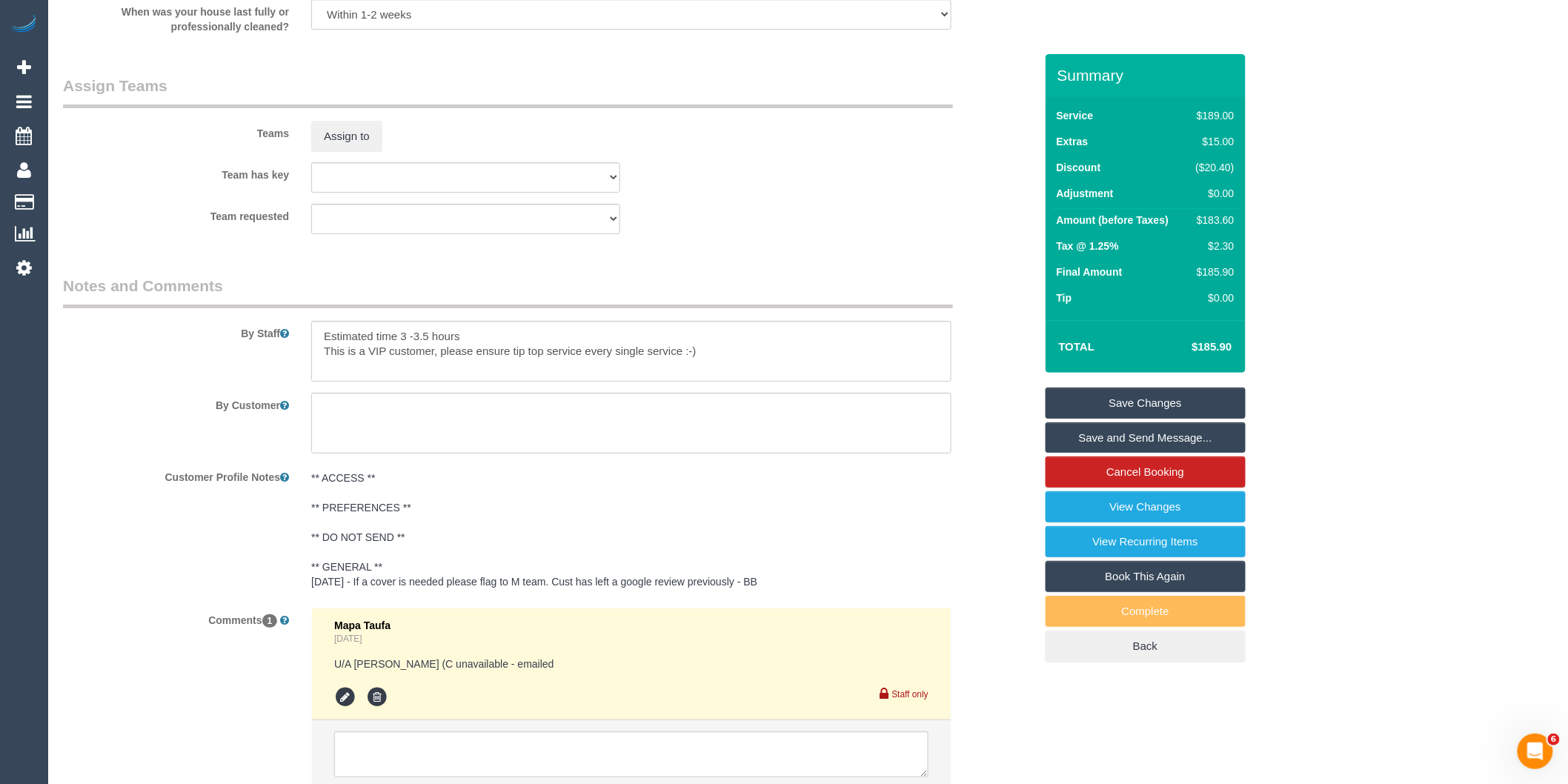
scroll to position [2305, 0]
click at [328, 350] on textarea at bounding box center [631, 346] width 641 height 61
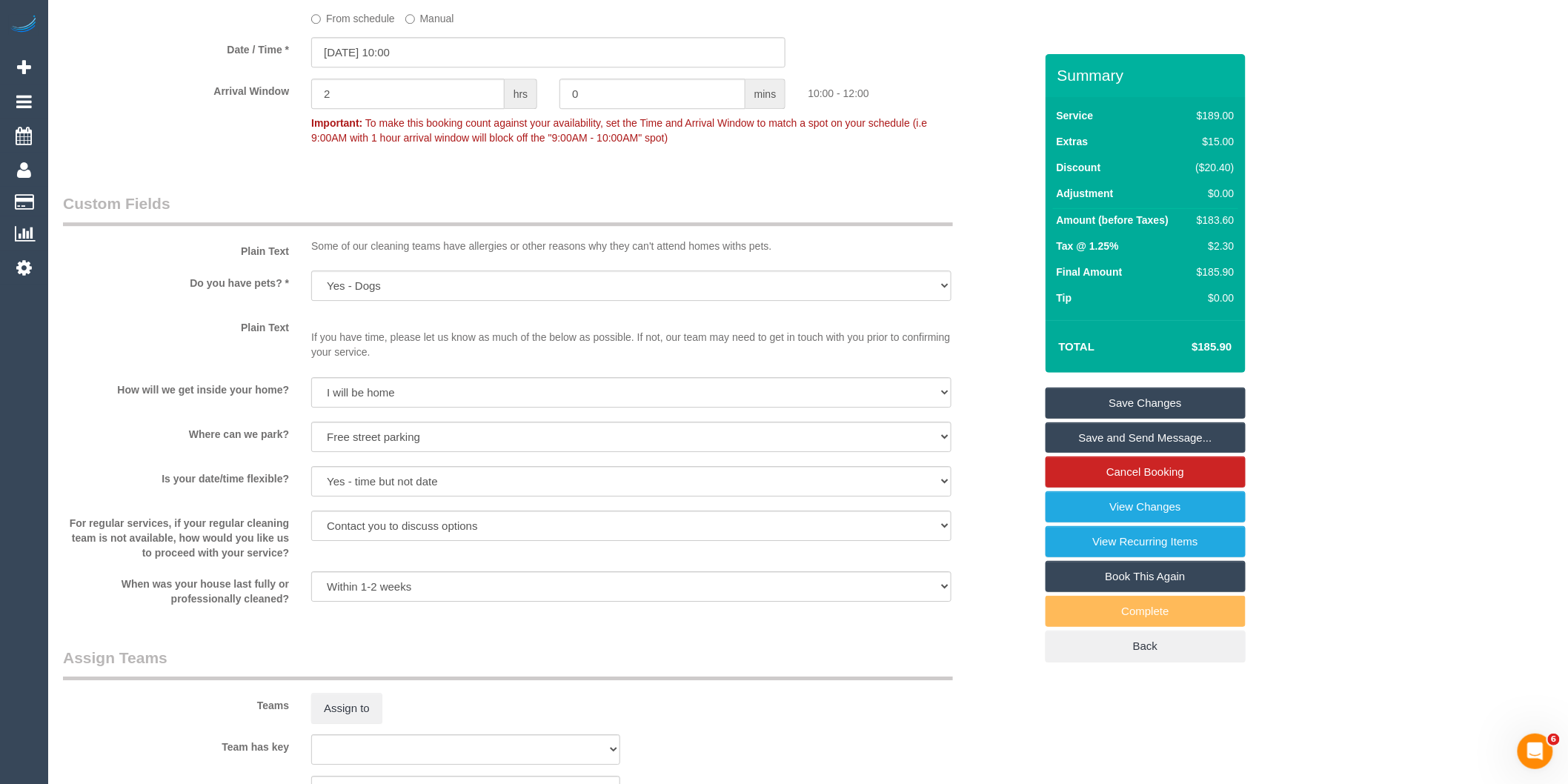
scroll to position [1975, 0]
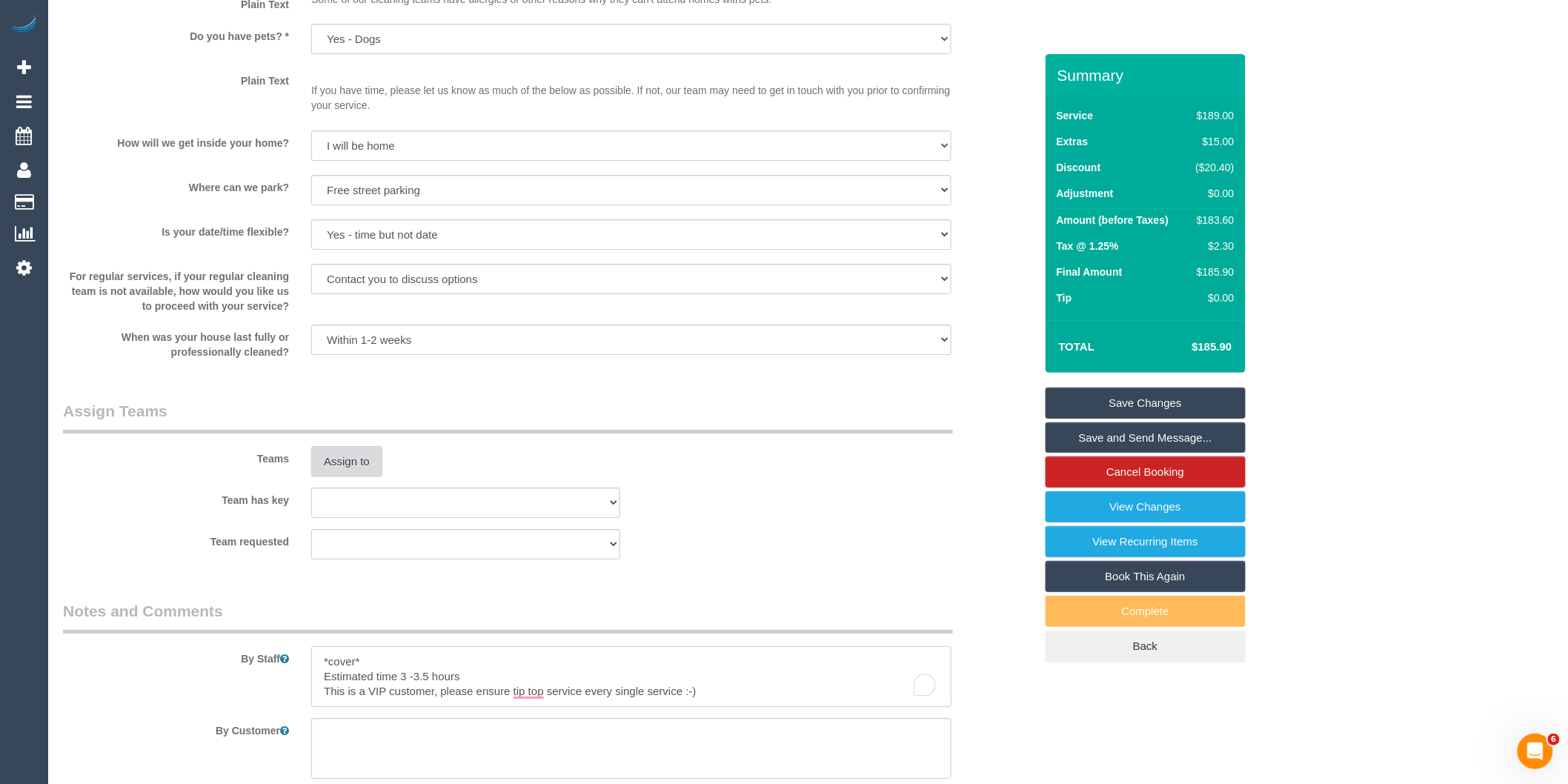
type textarea "*cover* Estimated time 3 -3.5 hours This is a VIP customer, please ensure tip t…"
click at [367, 477] on button "Assign to" at bounding box center [346, 462] width 71 height 31
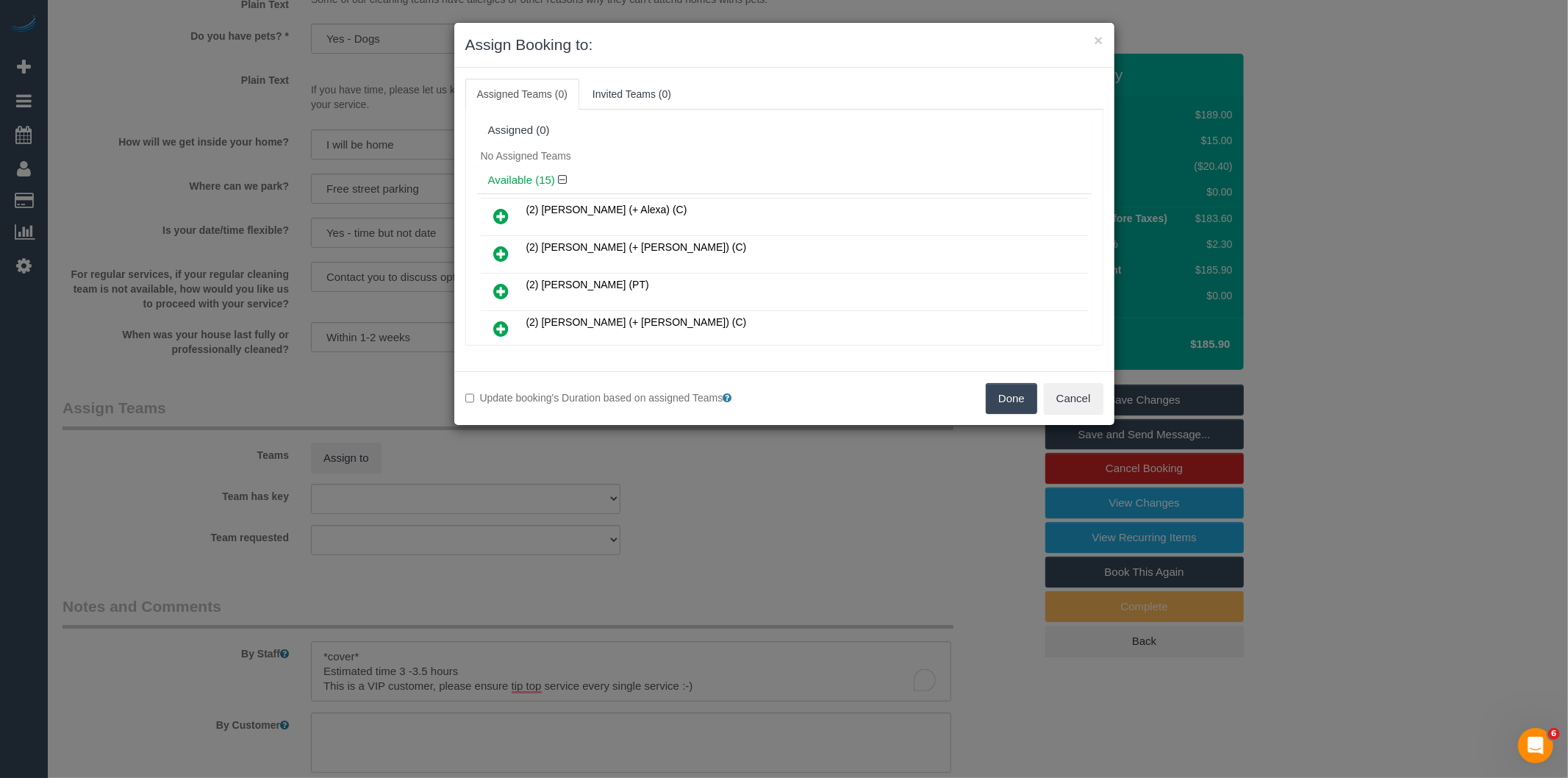
click at [503, 214] on icon at bounding box center [501, 217] width 16 height 18
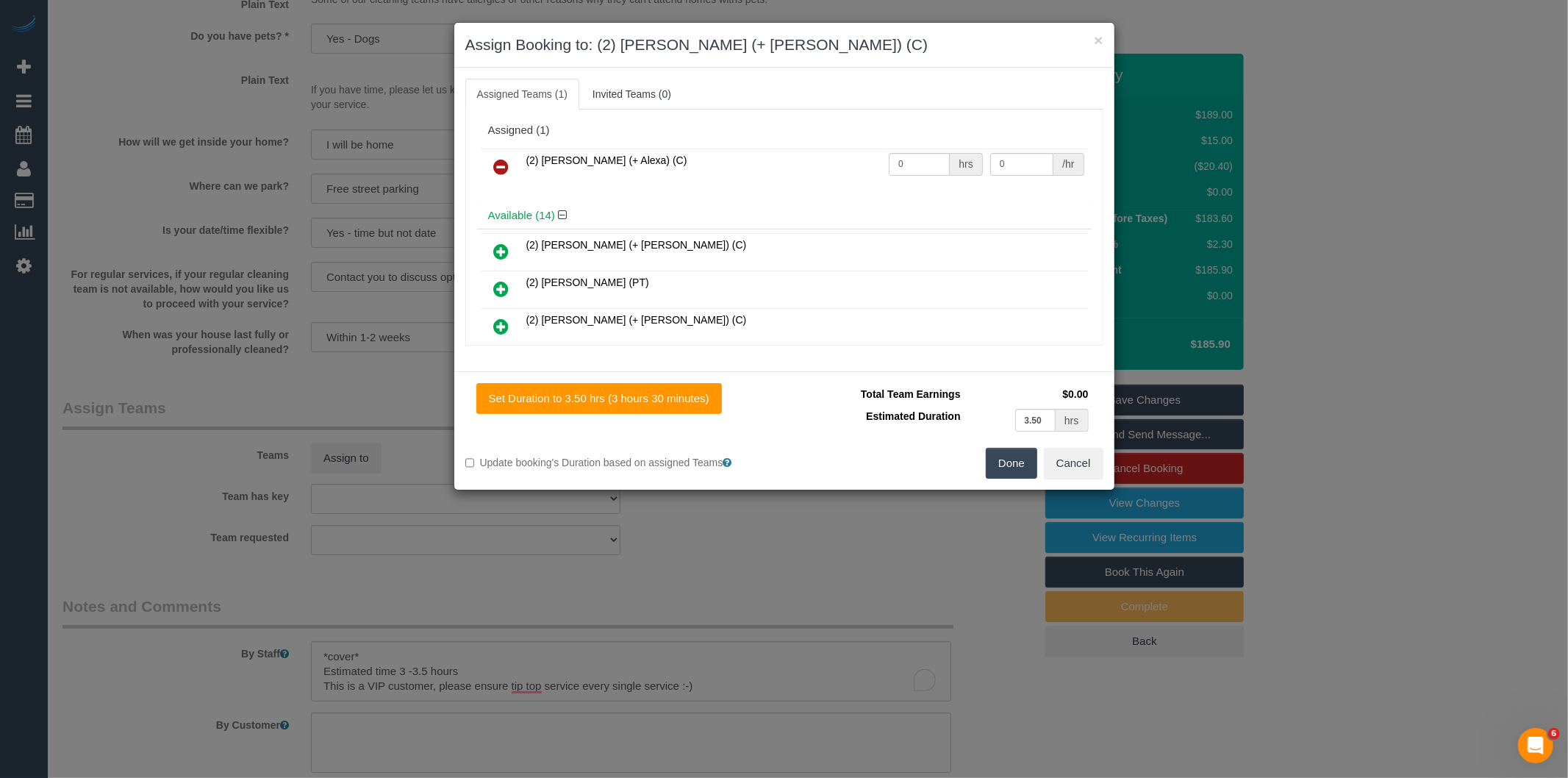
click at [506, 246] on icon at bounding box center [501, 251] width 16 height 18
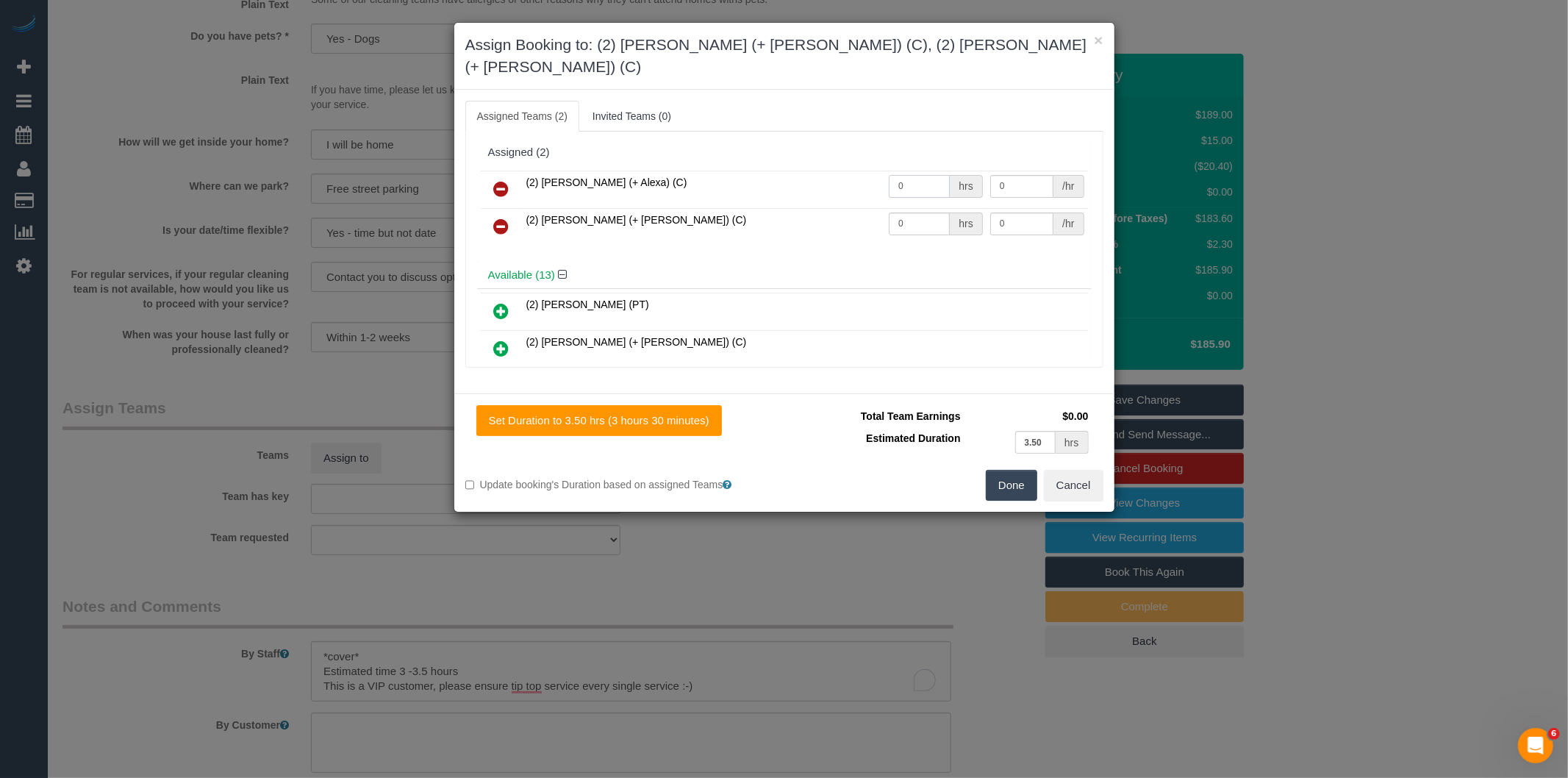
drag, startPoint x: 919, startPoint y: 165, endPoint x: 781, endPoint y: 158, distance: 138.2
click at [795, 171] on tr "(2) Alejandro (+ Alexa) (C) 0 hrs 0 /hr" at bounding box center [784, 189] width 607 height 38
type input "1"
type input "57.5"
drag, startPoint x: 911, startPoint y: 202, endPoint x: 797, endPoint y: 208, distance: 114.2
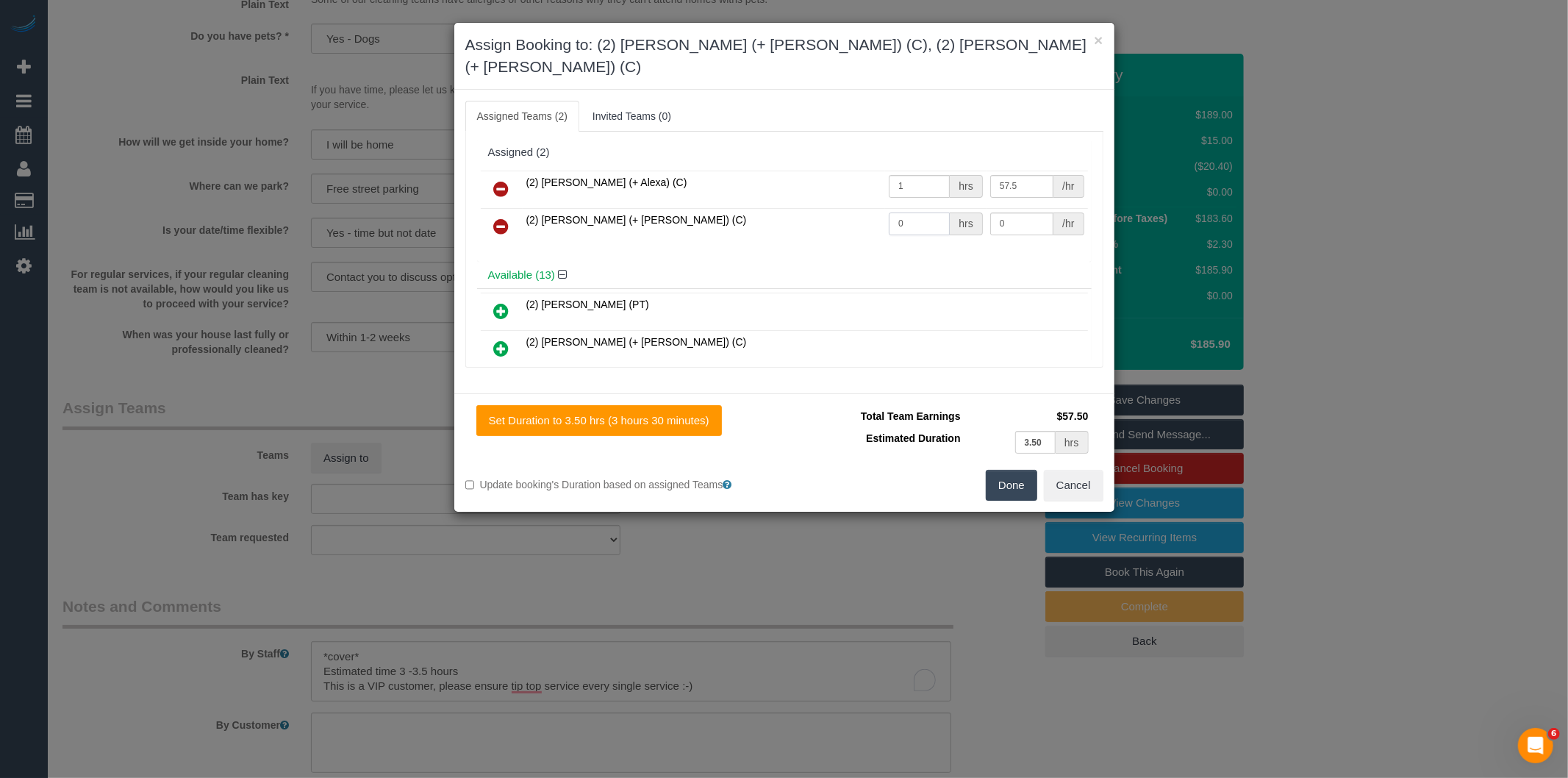
click at [801, 208] on tr "(2) Alexa (+ Alejandro) (C) 0 hrs 0 /hr" at bounding box center [784, 227] width 607 height 38
type input "1"
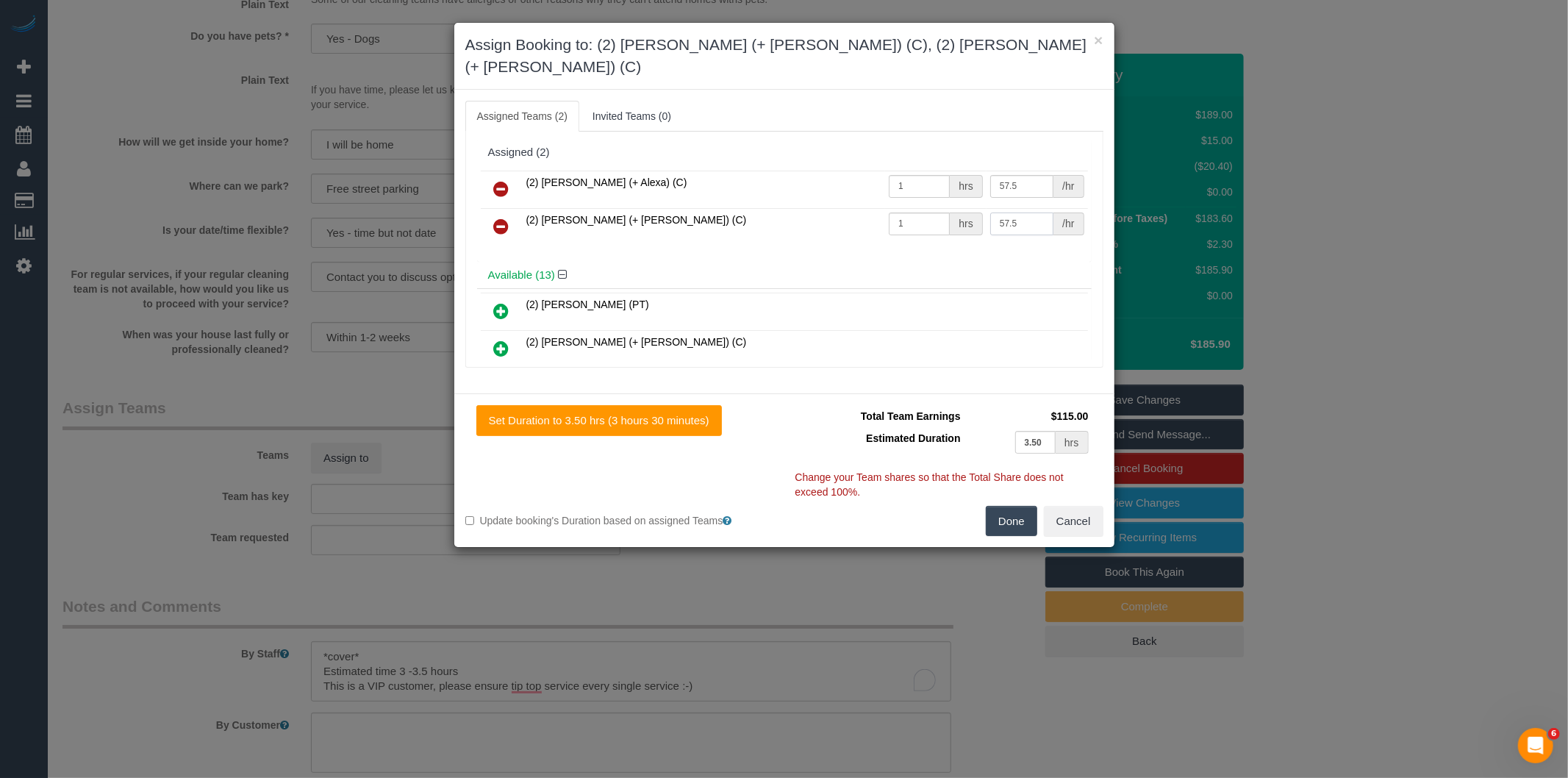
type input "57.5"
click at [1012, 506] on button "Done" at bounding box center [1010, 521] width 51 height 31
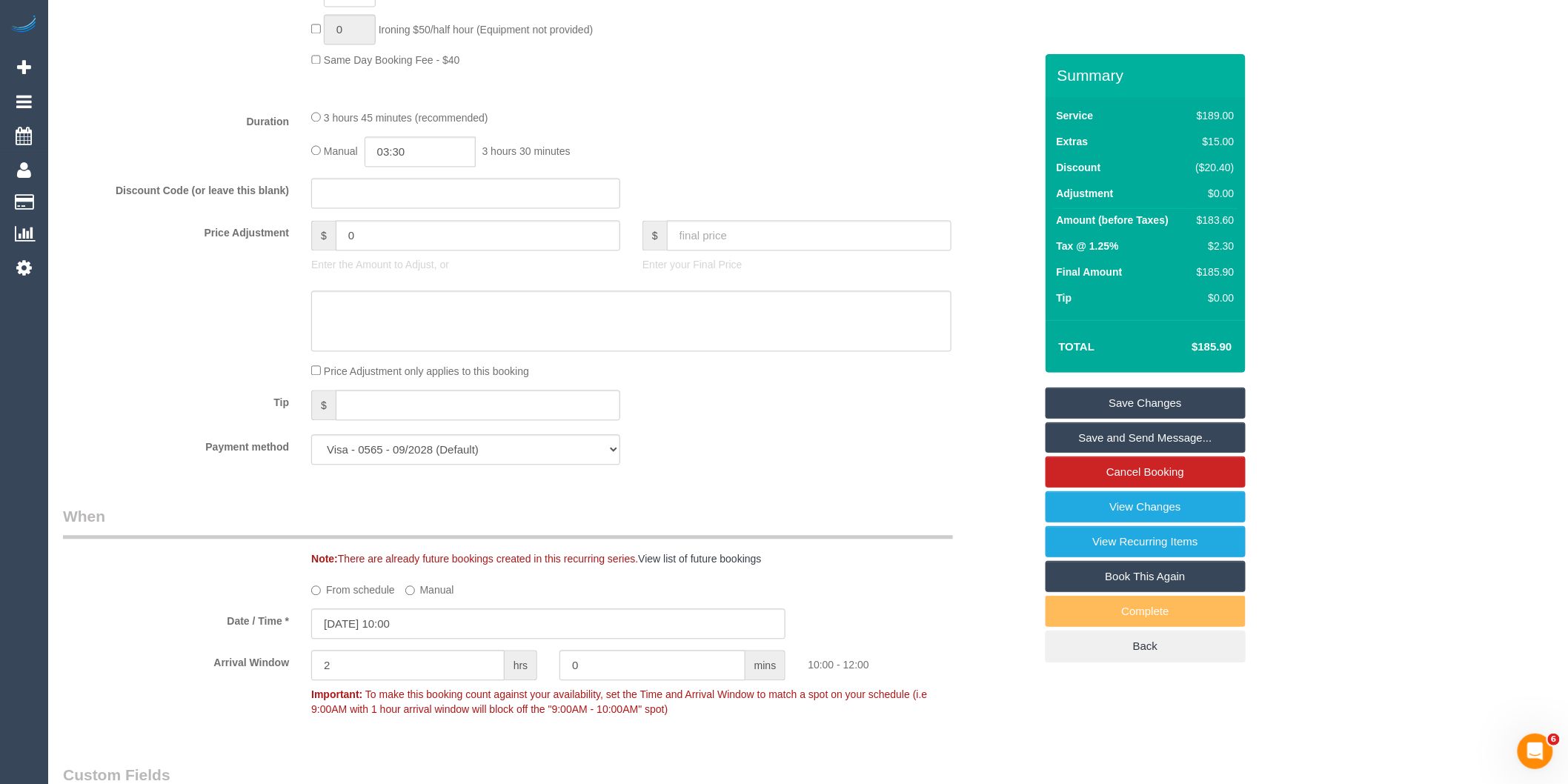
scroll to position [1152, 0]
click at [420, 172] on input "03:30" at bounding box center [420, 156] width 111 height 31
click at [412, 241] on li "01:30" at bounding box center [404, 244] width 66 height 19
click at [438, 172] on input "01:30" at bounding box center [420, 156] width 111 height 31
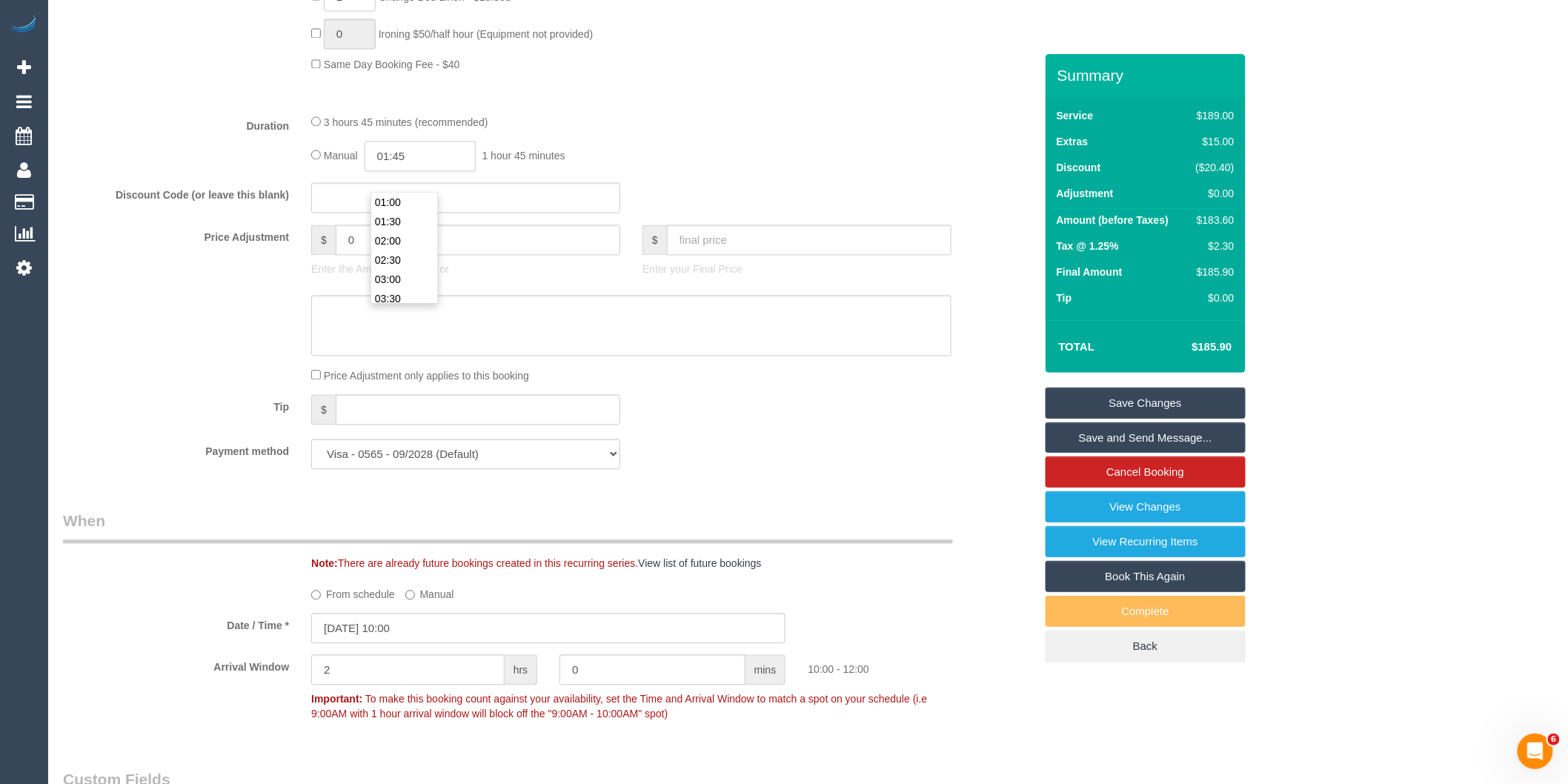
type input "01:45"
click at [759, 172] on div "Manual 01:45 1 hour 45 minutes" at bounding box center [631, 156] width 641 height 31
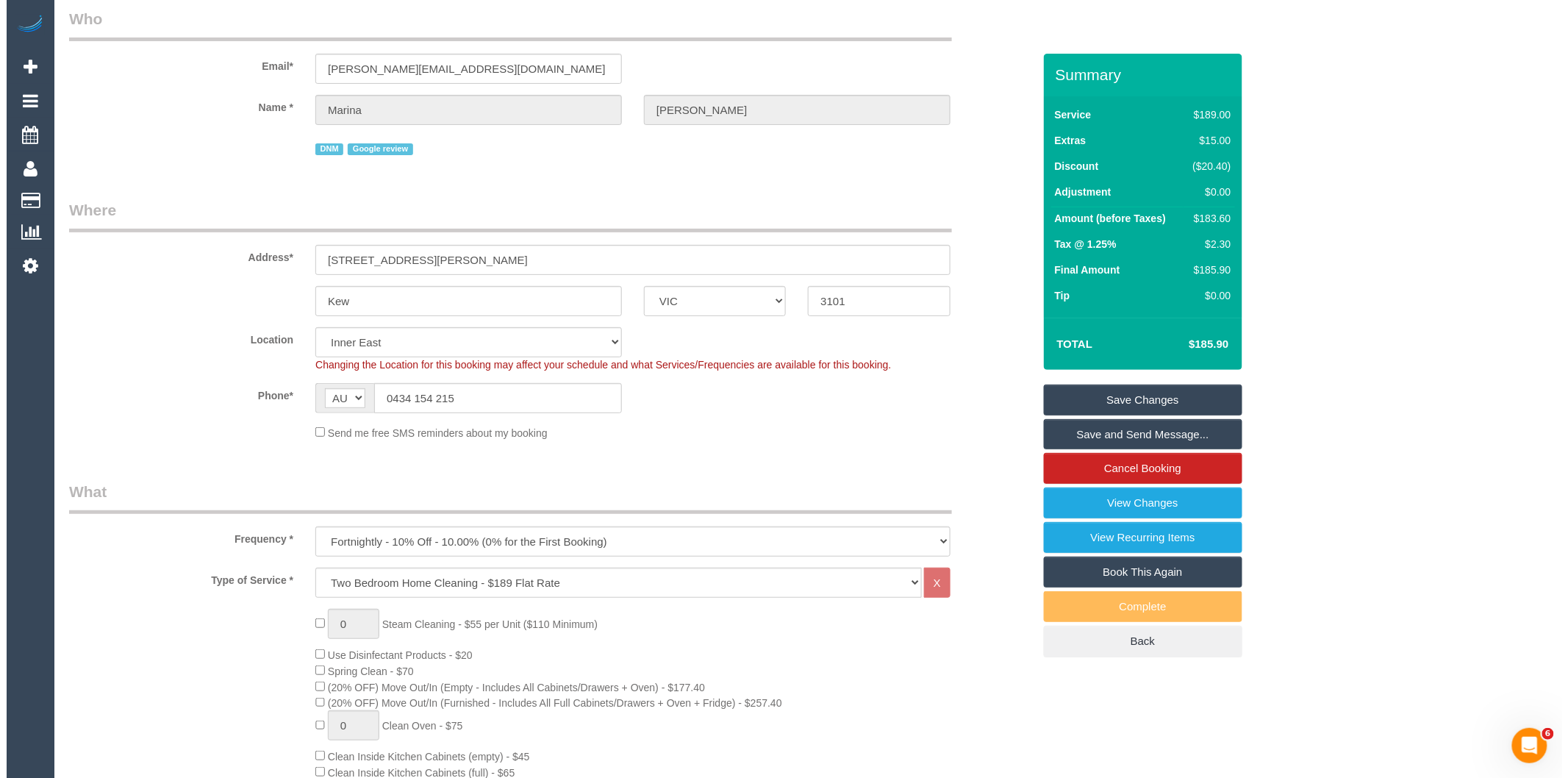
scroll to position [0, 0]
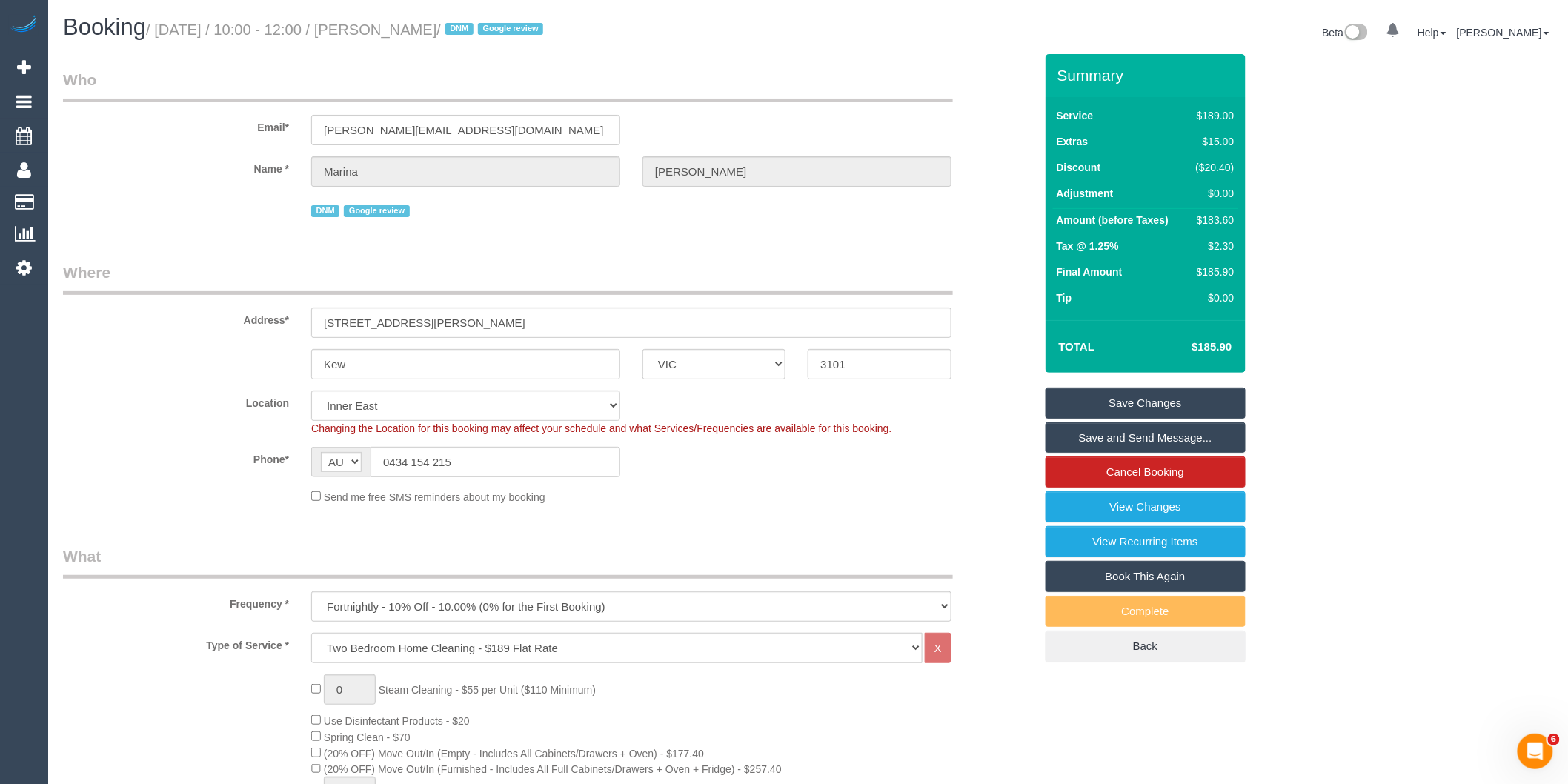
click at [1102, 437] on link "Save and Send Message..." at bounding box center [1146, 438] width 200 height 31
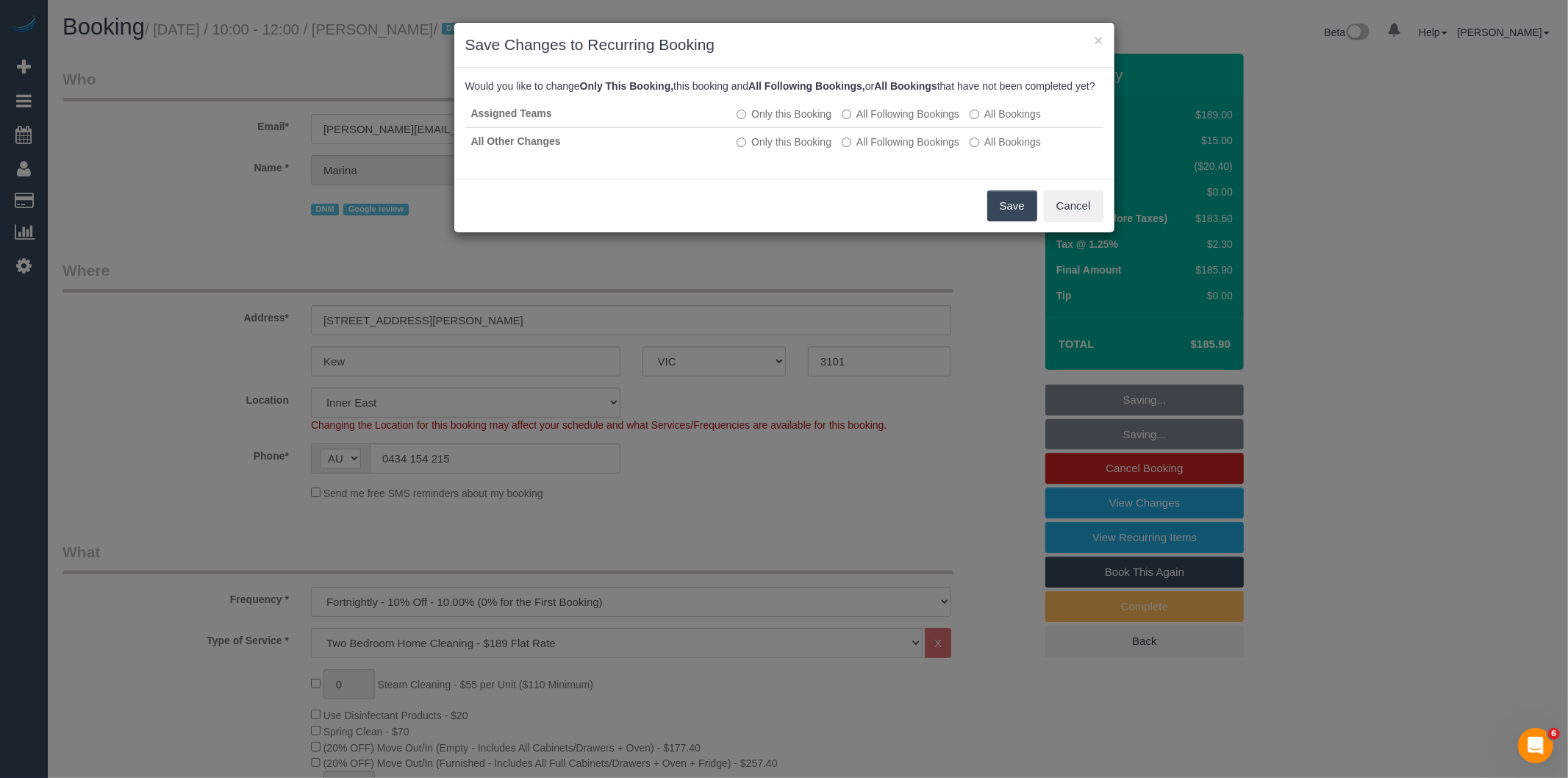
drag, startPoint x: 992, startPoint y: 222, endPoint x: 917, endPoint y: 171, distance: 90.7
click at [992, 221] on button "Save" at bounding box center [1011, 206] width 50 height 31
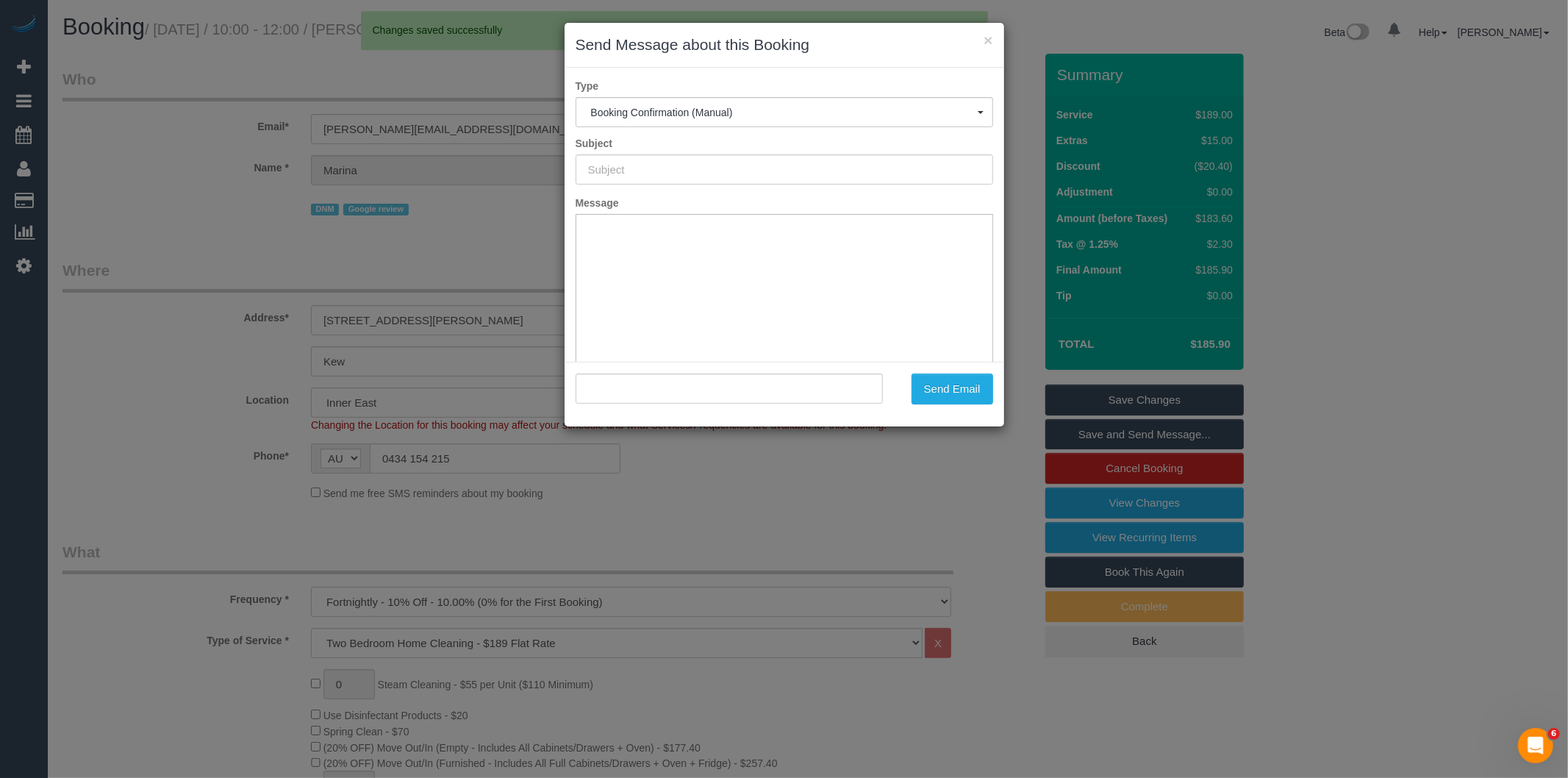
type input "Booking Confirmed"
type input "=?utf-8?q?Marina_Lipovi=C4=87?= <m.lipovic@gmail.com>"
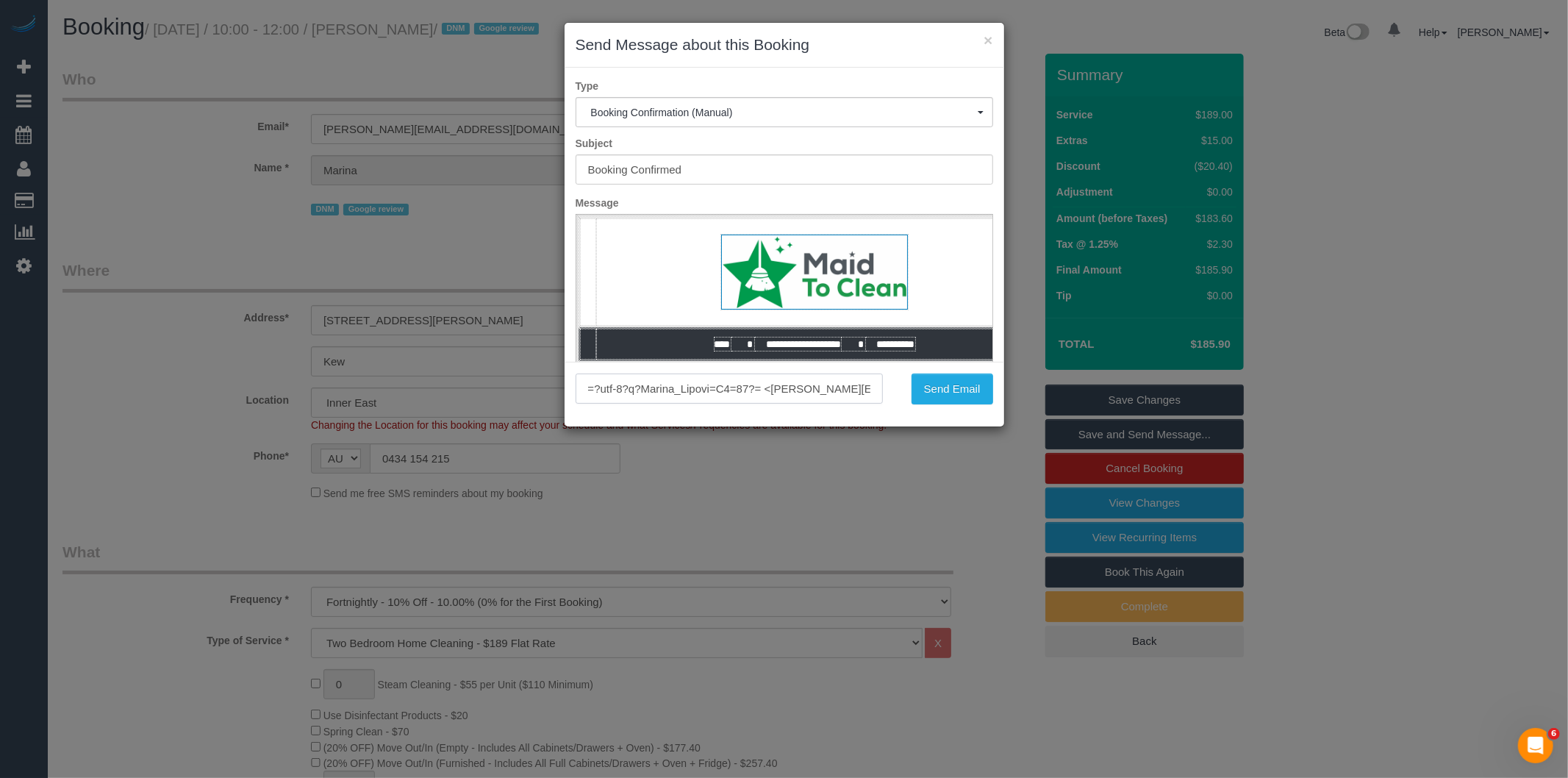
click at [821, 386] on input "=?utf-8?q?Marina_Lipovi=C4=87?= <m.lipovic@gmail.com>" at bounding box center [729, 389] width 308 height 30
drag, startPoint x: 775, startPoint y: 391, endPoint x: 860, endPoint y: 386, distance: 85.1
click at [860, 386] on input "=?utf-8?q?Marina_Lipovi=C4=87?= <m.lipovic@gmail.com>" at bounding box center [729, 389] width 308 height 30
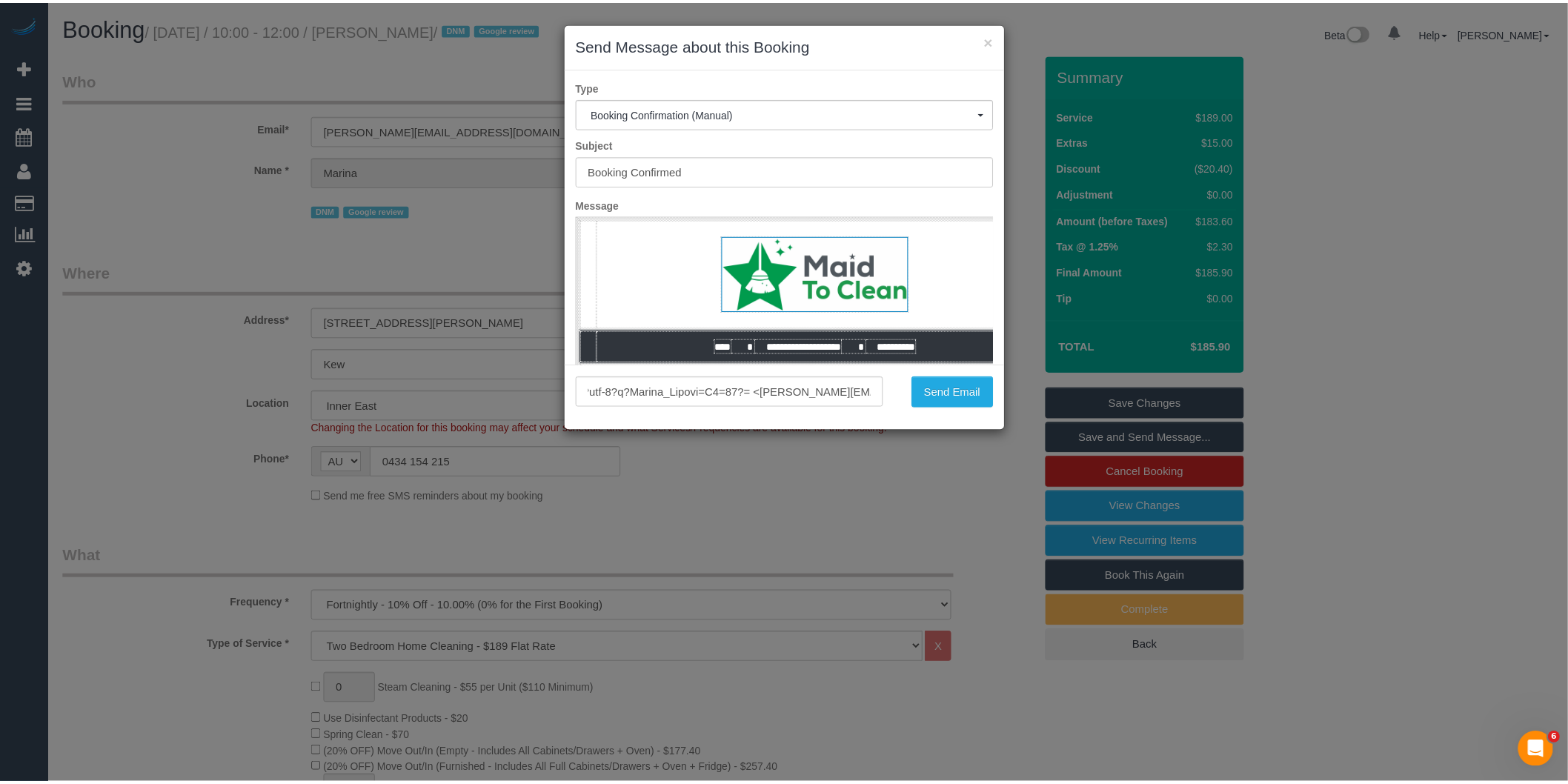
scroll to position [0, 0]
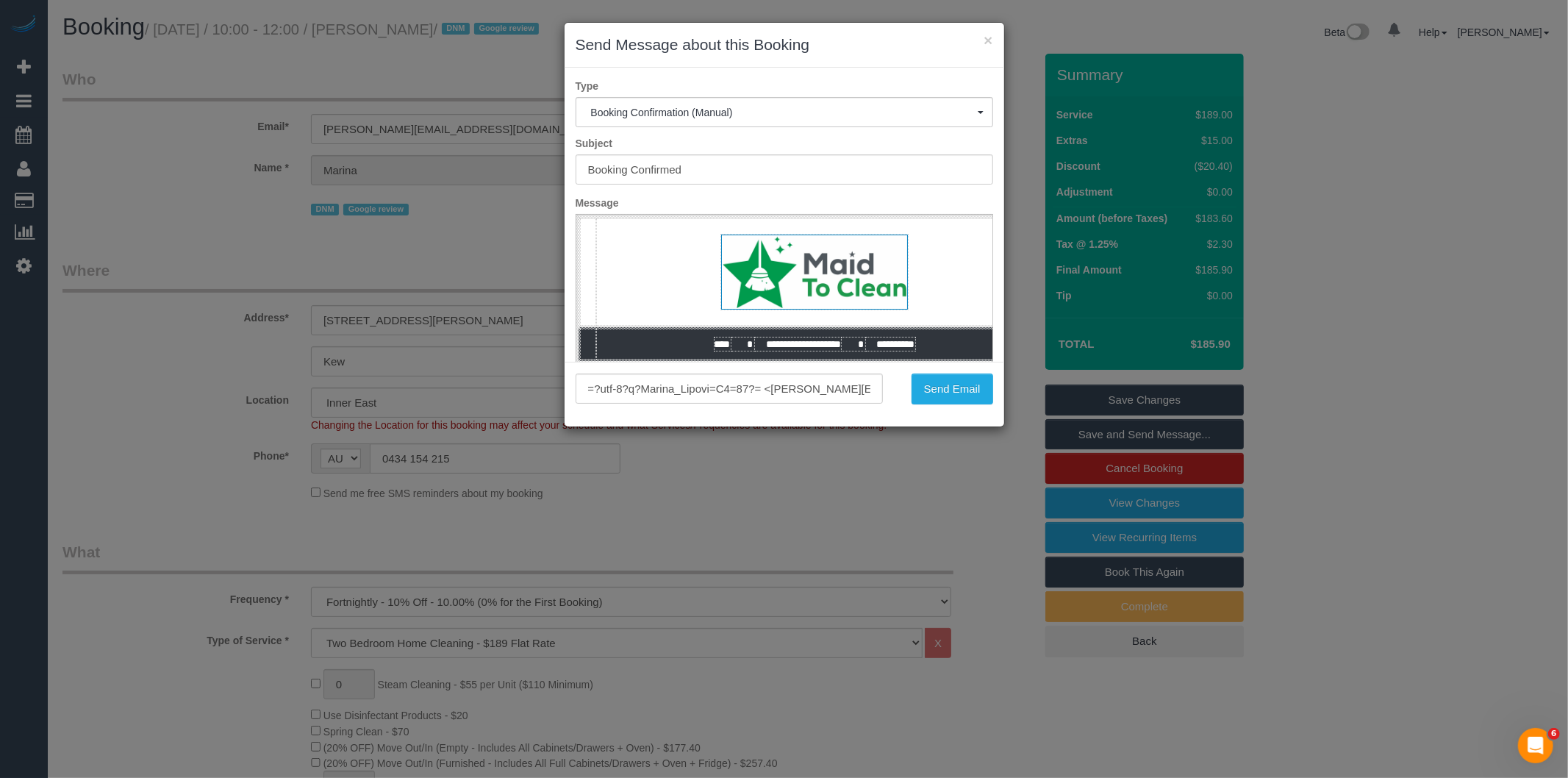
click at [707, 495] on div "× Send Message about this Booking Type Booking Confirmation (Manual) Booking Co…" at bounding box center [784, 389] width 1568 height 778
click at [953, 397] on button "Send Email" at bounding box center [952, 389] width 82 height 31
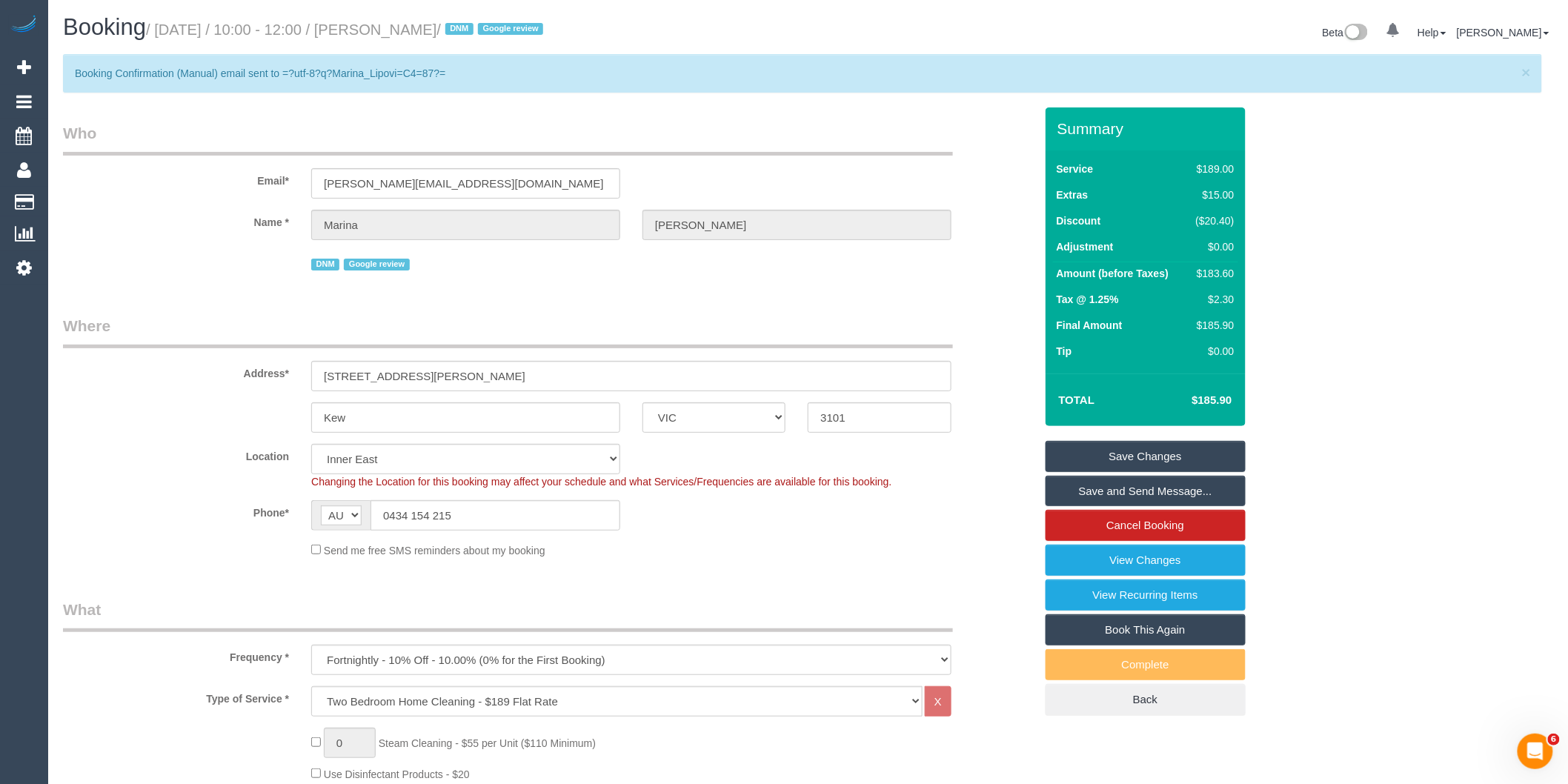
click at [937, 549] on div "Send me free SMS reminders about my booking" at bounding box center [632, 550] width 662 height 16
click at [1117, 566] on link "View Changes" at bounding box center [1146, 561] width 200 height 31
click at [182, 235] on div "× Changes report Who What When Bronie Bryant The Booking Confirmation (Manual) …" at bounding box center [784, 392] width 1568 height 784
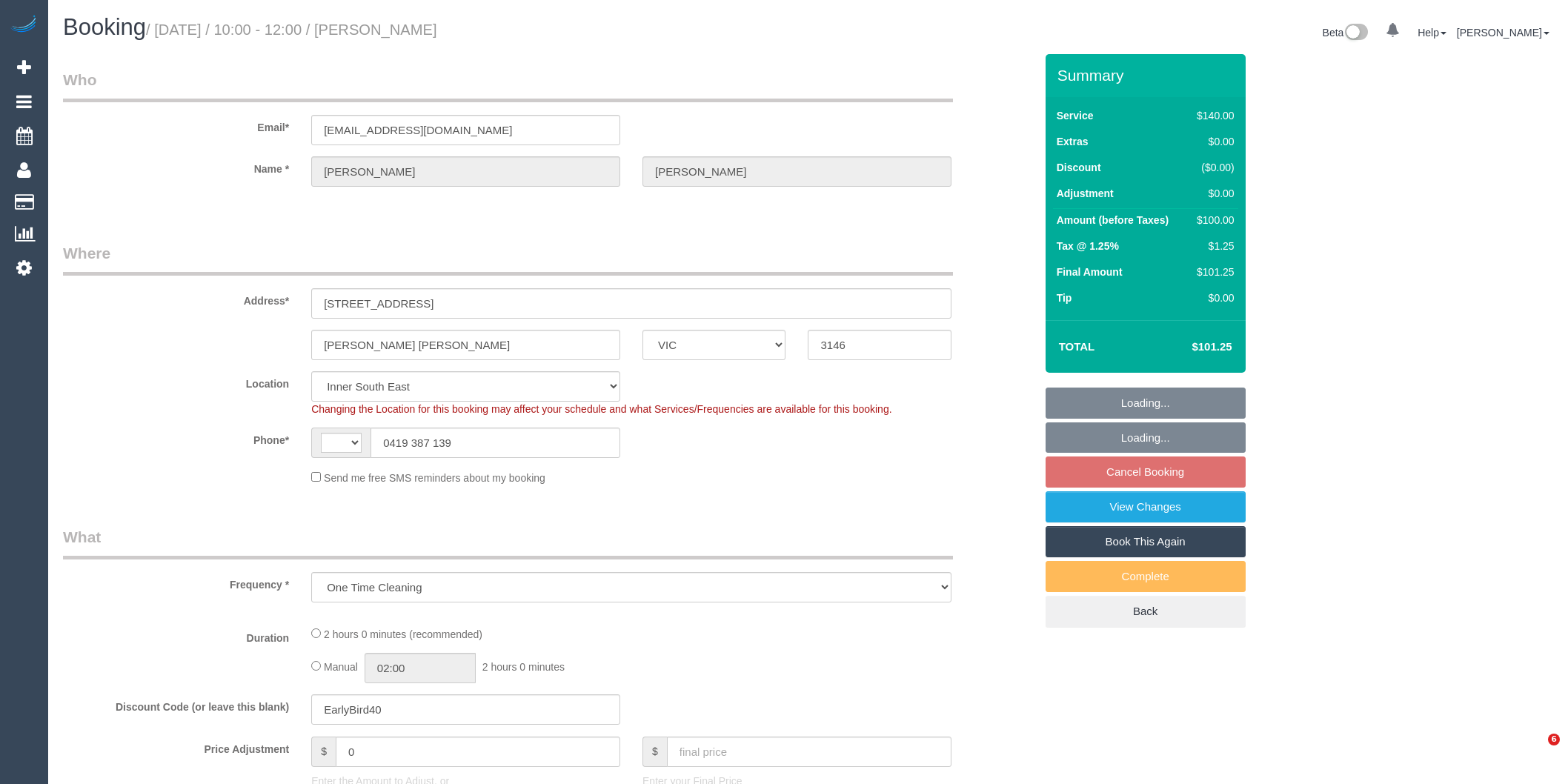
select select "VIC"
select select "string:AU"
select select "string:stripe-pm_1Qp21H2GScqysDRV0fCRwPSE"
select select "number:28"
select select "number:14"
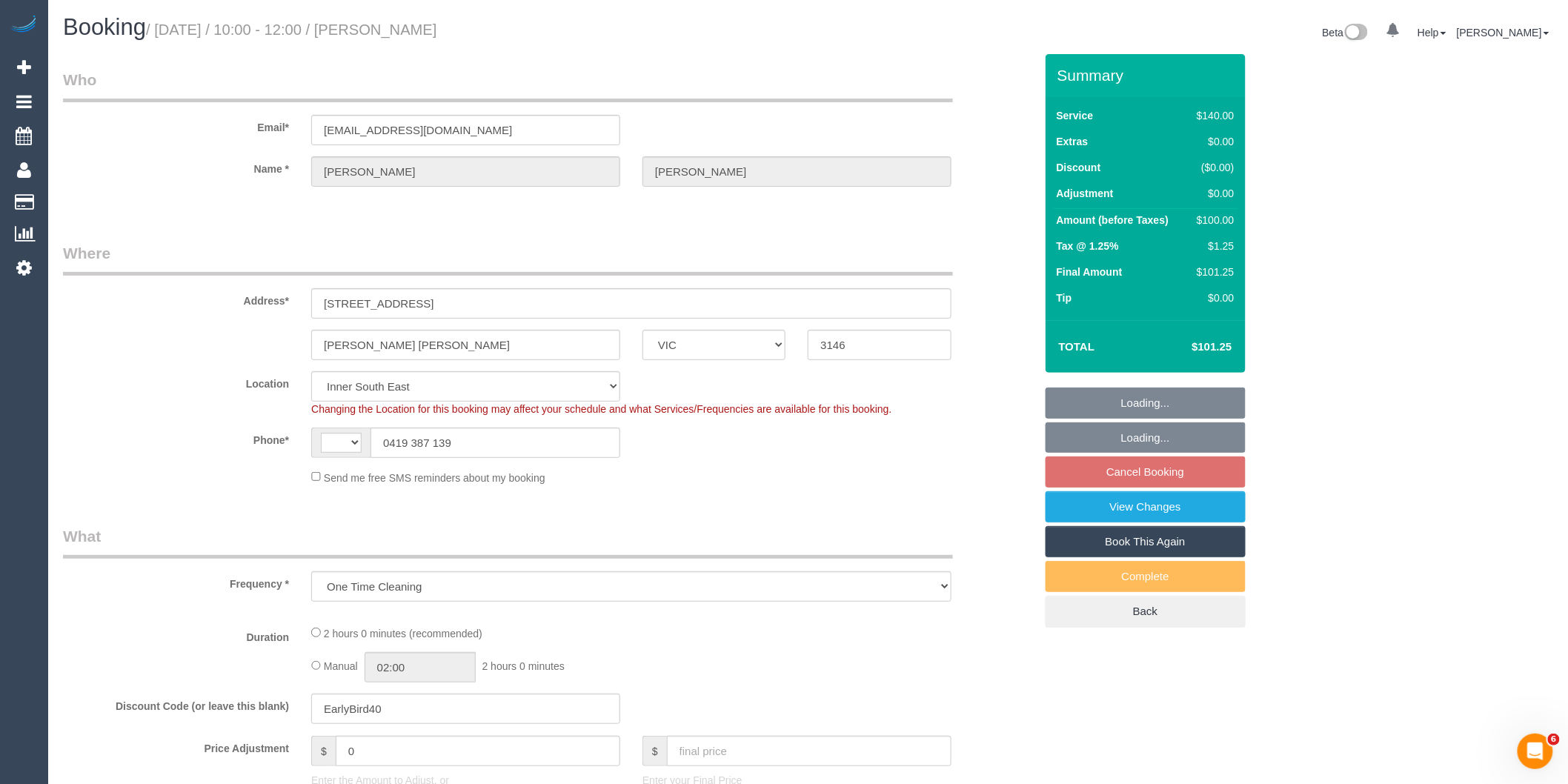
select select "number:19"
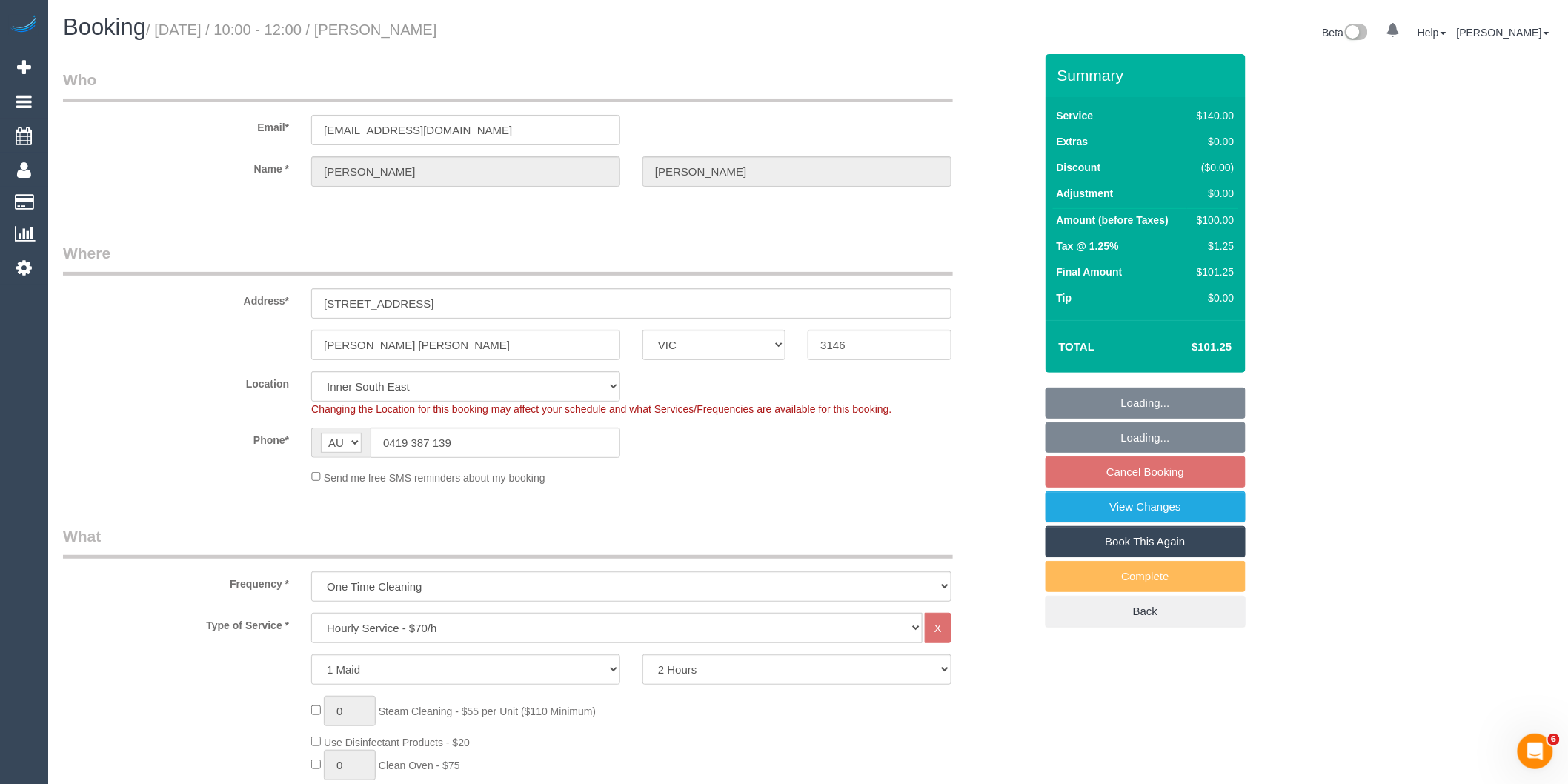
select select "object:872"
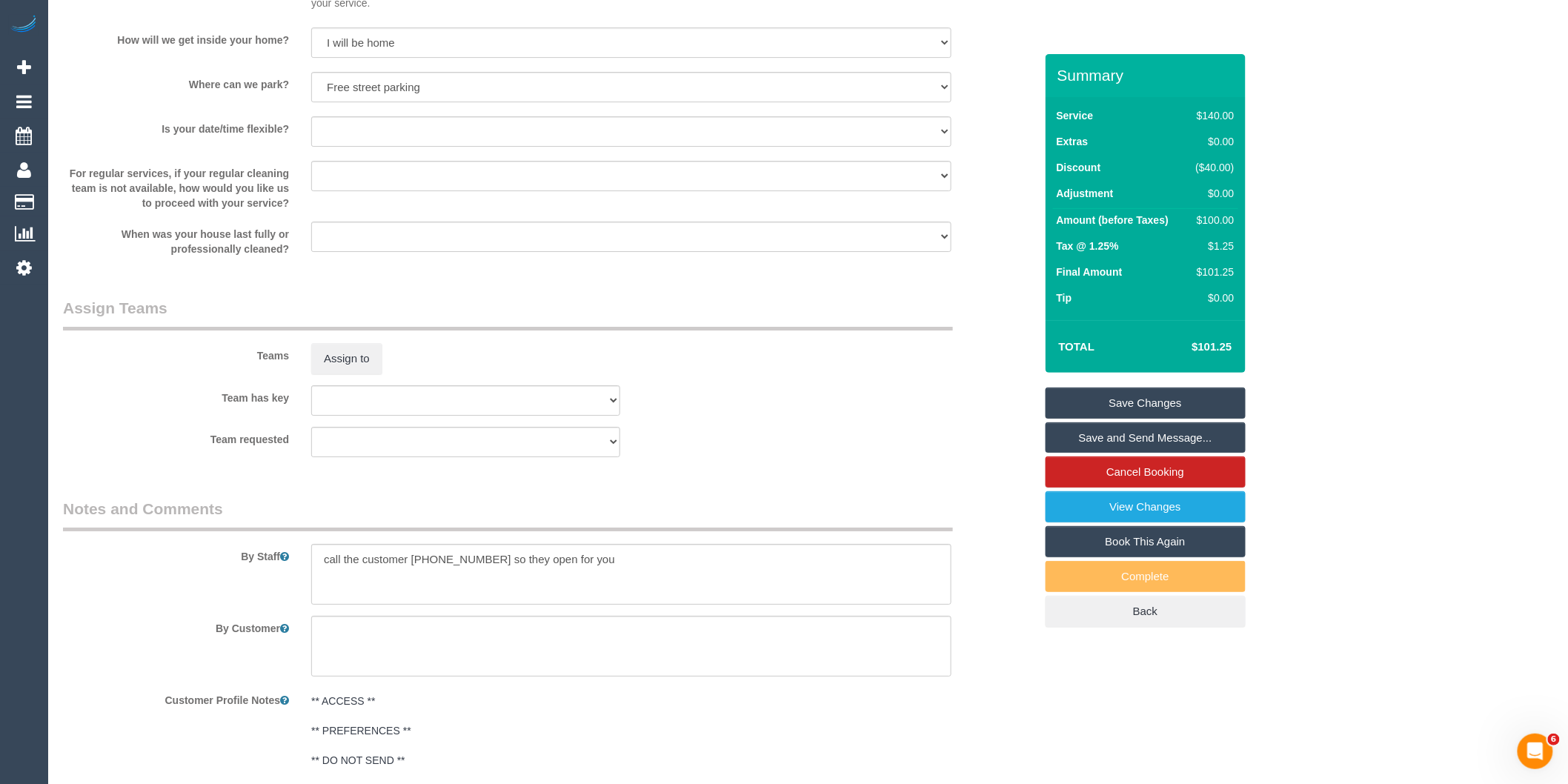
scroll to position [2021, 0]
click at [314, 576] on textarea at bounding box center [631, 578] width 641 height 61
click at [338, 368] on button "Assign to" at bounding box center [346, 362] width 71 height 31
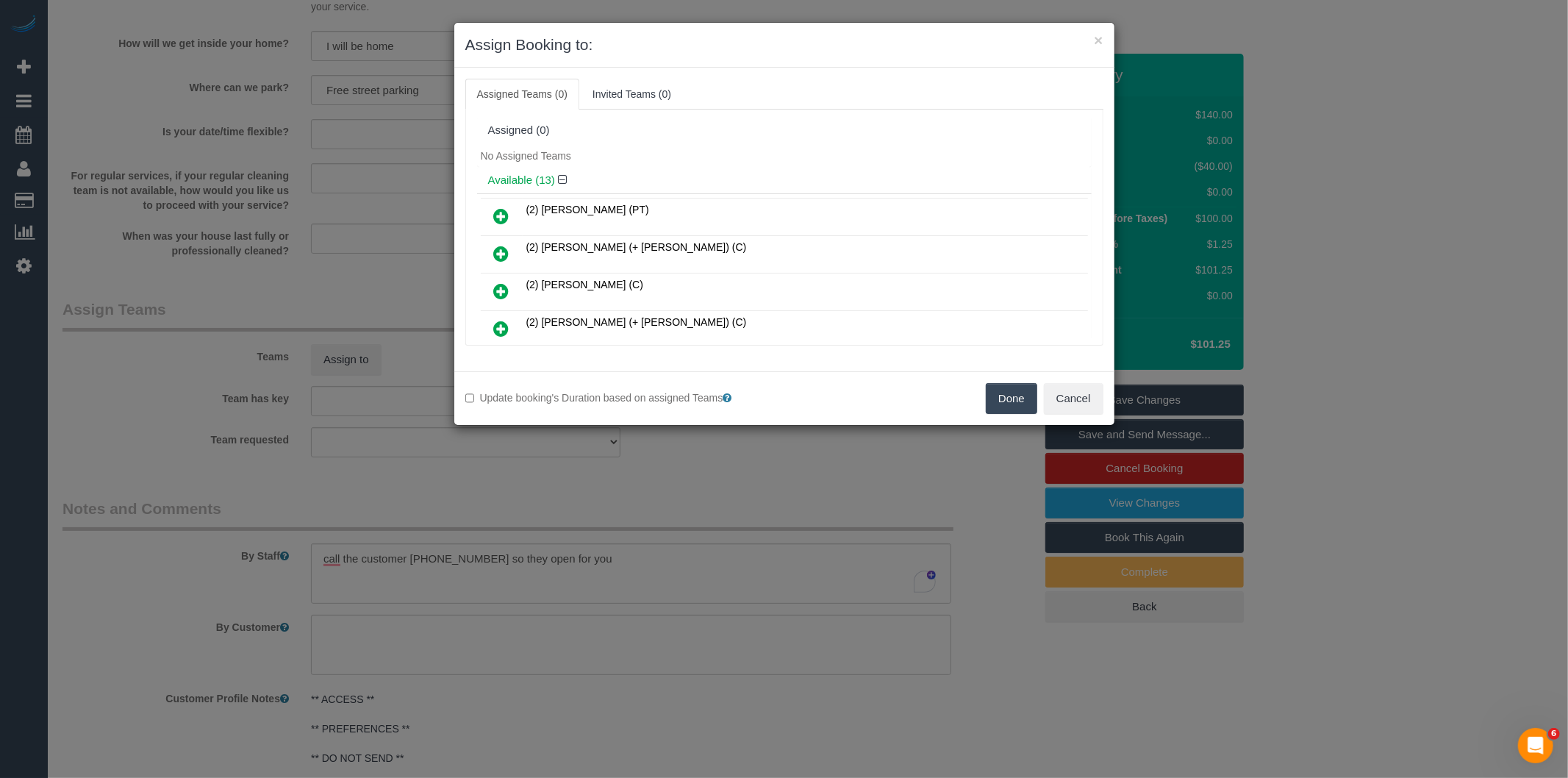
scroll to position [387, 0]
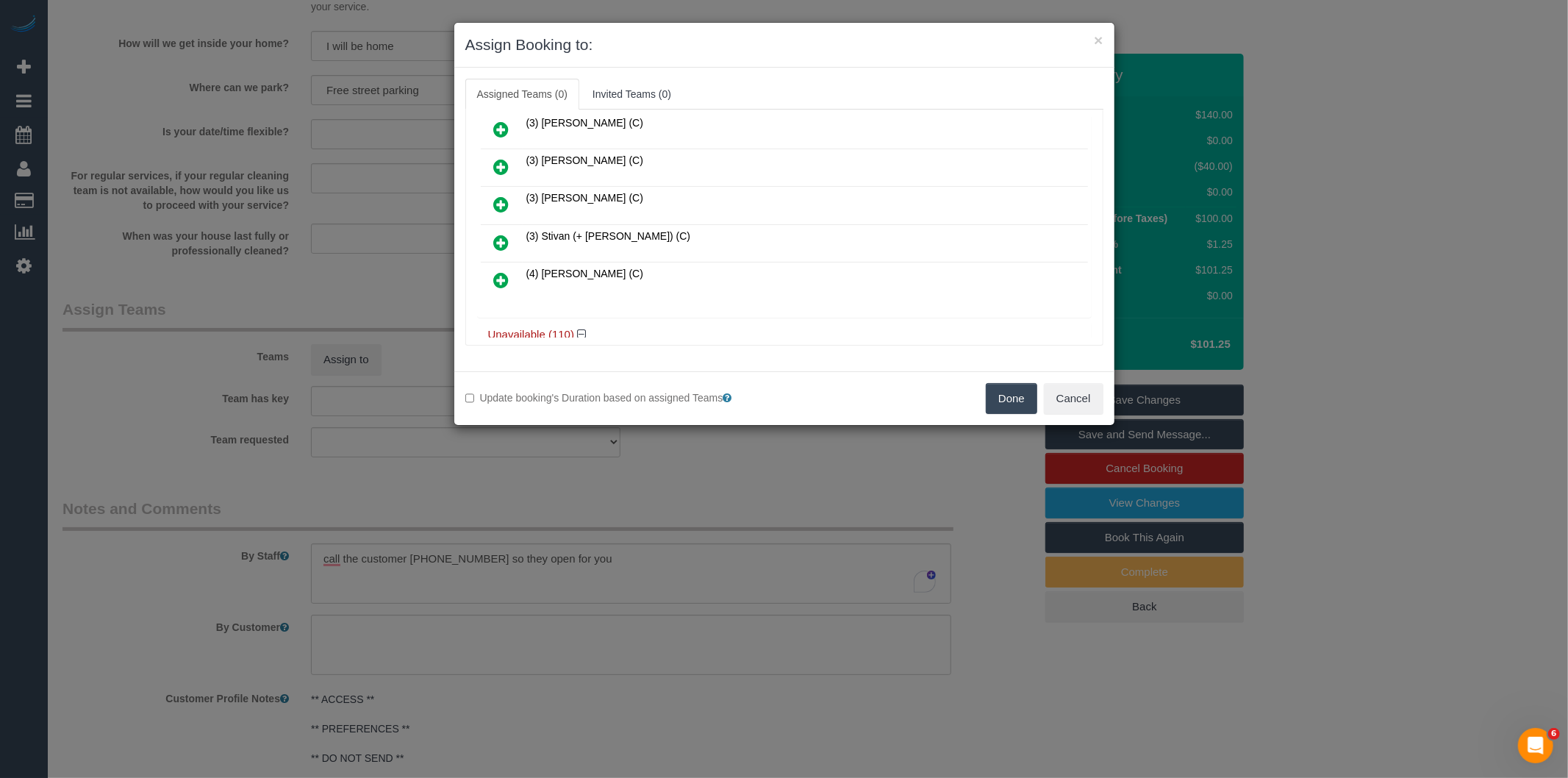
click at [509, 237] on icon at bounding box center [501, 243] width 16 height 18
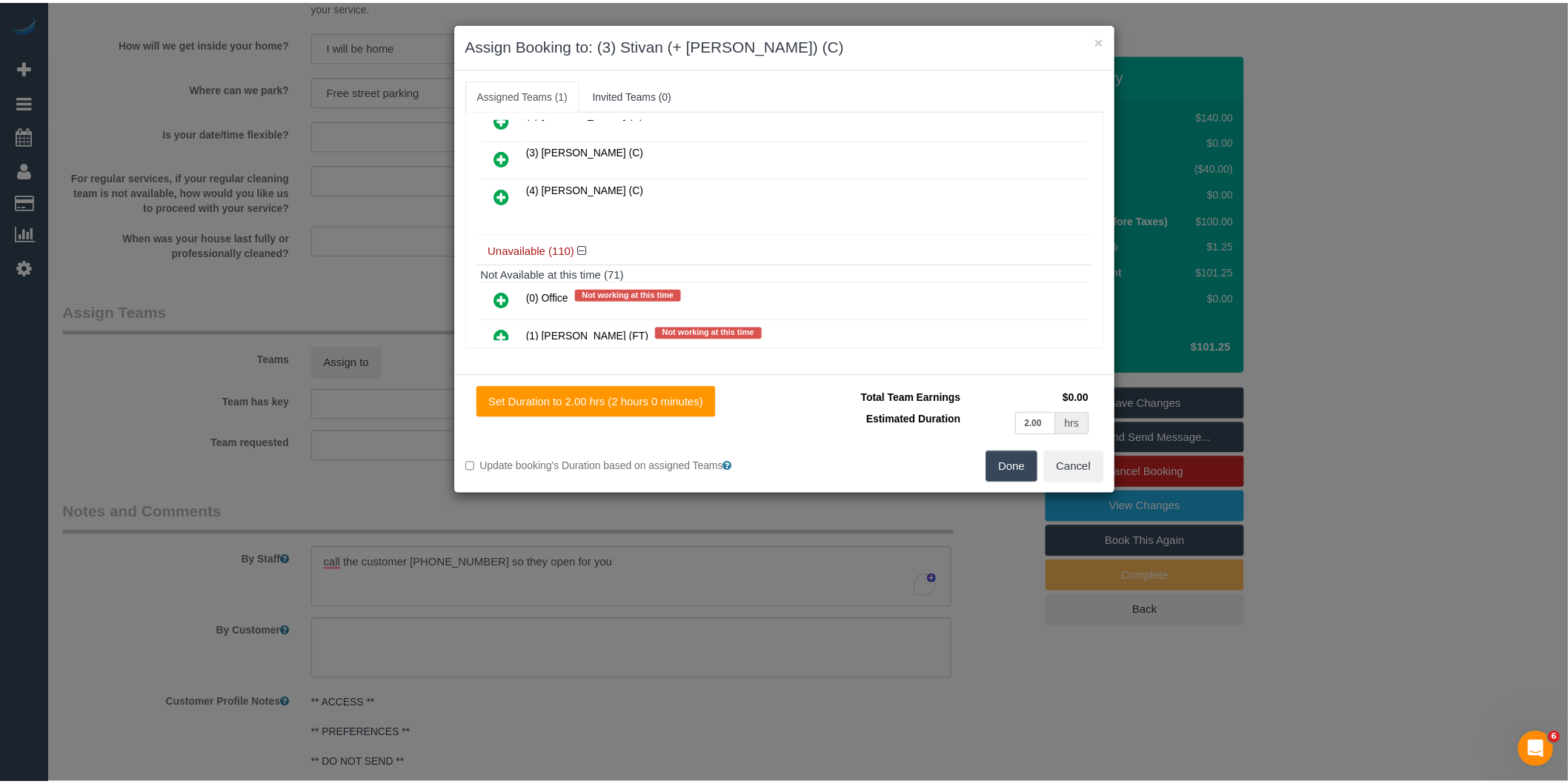
scroll to position [0, 0]
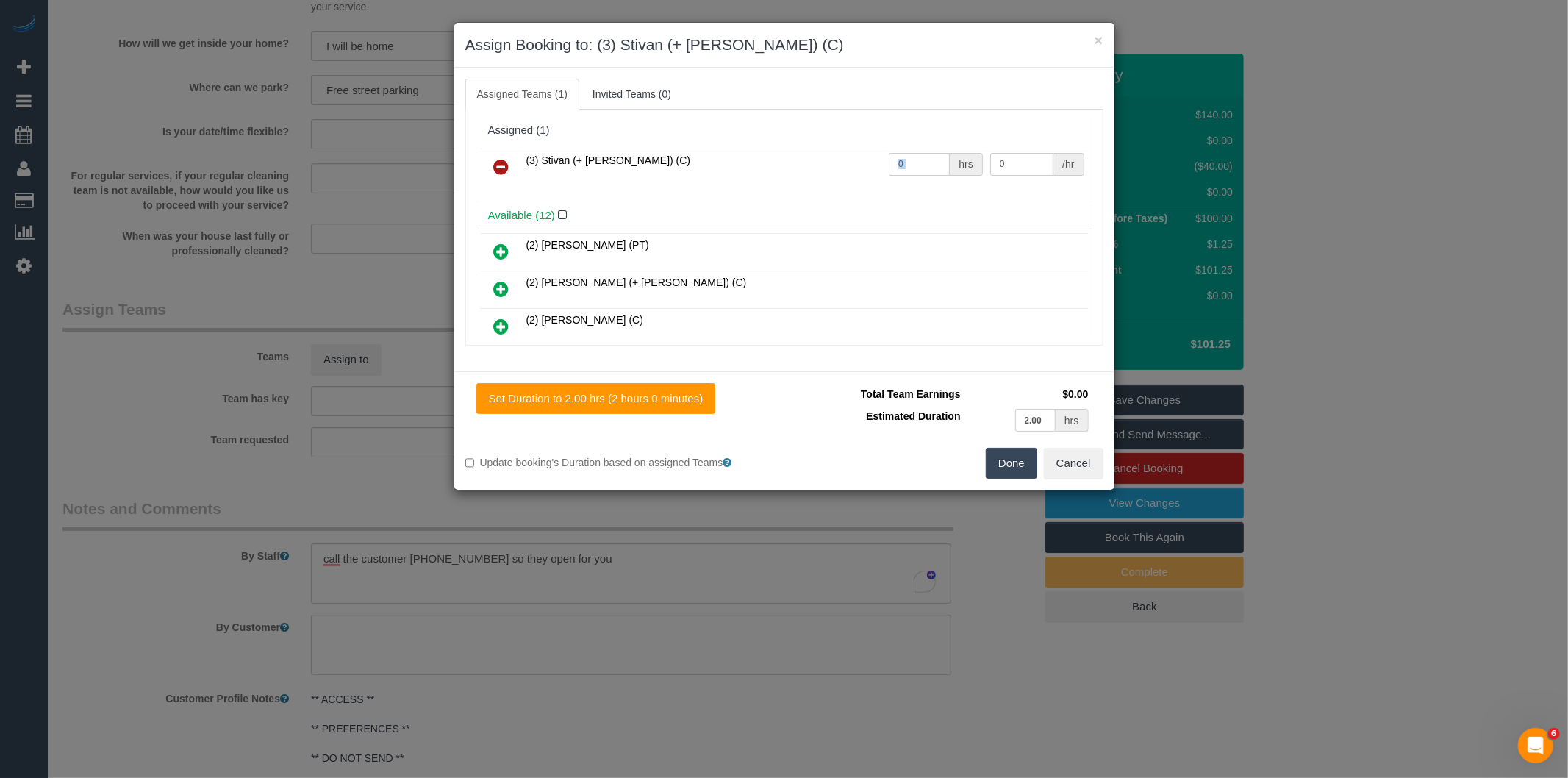
drag, startPoint x: 935, startPoint y: 165, endPoint x: 862, endPoint y: 167, distance: 73.0
click at [864, 169] on tr "(3) Stivan (+ Krunal) (C) 0 hrs 0 /hr" at bounding box center [784, 167] width 607 height 38
click at [926, 158] on input "0" at bounding box center [919, 164] width 61 height 23
drag, startPoint x: 924, startPoint y: 162, endPoint x: 824, endPoint y: 173, distance: 100.6
click at [836, 171] on tr "(3) Stivan (+ Krunal) (C) 0 hrs 0 /hr" at bounding box center [784, 167] width 607 height 38
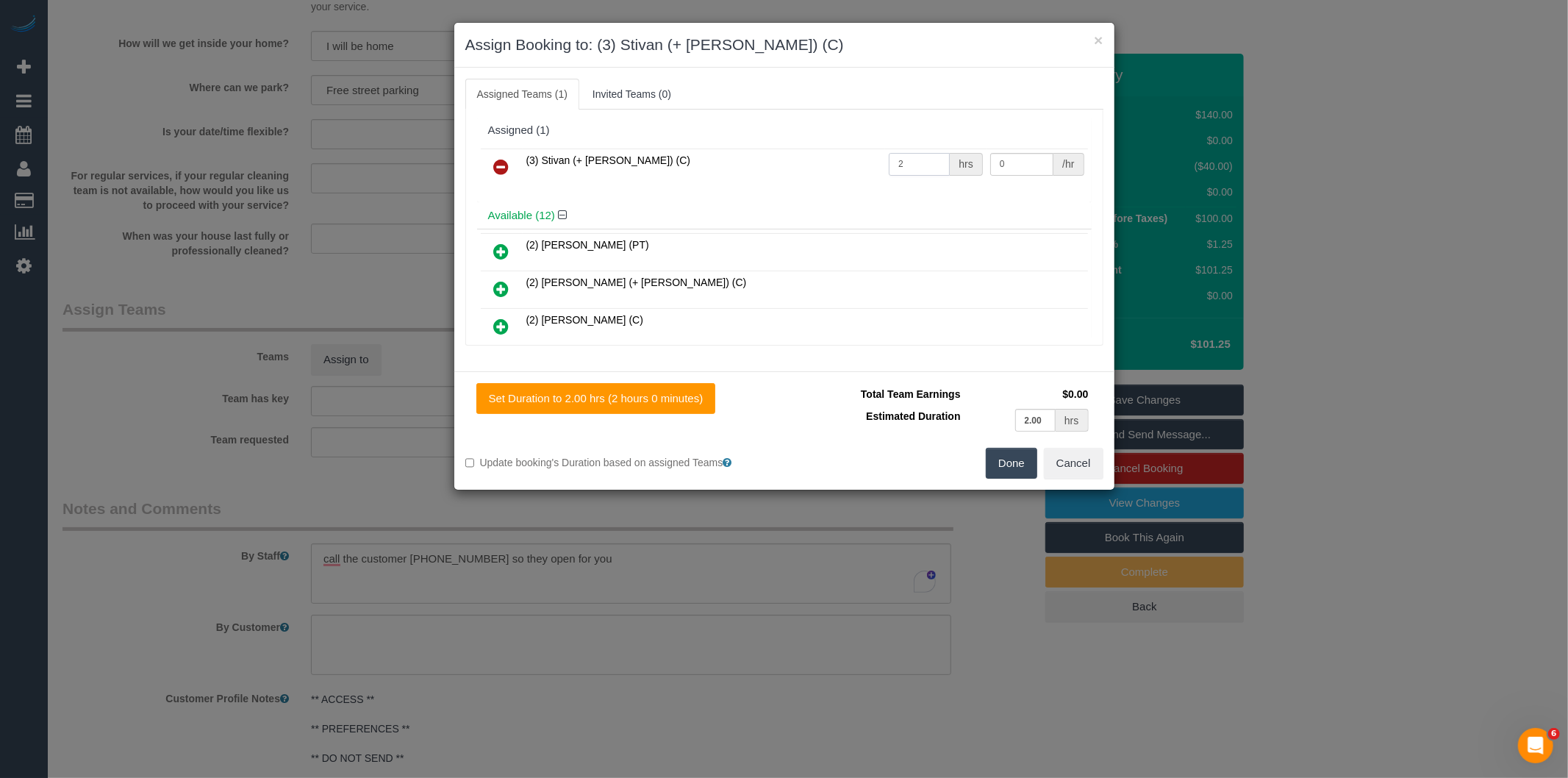
type input "2"
type input "35"
click at [1005, 465] on button "Done" at bounding box center [1010, 464] width 51 height 31
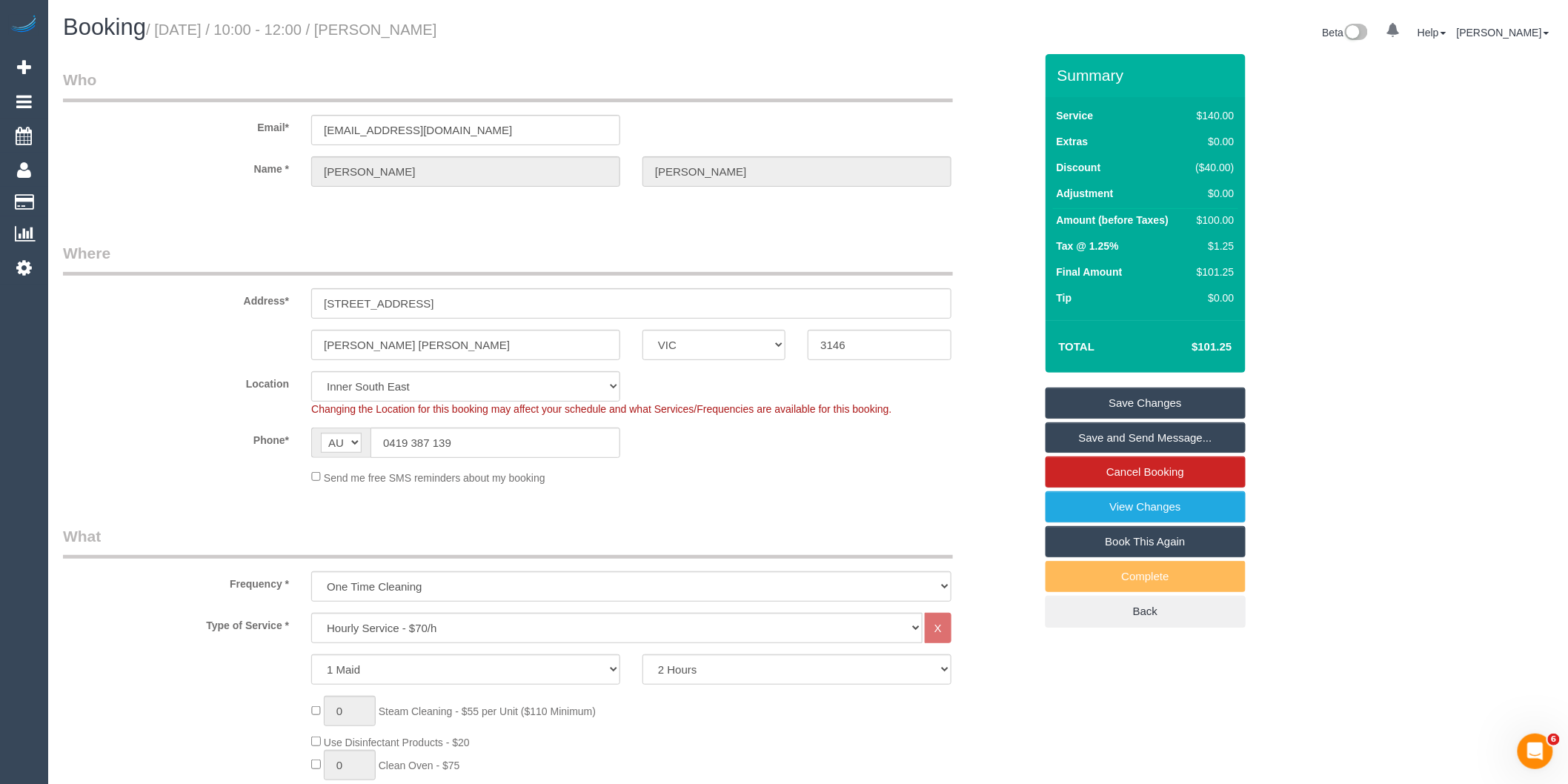
click at [1099, 438] on link "Save and Send Message..." at bounding box center [1146, 438] width 200 height 31
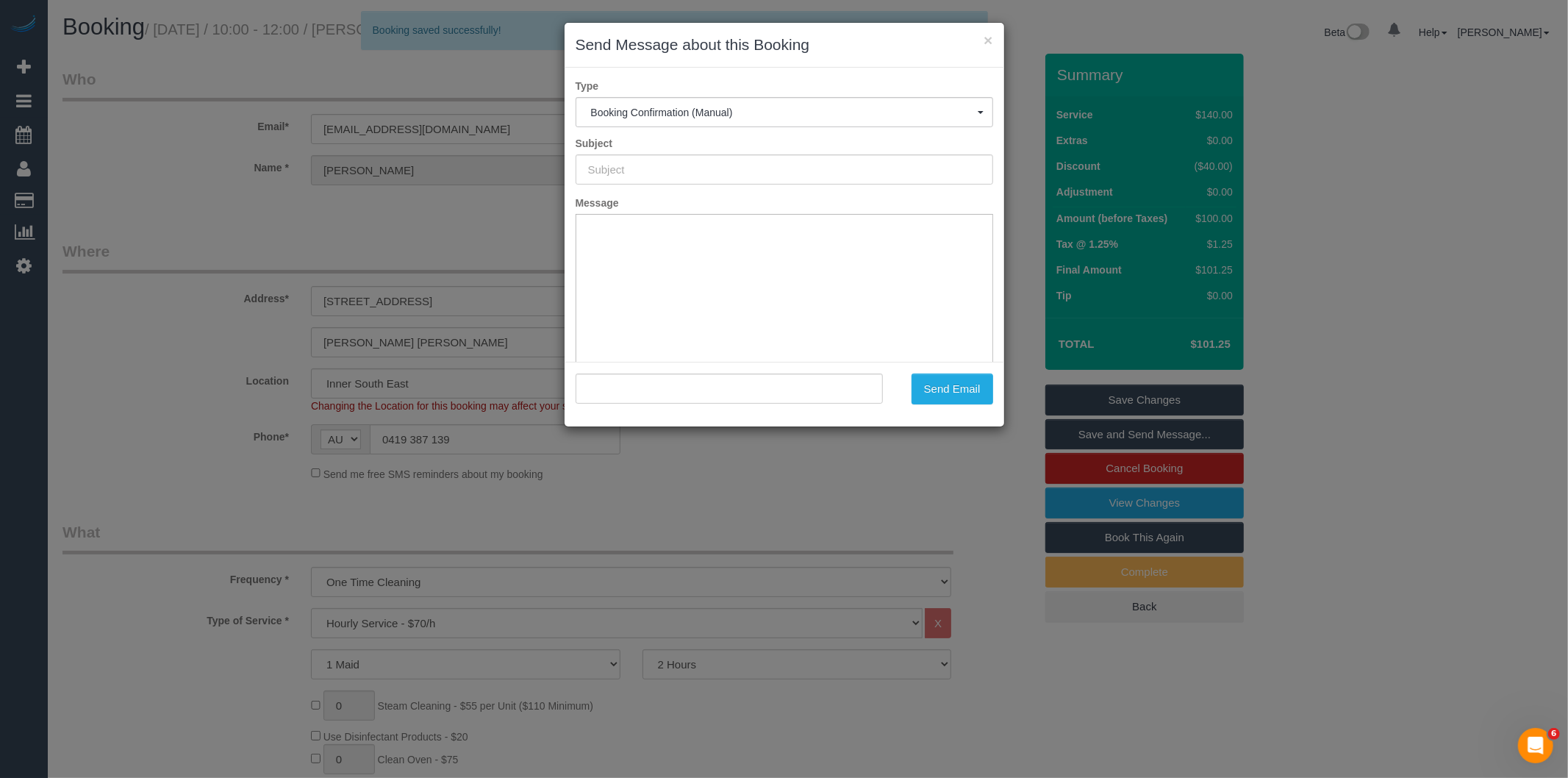
type input "Booking Confirmed"
type input ""Kerry Hart" <kerryannehart@gmail.com>"
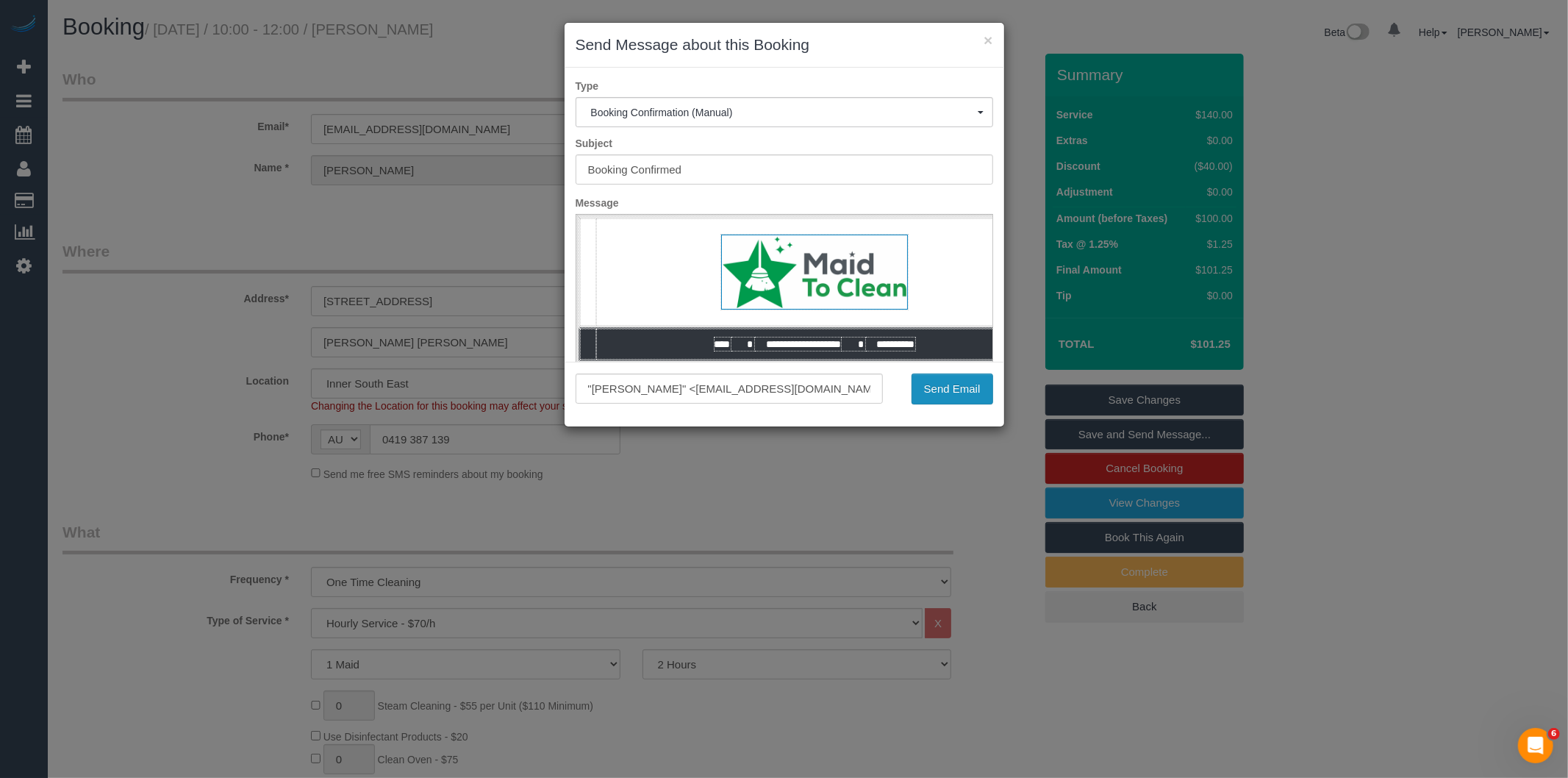
click at [929, 387] on button "Send Email" at bounding box center [952, 389] width 82 height 31
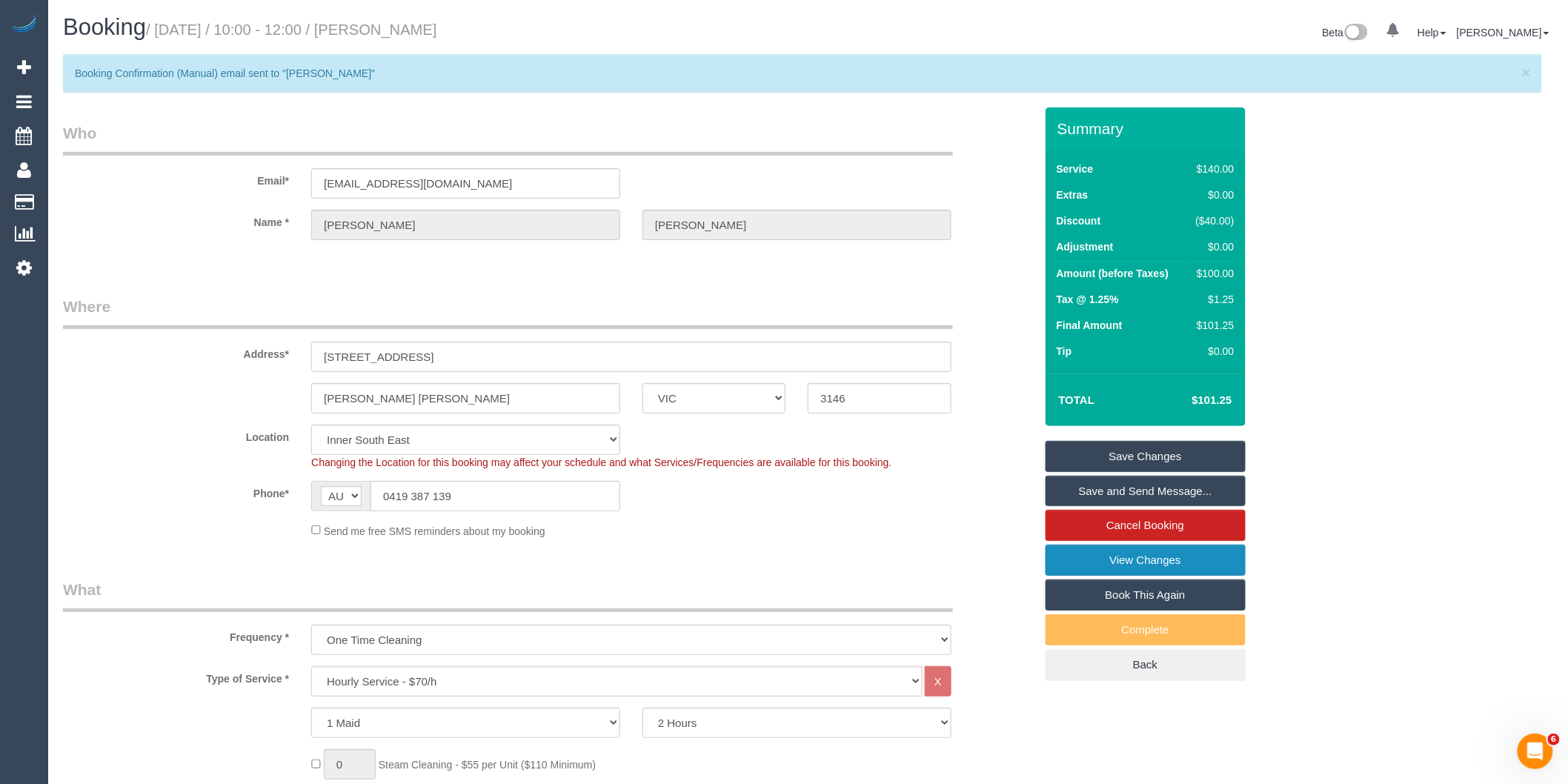
click at [1115, 573] on link "View Changes" at bounding box center [1146, 561] width 200 height 31
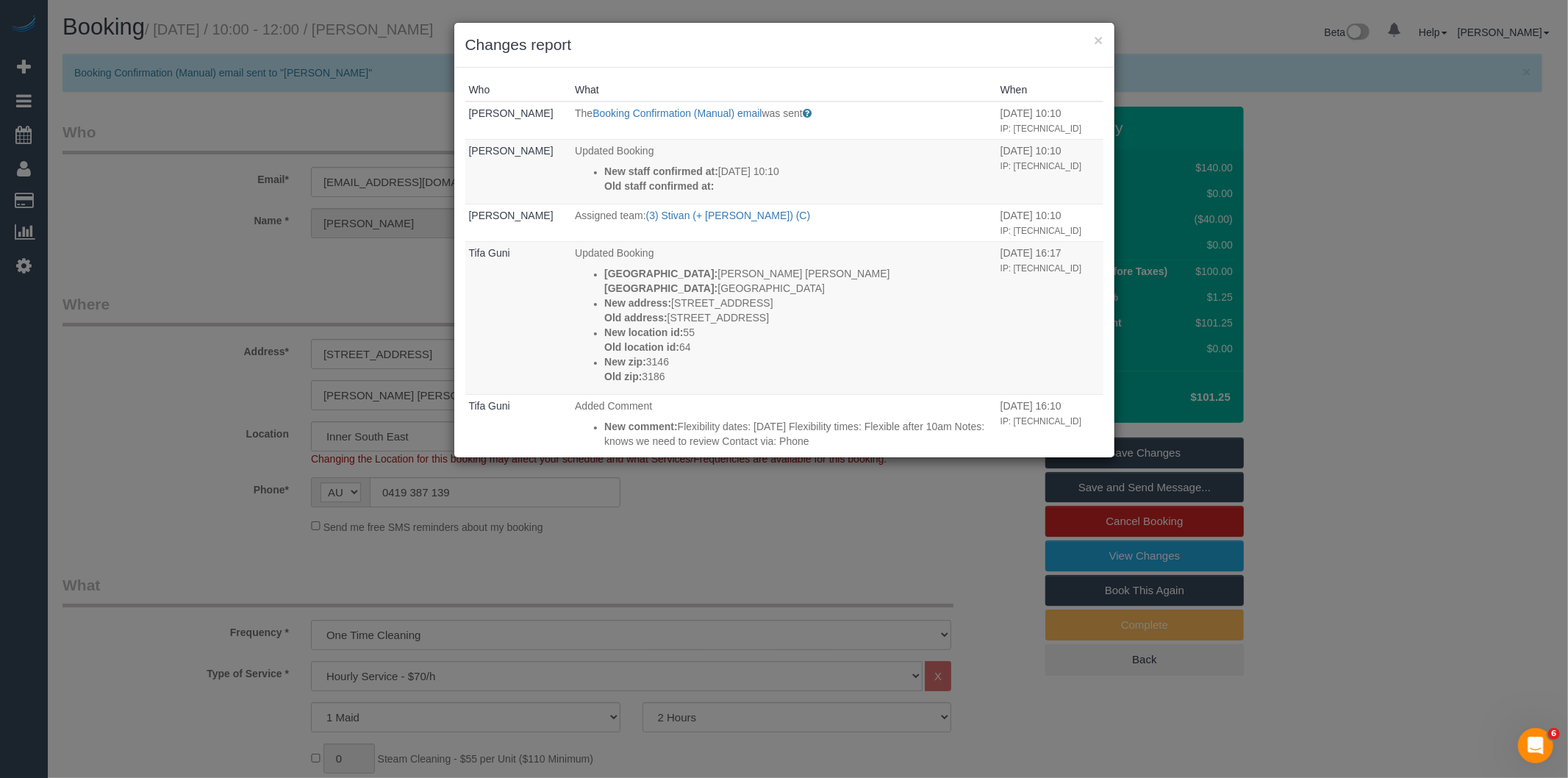
click at [757, 521] on div "× Changes report Who What When Bronie Bryant The Booking Confirmation (Manual) …" at bounding box center [784, 389] width 1568 height 778
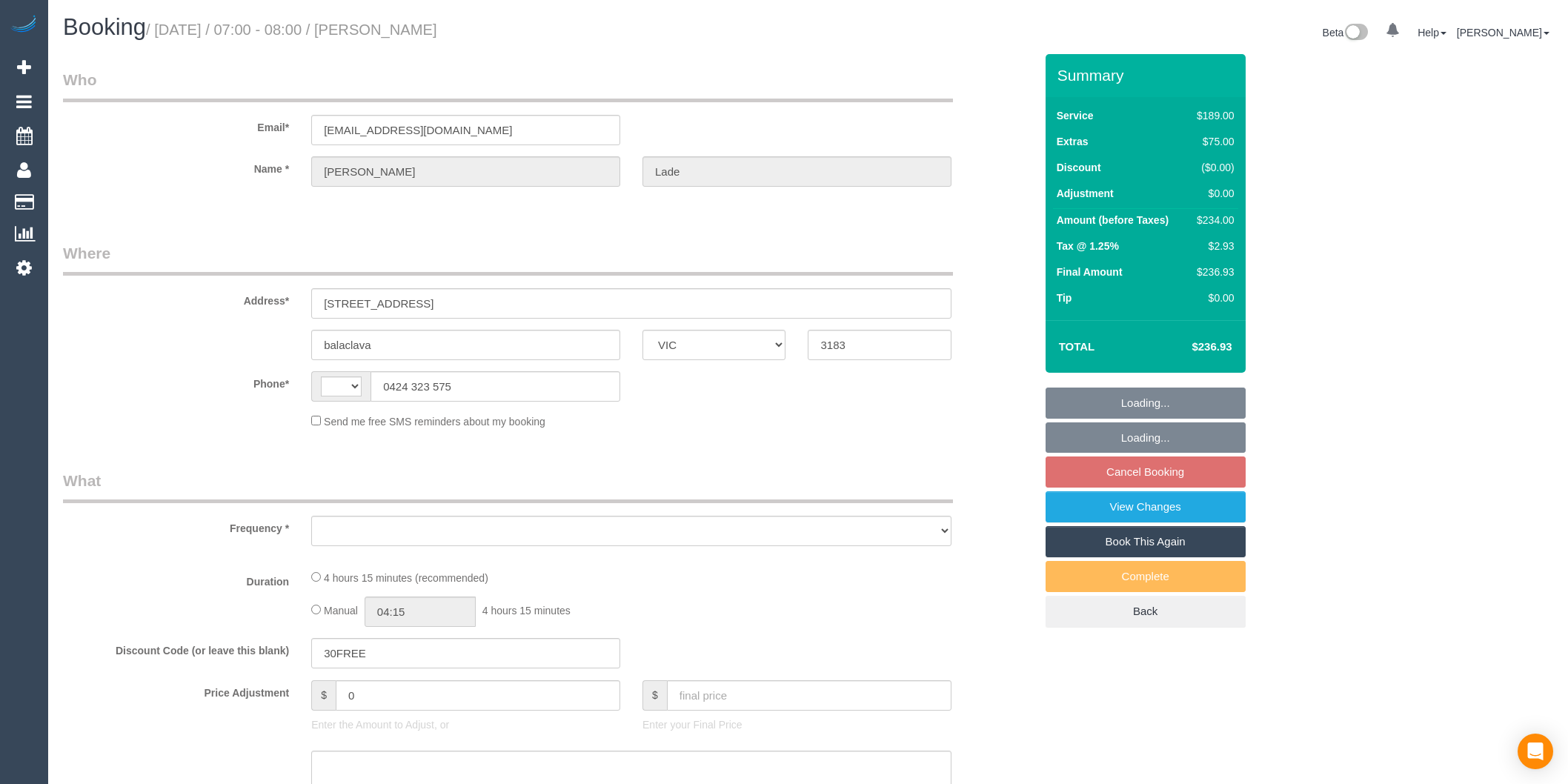
select select "VIC"
select select "string:stripe-pm_1SFk7x2GScqysDRVVAyNNCAw"
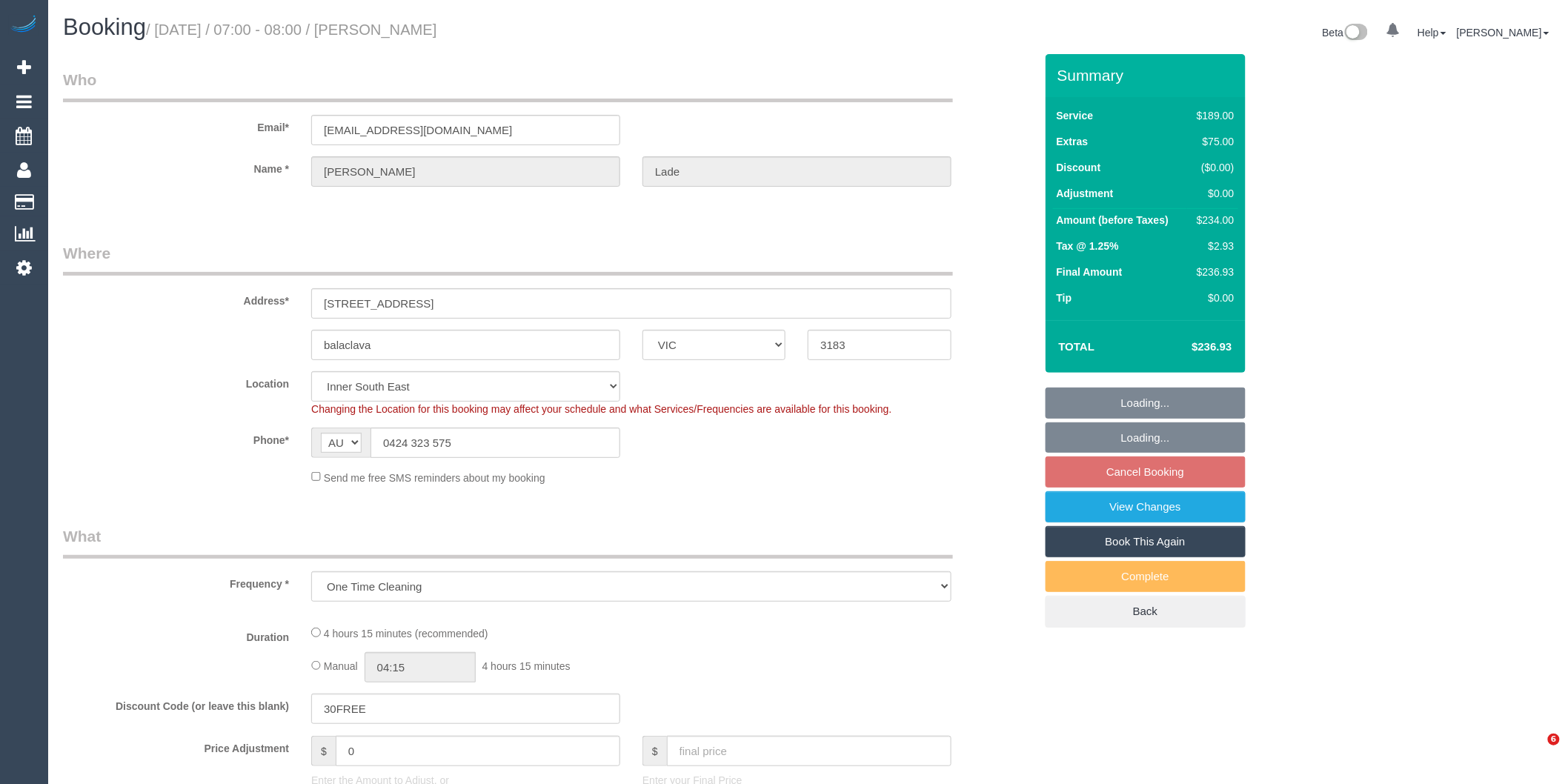
select select "string:AU"
select select "object:1145"
select select "number:28"
select select "number:14"
select select "number:19"
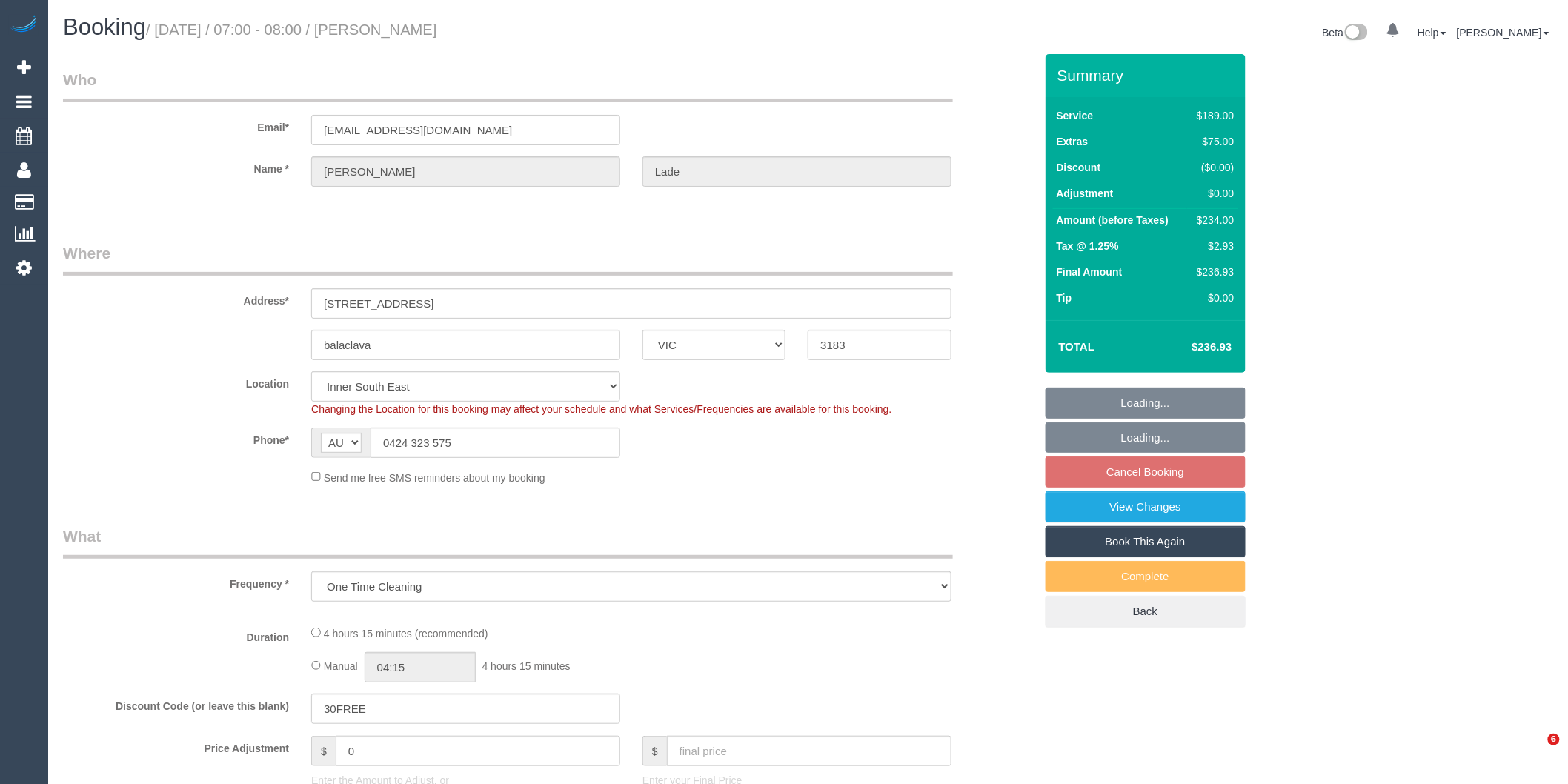
select select "number:36"
select select "number:13"
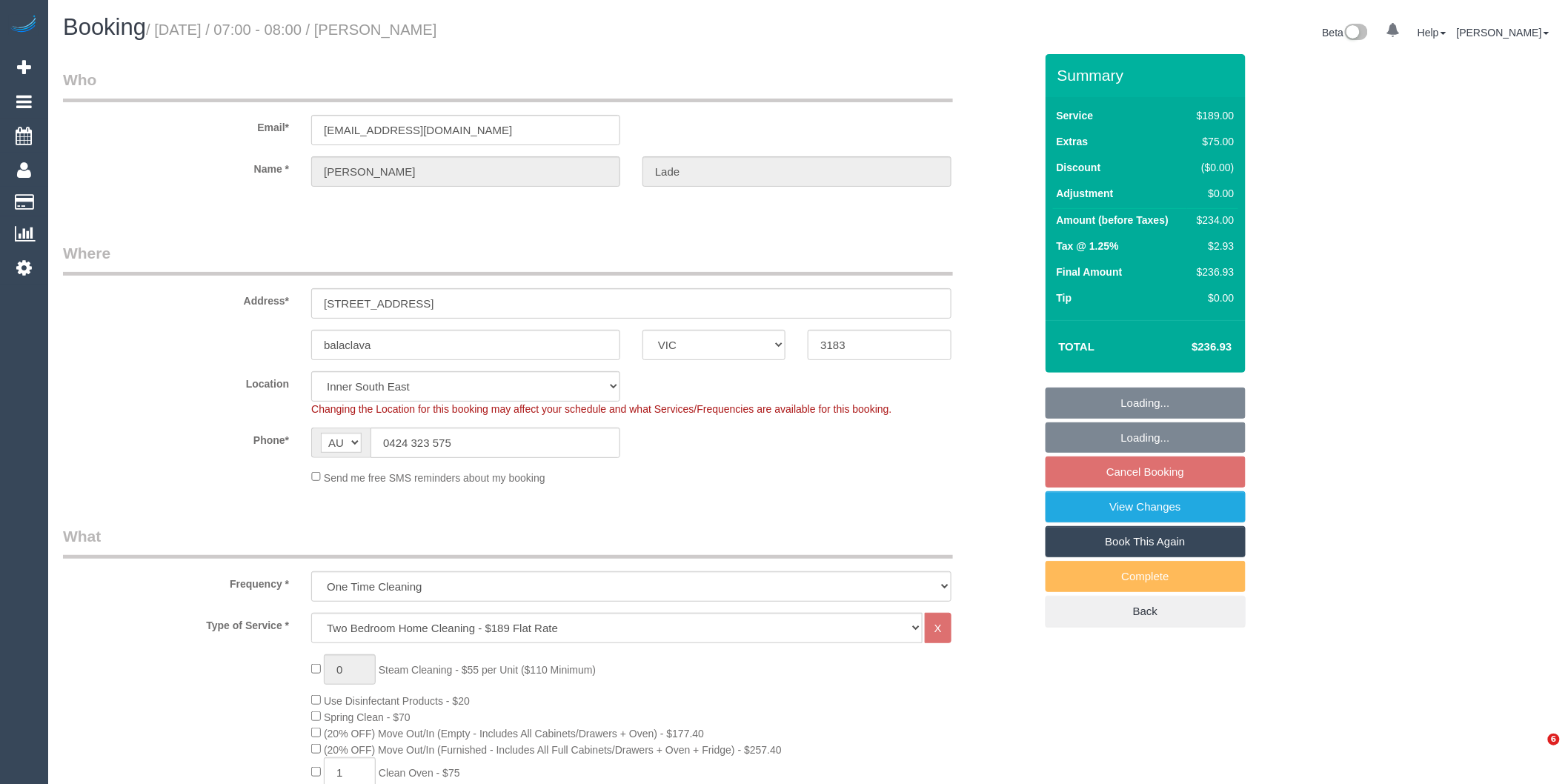
select select "object:1412"
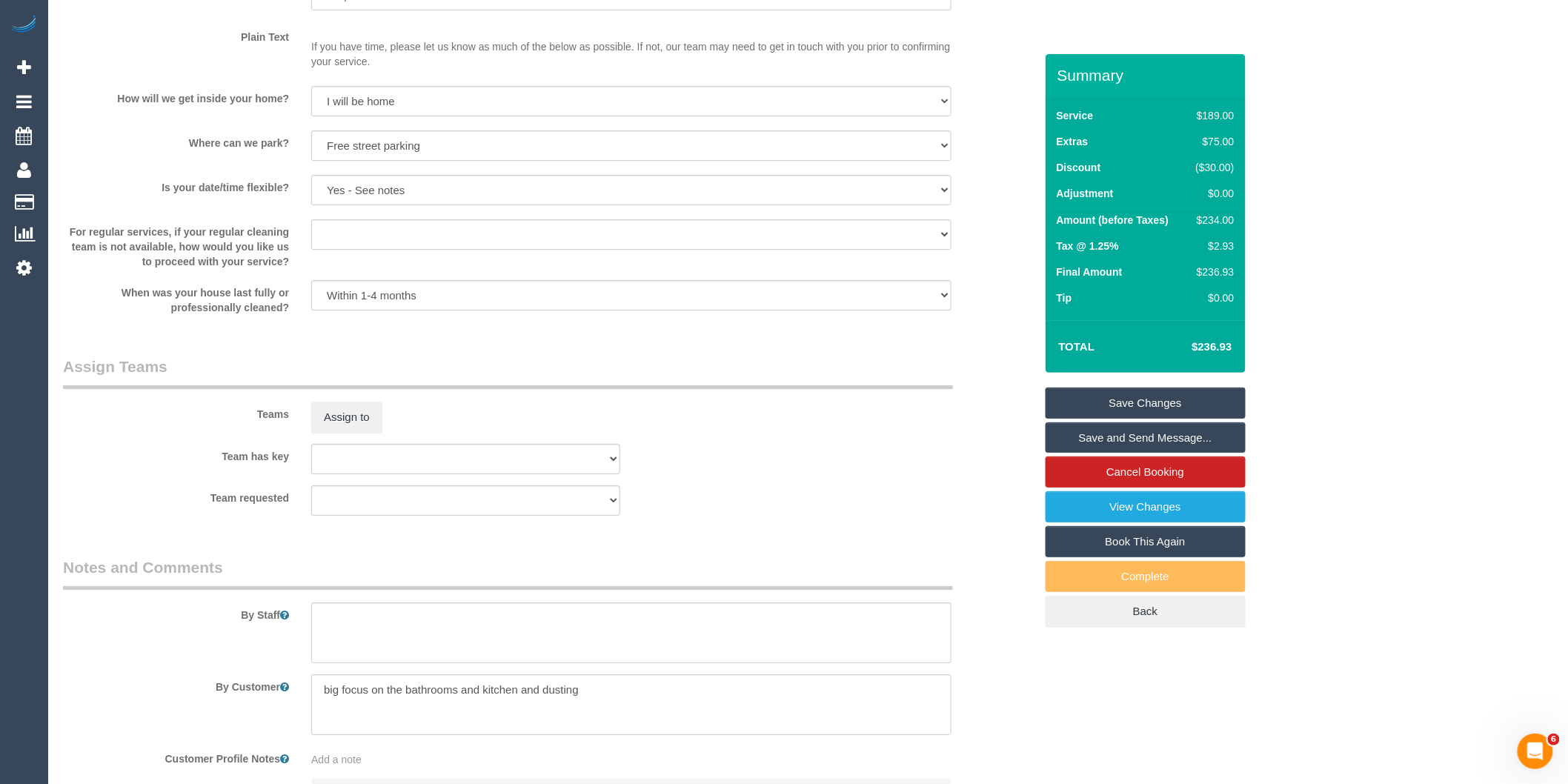
scroll to position [1975, 0]
drag, startPoint x: 425, startPoint y: 648, endPoint x: 442, endPoint y: 633, distance: 22.7
click at [425, 648] on textarea at bounding box center [631, 631] width 641 height 61
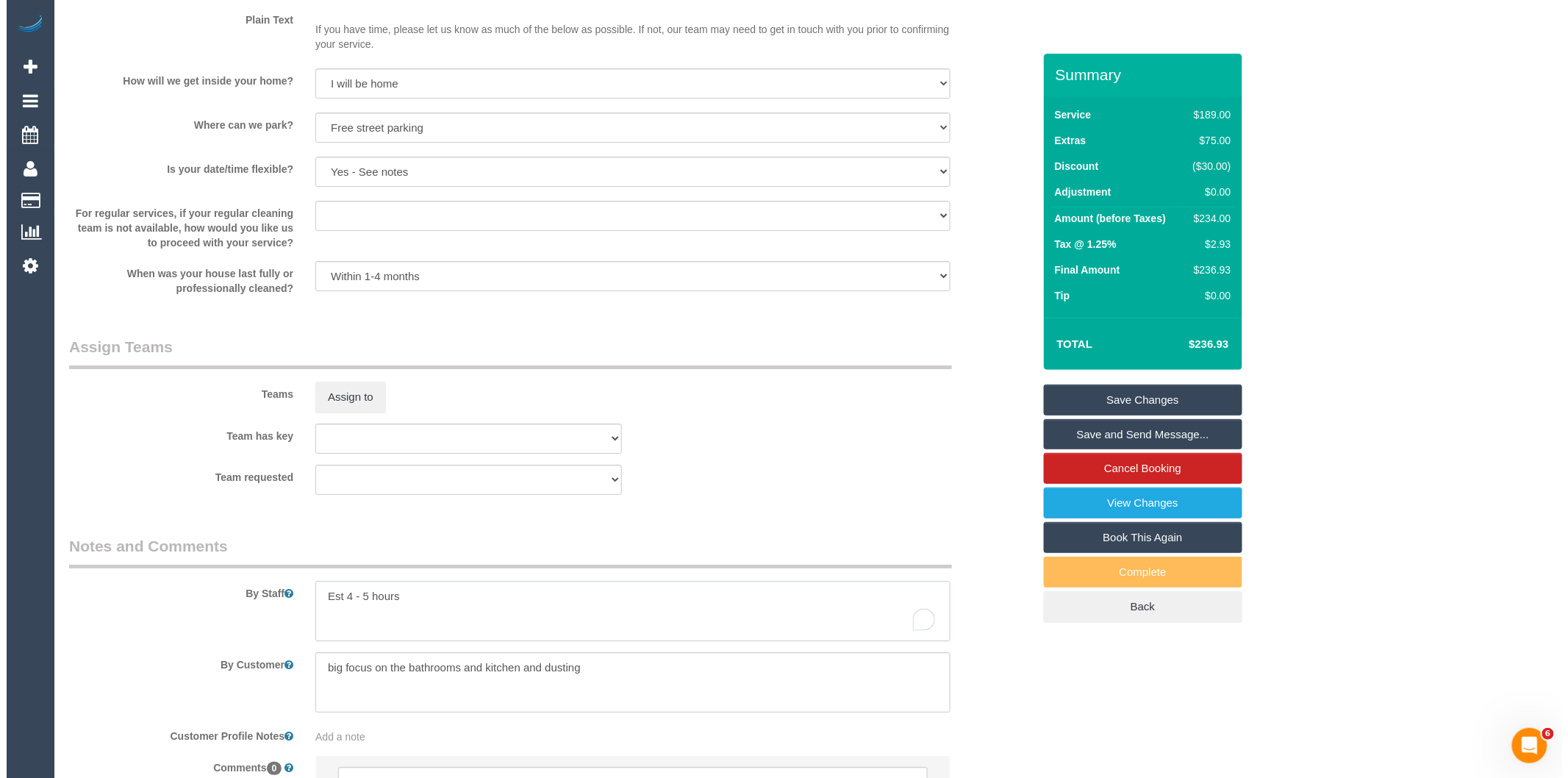
scroll to position [1820, 0]
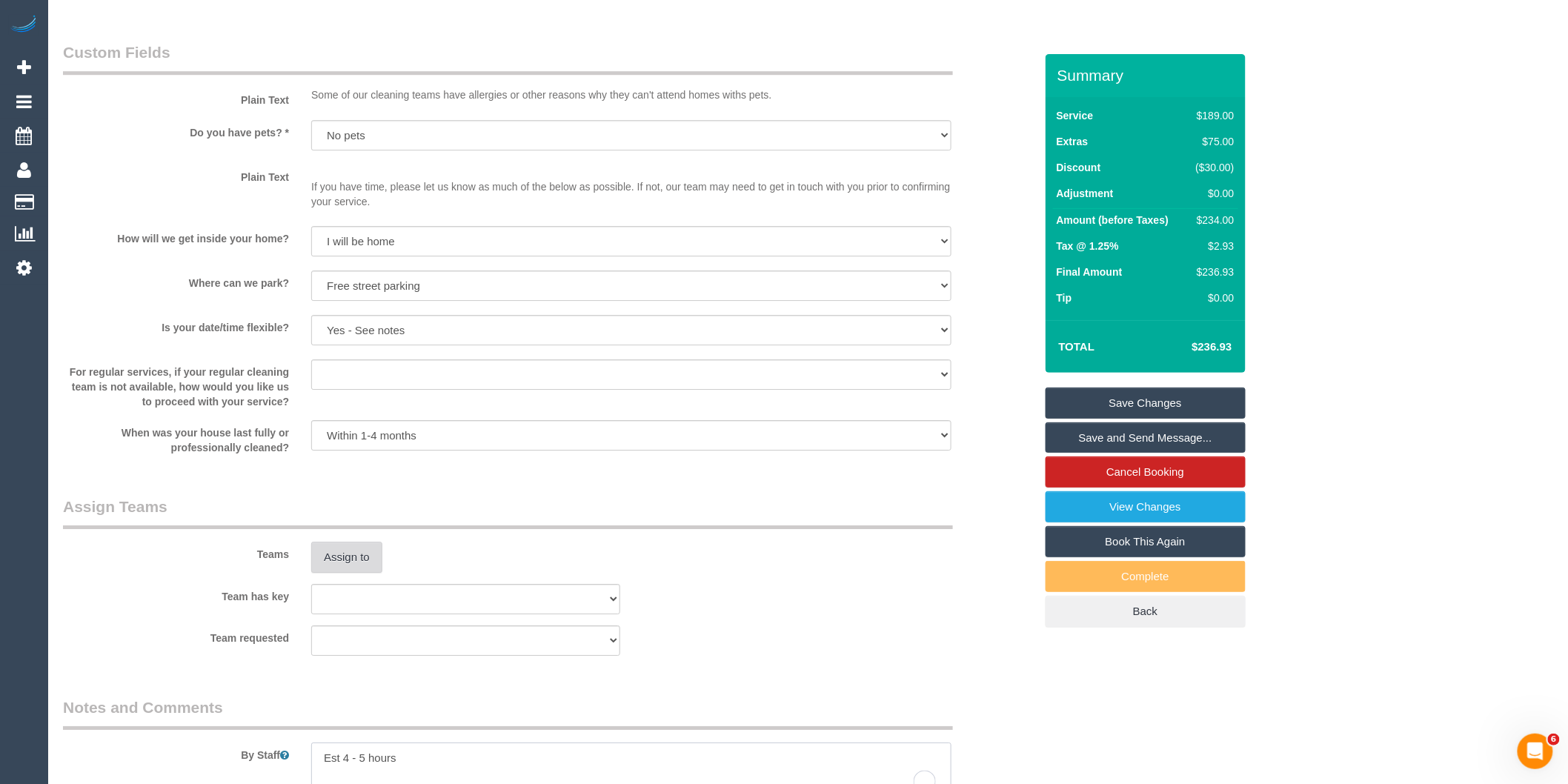
type textarea "Est 4 - 5 hours"
click at [364, 572] on button "Assign to" at bounding box center [346, 558] width 71 height 31
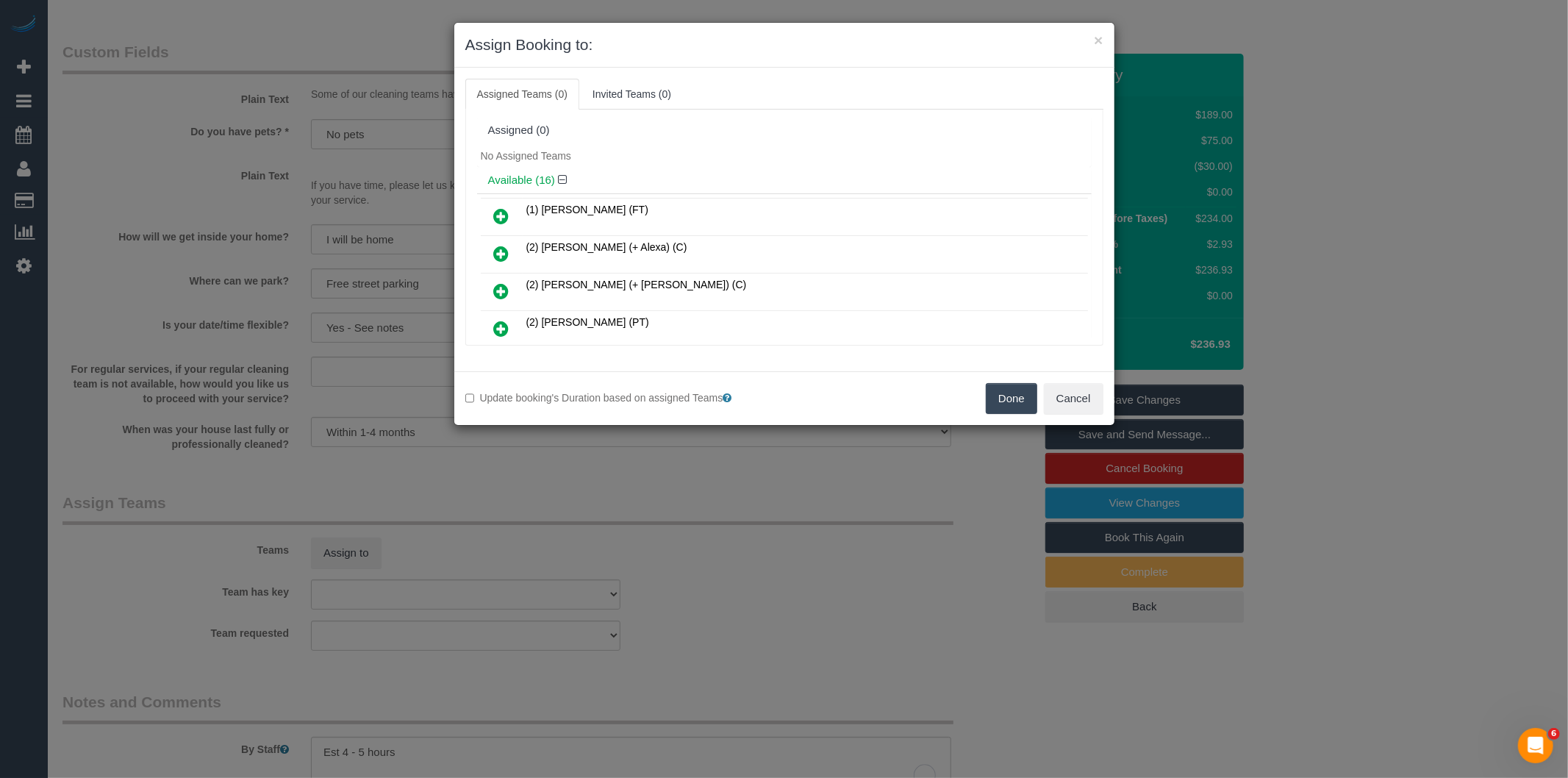
scroll to position [387, 0]
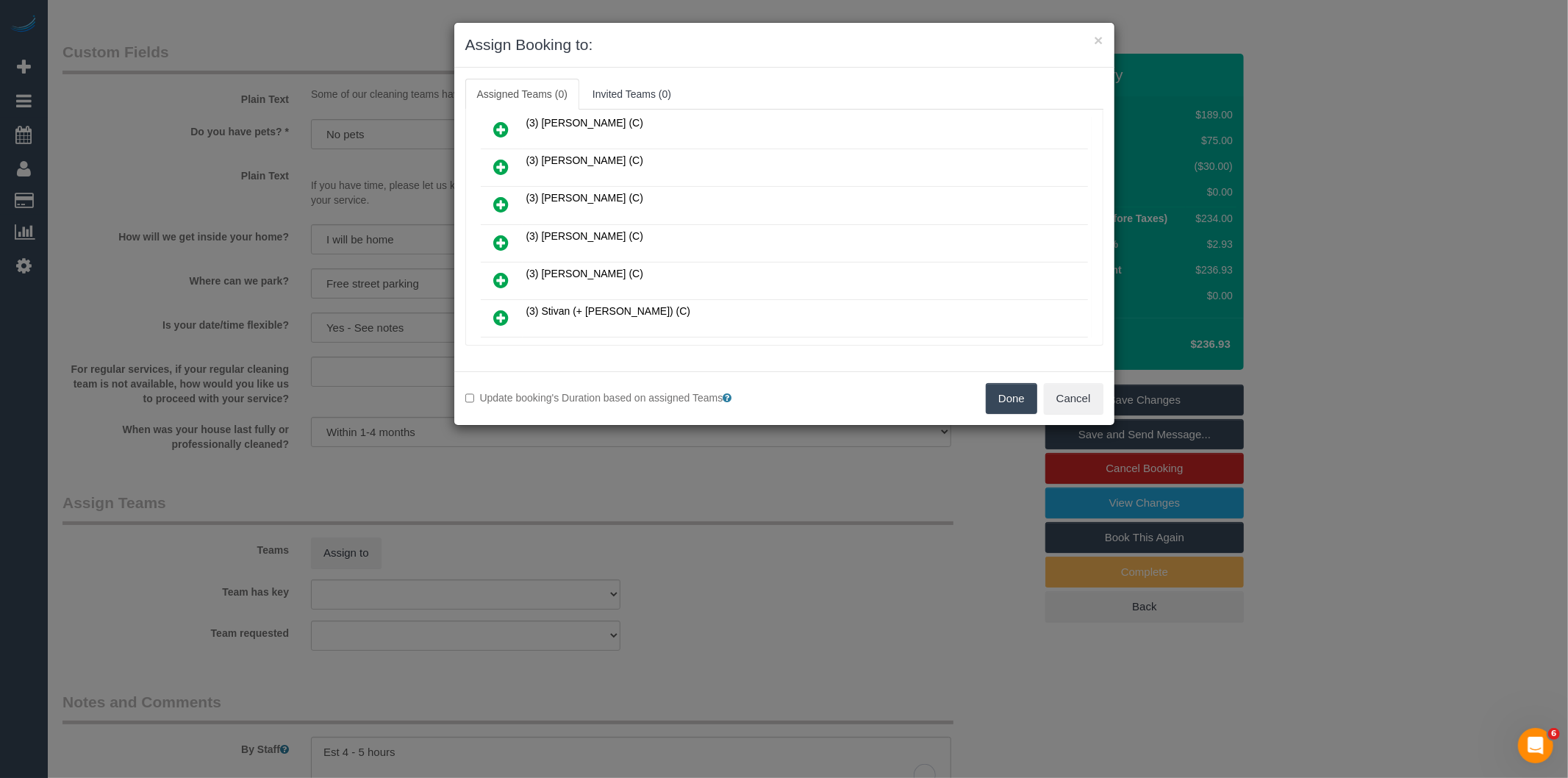
click at [503, 234] on icon at bounding box center [501, 243] width 16 height 18
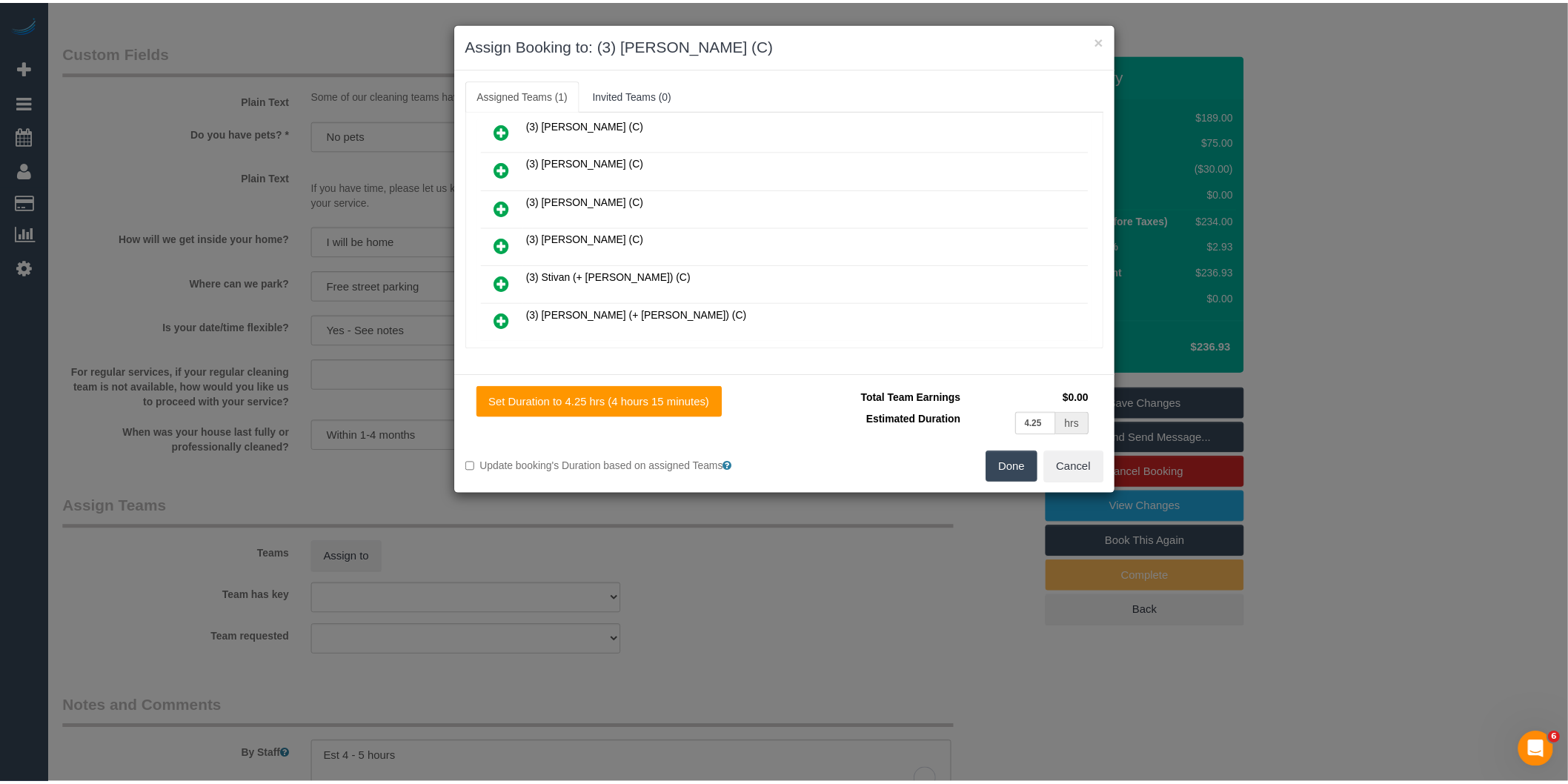
scroll to position [0, 0]
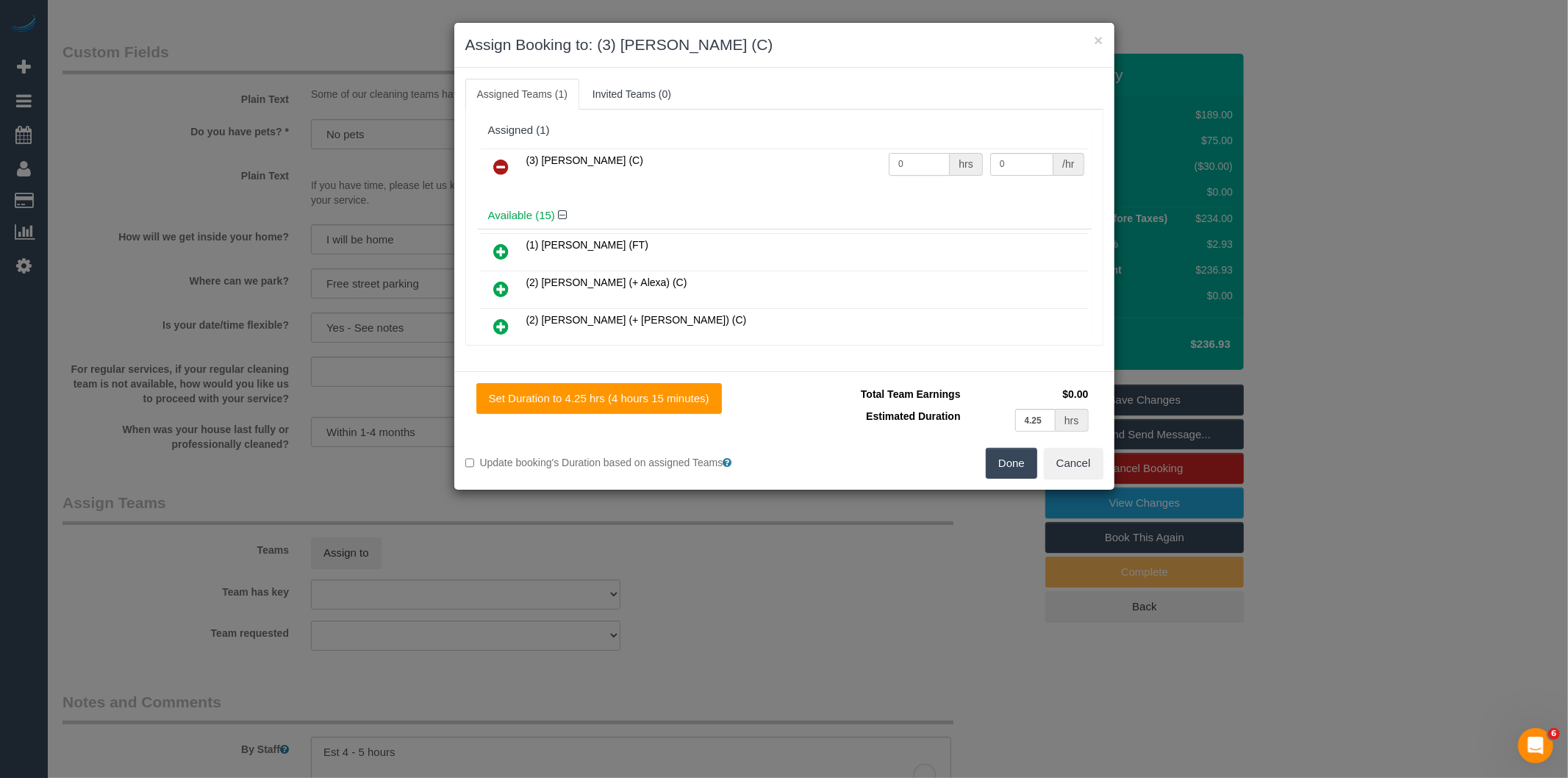
drag, startPoint x: 896, startPoint y: 170, endPoint x: 846, endPoint y: 177, distance: 50.5
click at [847, 177] on tr "(3) Lakitha Wathsara (C) 0 hrs 0 /hr" at bounding box center [784, 167] width 607 height 38
type input "1"
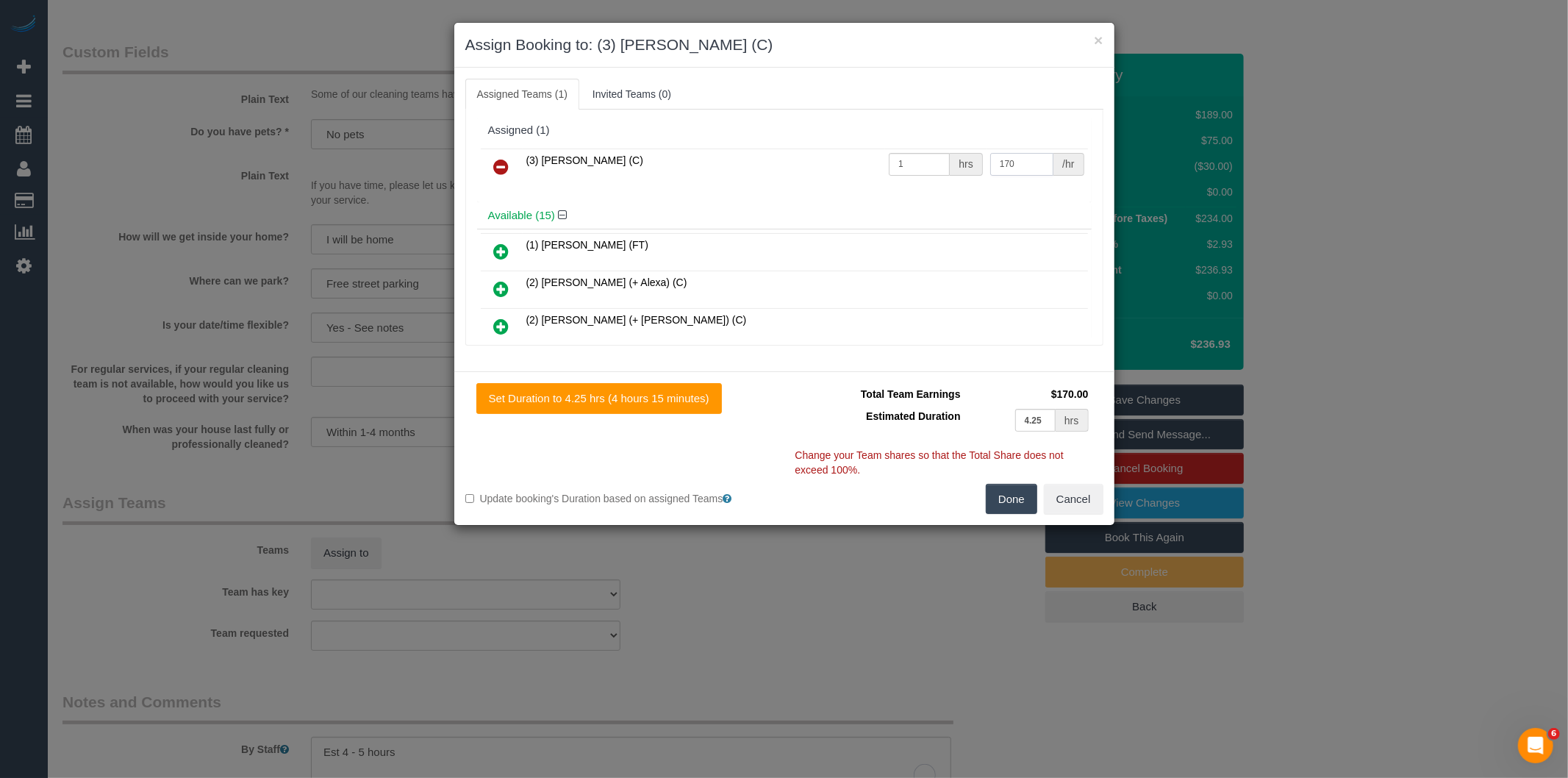
type input "170"
click at [1024, 497] on button "Done" at bounding box center [1010, 499] width 51 height 31
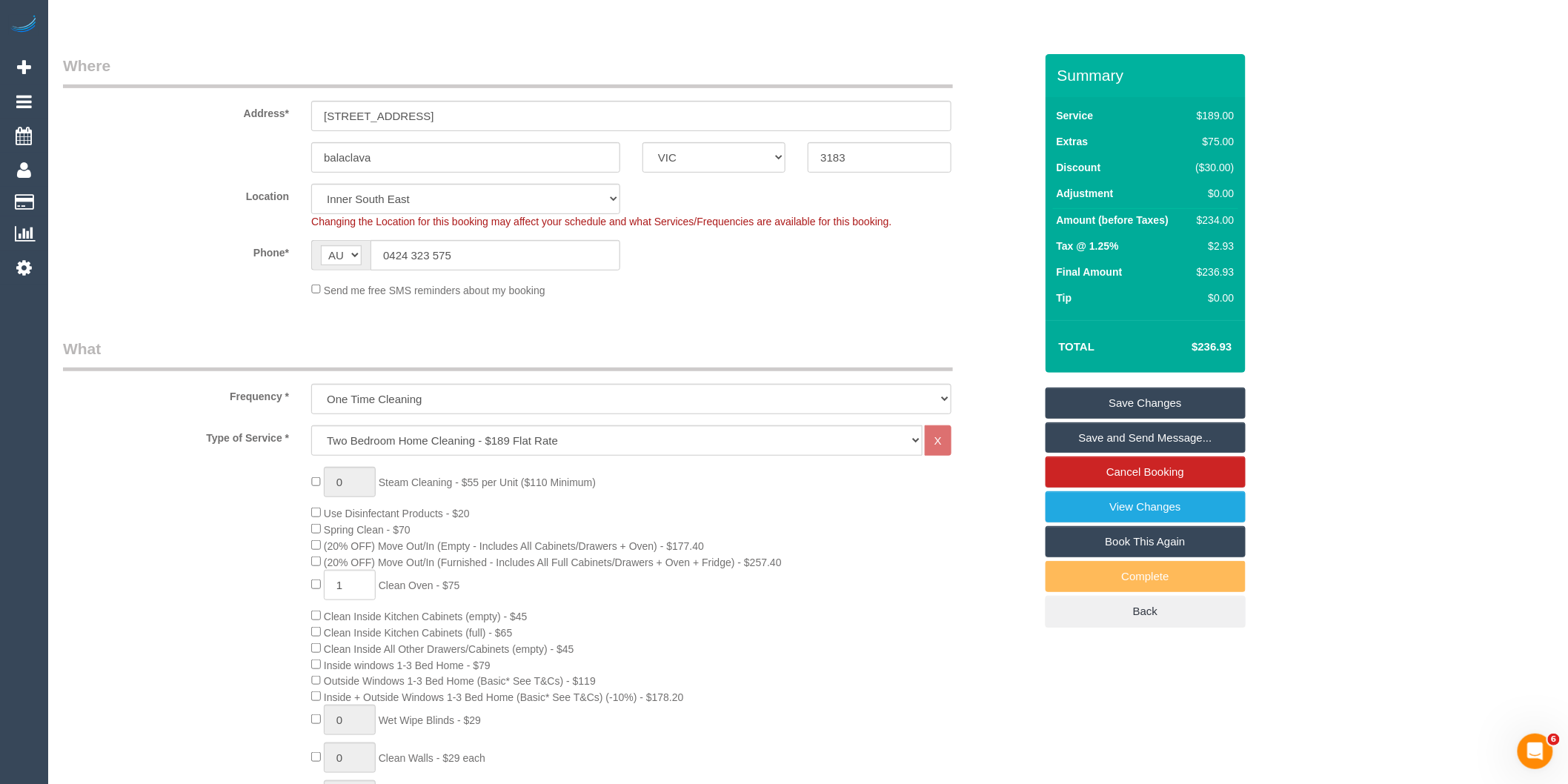
scroll to position [682, 0]
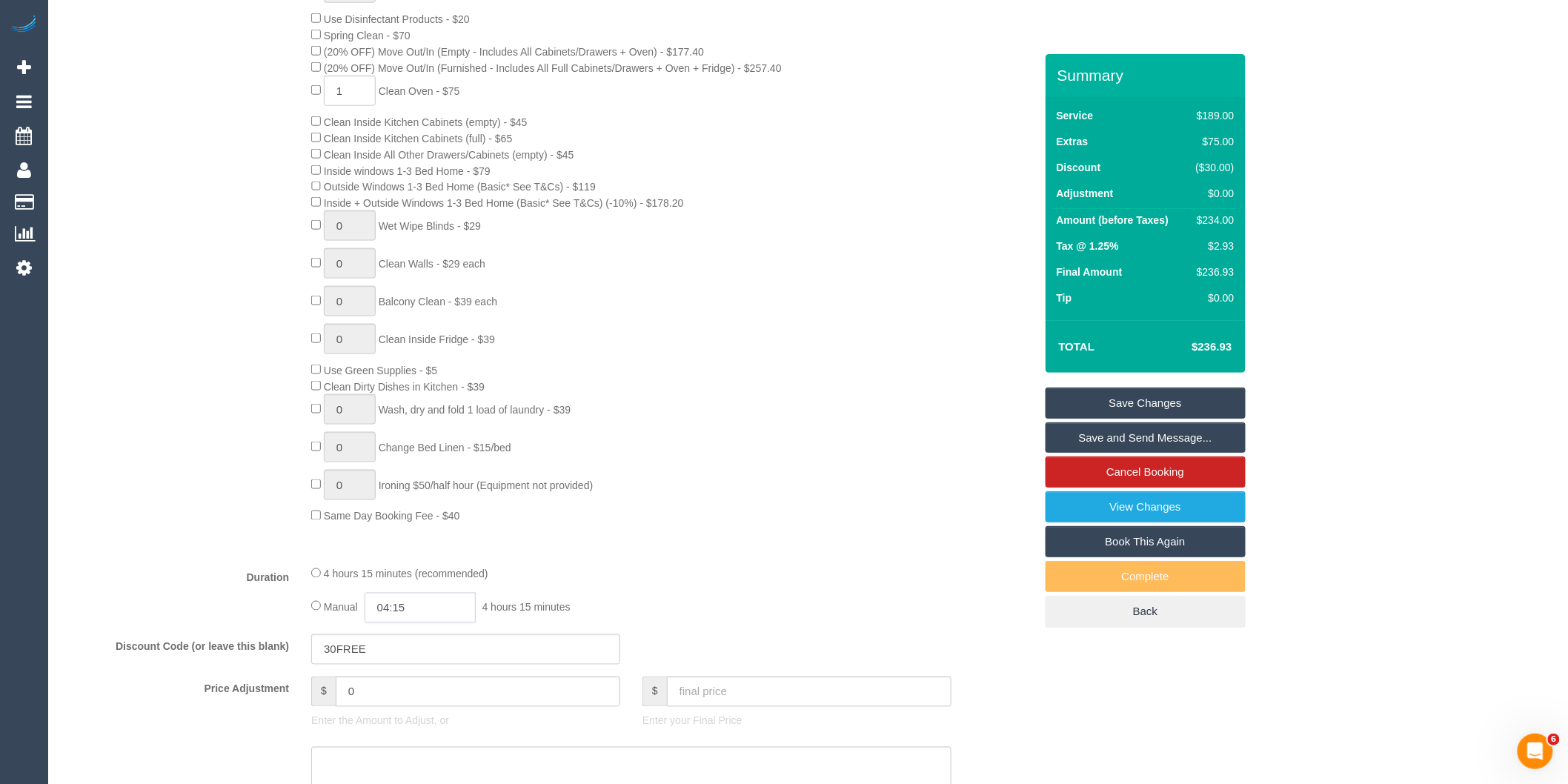
click at [463, 617] on input "04:15" at bounding box center [420, 608] width 111 height 31
type input "05:00"
click at [387, 680] on li "05:00" at bounding box center [404, 681] width 66 height 19
click at [776, 620] on div "Manual 05:00 5 hours 0 minutes" at bounding box center [631, 608] width 641 height 31
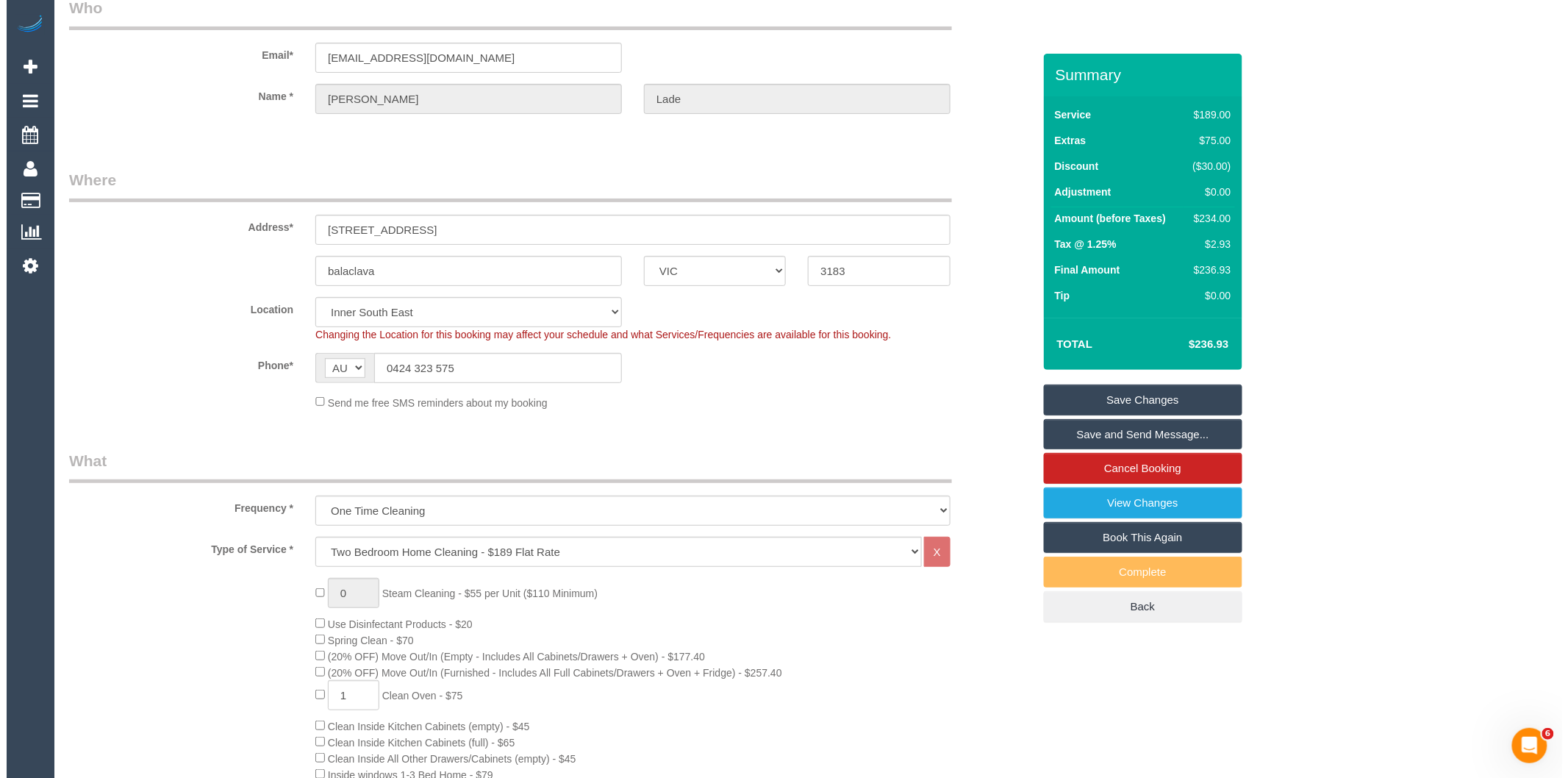
scroll to position [0, 0]
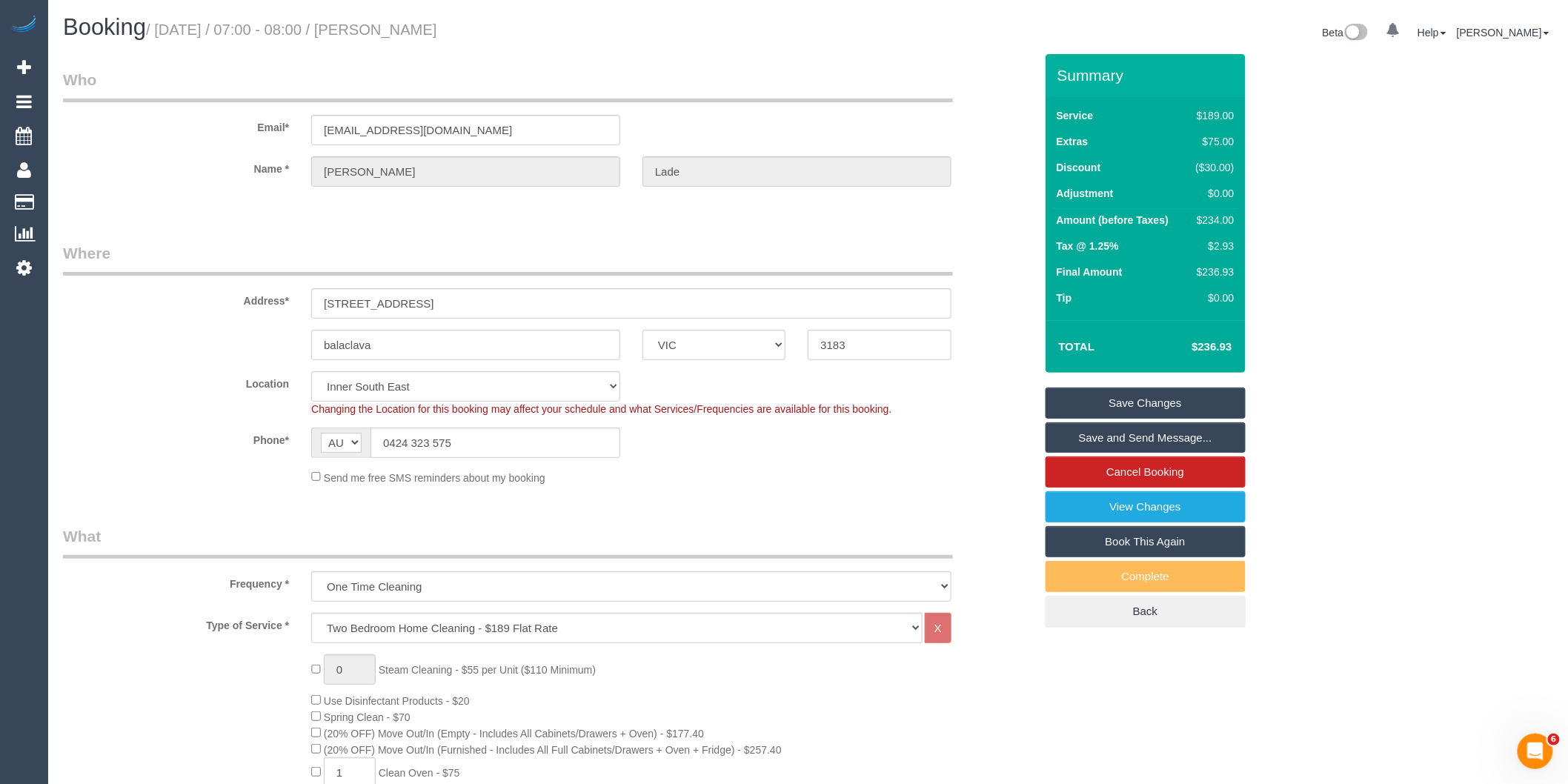
click at [1072, 439] on link "Save and Send Message..." at bounding box center [1146, 438] width 200 height 31
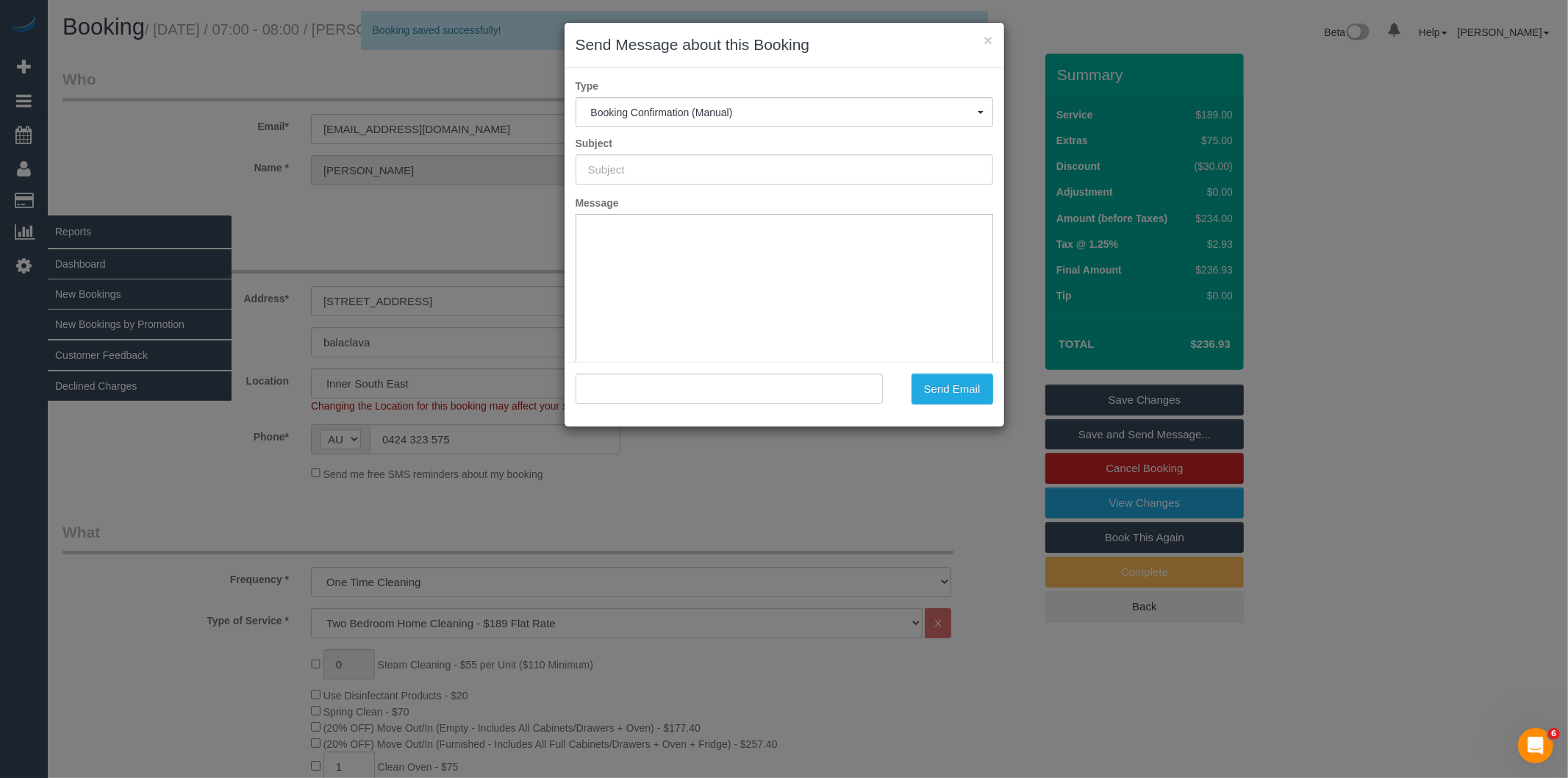
type input "Booking Confirmed"
type input ""Natasha Lade" <tash.lade@gmail.com>"
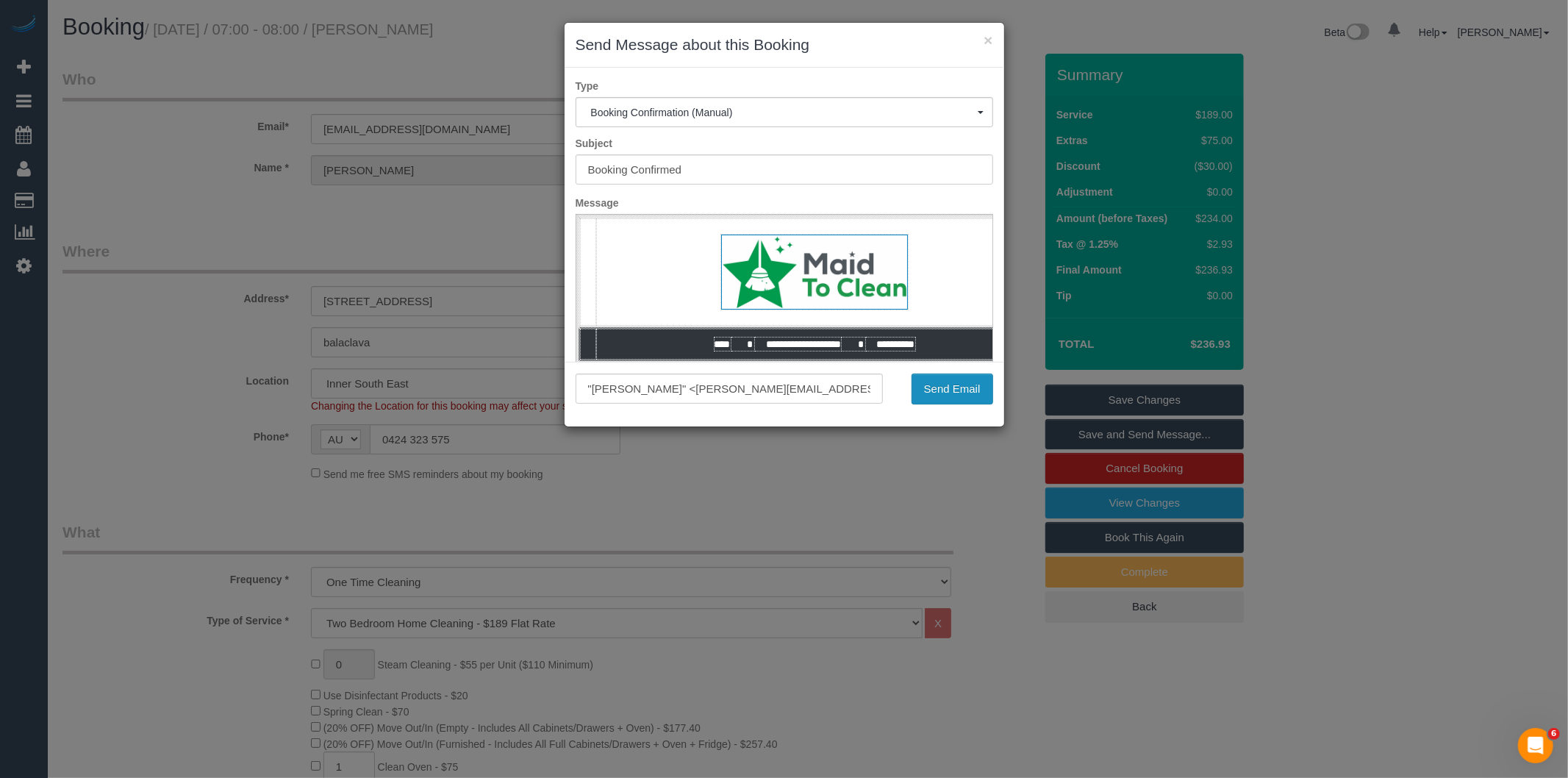
click at [978, 387] on button "Send Email" at bounding box center [952, 389] width 82 height 31
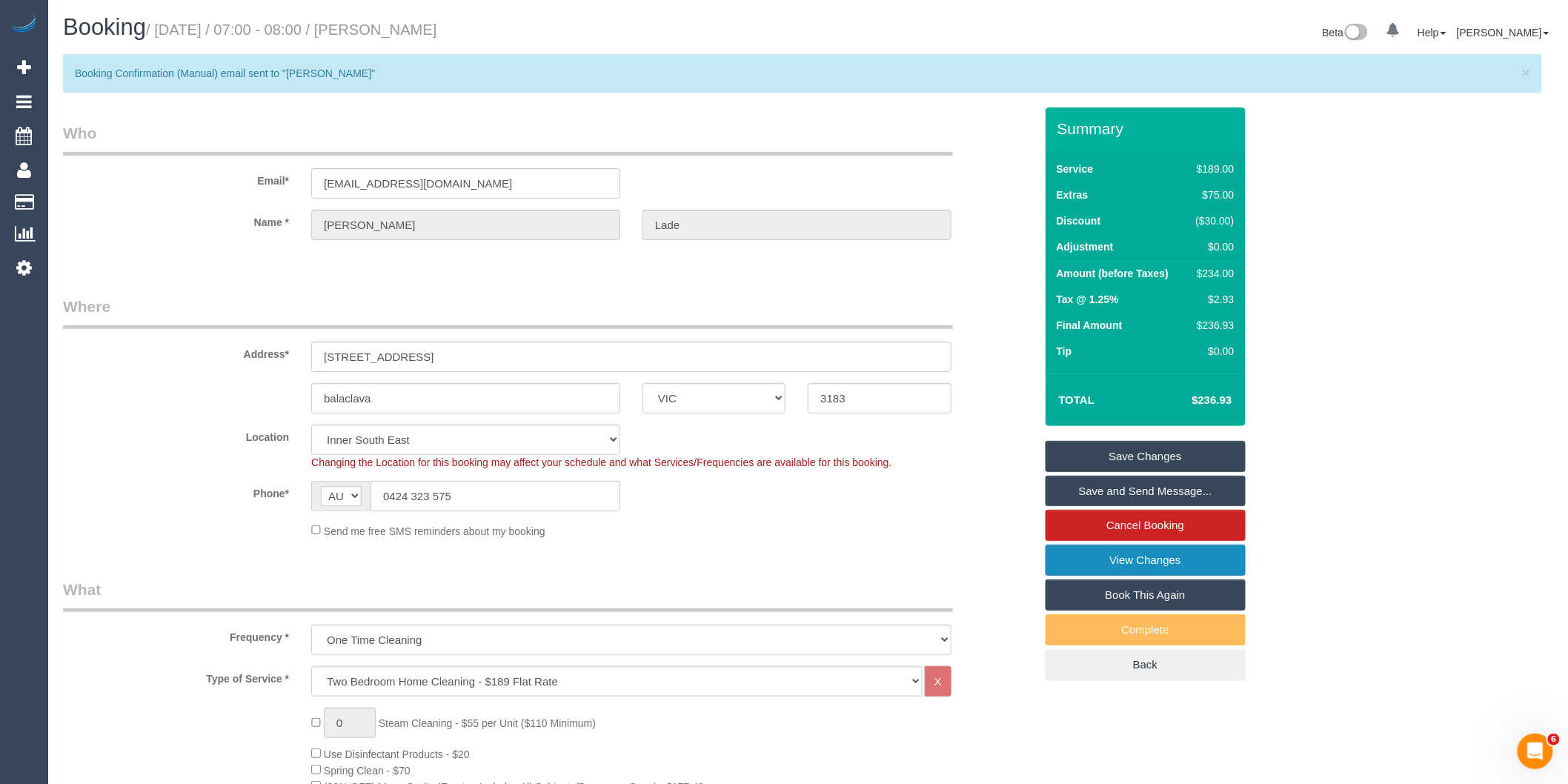
click at [1105, 559] on link "View Changes" at bounding box center [1146, 561] width 200 height 31
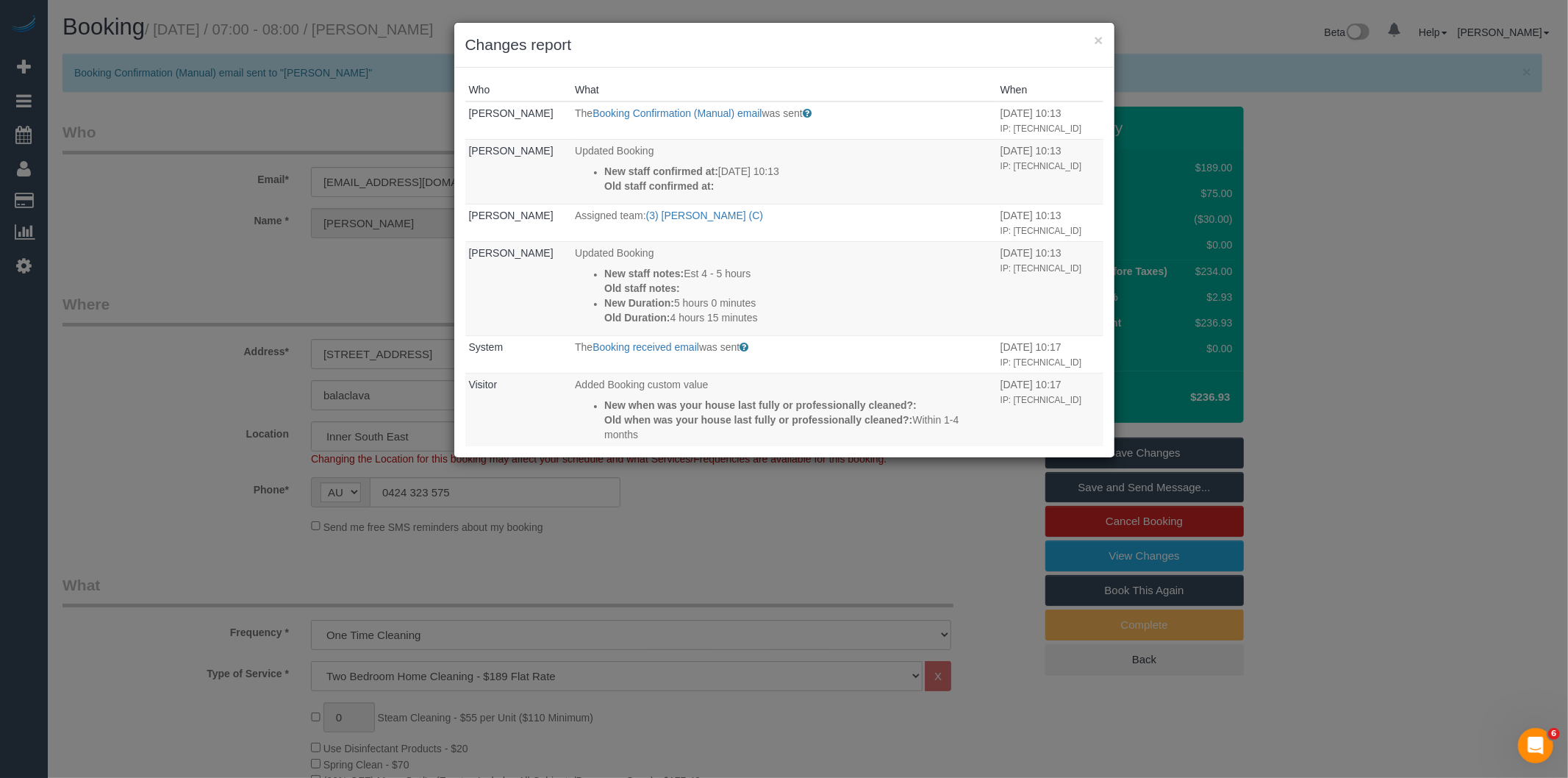
click at [798, 574] on div "× Changes report Who What When Bronie Bryant The Booking Confirmation (Manual) …" at bounding box center [784, 389] width 1568 height 778
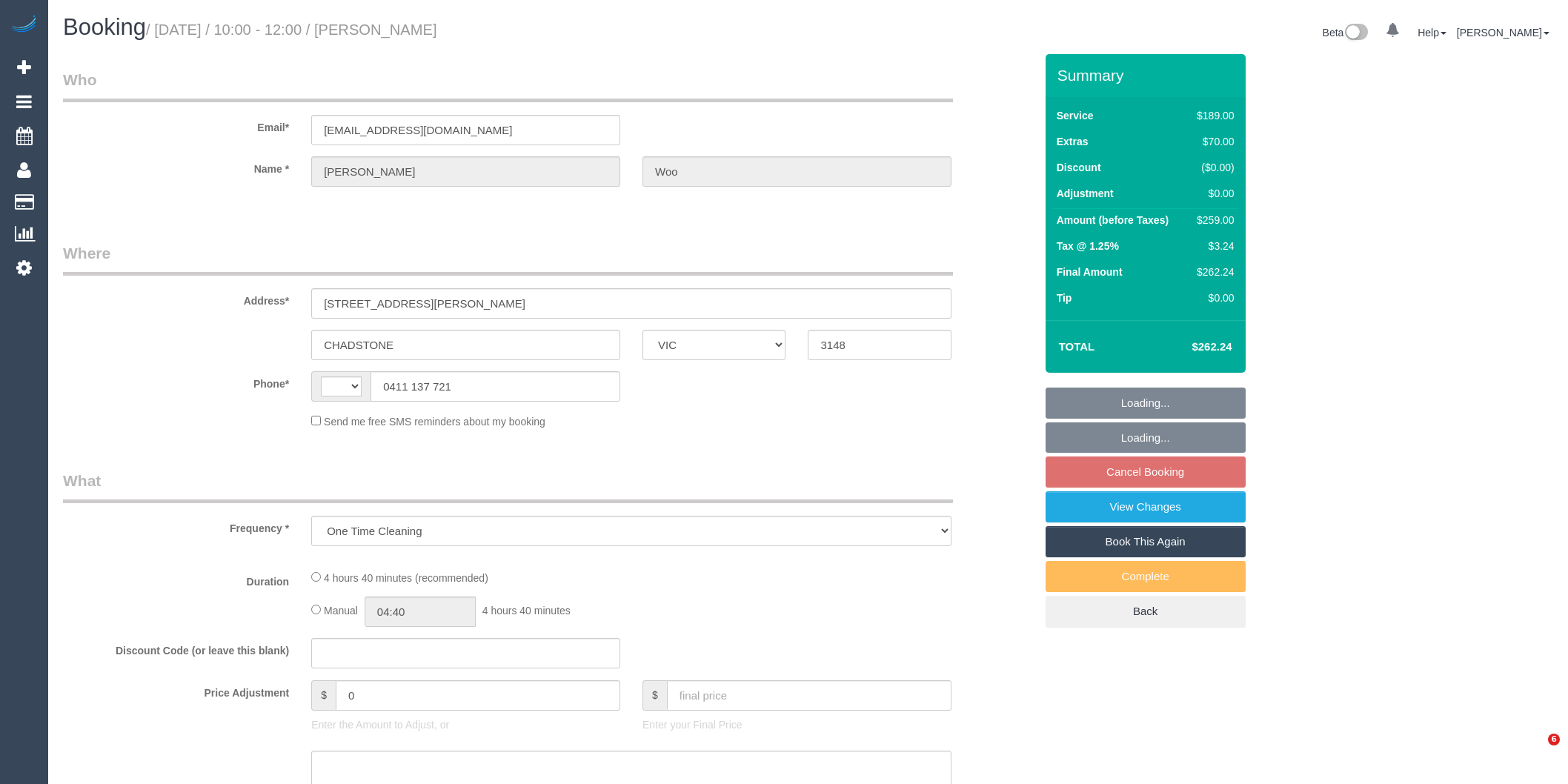
select select "VIC"
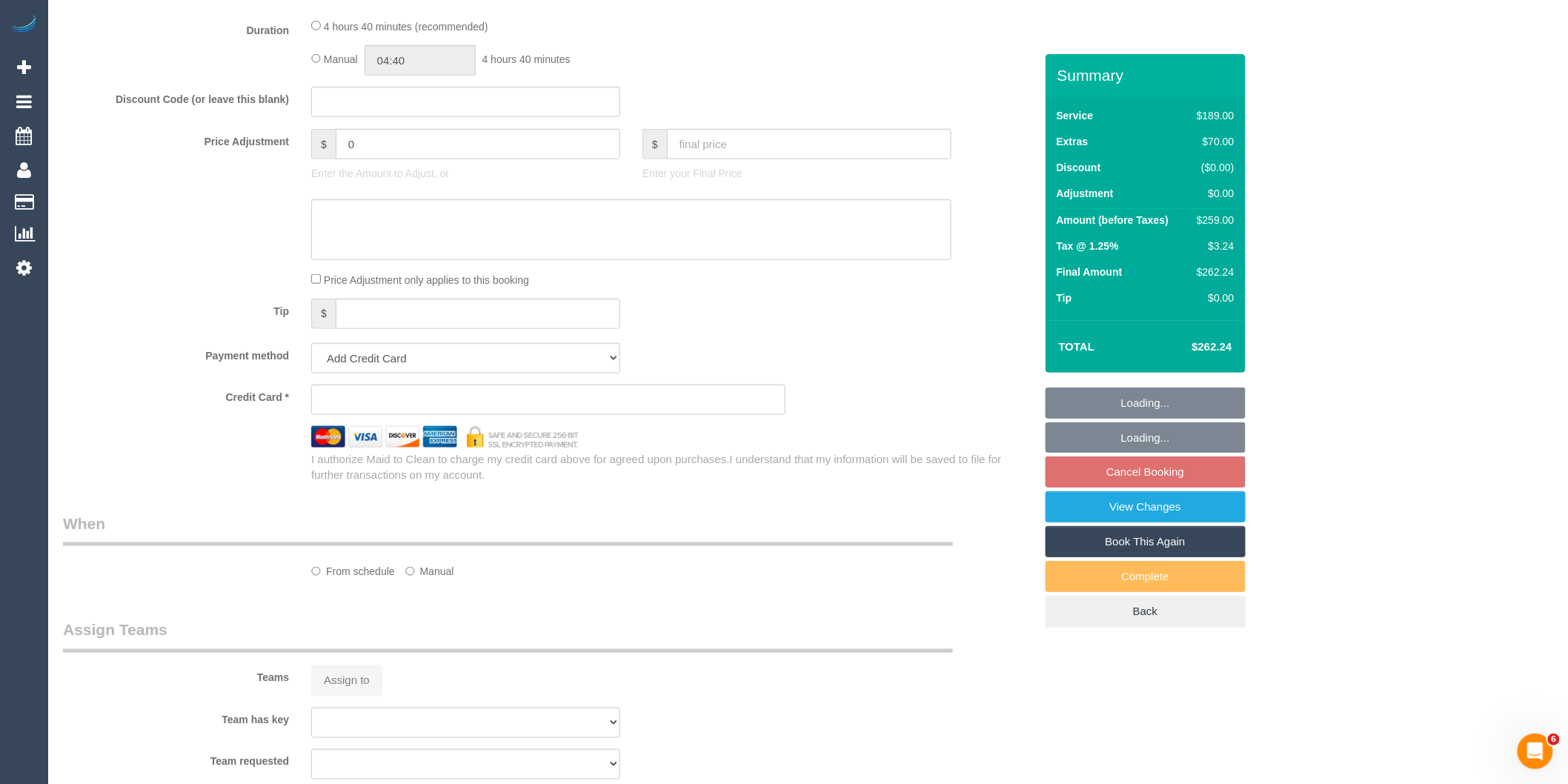
select select "string:stripe-pm_1SHj5n2GScqysDRVduWFUQSF"
select select "number:28"
select select "number:14"
select select "number:19"
select select "number:24"
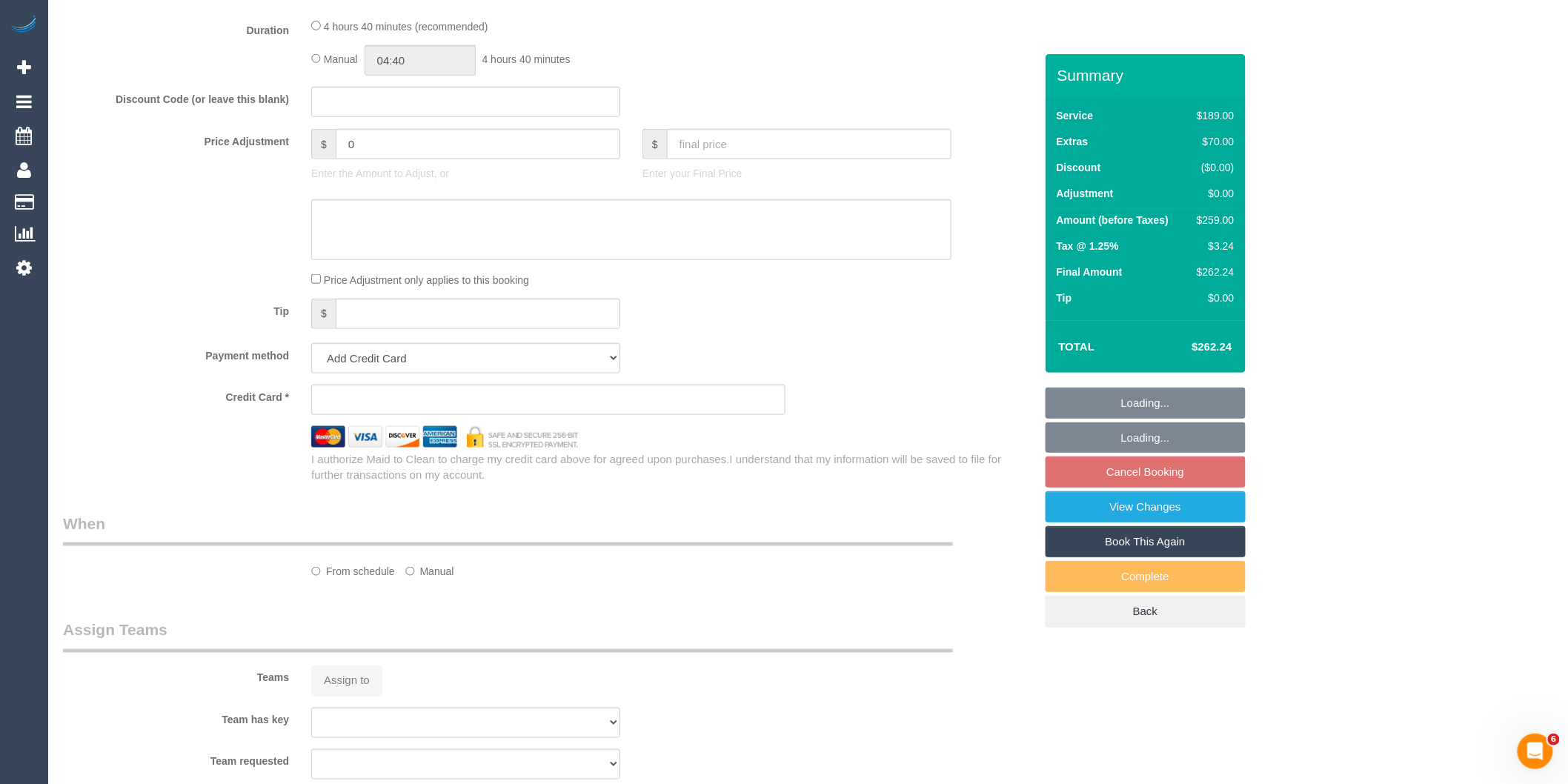
select select "number:34"
select select "number:13"
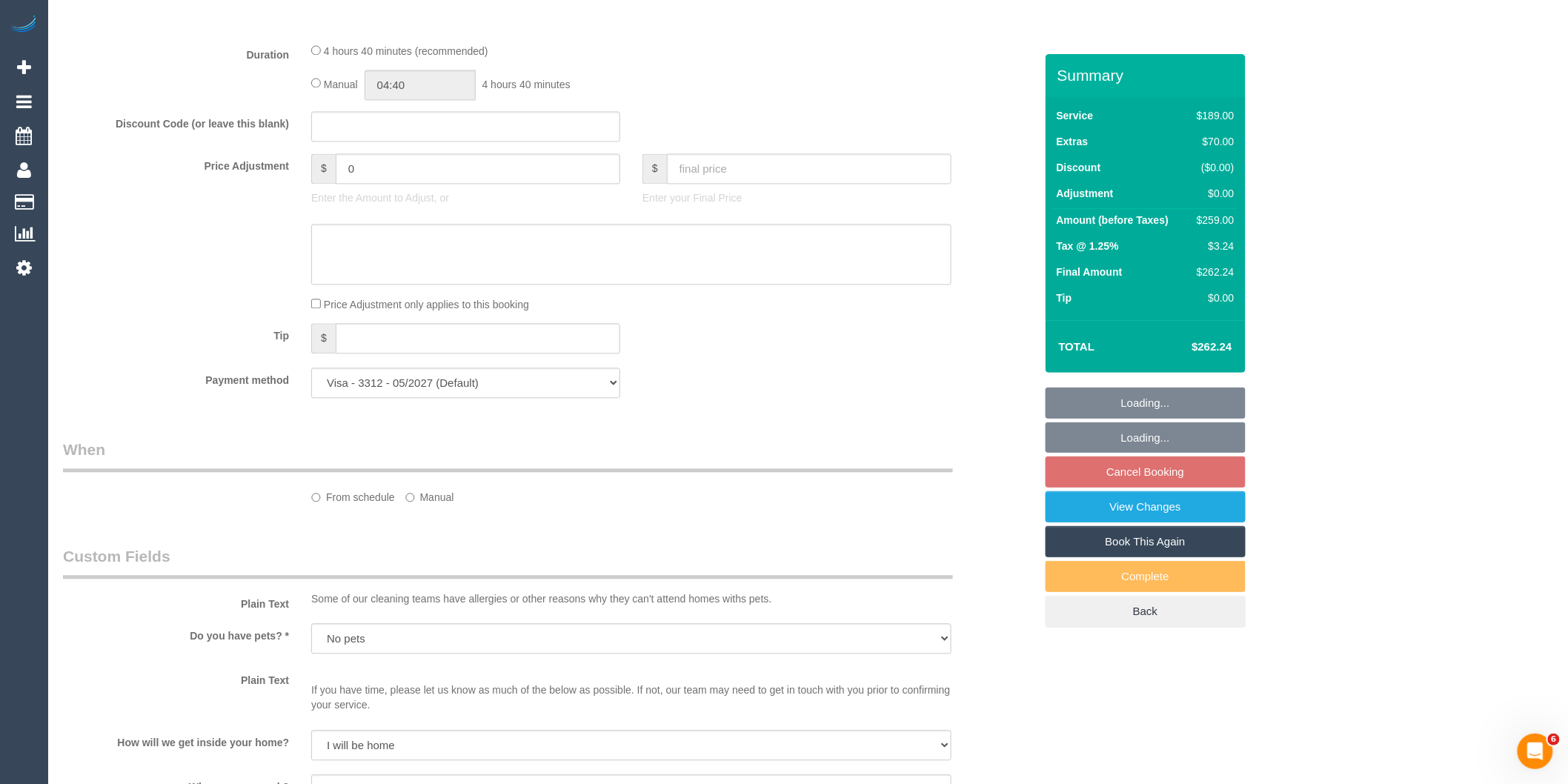
select select "object:777"
select select "string:AU"
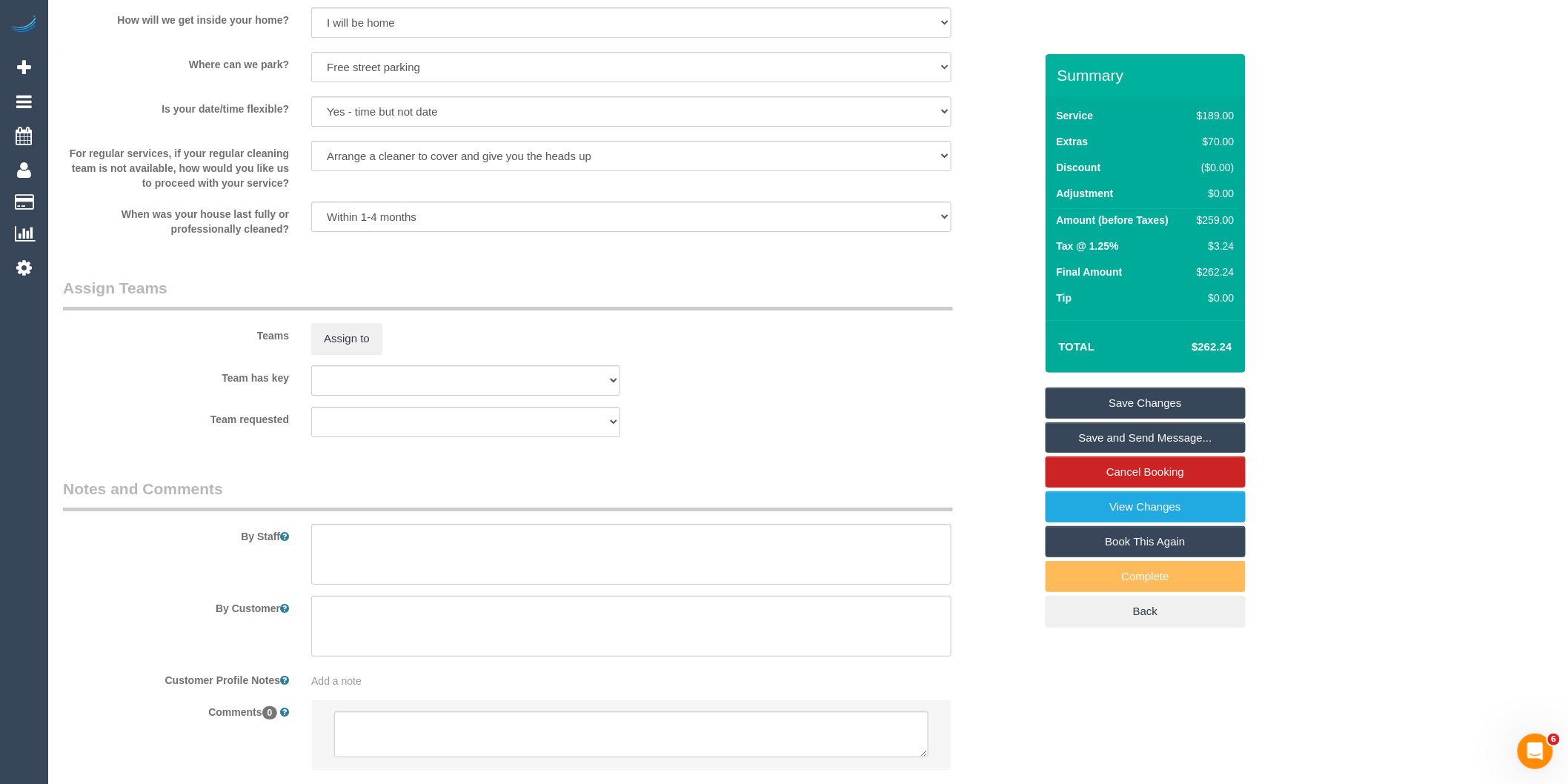
scroll to position [2164, 0]
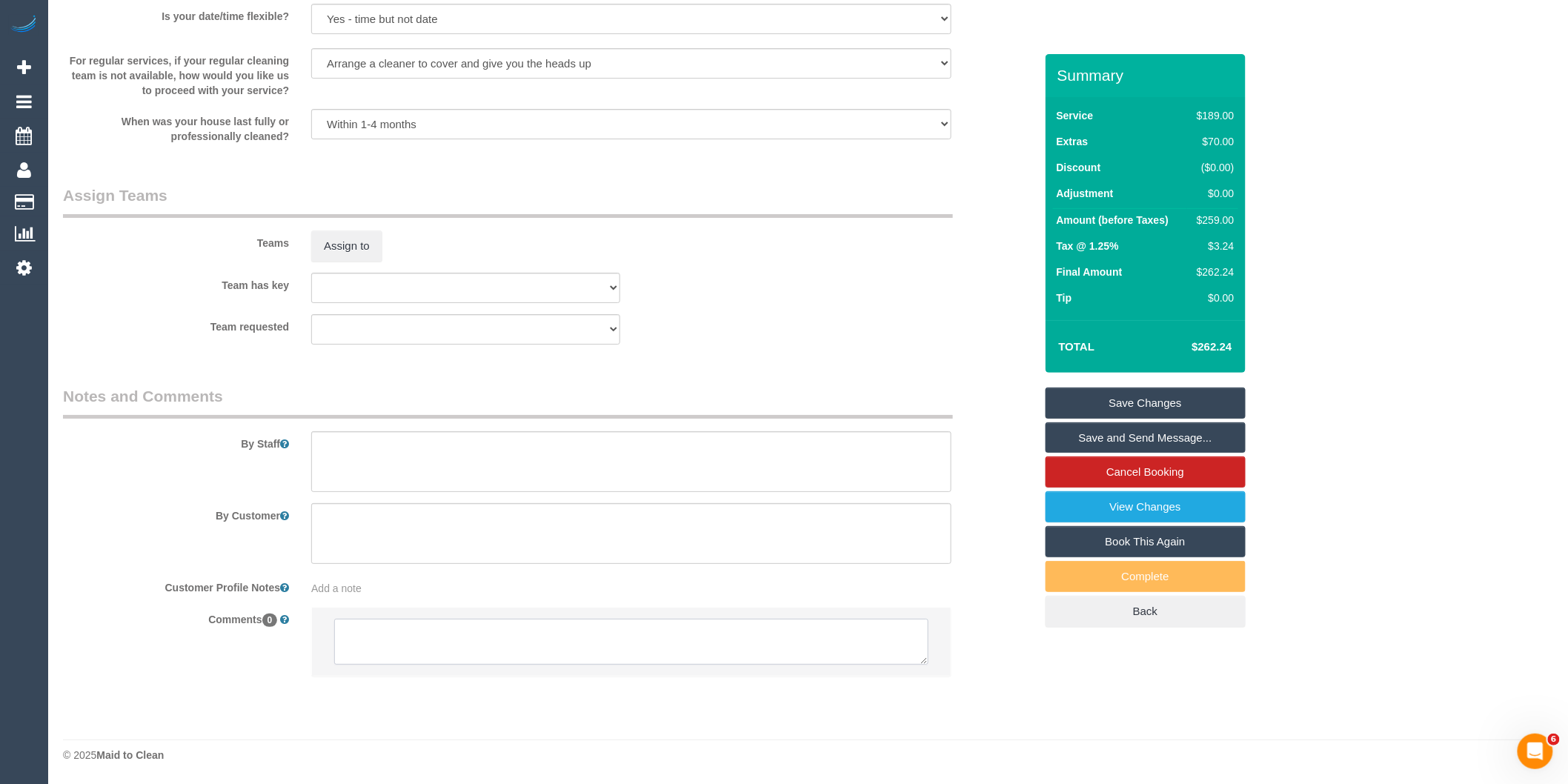
click at [454, 630] on textarea at bounding box center [631, 641] width 594 height 46
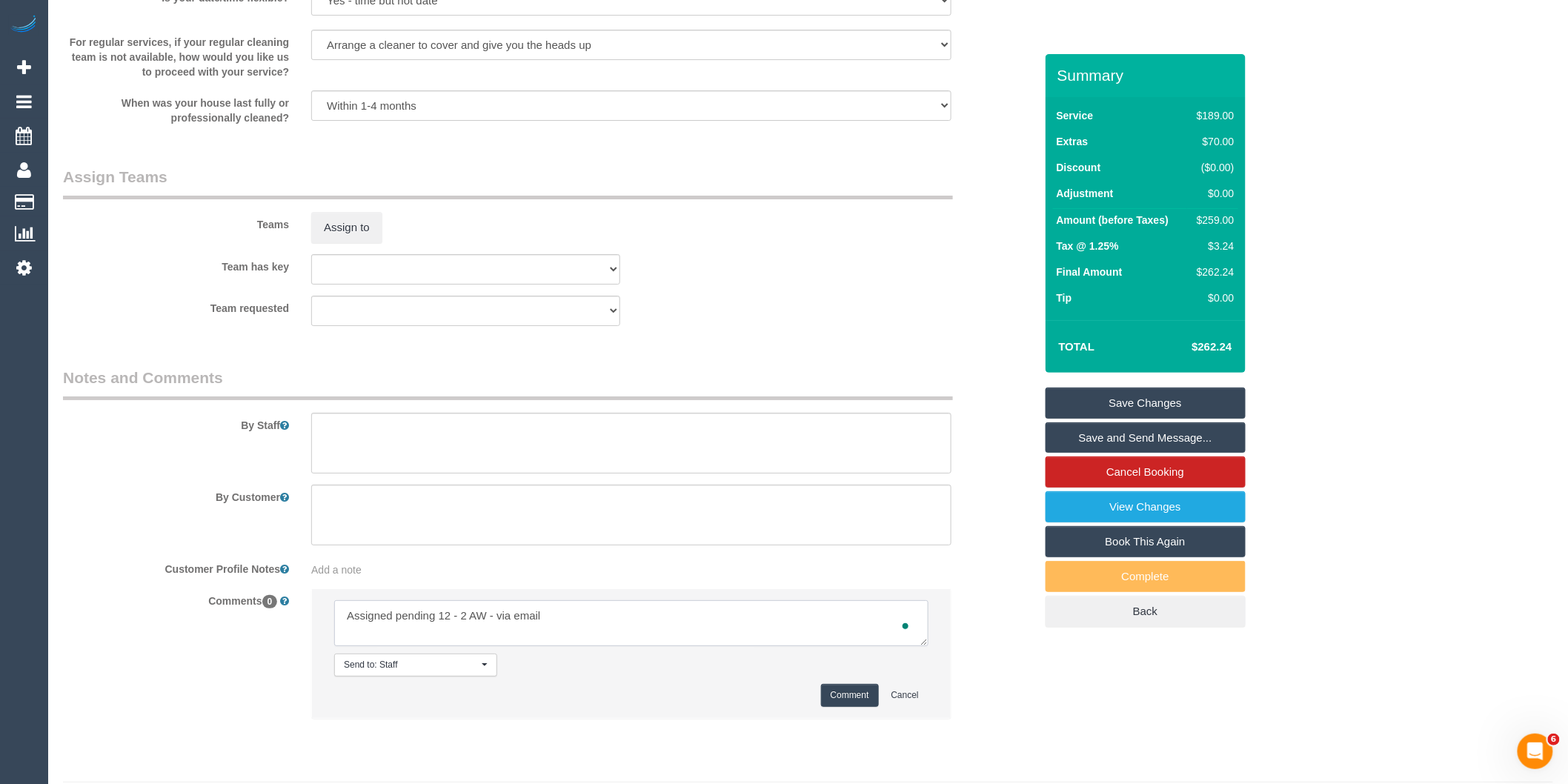
type textarea "Assigned pending 12 - 2 AW - via email"
click at [831, 707] on button "Comment" at bounding box center [849, 695] width 58 height 23
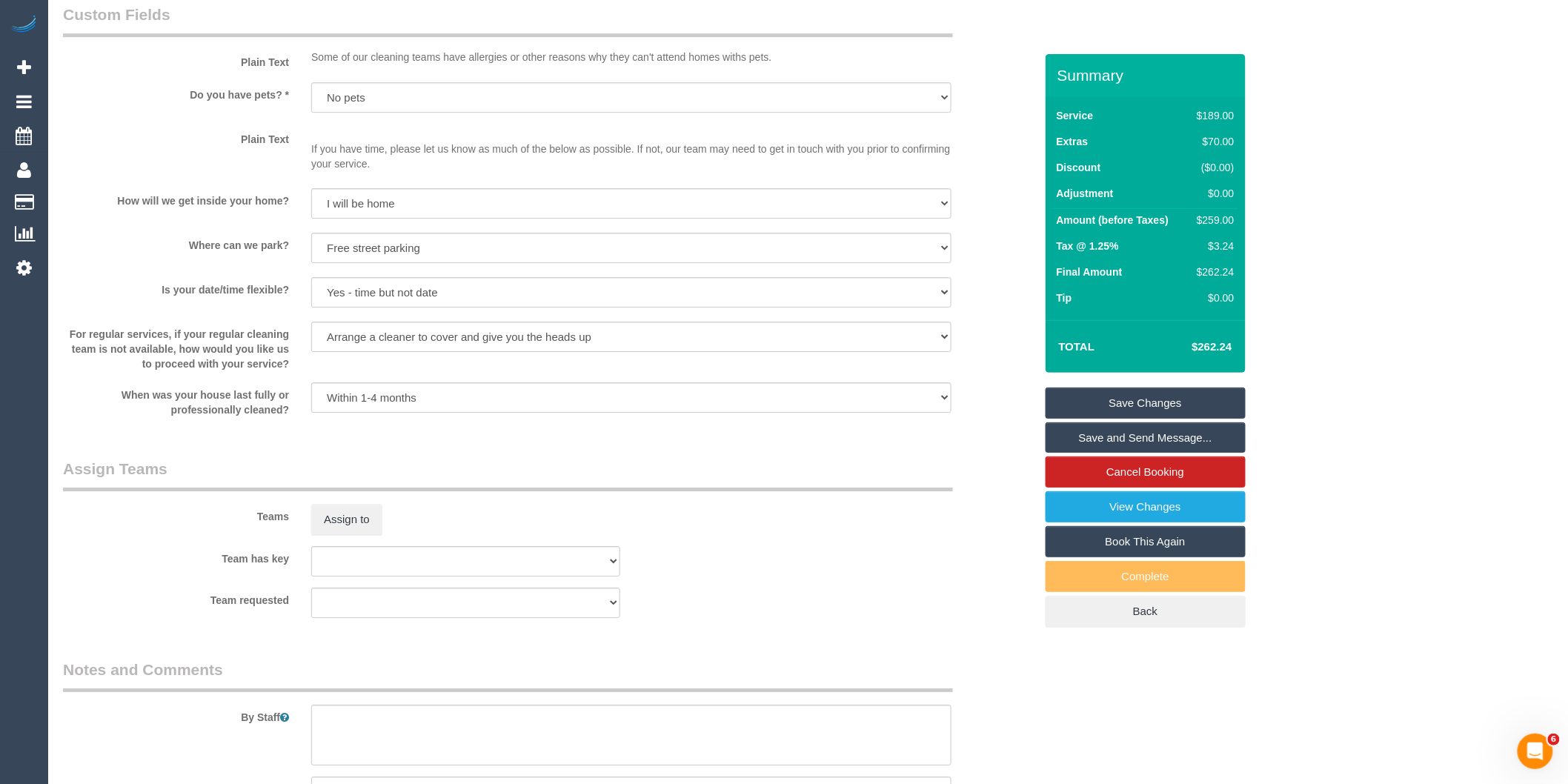
scroll to position [2140, 0]
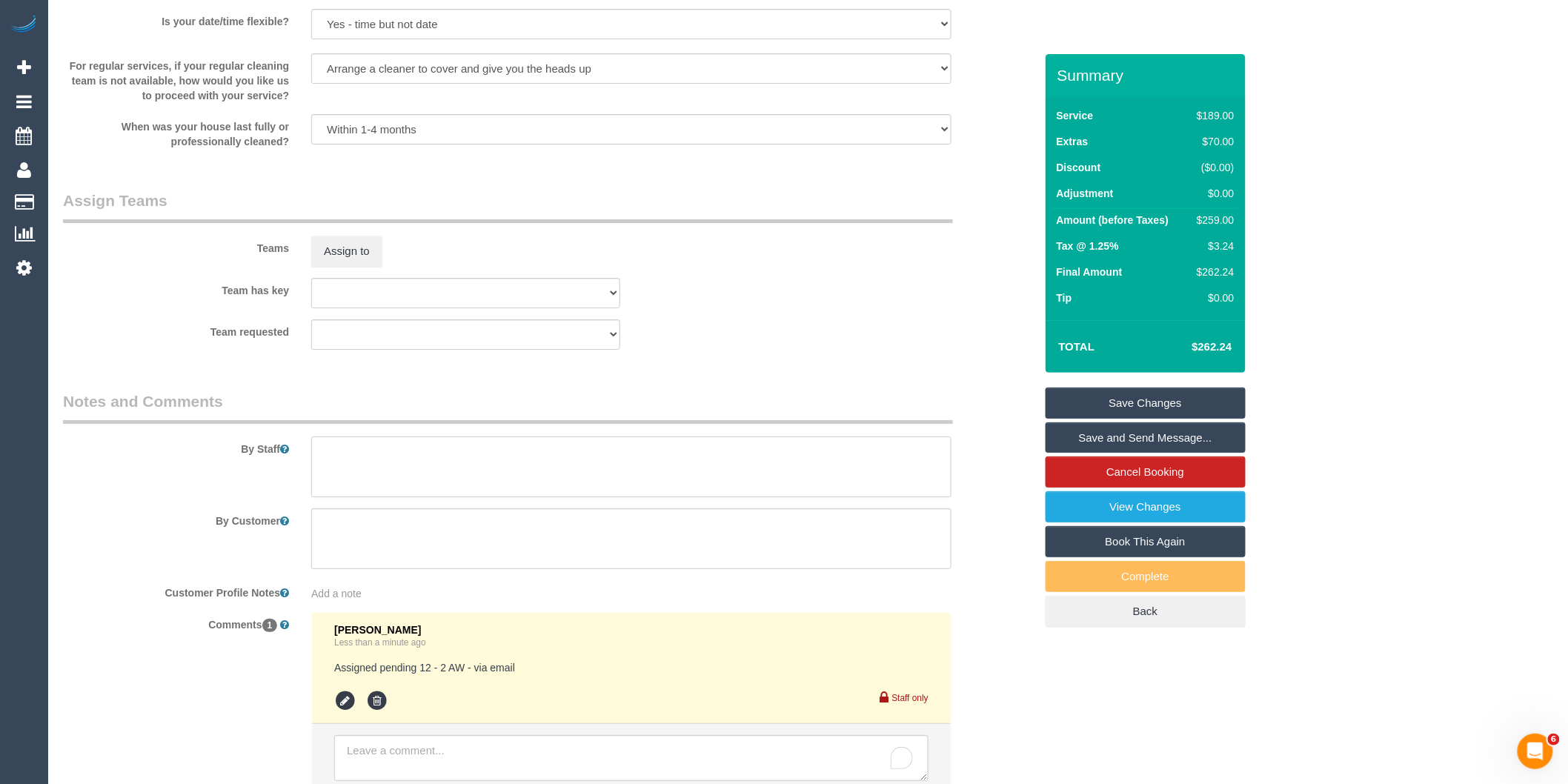
click at [406, 497] on textarea at bounding box center [631, 466] width 641 height 61
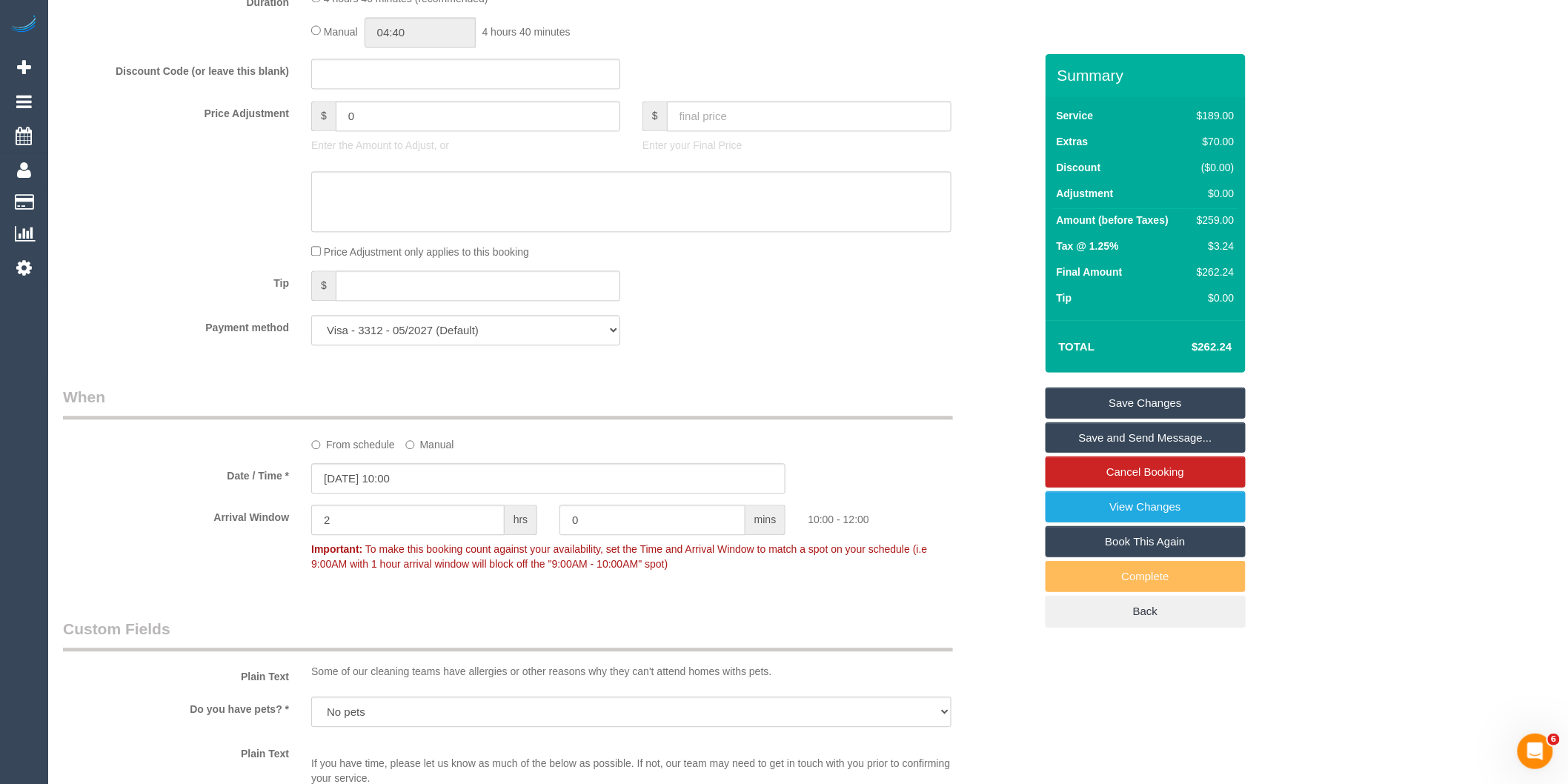
scroll to position [1235, 0]
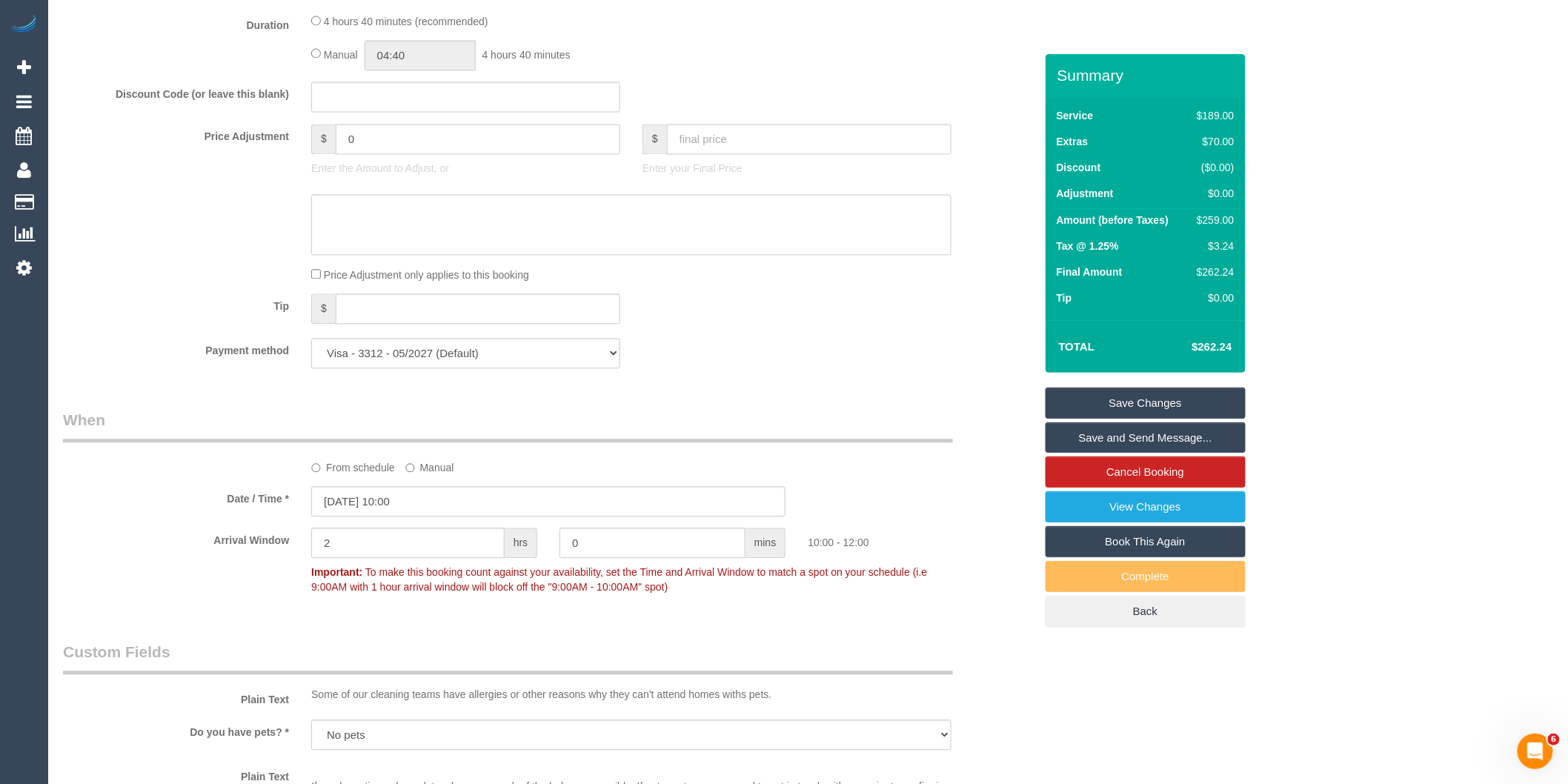
type textarea "Est 4- 5 hours"
click at [461, 516] on input "[DATE] 10:00" at bounding box center [548, 501] width 474 height 31
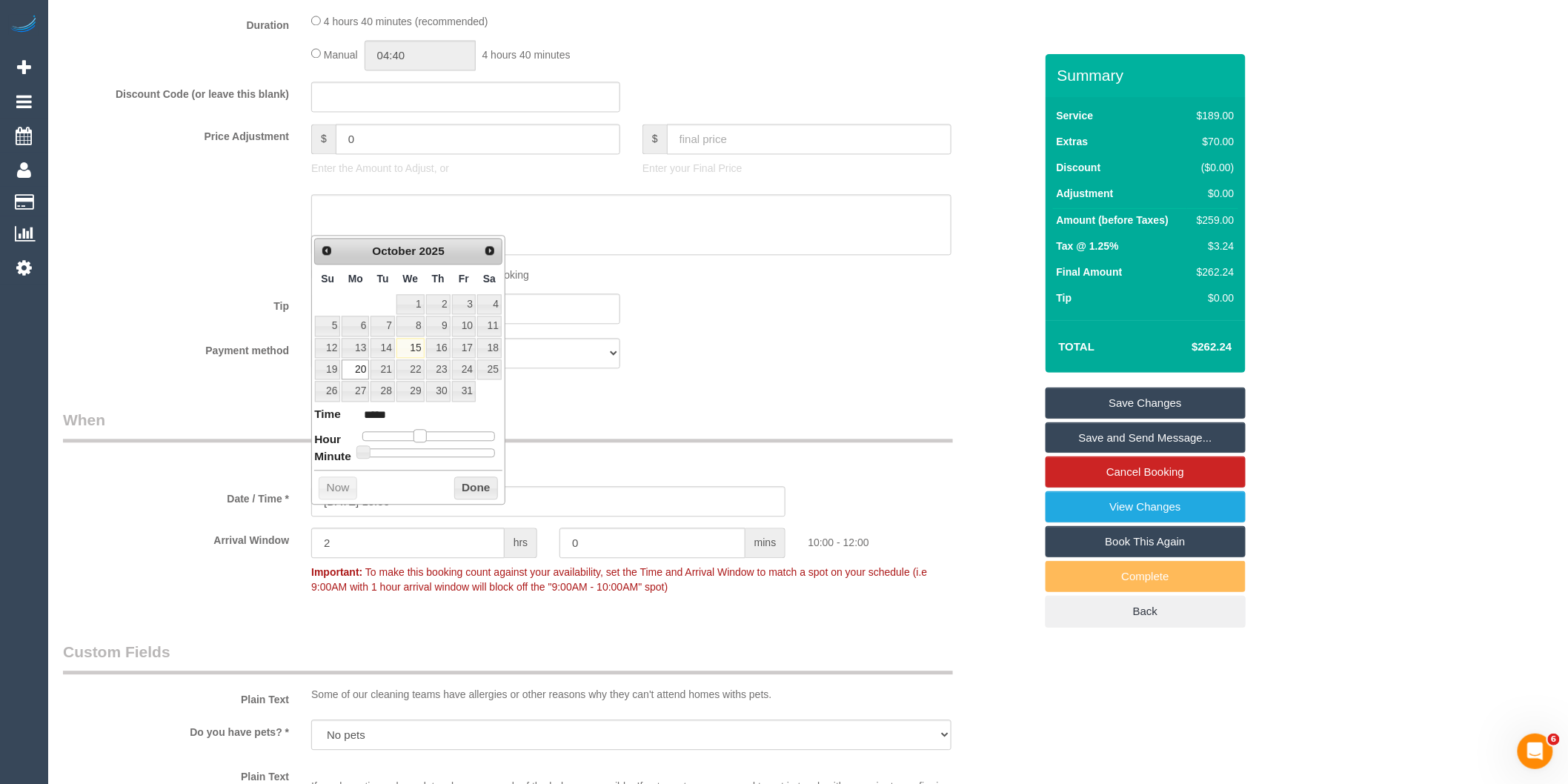
type input "[DATE] 11:00"
type input "*****"
type input "[DATE] 12:00"
type input "*****"
drag, startPoint x: 421, startPoint y: 435, endPoint x: 431, endPoint y: 435, distance: 10.0
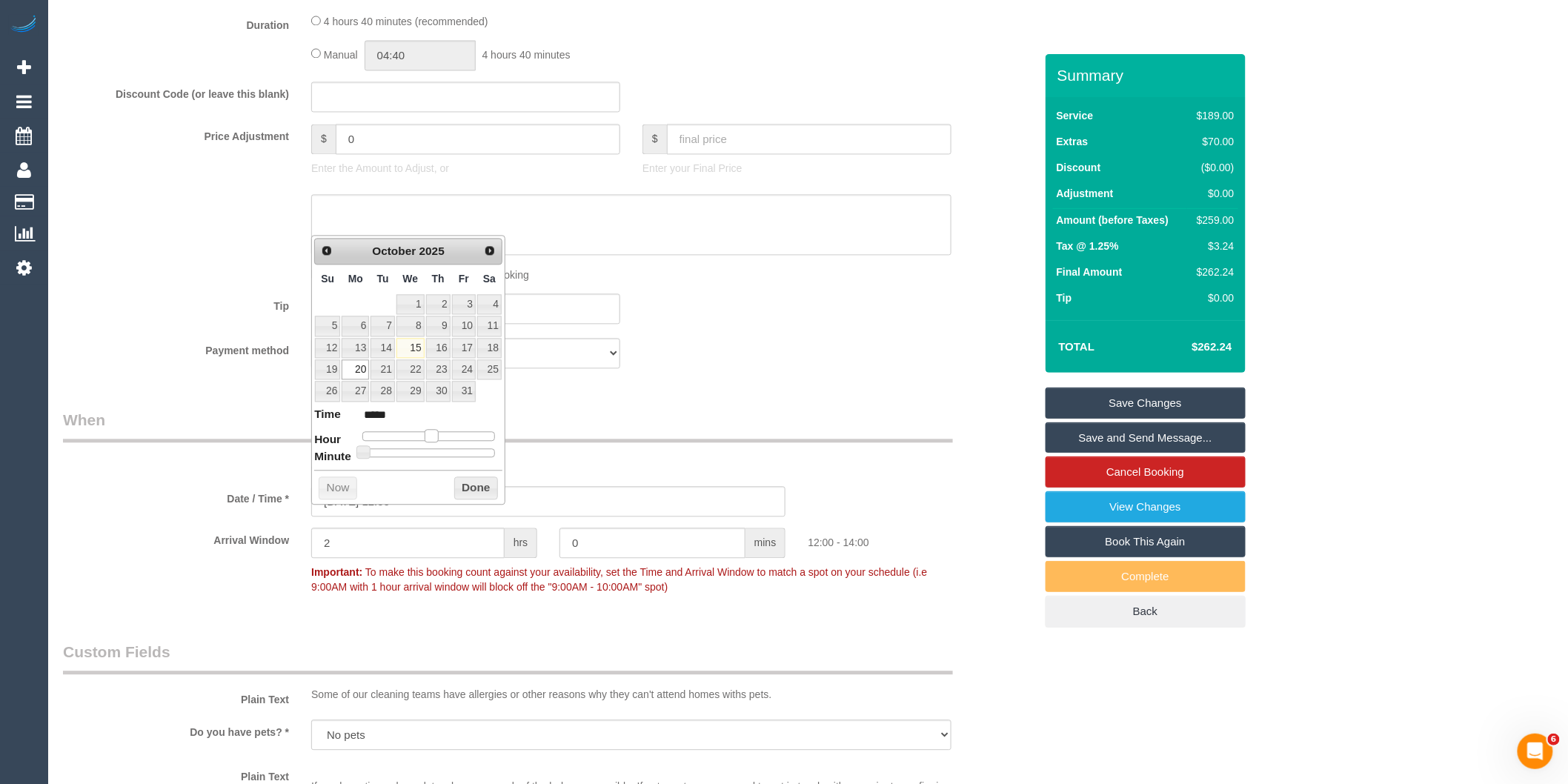
click at [431, 435] on span at bounding box center [431, 436] width 13 height 13
click at [478, 479] on button "Done" at bounding box center [476, 488] width 43 height 24
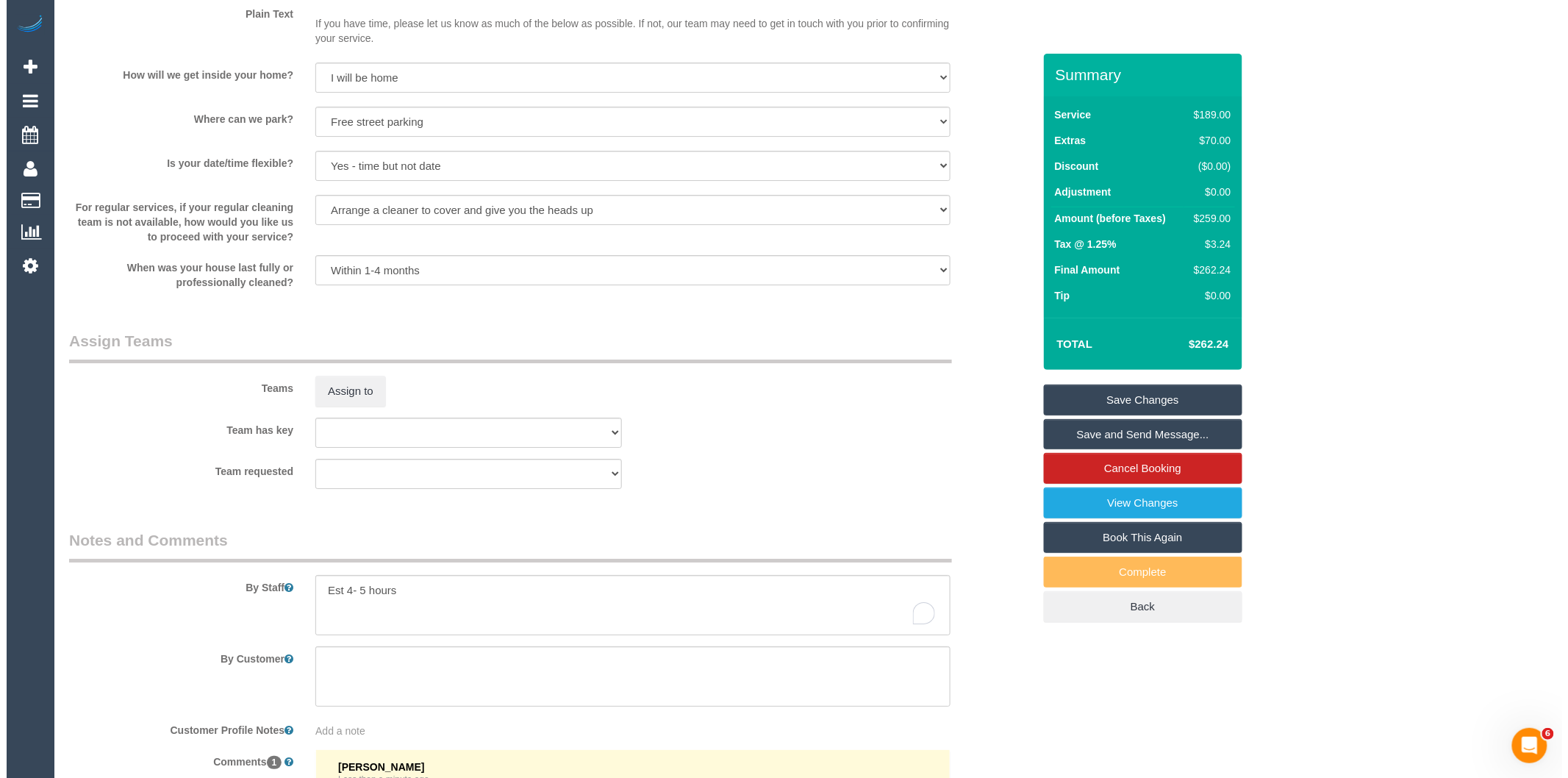
scroll to position [2042, 0]
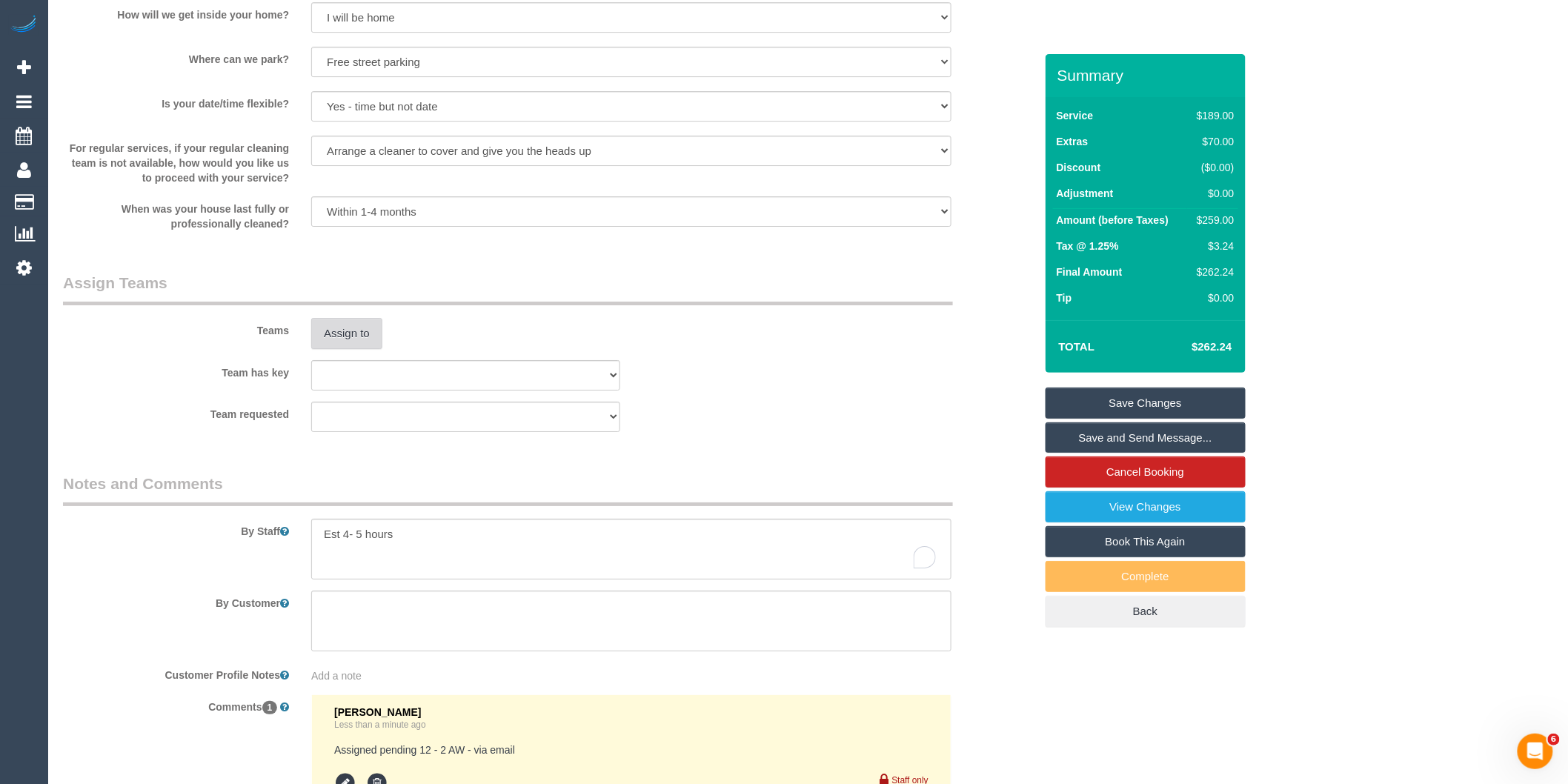
click at [337, 349] on button "Assign to" at bounding box center [346, 333] width 71 height 31
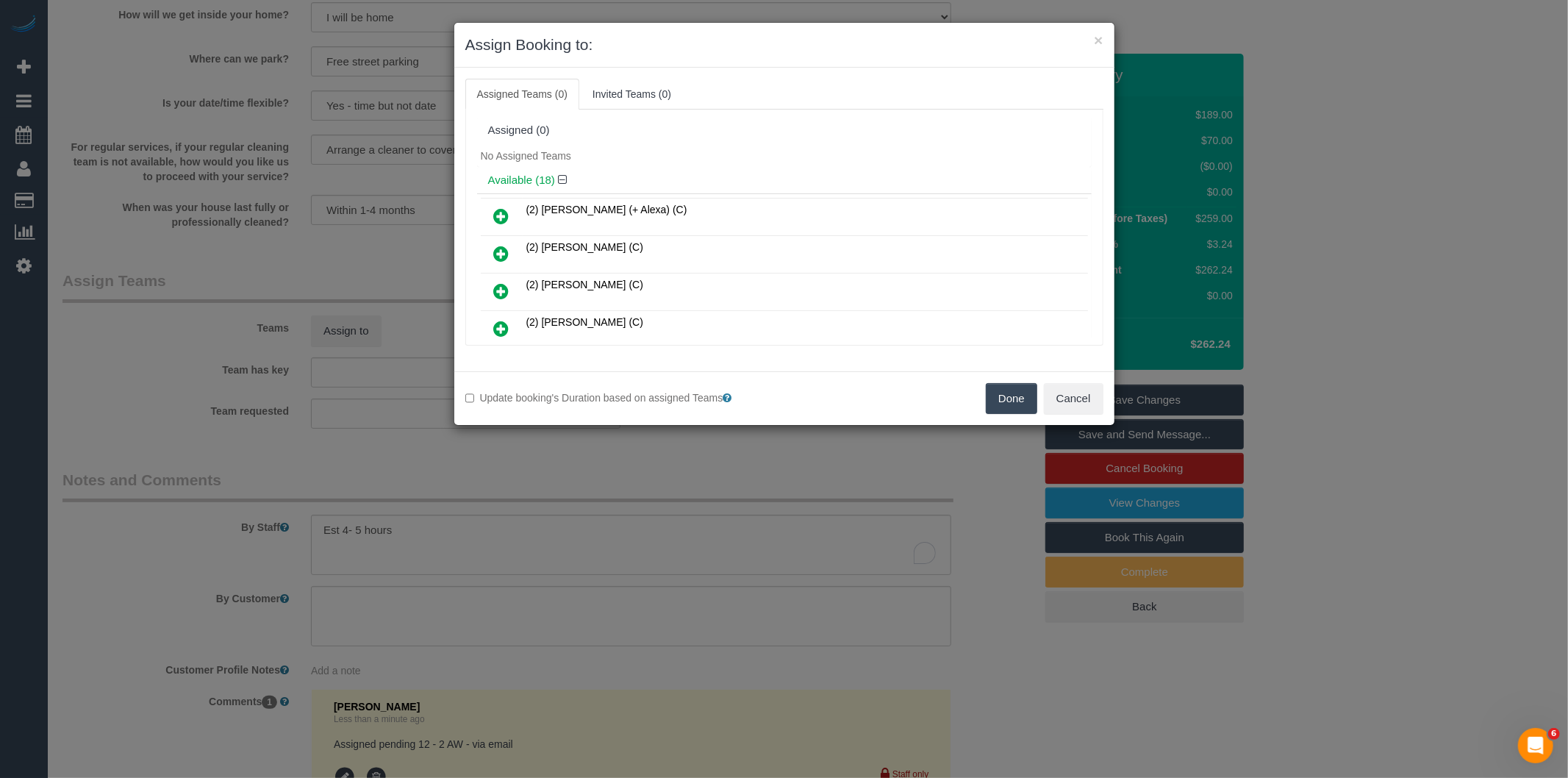
scroll to position [203, 0]
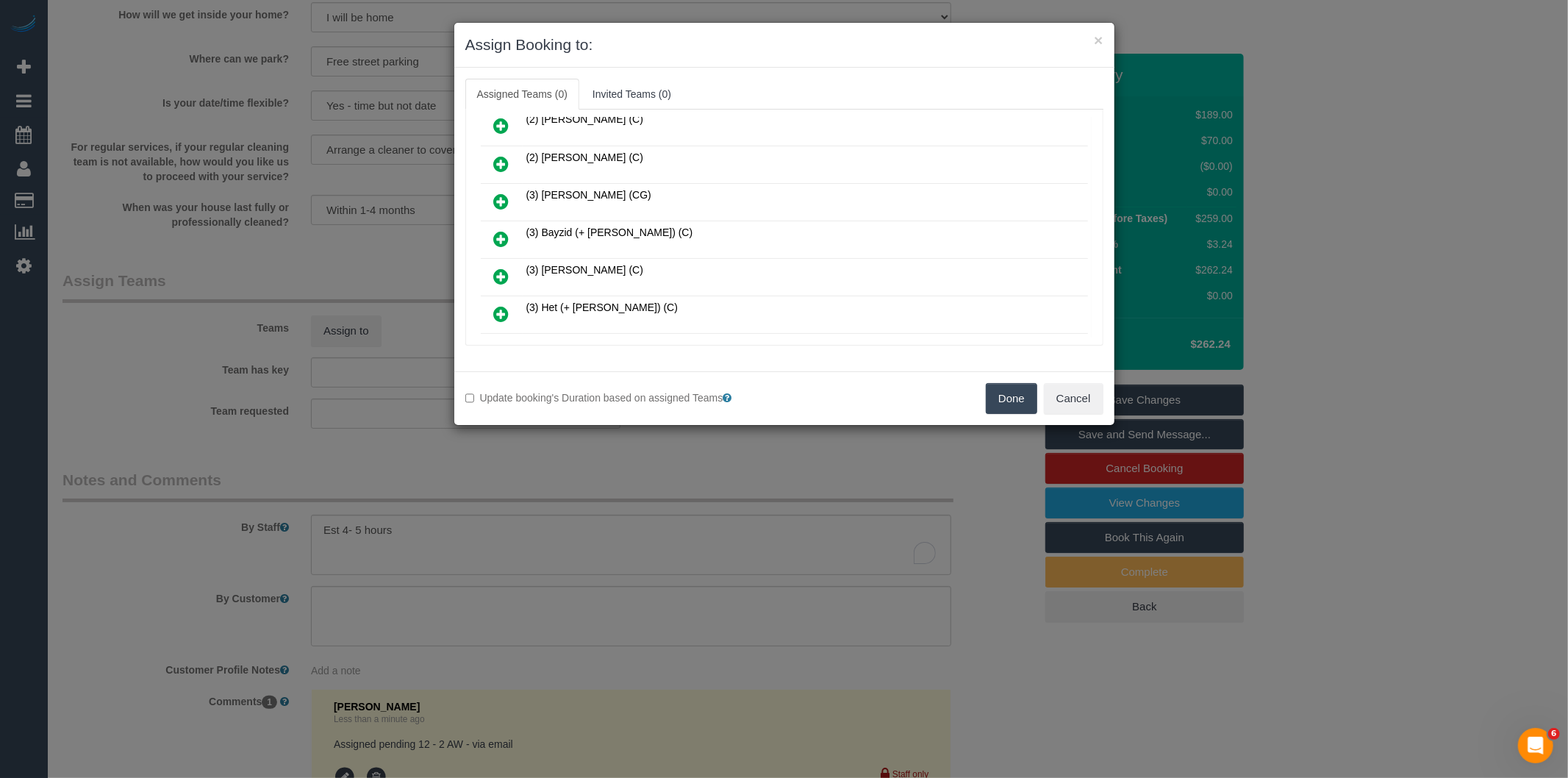
click at [504, 233] on icon at bounding box center [501, 239] width 16 height 18
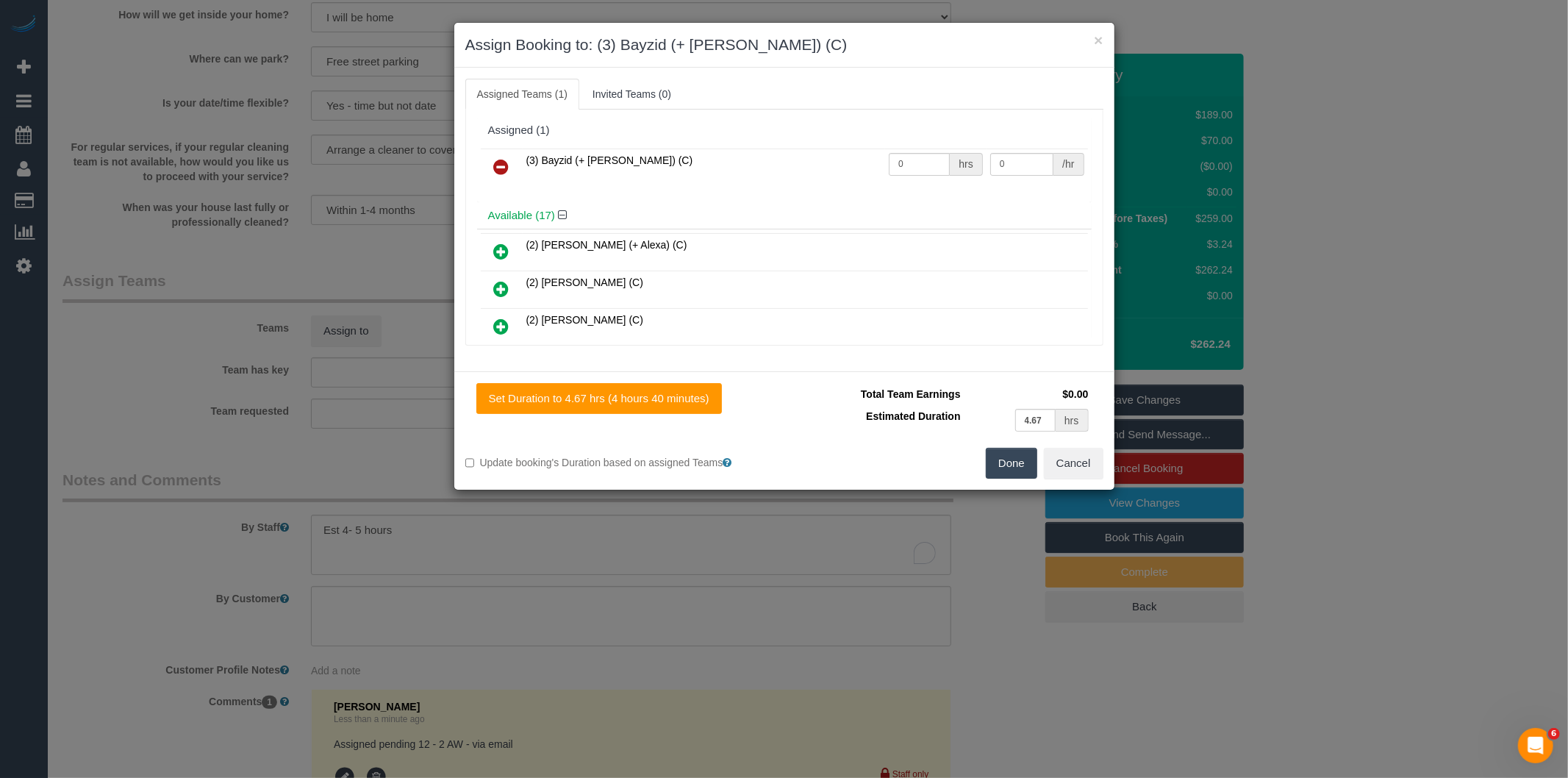
scroll to position [423, 0]
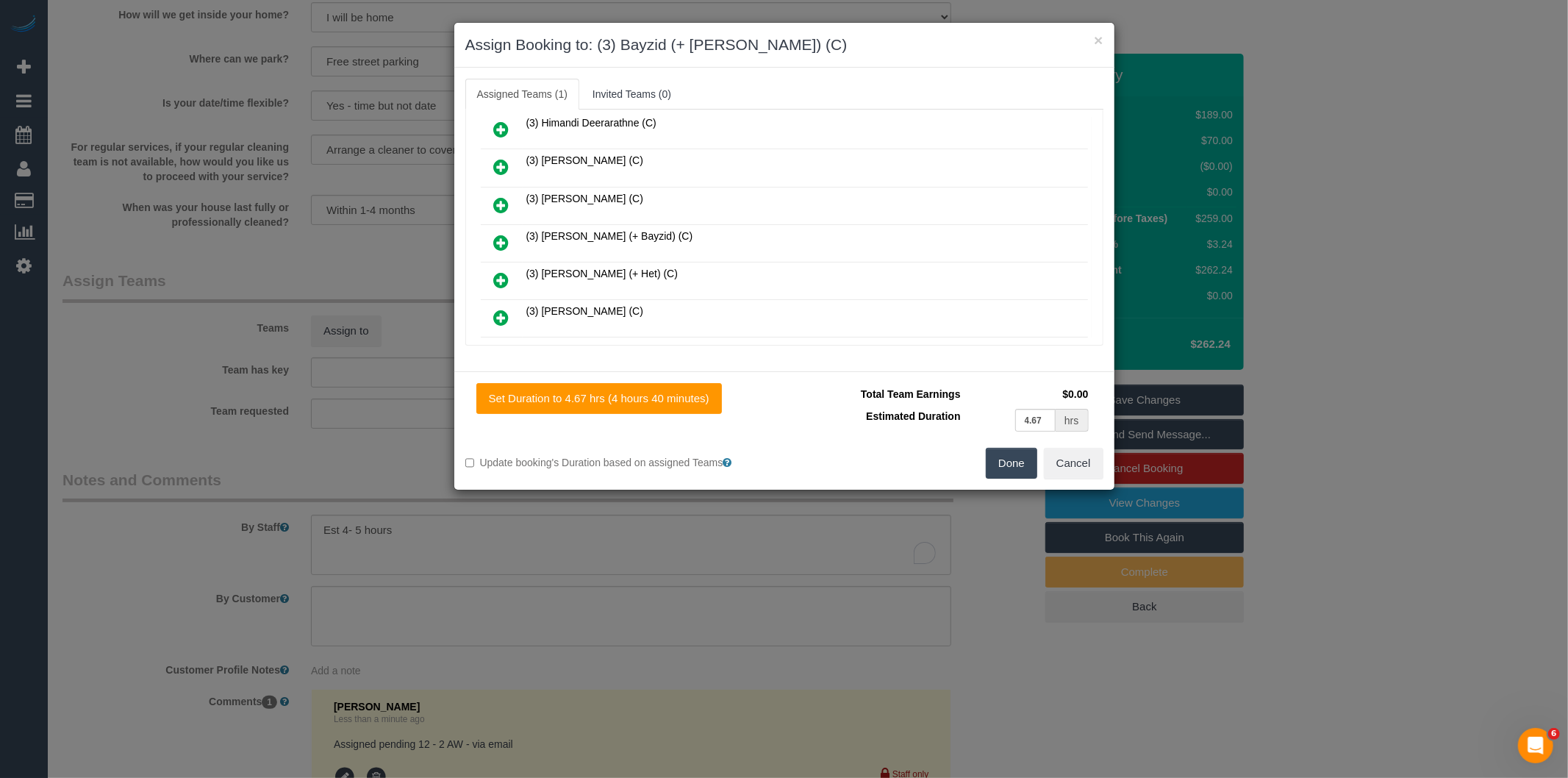
click at [500, 234] on icon at bounding box center [501, 243] width 16 height 18
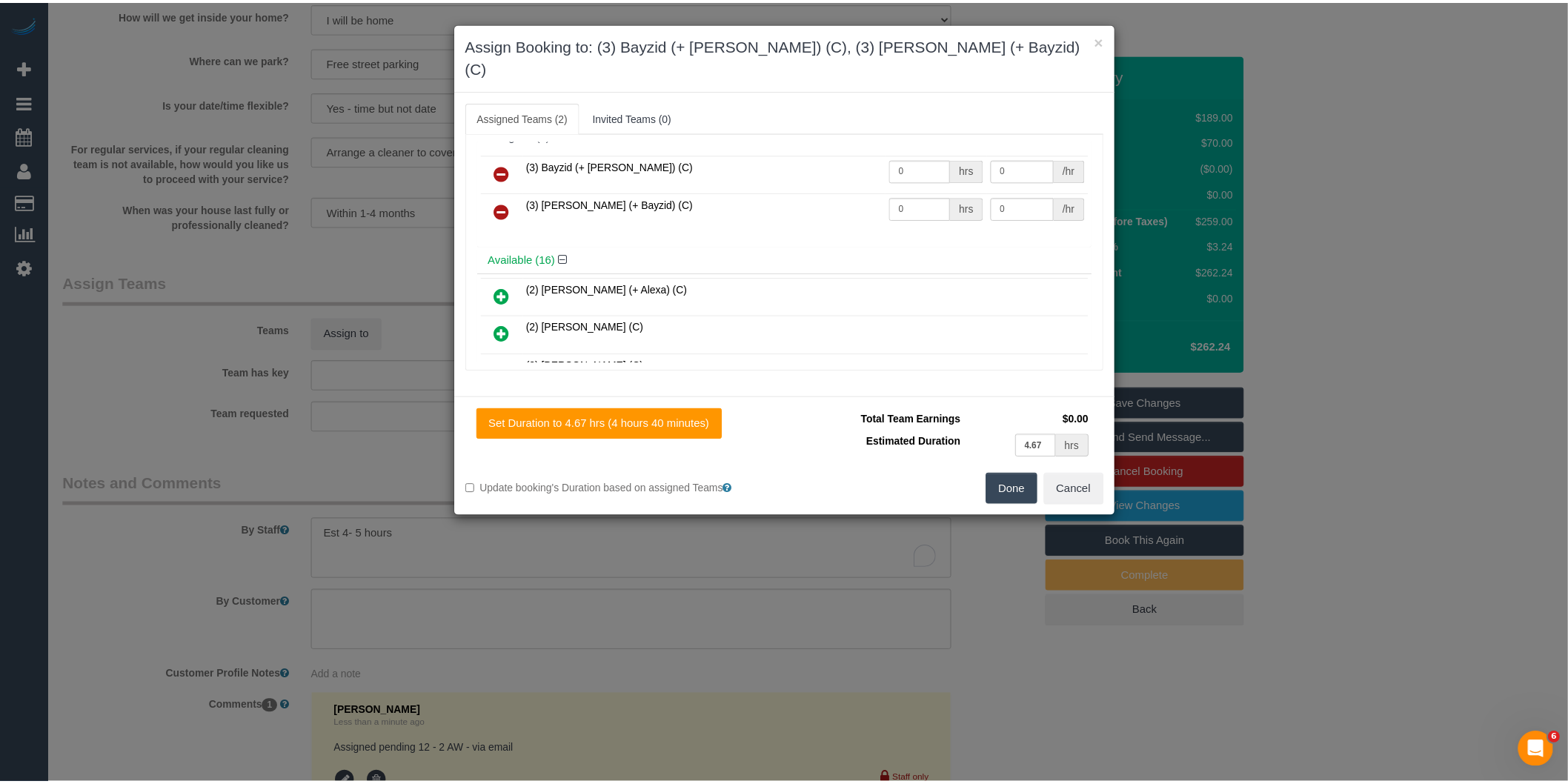
scroll to position [0, 0]
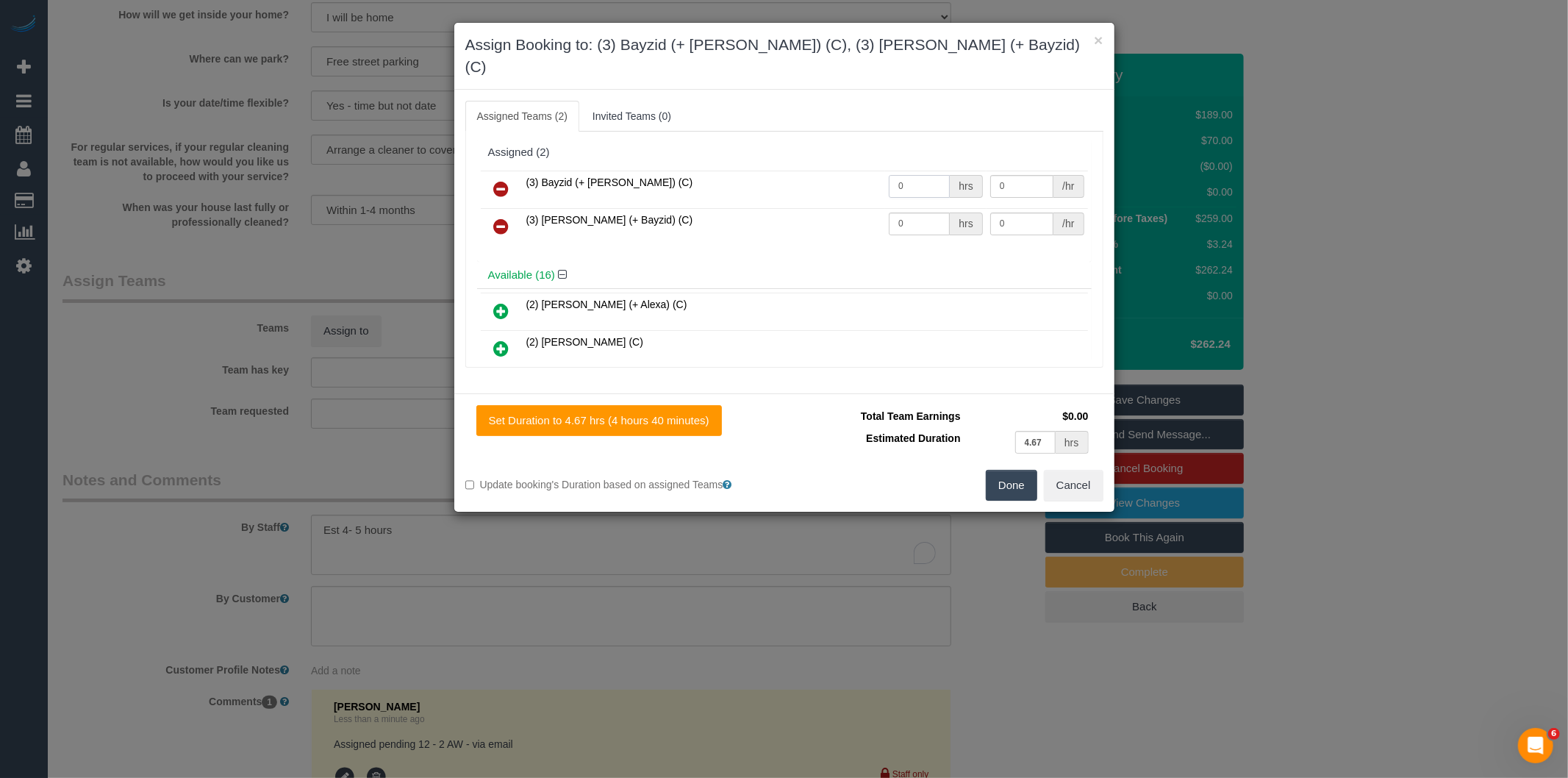
drag, startPoint x: 913, startPoint y: 159, endPoint x: 747, endPoint y: 156, distance: 166.0
click at [798, 171] on tr "(3) Bayzid (+ Rafid) (C) 0 hrs 0 /hr" at bounding box center [784, 189] width 607 height 38
type input "1"
type input "82.5"
drag, startPoint x: 928, startPoint y: 208, endPoint x: 767, endPoint y: 179, distance: 163.6
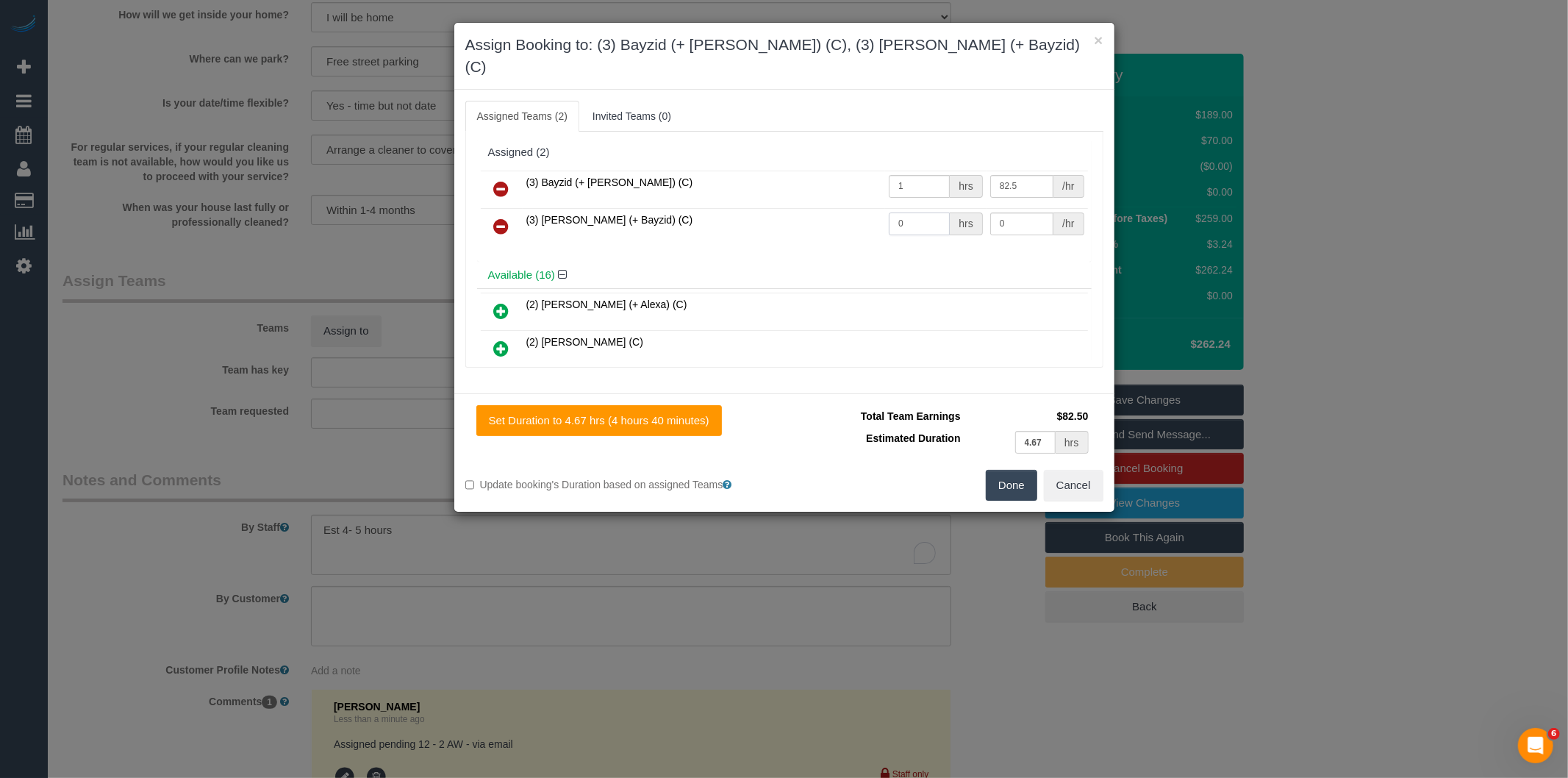
click at [785, 208] on tr "(3) Rafid (+ Bayzid) (C) 0 hrs 0 /hr" at bounding box center [784, 227] width 607 height 38
type input "1"
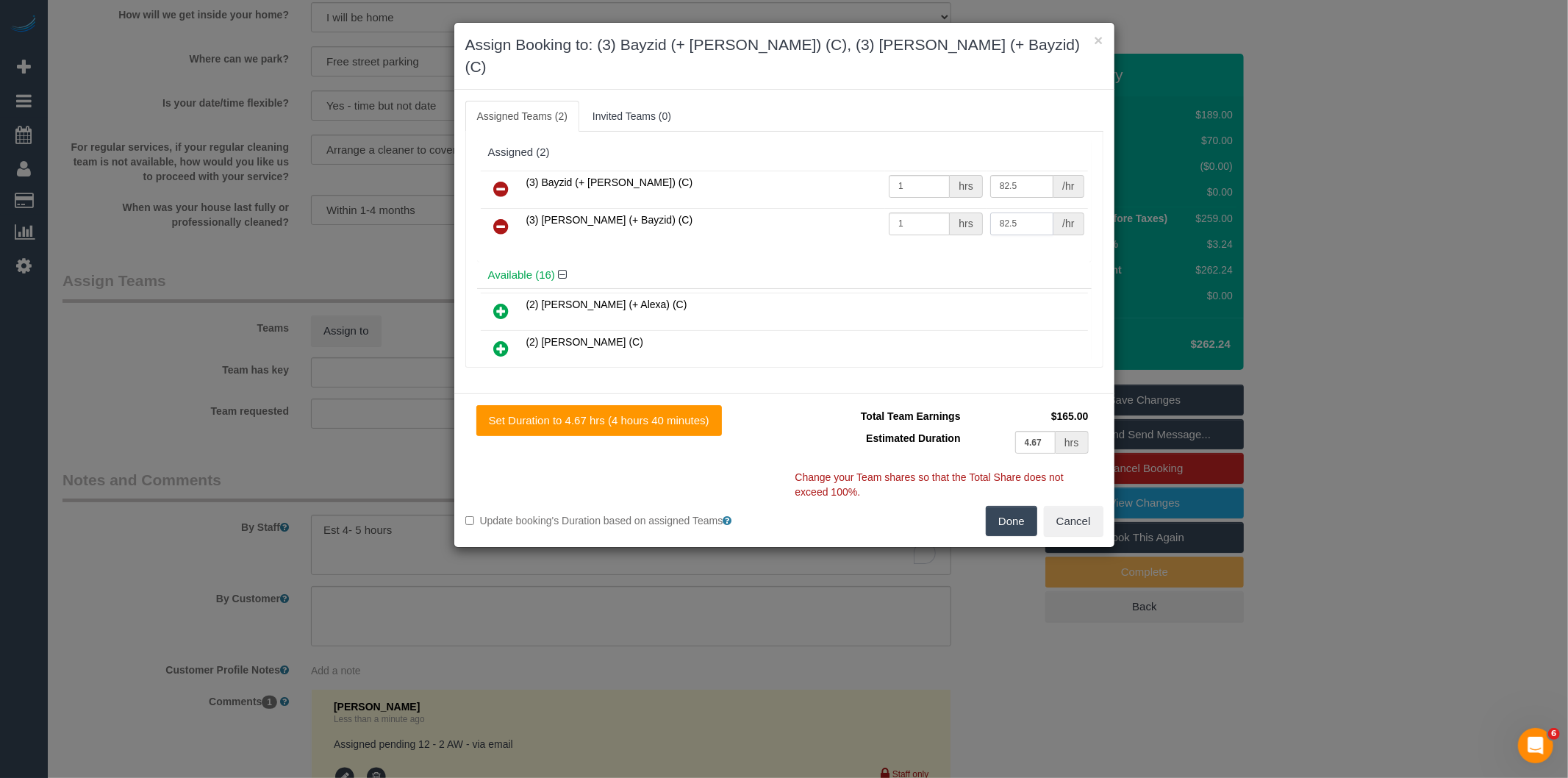
type input "82.5"
click at [1014, 506] on button "Done" at bounding box center [1010, 521] width 51 height 31
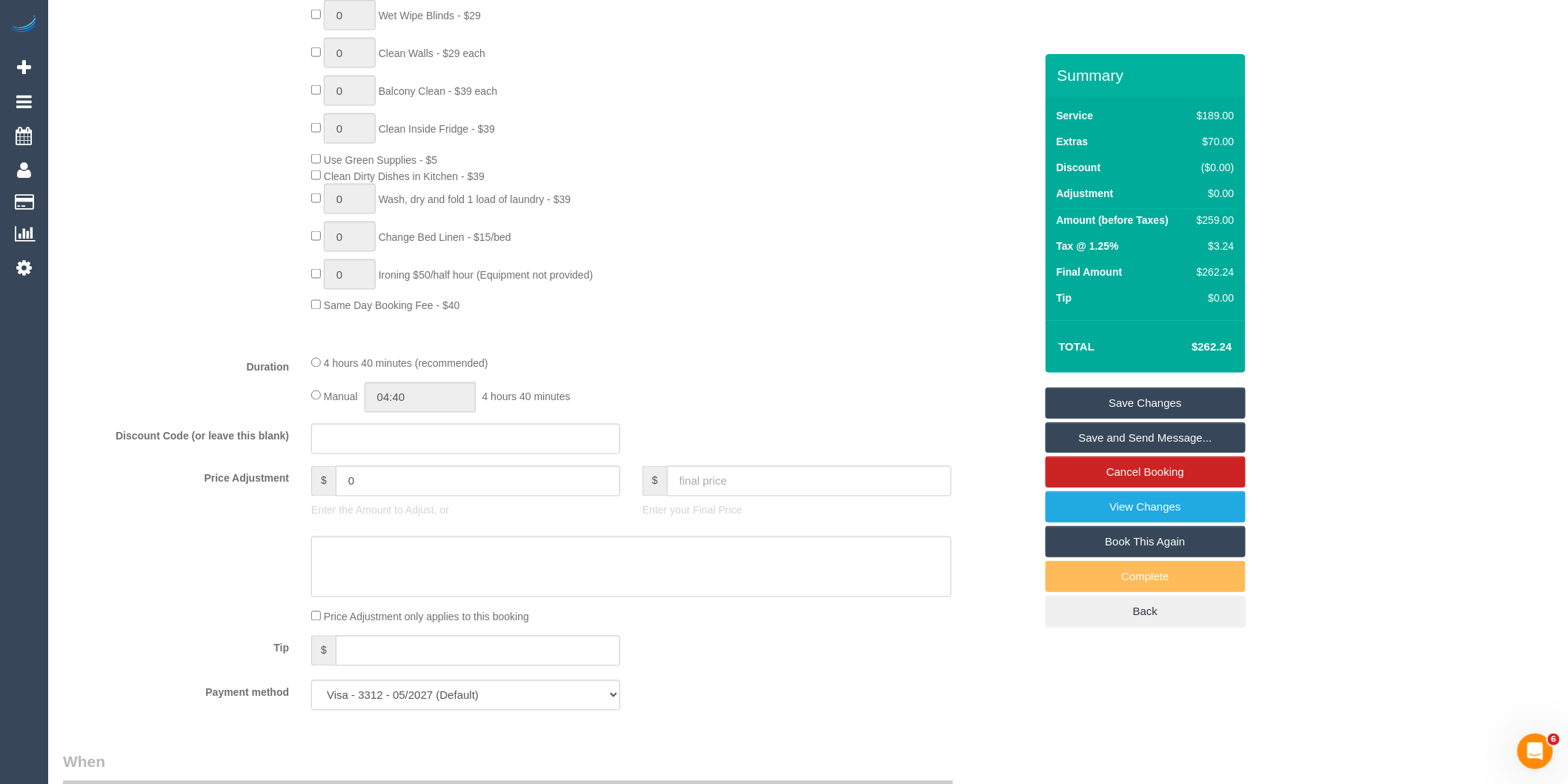
scroll to position [793, 0]
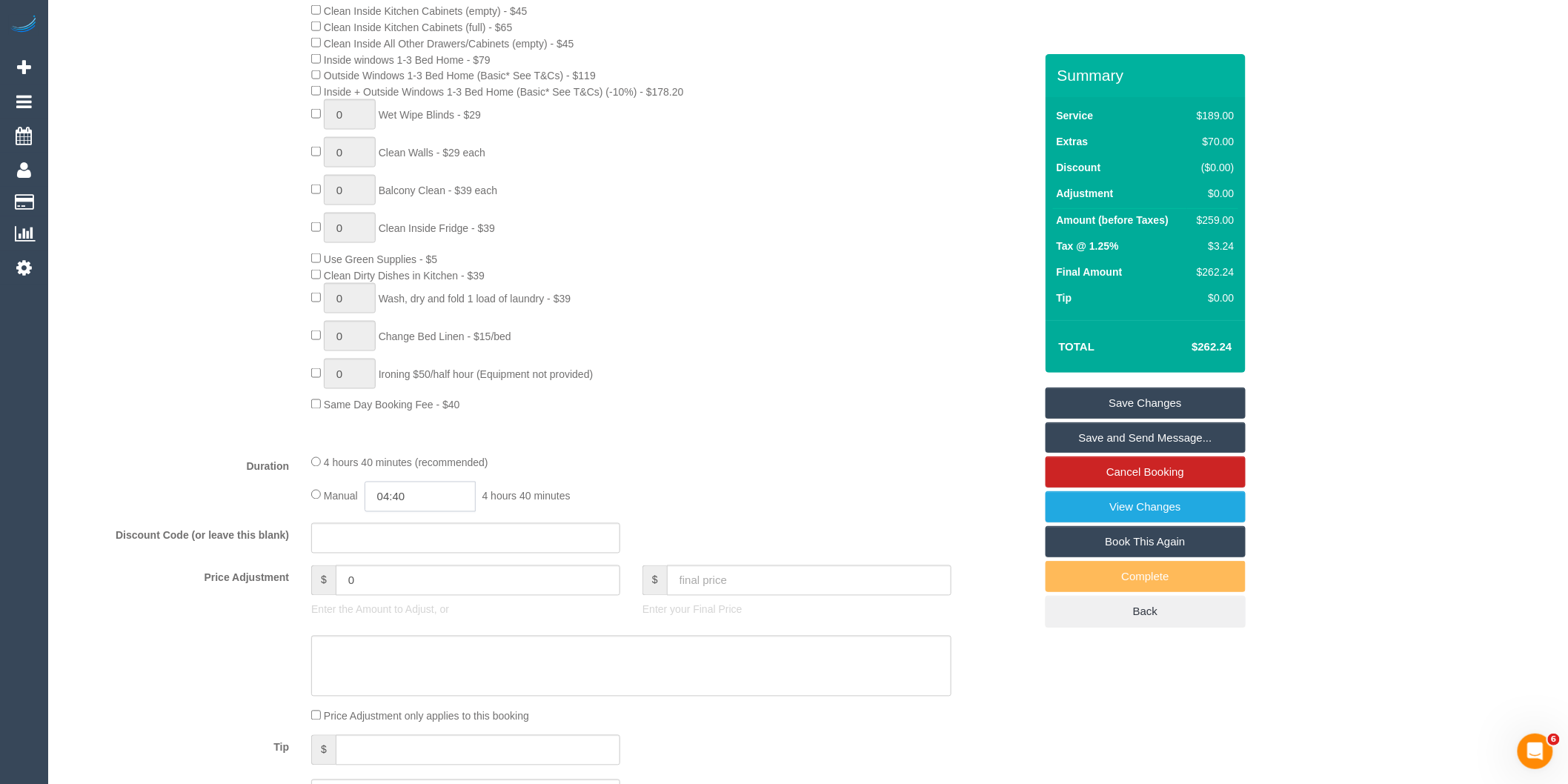
click at [435, 512] on input "04:40" at bounding box center [420, 496] width 111 height 31
type input "02:30"
click at [418, 632] on li "02:30" at bounding box center [404, 638] width 66 height 19
click at [680, 555] on div "Discount Code (or leave this blank)" at bounding box center [548, 539] width 993 height 31
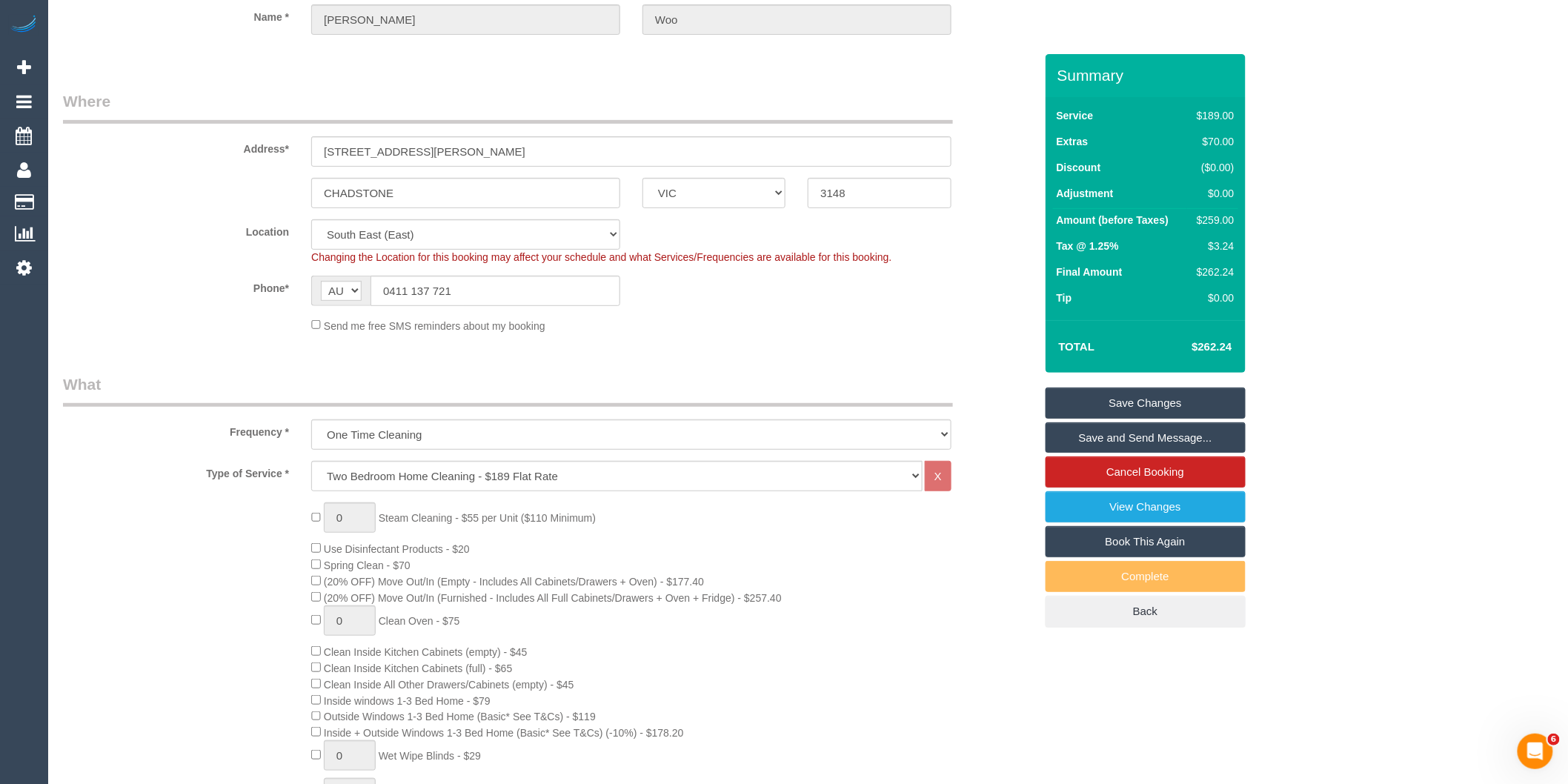
scroll to position [0, 0]
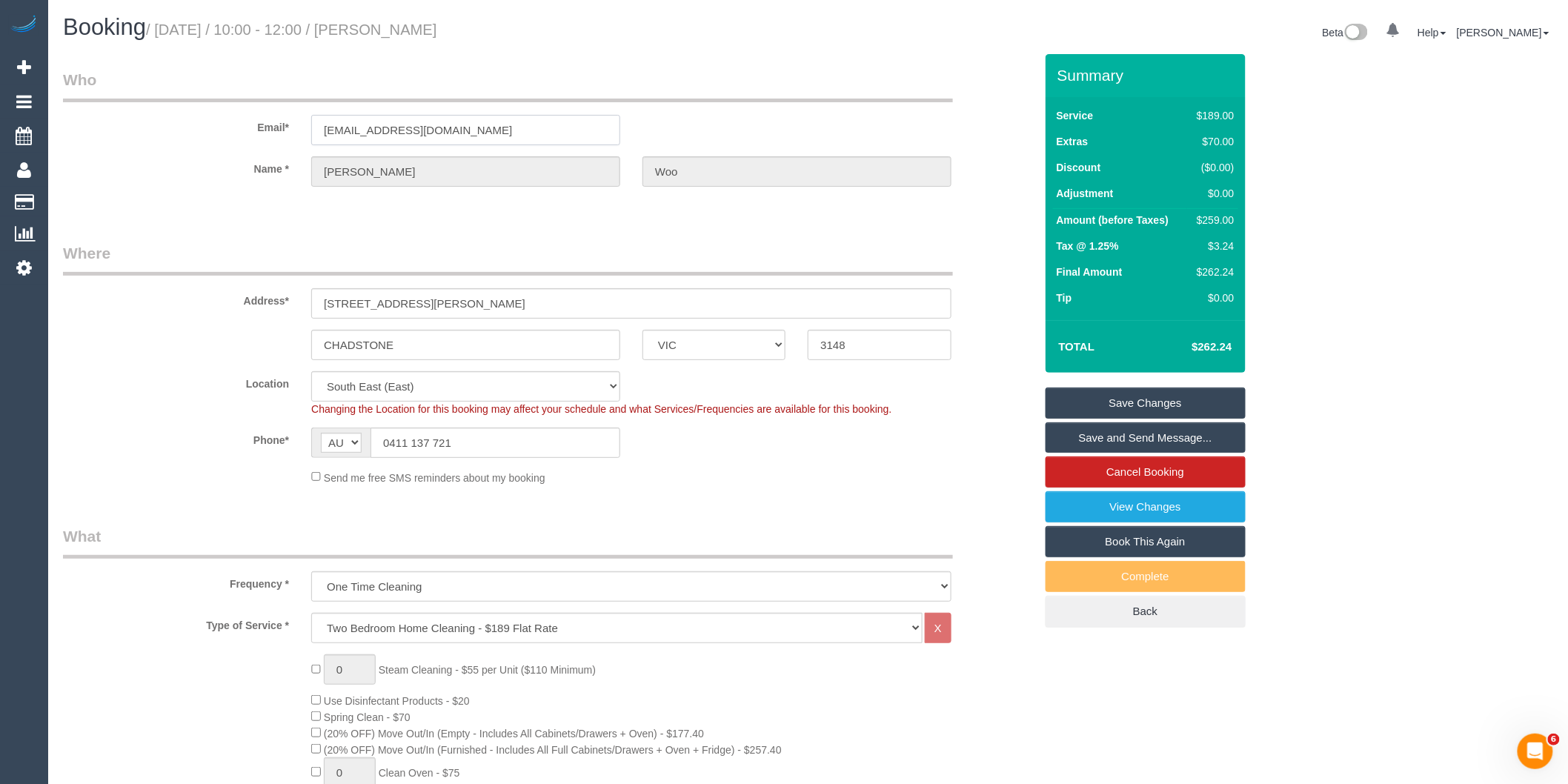
drag, startPoint x: 504, startPoint y: 129, endPoint x: 294, endPoint y: 129, distance: 210.0
click at [294, 129] on div "Email* chantelwoo27@hotmail.com" at bounding box center [548, 107] width 993 height 76
click at [1106, 401] on link "Save Changes" at bounding box center [1146, 403] width 200 height 31
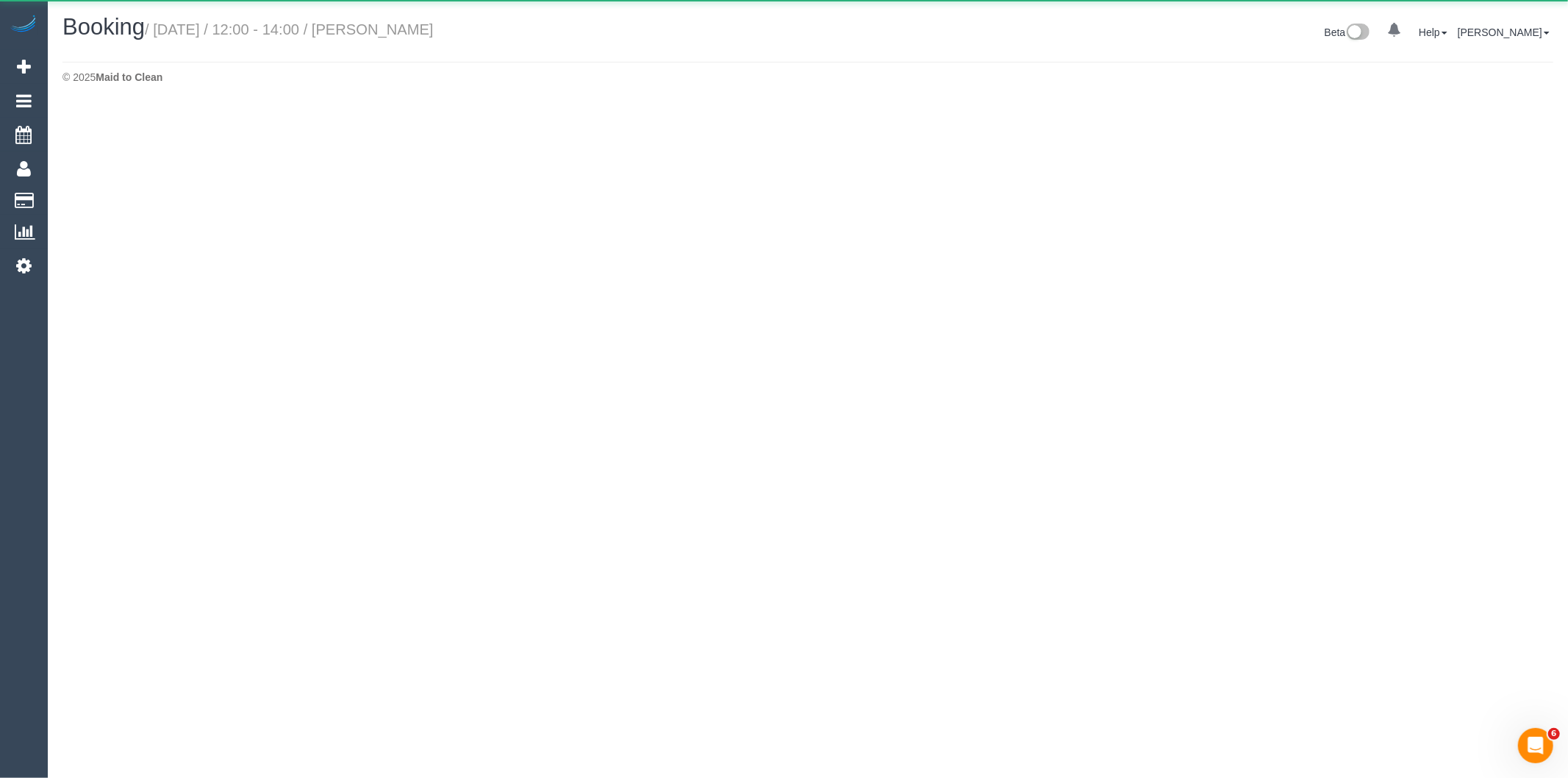
select select "VIC"
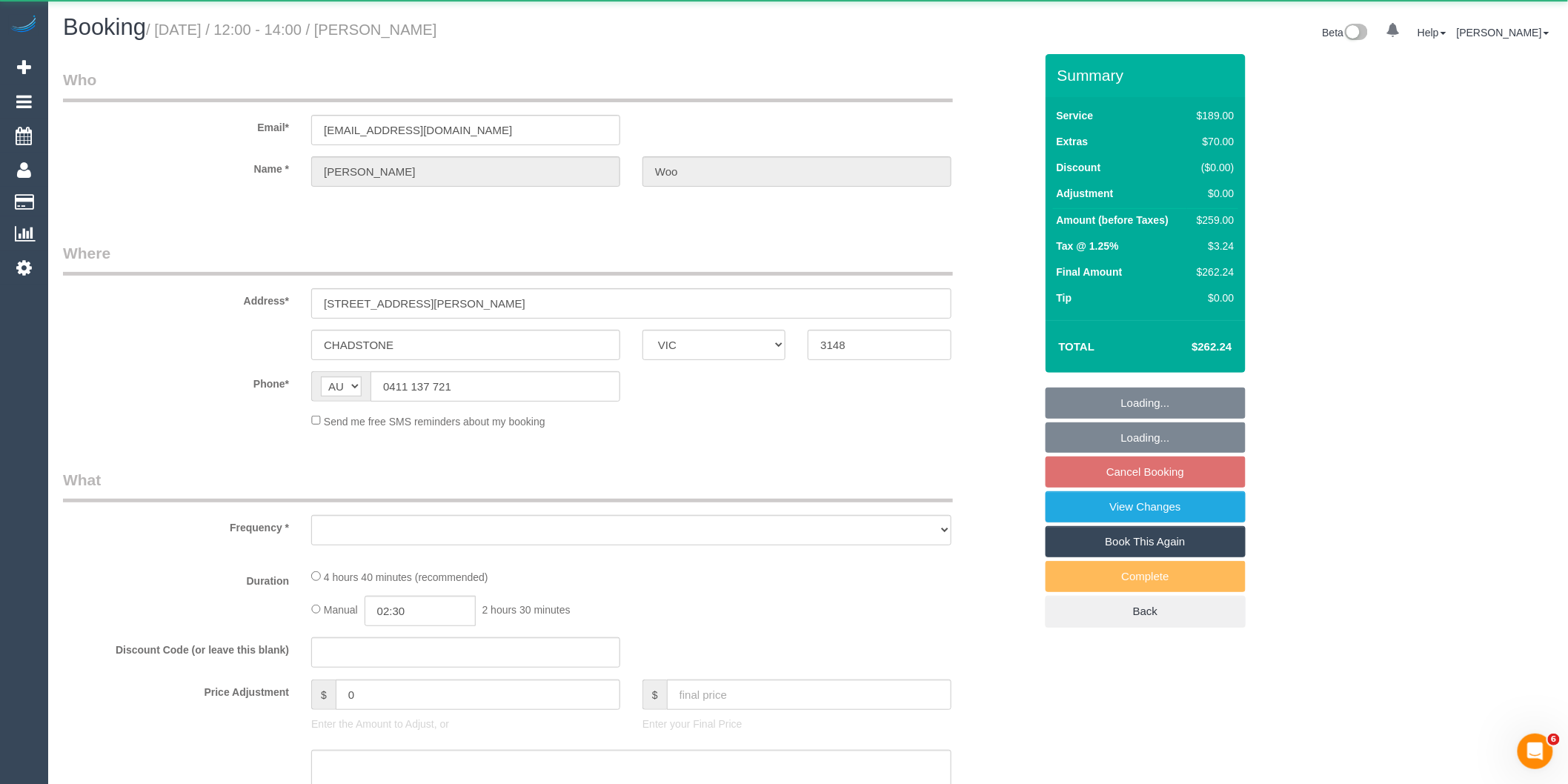
select select "object:5510"
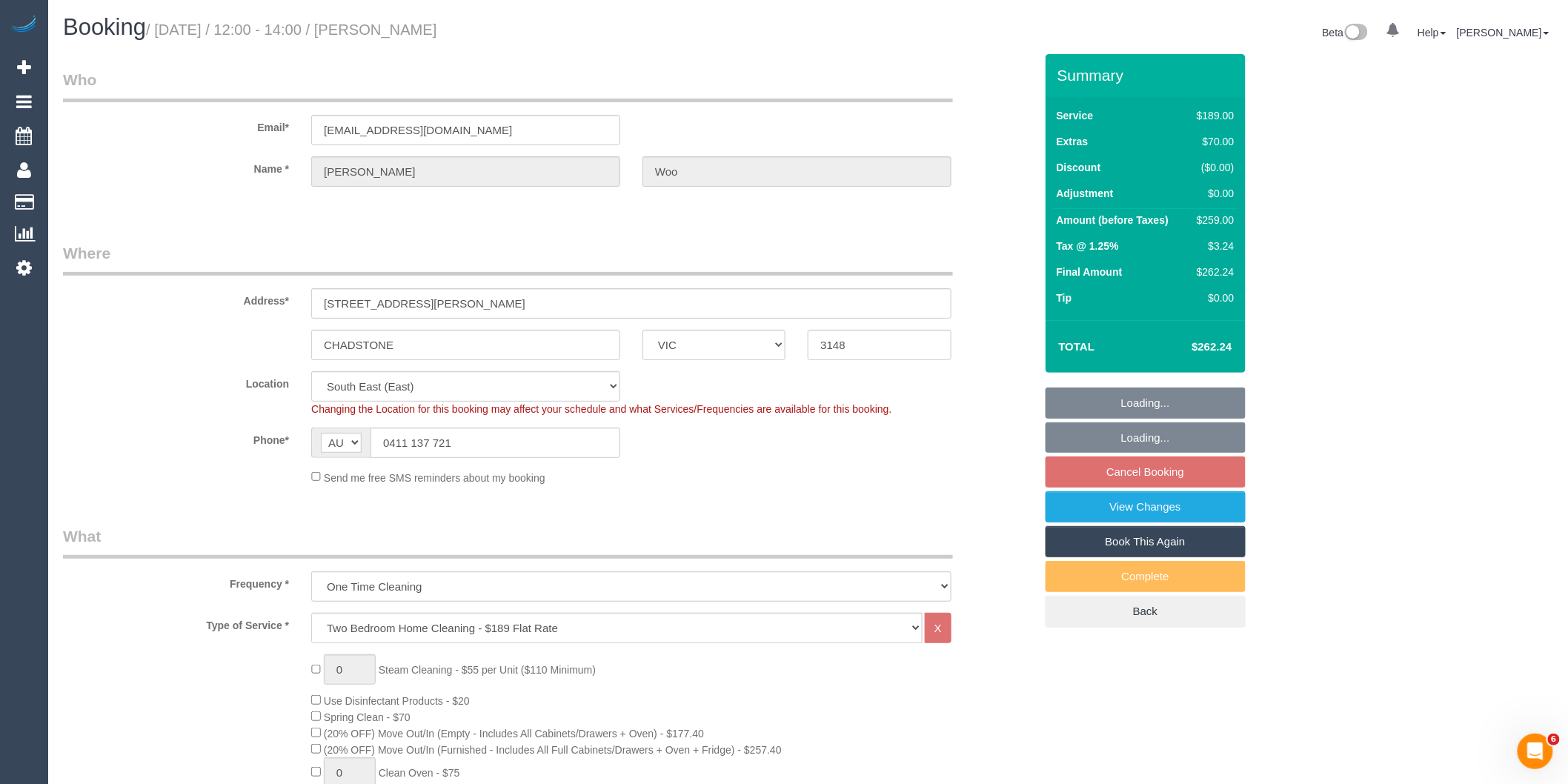
select select "string:stripe-pm_1SHj5n2GScqysDRVduWFUQSF"
select select "number:28"
select select "number:14"
select select "number:19"
select select "number:24"
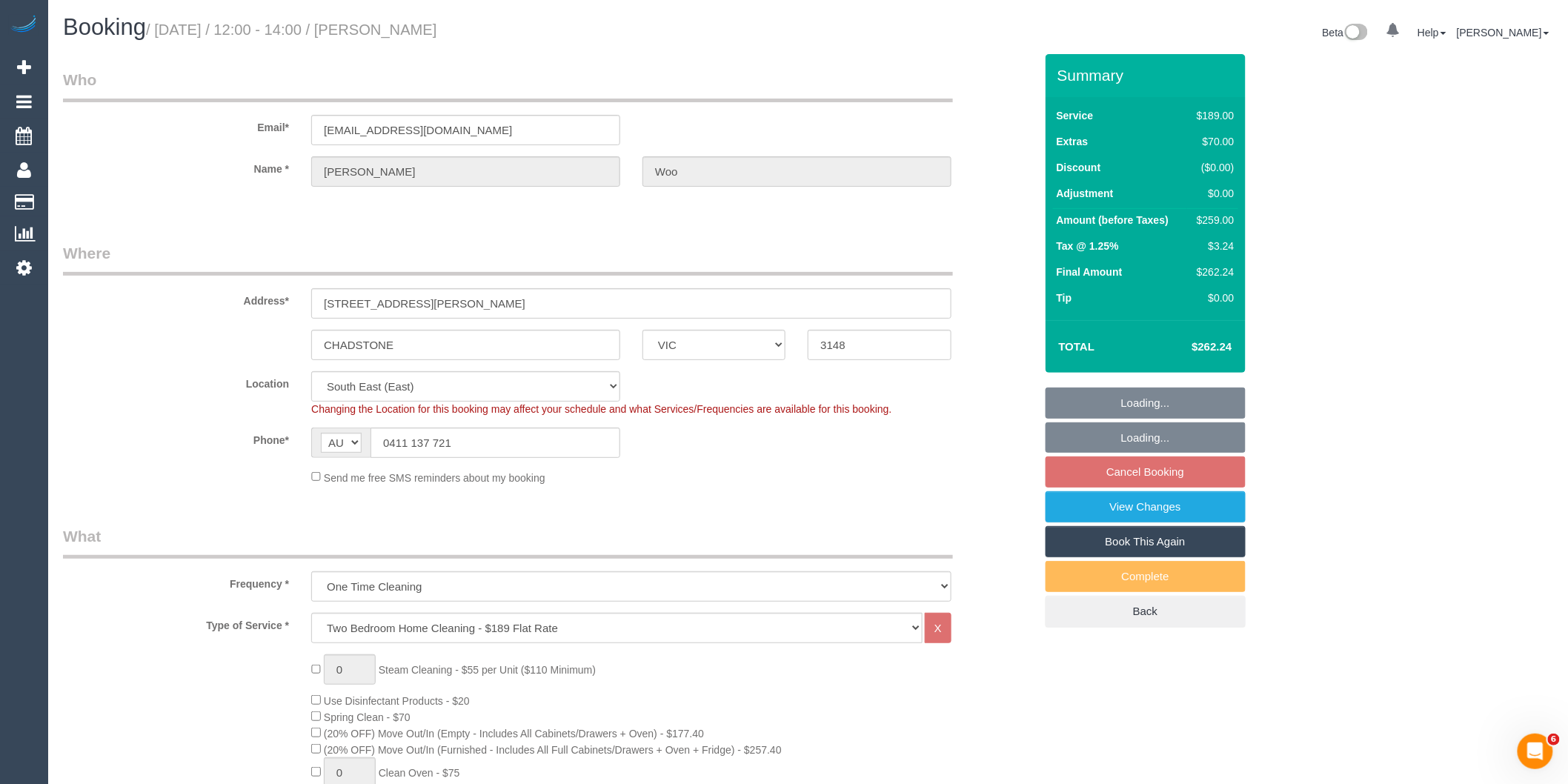
select select "number:34"
select select "number:13"
select select "object:5765"
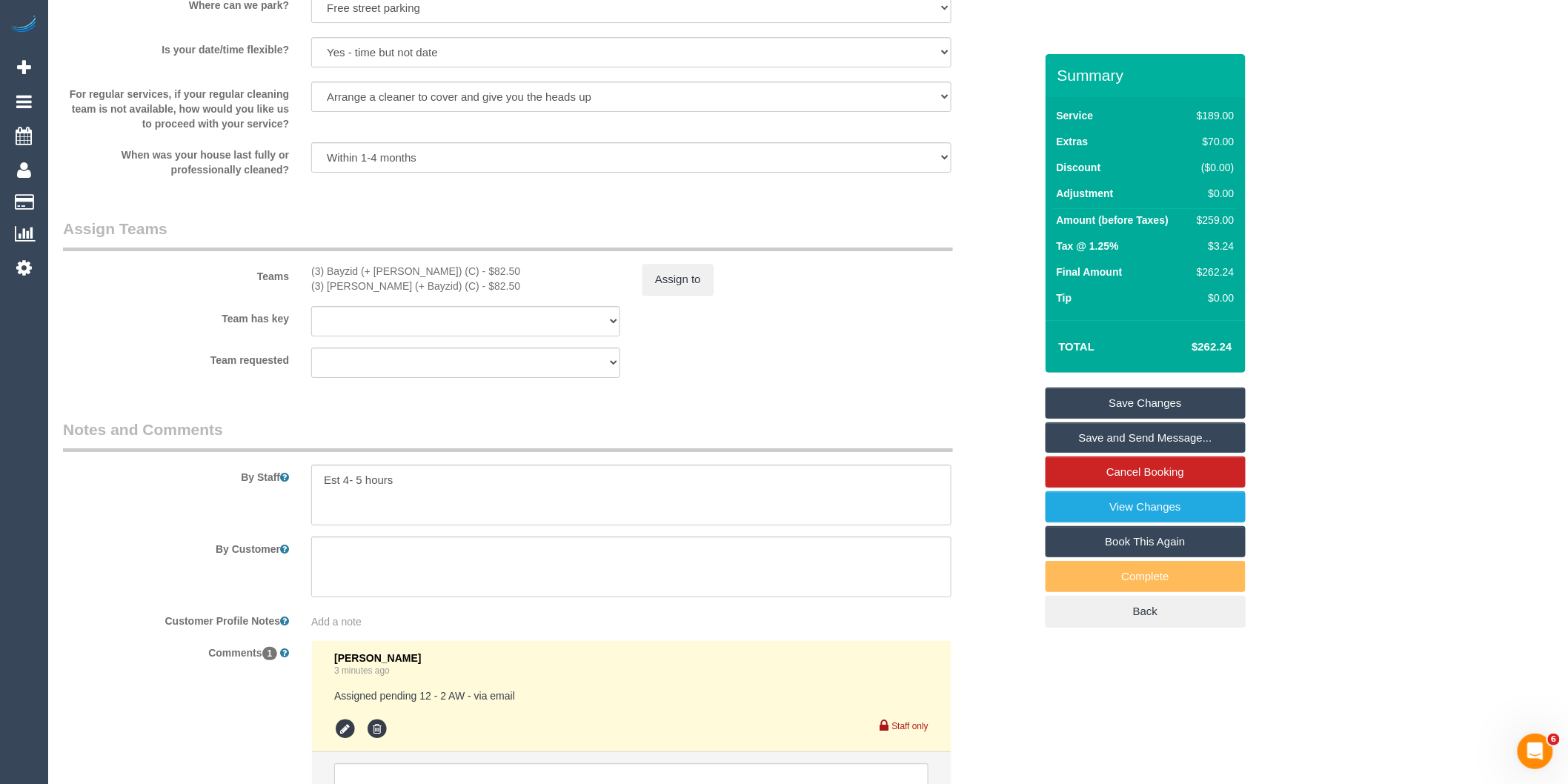
scroll to position [2109, 0]
click at [1077, 504] on link "View Changes" at bounding box center [1146, 507] width 200 height 31
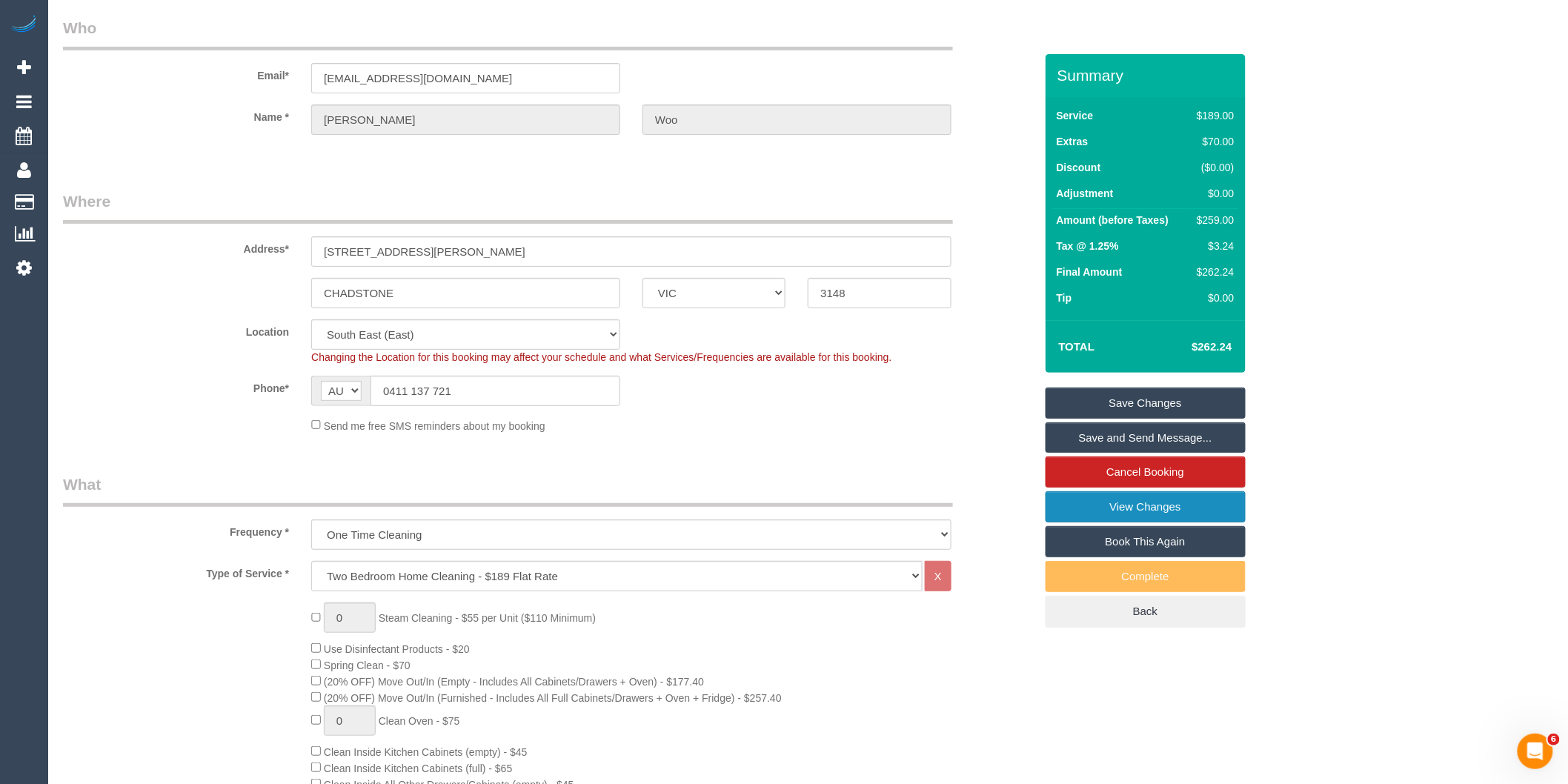
scroll to position [0, 0]
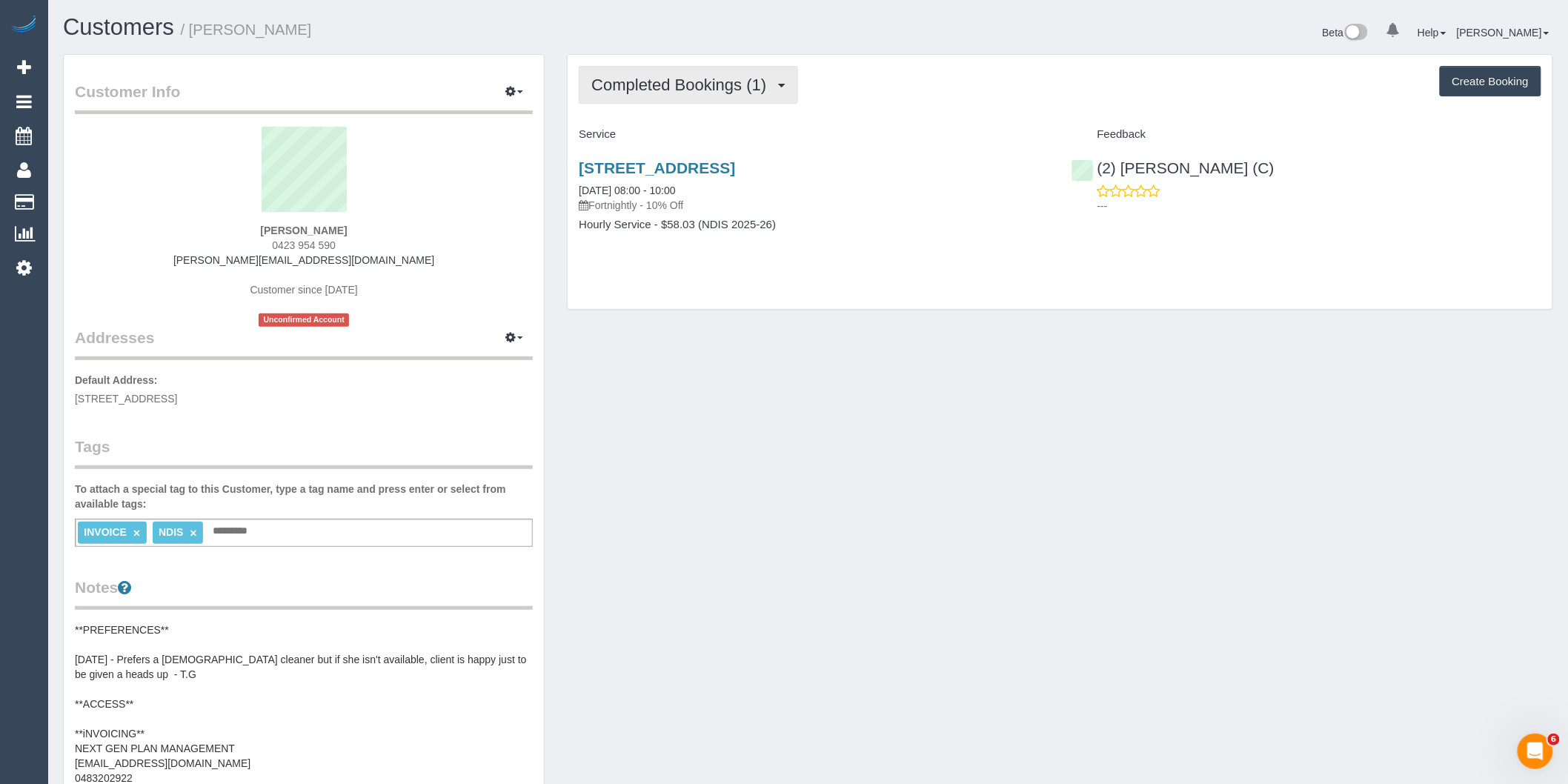
click at [724, 99] on button "Completed Bookings (1)" at bounding box center [688, 84] width 219 height 38
click at [701, 141] on link "Upcoming Bookings (3)" at bounding box center [656, 138] width 154 height 19
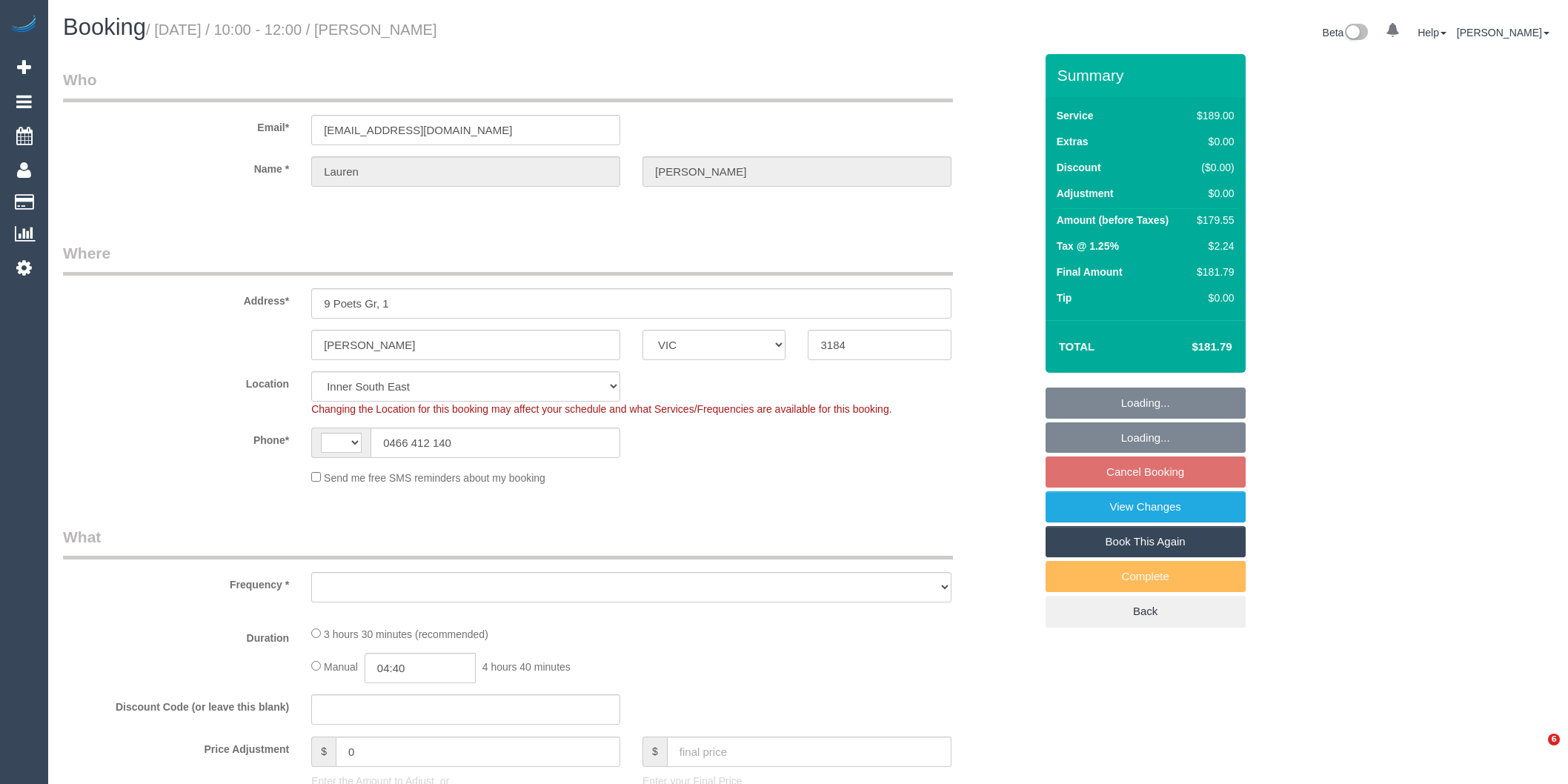
select select "VIC"
select select "string:AU"
select select "number:28"
select select "number:14"
select select "number:19"
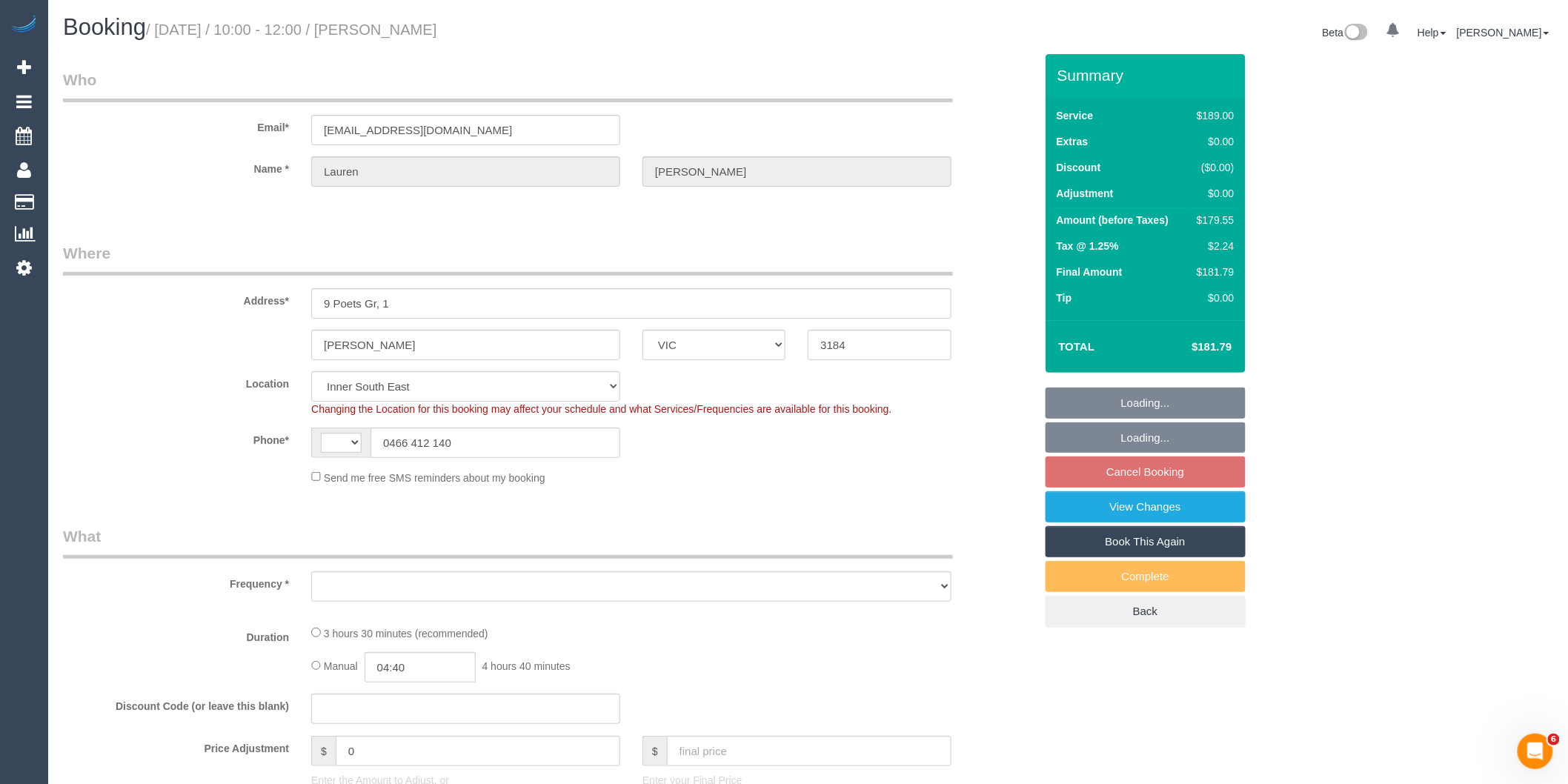
select select "number:22"
select select "number:34"
select select "number:13"
select select "object:1412"
select select "string:stripe-pm_1QFmym2GScqysDRV70d5C7z0"
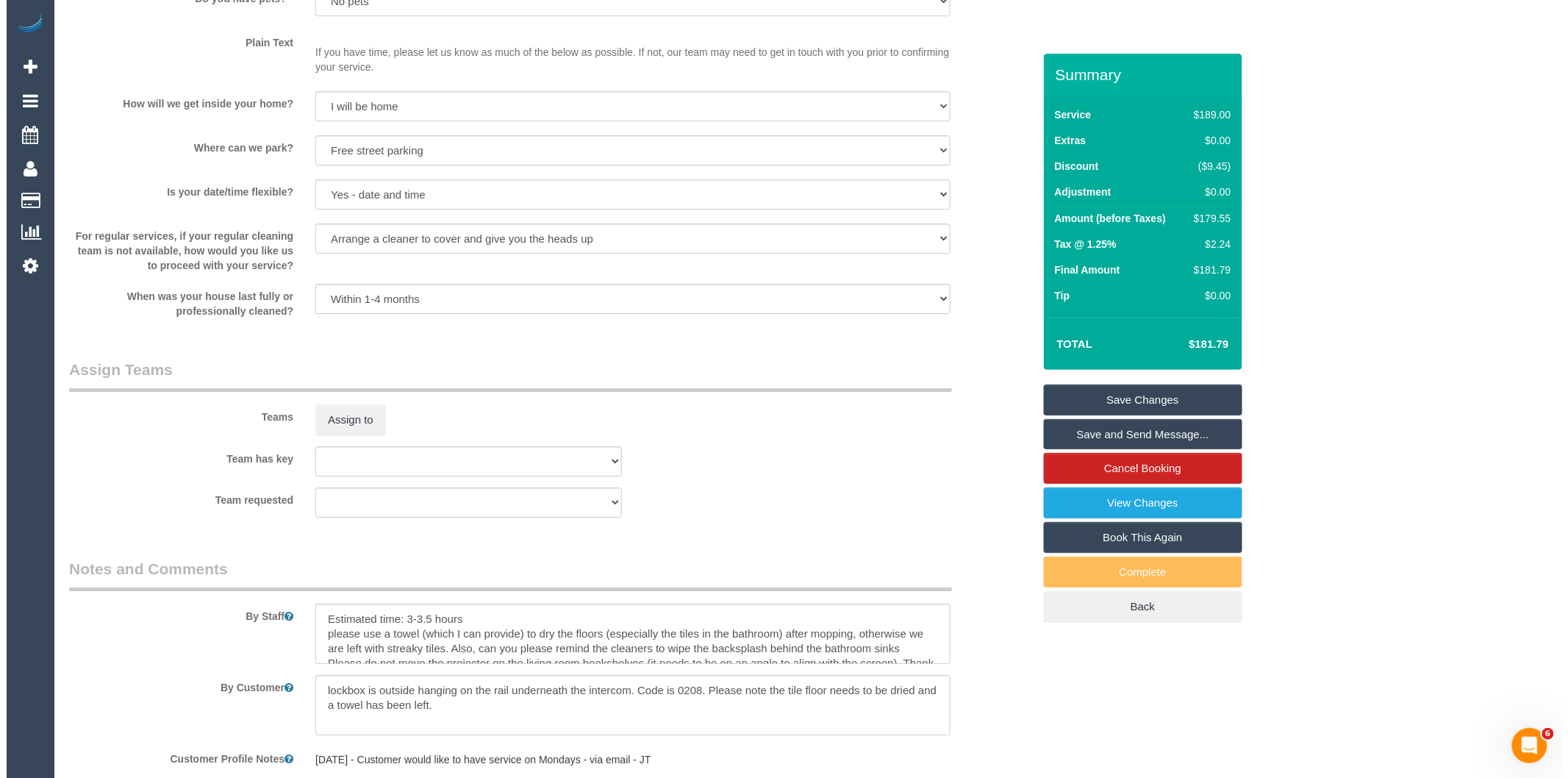
scroll to position [2155, 0]
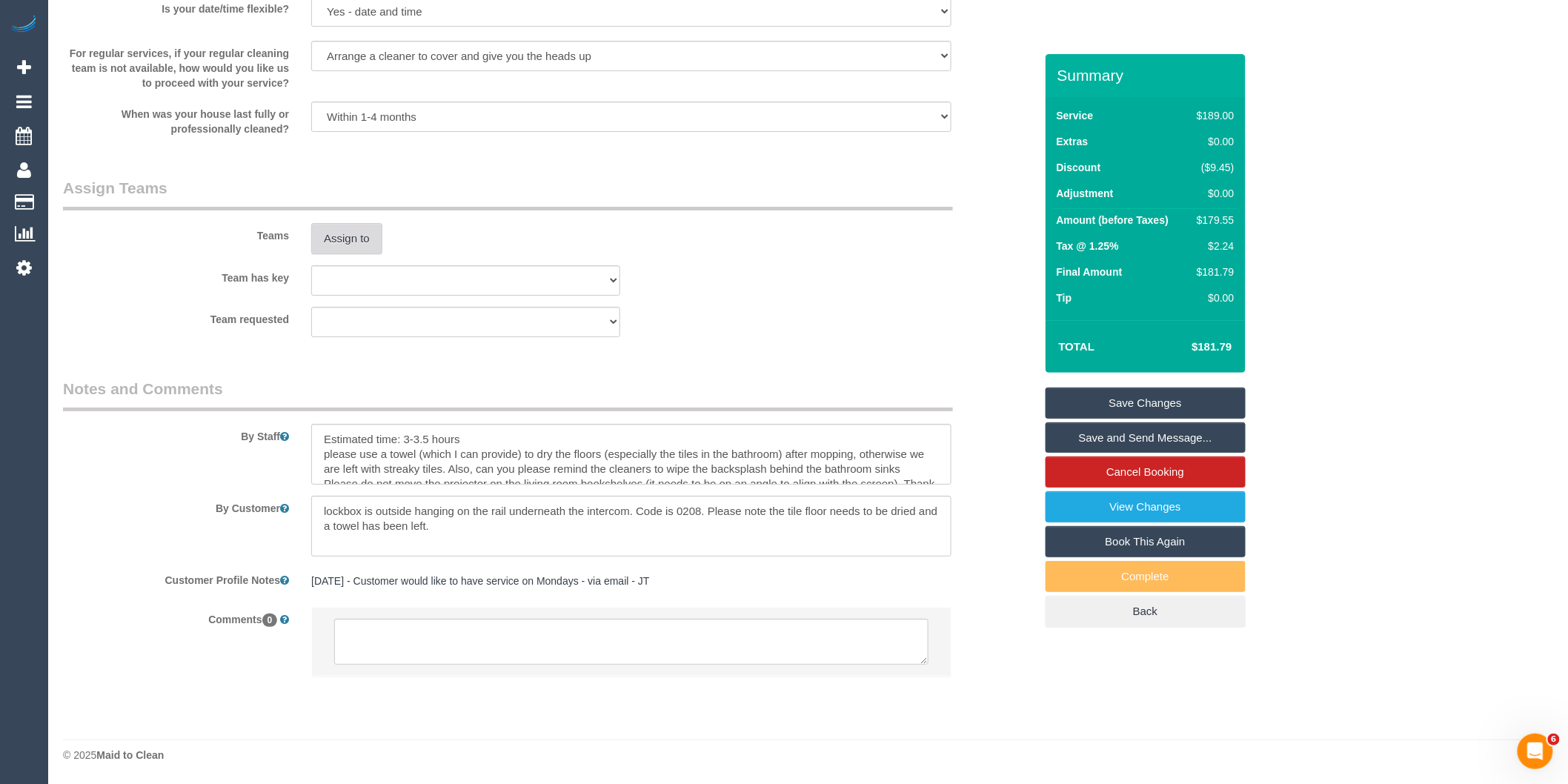
click at [337, 250] on button "Assign to" at bounding box center [346, 238] width 71 height 31
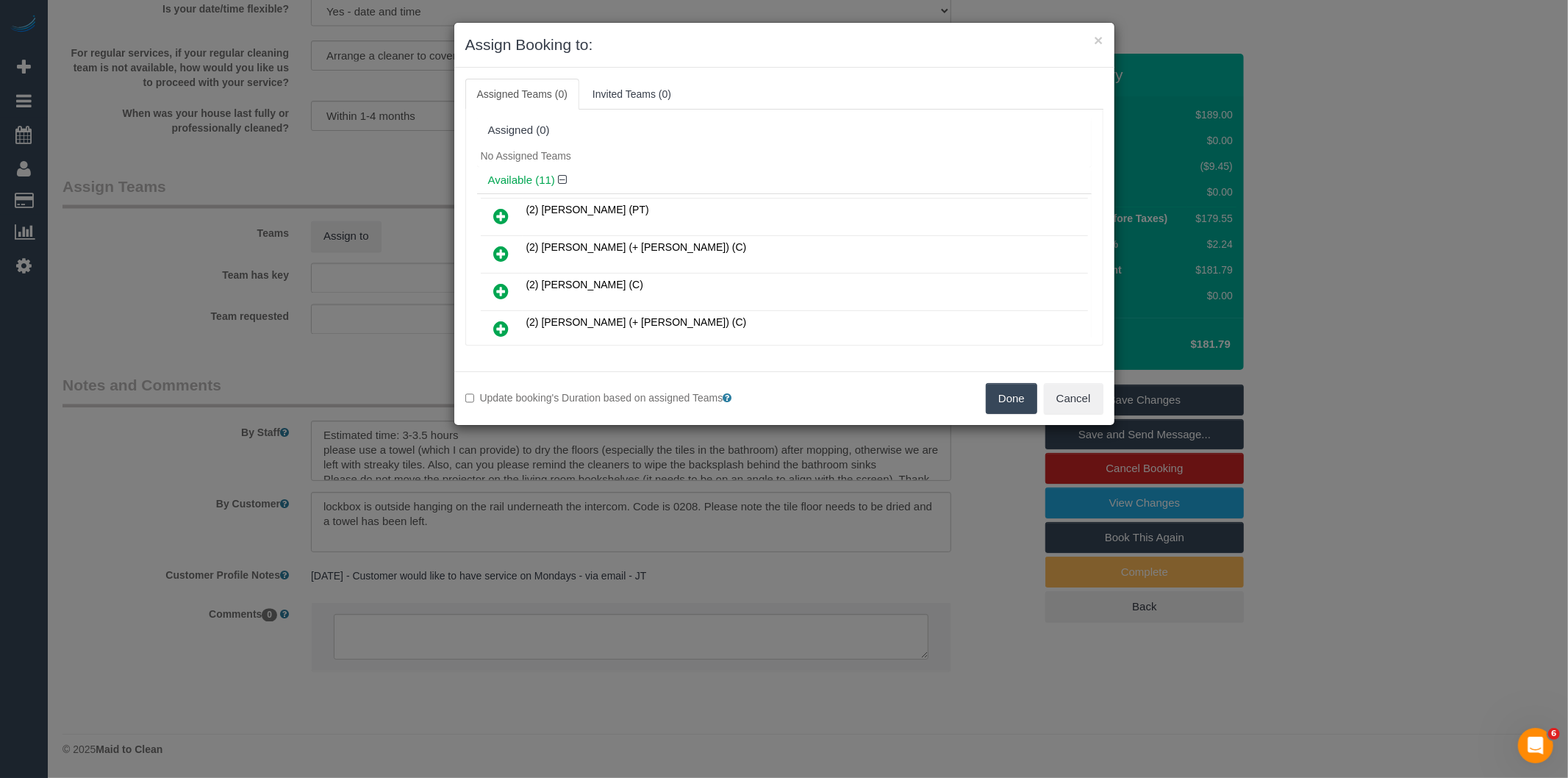
scroll to position [277, 0]
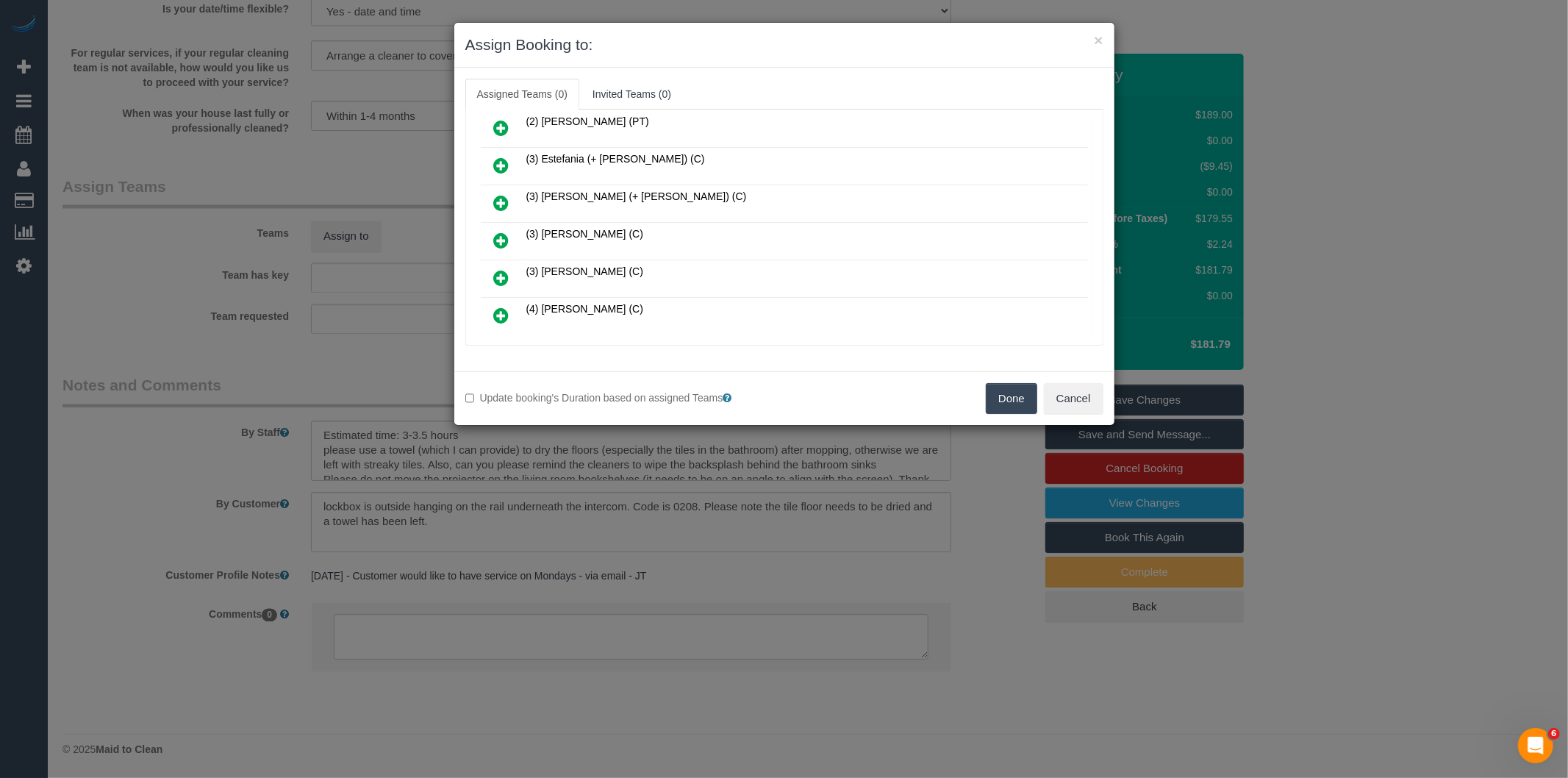
click at [503, 237] on icon at bounding box center [501, 240] width 16 height 18
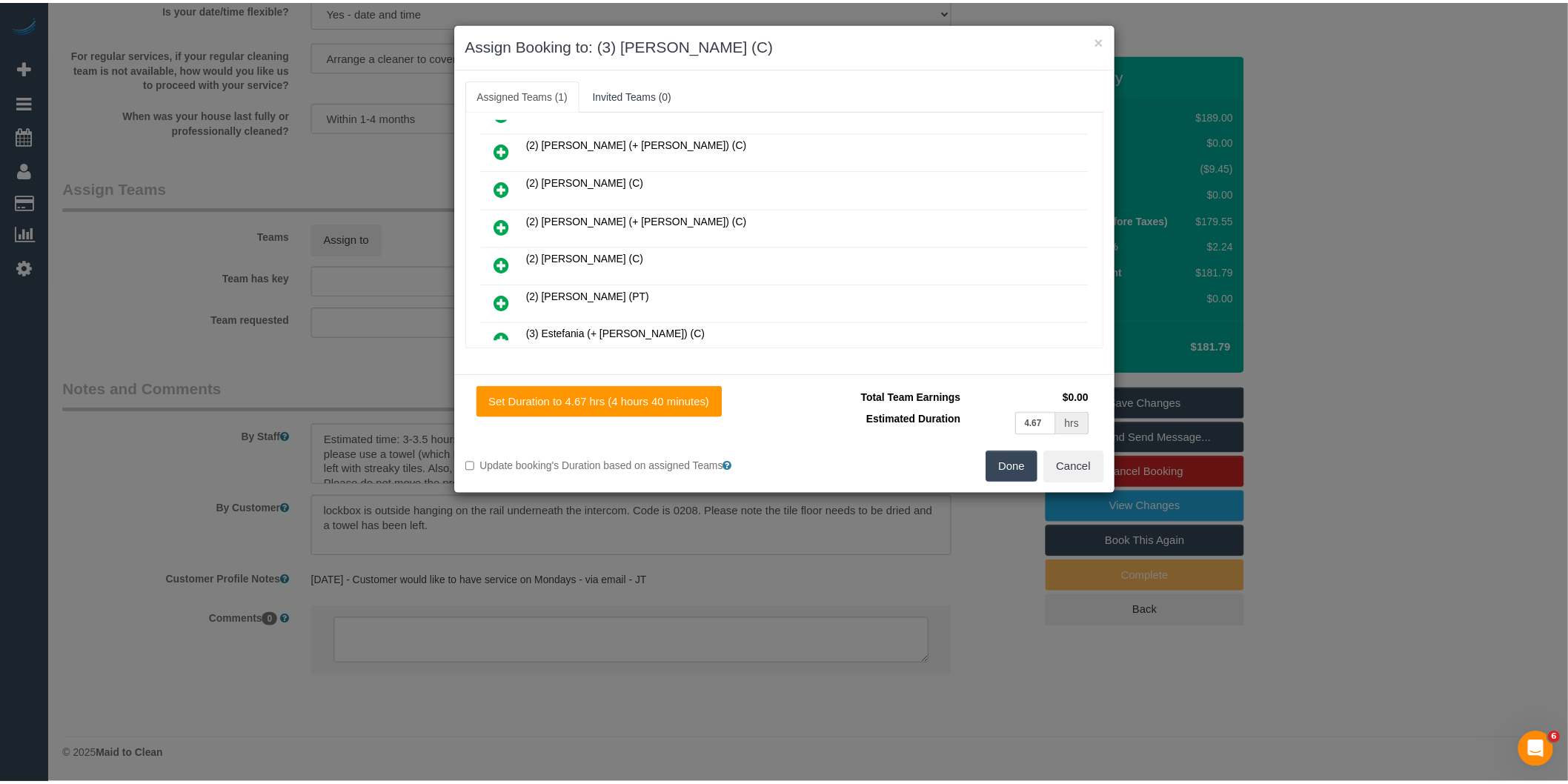
scroll to position [0, 0]
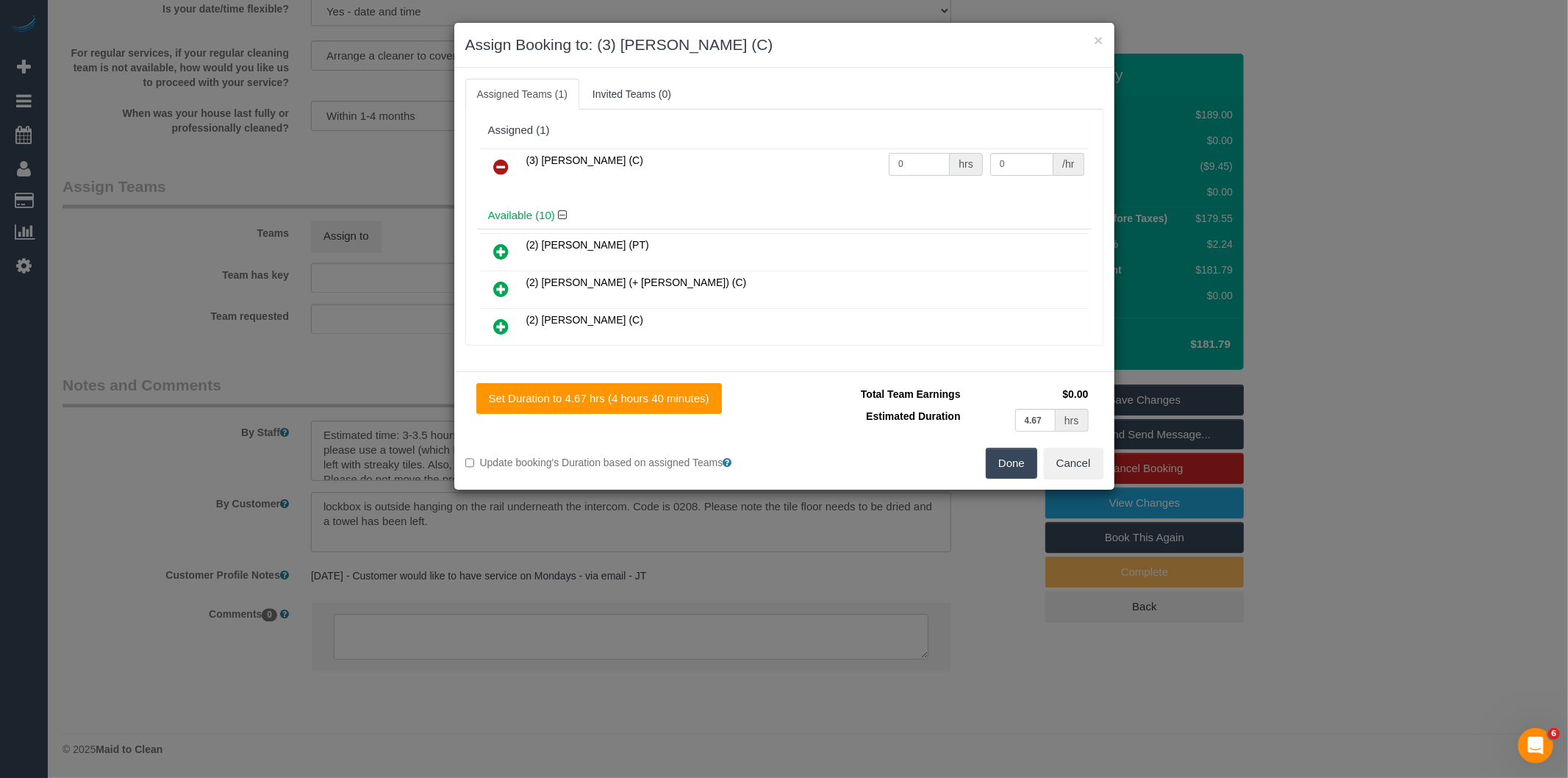
drag, startPoint x: 912, startPoint y: 169, endPoint x: 780, endPoint y: 182, distance: 132.6
click at [785, 182] on tr "(3) Ken Ang Hua (C) 0 hrs 0 /hr" at bounding box center [784, 167] width 607 height 38
type input "1"
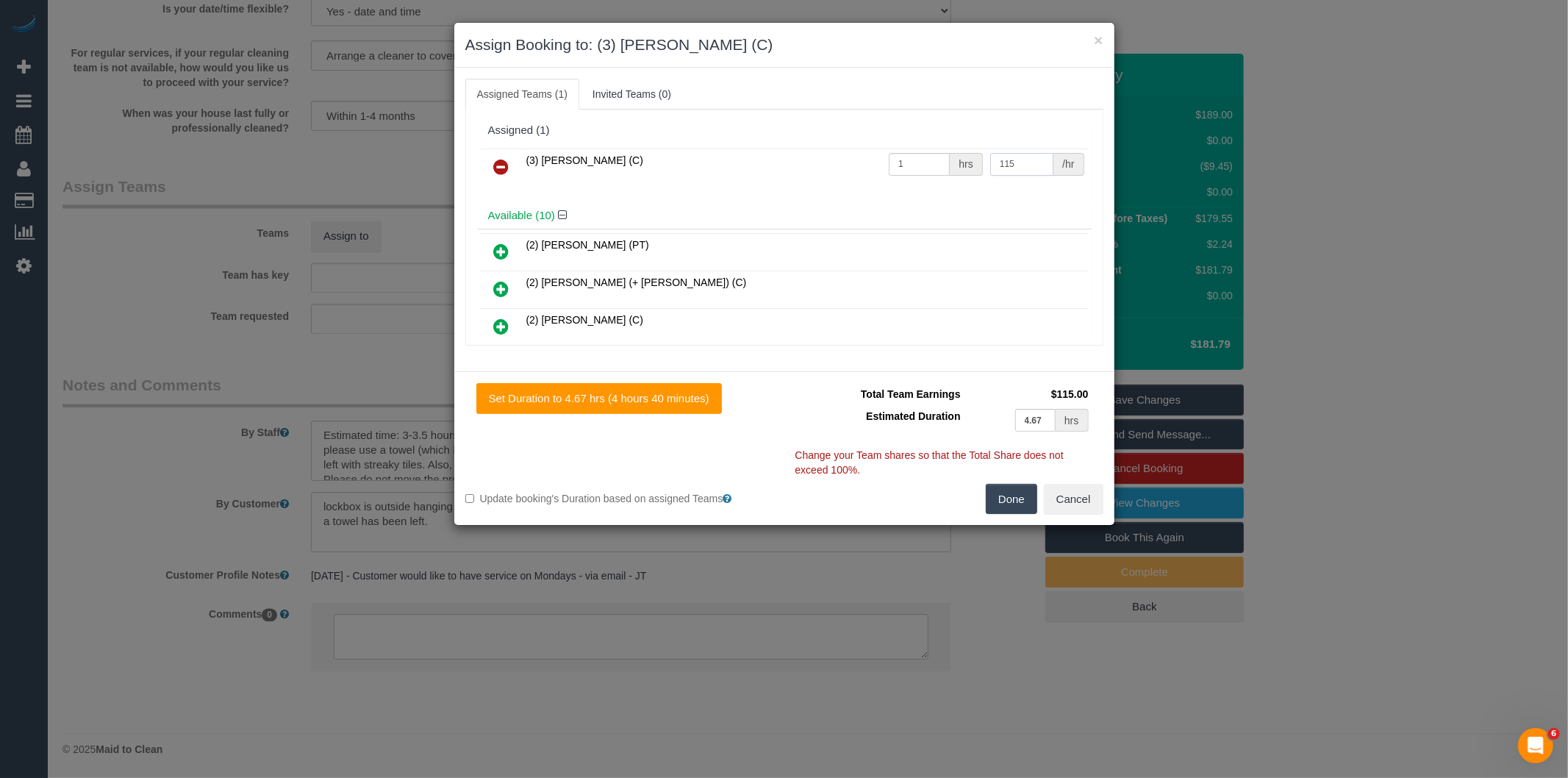
type input "115"
click at [1022, 491] on button "Done" at bounding box center [1010, 499] width 51 height 31
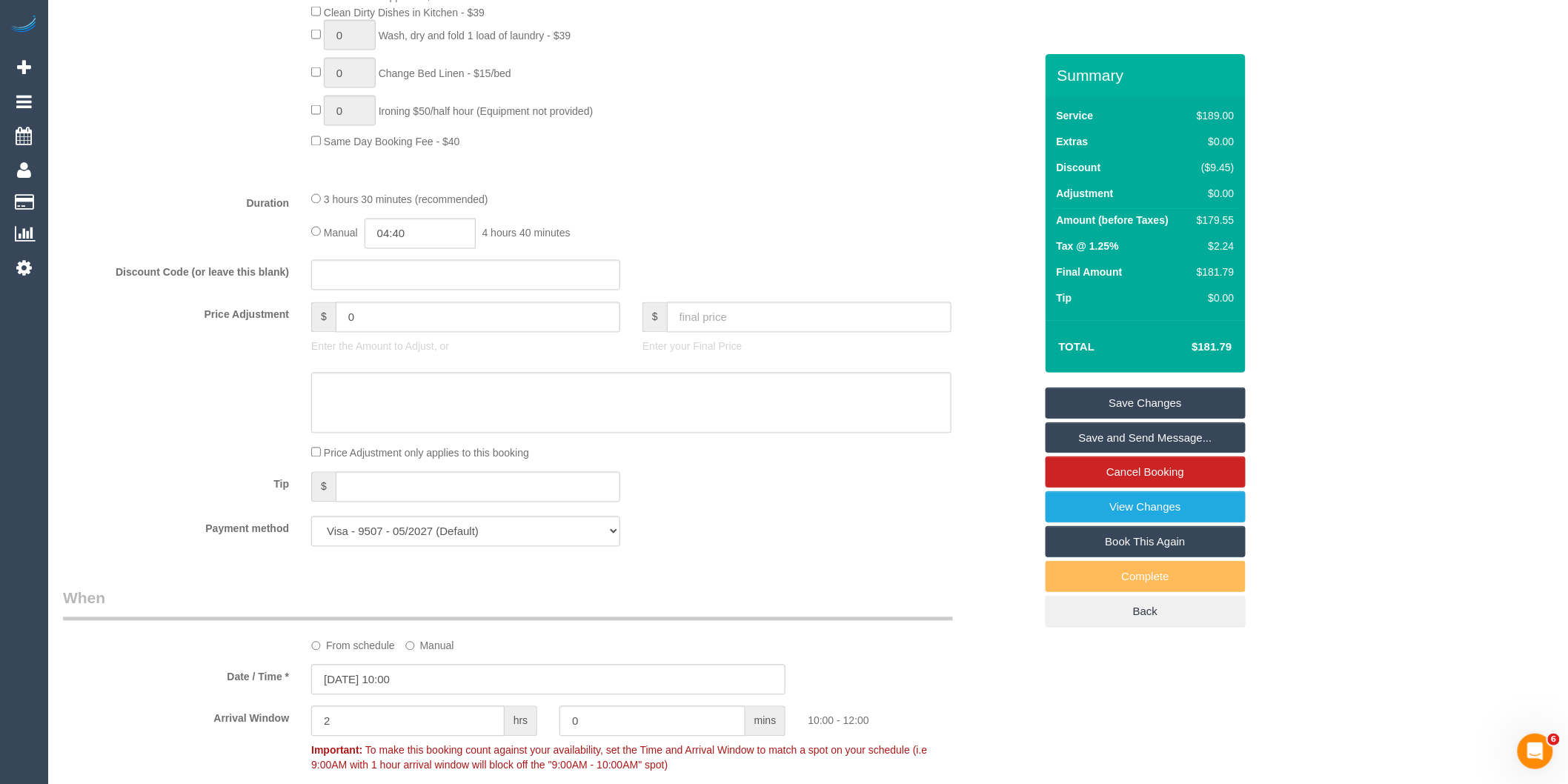
scroll to position [936, 0]
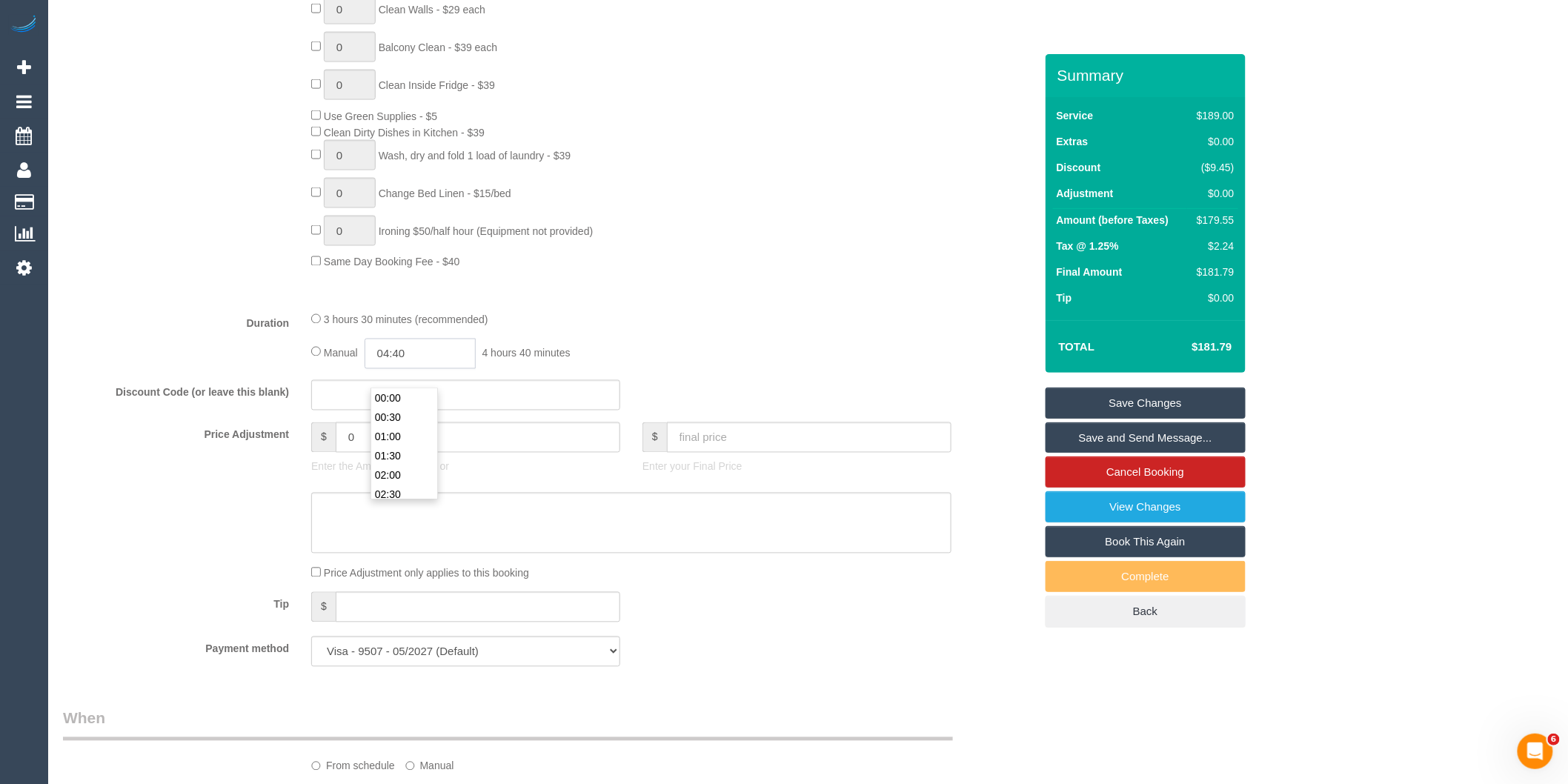
click at [443, 365] on input "04:40" at bounding box center [420, 354] width 111 height 31
click at [321, 327] on div "3 hours 30 minutes (recommended)" at bounding box center [631, 319] width 641 height 16
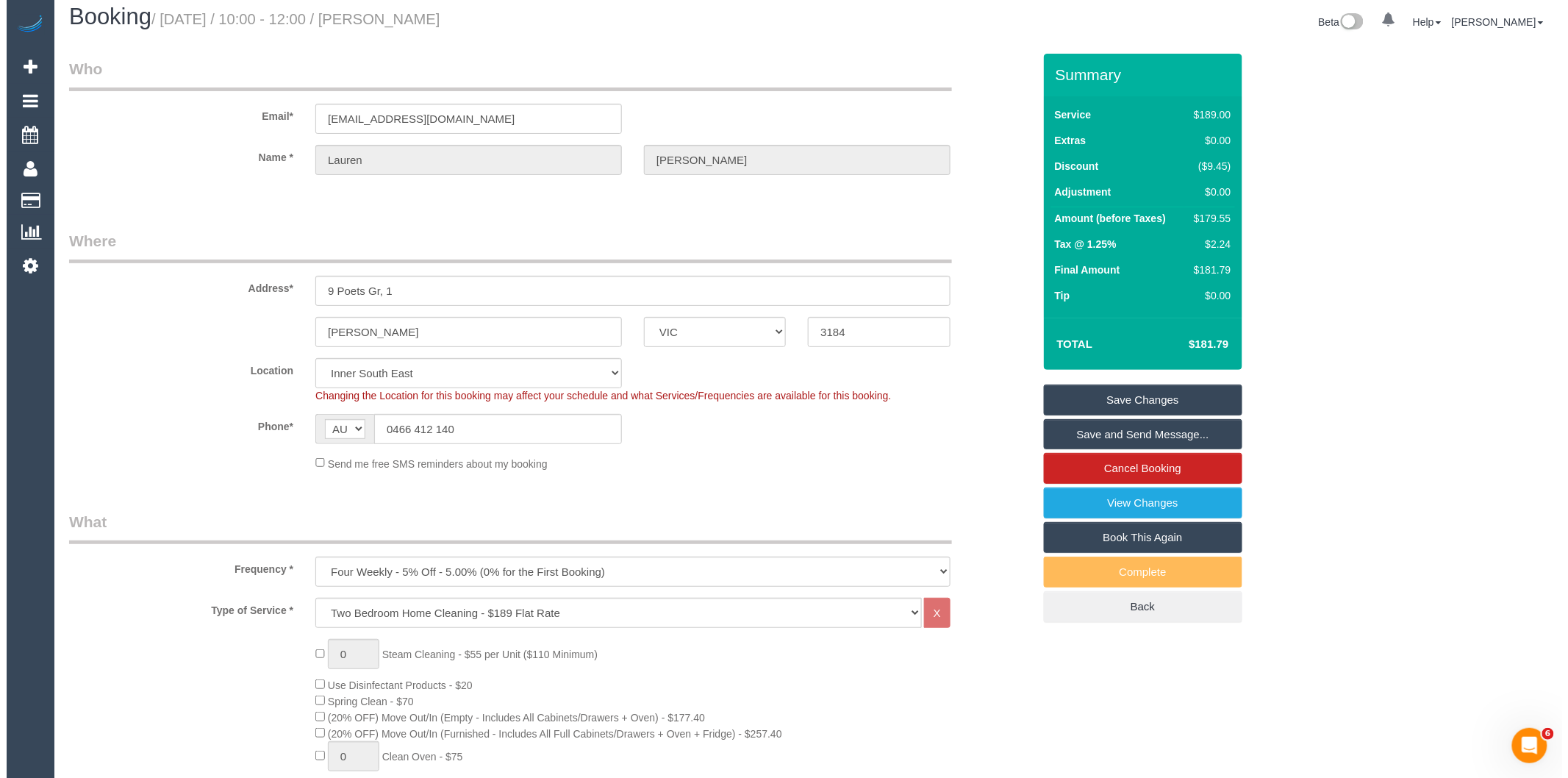
scroll to position [0, 0]
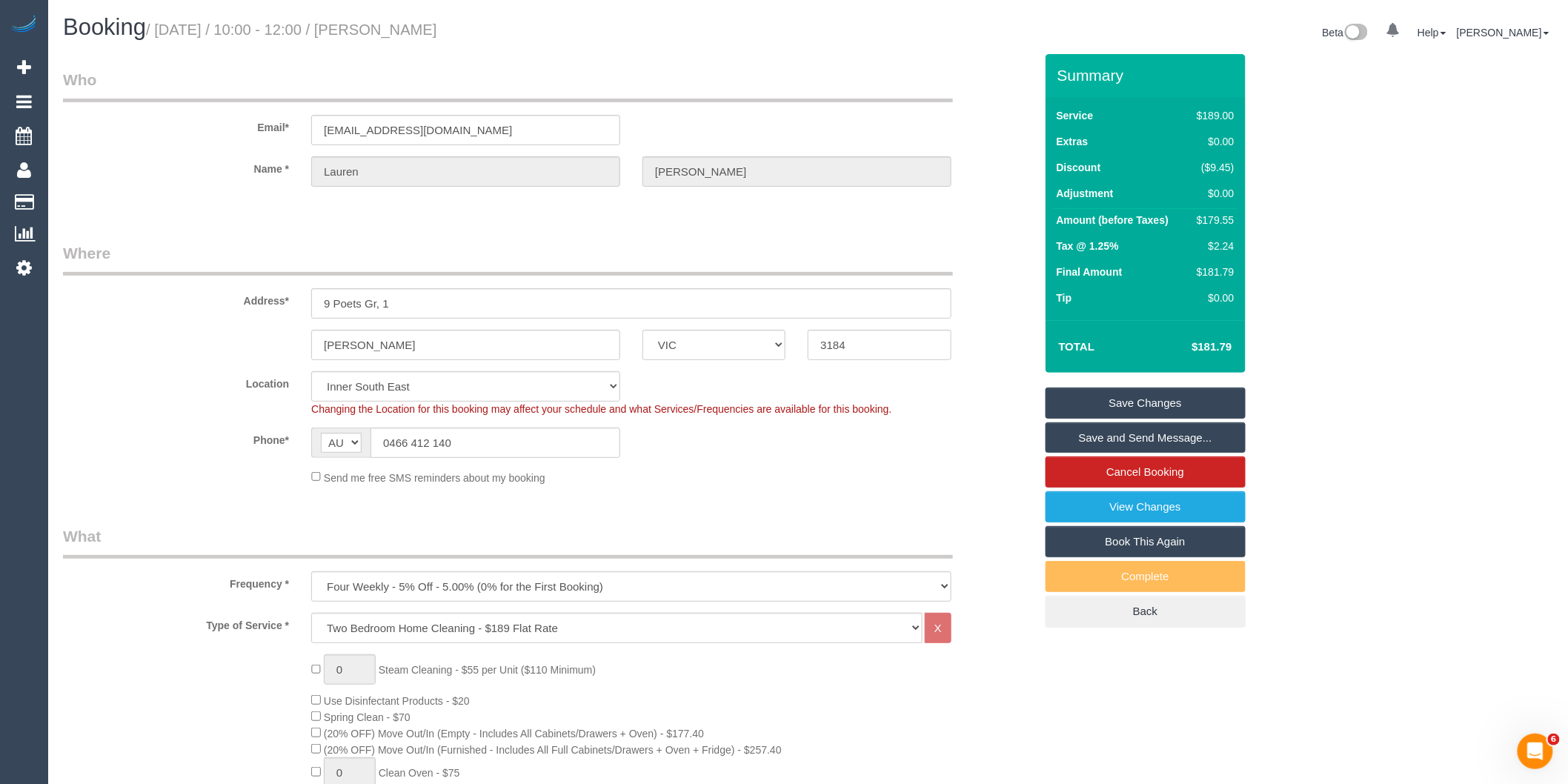
click at [1105, 442] on link "Save and Send Message..." at bounding box center [1146, 438] width 200 height 31
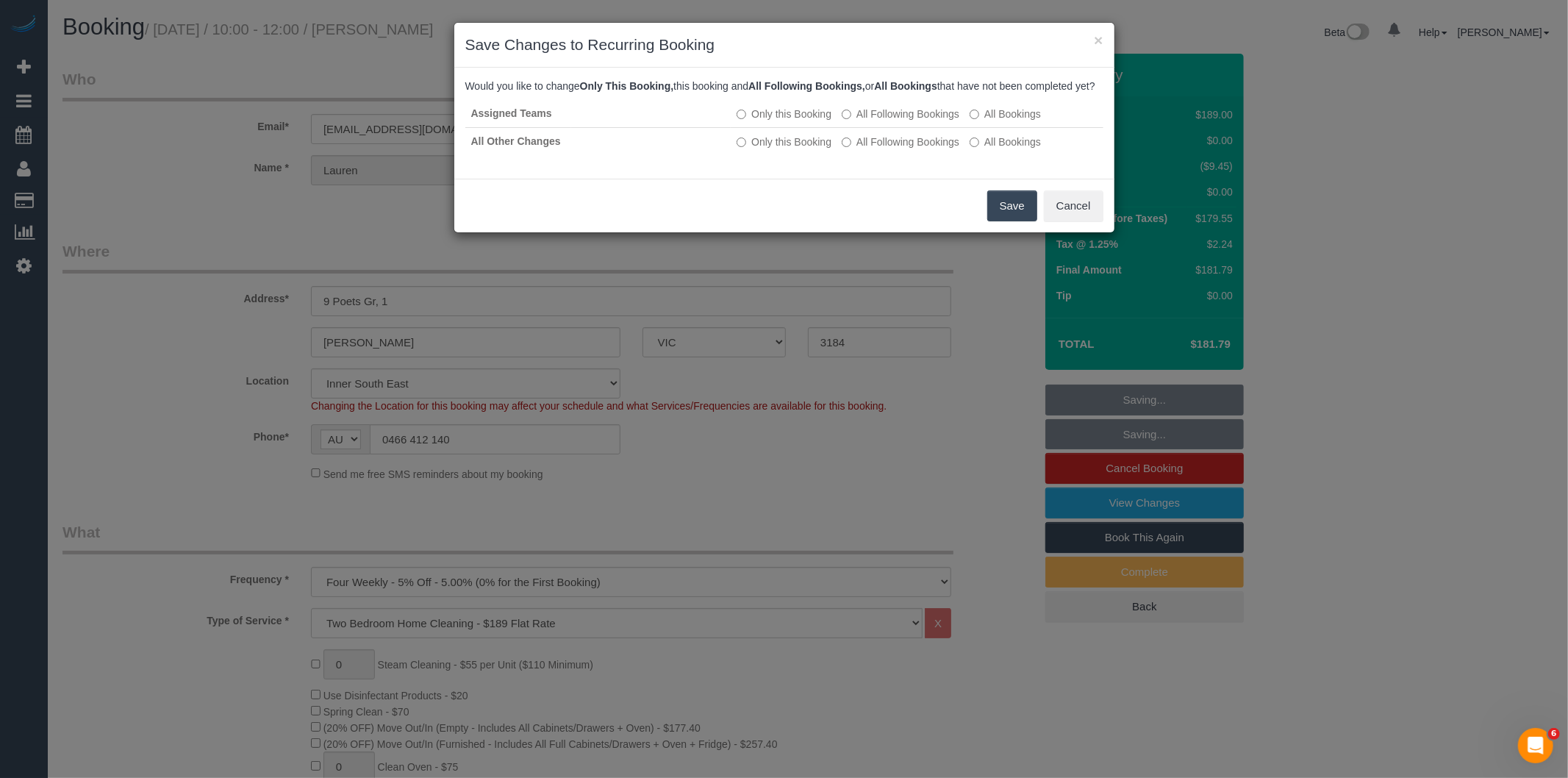
click at [1003, 221] on button "Save" at bounding box center [1011, 206] width 50 height 31
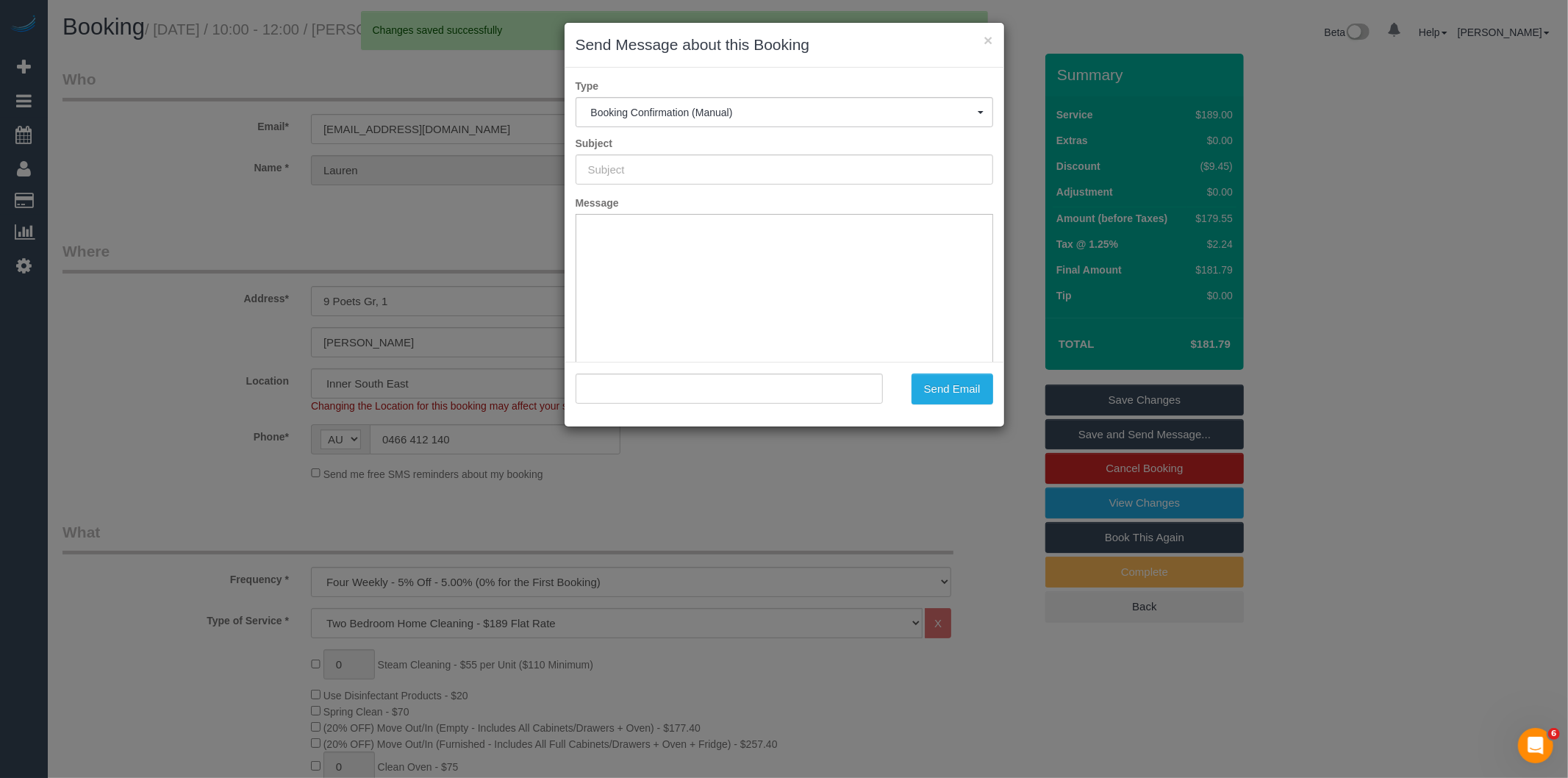
type input "Booking Confirmed"
type input ""Lauren Halcomb-Smith" <l.halcombsmith@gmail.com>"
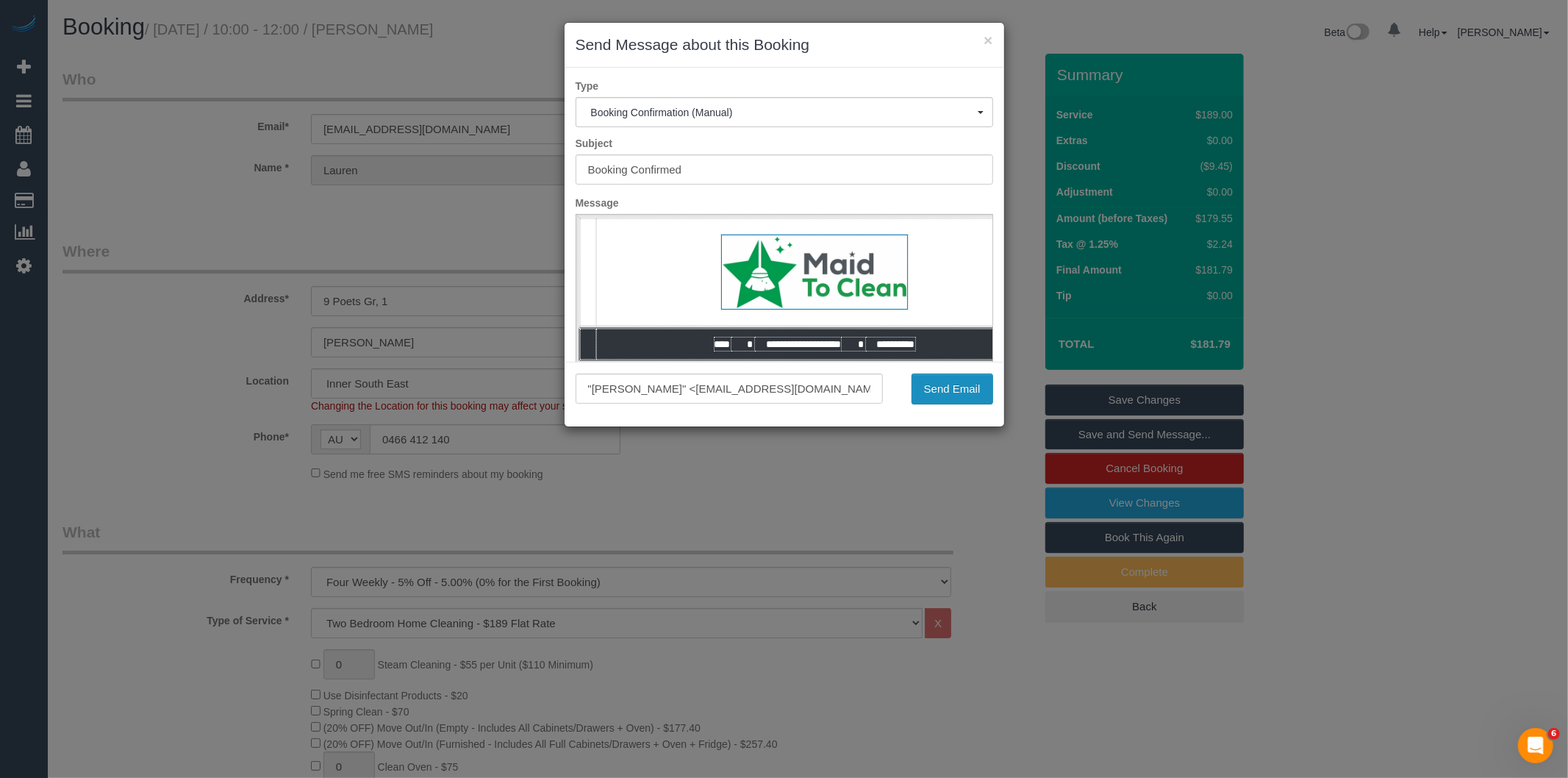
click at [950, 386] on button "Send Email" at bounding box center [952, 389] width 82 height 31
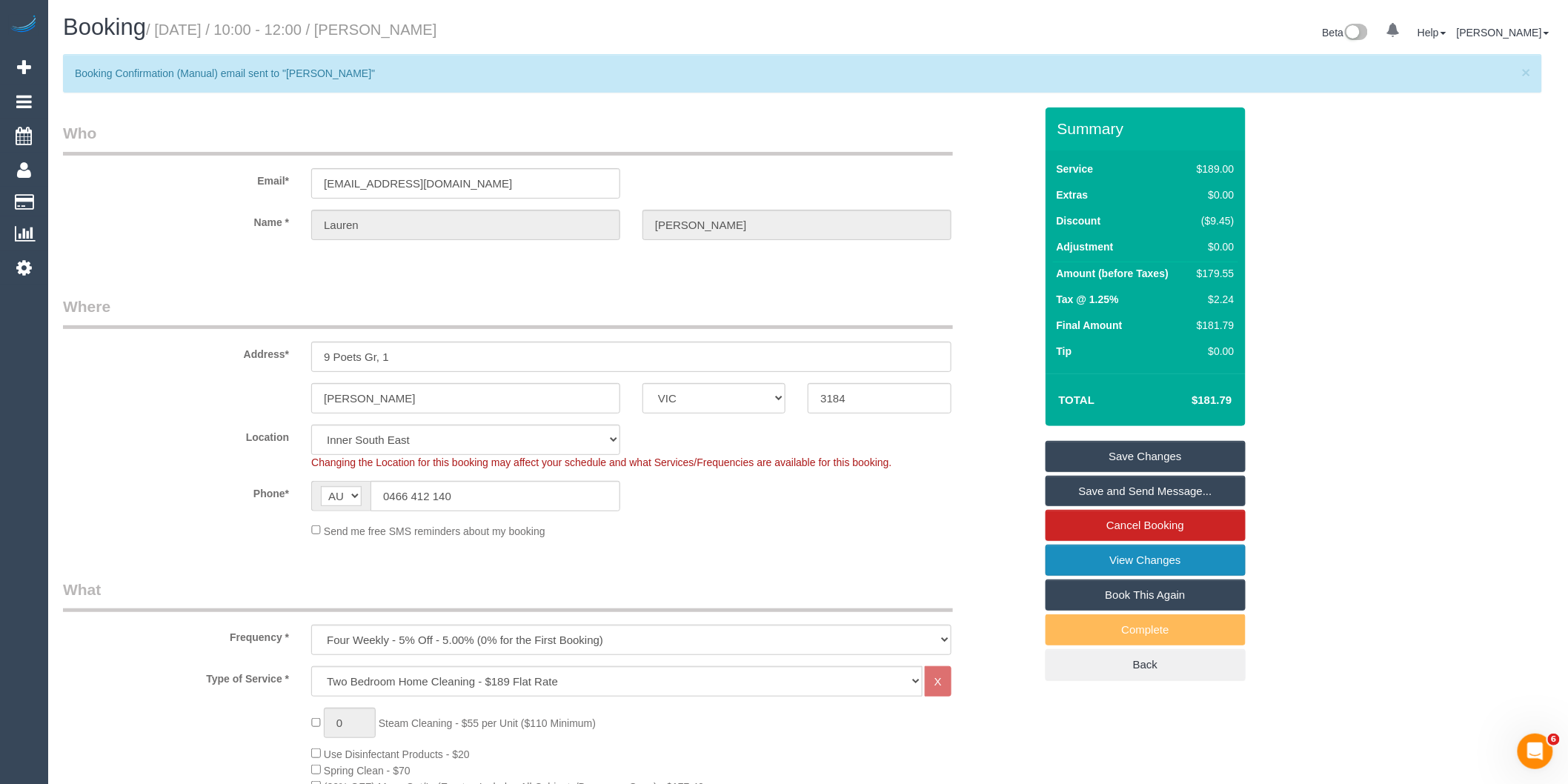
click at [1117, 557] on link "View Changes" at bounding box center [1146, 561] width 200 height 31
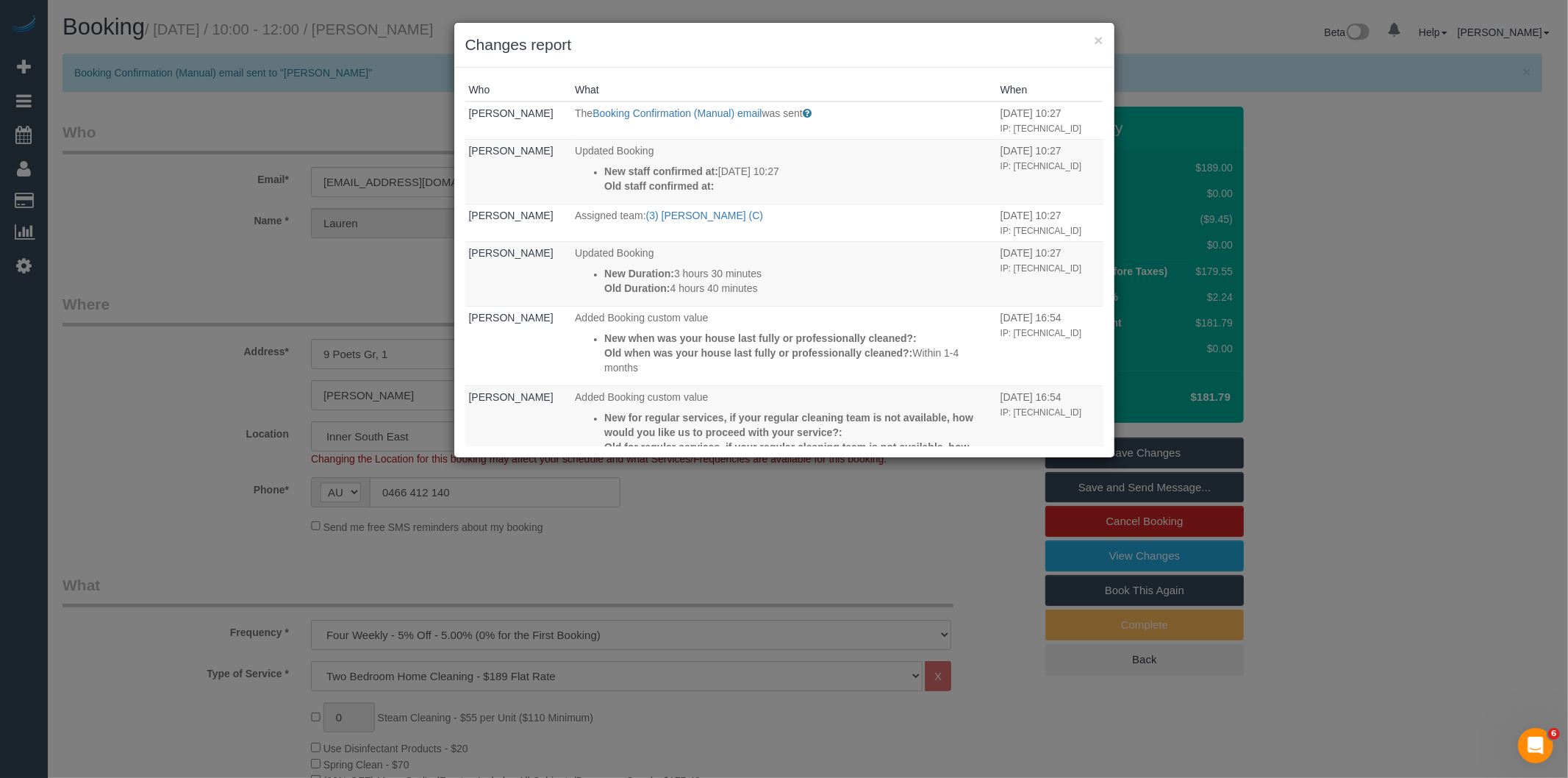
click at [796, 517] on div "× Changes report Who What When Bronie Bryant The Booking Confirmation (Manual) …" at bounding box center [784, 389] width 1568 height 778
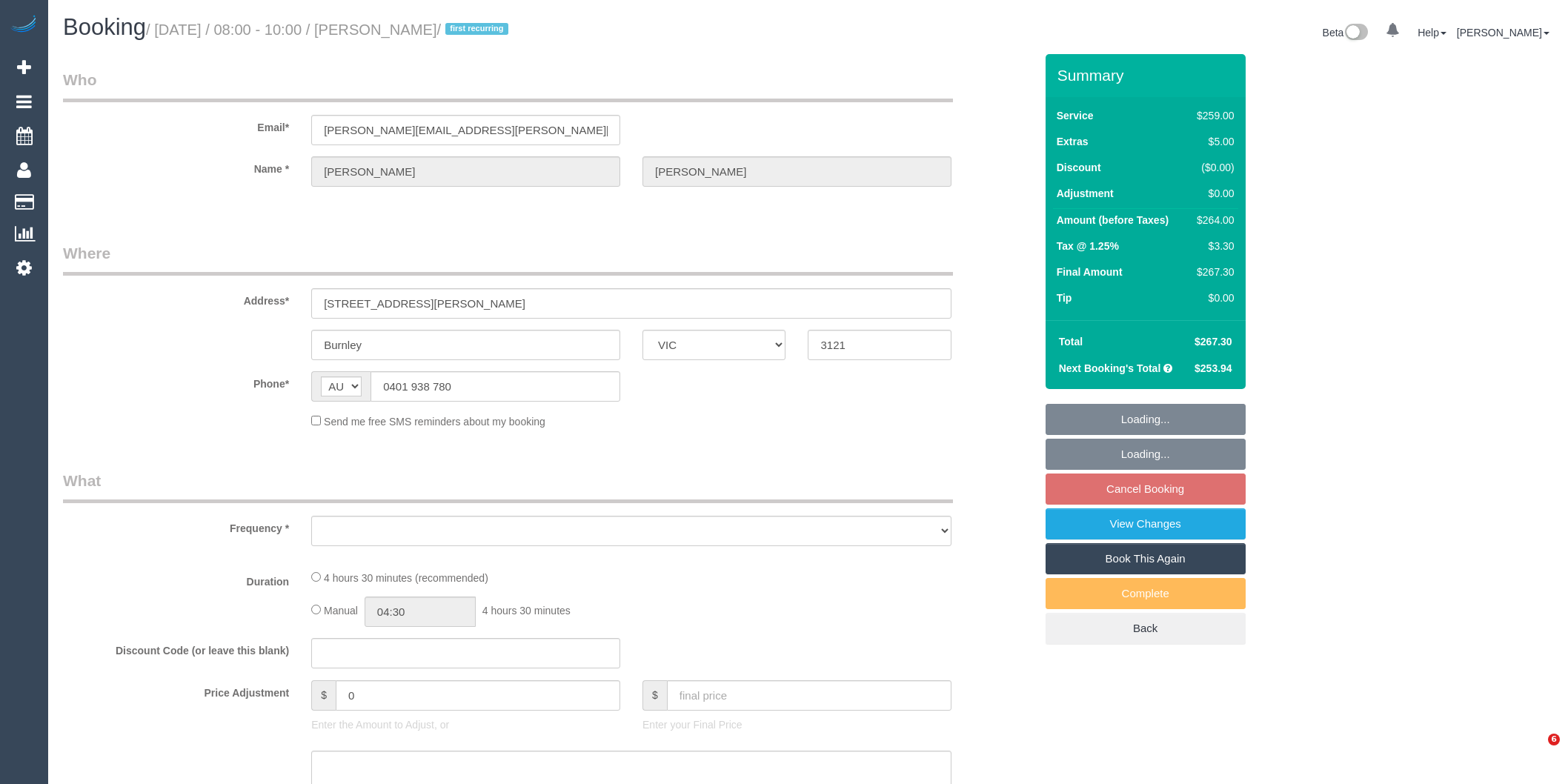
select select "VIC"
select select "object:531"
select select "string:stripe-pm_1SHMtV2GScqysDRVQ89rSx8X"
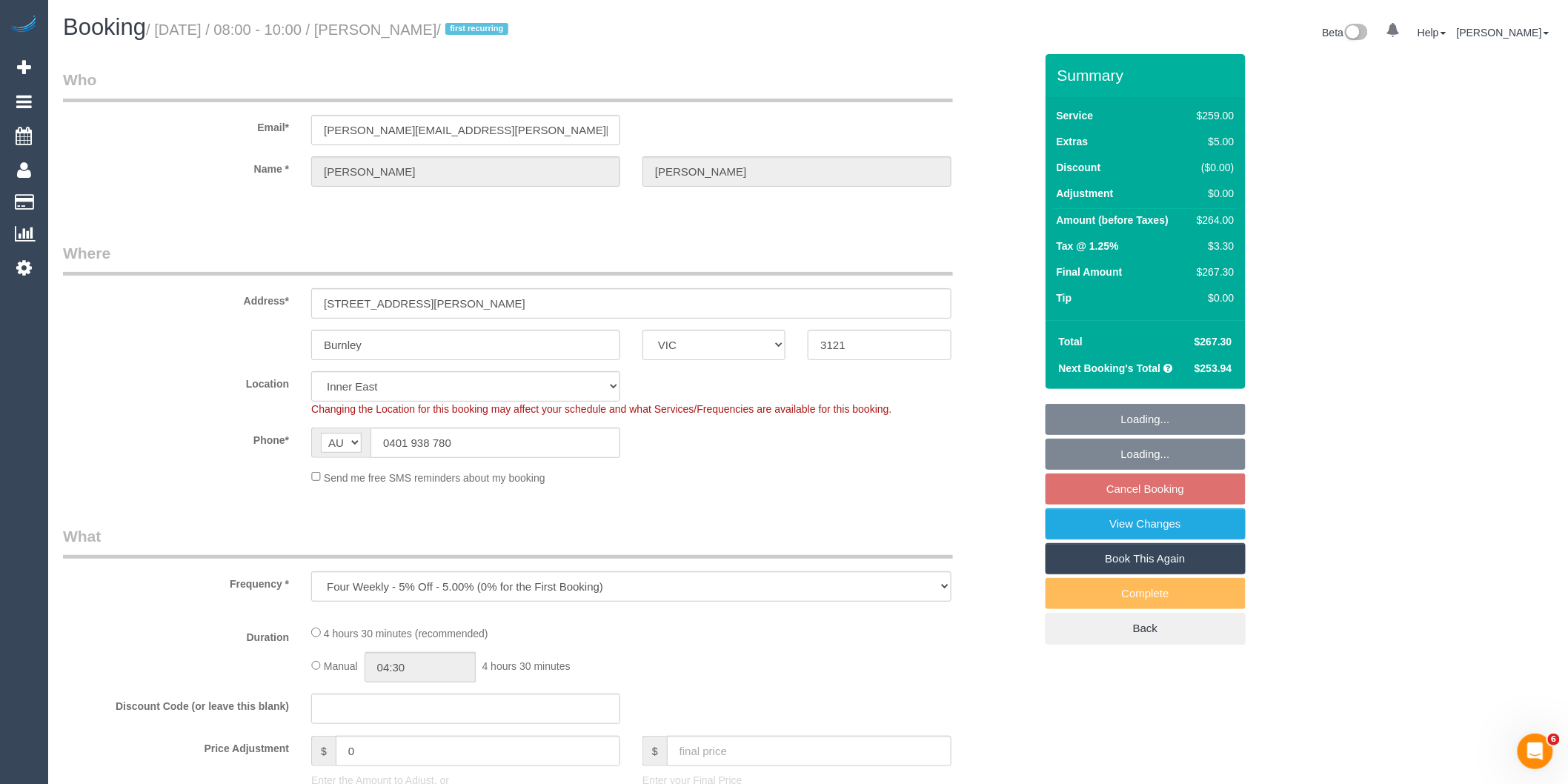
select select "object:1177"
select select "number:28"
select select "number:14"
select select "number:19"
select select "number:22"
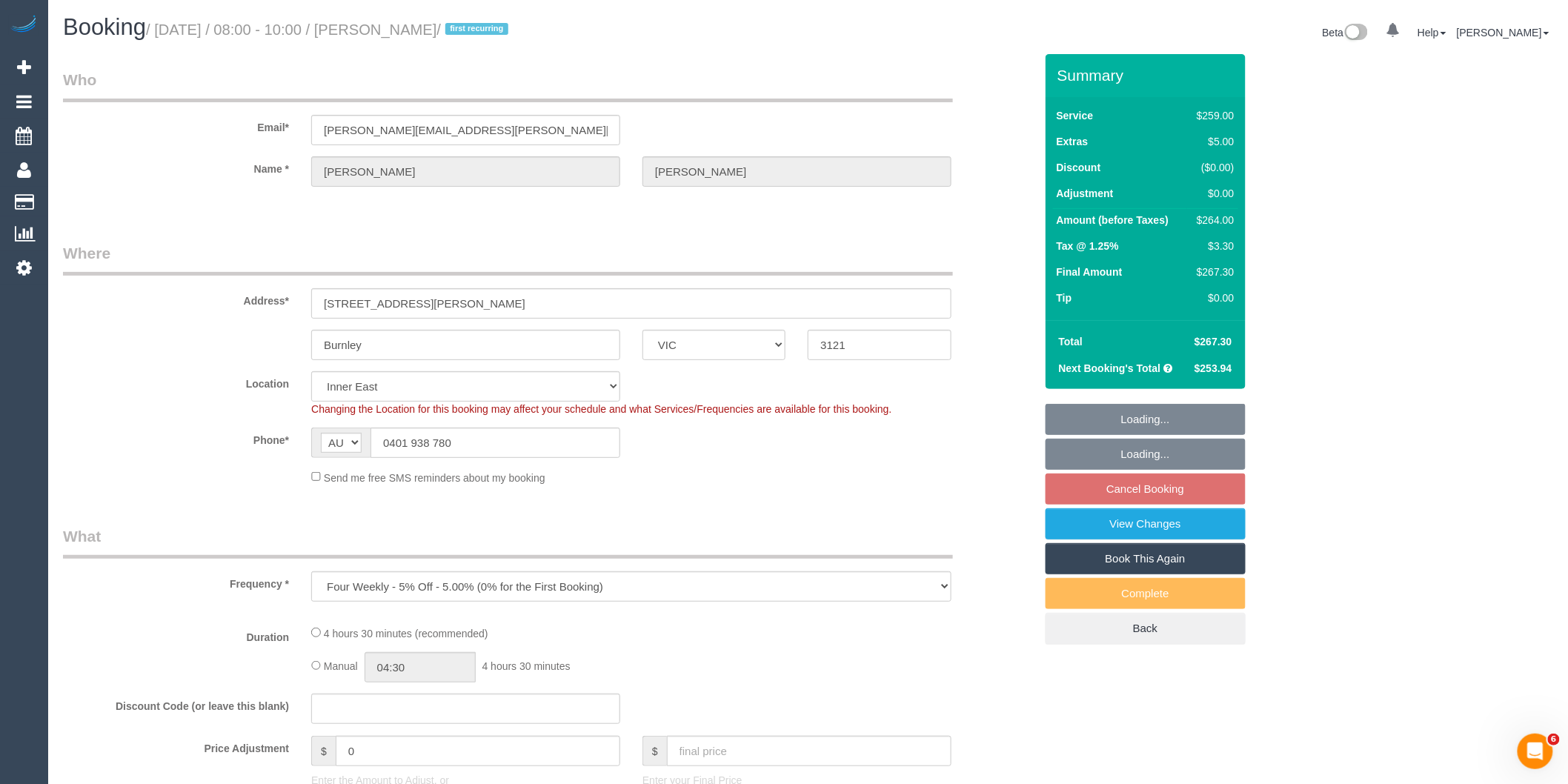
select select "number:35"
select select "number:11"
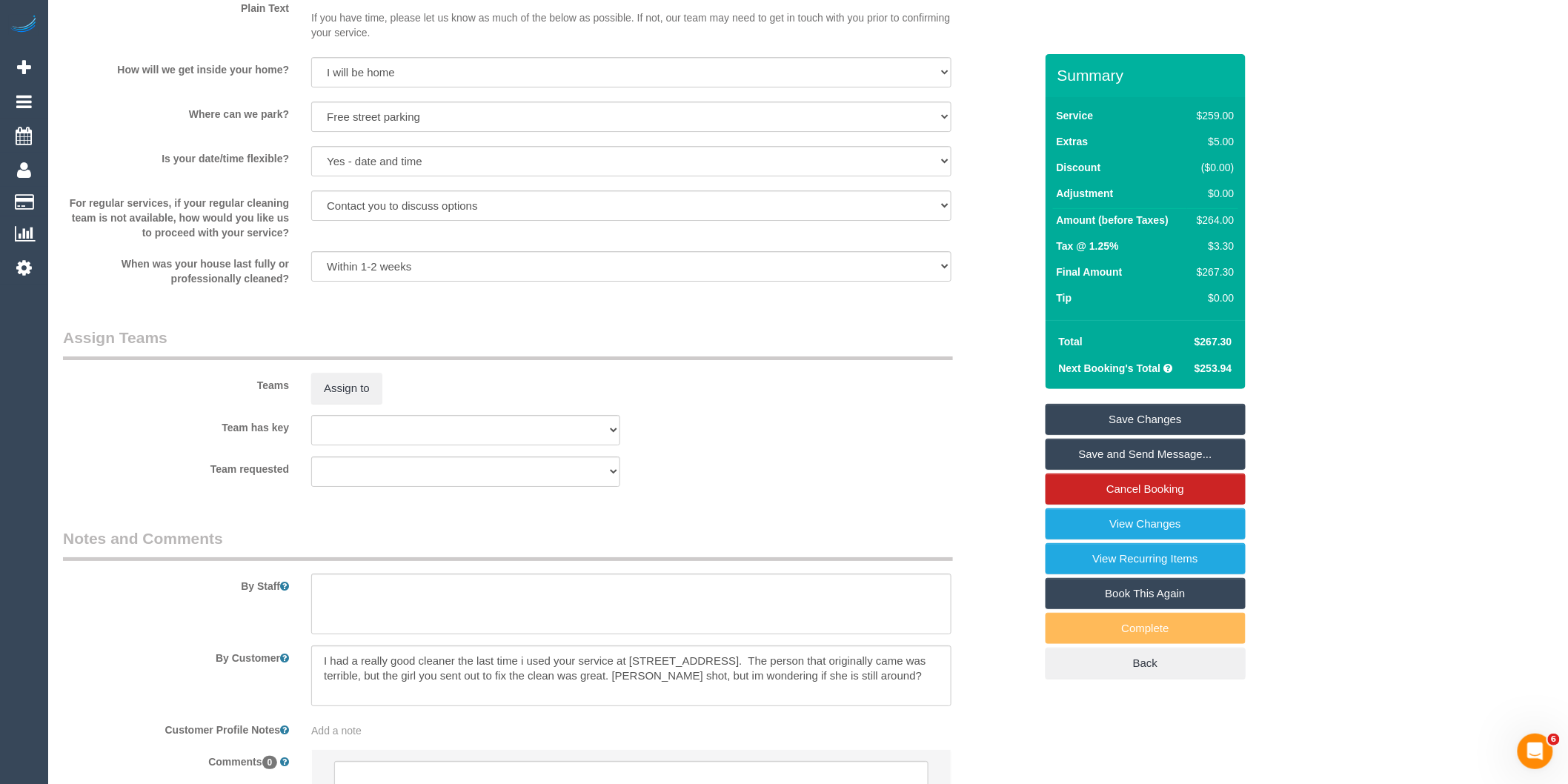
scroll to position [2164, 0]
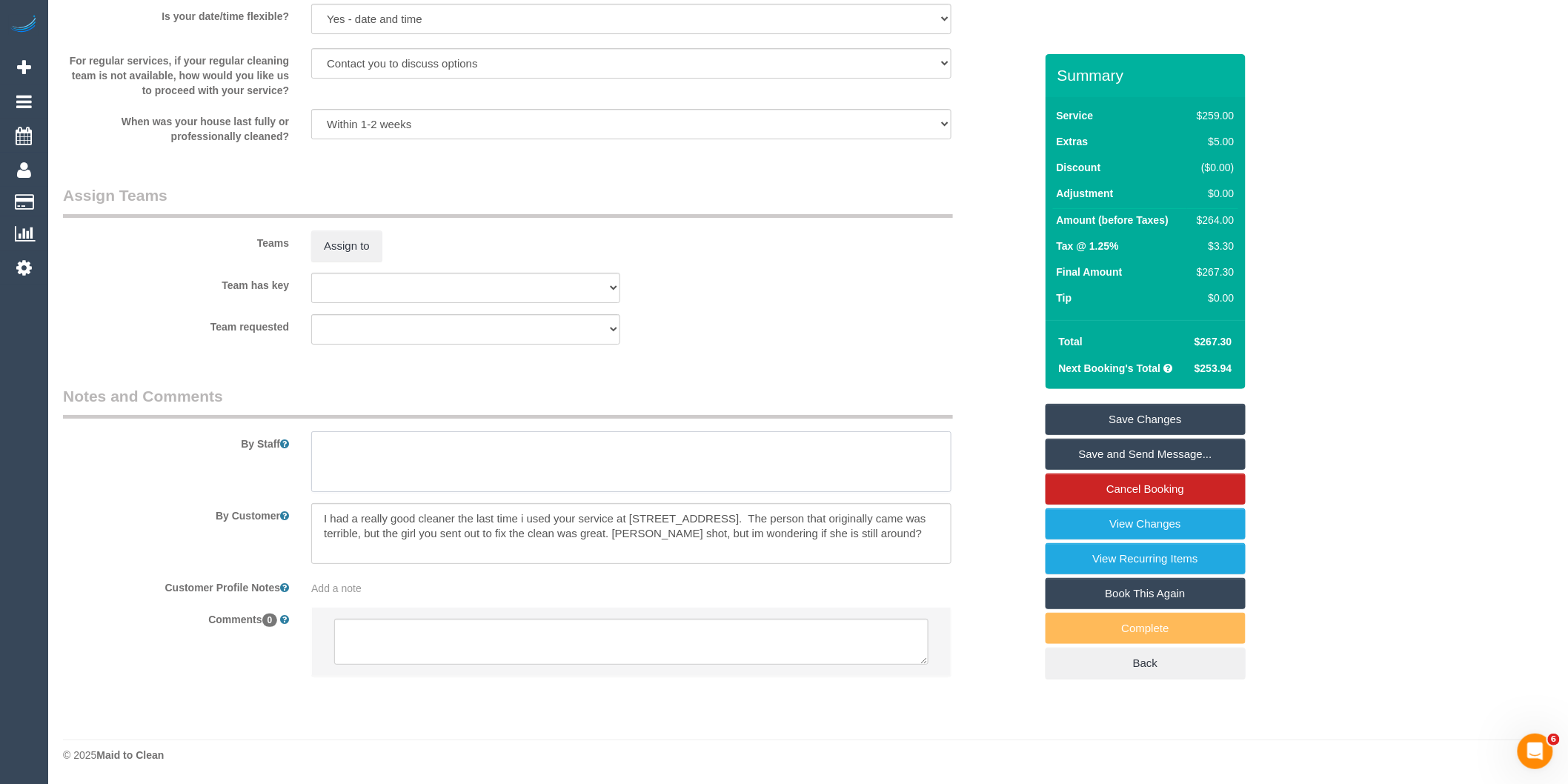
drag, startPoint x: 376, startPoint y: 482, endPoint x: 356, endPoint y: 466, distance: 25.6
click at [376, 482] on textarea at bounding box center [631, 461] width 641 height 61
type textarea "Est 3.5 - 4.5 hours"
drag, startPoint x: 824, startPoint y: 532, endPoint x: 317, endPoint y: 507, distance: 507.6
click at [317, 507] on textarea "To enrich screen reader interactions, please activate Accessibility in Grammarl…" at bounding box center [631, 533] width 641 height 61
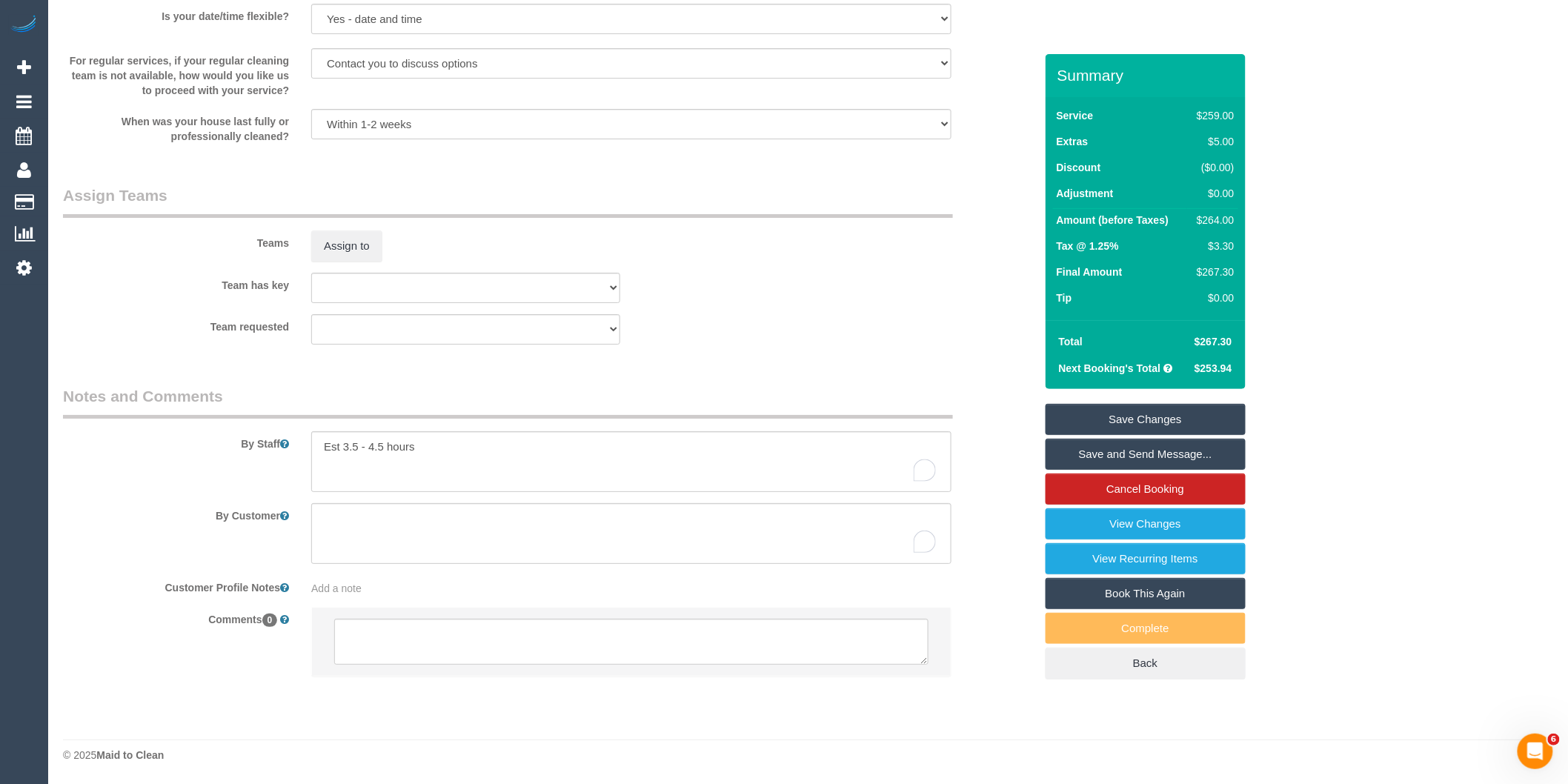
click at [422, 668] on li at bounding box center [631, 641] width 639 height 68
click at [425, 643] on textarea at bounding box center [631, 641] width 594 height 46
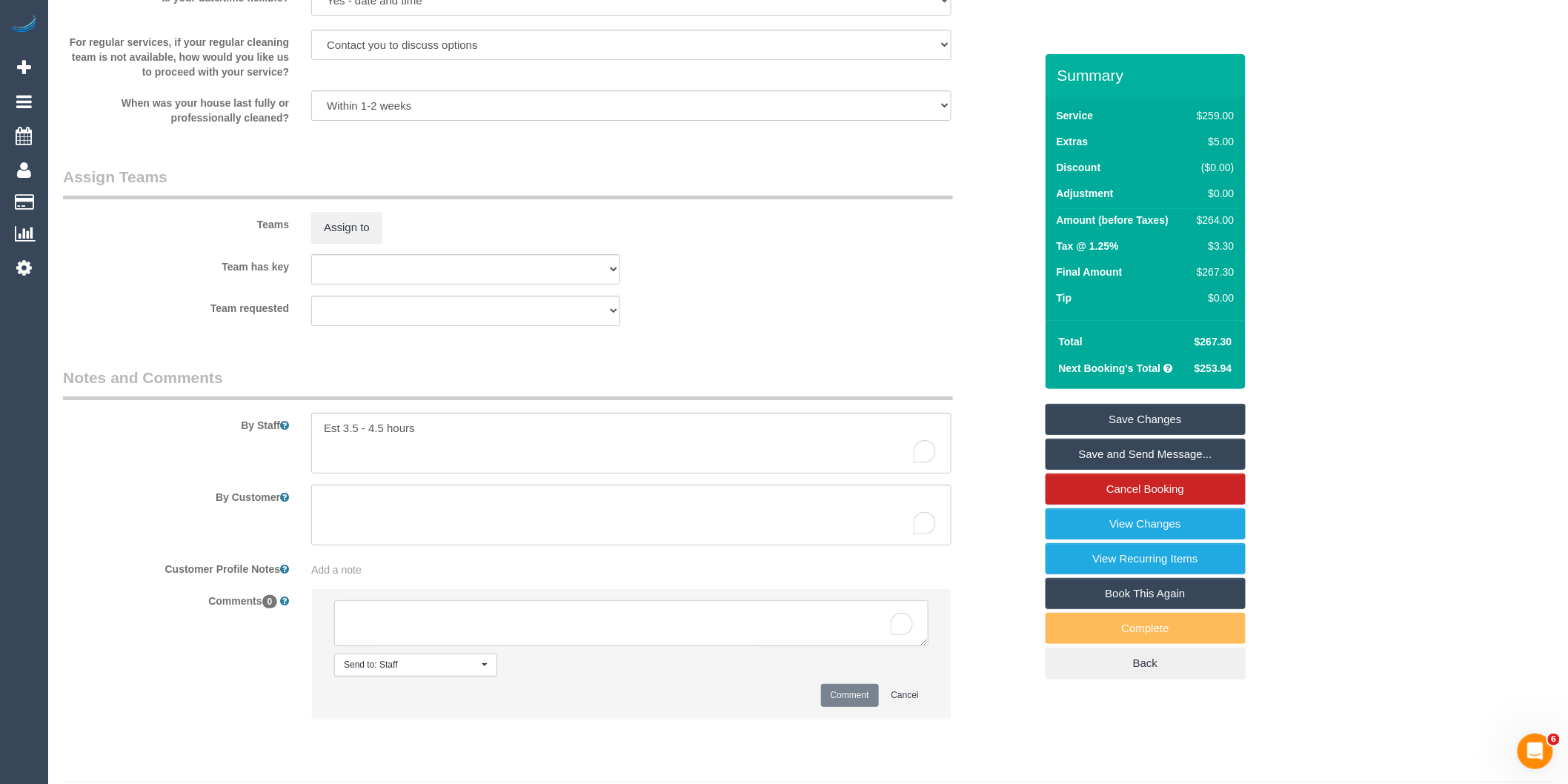
paste textarea "I had a really good cleaner the last time i used your service at 8/70 denbigh r…"
type textarea "I had a really good cleaner the last time i used your service at 8/70 denbigh r…"
click at [848, 707] on button "Comment" at bounding box center [849, 695] width 58 height 23
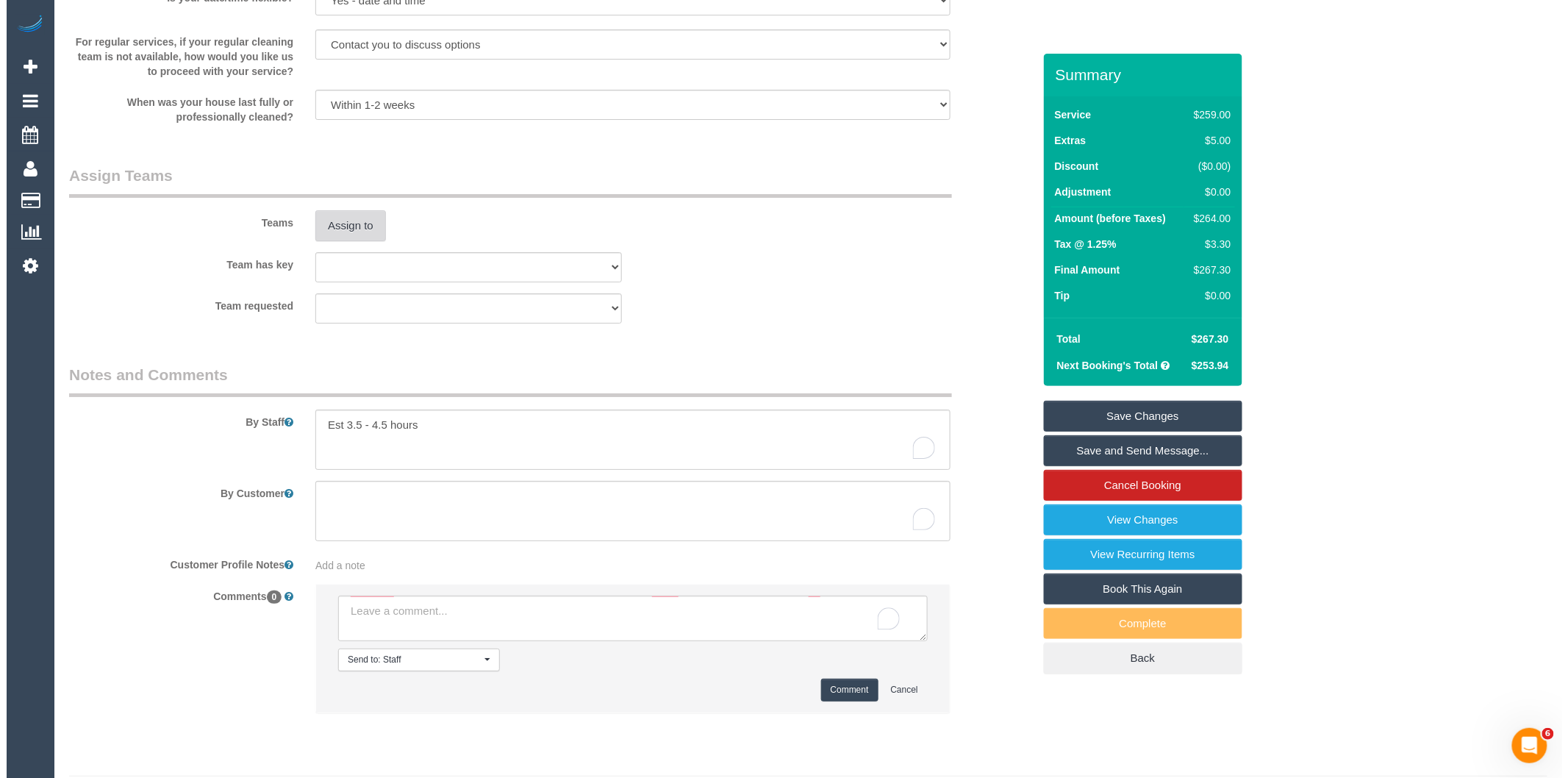
scroll to position [0, 0]
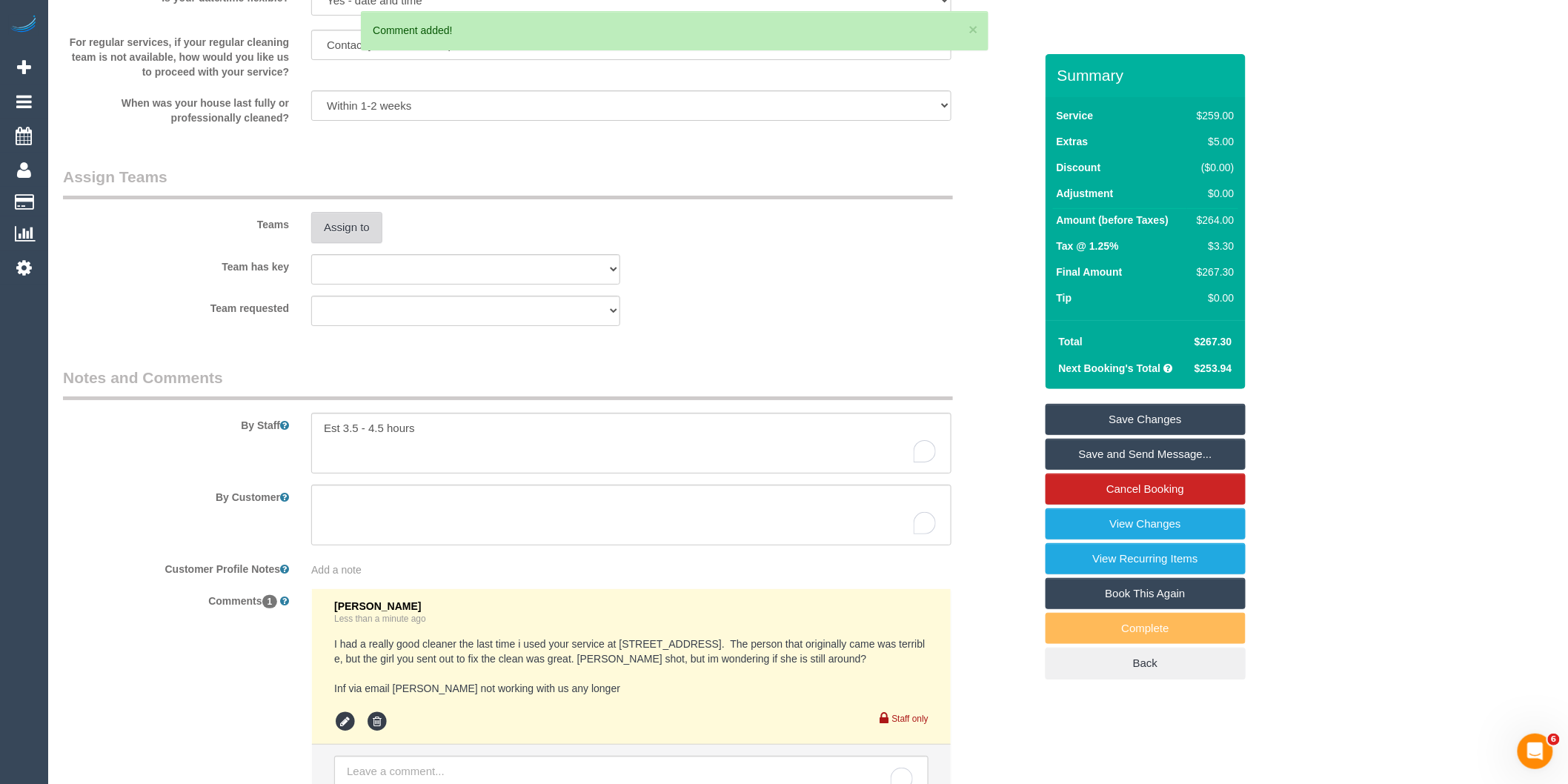
click at [351, 241] on button "Assign to" at bounding box center [346, 228] width 71 height 31
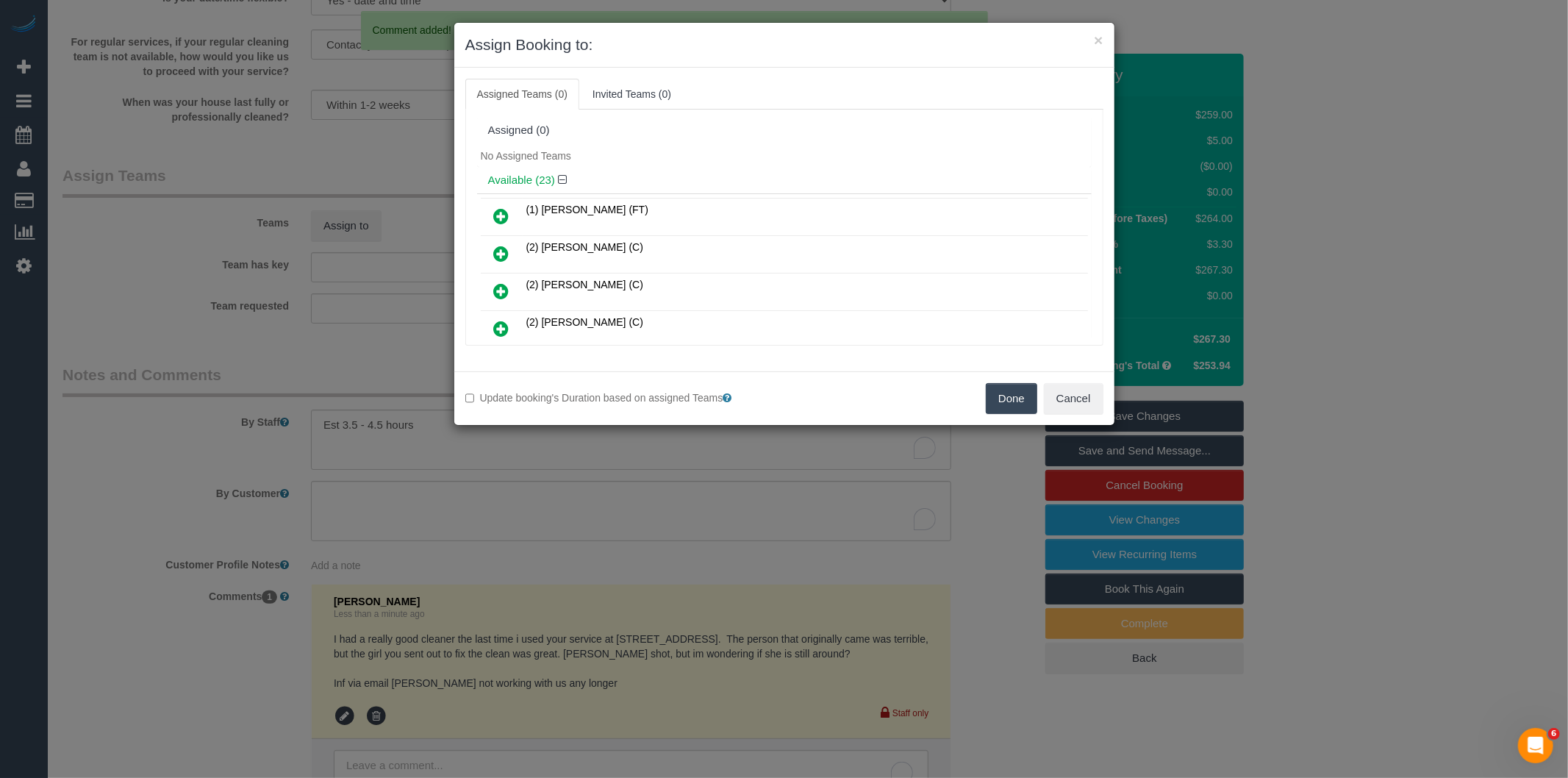
scroll to position [129, 0]
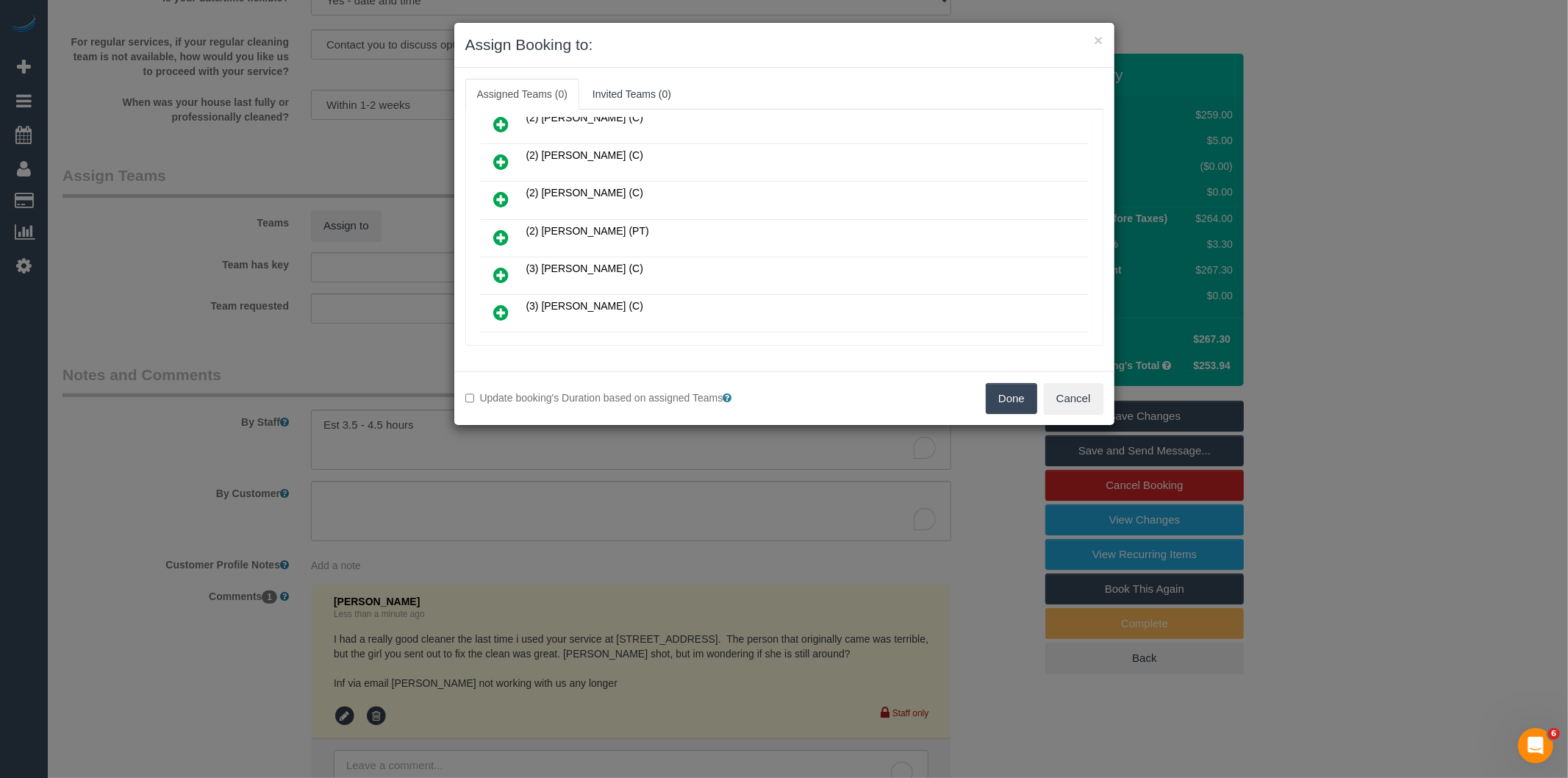
click at [500, 237] on icon at bounding box center [501, 237] width 16 height 18
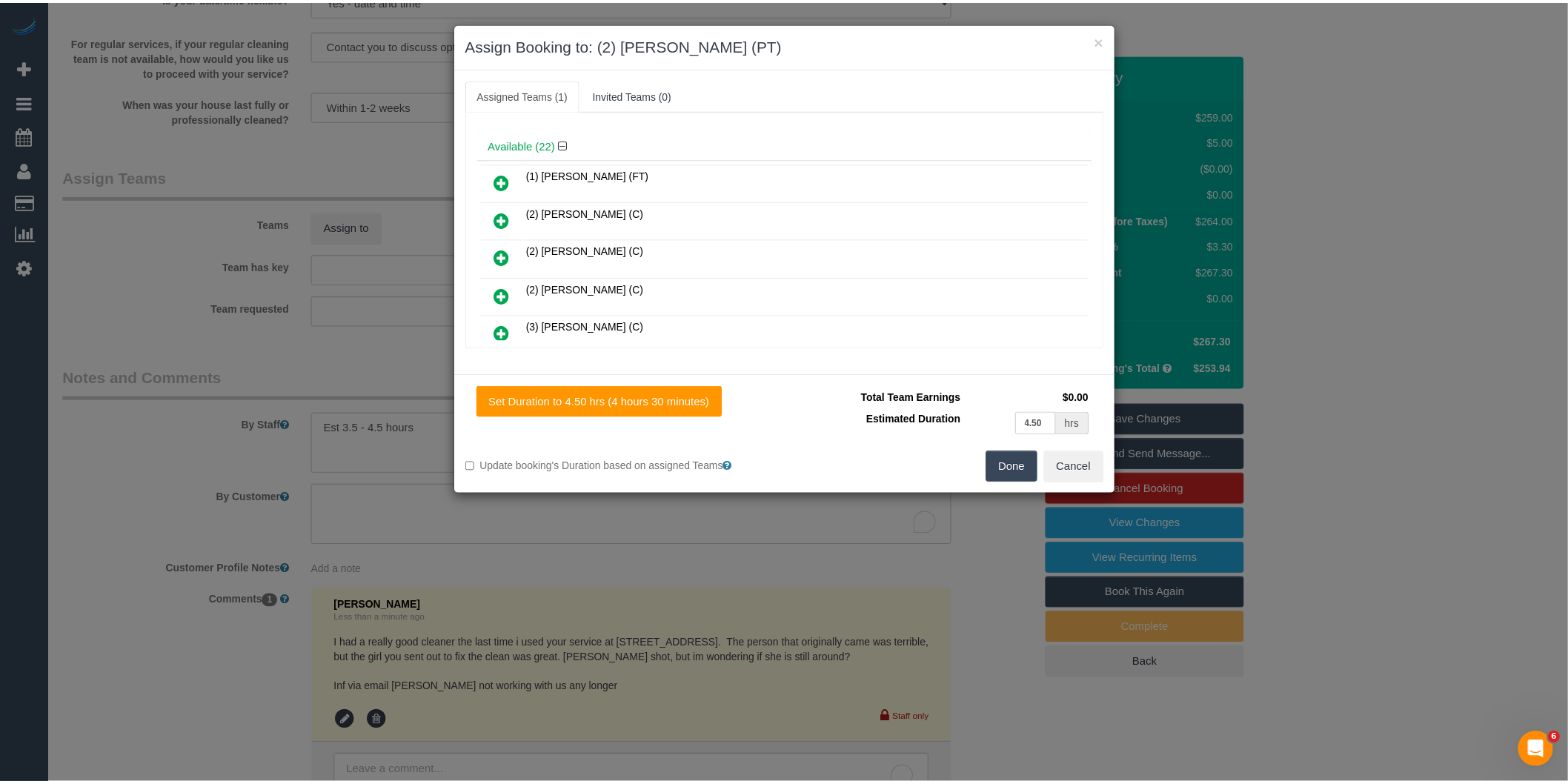
scroll to position [0, 0]
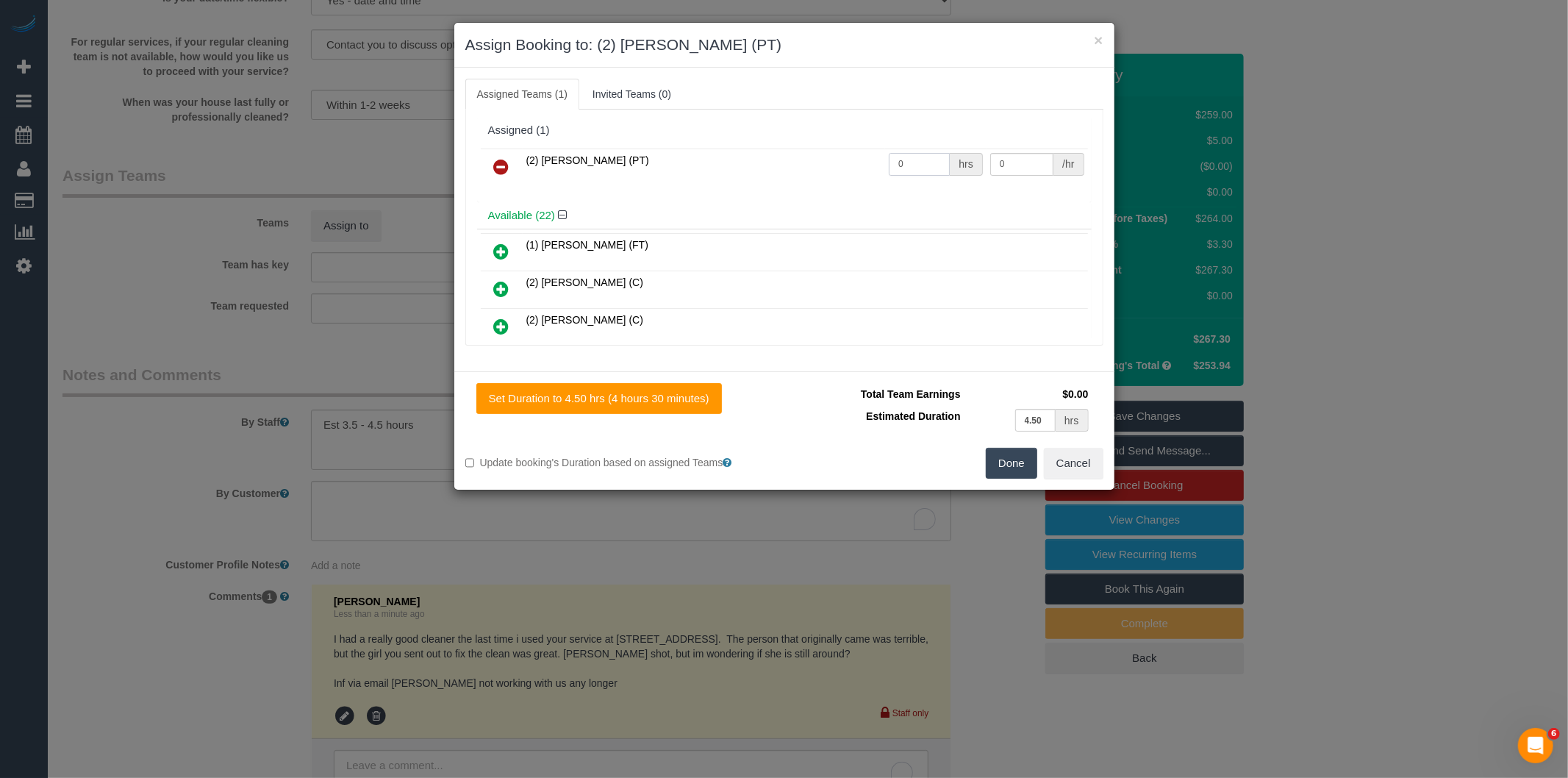
drag, startPoint x: 904, startPoint y: 162, endPoint x: 777, endPoint y: 156, distance: 127.1
click at [782, 159] on tr "(2) Theo Rohmer (PT) 0 hrs 0 /hr" at bounding box center [784, 167] width 607 height 38
type input "1"
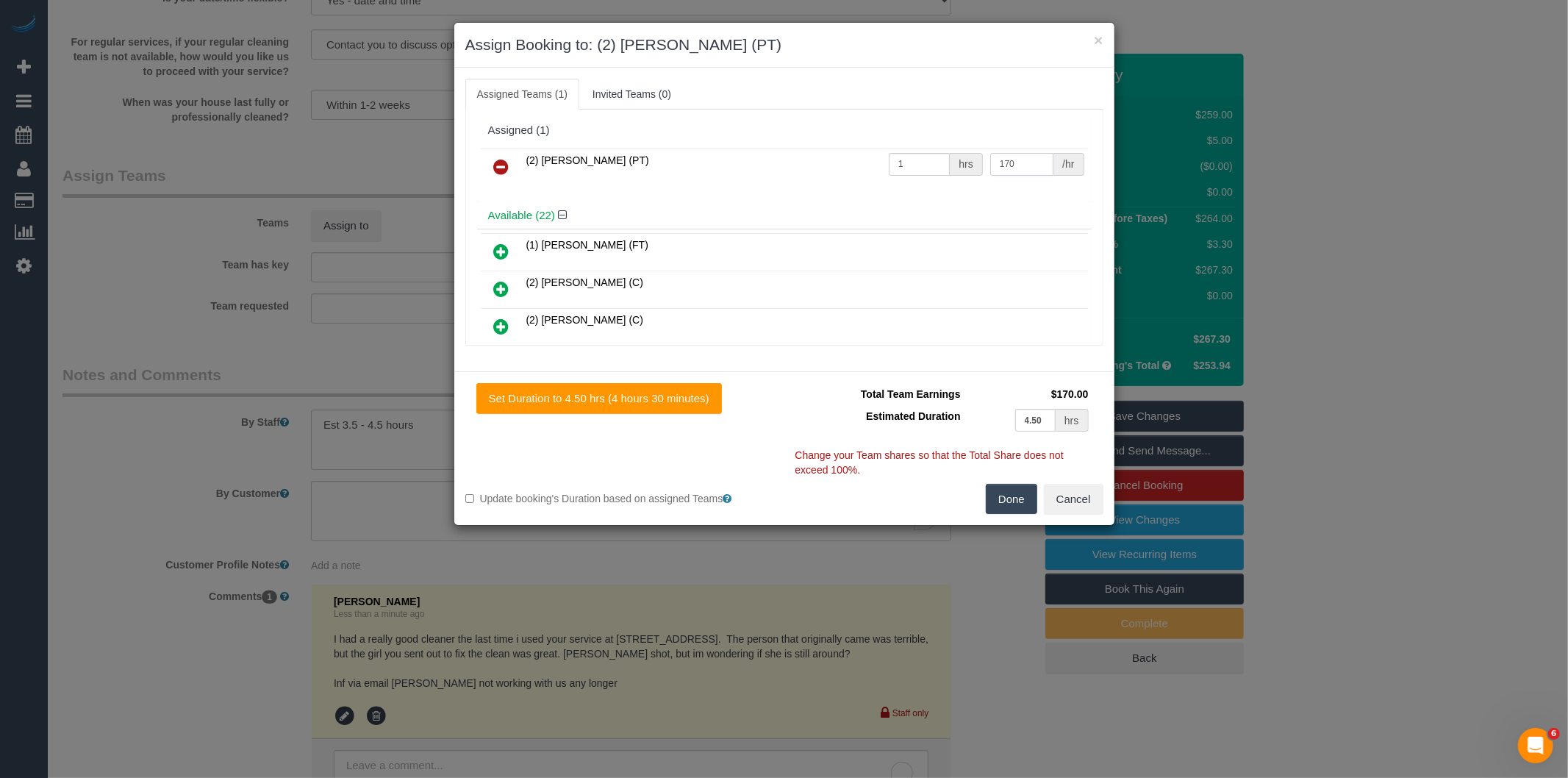
type input "170"
drag, startPoint x: 721, startPoint y: 0, endPoint x: 1007, endPoint y: 501, distance: 576.9
click at [1007, 501] on button "Done" at bounding box center [1010, 499] width 51 height 31
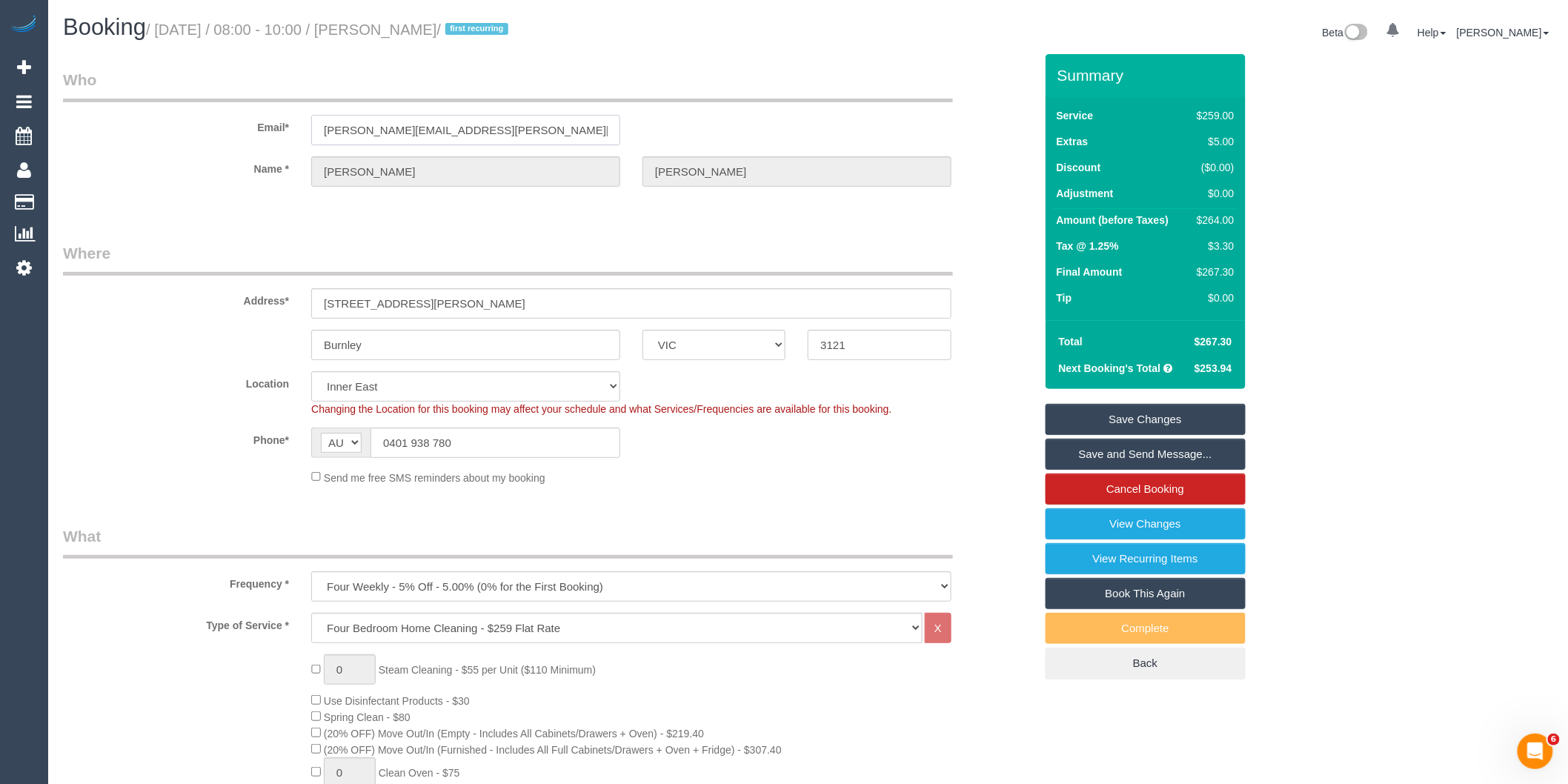
drag, startPoint x: 396, startPoint y: 129, endPoint x: 348, endPoint y: 135, distance: 48.4
click at [311, 126] on input "andric.laura@gmail.com" at bounding box center [465, 130] width 309 height 31
drag, startPoint x: 1098, startPoint y: 453, endPoint x: 1060, endPoint y: 451, distance: 38.1
click at [1098, 453] on link "Save and Send Message..." at bounding box center [1146, 454] width 200 height 31
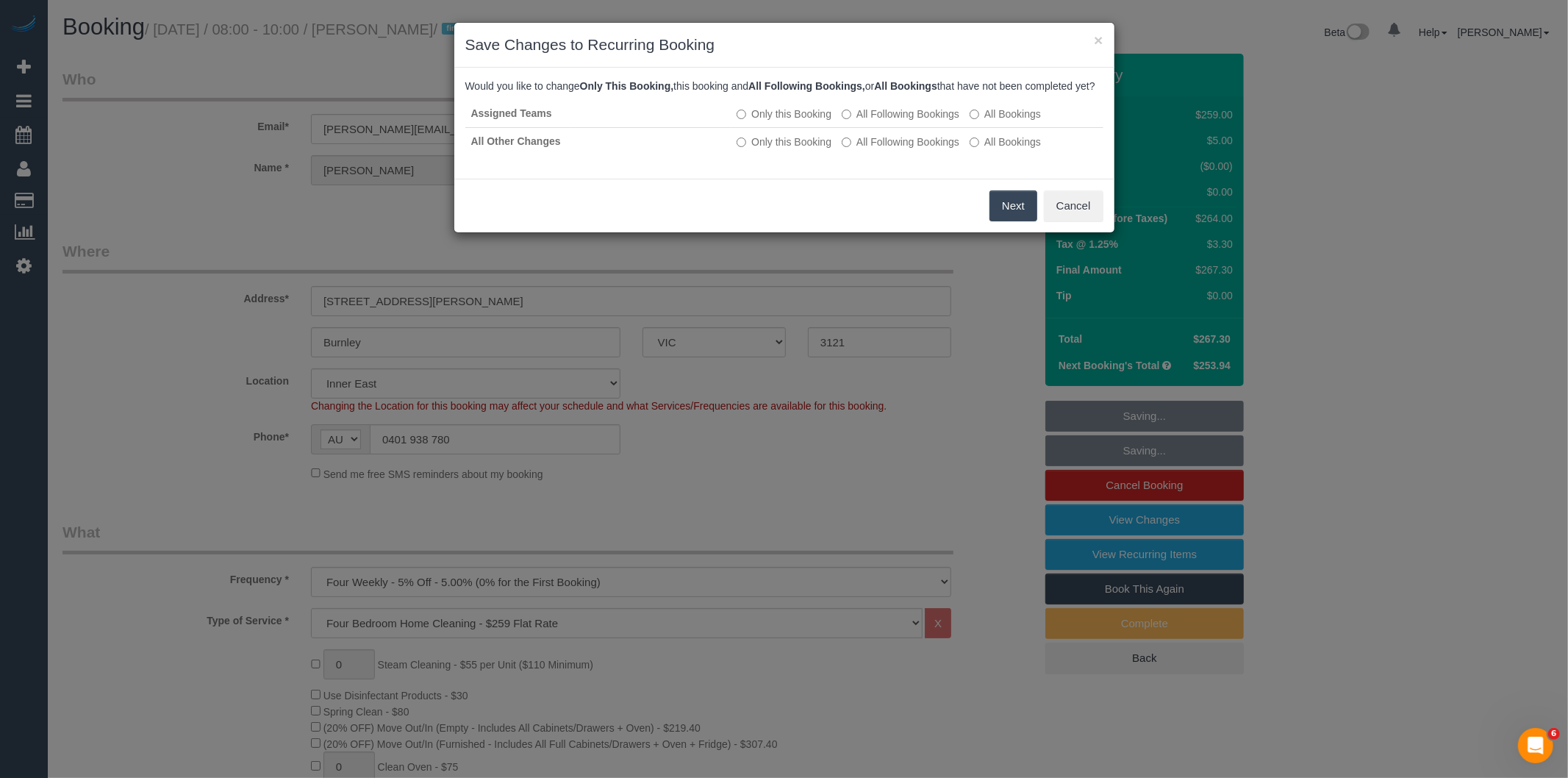
click at [1019, 221] on button "Next" at bounding box center [1013, 206] width 47 height 31
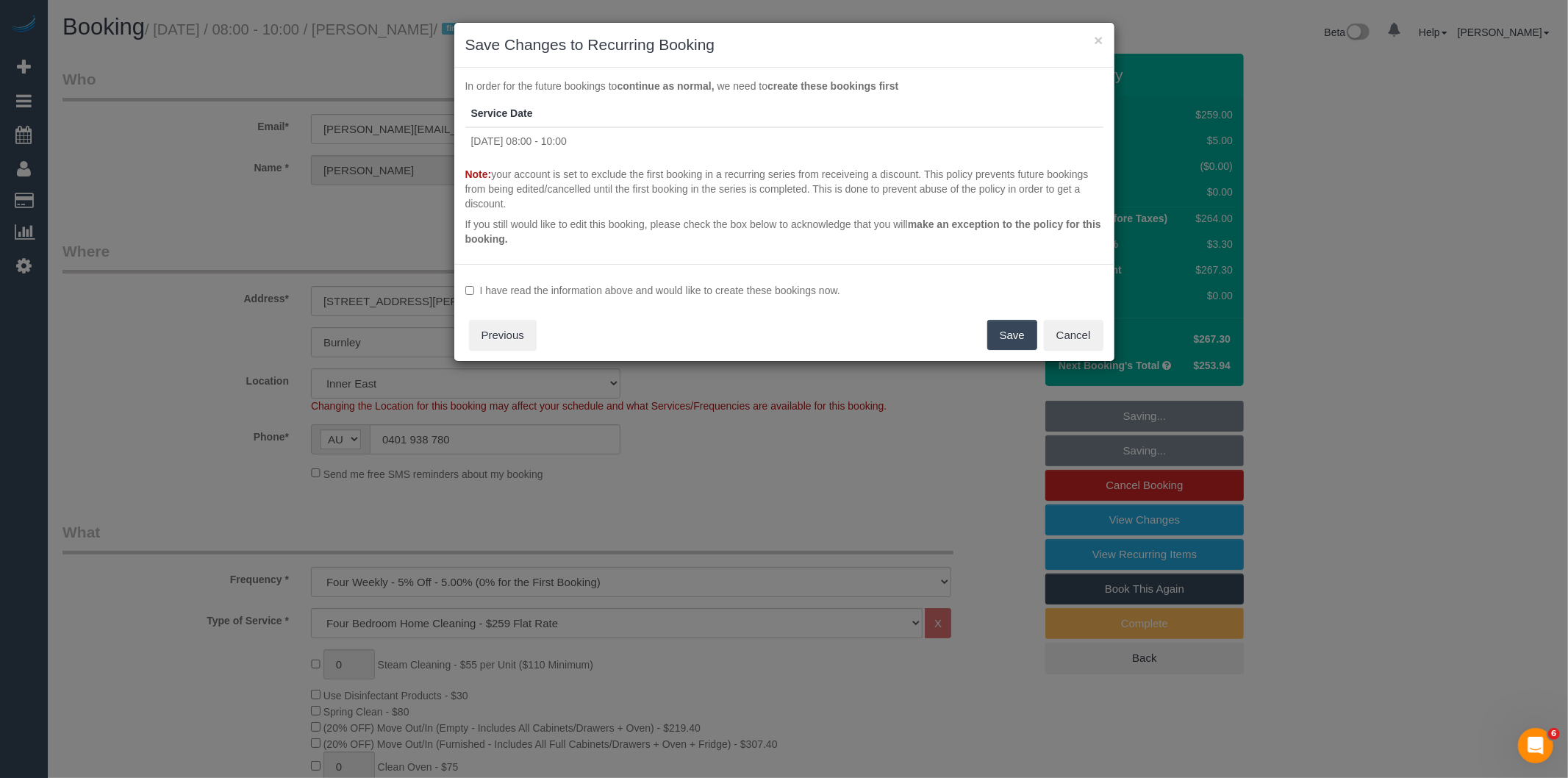
click at [547, 297] on div "I have read the information above and would like to create these bookings now. …" at bounding box center [784, 313] width 660 height 98
click at [555, 291] on label "I have read the information above and would like to create these bookings now." at bounding box center [784, 291] width 638 height 15
click at [1017, 329] on button "Save" at bounding box center [1011, 335] width 50 height 31
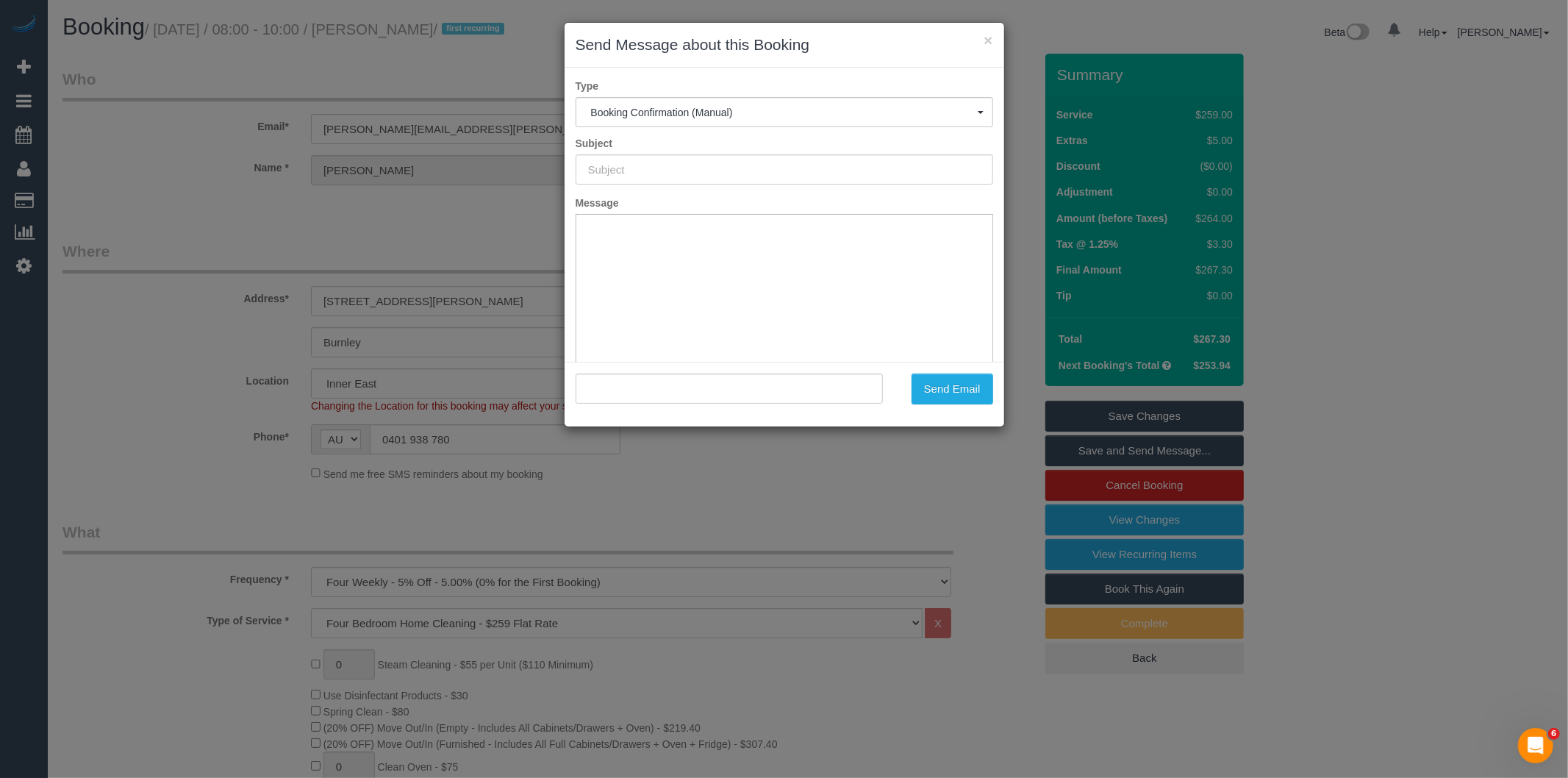
type input "Booking Confirmed"
type input ""Laura Andric" <andric.laura@gmail.com>"
click at [947, 399] on button "Send Email" at bounding box center [952, 389] width 82 height 31
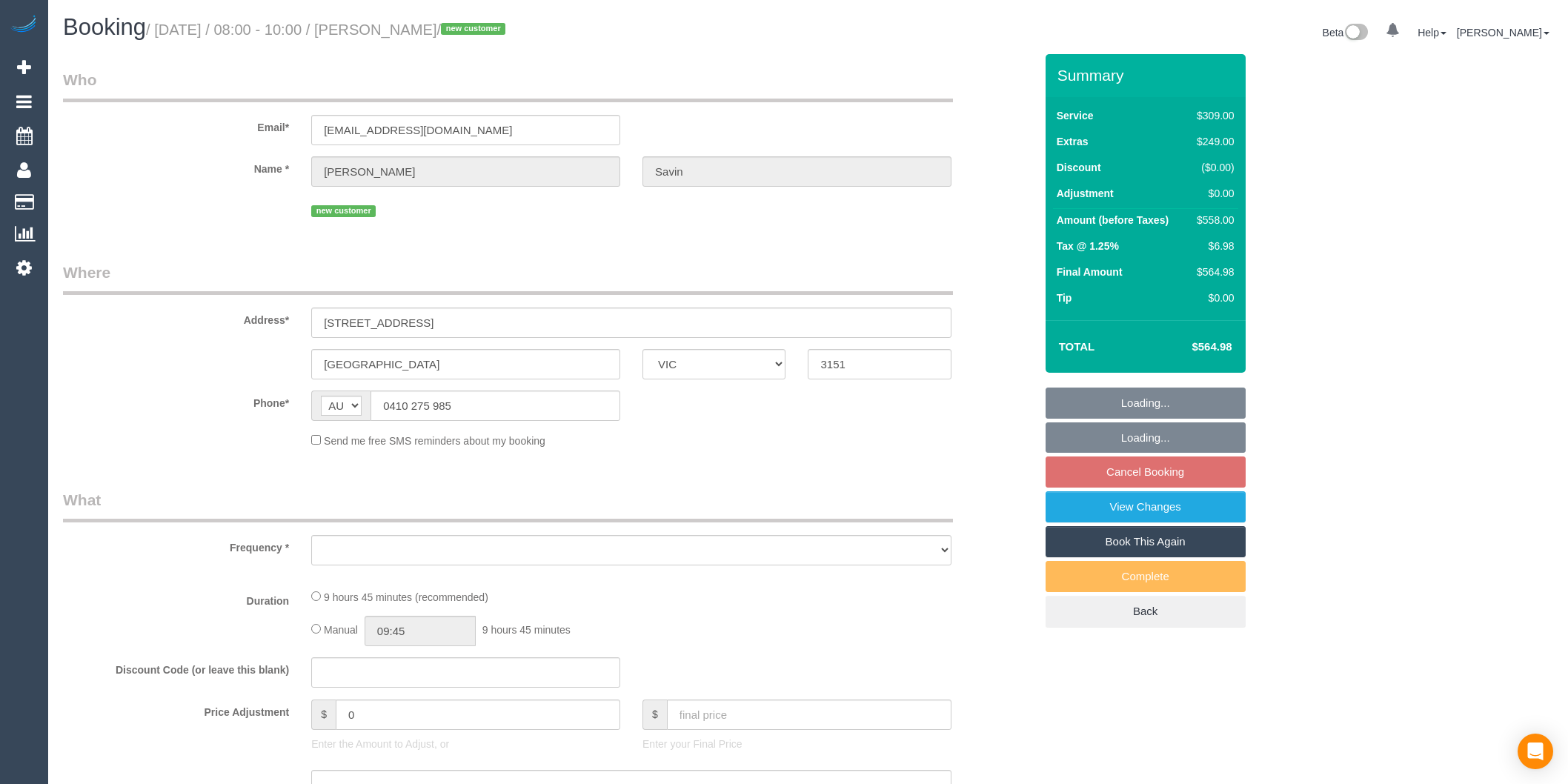
select select "VIC"
select select "object:552"
select select "string:stripe-pm_1SFRss2GScqysDRV1Q9g0lmM"
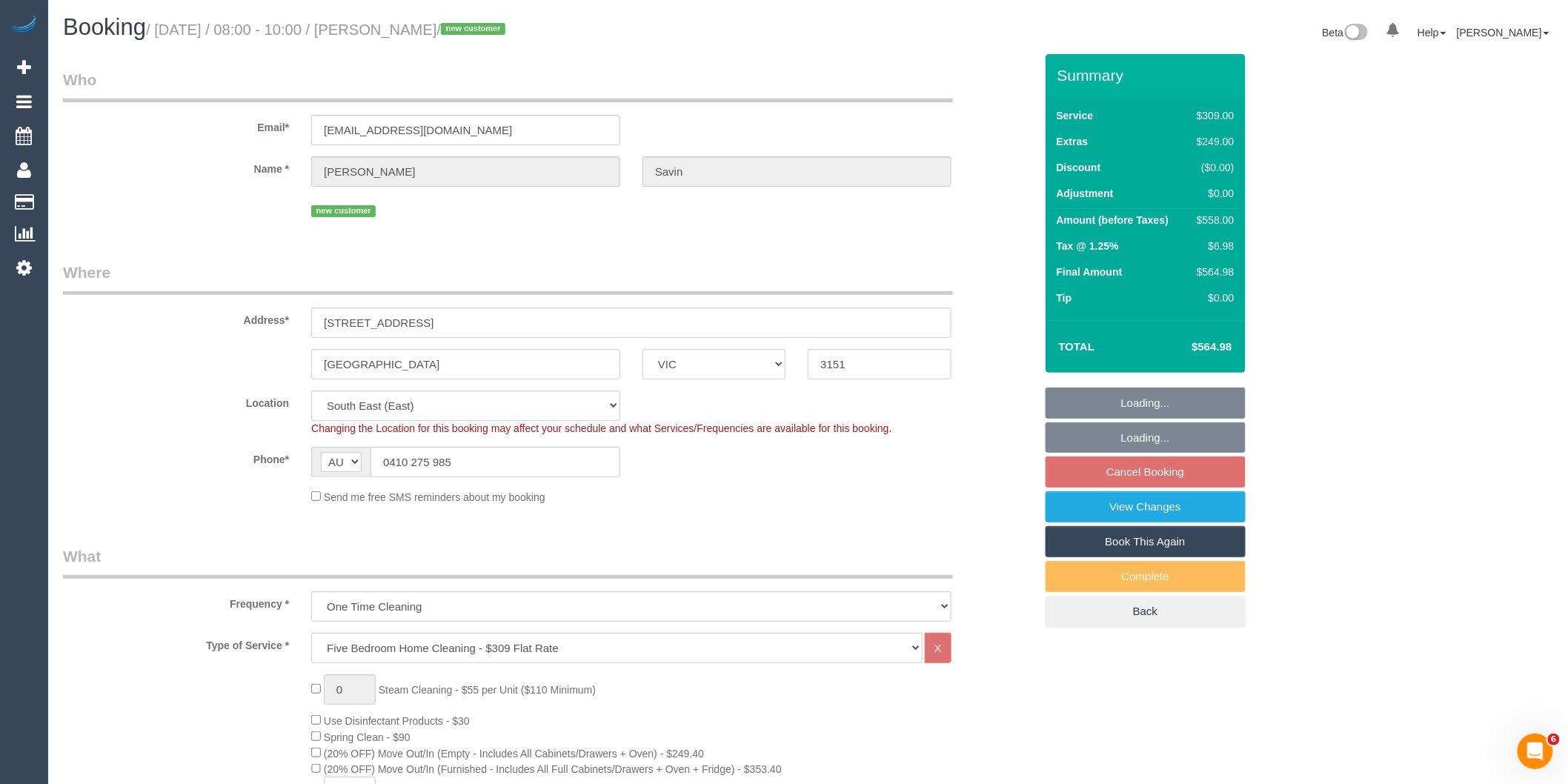
select select "number:28"
select select "number:14"
select select "object:1363"
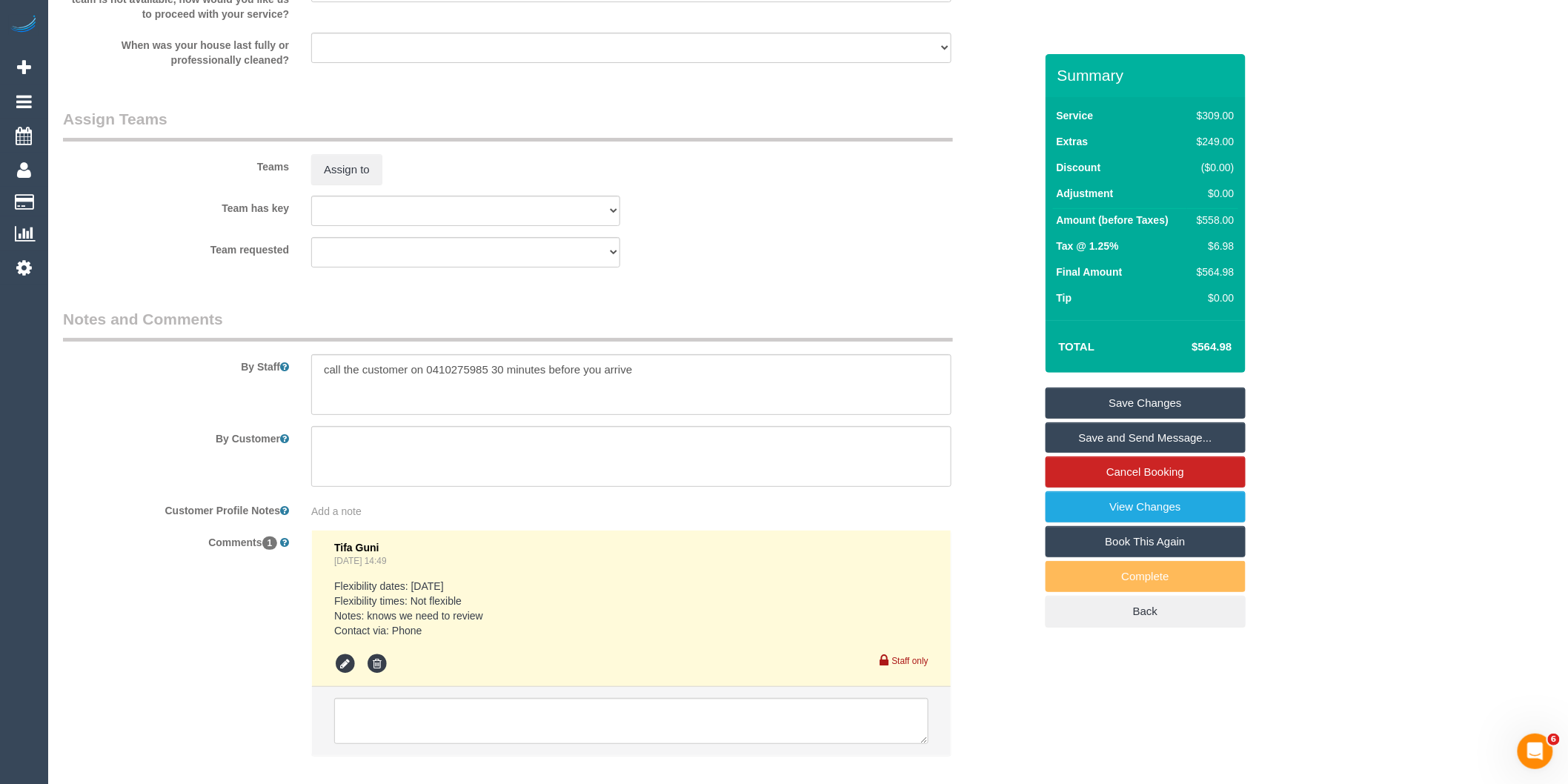
scroll to position [2339, 0]
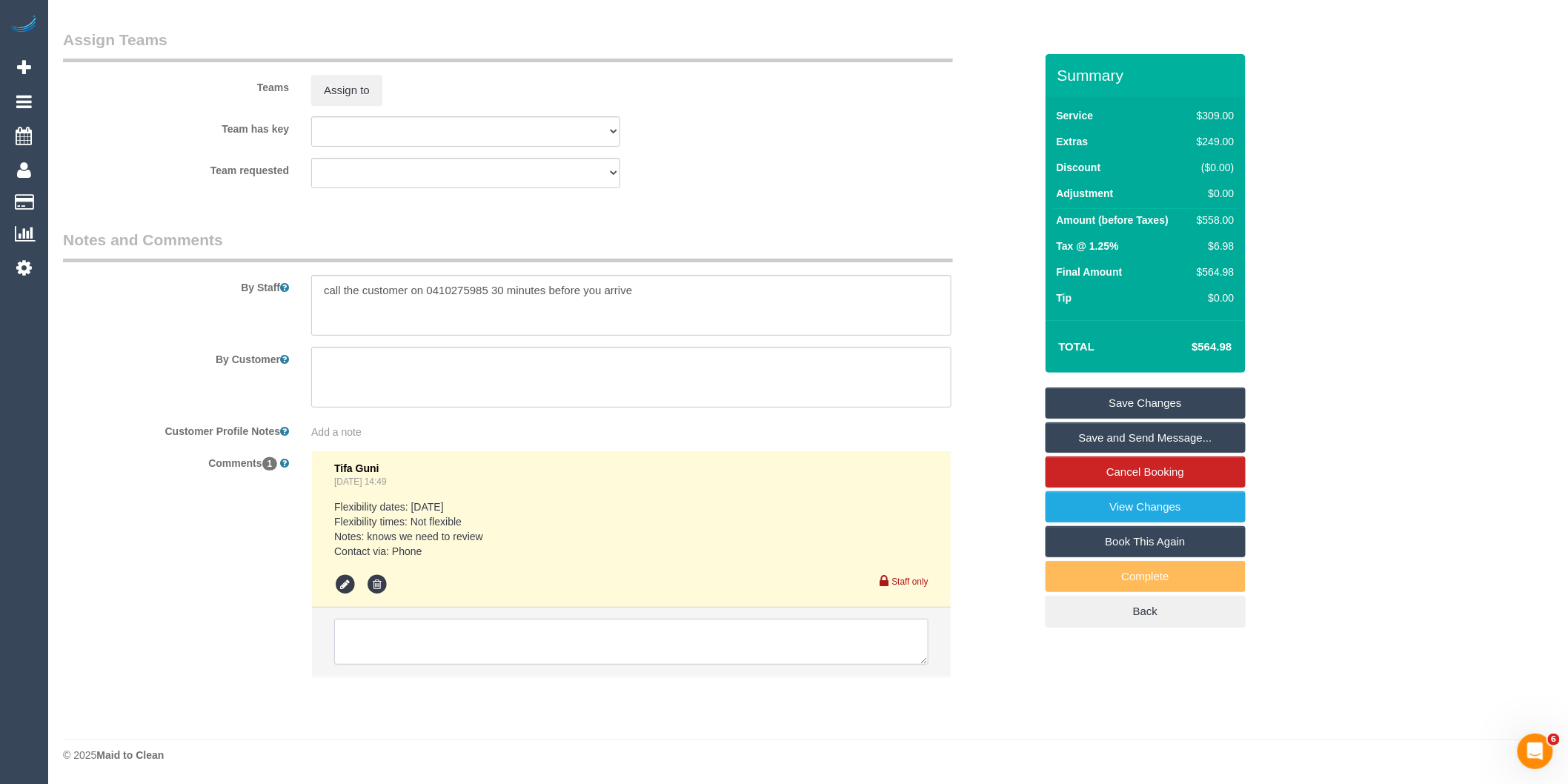
click at [611, 643] on textarea at bounding box center [631, 641] width 594 height 46
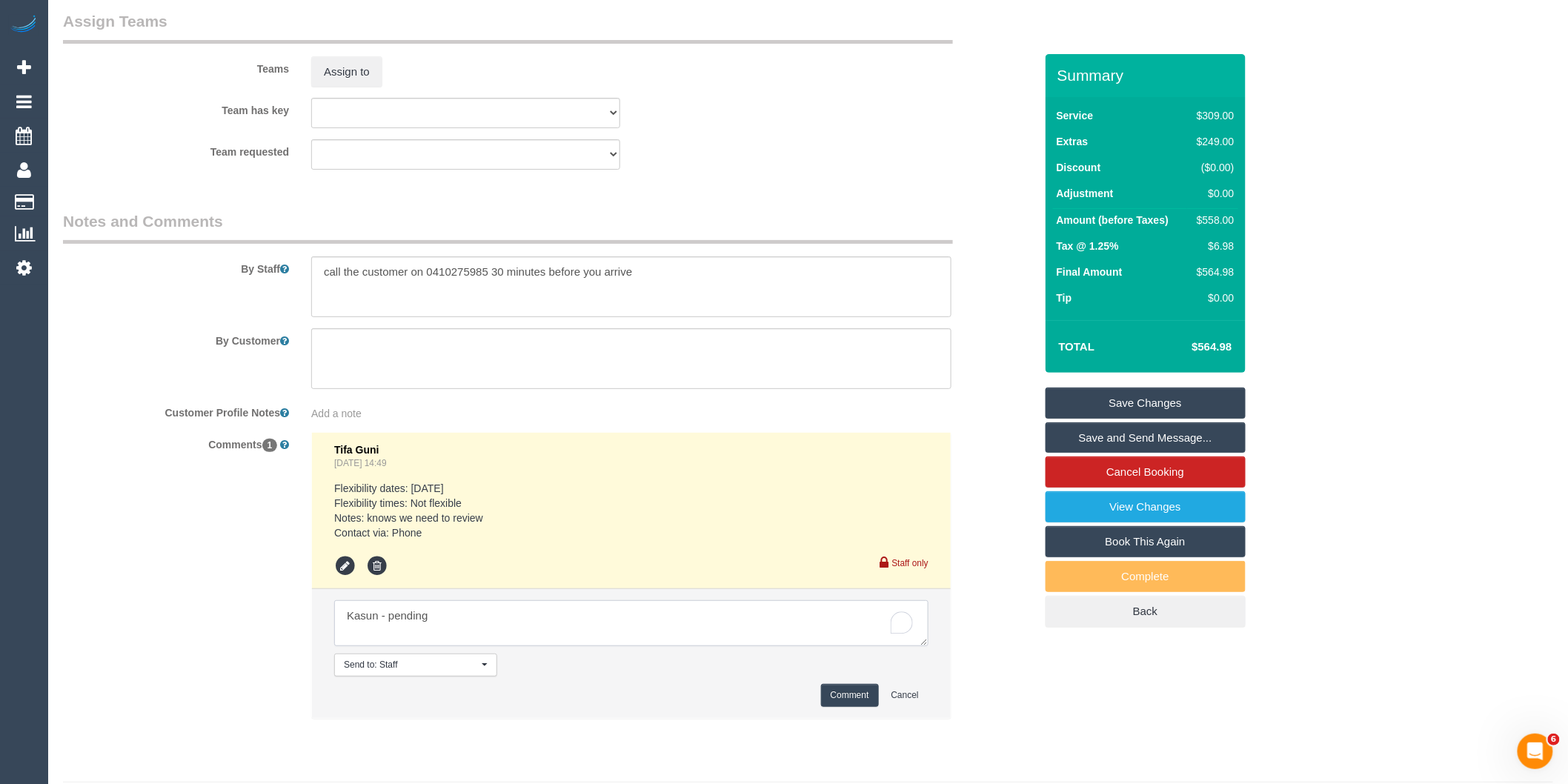
type textarea "Kasun - pending"
click at [856, 707] on button "Comment" at bounding box center [849, 695] width 58 height 23
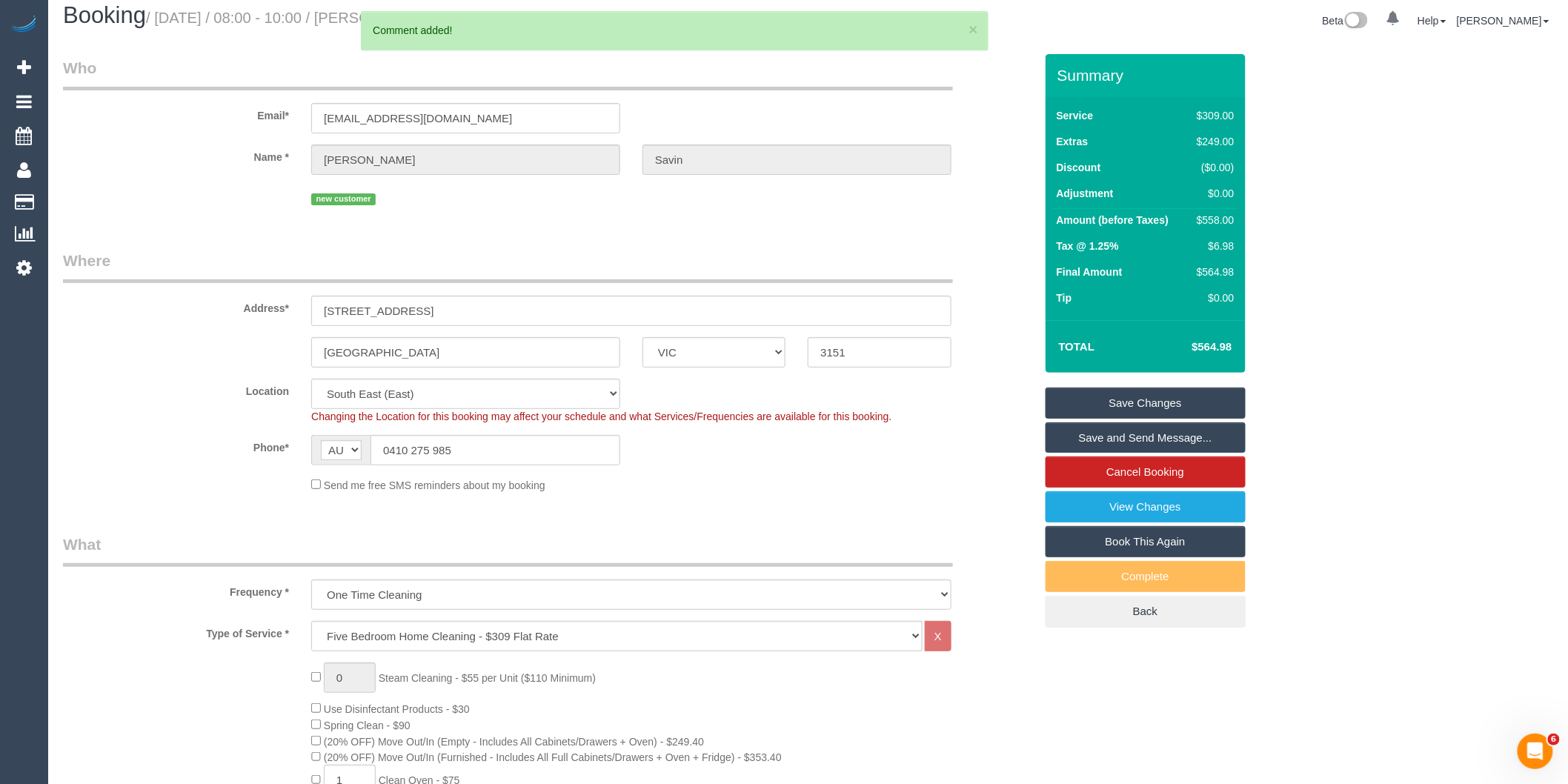
scroll to position [0, 0]
